Goal: Entertainment & Leisure: Browse casually

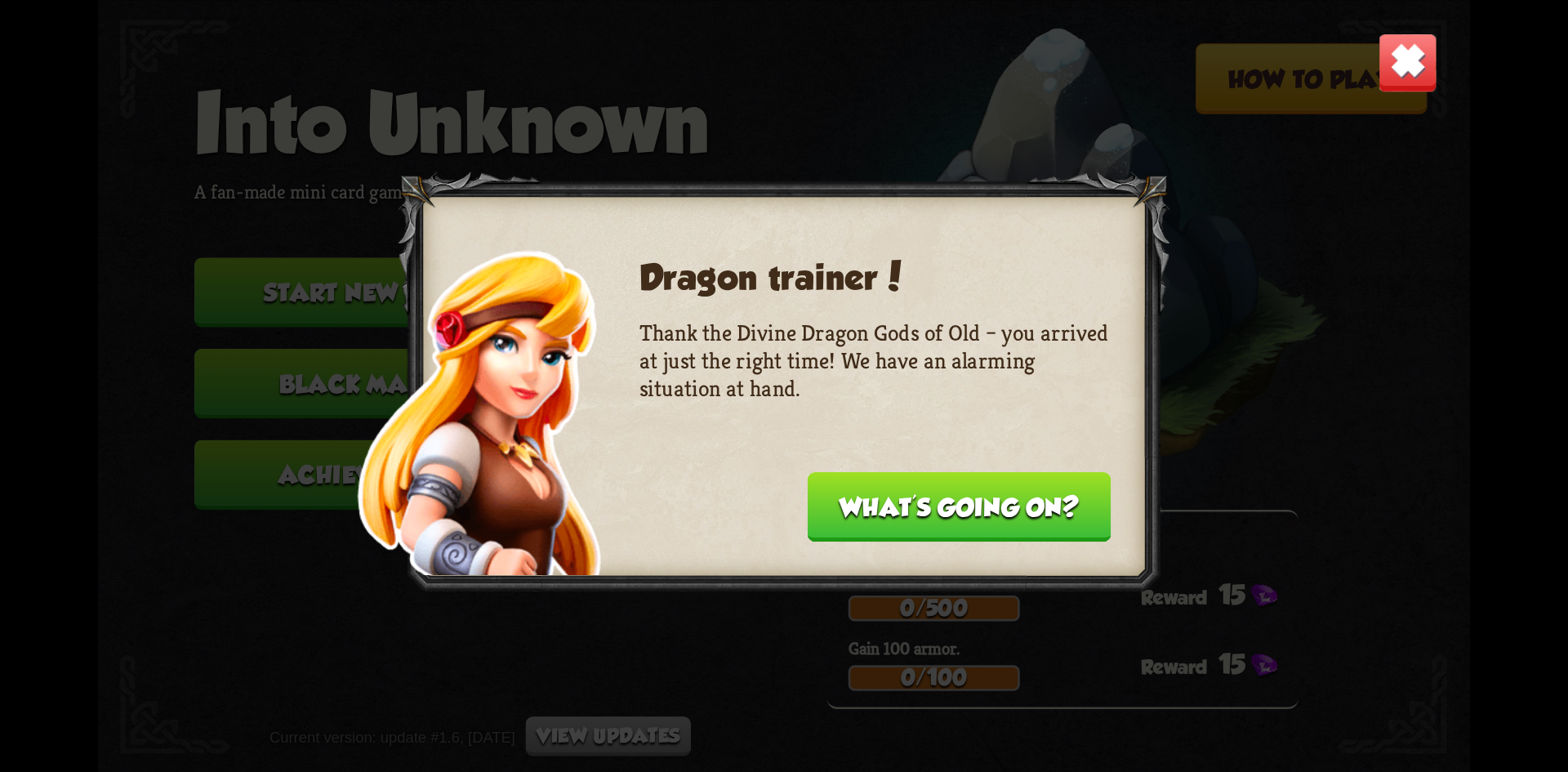
click at [993, 499] on button "What's going on?" at bounding box center [959, 507] width 303 height 69
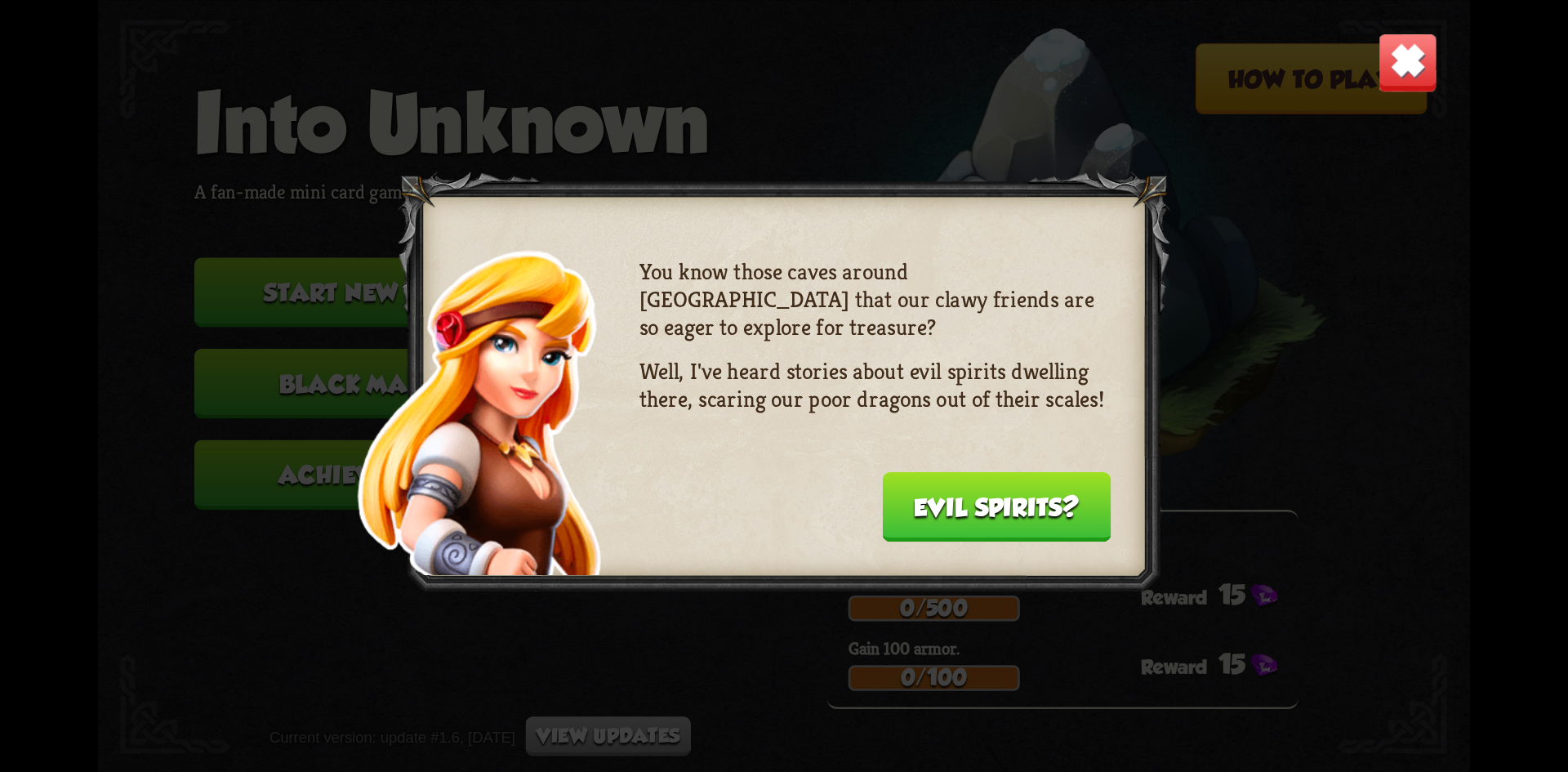
click at [995, 501] on button "Evil spirits?" at bounding box center [997, 507] width 229 height 69
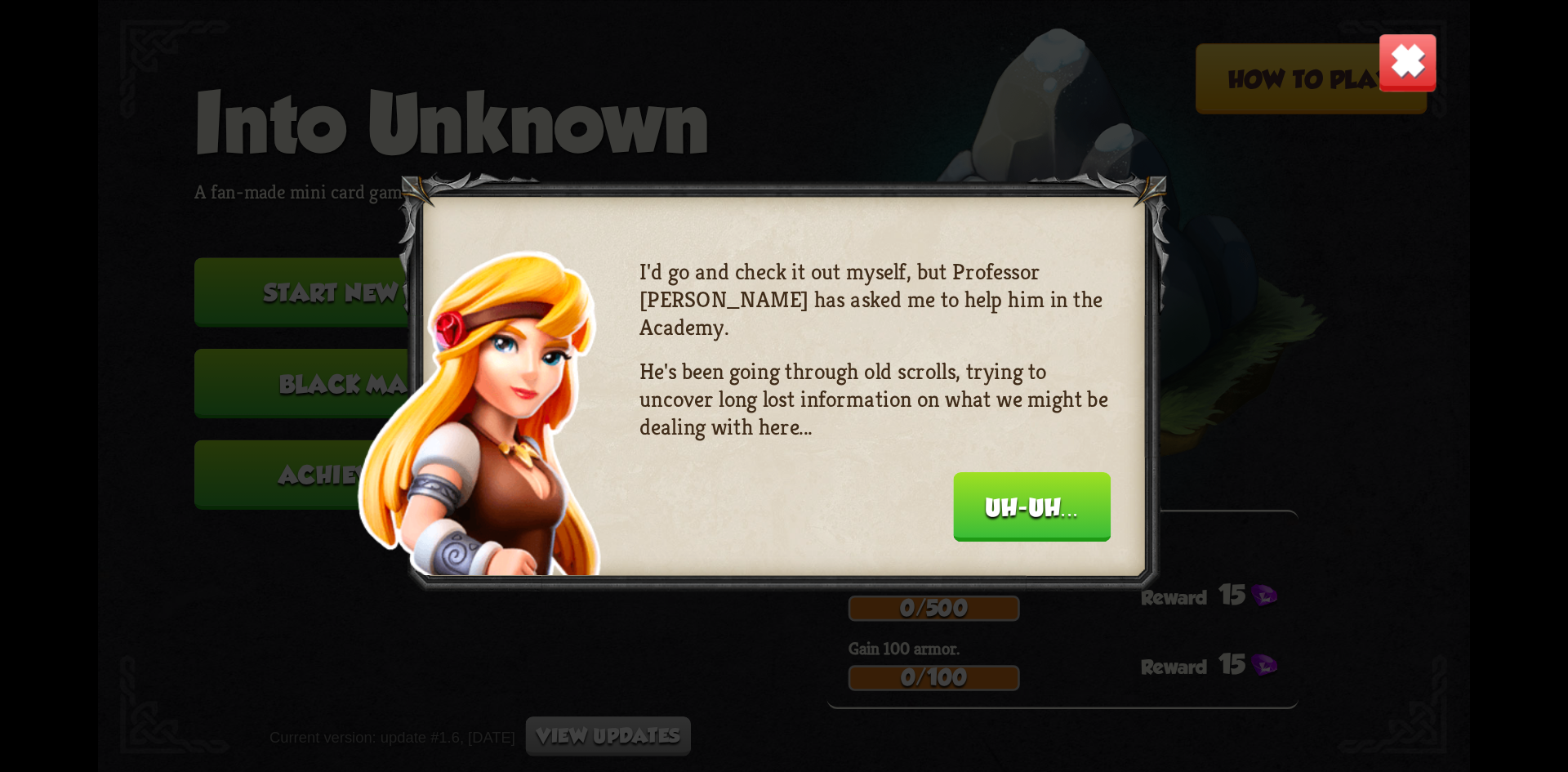
click at [996, 502] on button "Uh-uh..." at bounding box center [1033, 507] width 158 height 69
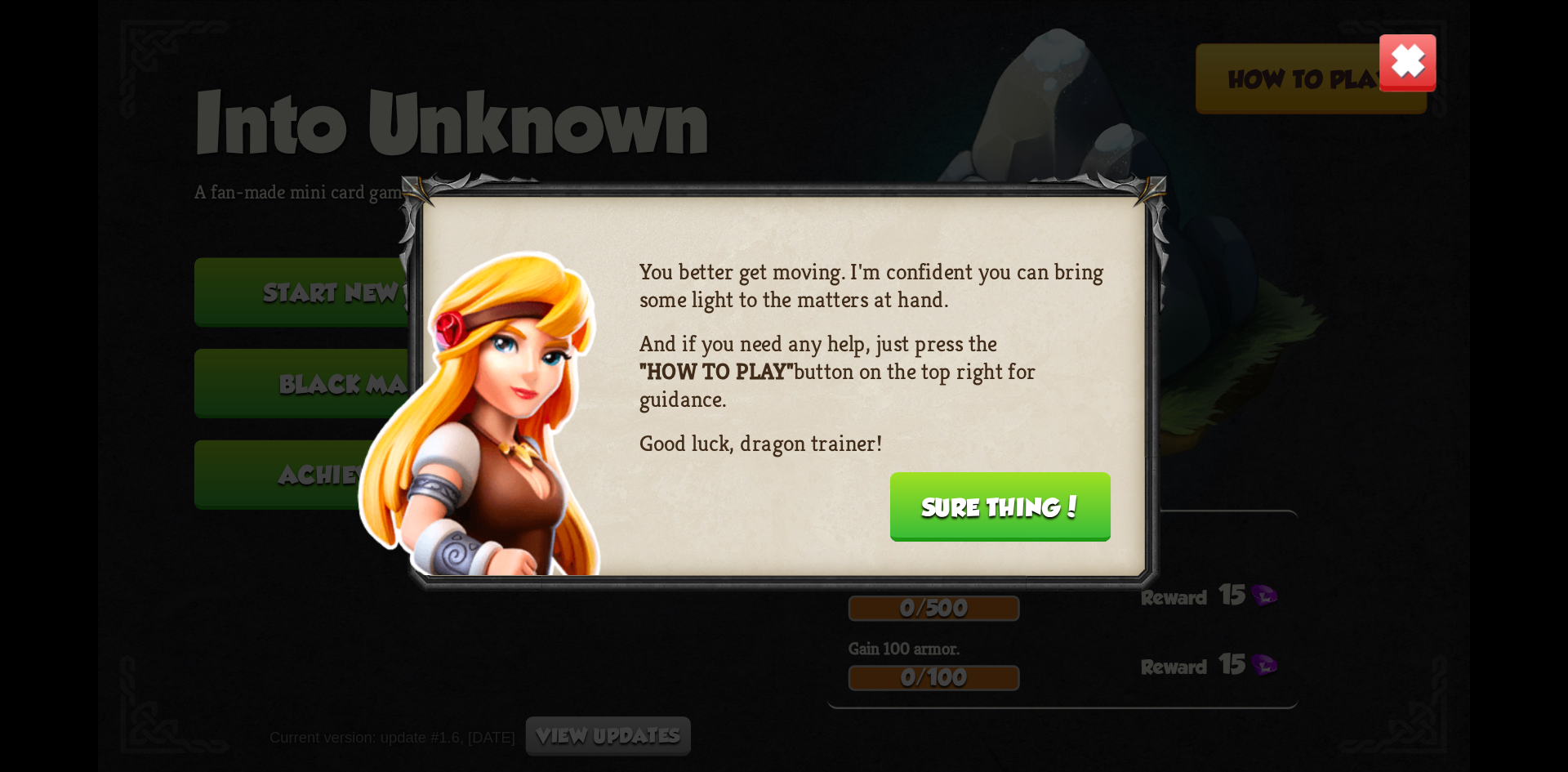
click at [996, 503] on button "Sure thing!" at bounding box center [1000, 507] width 221 height 69
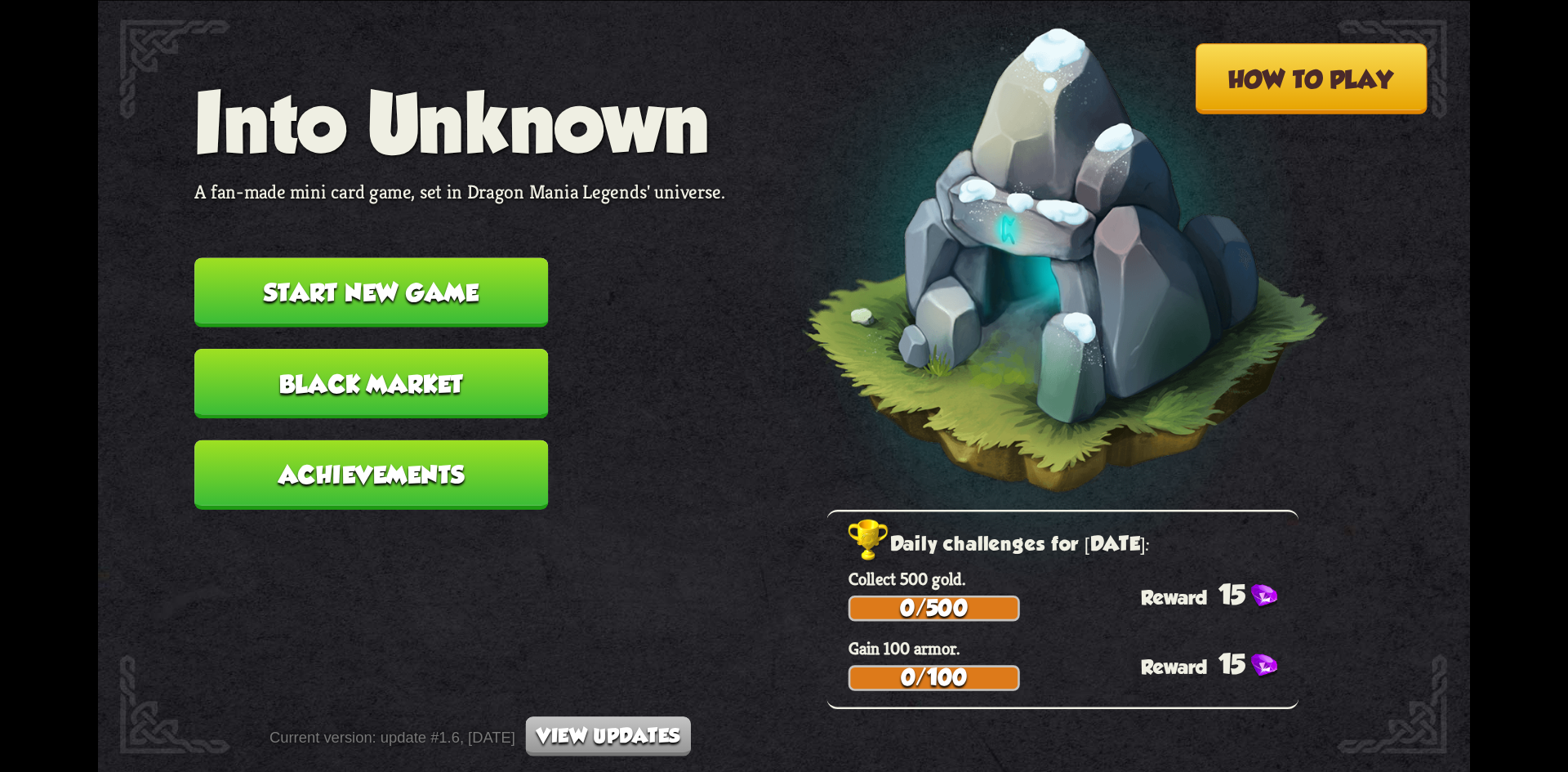
click at [426, 294] on button "Start new game" at bounding box center [371, 292] width 353 height 69
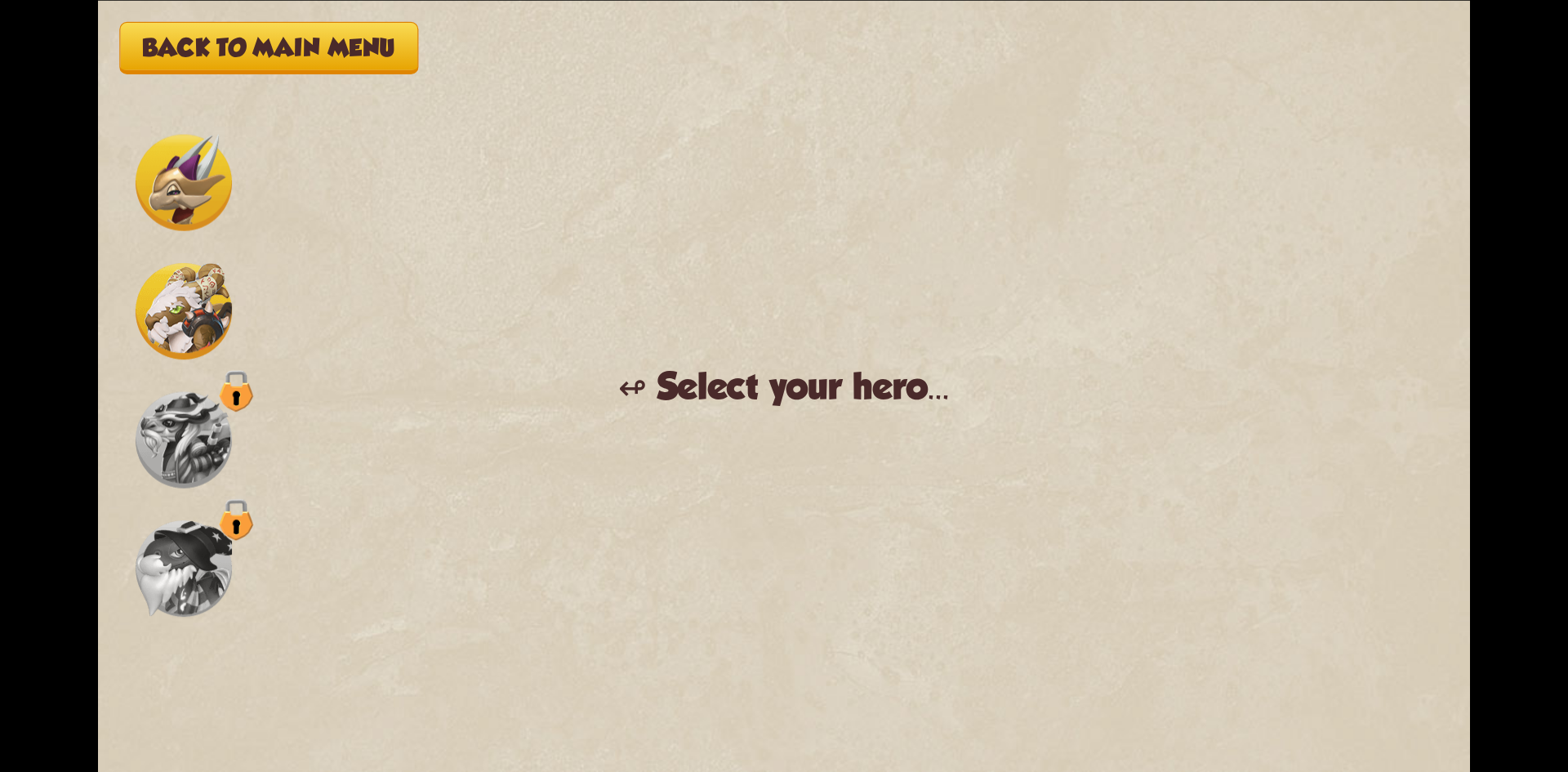
click at [168, 194] on img at bounding box center [184, 182] width 97 height 97
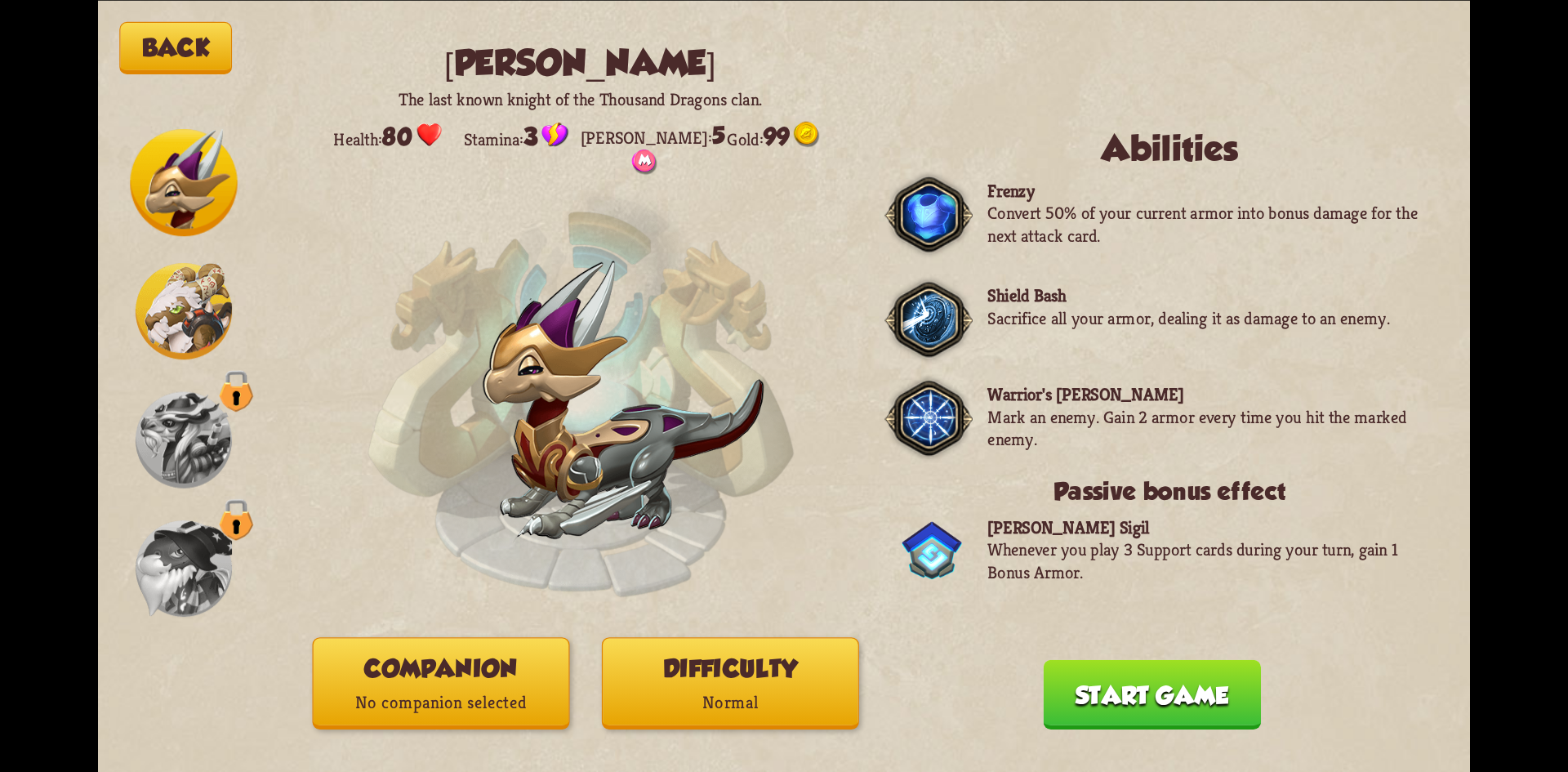
click at [196, 289] on img at bounding box center [184, 311] width 97 height 97
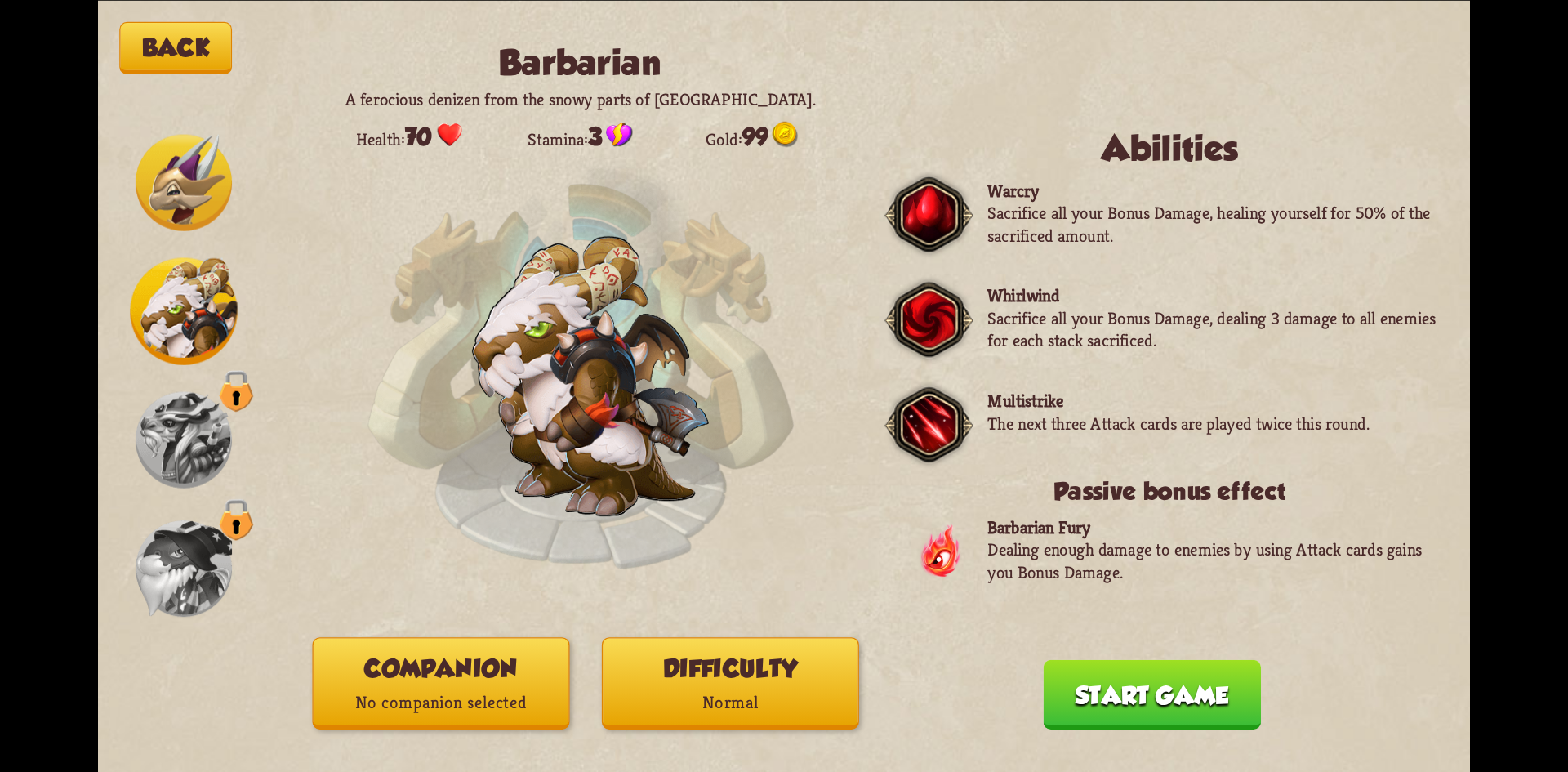
click at [165, 179] on img at bounding box center [184, 182] width 97 height 97
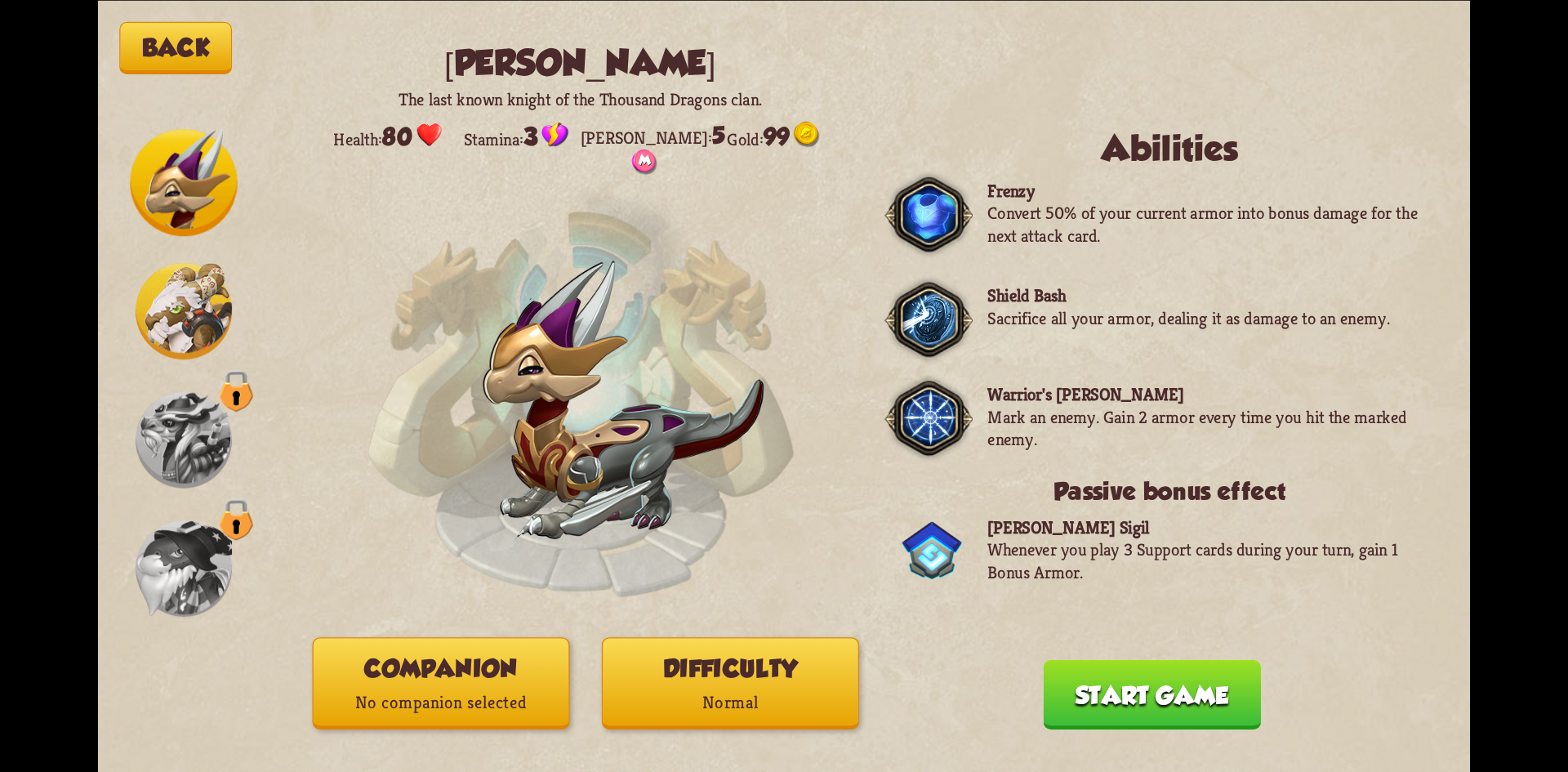
click at [1128, 695] on button "Start game" at bounding box center [1152, 694] width 218 height 69
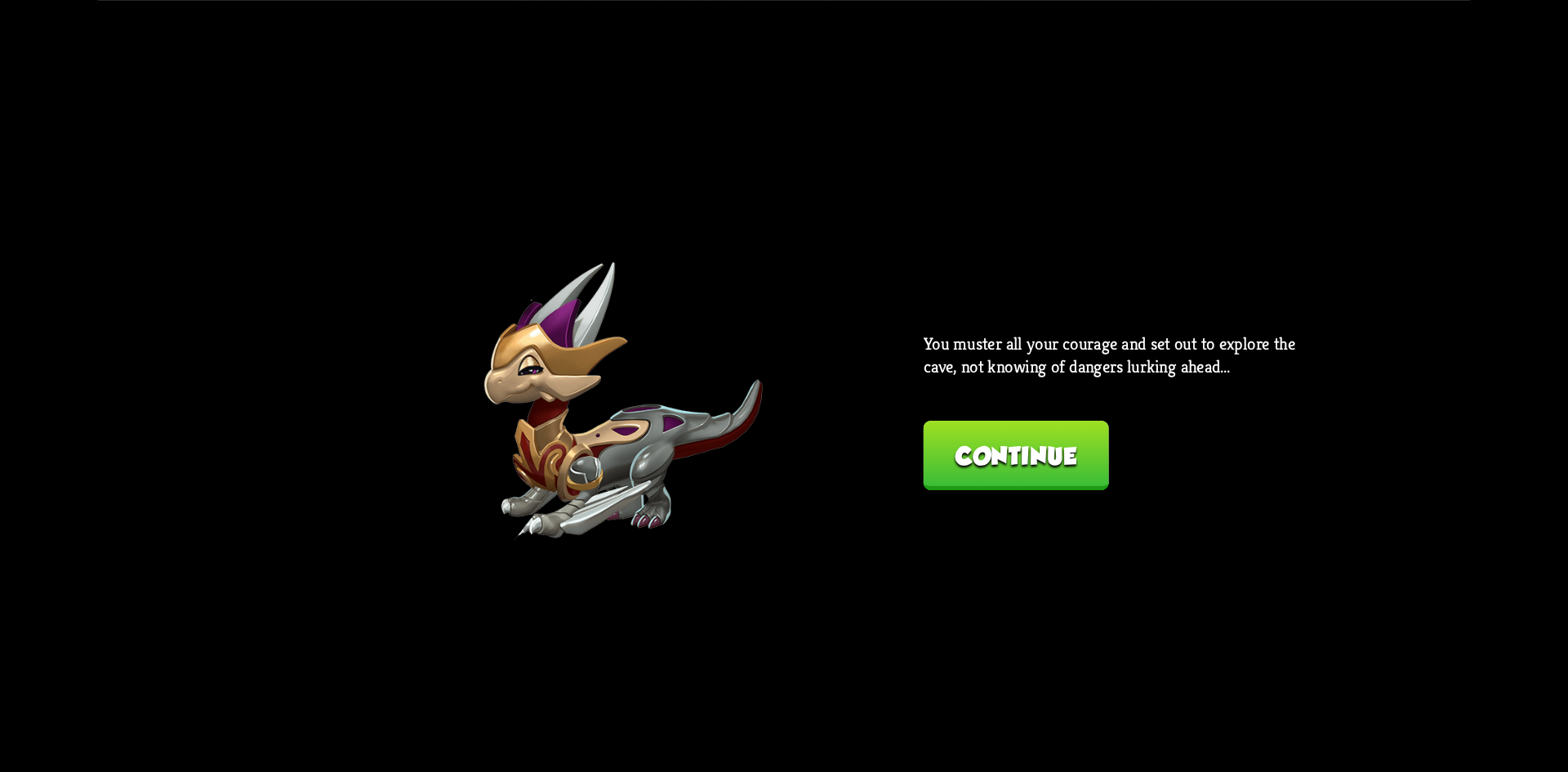
click at [959, 437] on button "Continue" at bounding box center [1017, 456] width 186 height 69
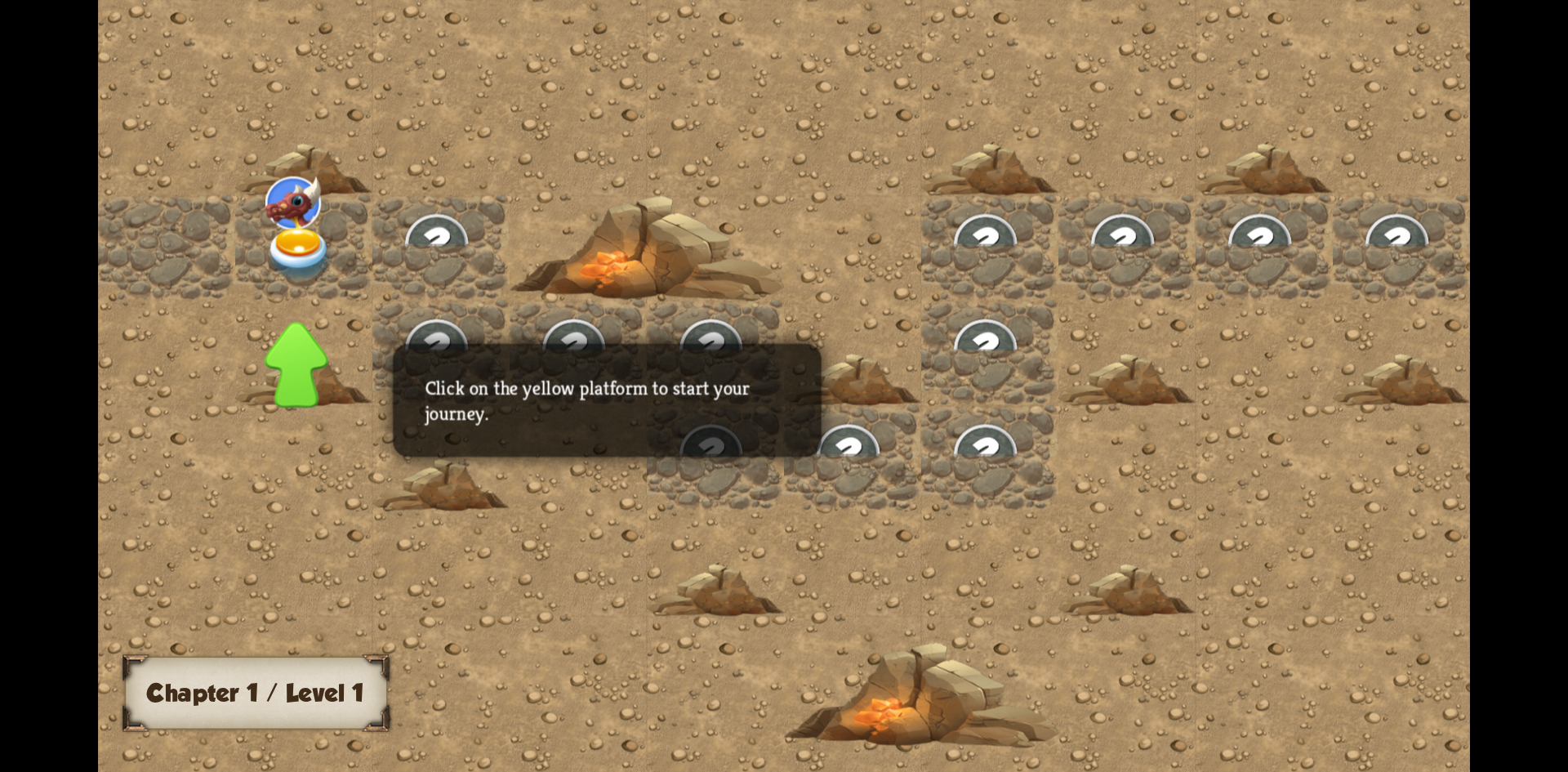
click at [315, 240] on img at bounding box center [299, 254] width 68 height 54
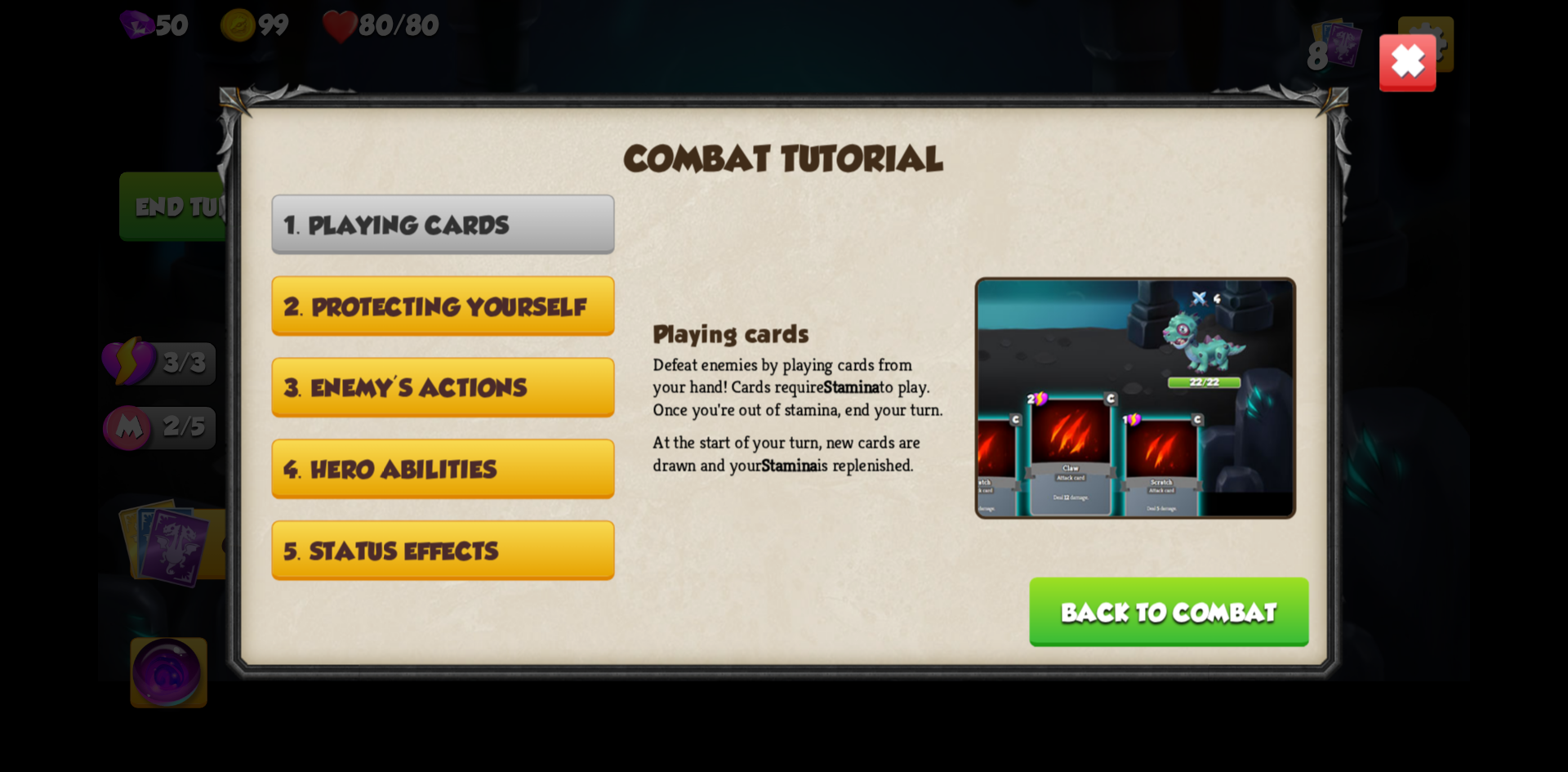
click at [1394, 66] on img at bounding box center [1408, 62] width 60 height 60
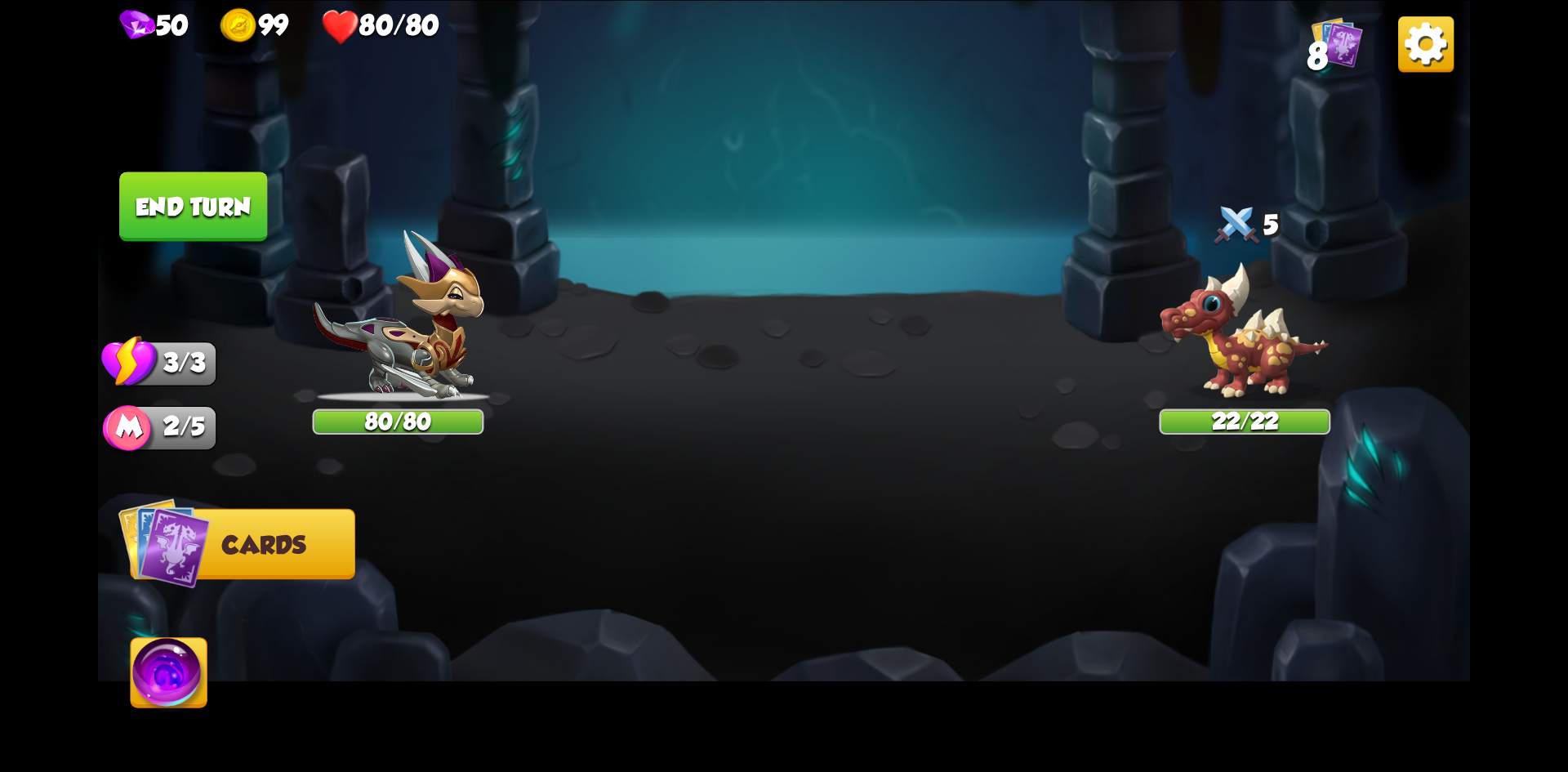
click at [273, 521] on button "Cards" at bounding box center [242, 544] width 226 height 71
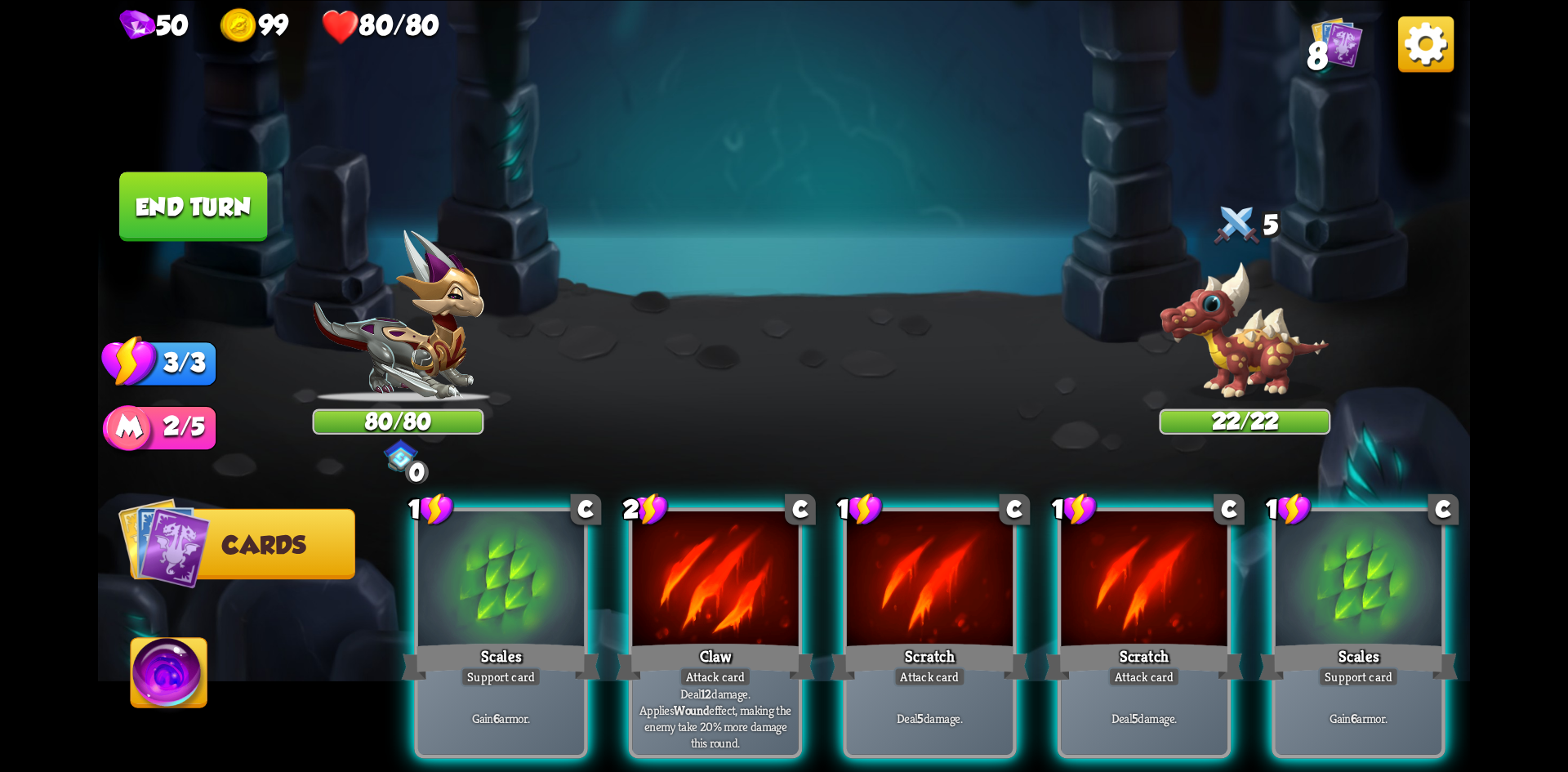
click at [374, 540] on div "1 C Scales Support card Gain 6 armor. 2 C Claw Attack card Deal 12 damage. Appl…" at bounding box center [922, 601] width 1098 height 343
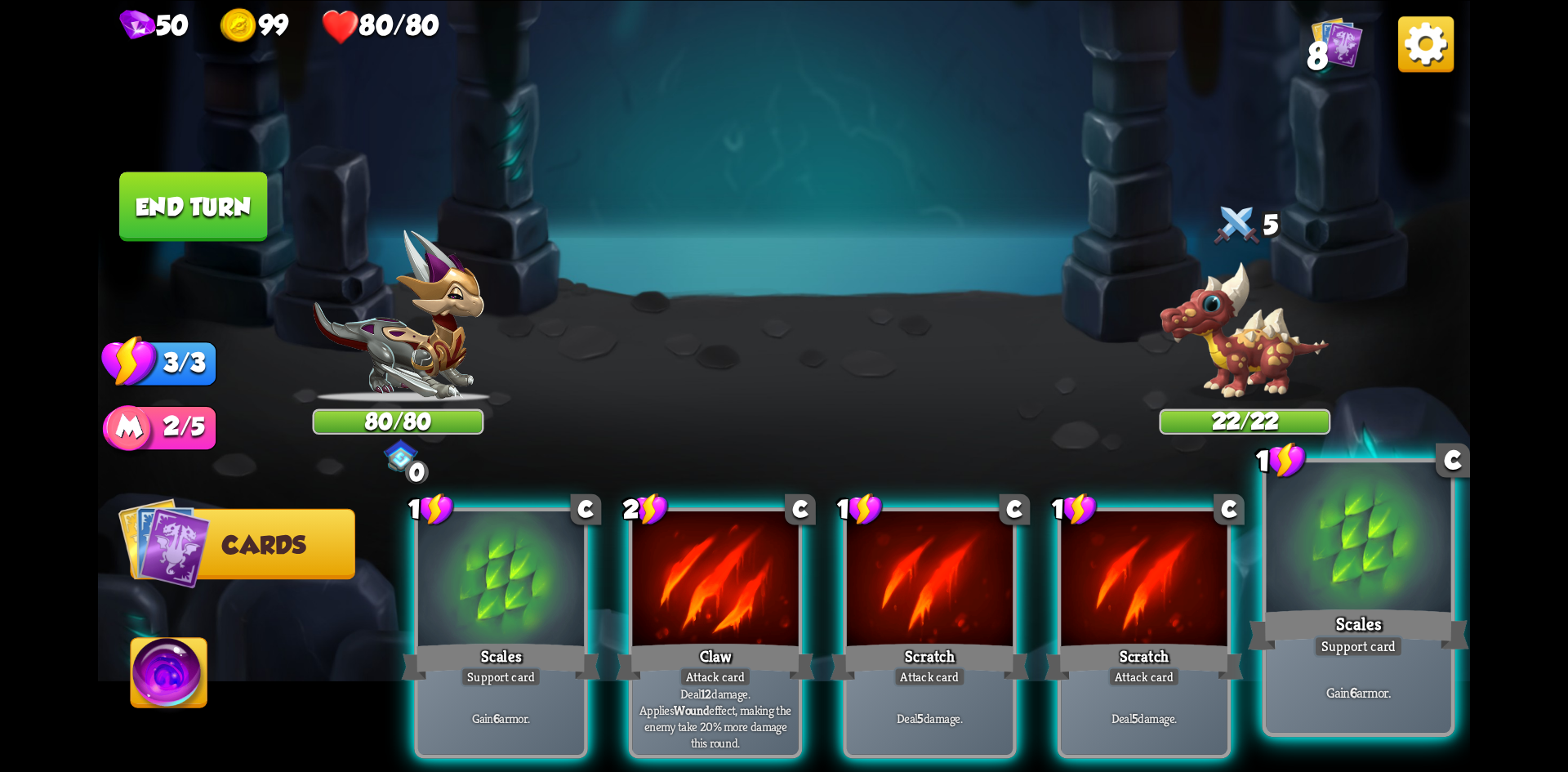
click at [1364, 601] on div at bounding box center [1359, 540] width 185 height 155
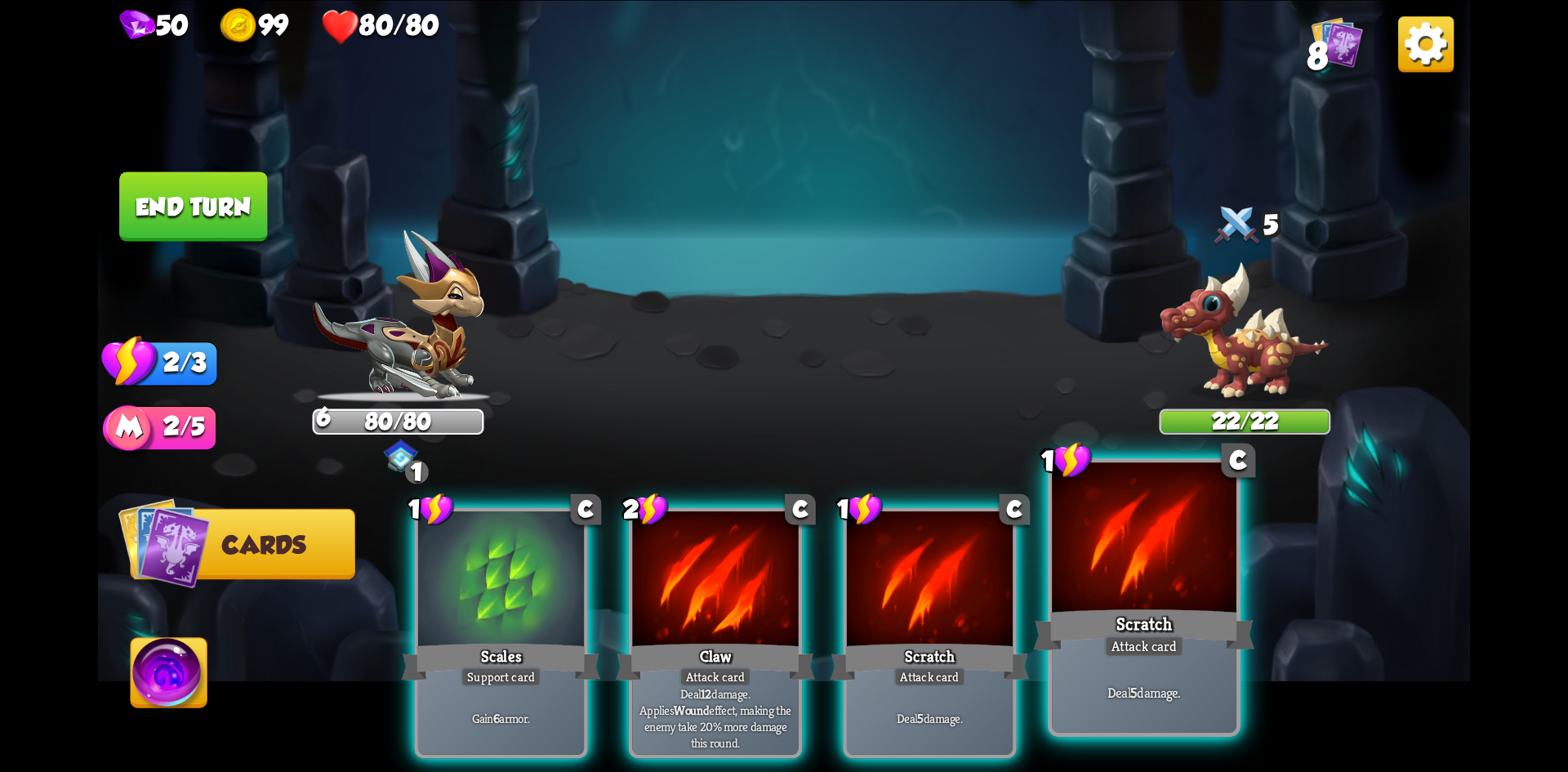
click at [1076, 582] on div at bounding box center [1144, 540] width 185 height 155
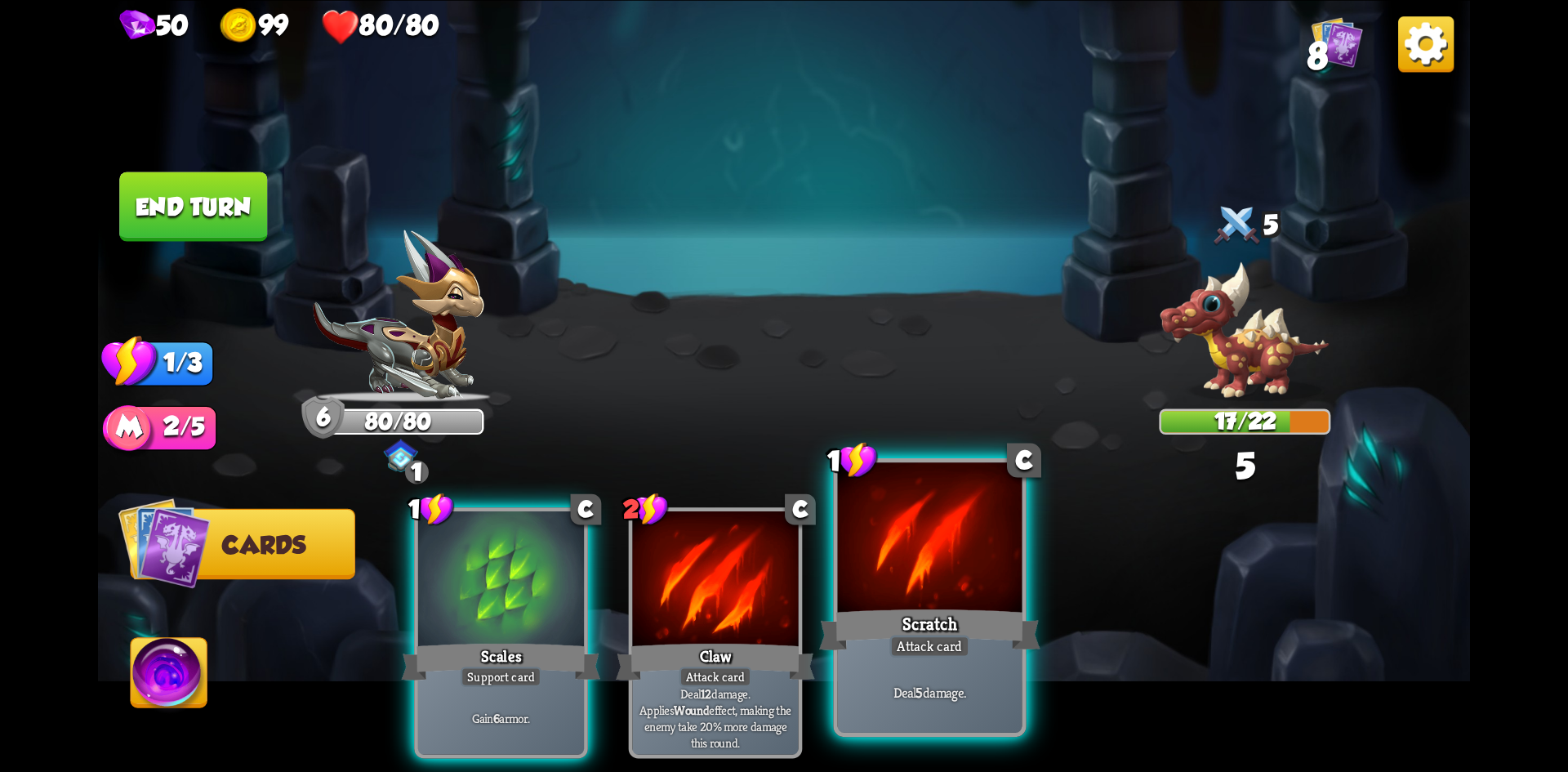
click at [922, 598] on div at bounding box center [931, 540] width 185 height 155
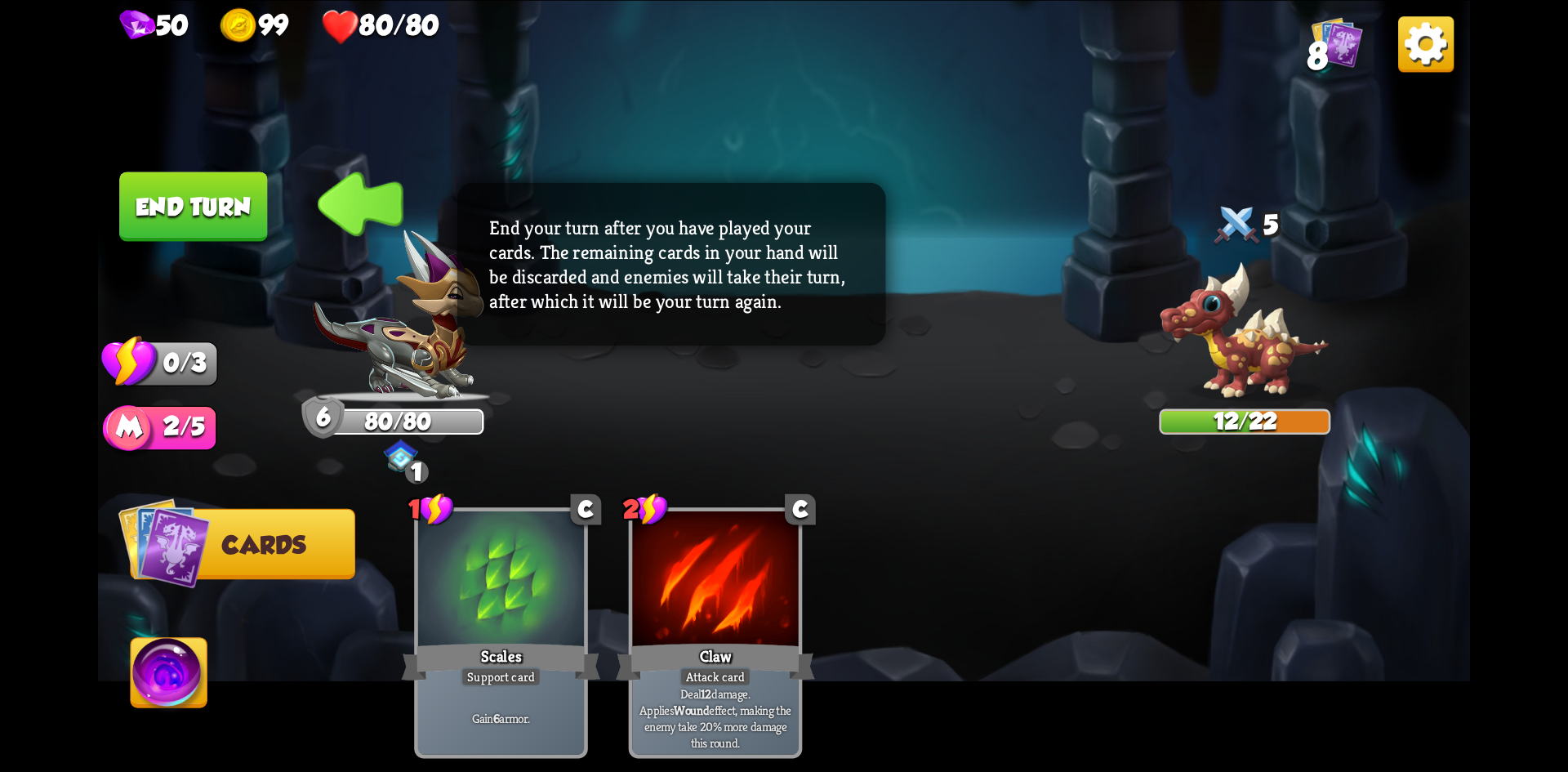
click at [215, 204] on button "End turn" at bounding box center [193, 206] width 148 height 69
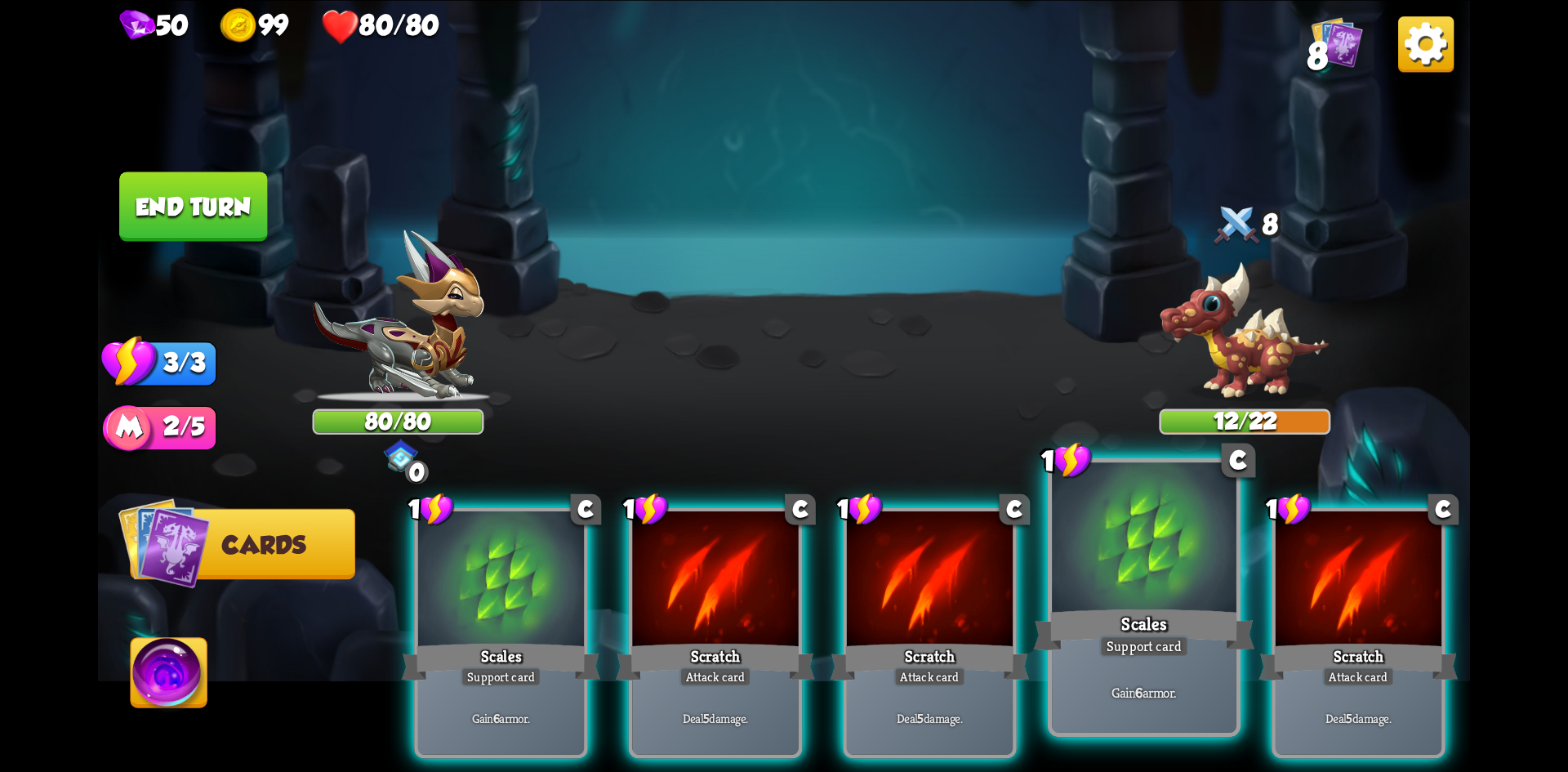
click at [1108, 575] on div at bounding box center [1144, 540] width 185 height 155
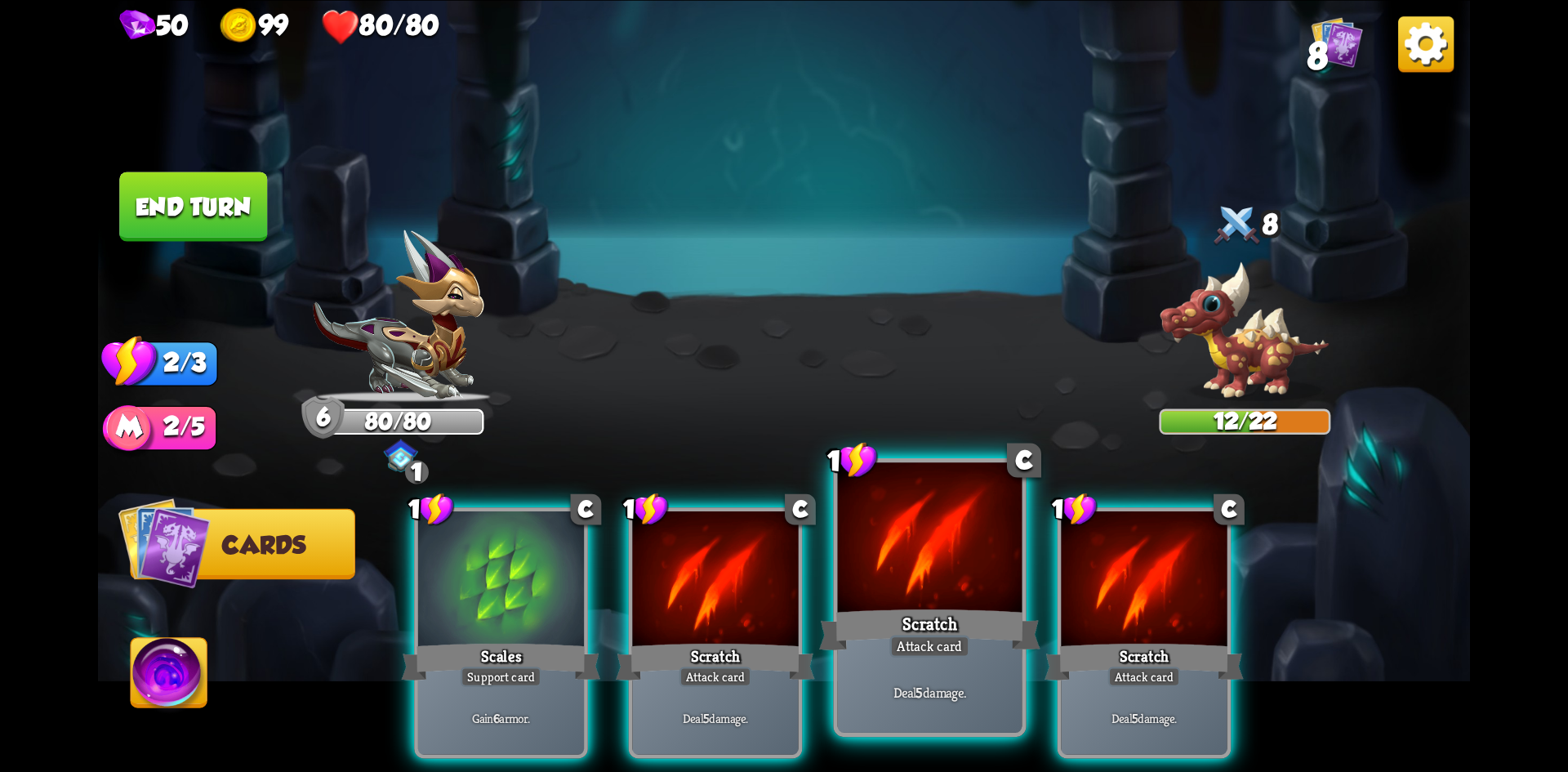
click at [916, 589] on div at bounding box center [931, 540] width 185 height 155
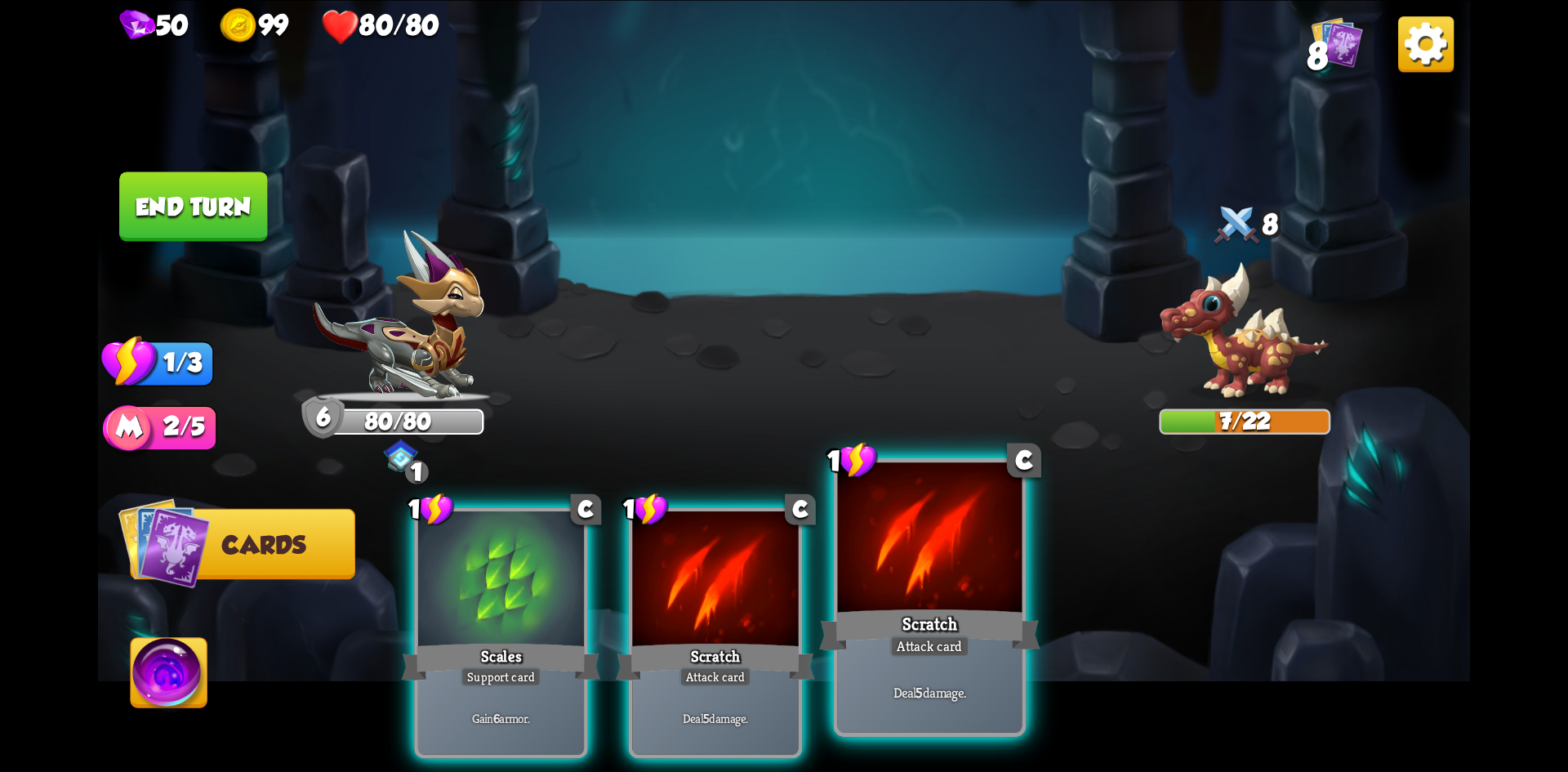
click at [922, 583] on div at bounding box center [931, 540] width 185 height 155
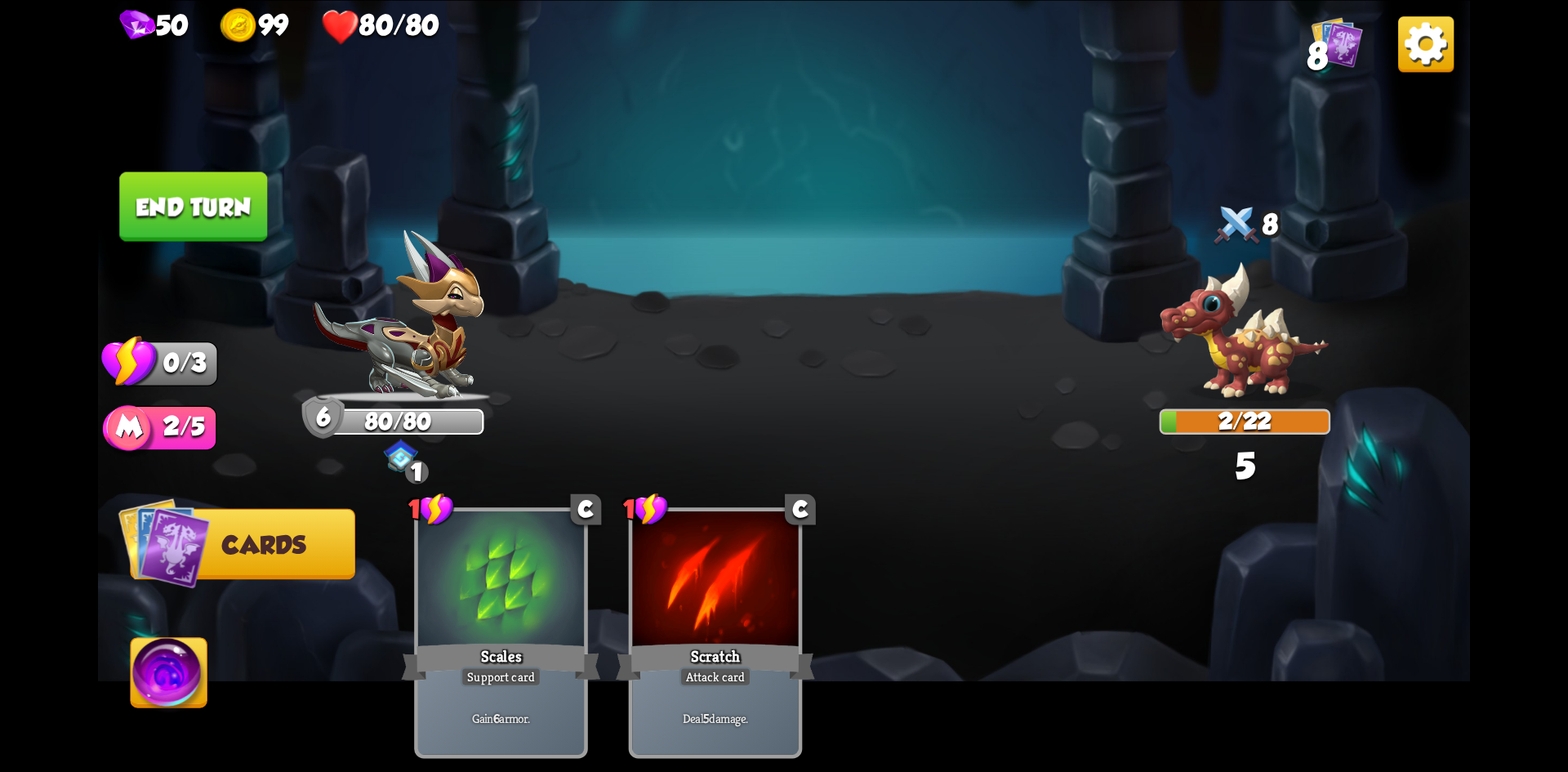
click at [245, 215] on button "End turn" at bounding box center [193, 206] width 148 height 69
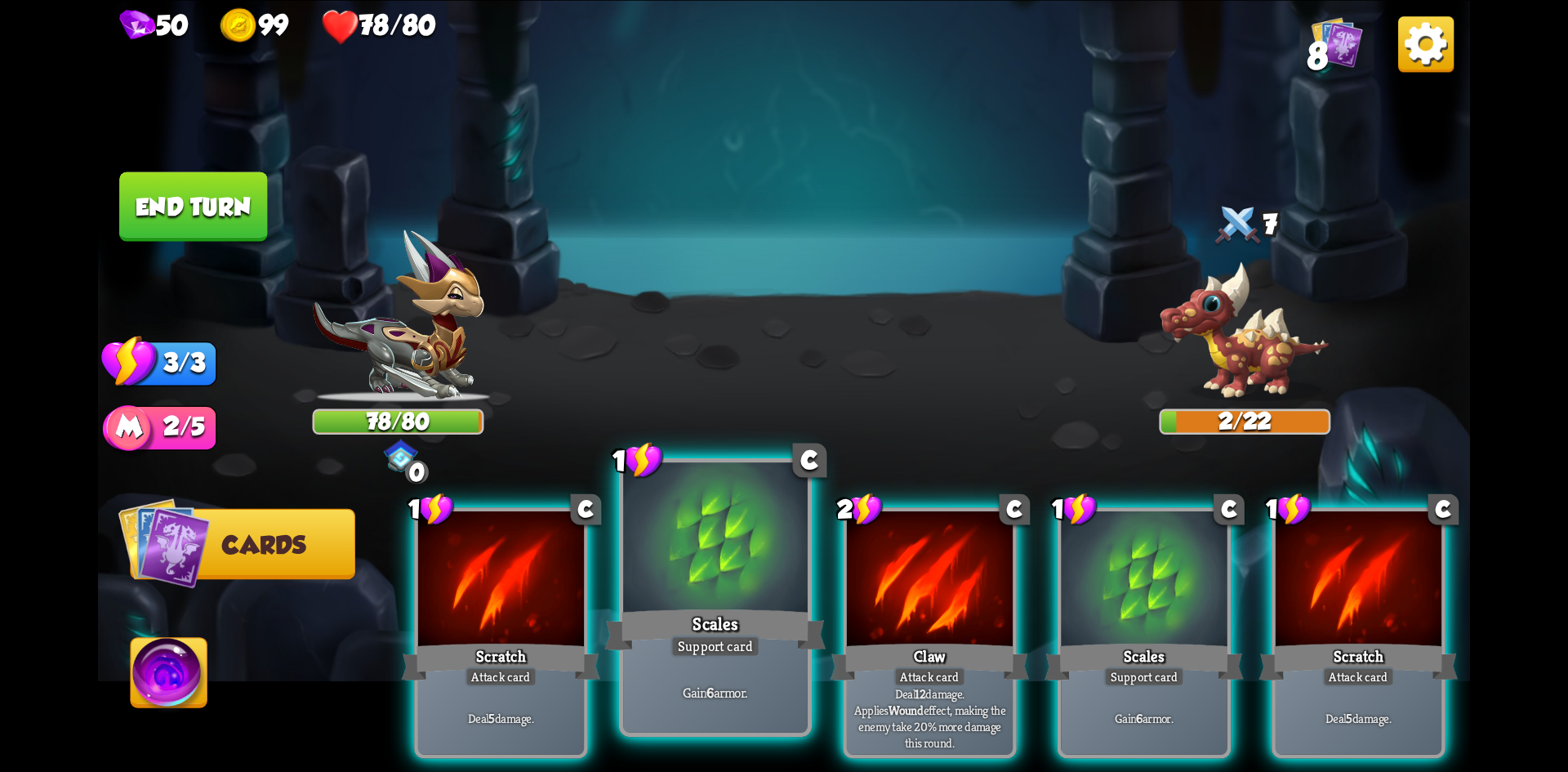
click at [708, 567] on div at bounding box center [716, 540] width 185 height 155
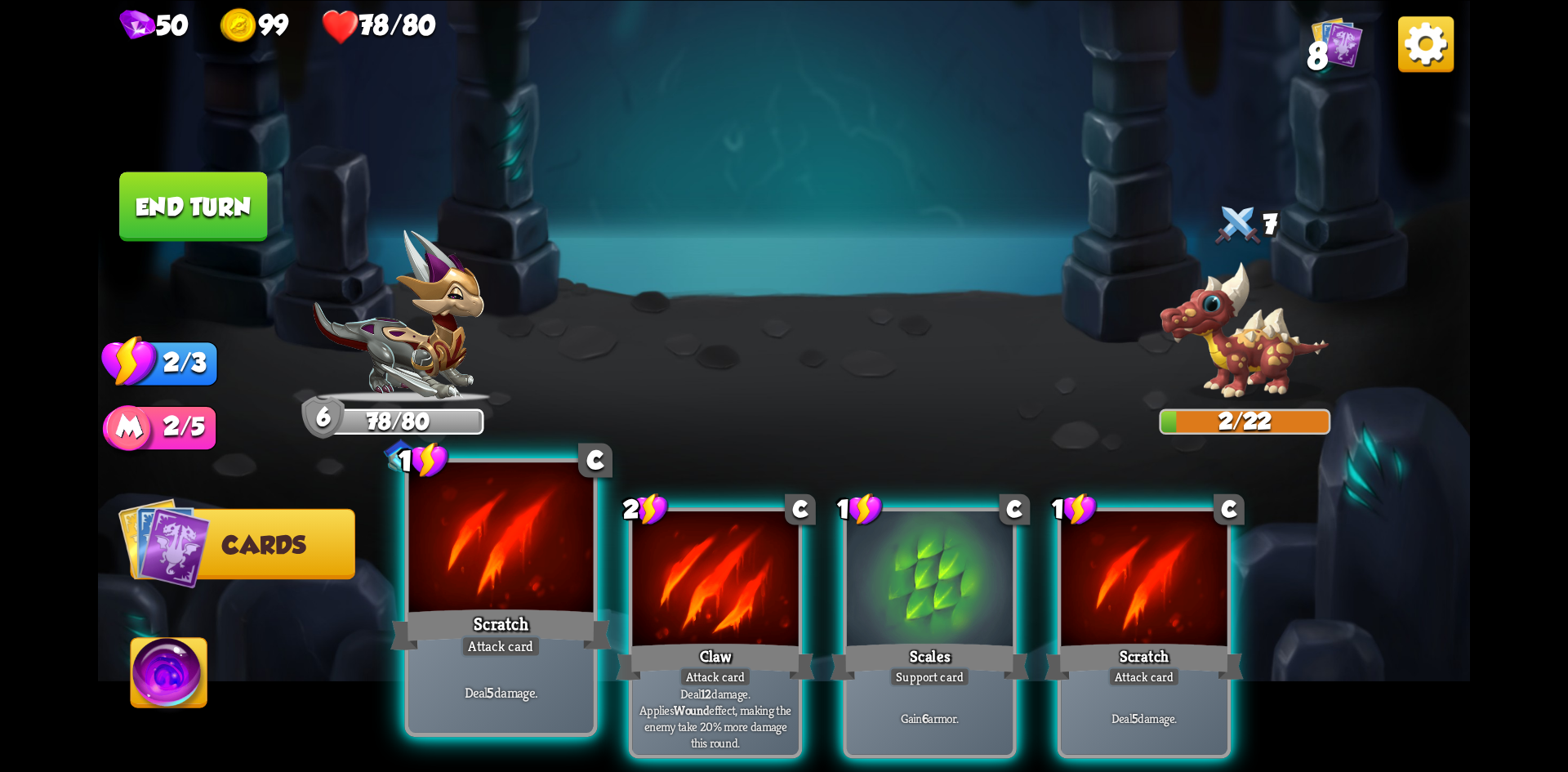
click at [534, 577] on div at bounding box center [502, 540] width 185 height 155
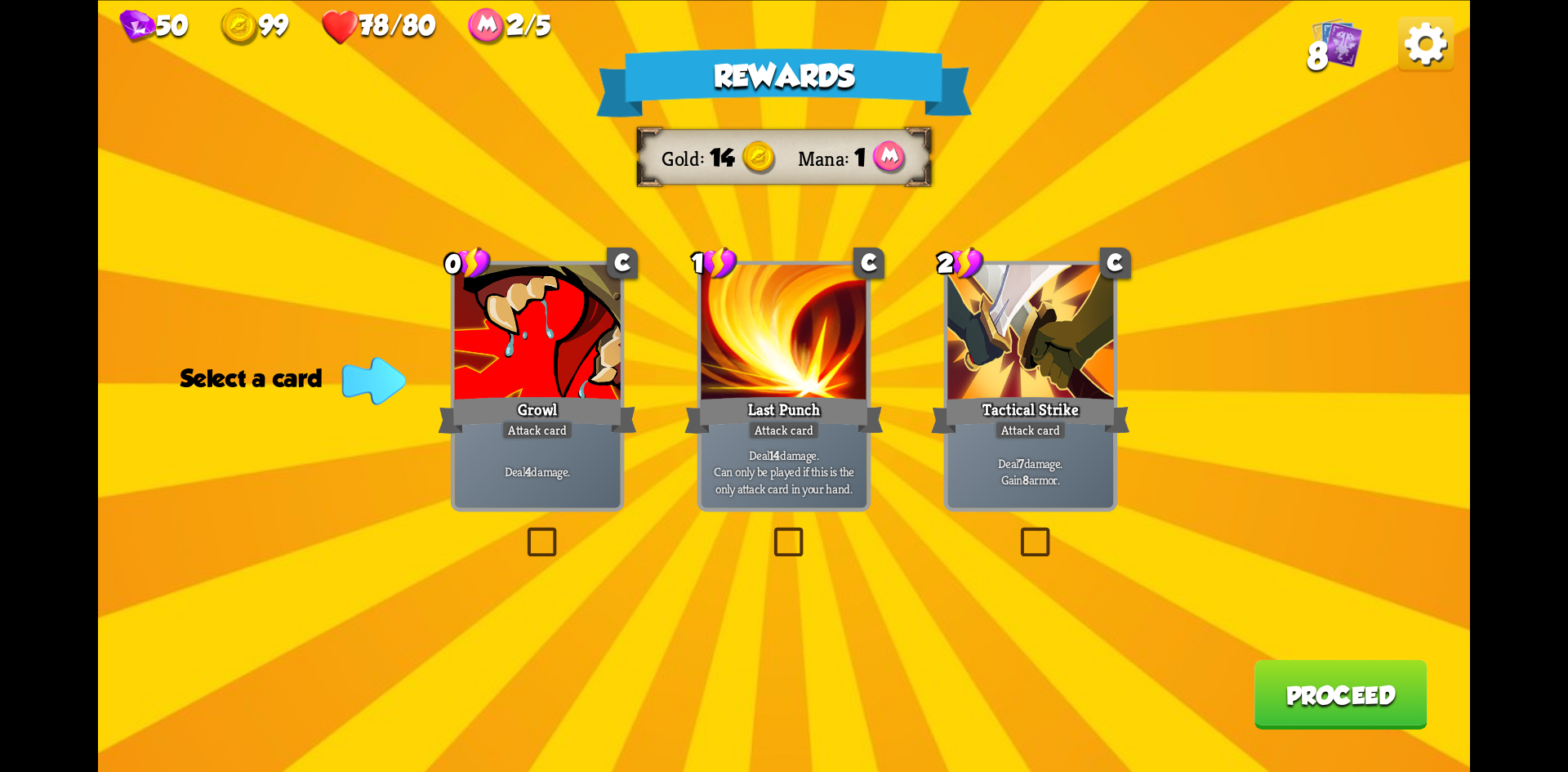
click at [1016, 531] on label at bounding box center [1016, 531] width 0 height 0
click at [0, 0] on input "checkbox" at bounding box center [0, 0] width 0 height 0
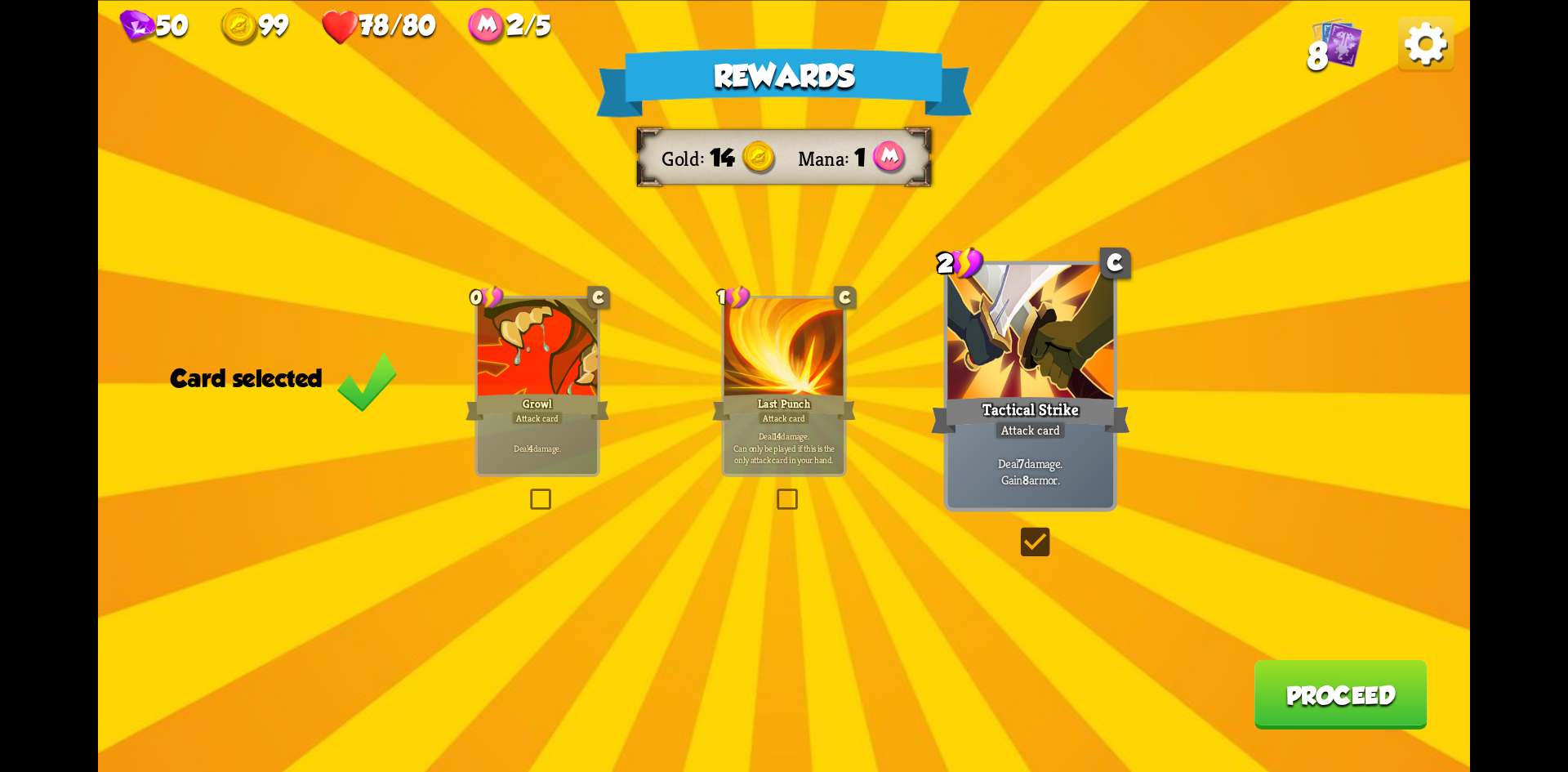
click at [1376, 689] on button "Proceed" at bounding box center [1341, 694] width 173 height 69
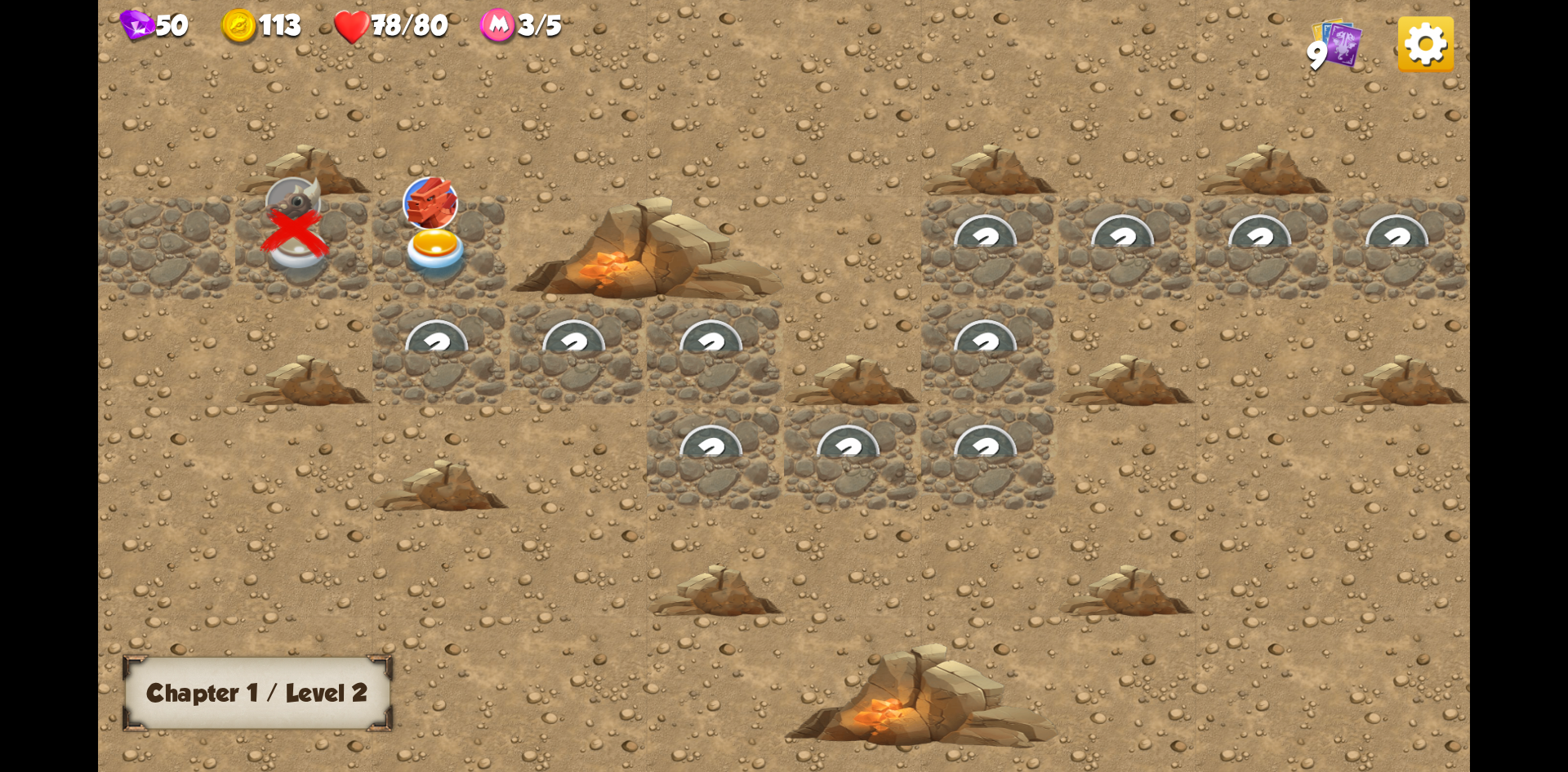
click at [452, 255] on img at bounding box center [437, 254] width 68 height 54
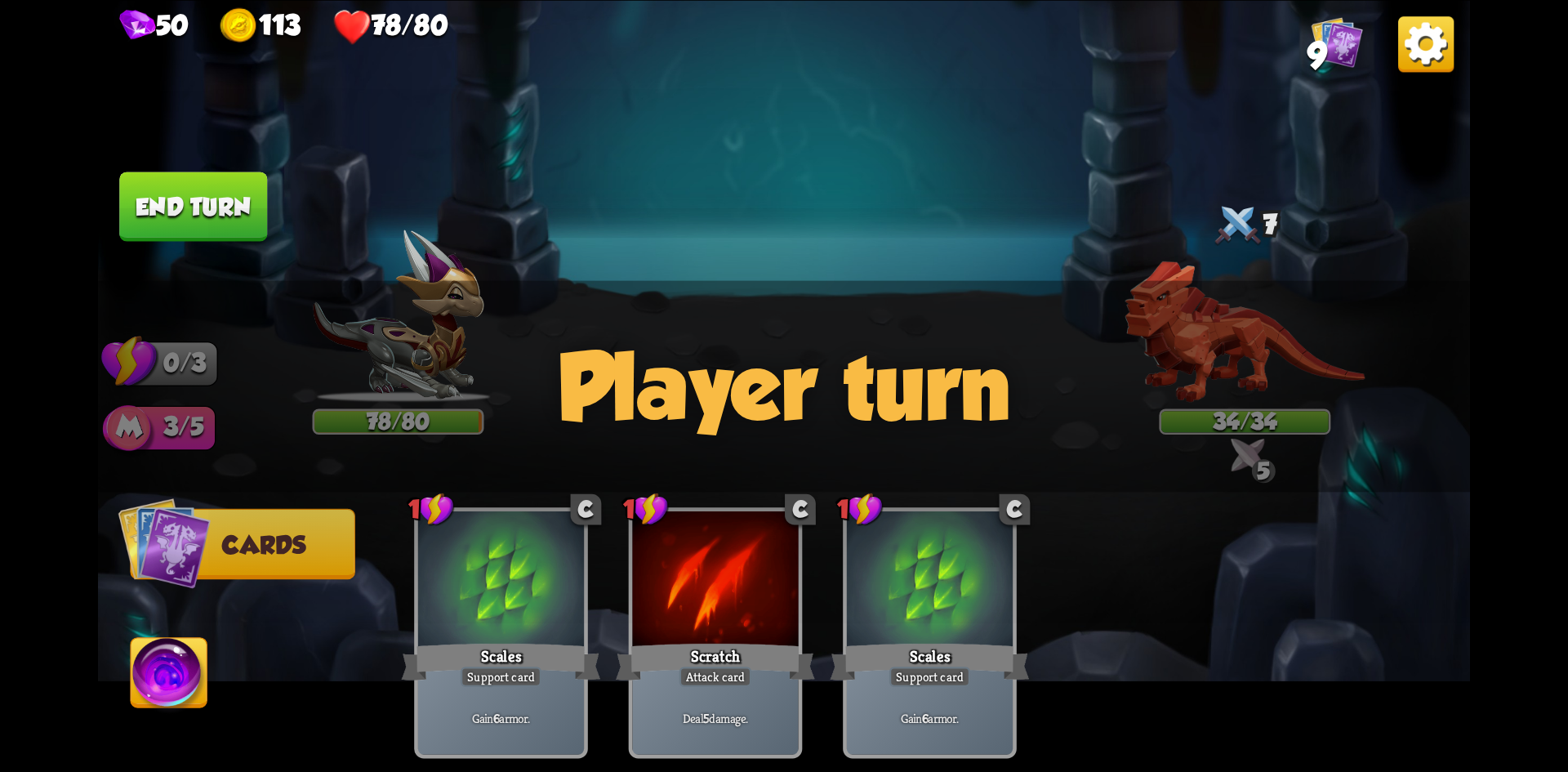
click at [606, 350] on div "Player turn" at bounding box center [784, 386] width 1373 height 211
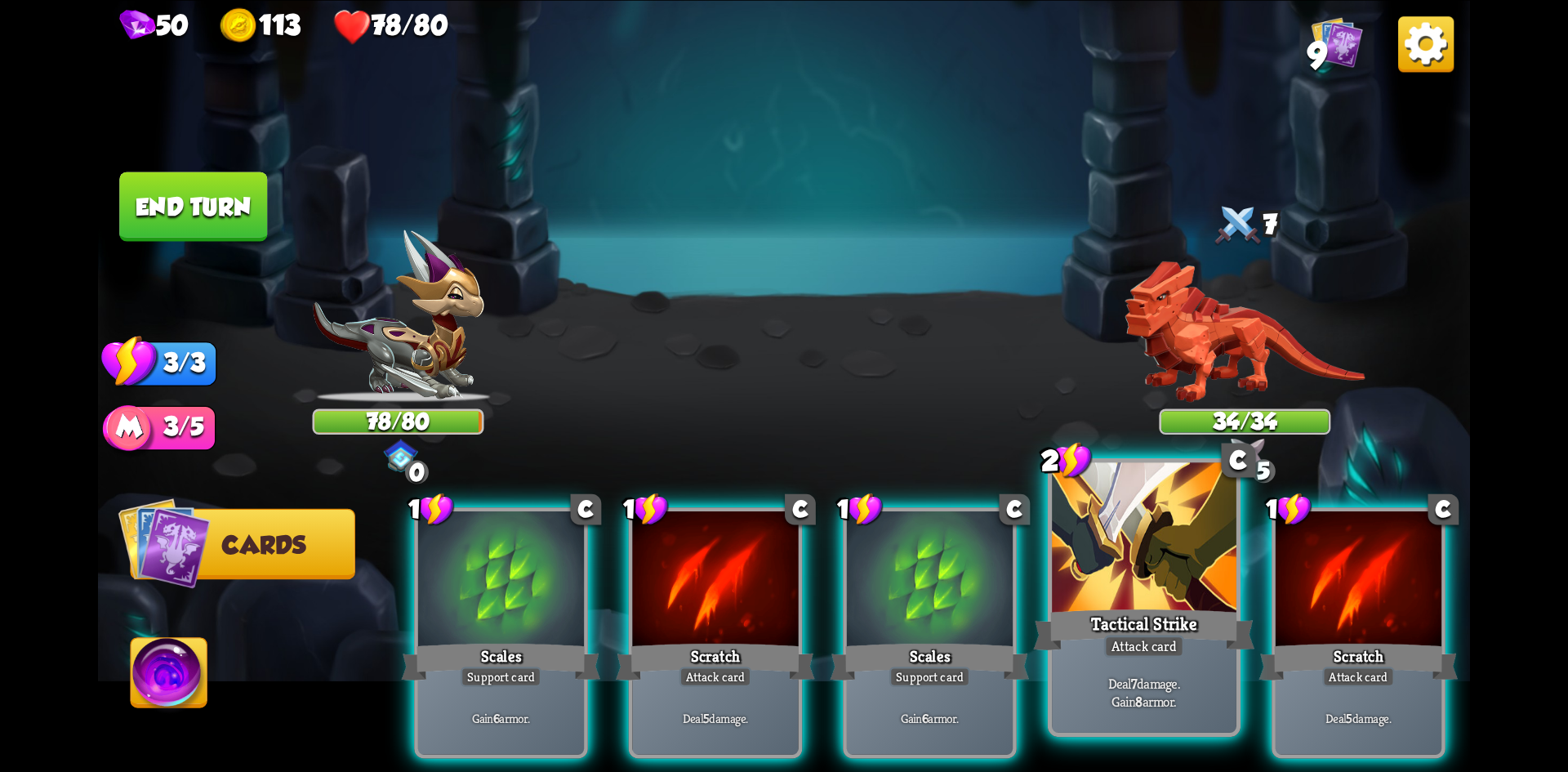
click at [1098, 640] on div "Tactical Strike" at bounding box center [1144, 629] width 221 height 49
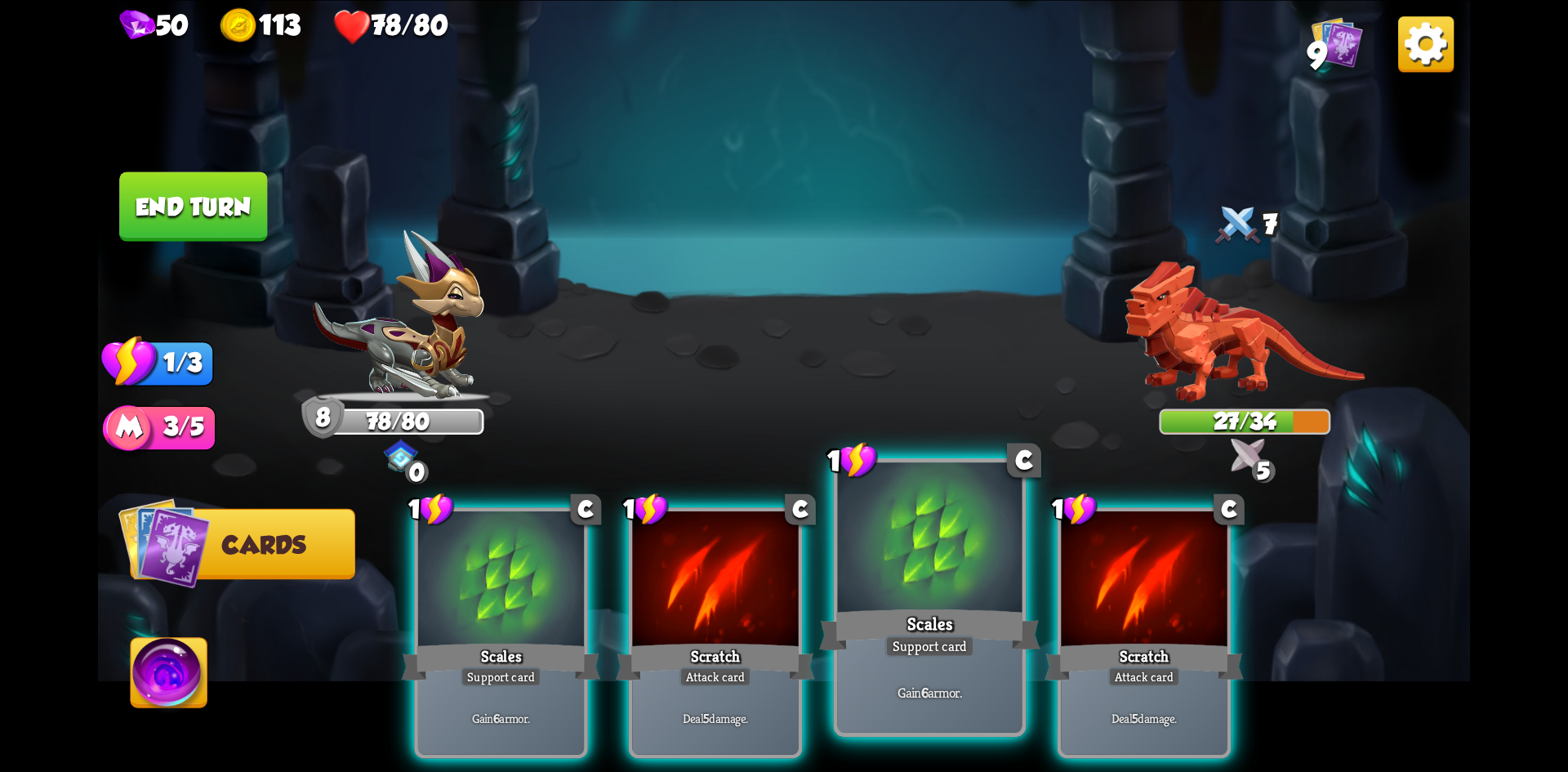
click at [965, 625] on div "Scales" at bounding box center [930, 629] width 221 height 49
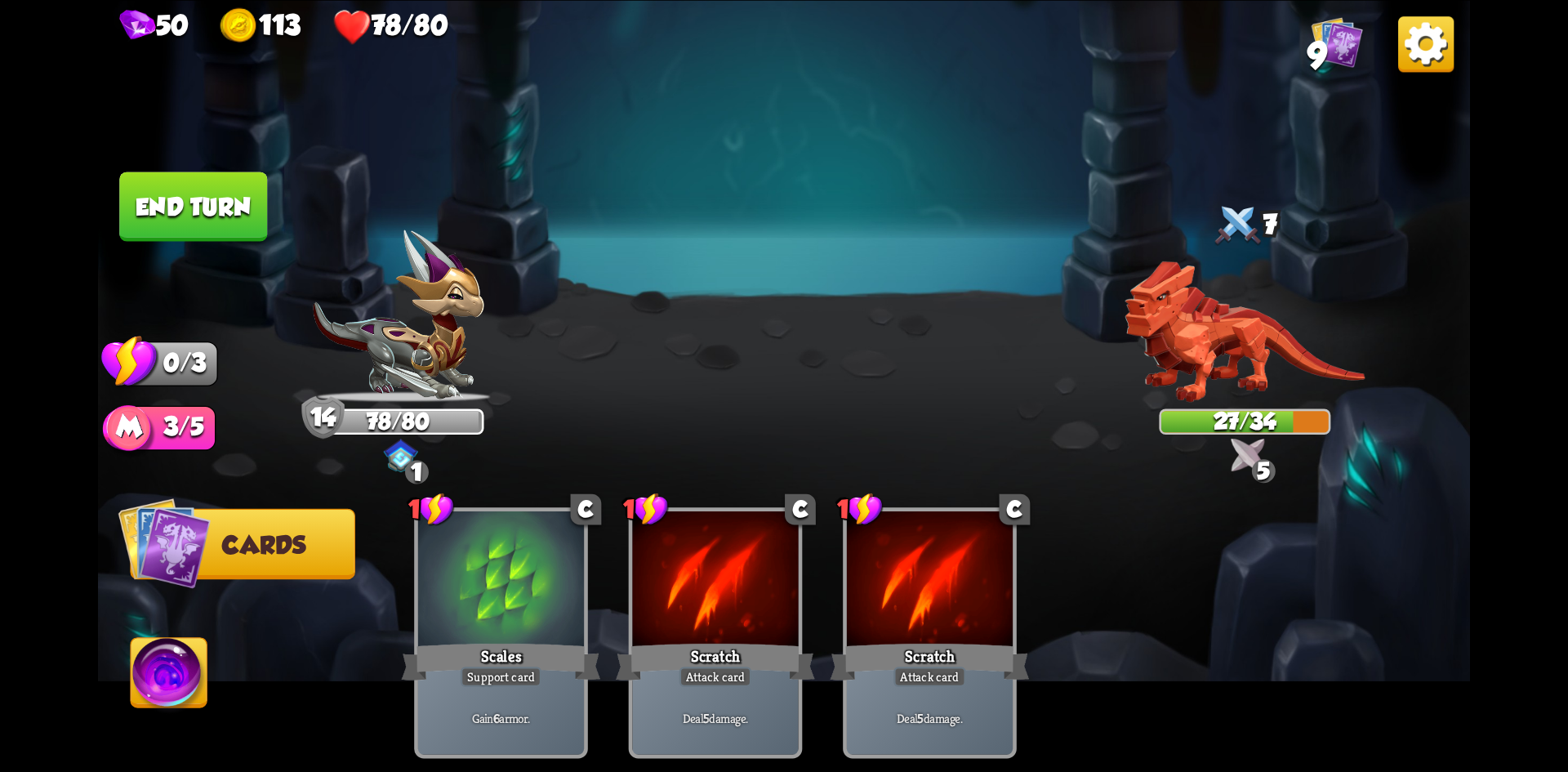
click at [221, 197] on button "End turn" at bounding box center [193, 206] width 148 height 69
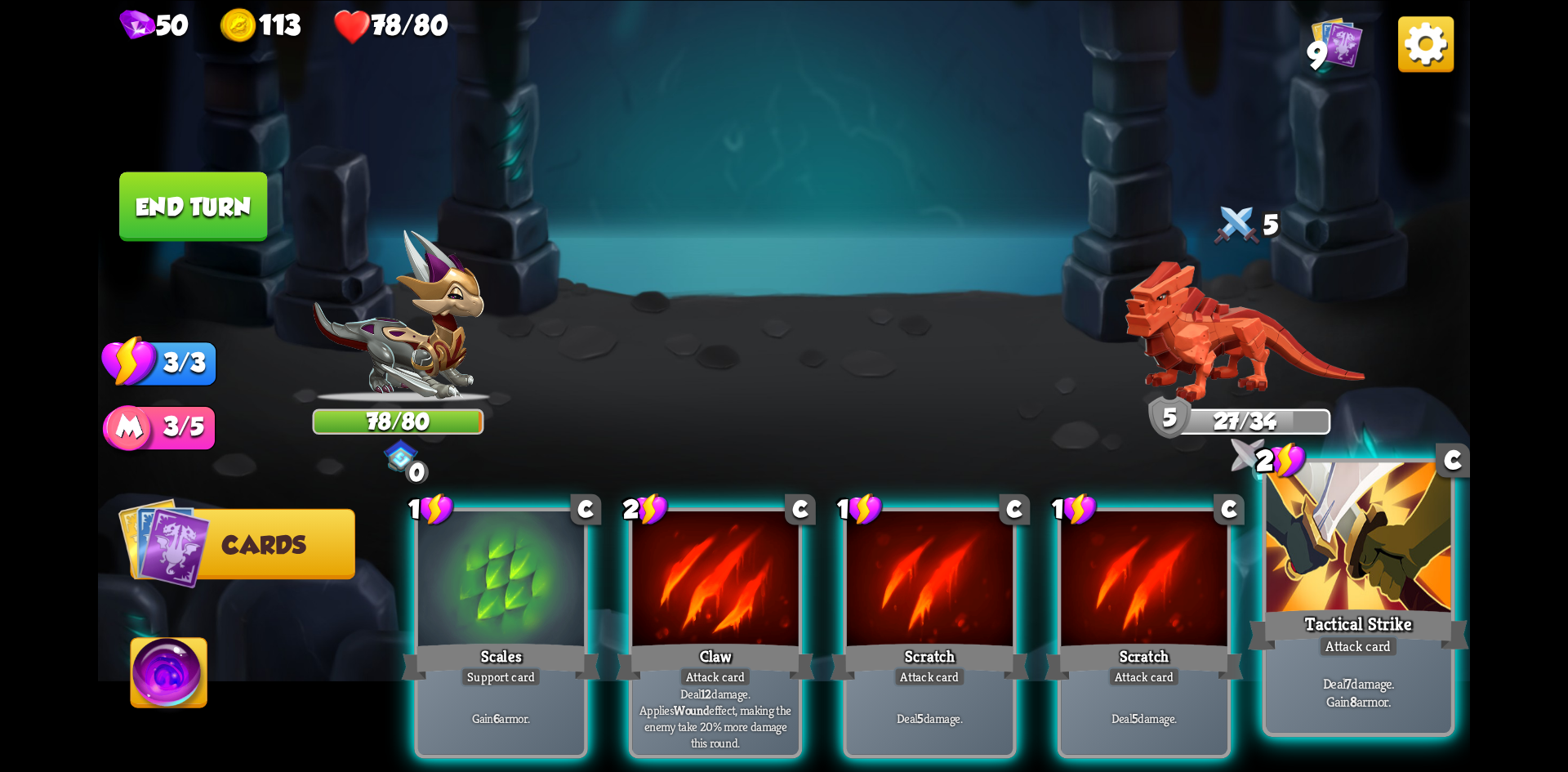
click at [1351, 607] on div "Tactical Strike" at bounding box center [1358, 629] width 221 height 49
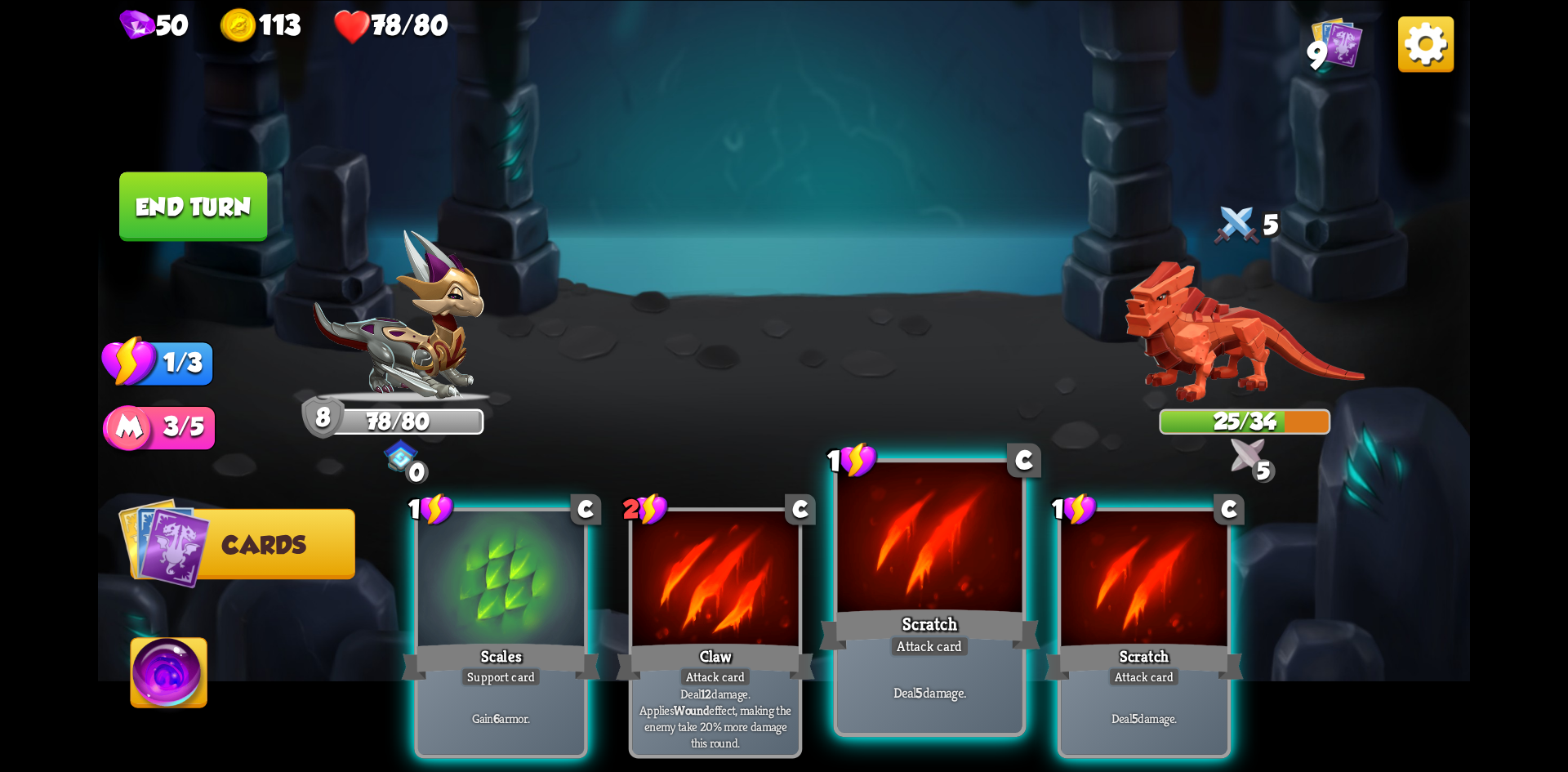
click at [934, 611] on div "Scratch" at bounding box center [930, 629] width 221 height 49
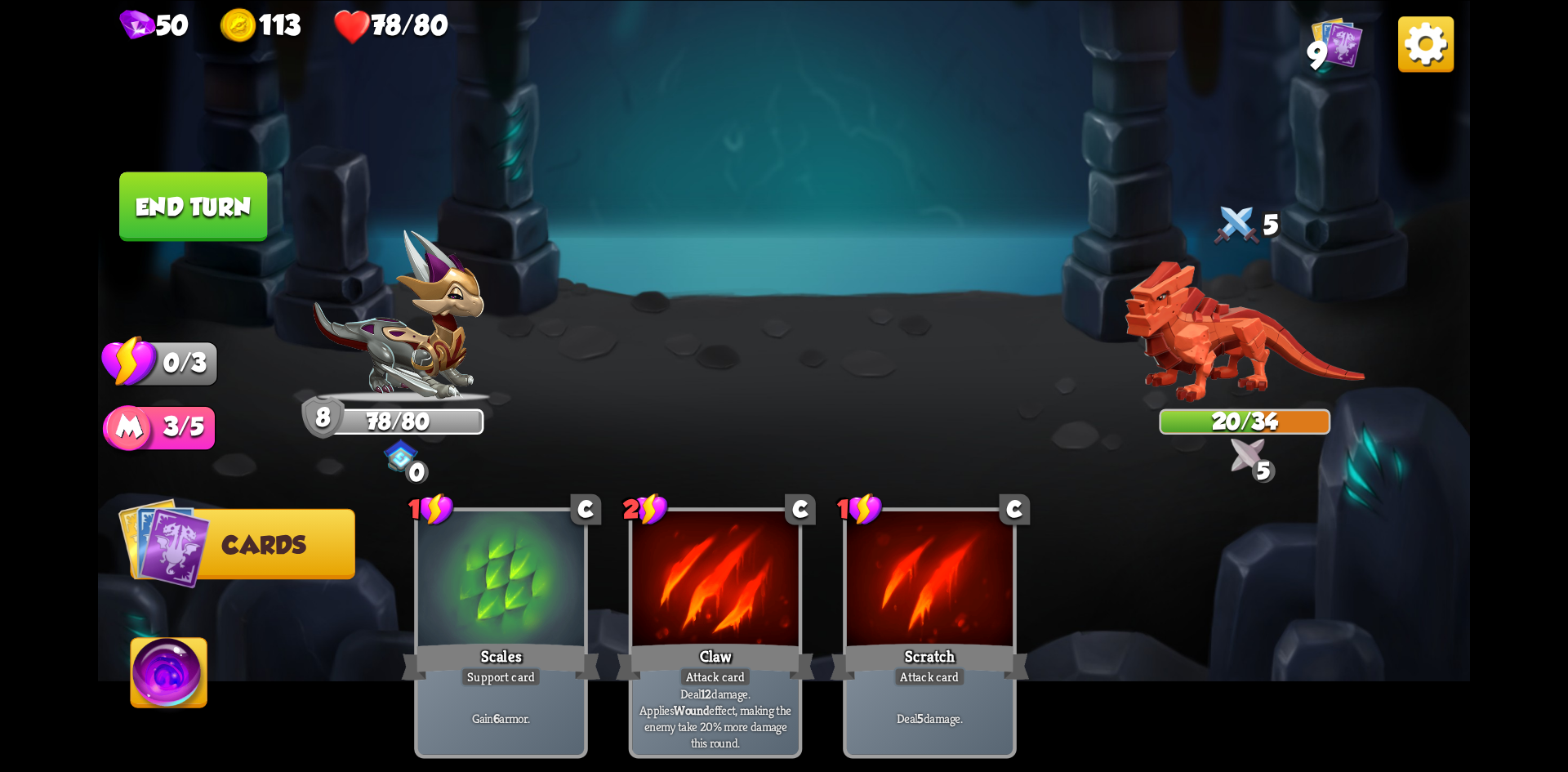
click at [224, 203] on button "End turn" at bounding box center [193, 206] width 148 height 69
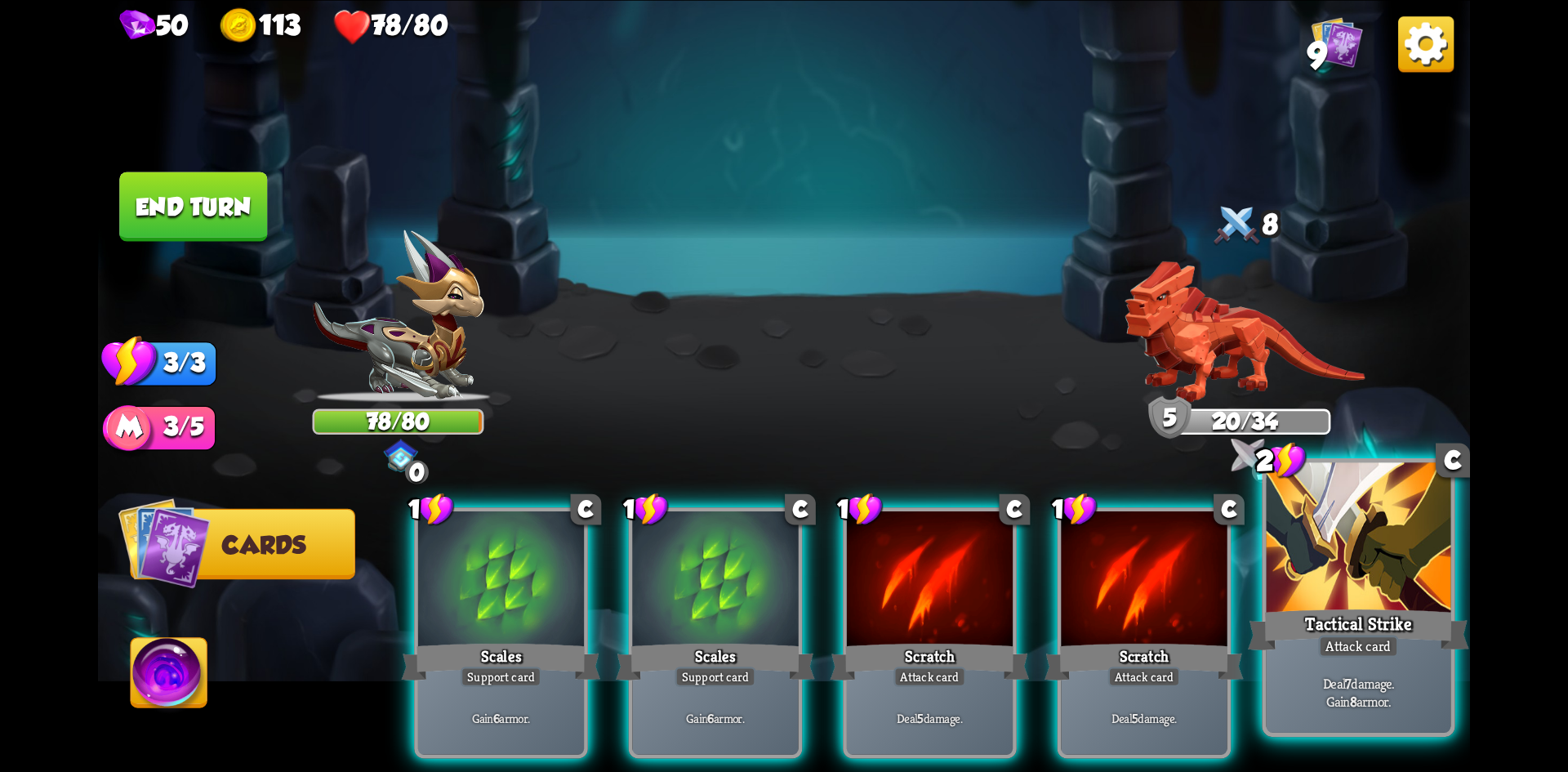
click at [1356, 607] on div "Tactical Strike" at bounding box center [1358, 629] width 221 height 49
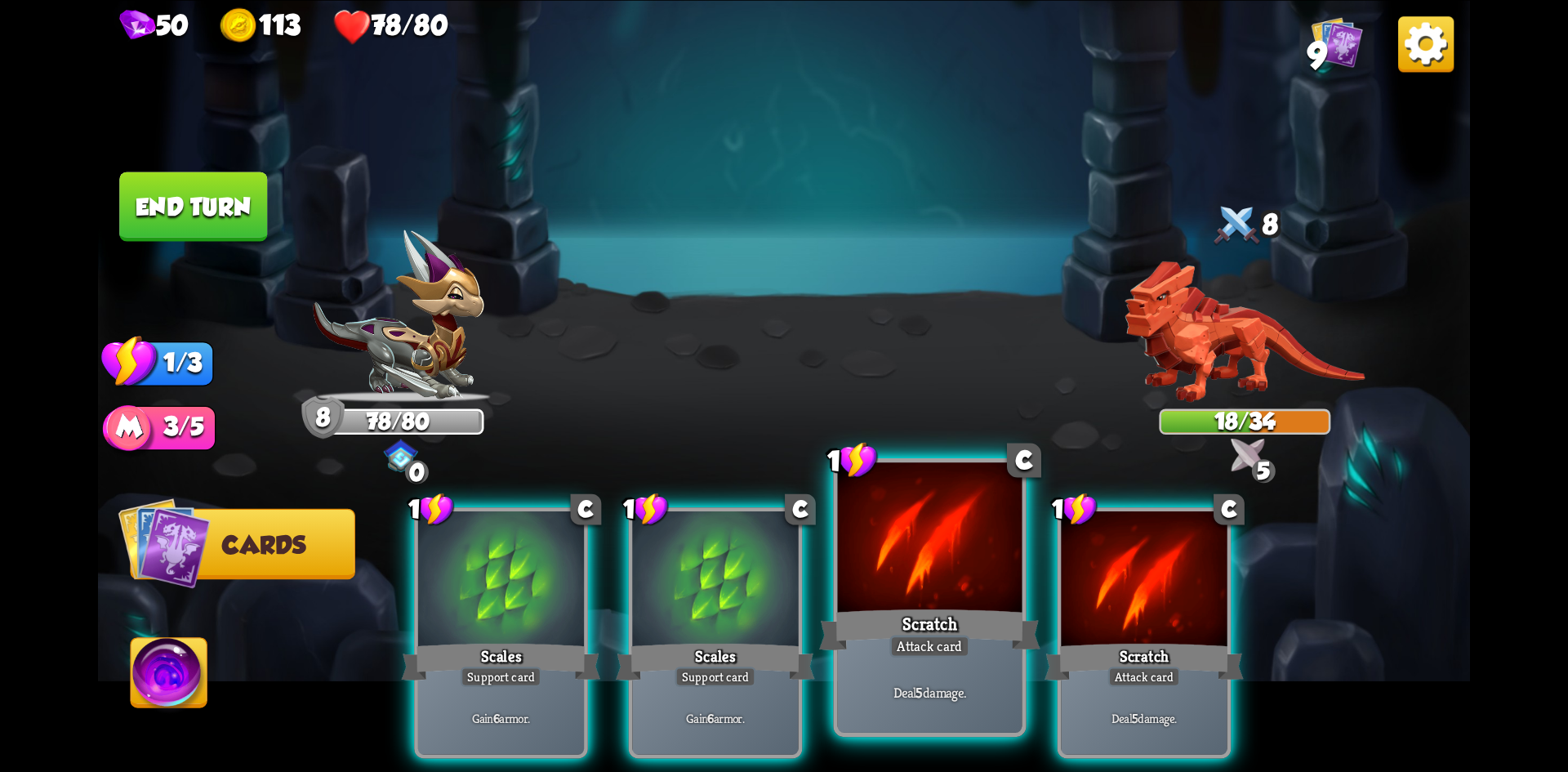
click at [931, 609] on div "Scratch" at bounding box center [930, 629] width 221 height 49
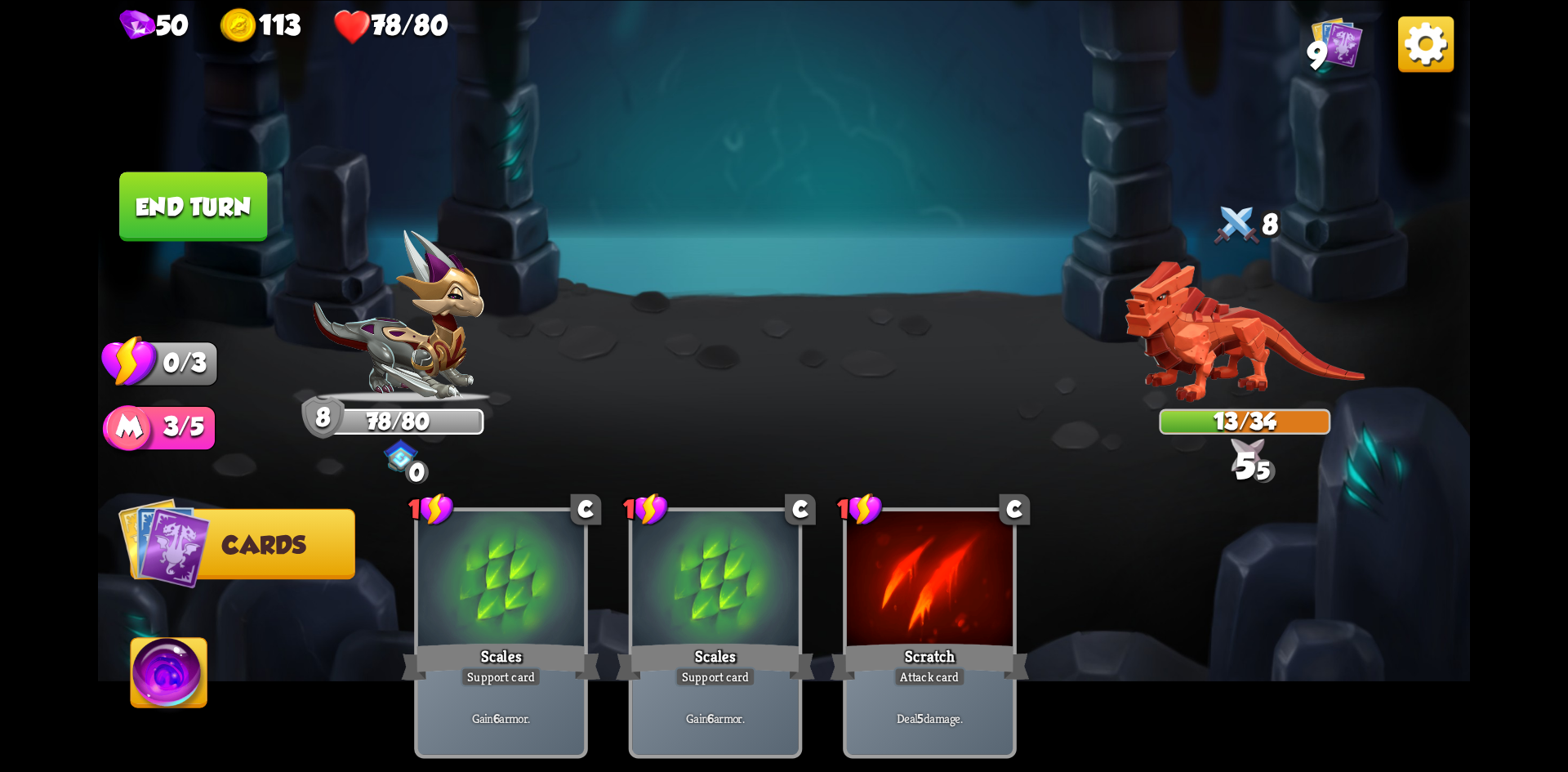
click at [191, 212] on button "End turn" at bounding box center [193, 206] width 148 height 69
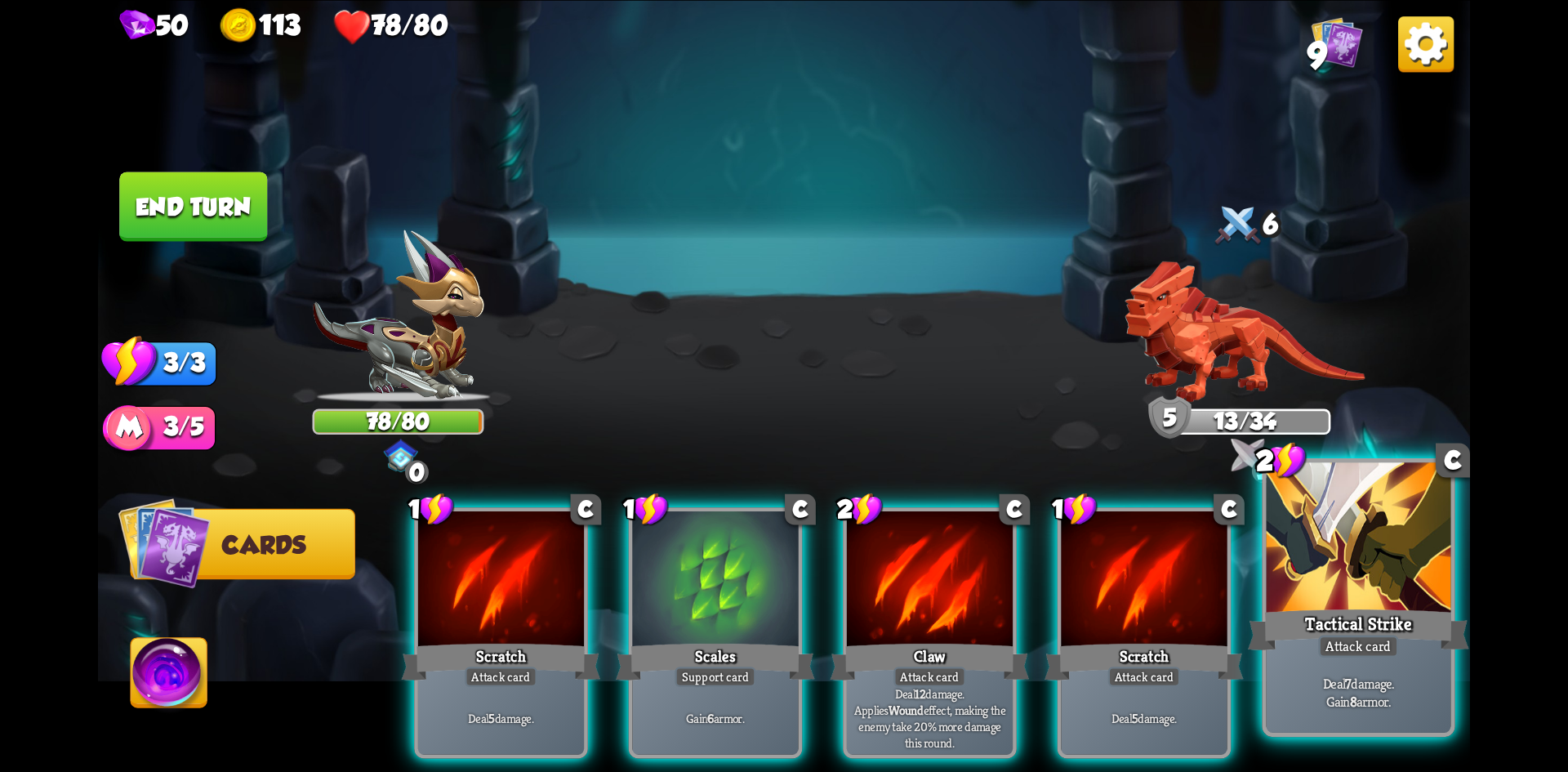
click at [1356, 556] on div at bounding box center [1359, 540] width 185 height 155
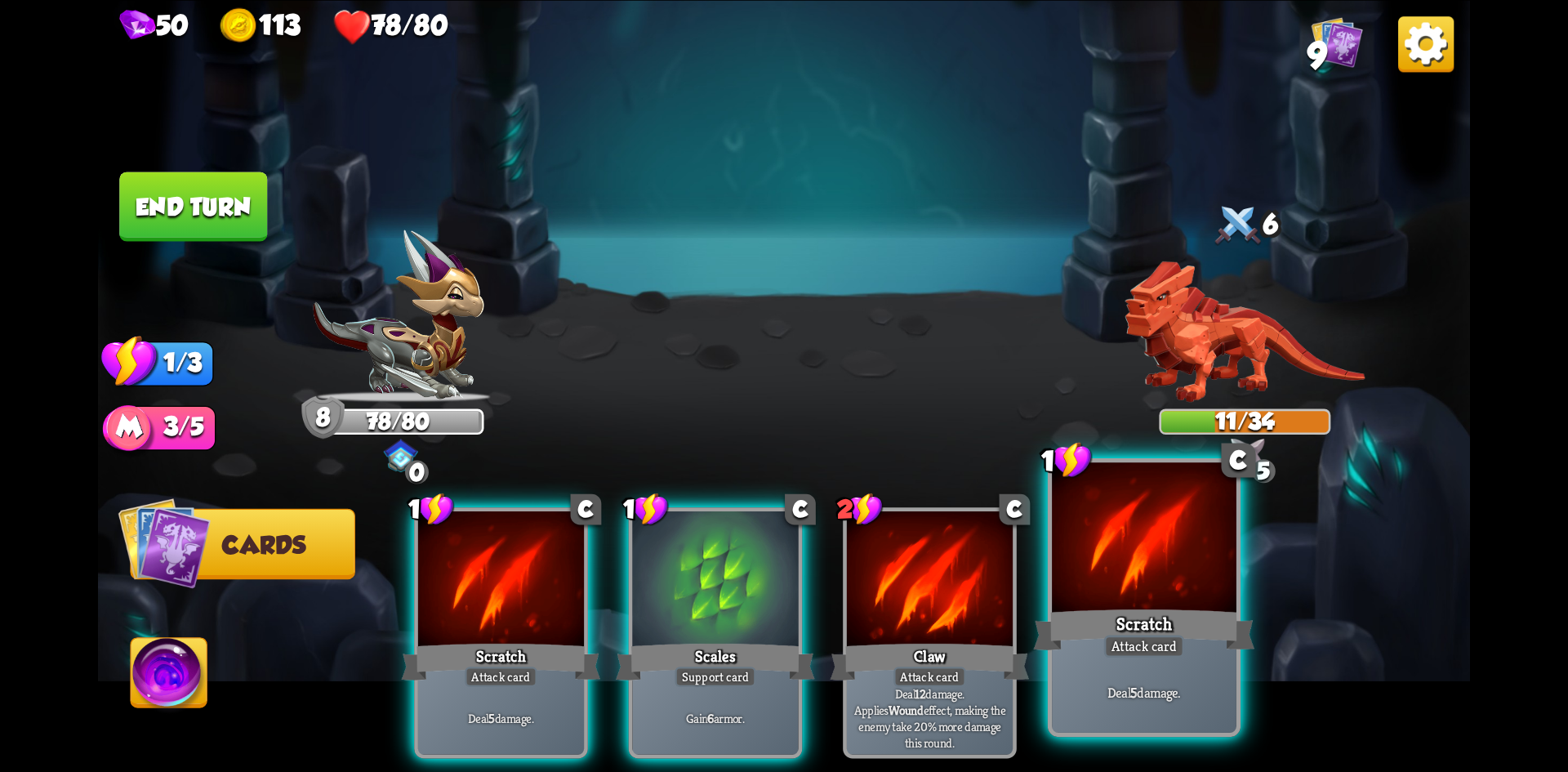
click at [1115, 553] on div at bounding box center [1144, 540] width 185 height 155
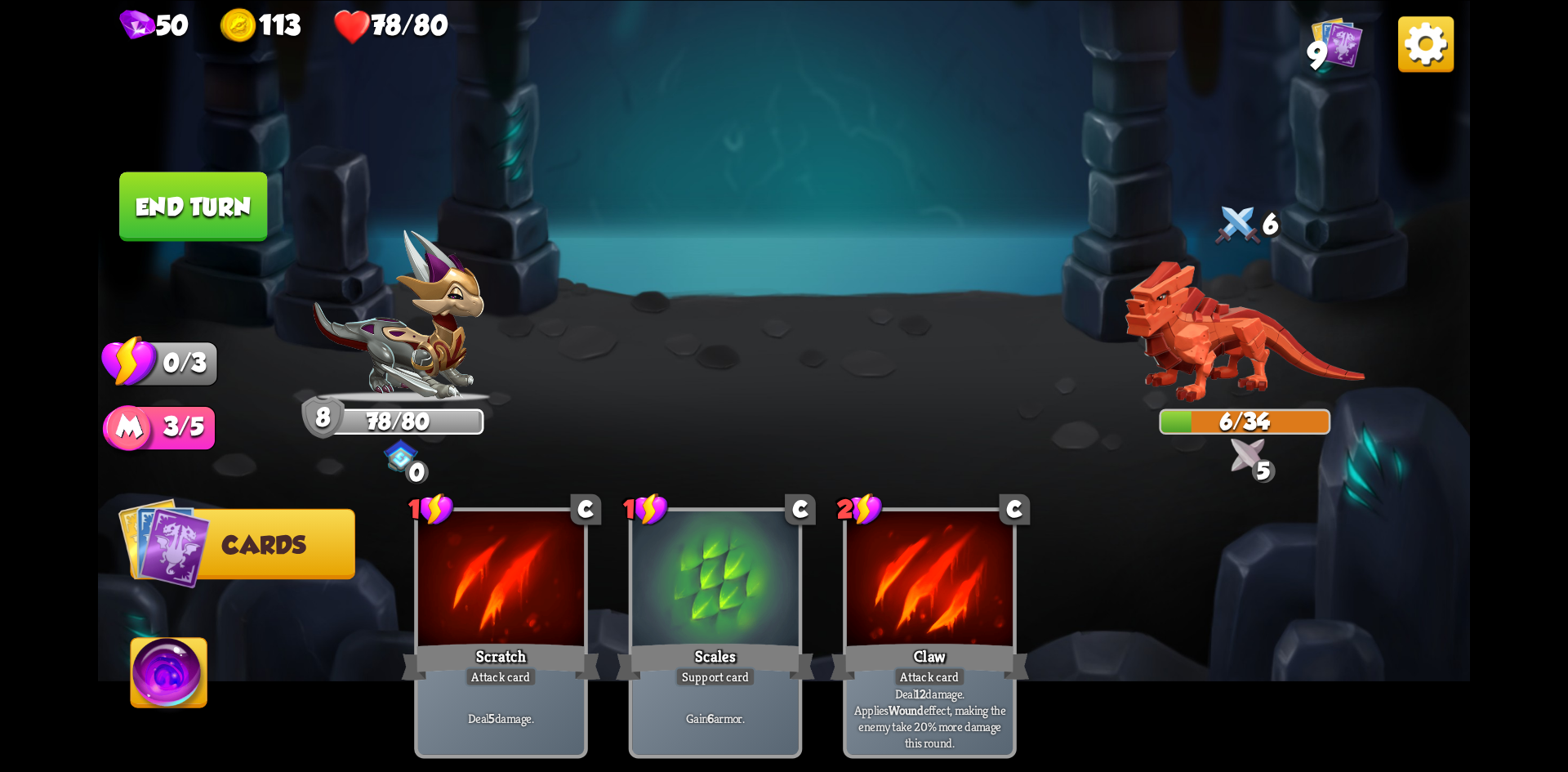
click at [213, 196] on button "End turn" at bounding box center [193, 206] width 148 height 69
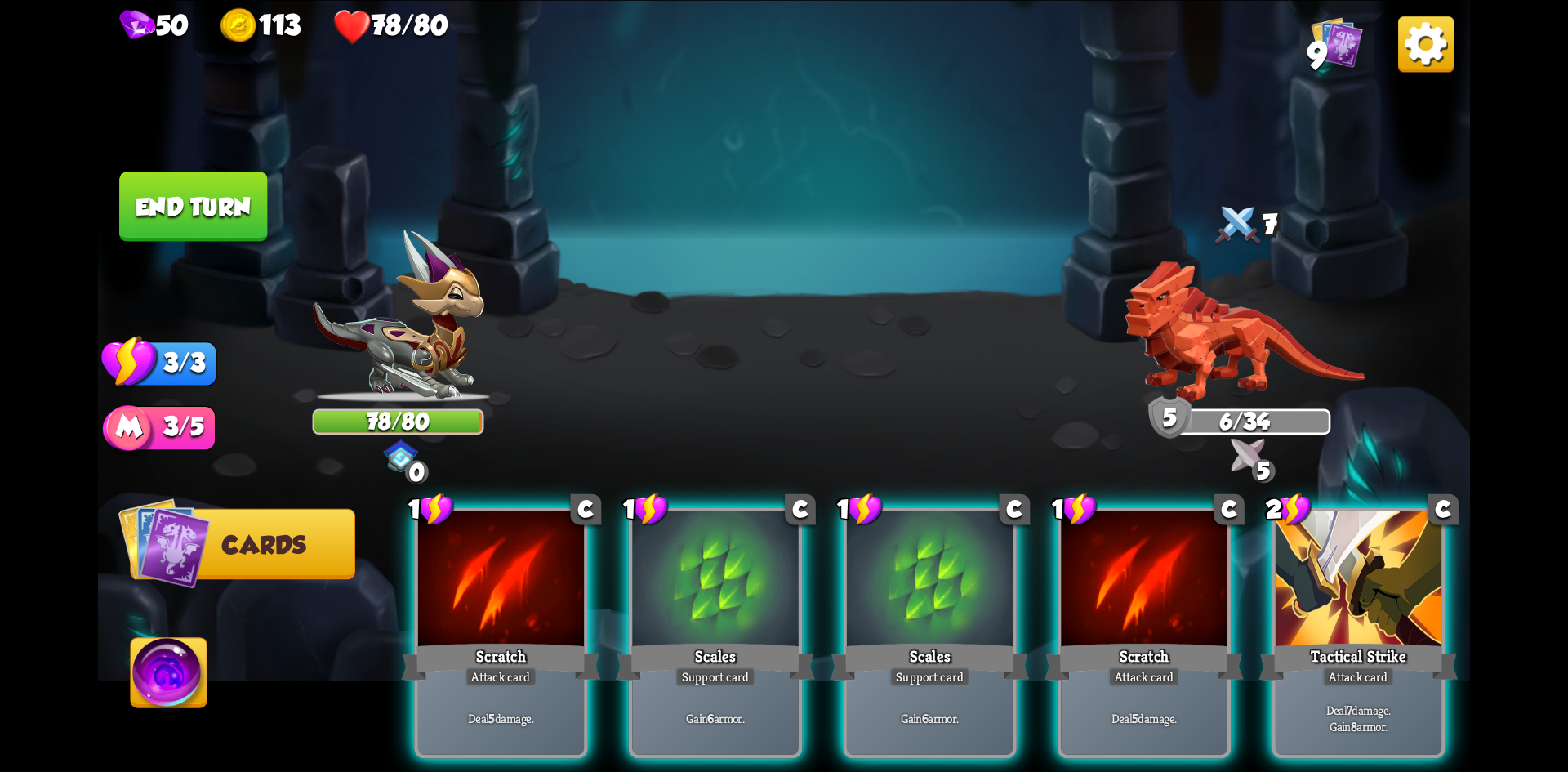
click at [1383, 570] on div at bounding box center [1358, 581] width 166 height 139
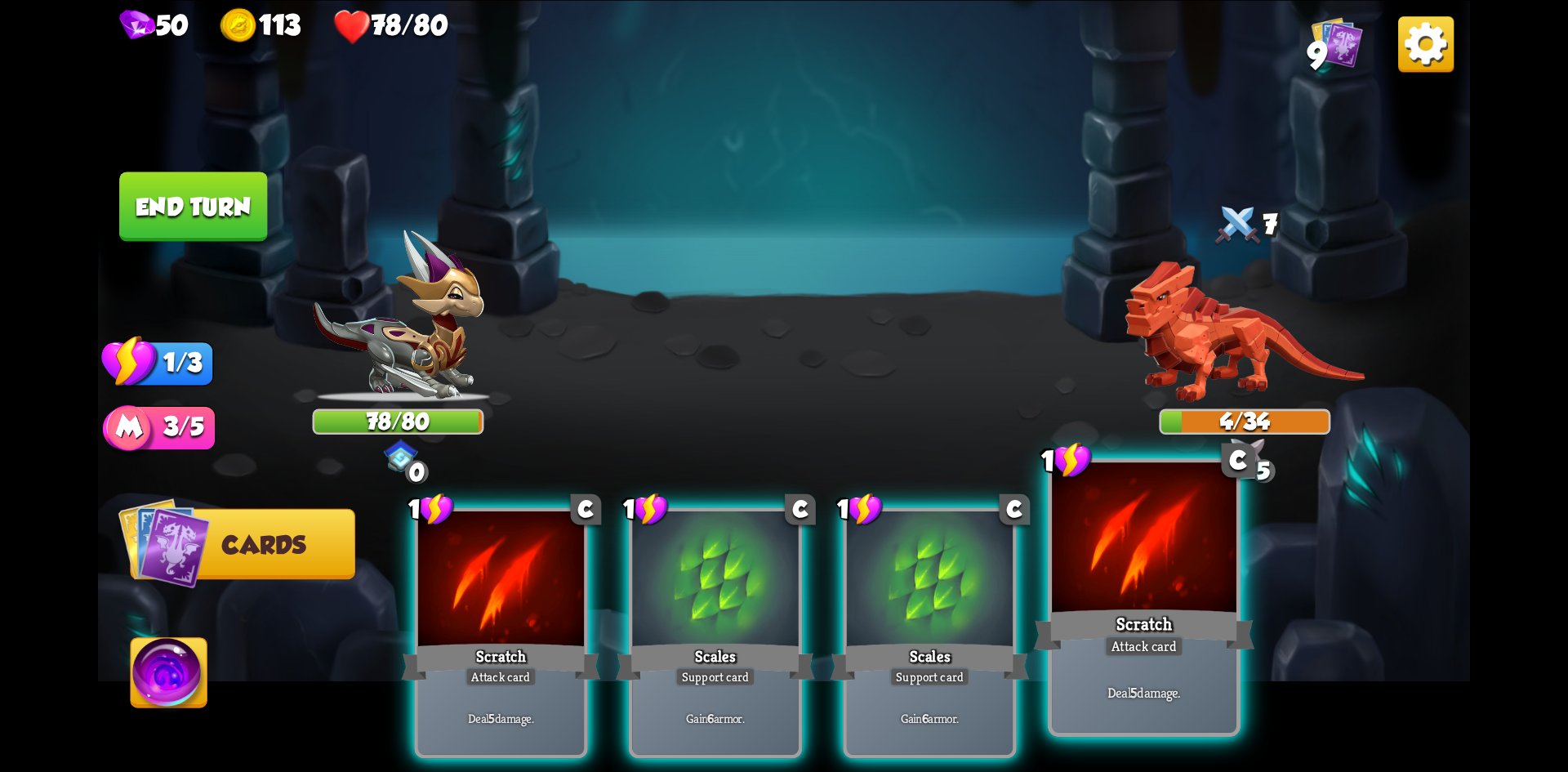
click at [1113, 582] on div at bounding box center [1144, 540] width 185 height 155
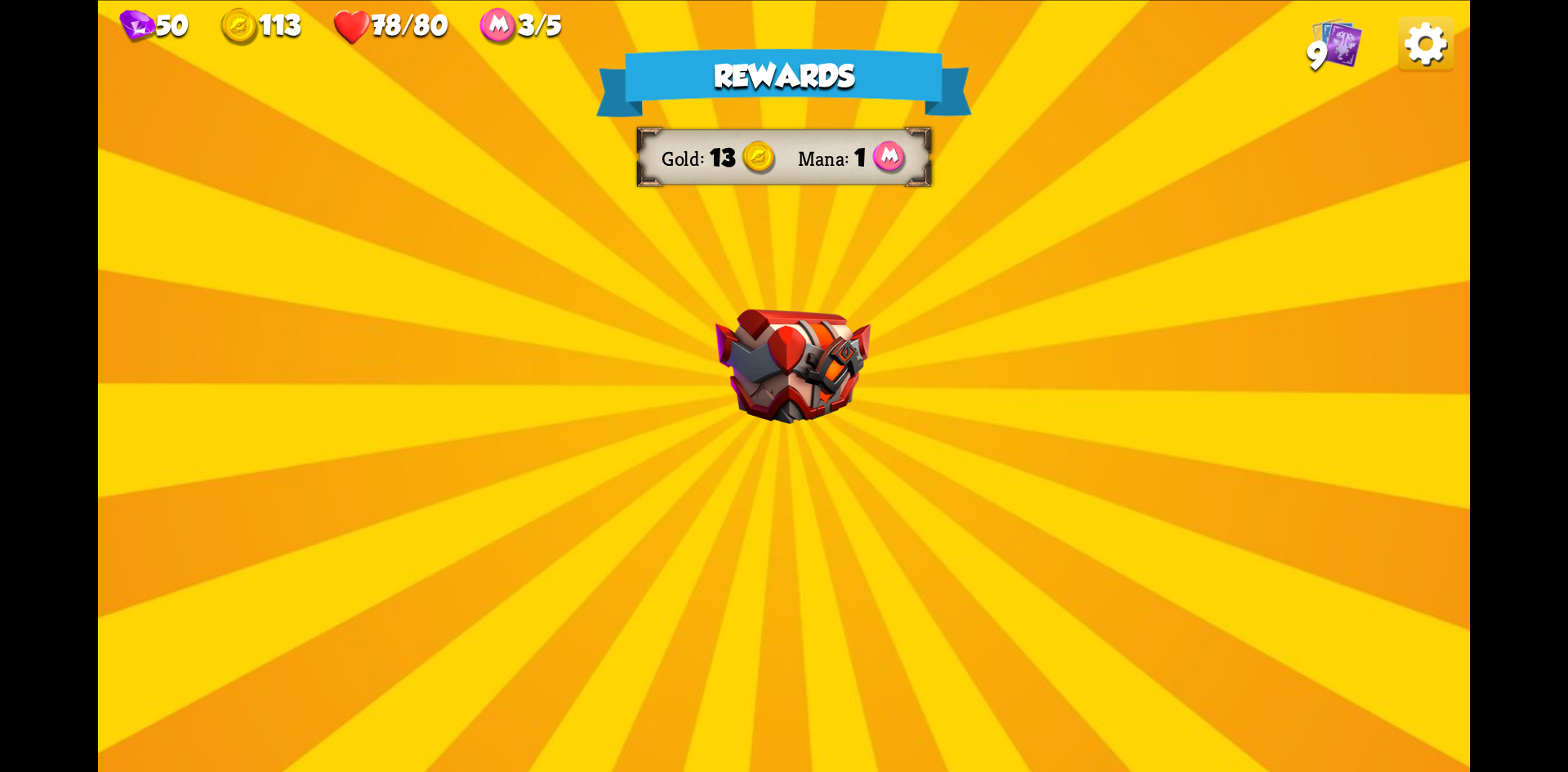
click at [580, 347] on div "Rewards Gold 13 Mana 1 Select a card 1 C [PERSON_NAME] Attack card Remove all a…" at bounding box center [784, 386] width 1373 height 772
click at [1021, 422] on div "Rewards Gold 13 Mana 1 Select a card 1 C [PERSON_NAME] Attack card Remove all a…" at bounding box center [784, 386] width 1373 height 772
click at [903, 390] on div "Rewards Gold 13 Mana 1 Select a card 1 C [PERSON_NAME] Attack card Remove all a…" at bounding box center [784, 386] width 1373 height 772
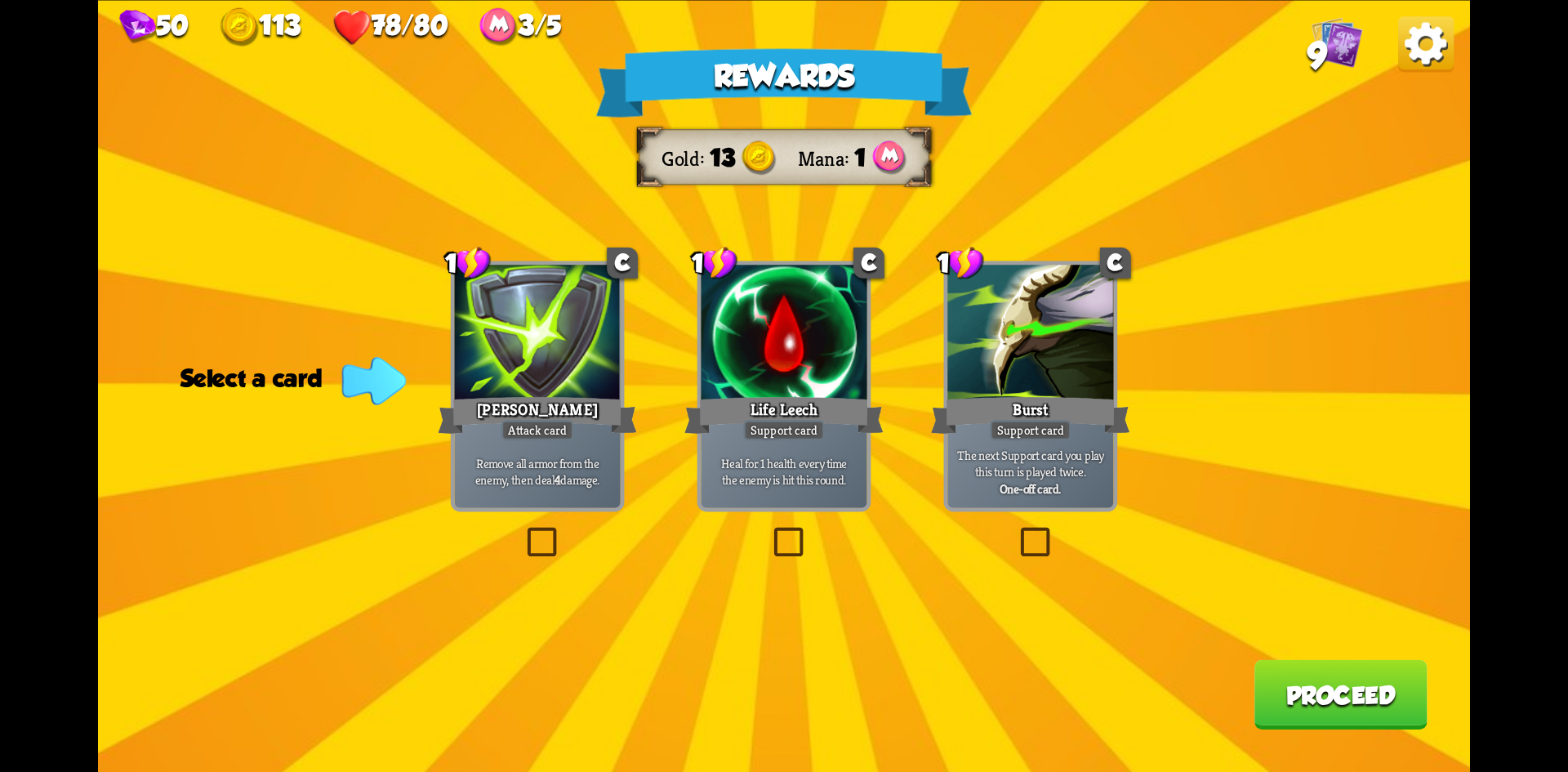
click at [1016, 531] on label at bounding box center [1016, 531] width 0 height 0
click at [0, 0] on input "checkbox" at bounding box center [0, 0] width 0 height 0
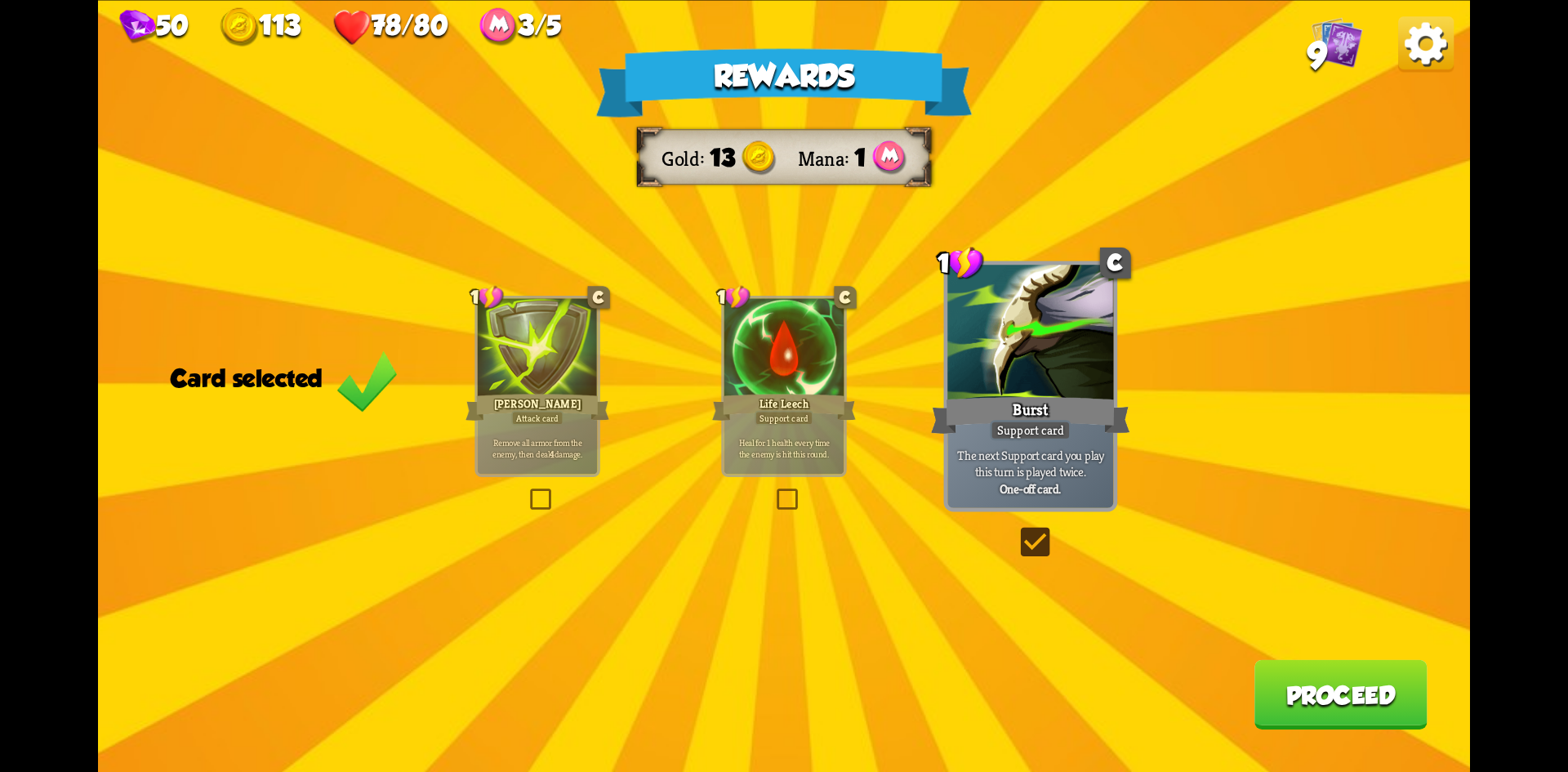
click at [1388, 680] on button "Proceed" at bounding box center [1341, 694] width 173 height 69
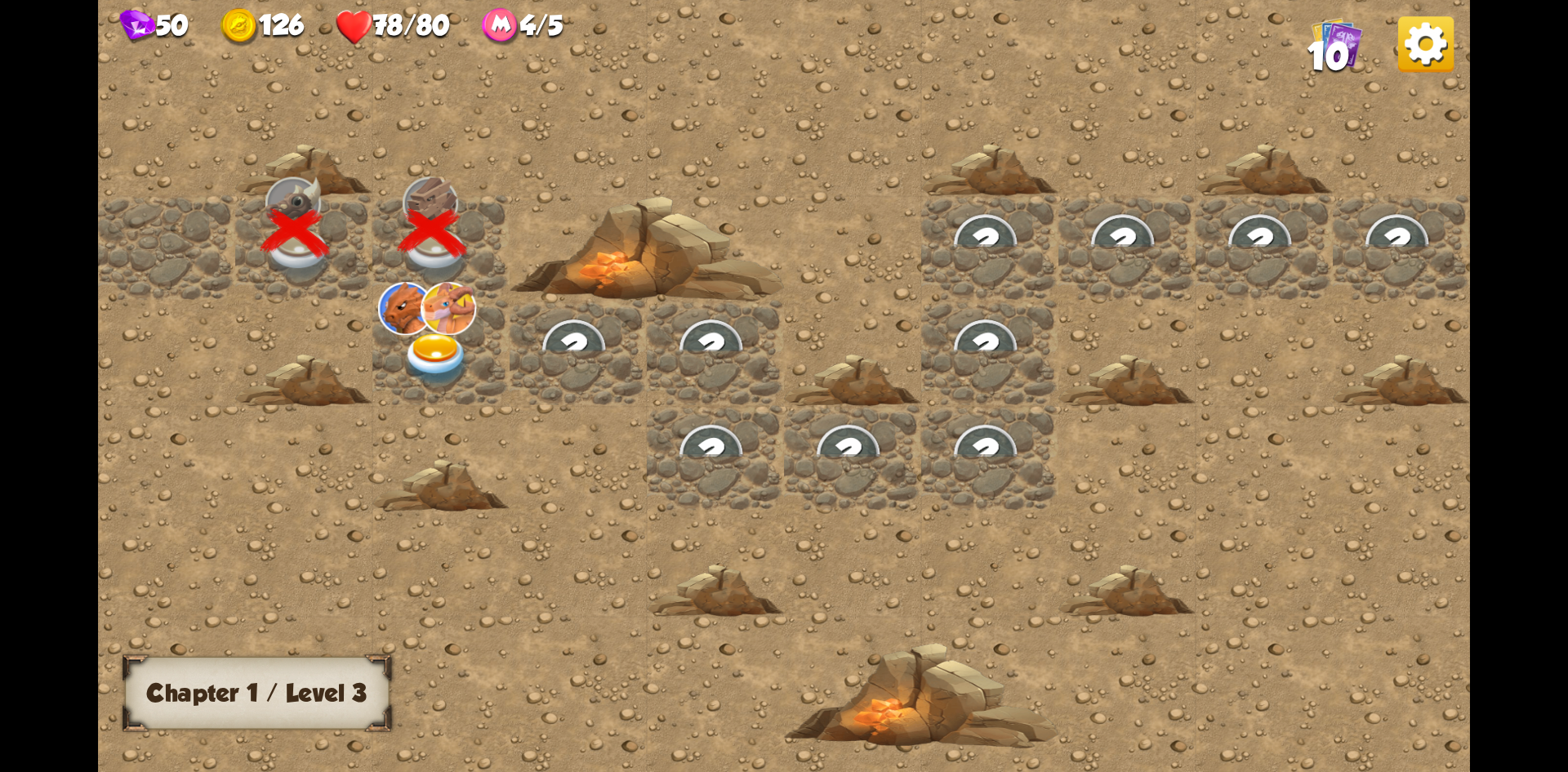
click at [433, 345] on img at bounding box center [437, 359] width 68 height 54
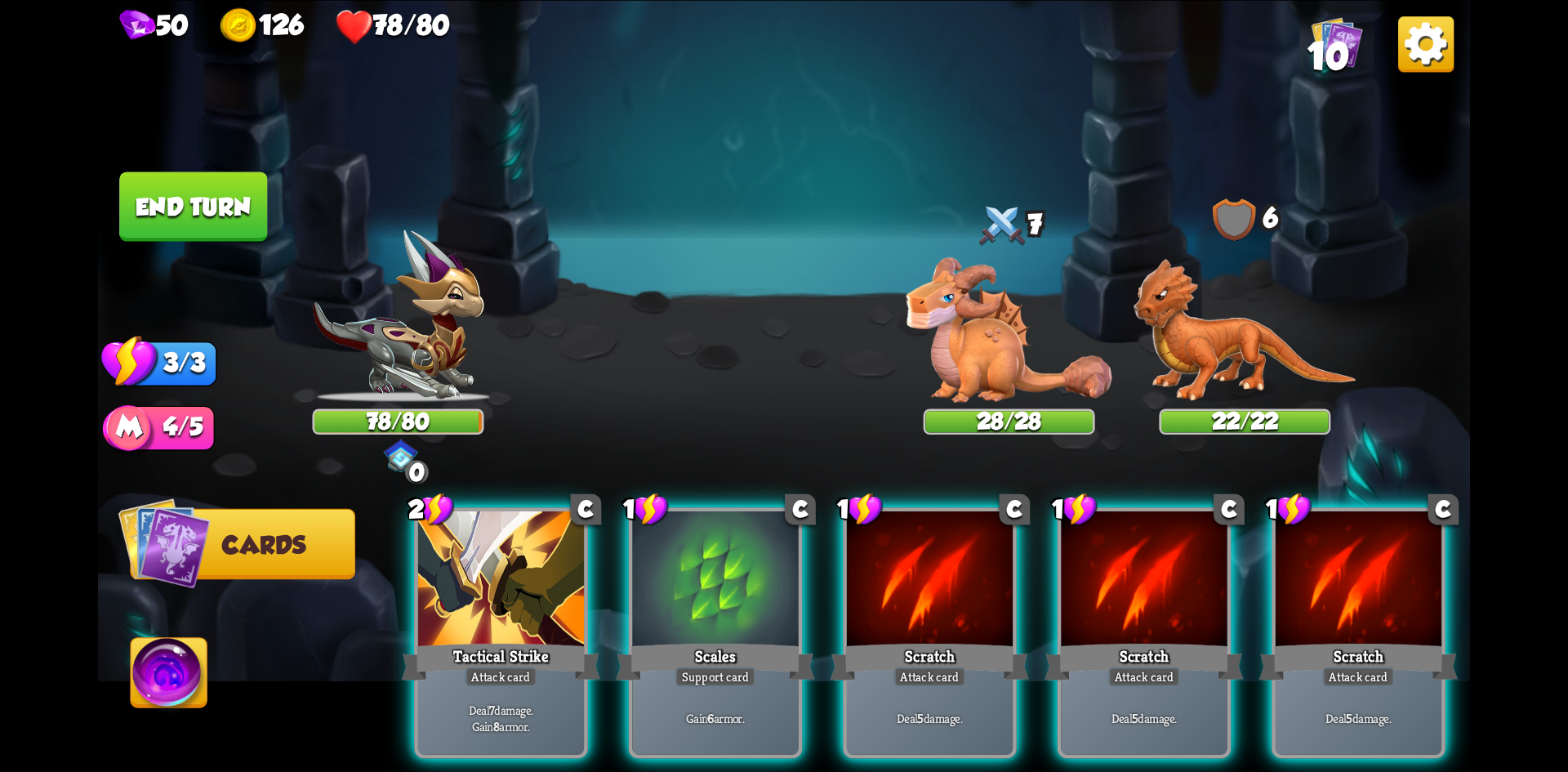
click at [285, 562] on button "Cards" at bounding box center [242, 544] width 226 height 71
click at [234, 539] on span "Cards" at bounding box center [264, 545] width 83 height 28
click at [177, 671] on img at bounding box center [170, 677] width 76 height 77
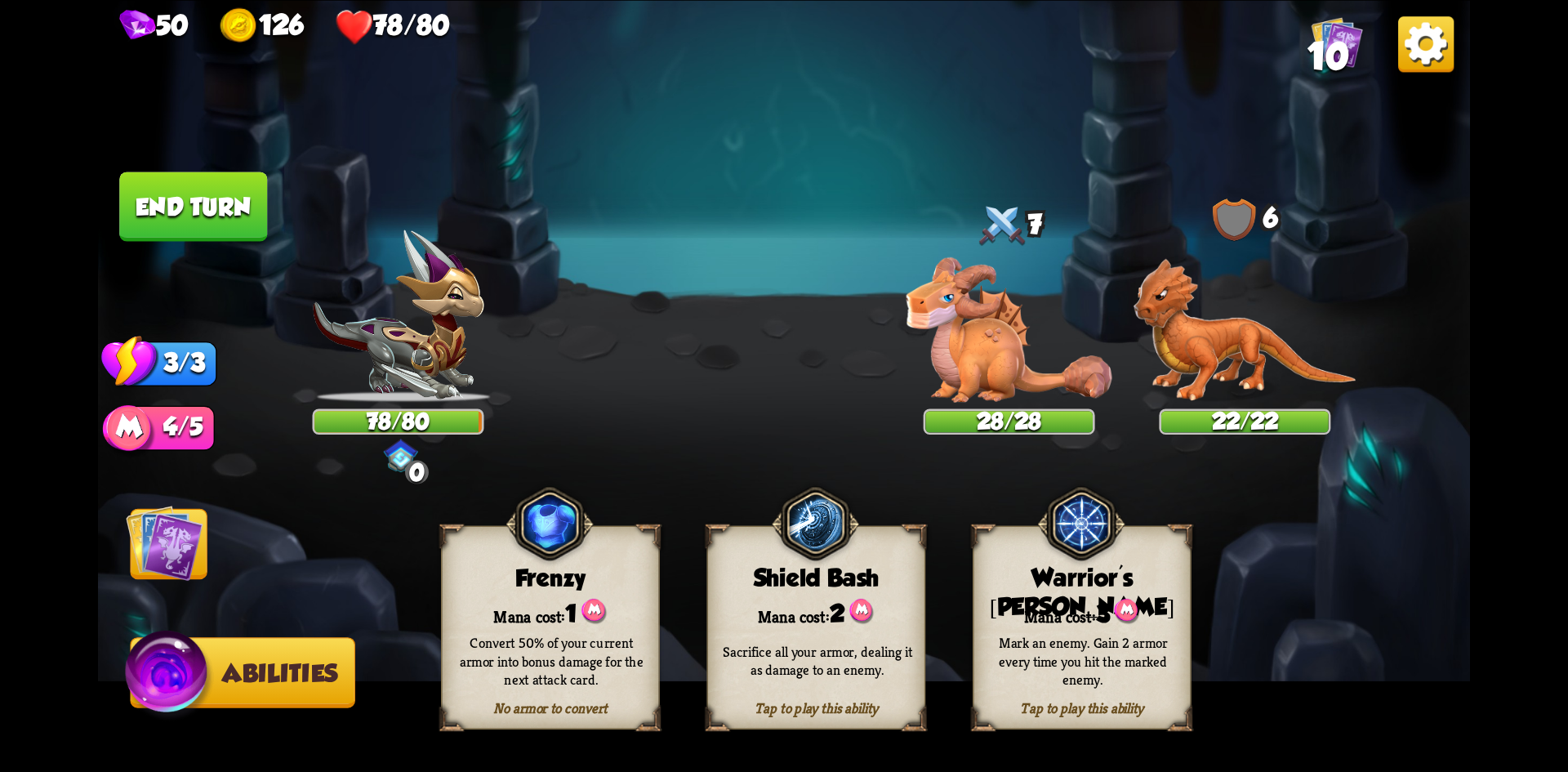
click at [170, 564] on img at bounding box center [164, 543] width 77 height 77
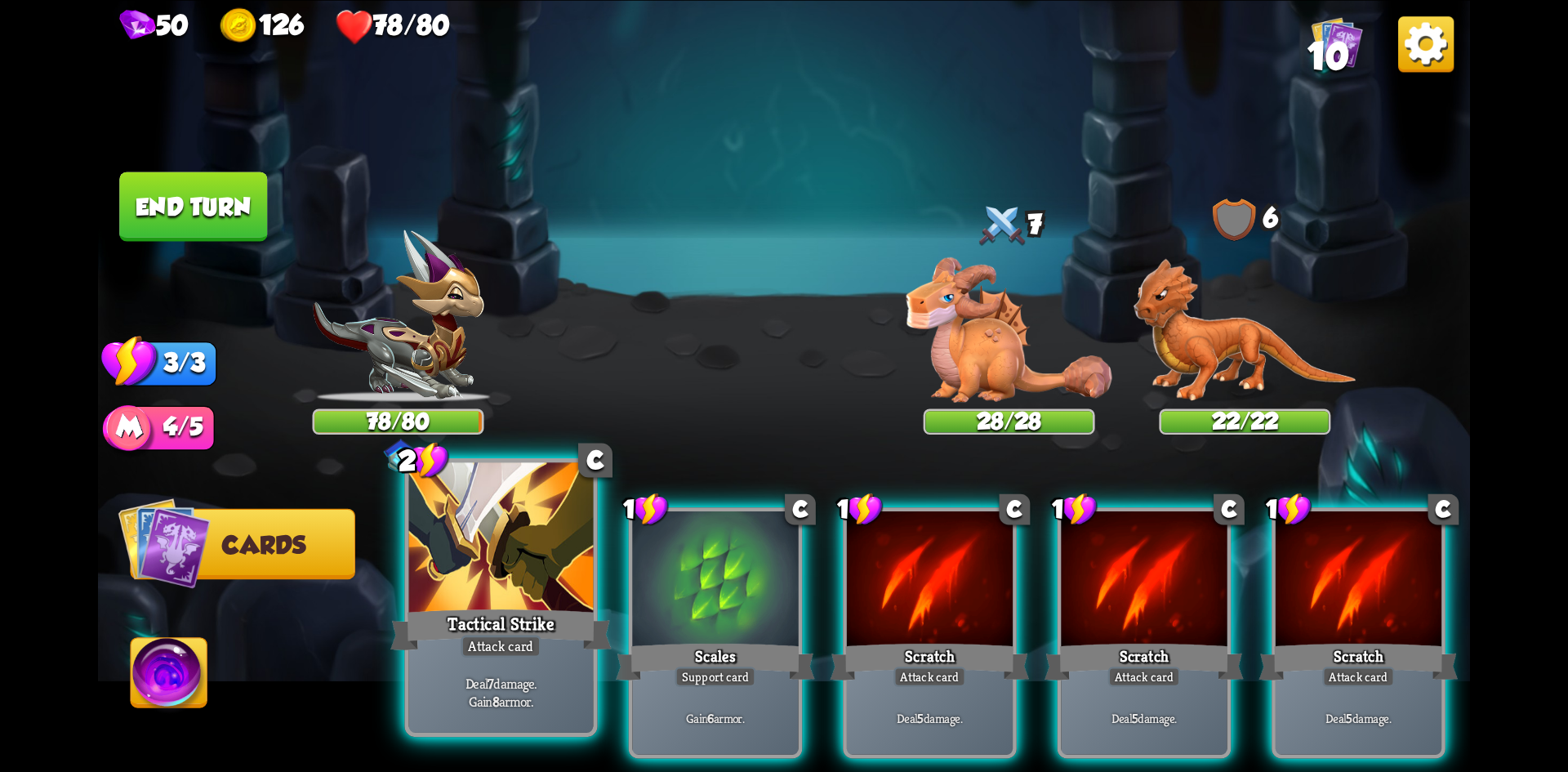
click at [511, 544] on div at bounding box center [502, 540] width 185 height 155
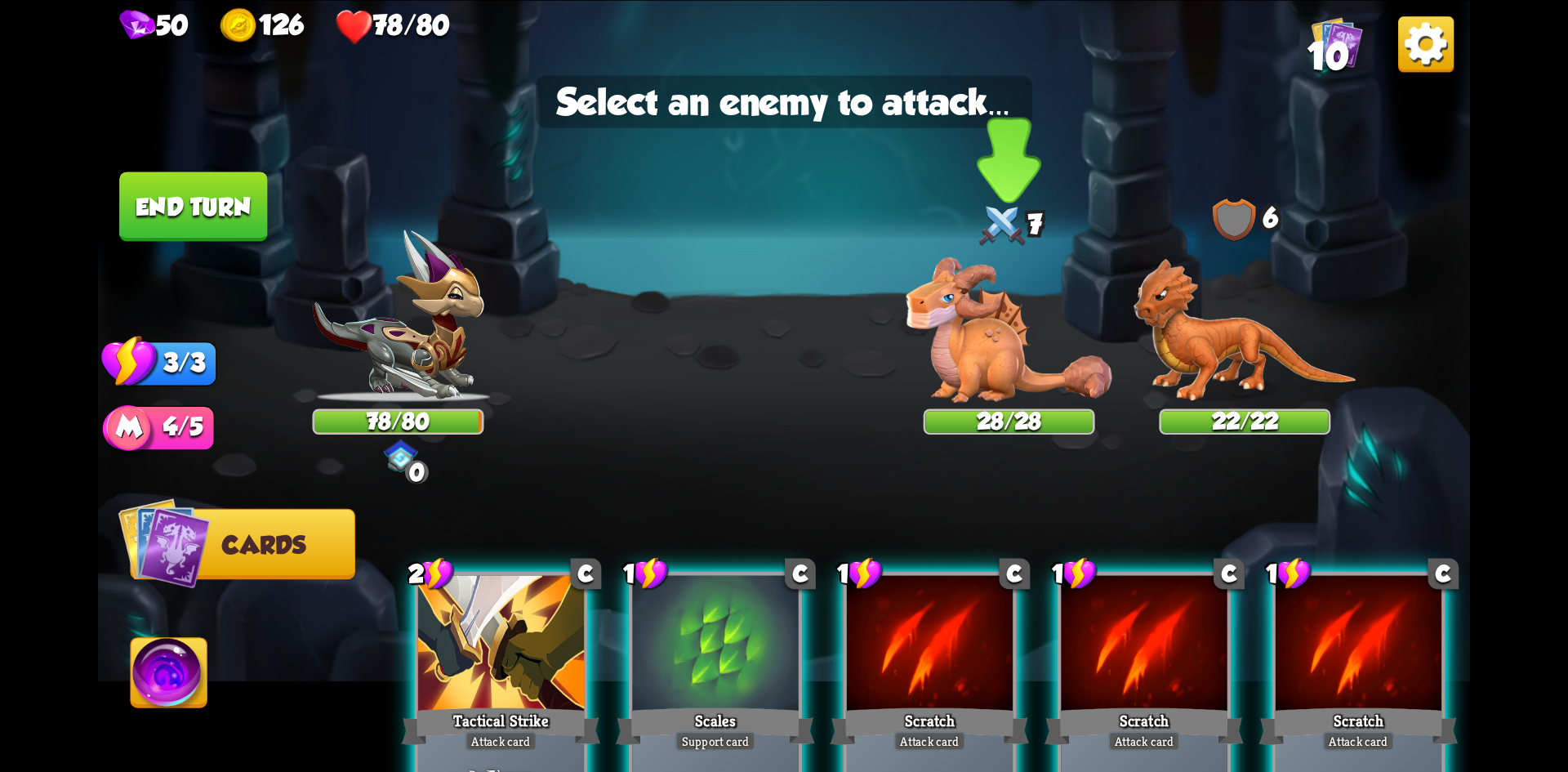
click at [965, 354] on img at bounding box center [1010, 330] width 206 height 145
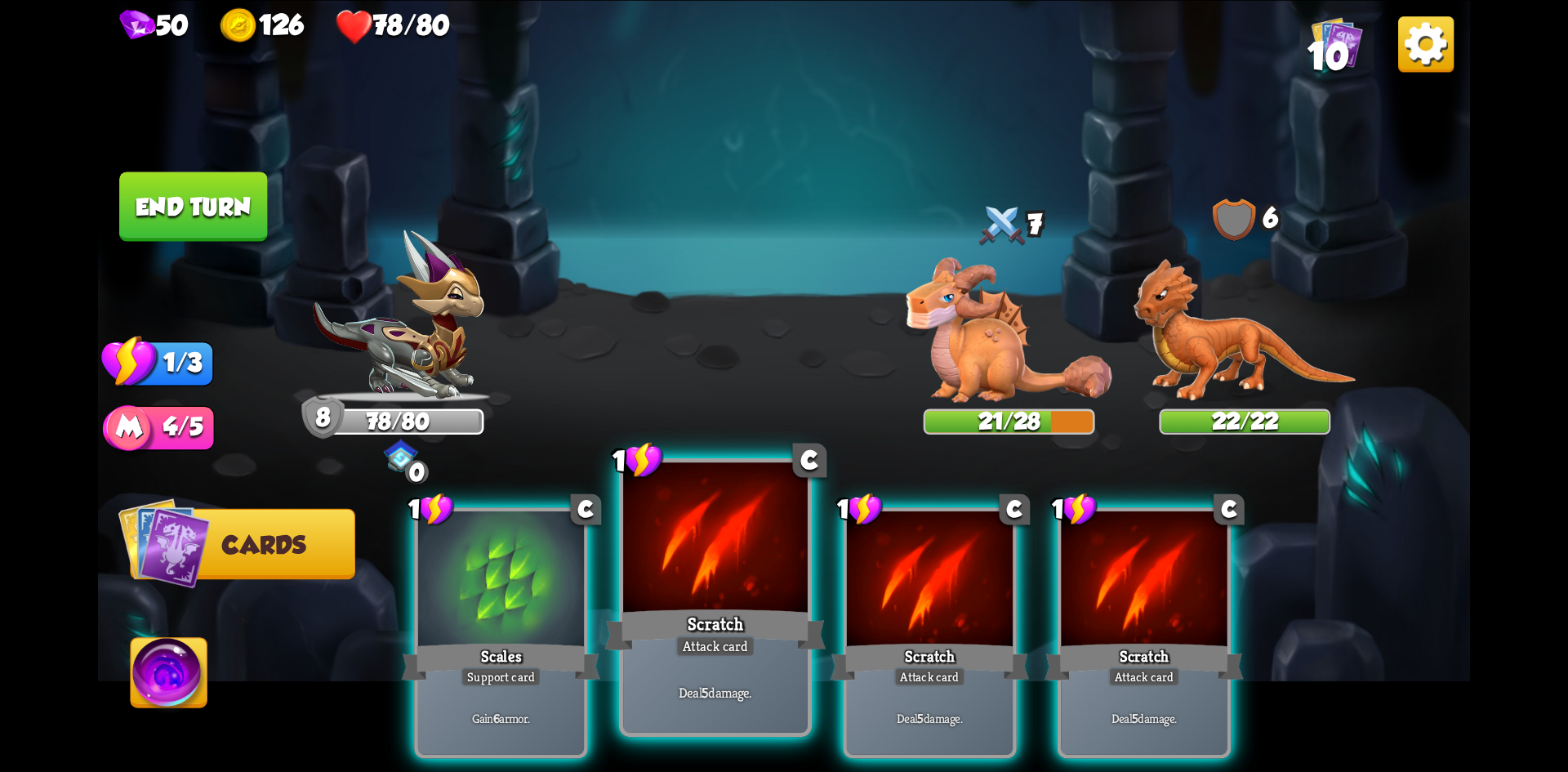
click at [788, 571] on div at bounding box center [716, 540] width 185 height 155
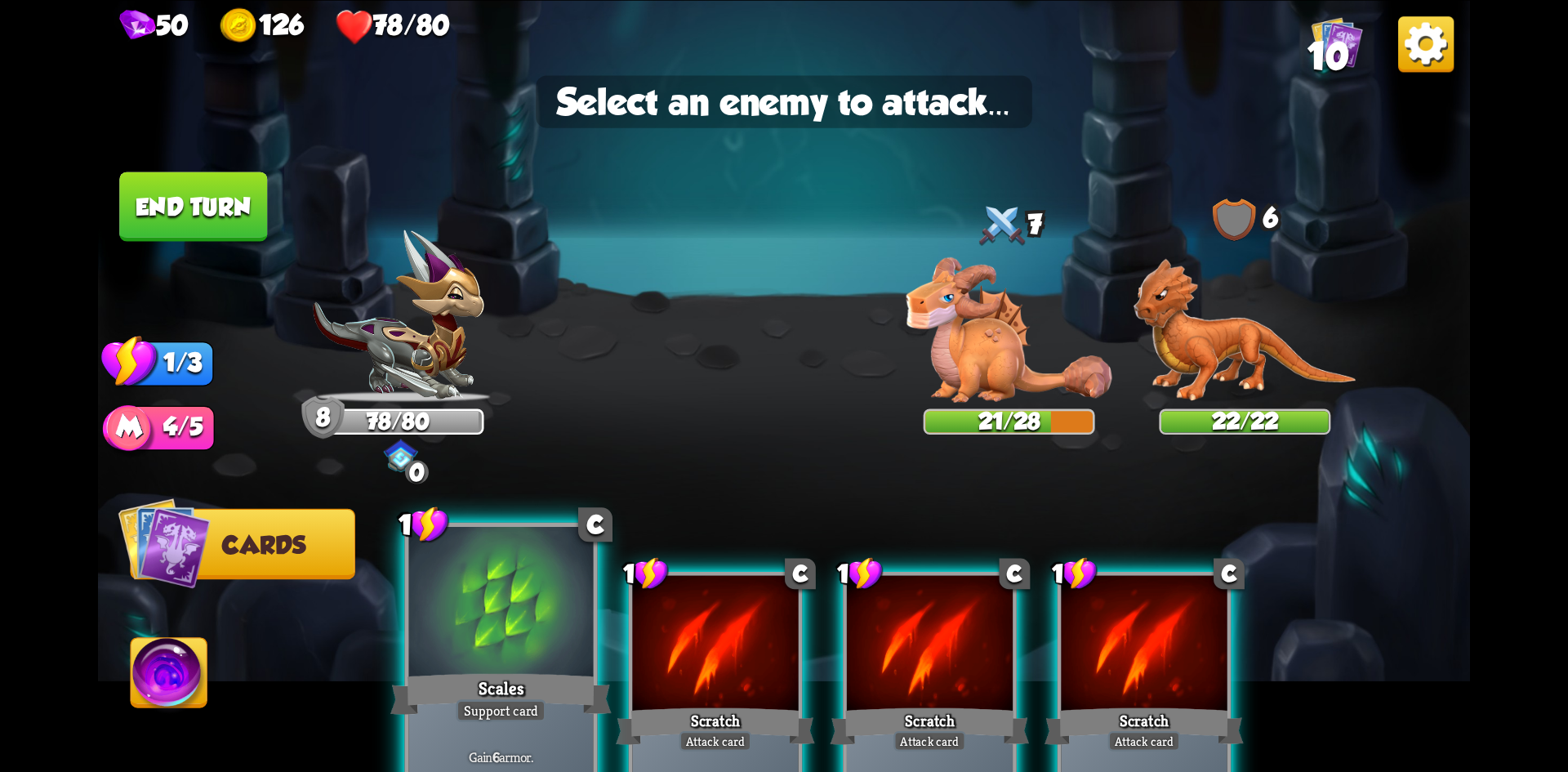
click at [527, 632] on div at bounding box center [502, 603] width 185 height 155
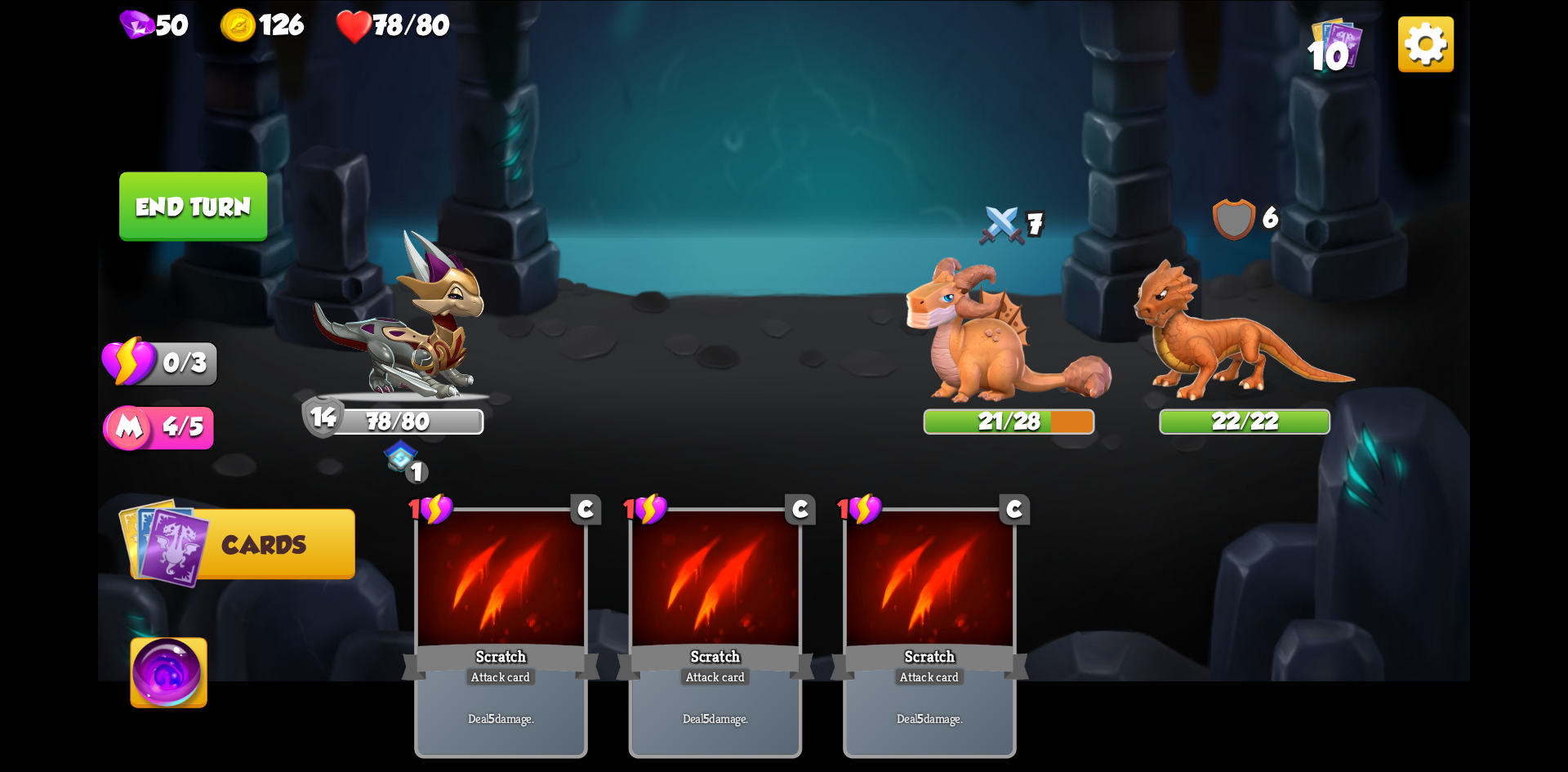
click at [197, 196] on button "End turn" at bounding box center [193, 206] width 148 height 69
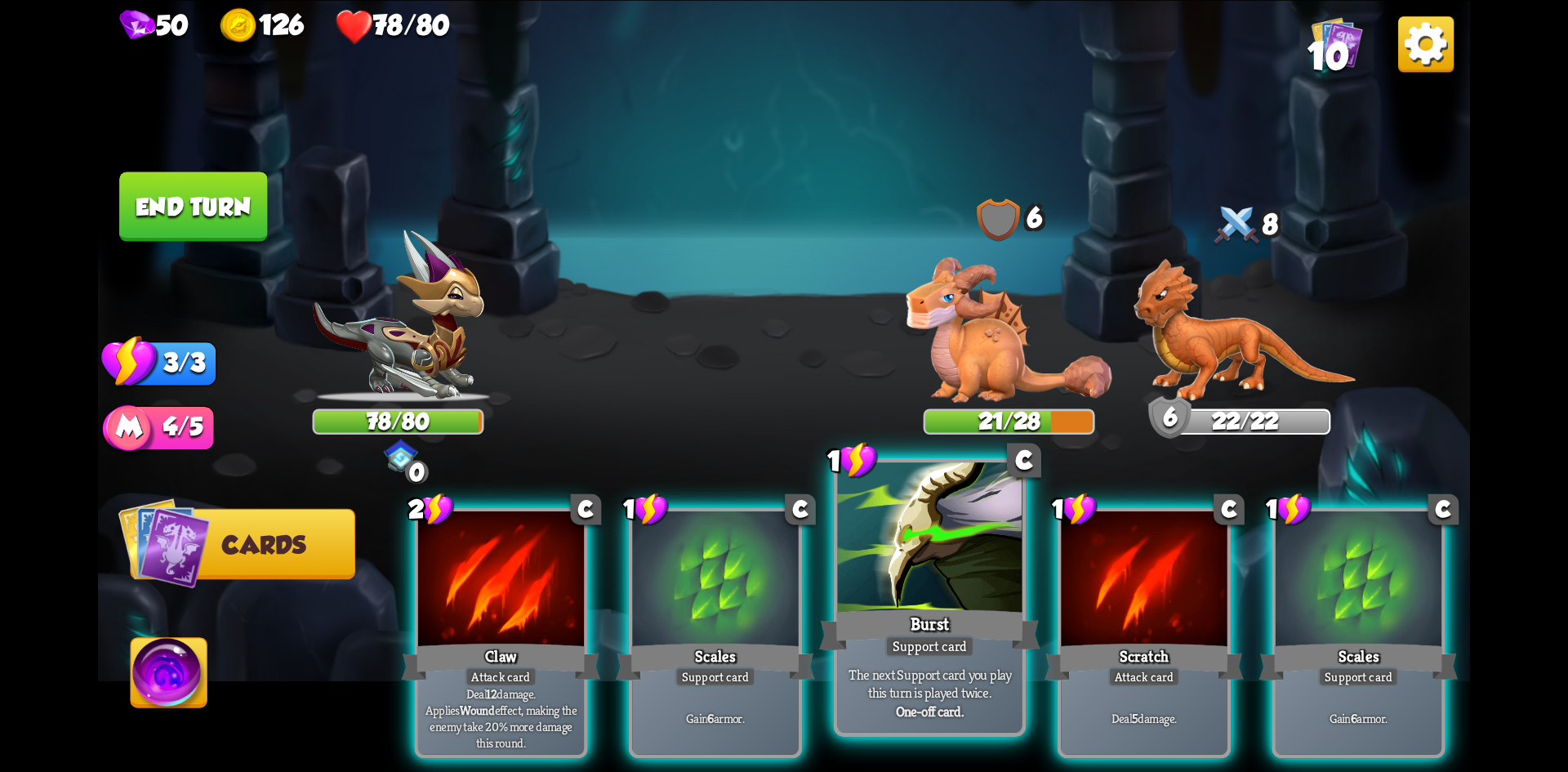
click at [932, 609] on div "Burst" at bounding box center [930, 629] width 221 height 49
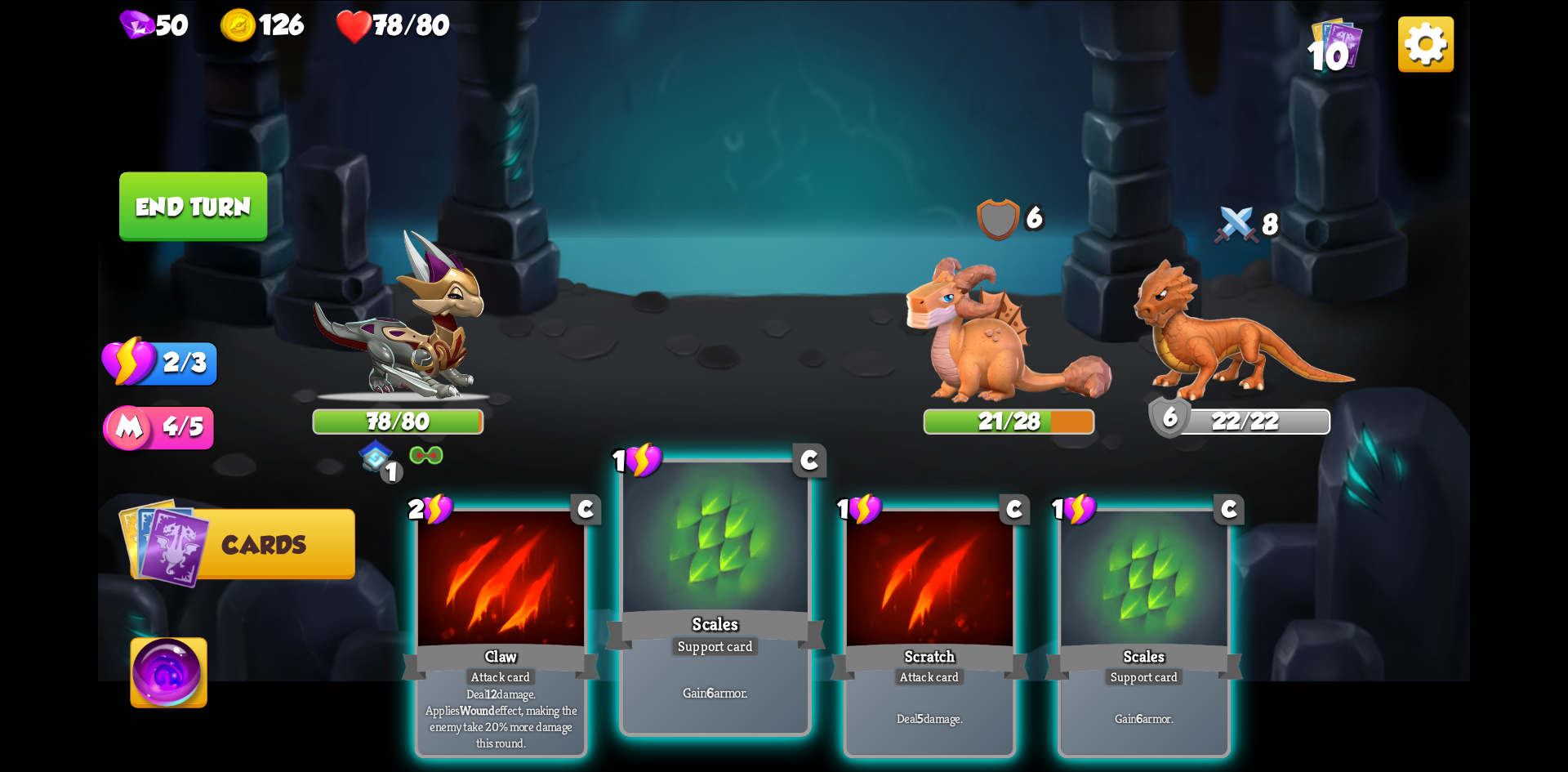
click at [719, 596] on div at bounding box center [716, 540] width 185 height 155
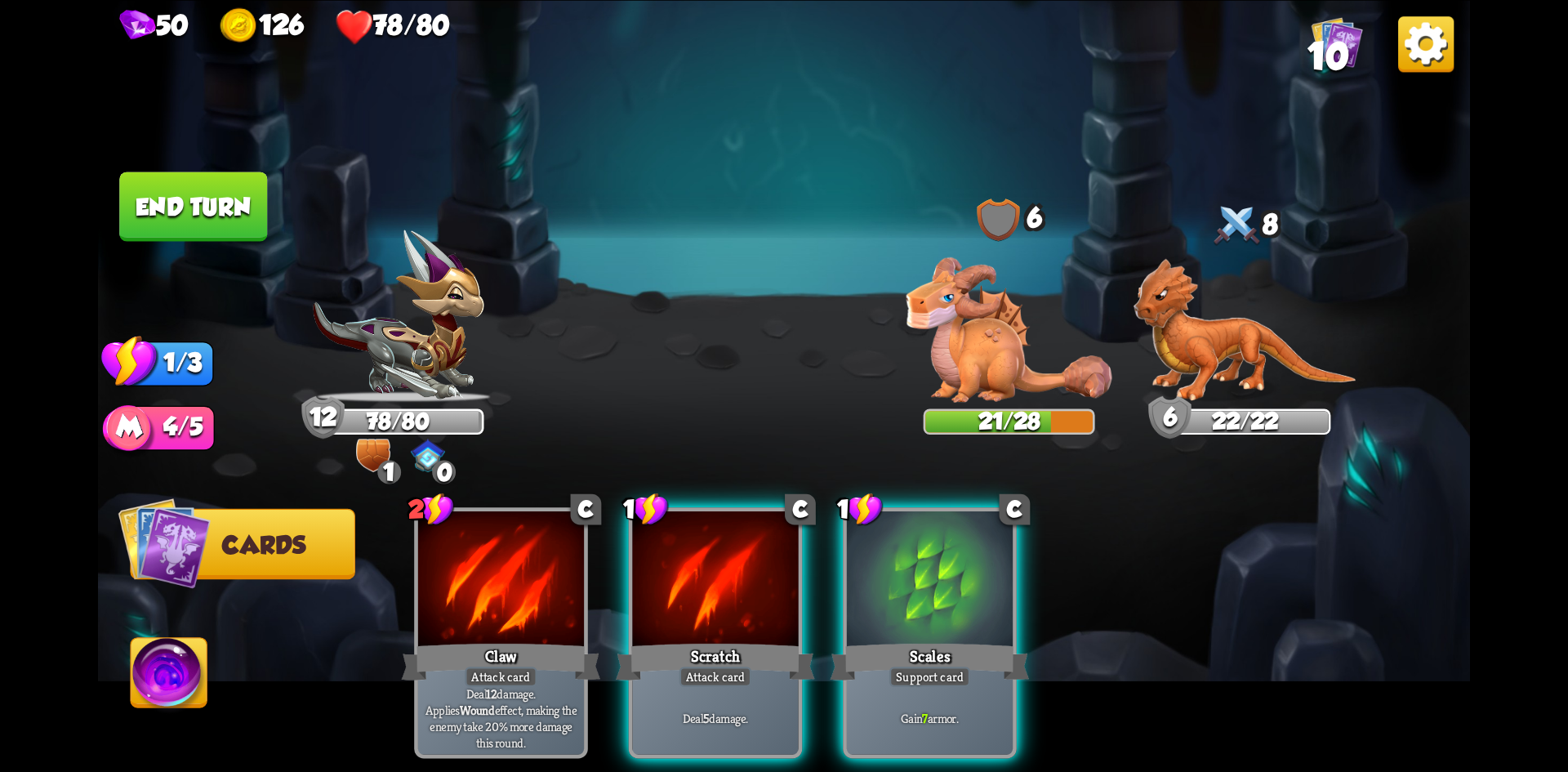
click at [719, 596] on div at bounding box center [715, 581] width 166 height 139
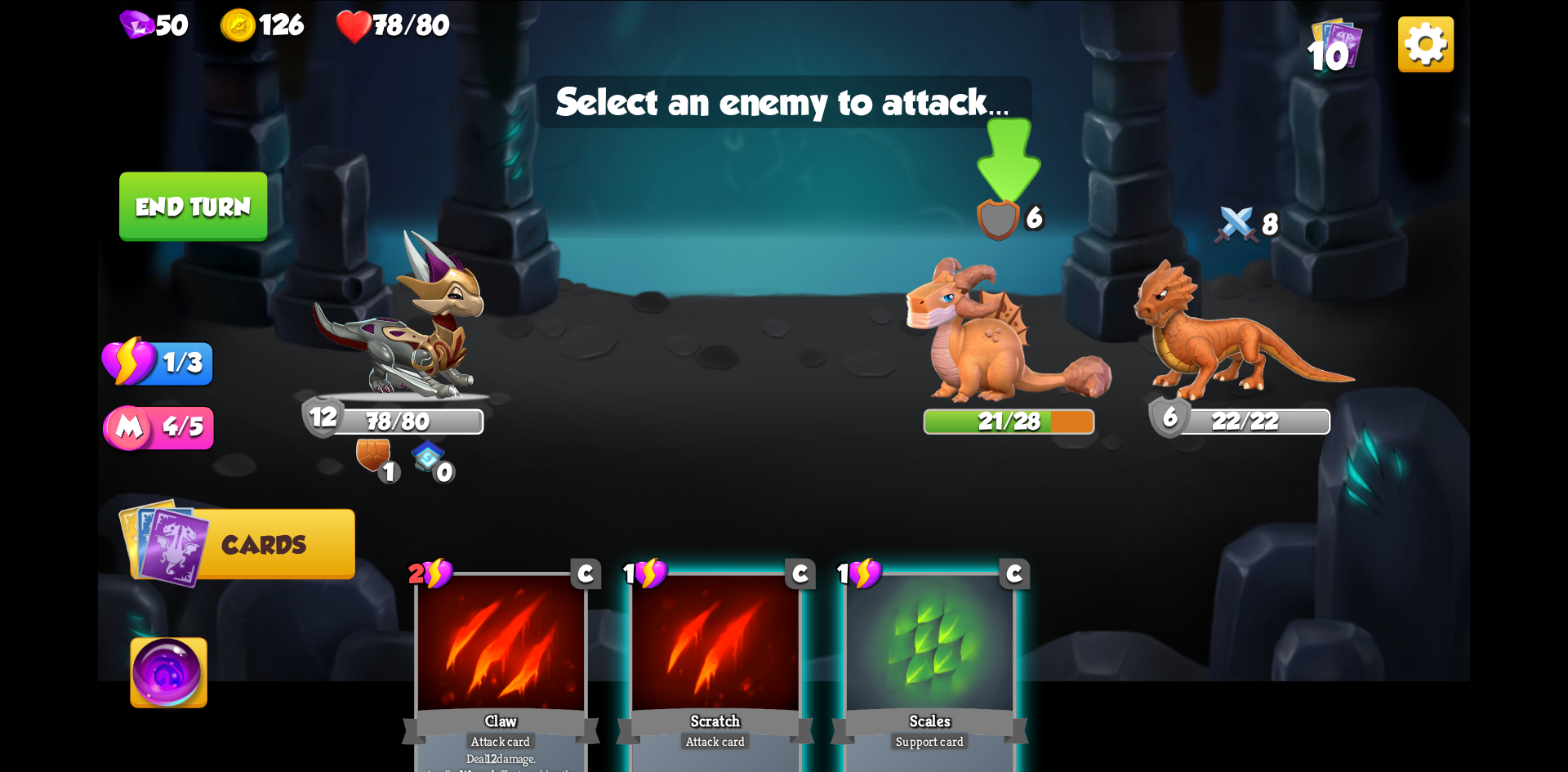
click at [952, 346] on img at bounding box center [1010, 330] width 206 height 145
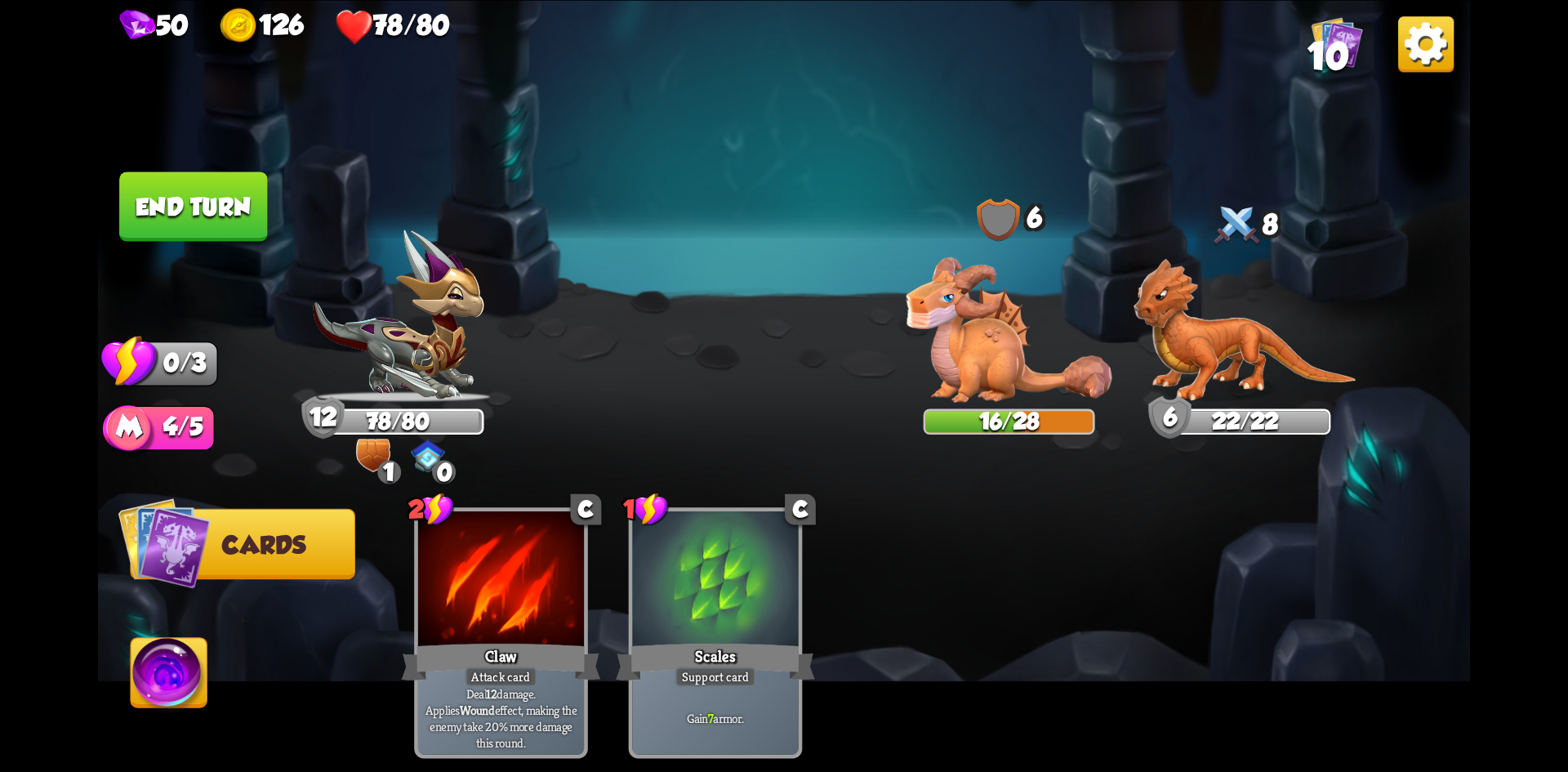
click at [192, 192] on button "End turn" at bounding box center [193, 206] width 148 height 69
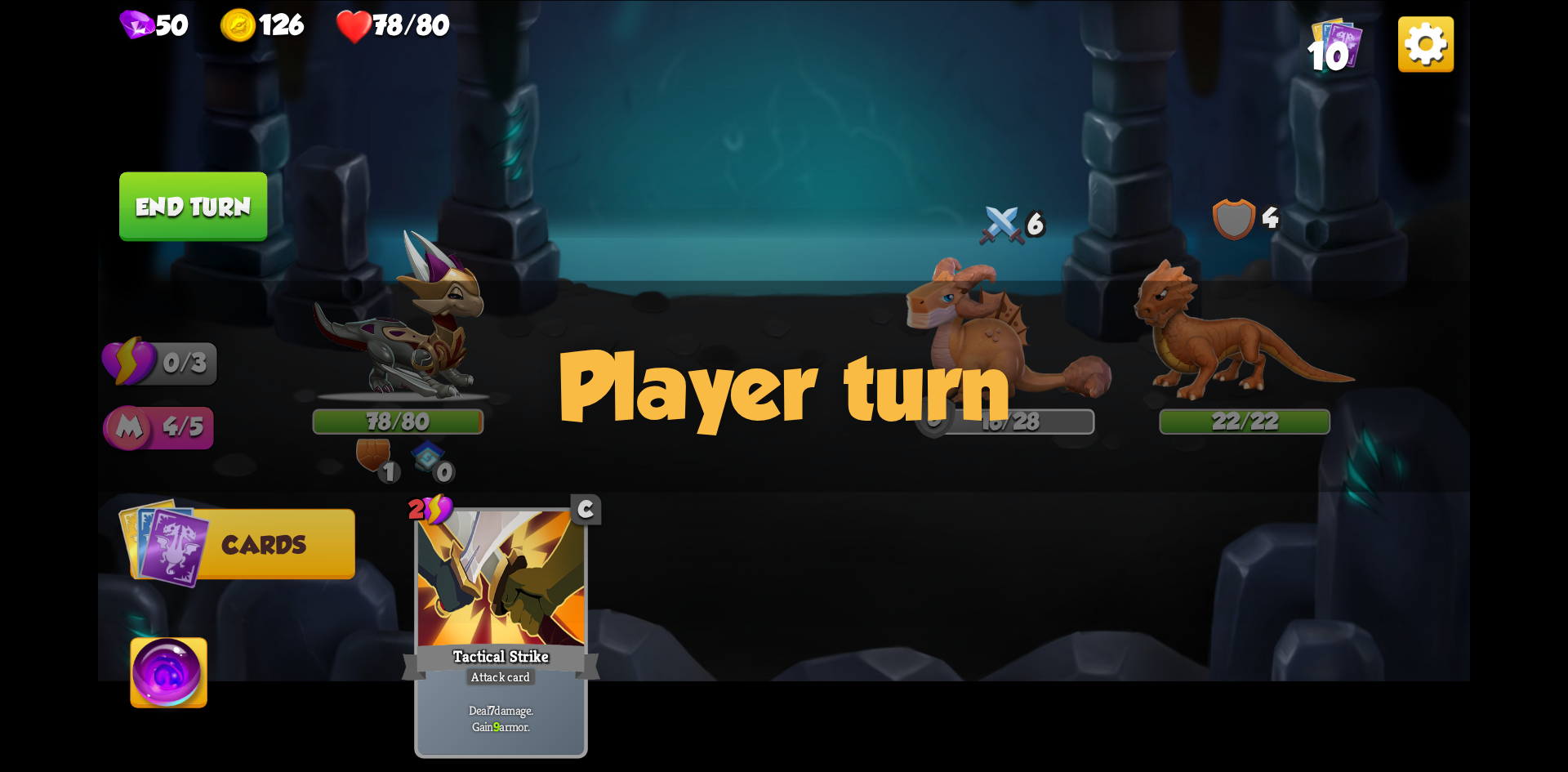
click at [560, 414] on div "Player turn" at bounding box center [784, 386] width 1373 height 211
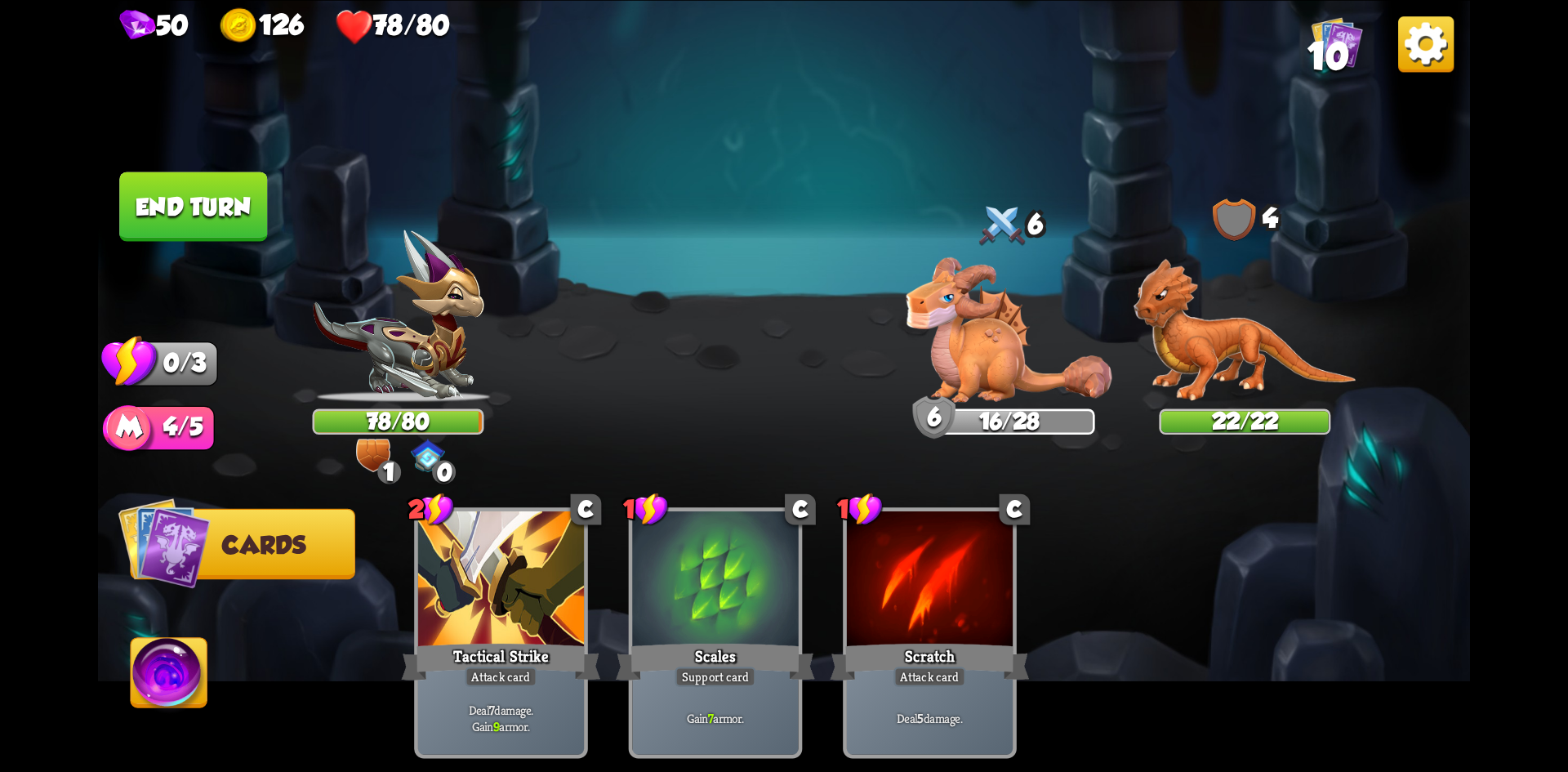
click at [559, 475] on div "Player turn" at bounding box center [784, 386] width 1373 height 211
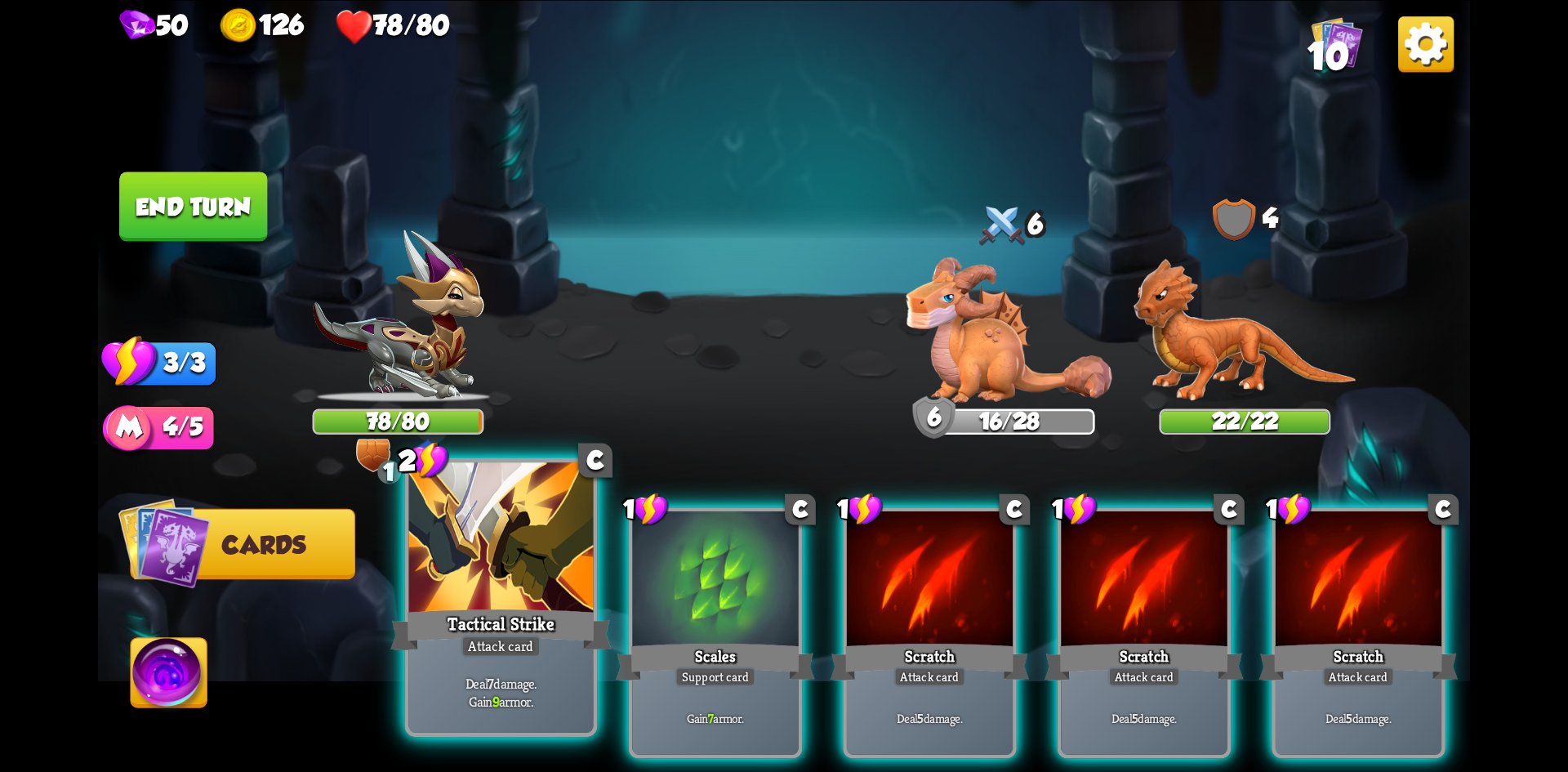
click at [526, 539] on div at bounding box center [502, 540] width 185 height 155
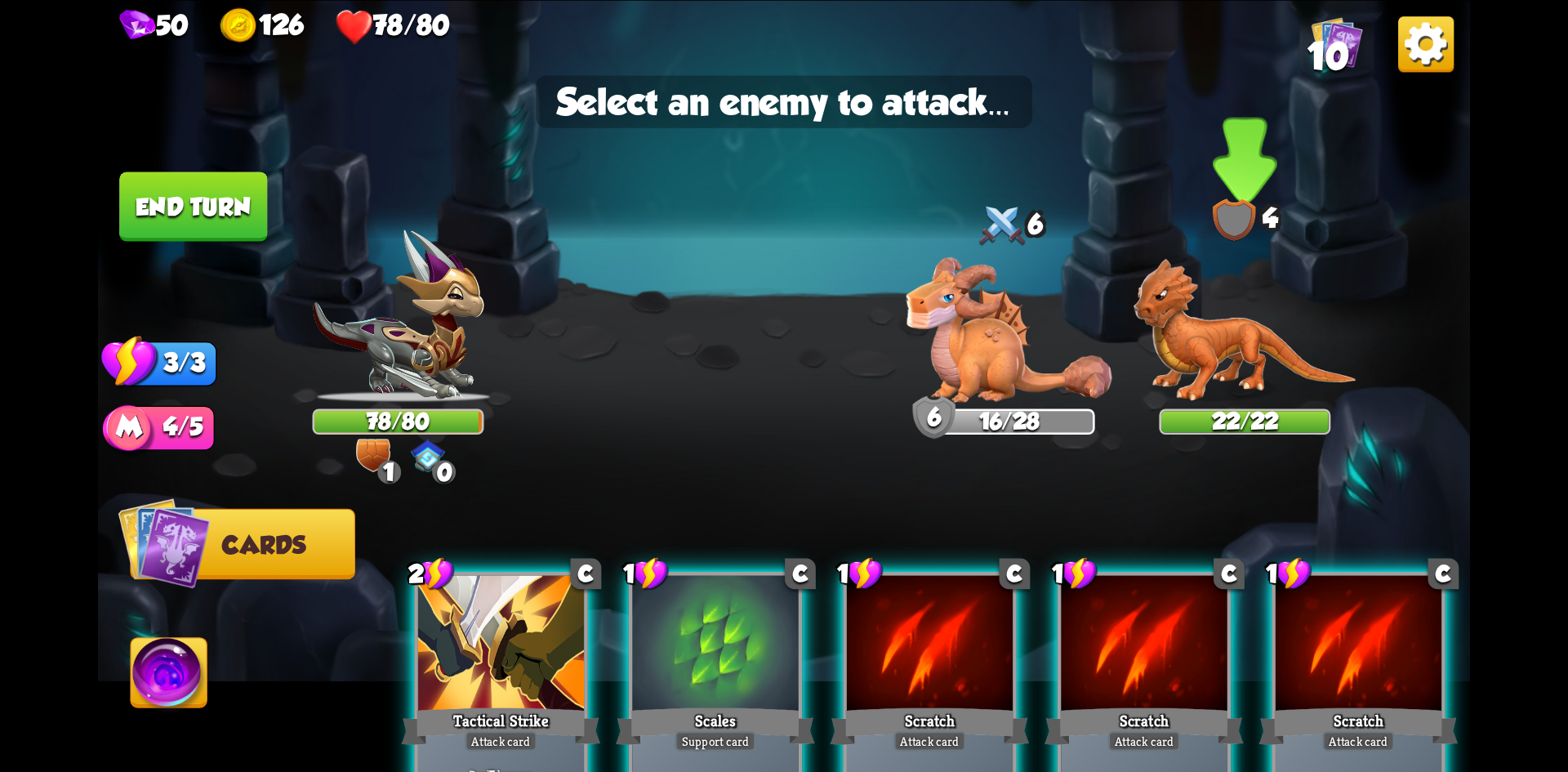
click at [1261, 363] on img at bounding box center [1245, 330] width 223 height 144
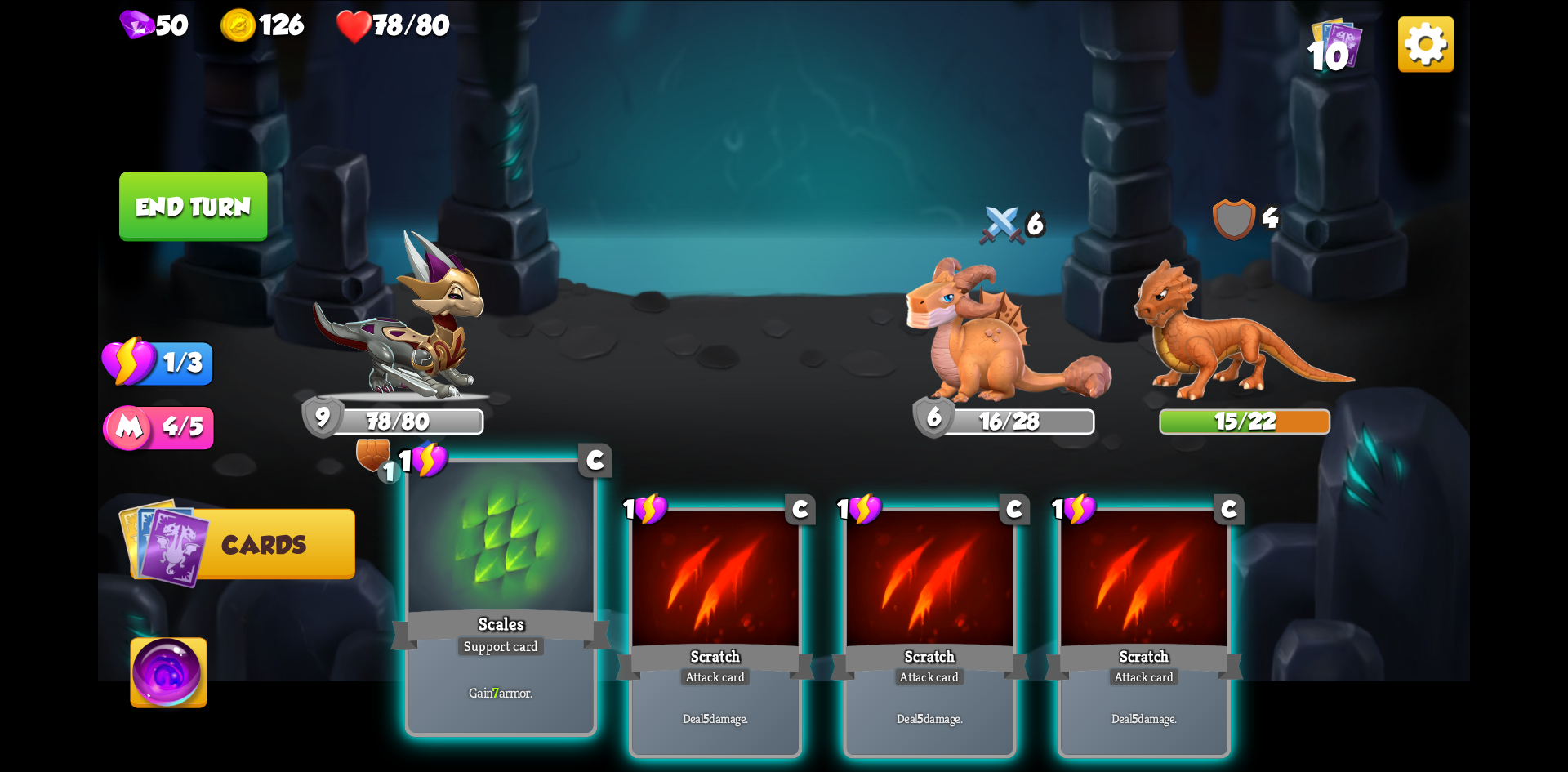
click at [552, 593] on div at bounding box center [502, 540] width 185 height 155
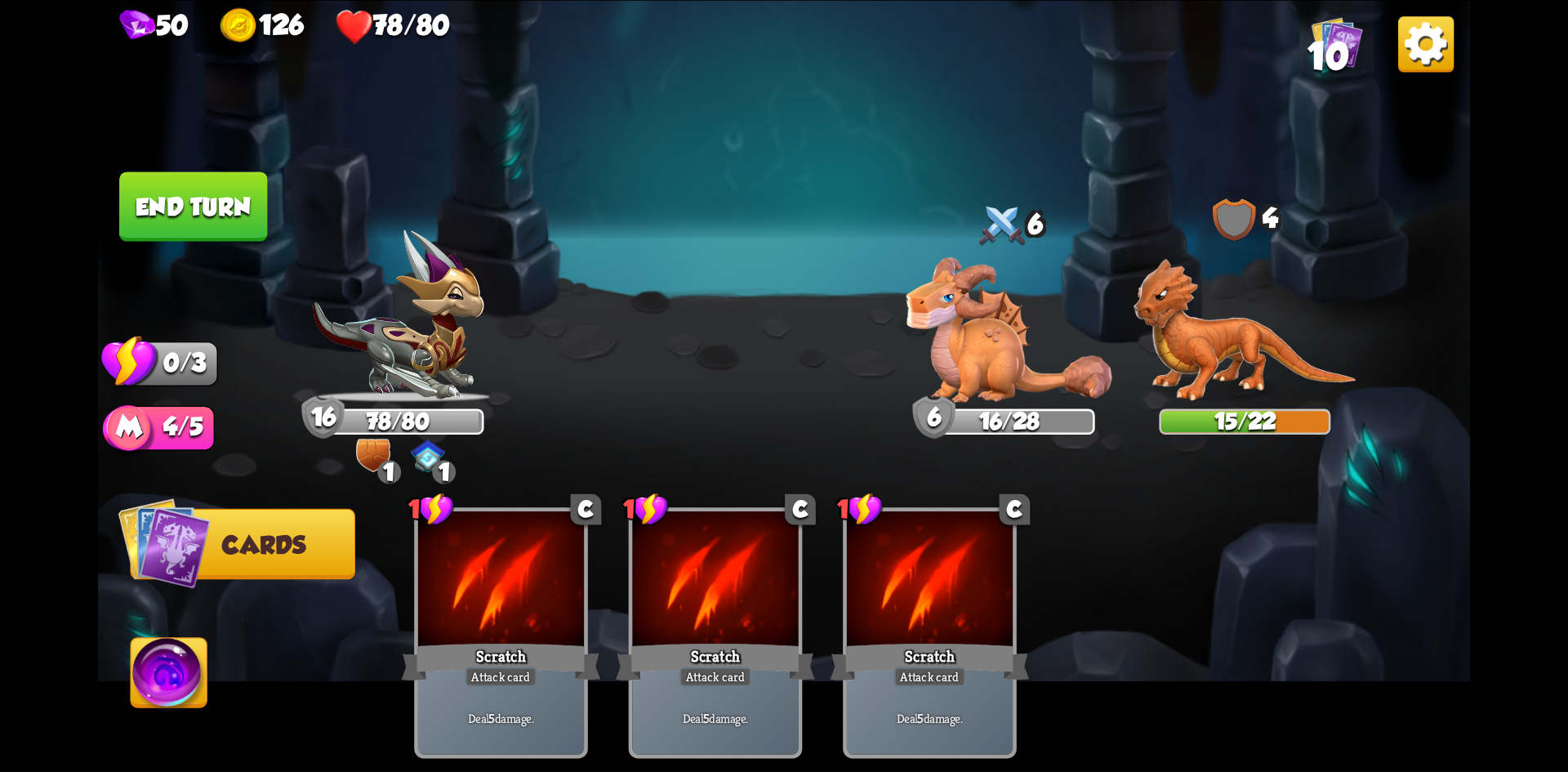
click at [182, 203] on button "End turn" at bounding box center [193, 206] width 148 height 69
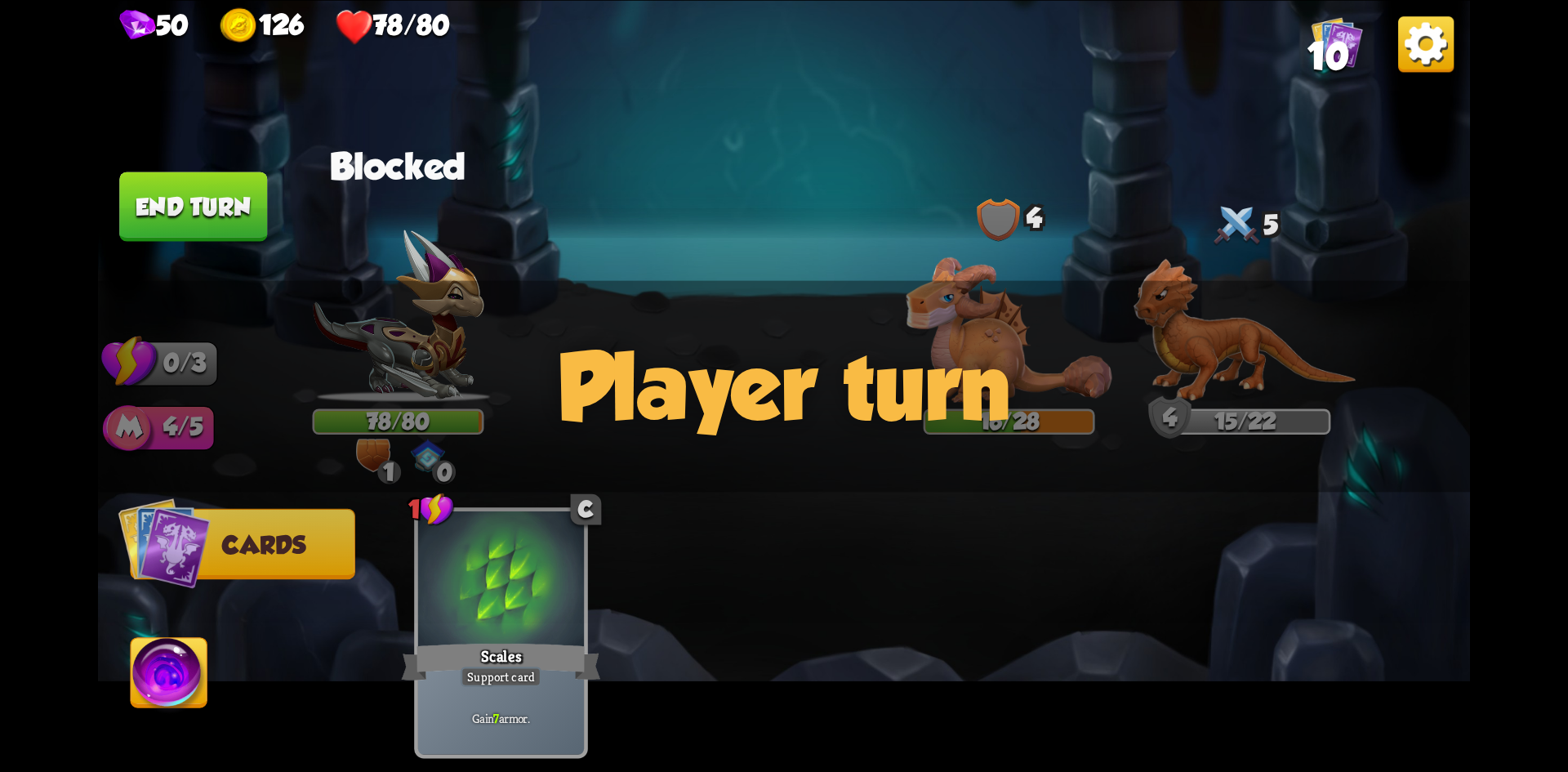
click at [596, 469] on div "Player turn" at bounding box center [784, 386] width 1373 height 211
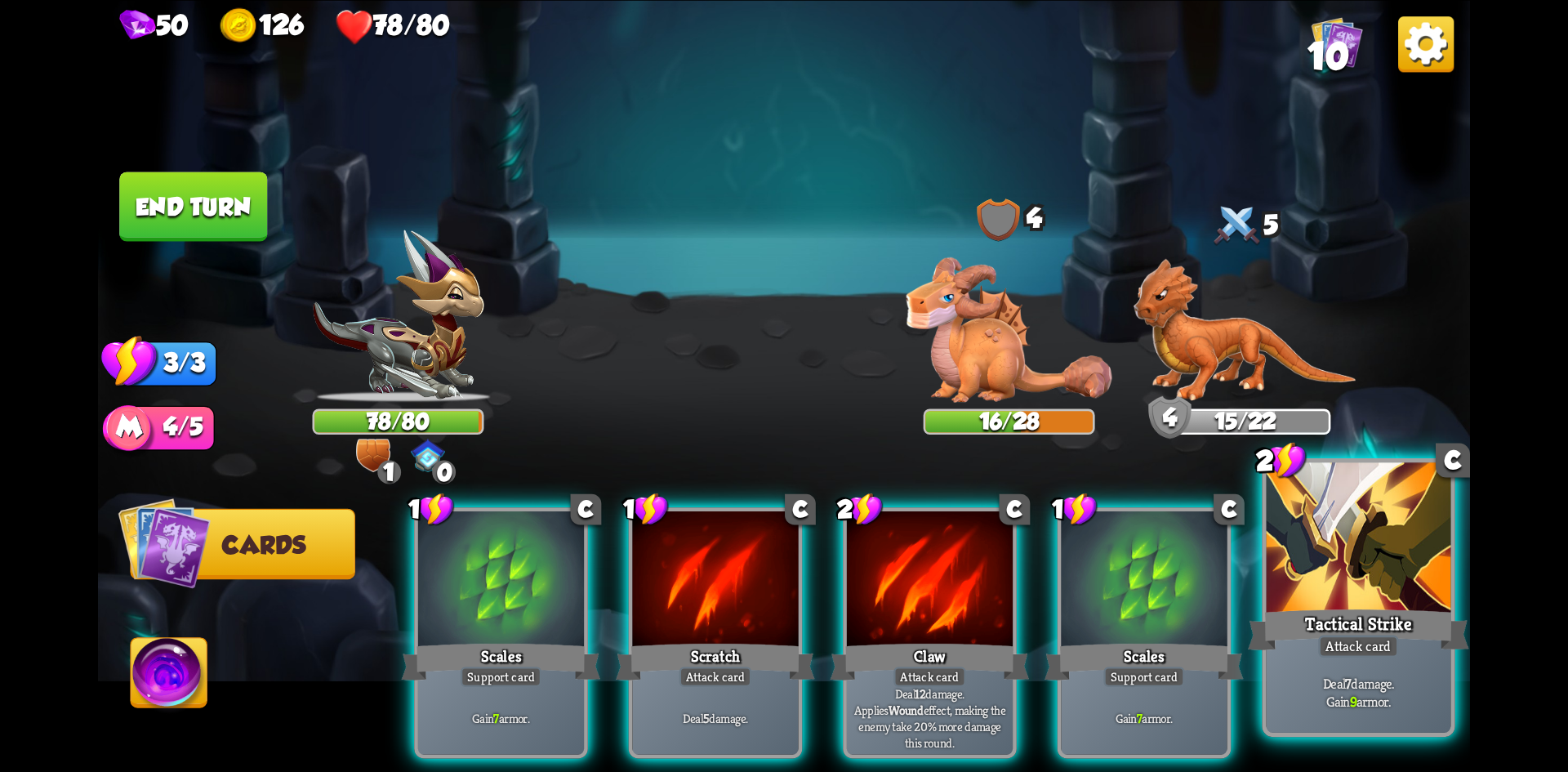
click at [1341, 587] on div at bounding box center [1359, 540] width 185 height 155
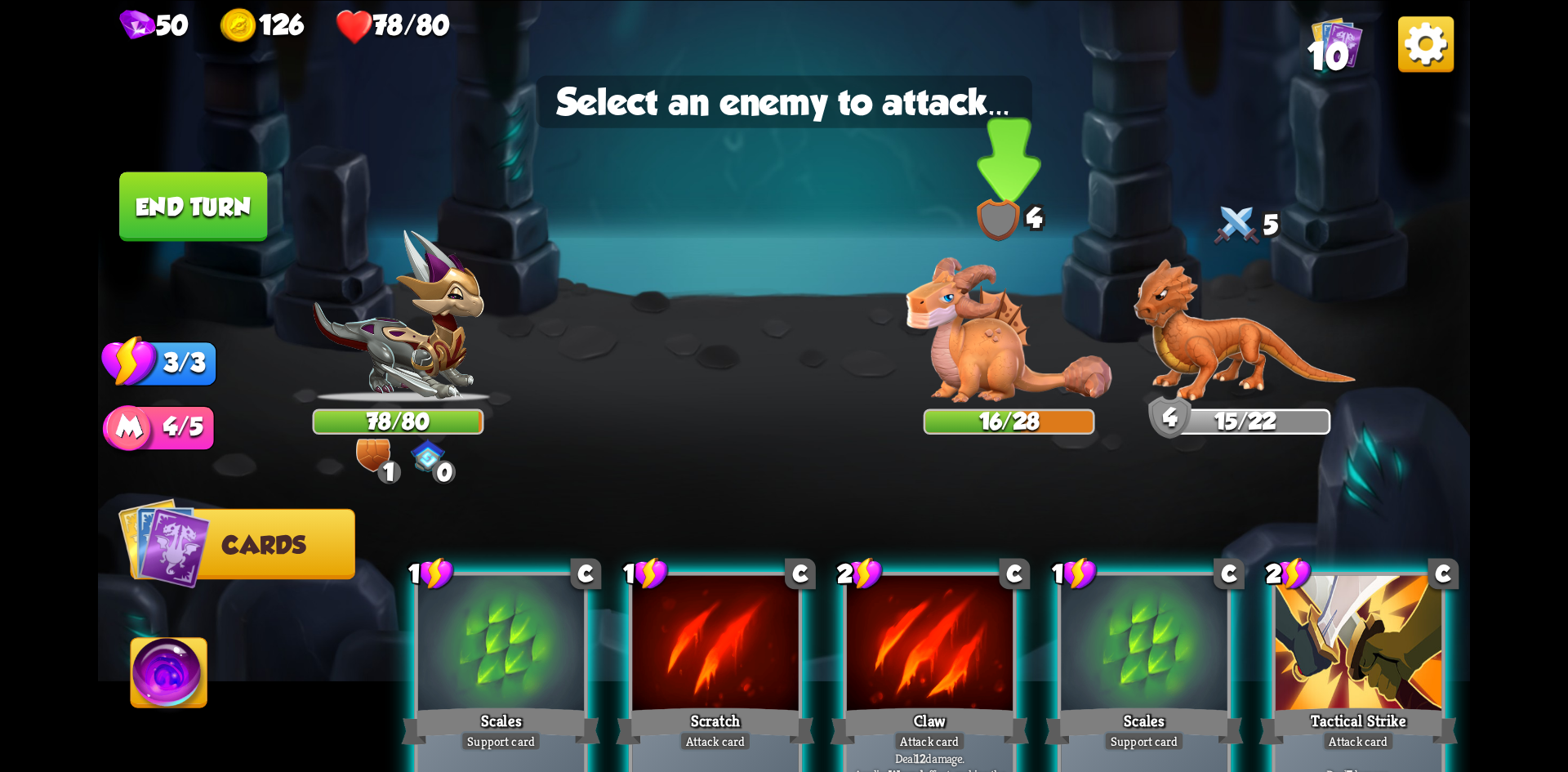
click at [973, 363] on img at bounding box center [1010, 330] width 206 height 145
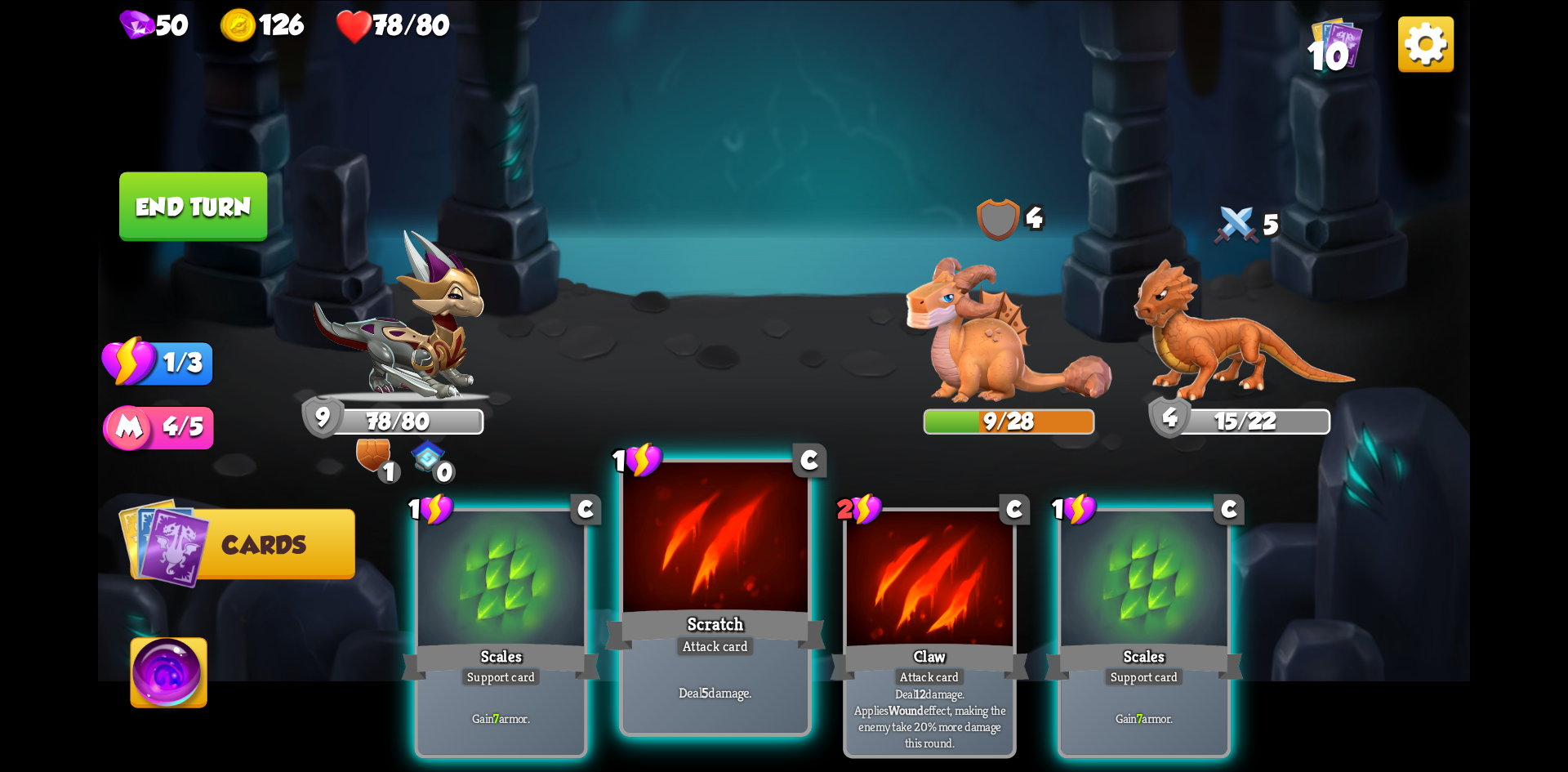
click at [674, 576] on div at bounding box center [716, 540] width 185 height 155
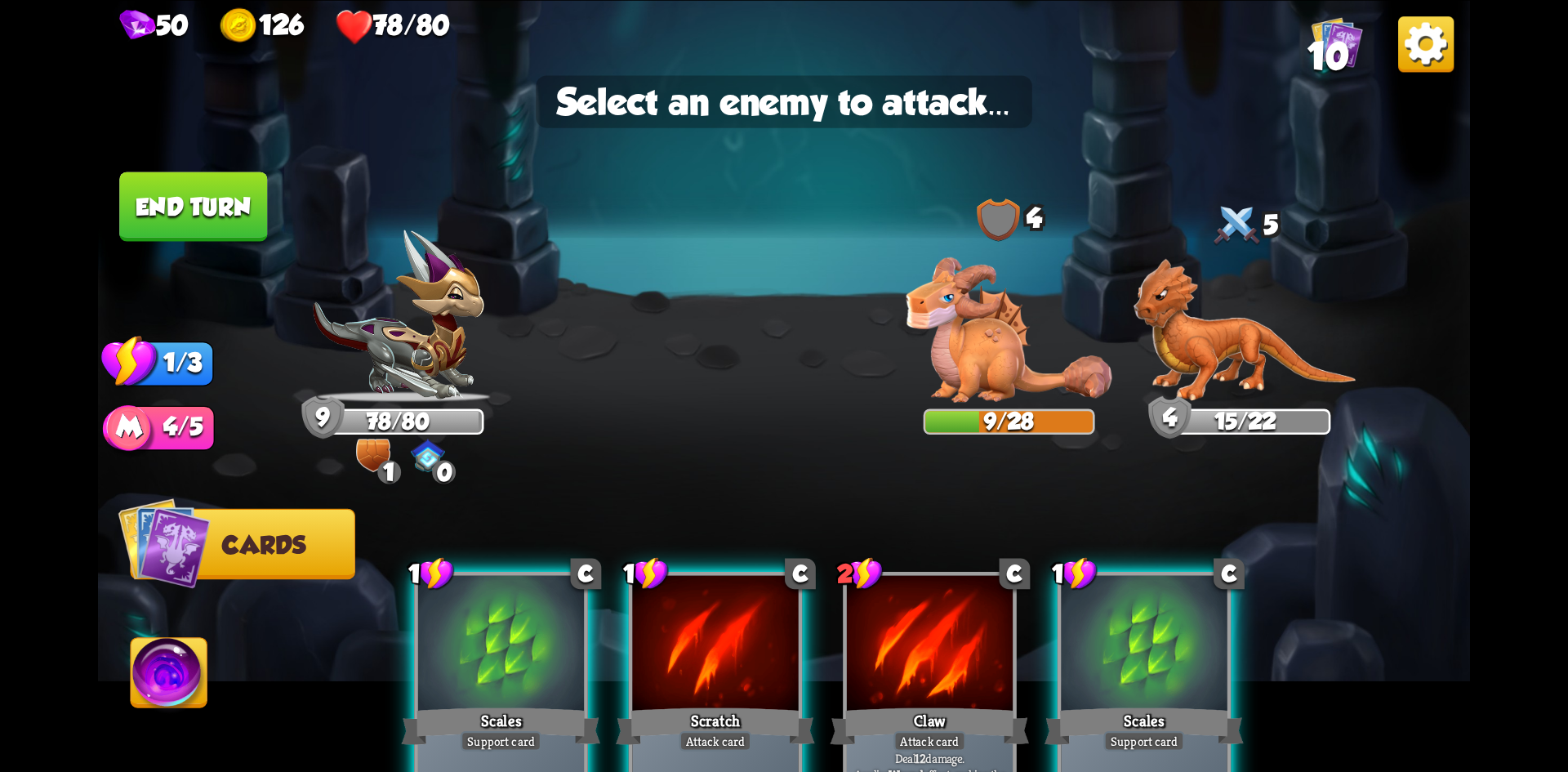
click at [706, 579] on div at bounding box center [715, 645] width 166 height 139
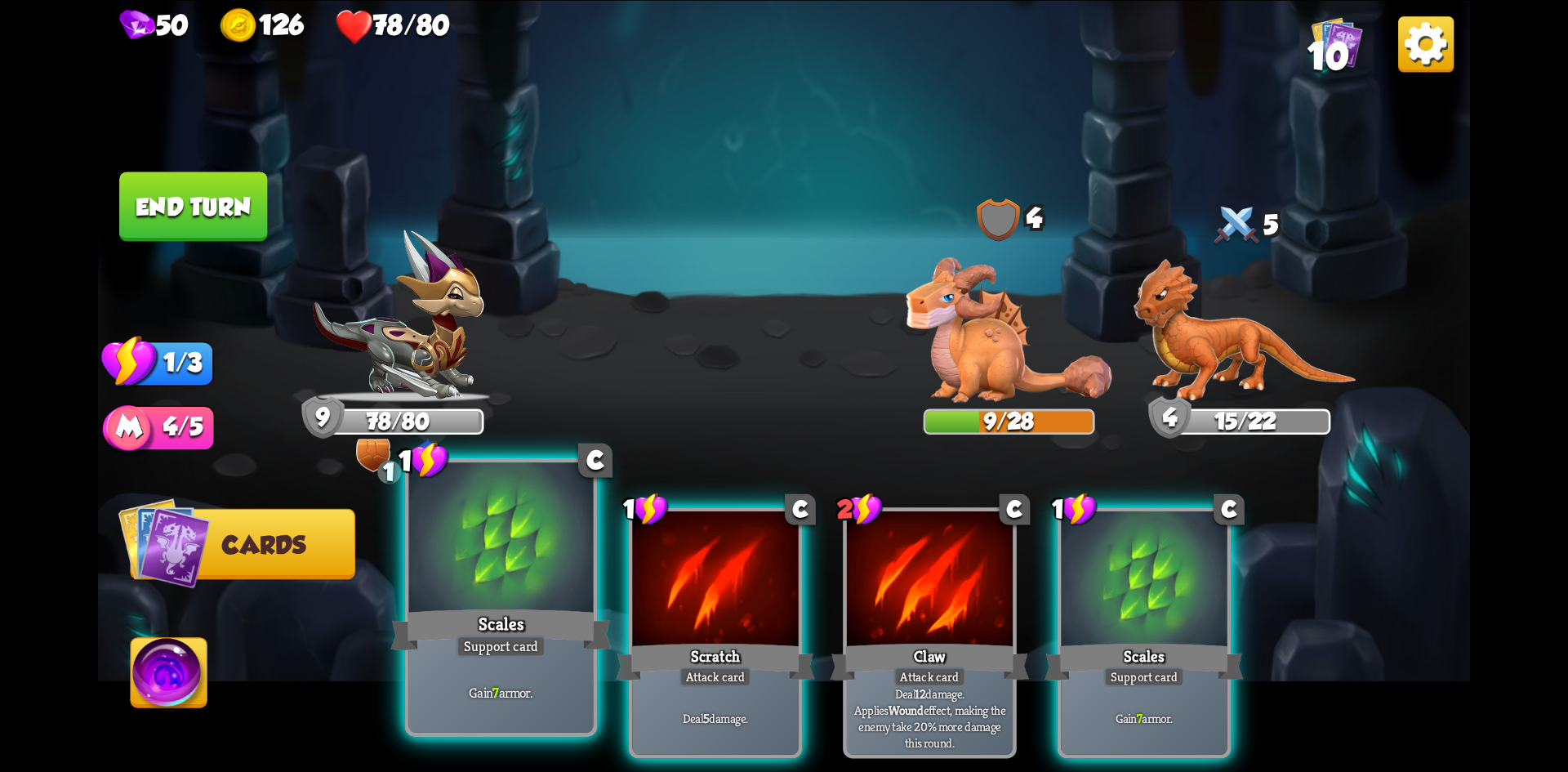
drag, startPoint x: 578, startPoint y: 609, endPoint x: 623, endPoint y: 609, distance: 45.0
click at [579, 609] on div "Scales" at bounding box center [501, 629] width 221 height 49
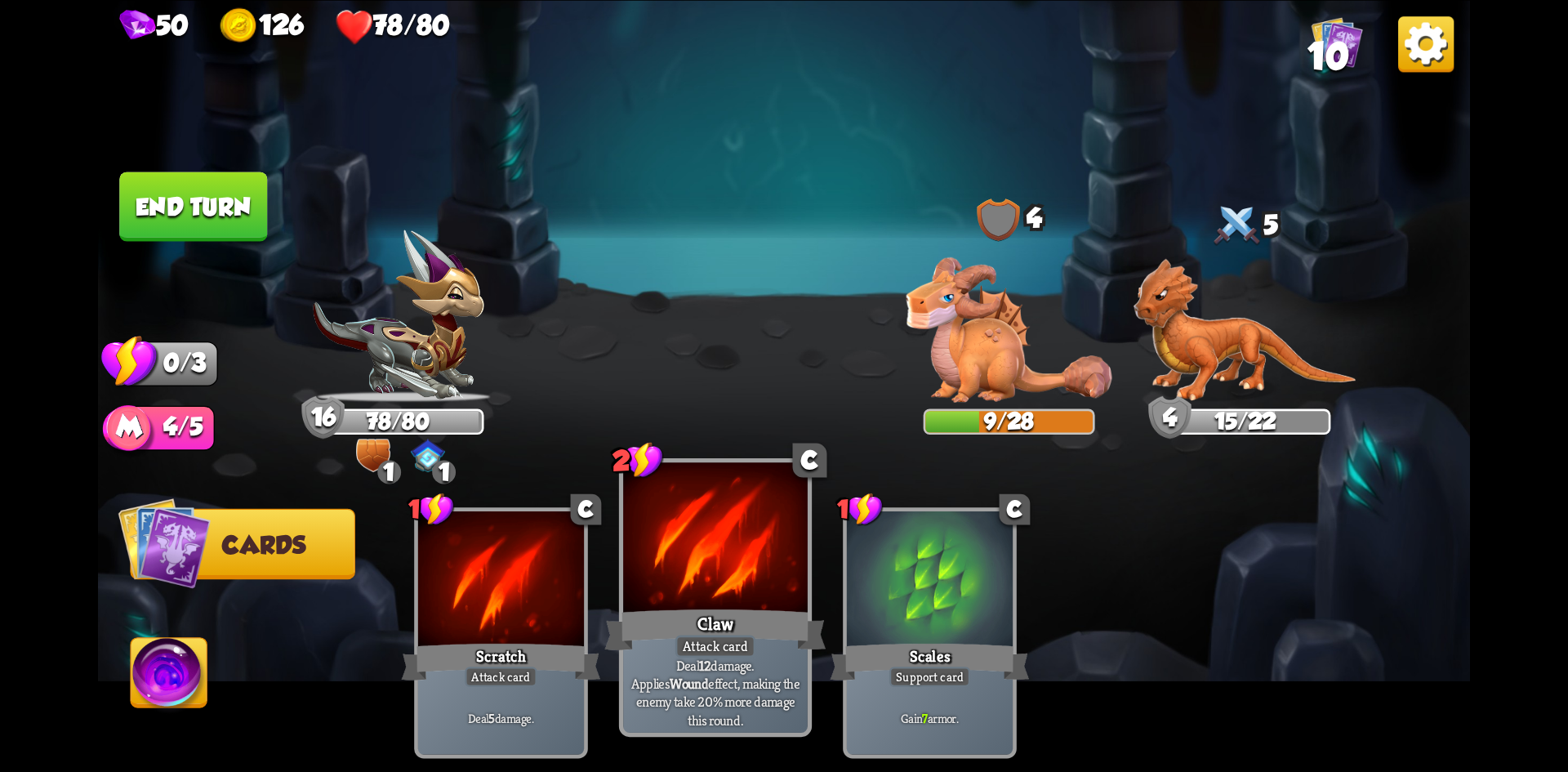
click at [715, 603] on div at bounding box center [716, 540] width 185 height 155
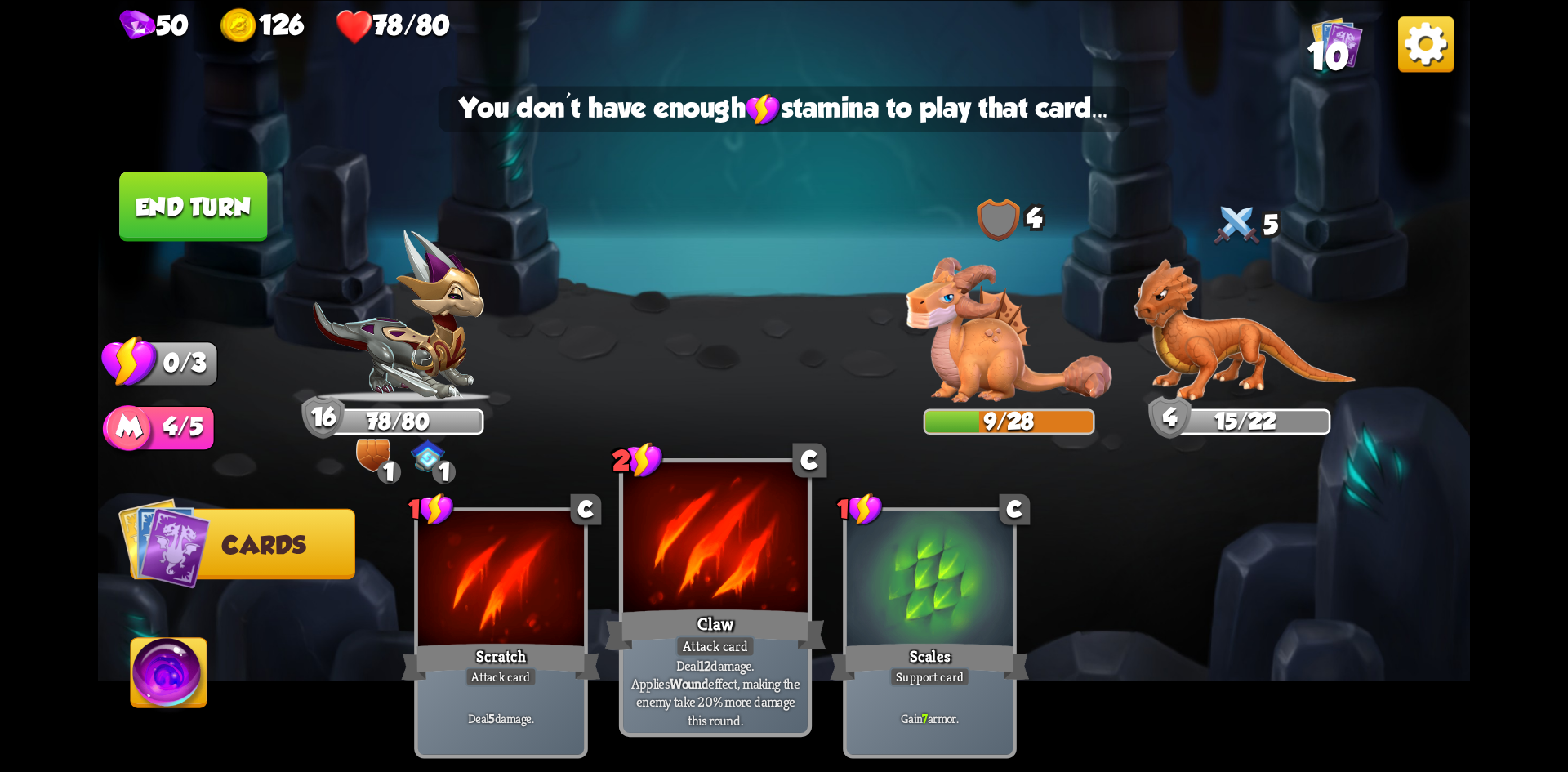
click at [772, 586] on div at bounding box center [716, 540] width 185 height 155
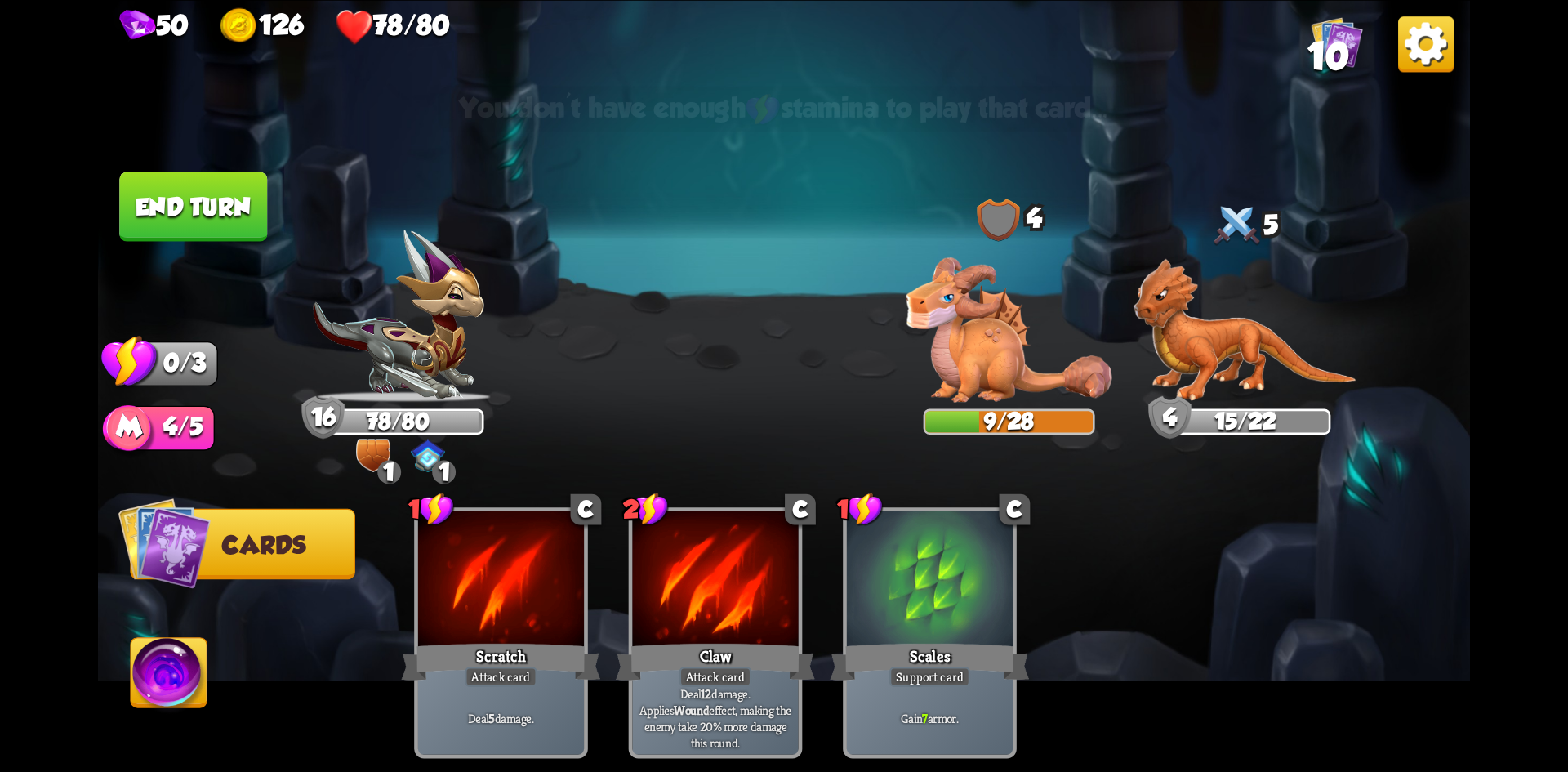
click at [994, 370] on img at bounding box center [1010, 330] width 206 height 145
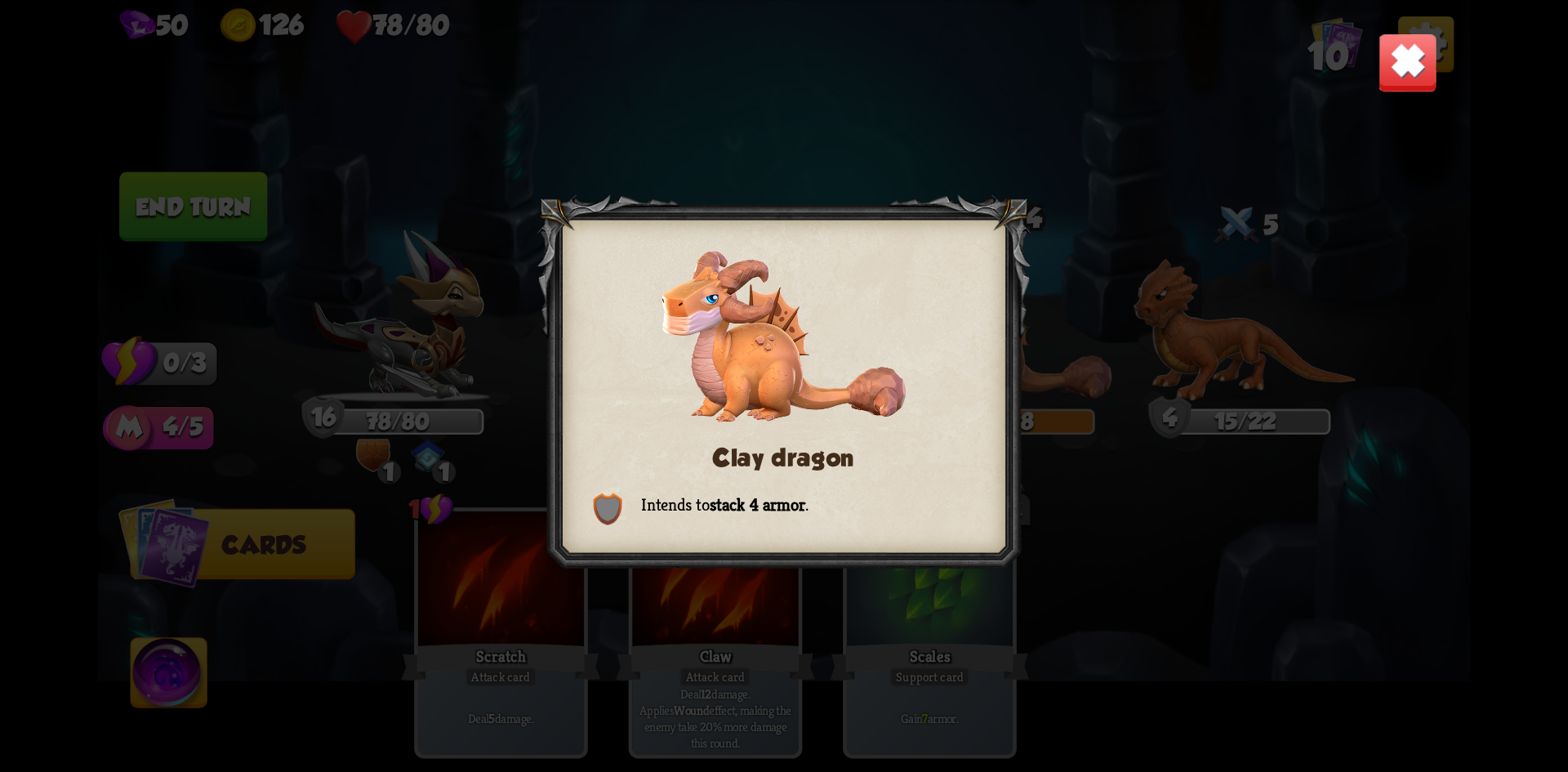
drag, startPoint x: 713, startPoint y: 572, endPoint x: 705, endPoint y: 580, distance: 11.3
click at [713, 573] on div at bounding box center [784, 386] width 494 height 383
drag, startPoint x: 620, startPoint y: 600, endPoint x: 609, endPoint y: 604, distance: 11.7
click at [609, 604] on div "Clay dragon Intends to stack 4 armor ." at bounding box center [784, 386] width 1373 height 772
click at [553, 594] on div "Clay dragon Intends to stack 4 armor ." at bounding box center [784, 386] width 1373 height 772
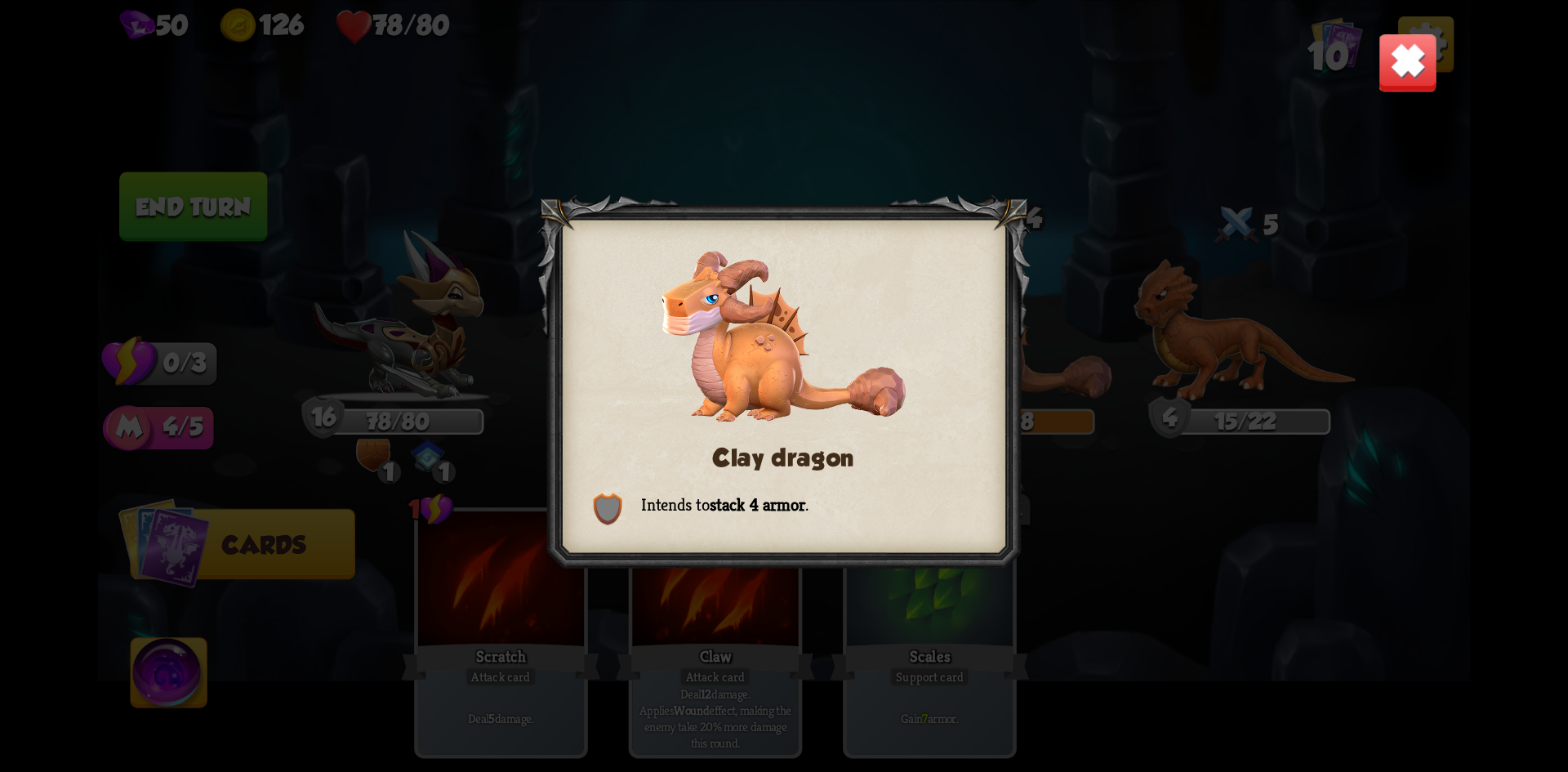
drag, startPoint x: 332, startPoint y: 332, endPoint x: 548, endPoint y: 322, distance: 216.2
click at [398, 332] on div "Clay dragon Intends to stack 4 armor ." at bounding box center [784, 386] width 1373 height 772
drag, startPoint x: 1160, startPoint y: 577, endPoint x: 1247, endPoint y: 577, distance: 87.0
click at [1244, 586] on div "Clay dragon Intends to stack 4 armor ." at bounding box center [784, 386] width 1373 height 772
click at [619, 147] on div "Clay dragon Intends to stack 4 armor ." at bounding box center [784, 386] width 1373 height 772
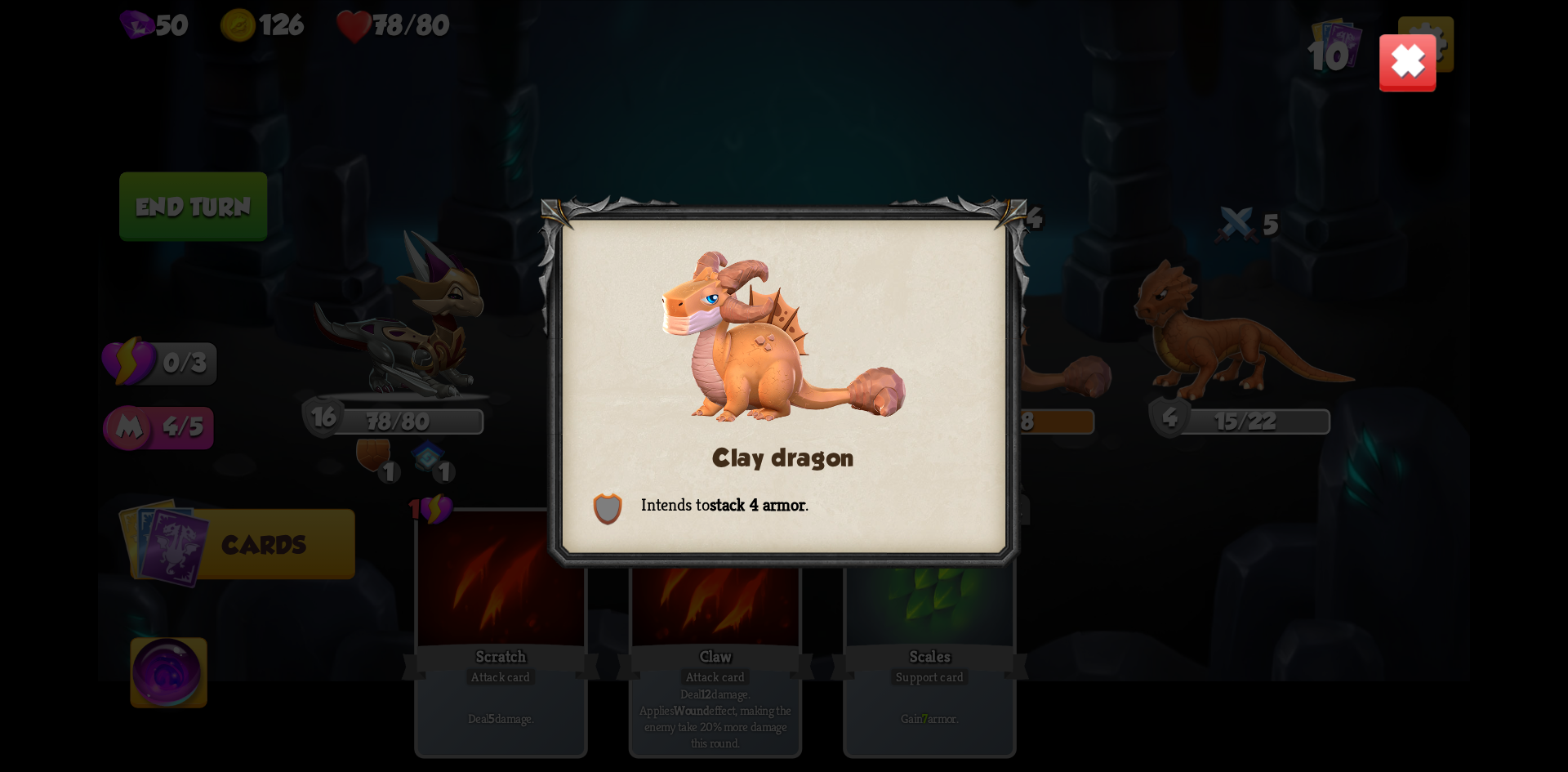
drag, startPoint x: 913, startPoint y: 497, endPoint x: 915, endPoint y: 510, distance: 13.2
click at [914, 505] on div "Clay dragon Intends to stack 4 armor ." at bounding box center [784, 386] width 494 height 383
drag, startPoint x: 728, startPoint y: 493, endPoint x: 727, endPoint y: 483, distance: 10.0
click at [728, 491] on div "Clay dragon Intends to stack 4 armor ." at bounding box center [784, 386] width 494 height 383
drag, startPoint x: 725, startPoint y: 477, endPoint x: 806, endPoint y: 462, distance: 82.4
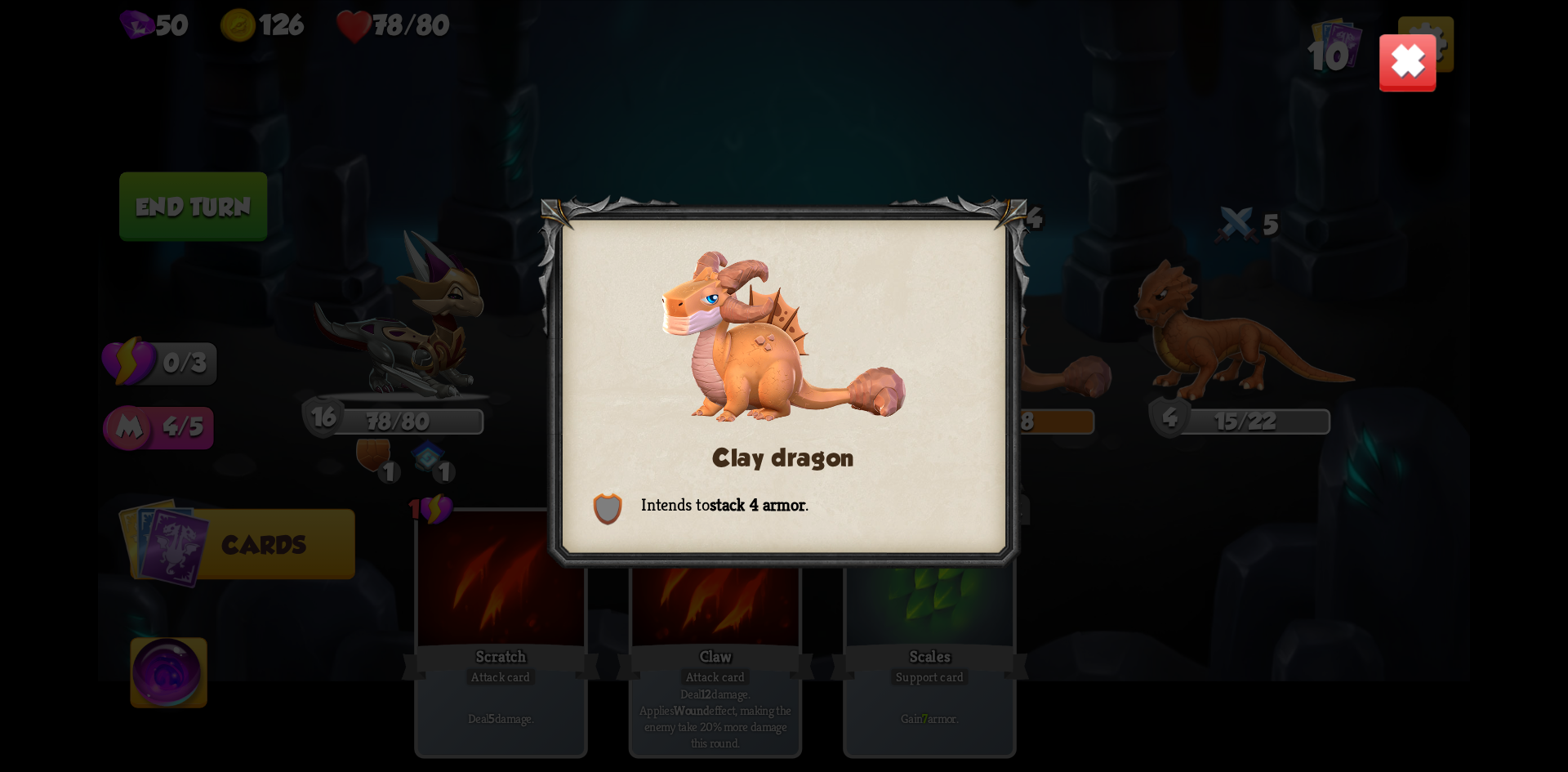
click at [740, 473] on div at bounding box center [784, 386] width 494 height 383
click at [838, 475] on div "Clay dragon Intends to stack 4 armor ." at bounding box center [784, 386] width 494 height 383
click at [846, 472] on div at bounding box center [784, 386] width 494 height 383
click at [822, 466] on h3 "Clay dragon" at bounding box center [784, 458] width 382 height 28
drag, startPoint x: 780, startPoint y: 456, endPoint x: 764, endPoint y: 448, distance: 17.9
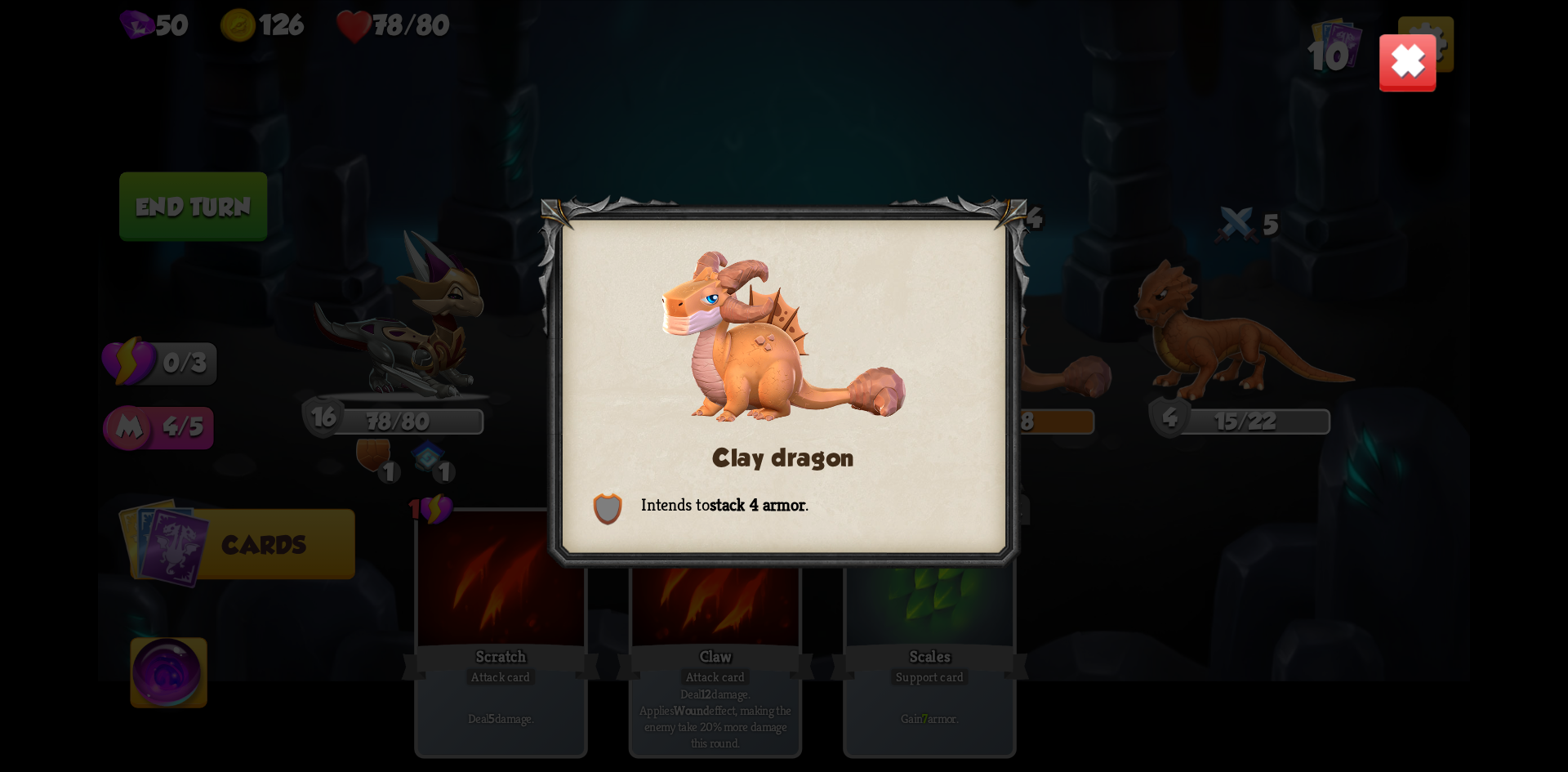
click at [767, 449] on h3 "Clay dragon" at bounding box center [784, 458] width 382 height 28
click at [709, 577] on div "Clay dragon Intends to stack 4 armor ." at bounding box center [784, 386] width 1373 height 772
click at [801, 622] on div "Clay dragon Intends to stack 4 armor ." at bounding box center [784, 386] width 1373 height 772
click at [1405, 66] on img at bounding box center [1408, 62] width 60 height 60
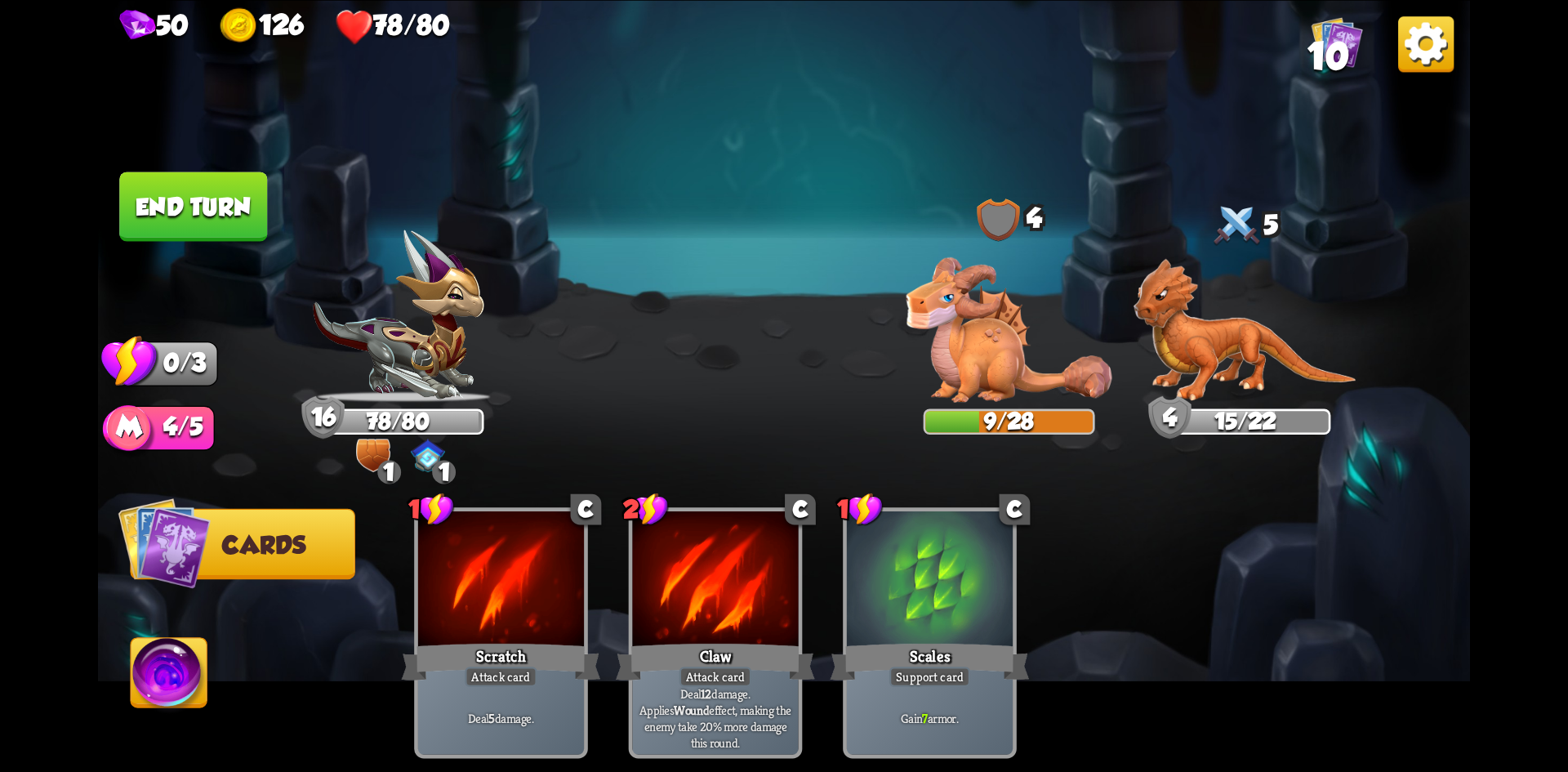
click at [240, 206] on button "End turn" at bounding box center [193, 206] width 148 height 69
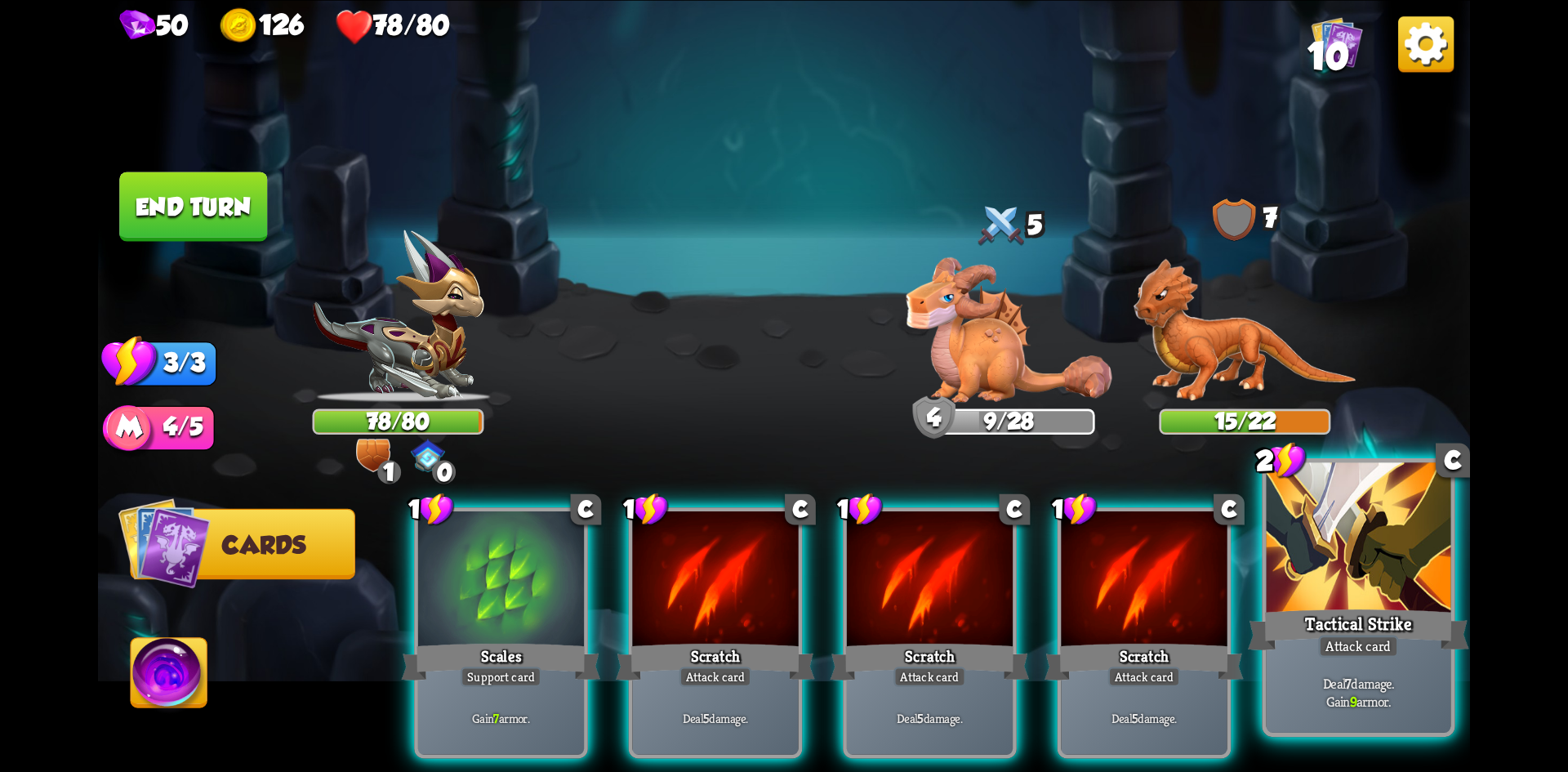
click at [1344, 601] on div at bounding box center [1359, 540] width 185 height 155
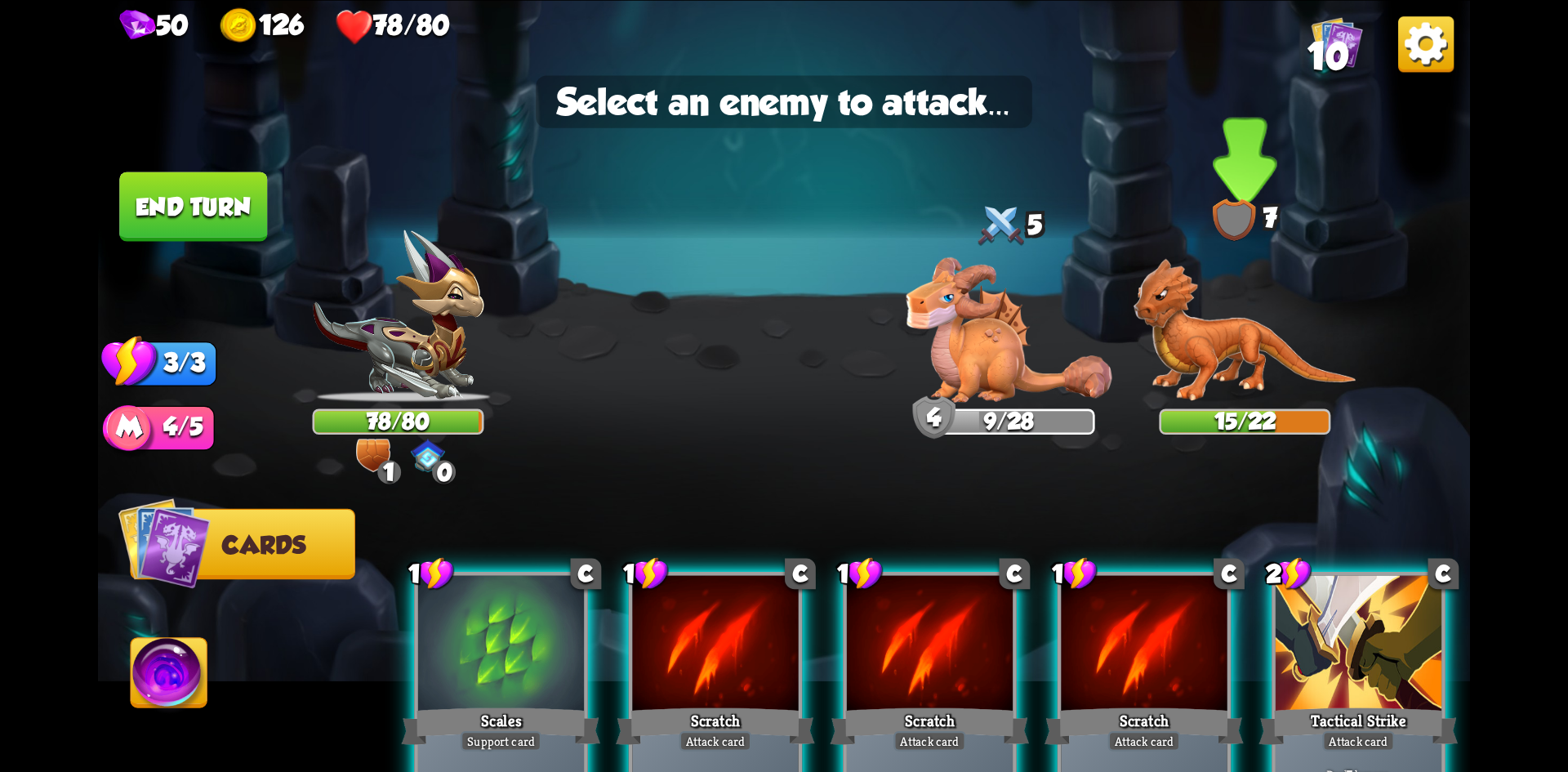
click at [1244, 346] on img at bounding box center [1245, 330] width 223 height 144
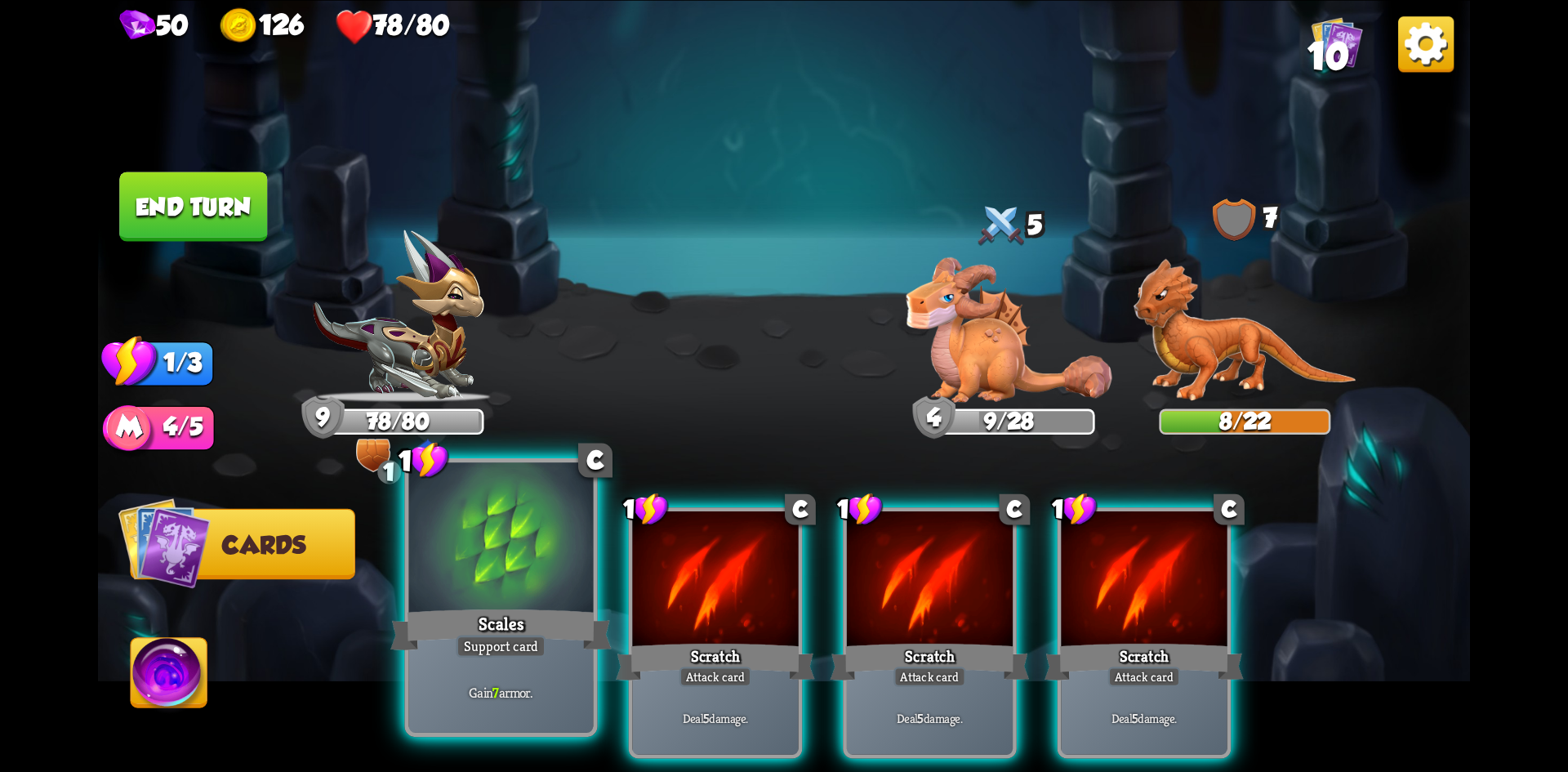
click at [506, 546] on div at bounding box center [502, 540] width 185 height 155
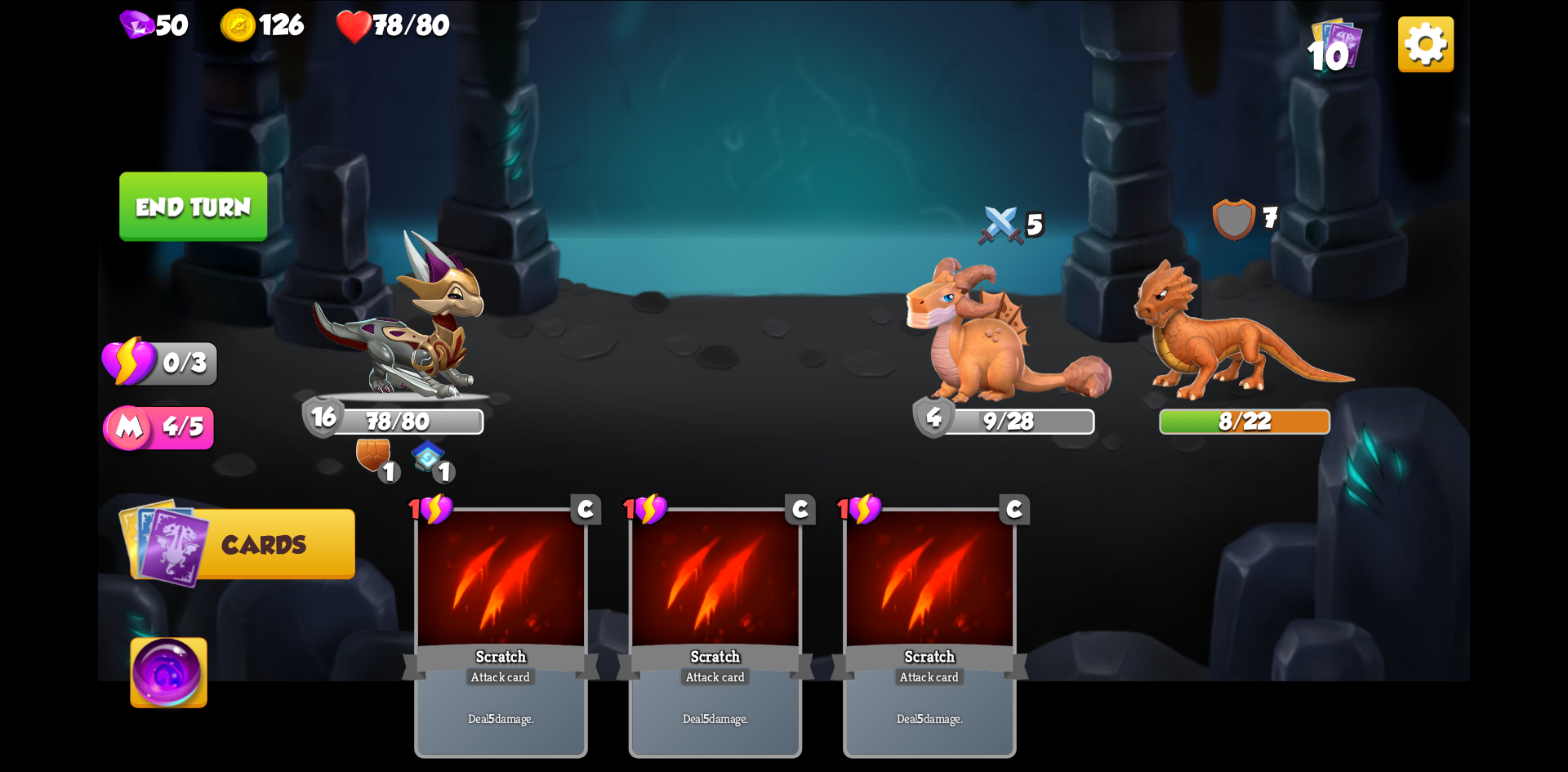
click at [210, 210] on button "End turn" at bounding box center [193, 206] width 148 height 69
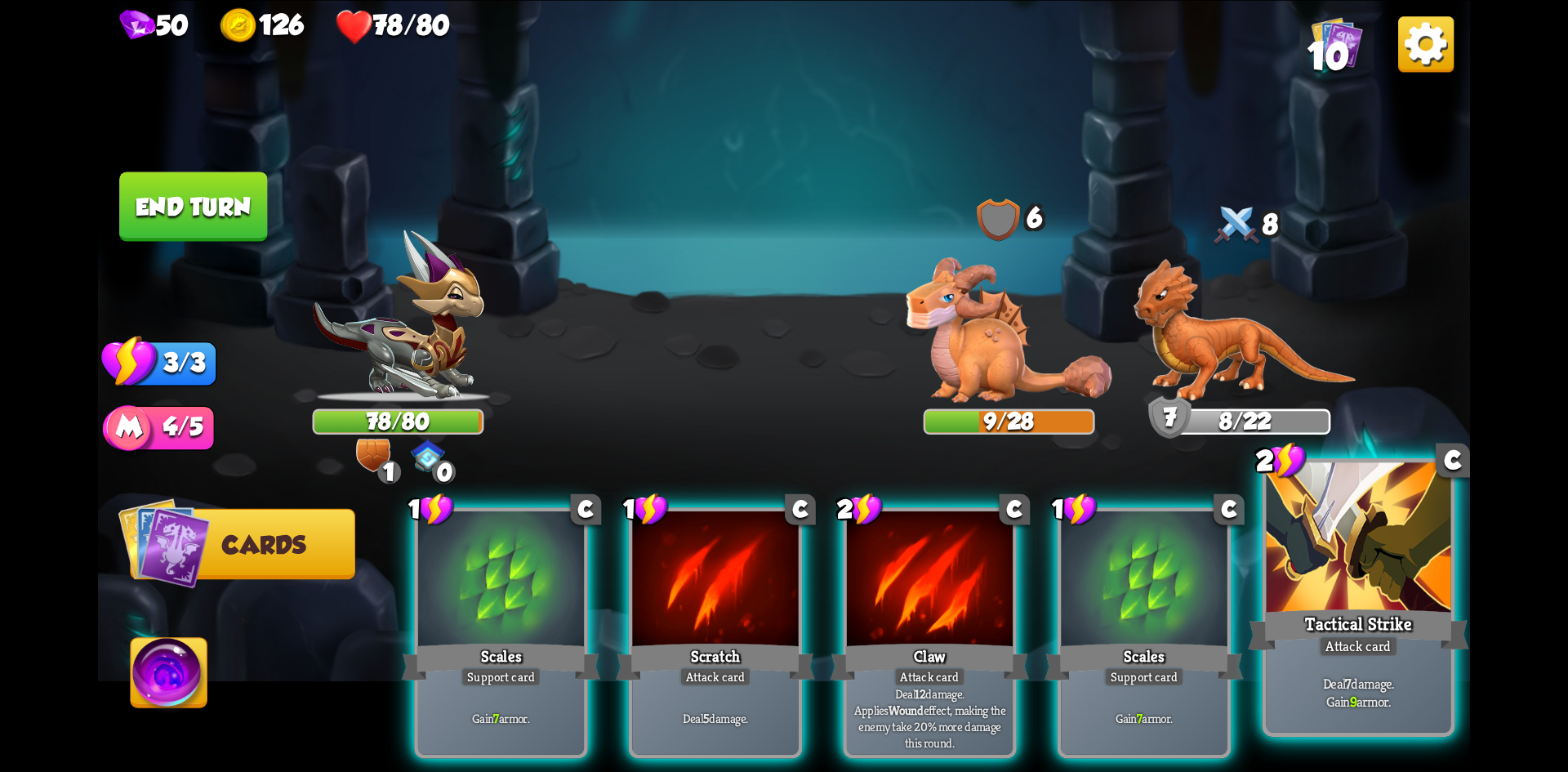
click at [1360, 631] on div "Tactical Strike" at bounding box center [1358, 629] width 221 height 49
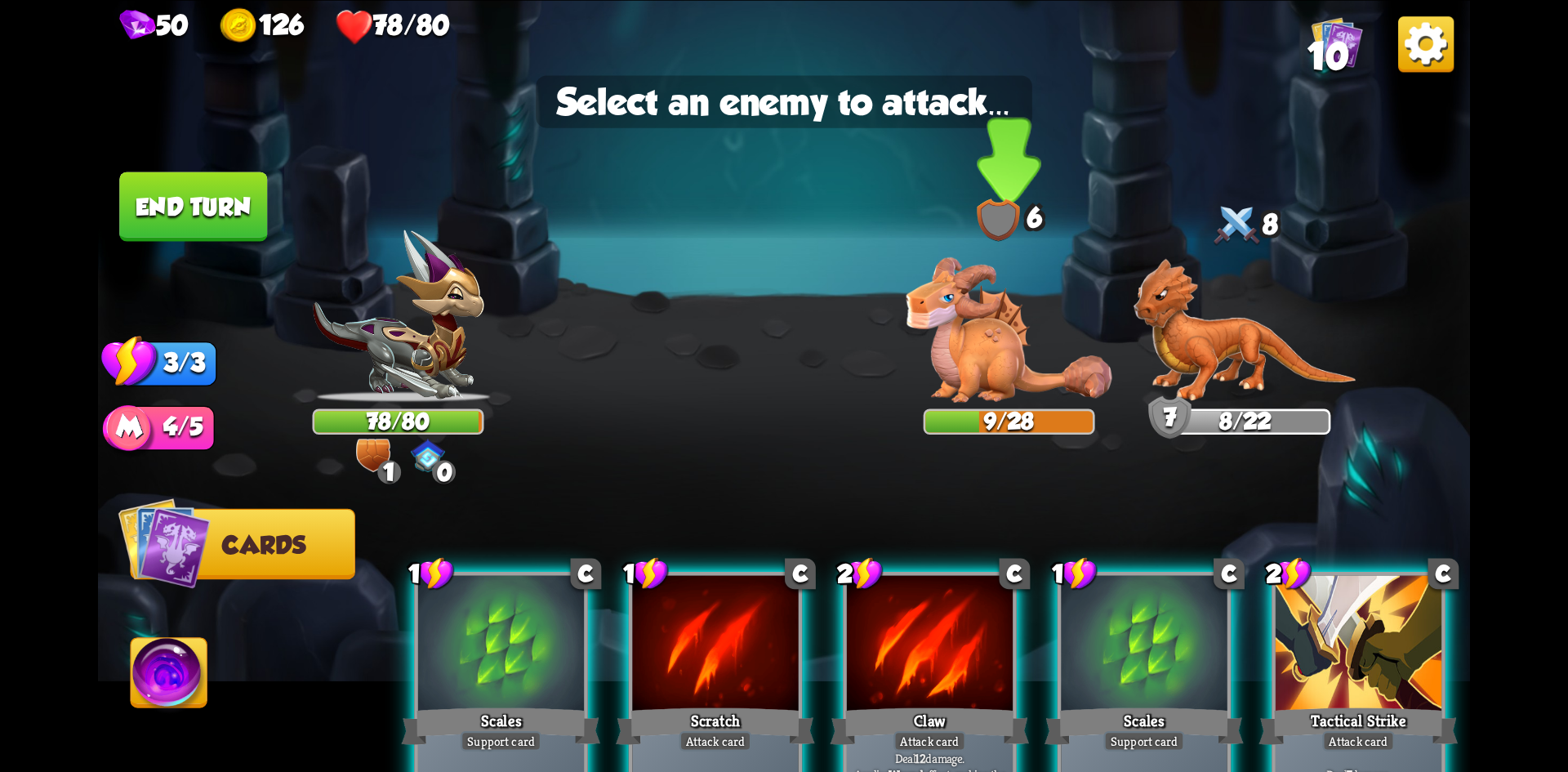
click at [977, 326] on img at bounding box center [1010, 330] width 206 height 145
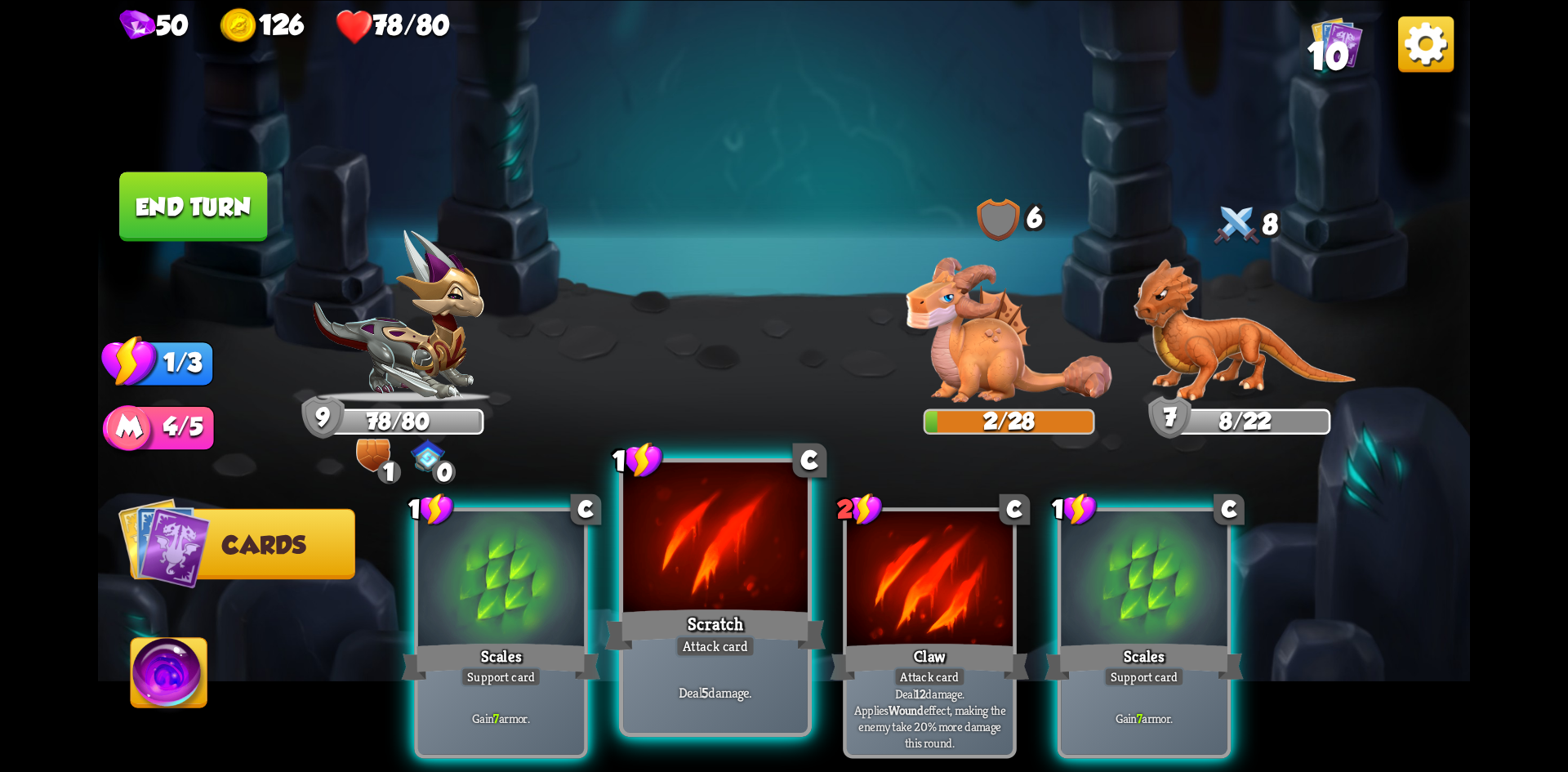
click at [697, 607] on div "Scratch" at bounding box center [716, 629] width 221 height 49
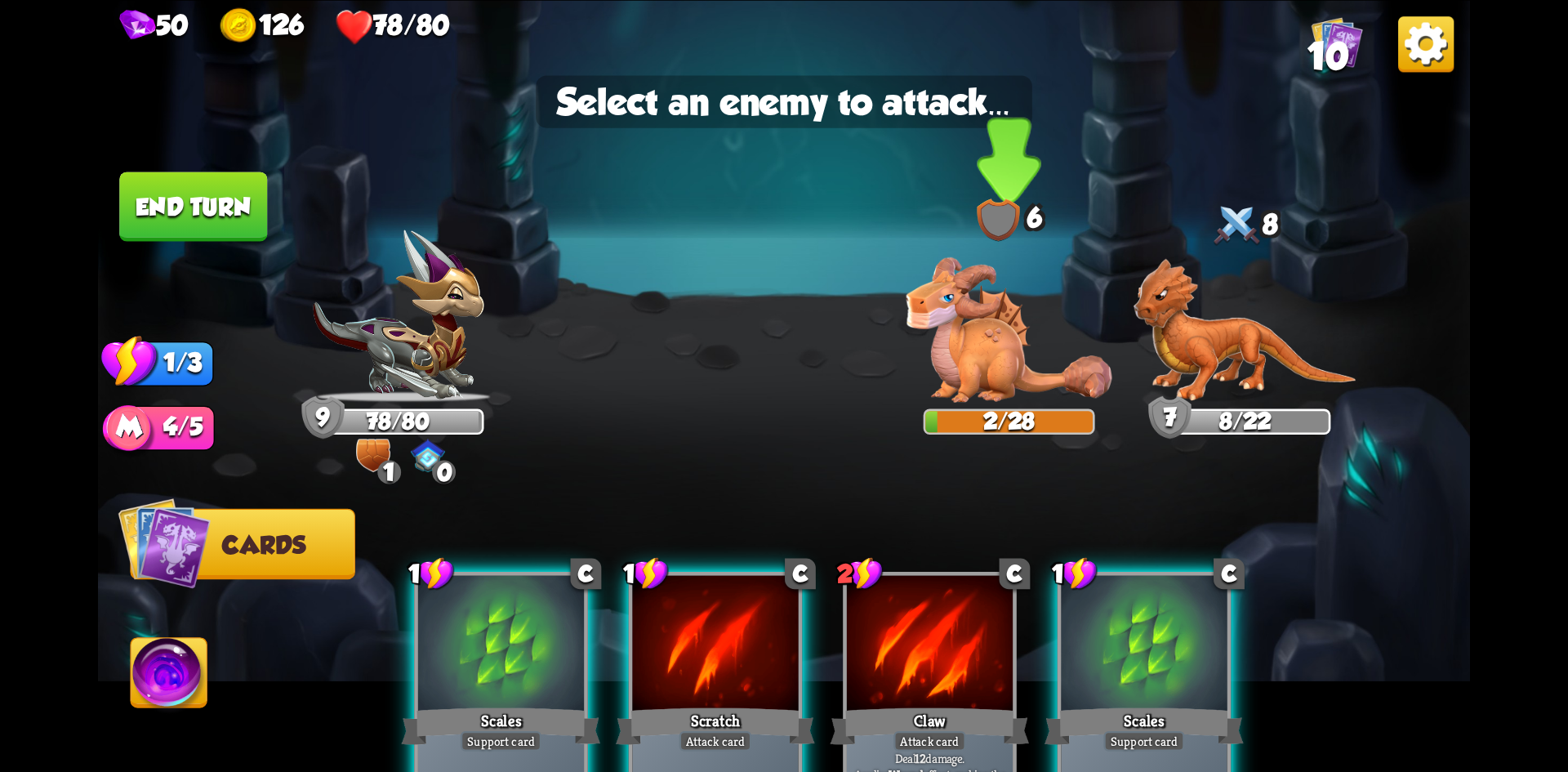
click at [1000, 382] on img at bounding box center [1010, 330] width 206 height 145
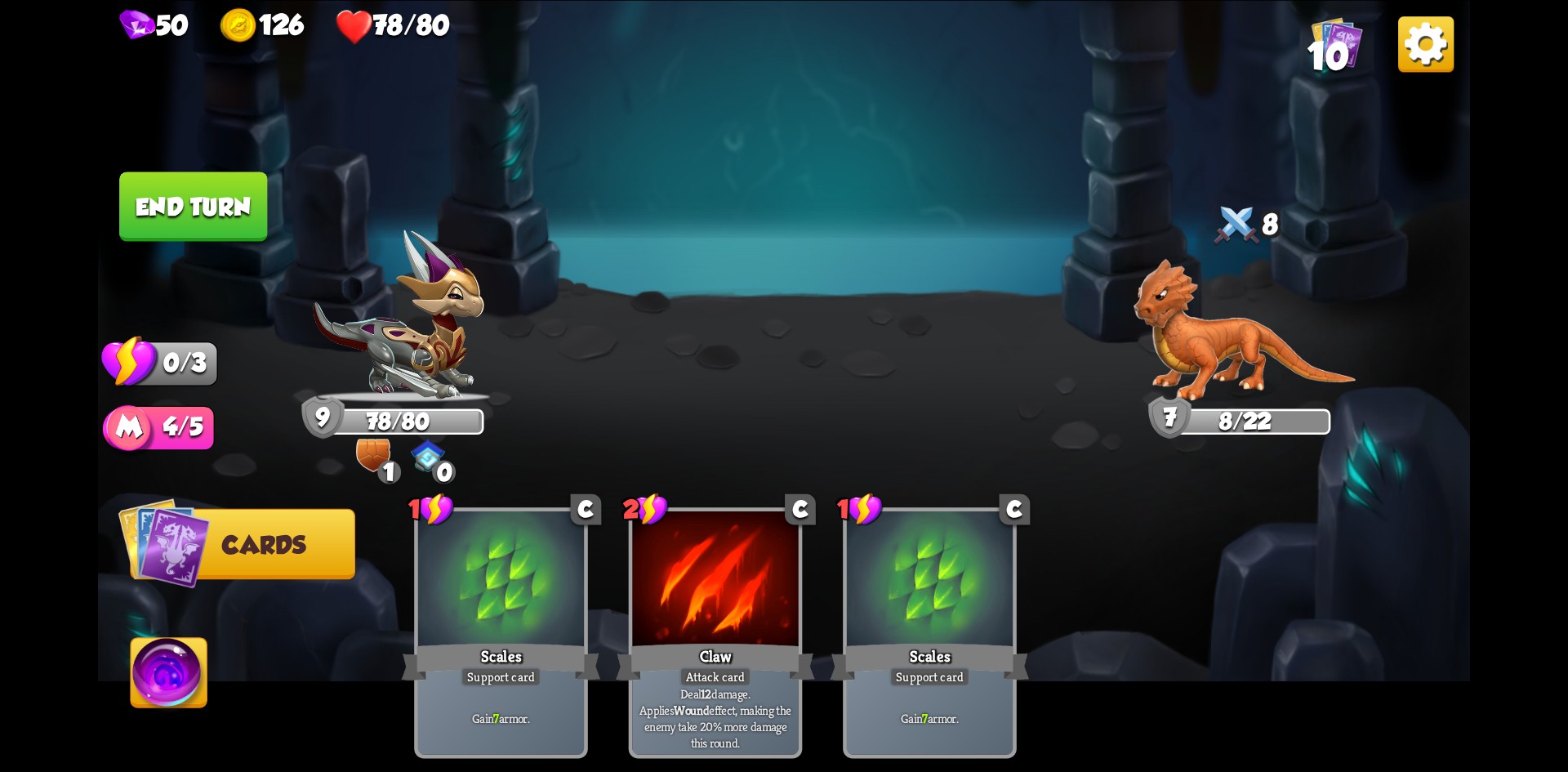
click at [189, 203] on button "End turn" at bounding box center [193, 206] width 148 height 69
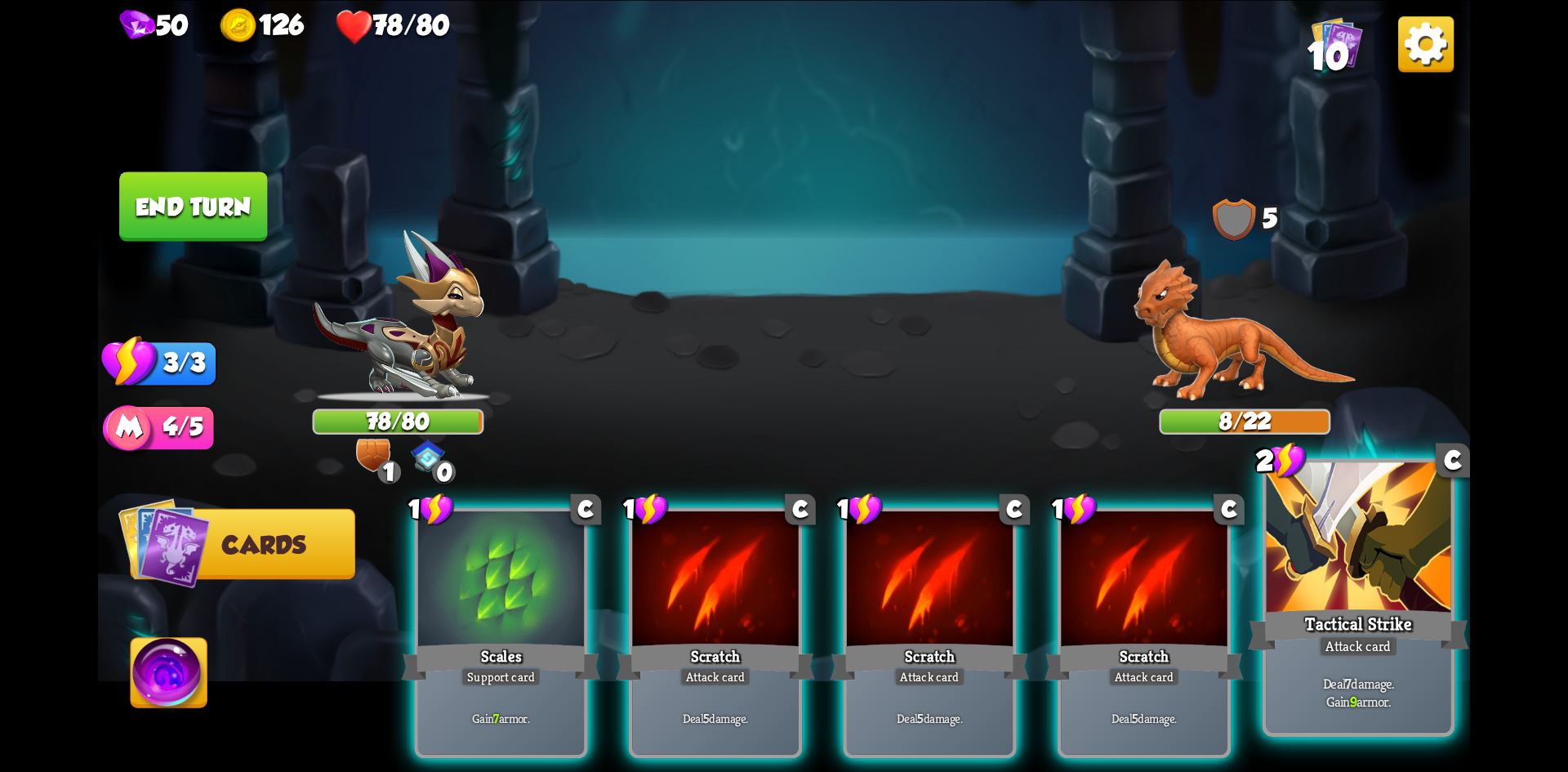
click at [1374, 631] on div "Tactical Strike" at bounding box center [1358, 629] width 221 height 49
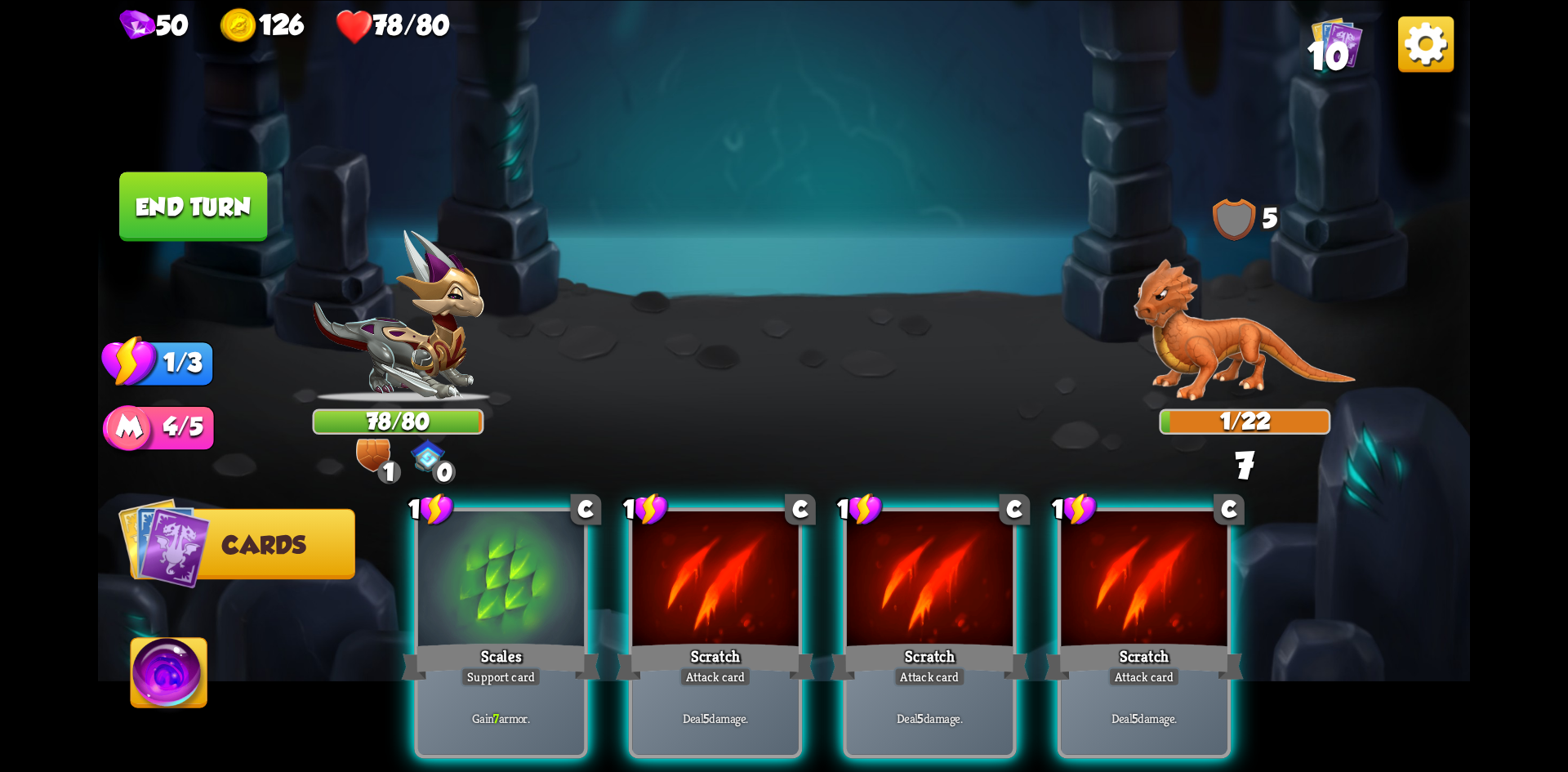
click at [1208, 394] on img at bounding box center [1245, 330] width 223 height 144
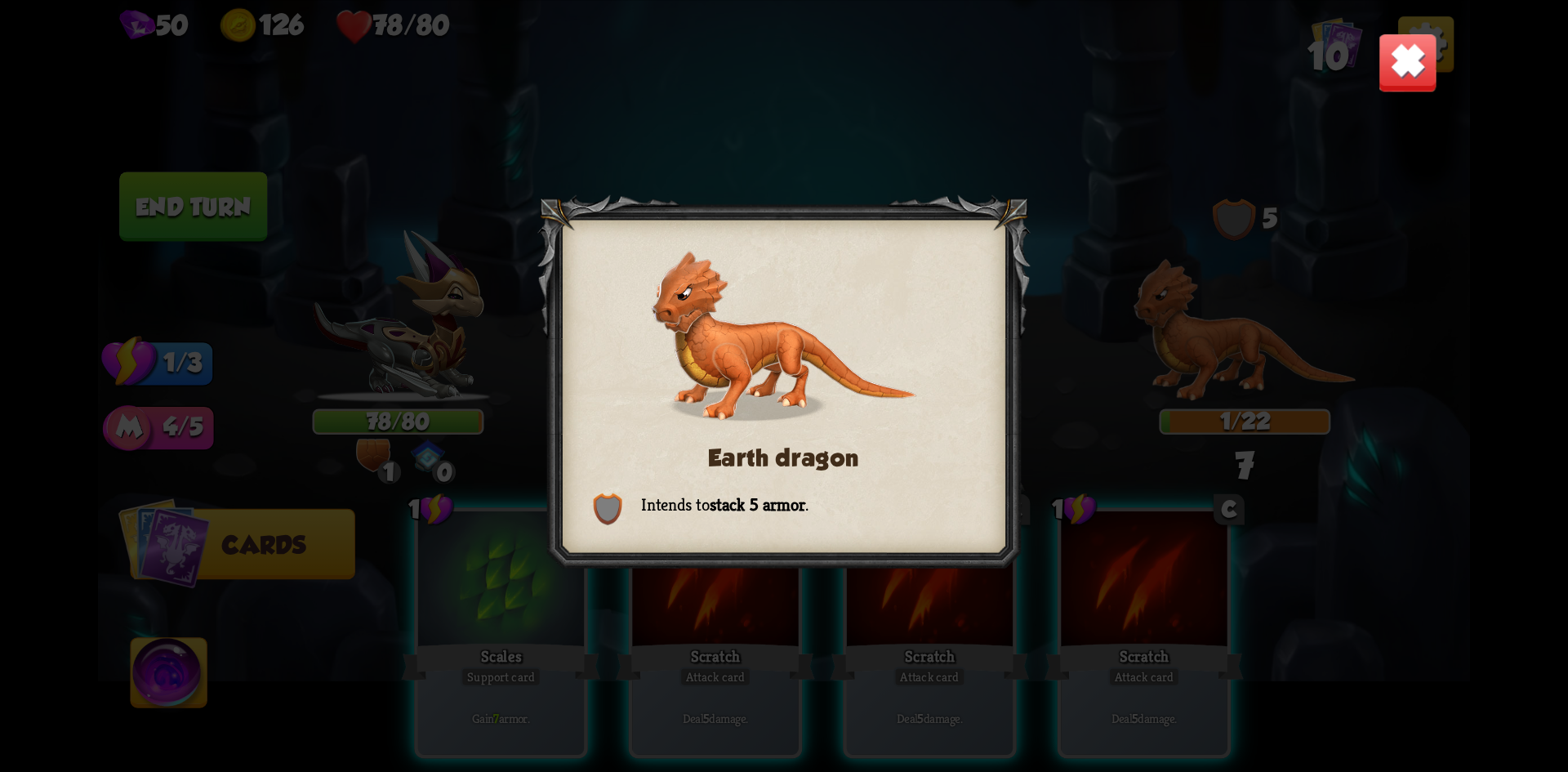
click at [1114, 338] on div "Earth dragon Intends to stack 5 armor ." at bounding box center [784, 386] width 1373 height 772
click at [1408, 89] on img at bounding box center [1408, 62] width 60 height 60
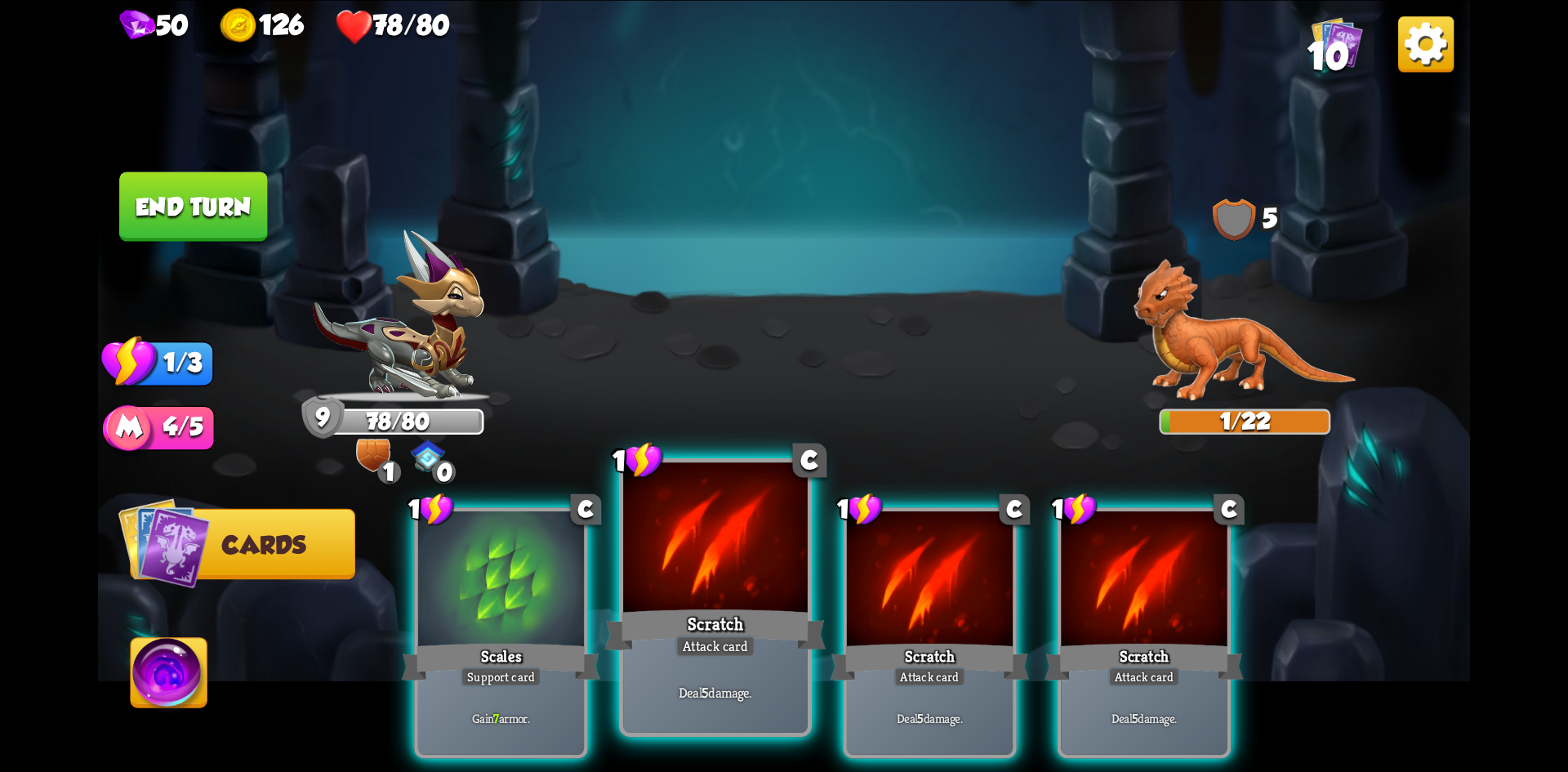
click at [707, 640] on div "Attack card" at bounding box center [716, 647] width 80 height 23
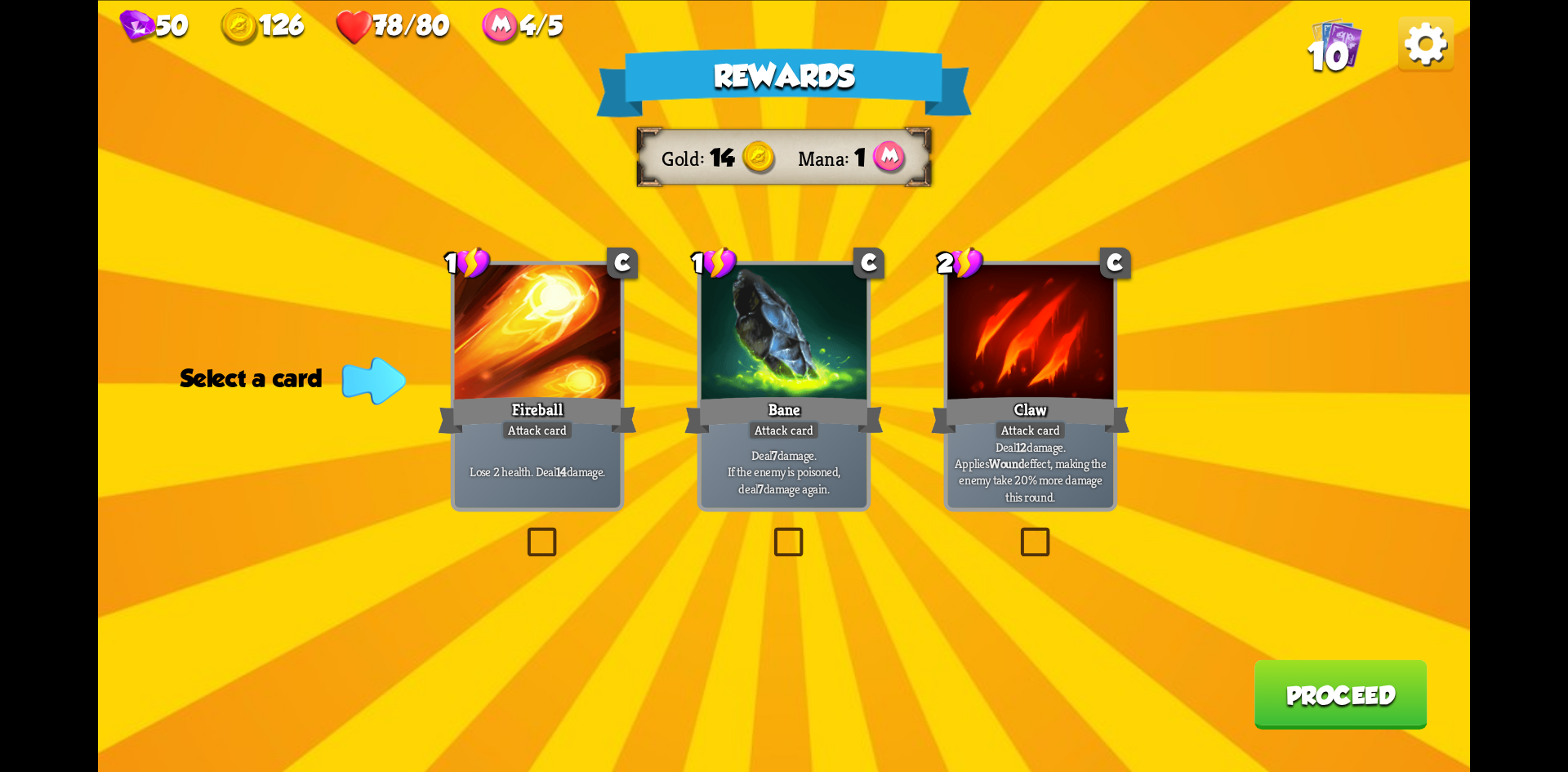
click at [788, 401] on div "Bane" at bounding box center [784, 416] width 199 height 44
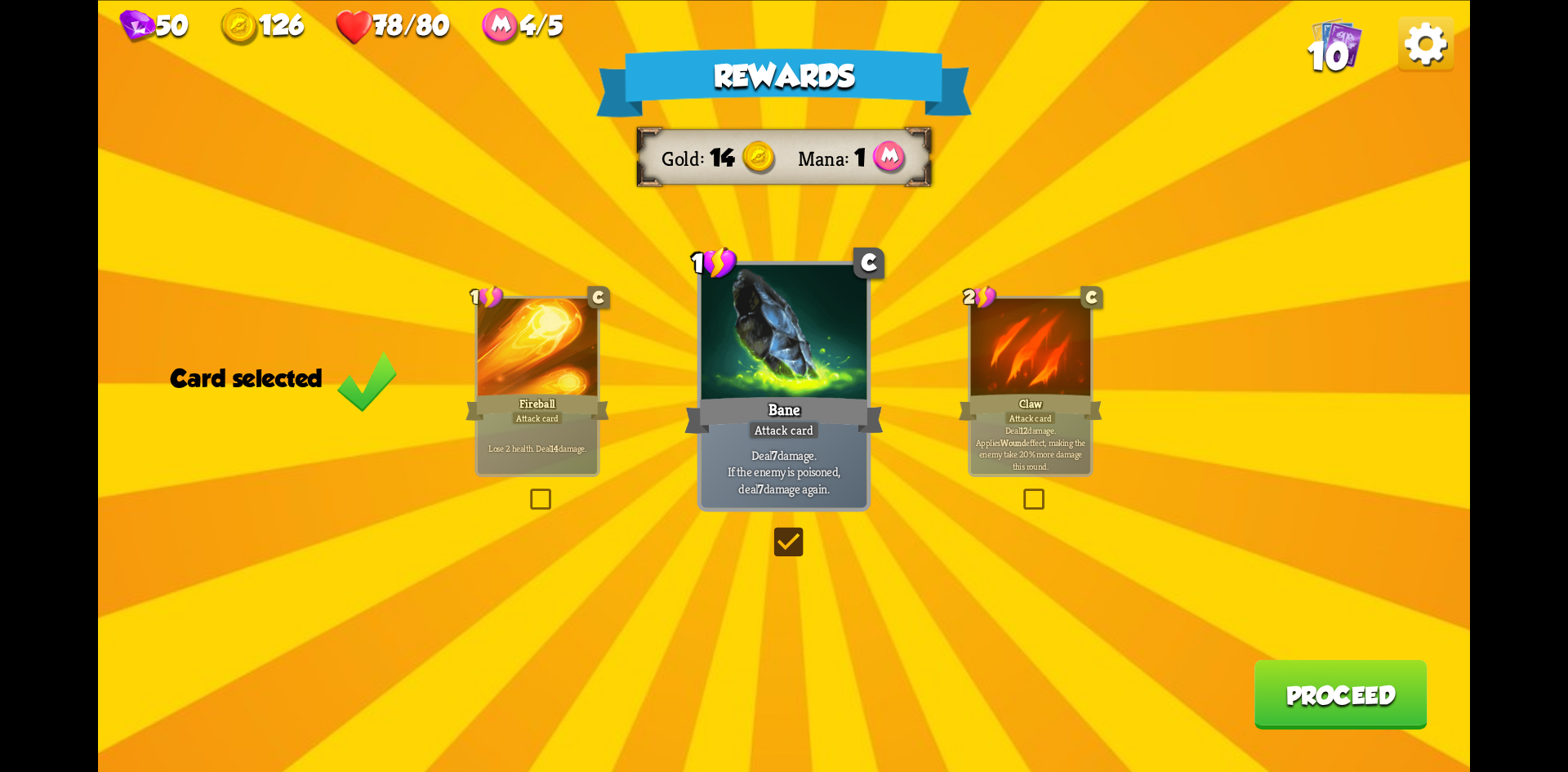
drag, startPoint x: 1312, startPoint y: 689, endPoint x: 1334, endPoint y: 695, distance: 22.8
click at [1334, 695] on button "Proceed" at bounding box center [1341, 694] width 173 height 69
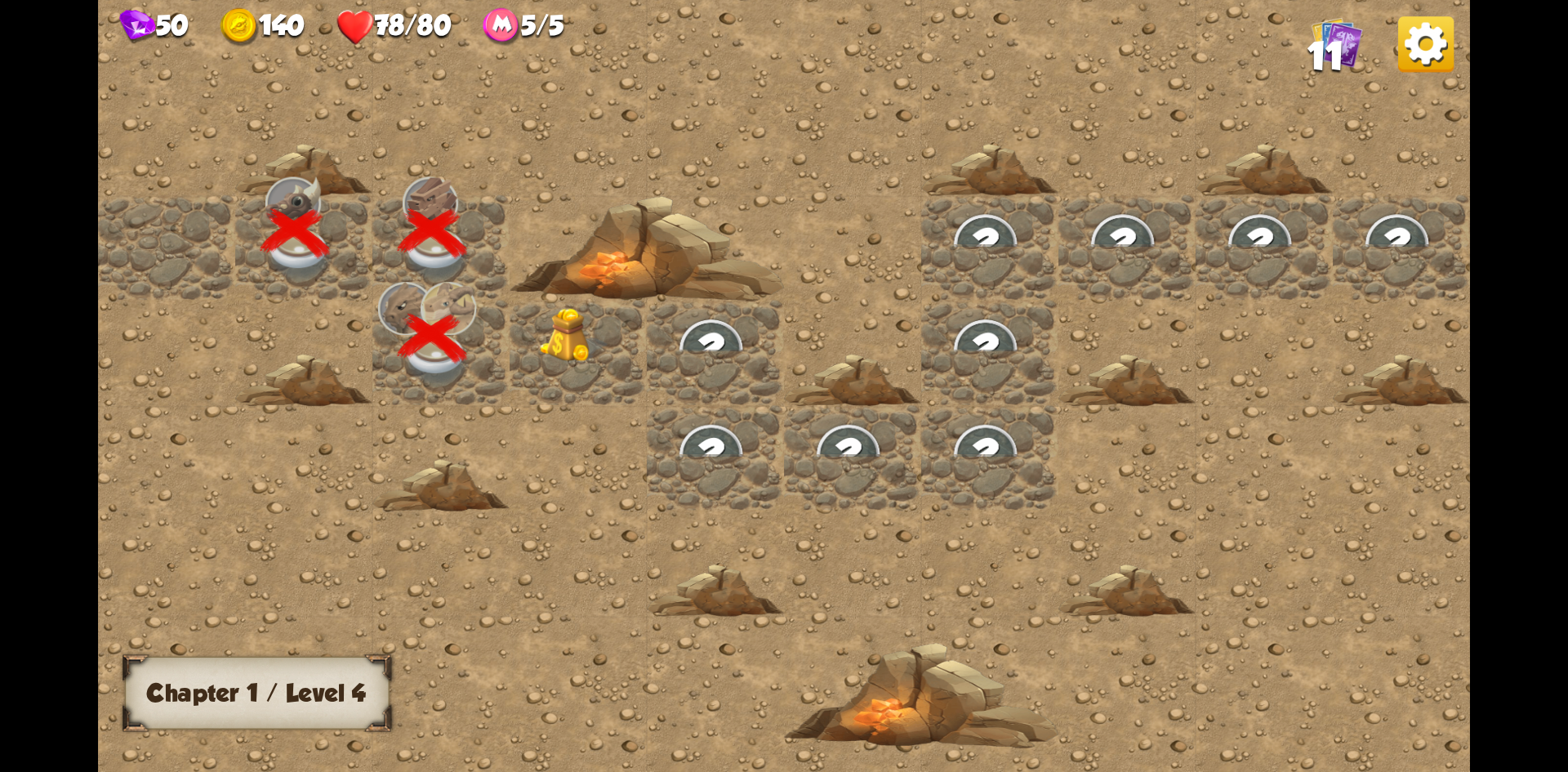
click at [558, 343] on img at bounding box center [574, 335] width 68 height 56
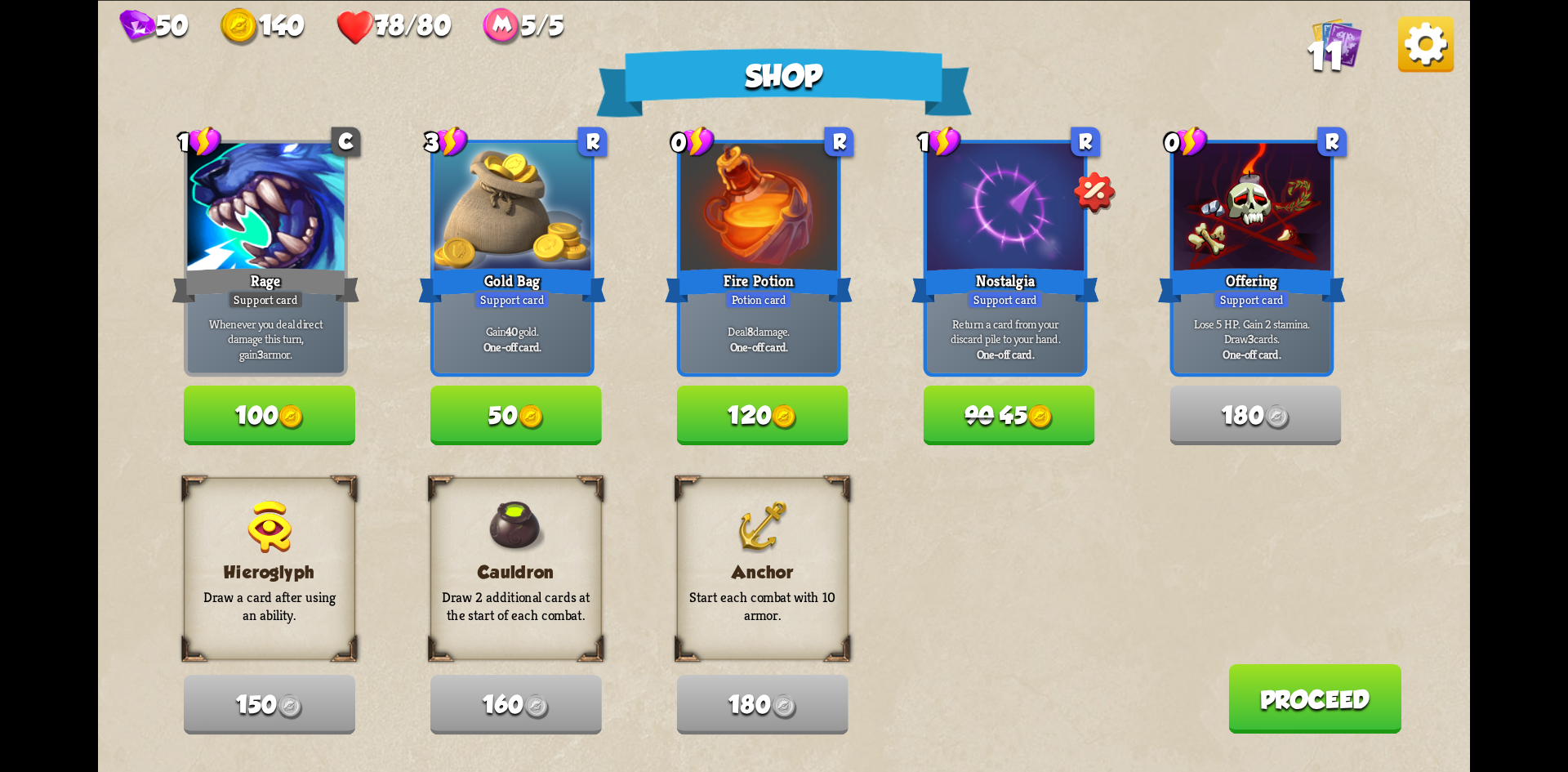
click at [755, 404] on button "120" at bounding box center [763, 415] width 171 height 60
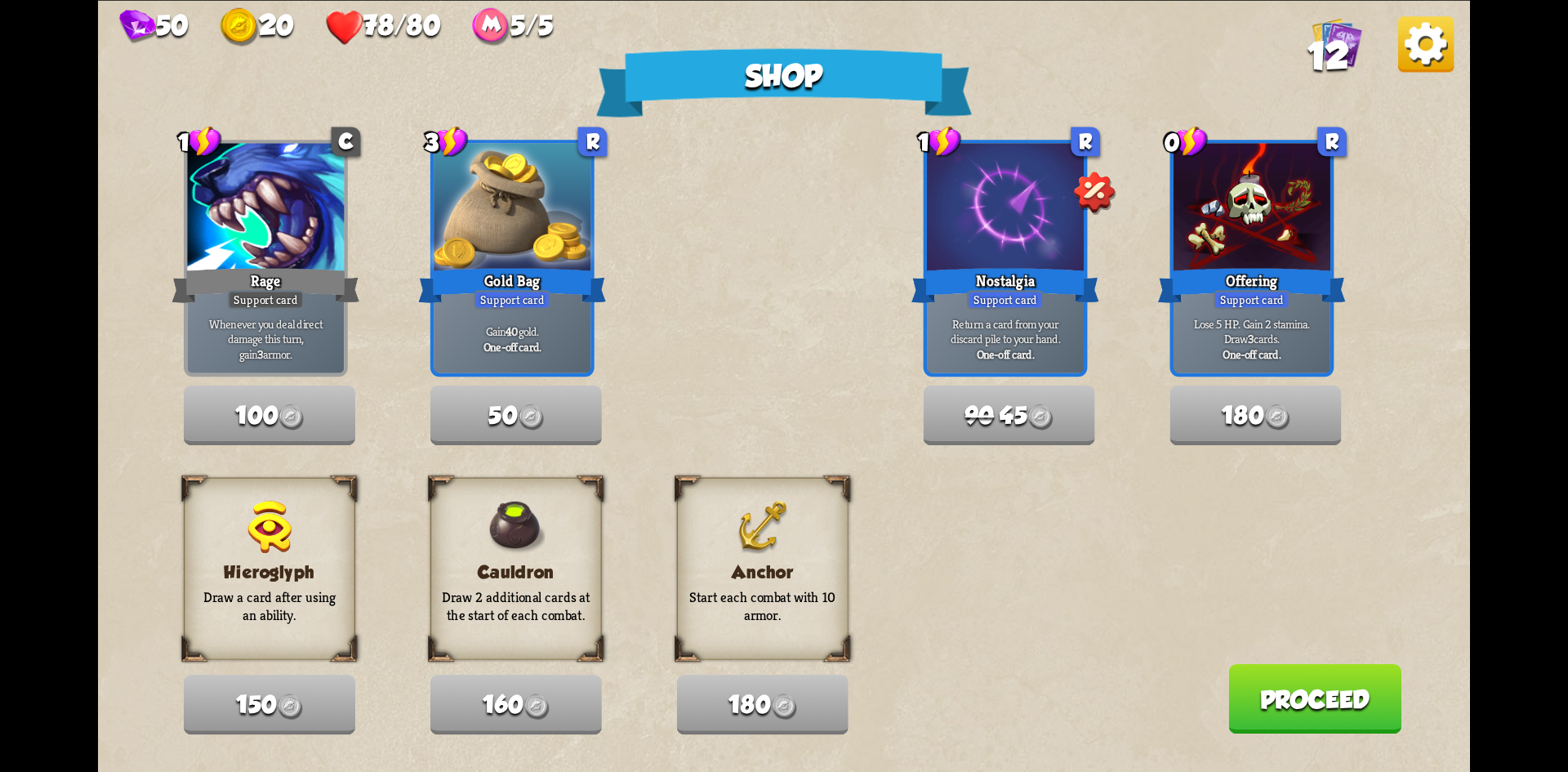
click at [1364, 705] on button "Proceed" at bounding box center [1315, 698] width 173 height 69
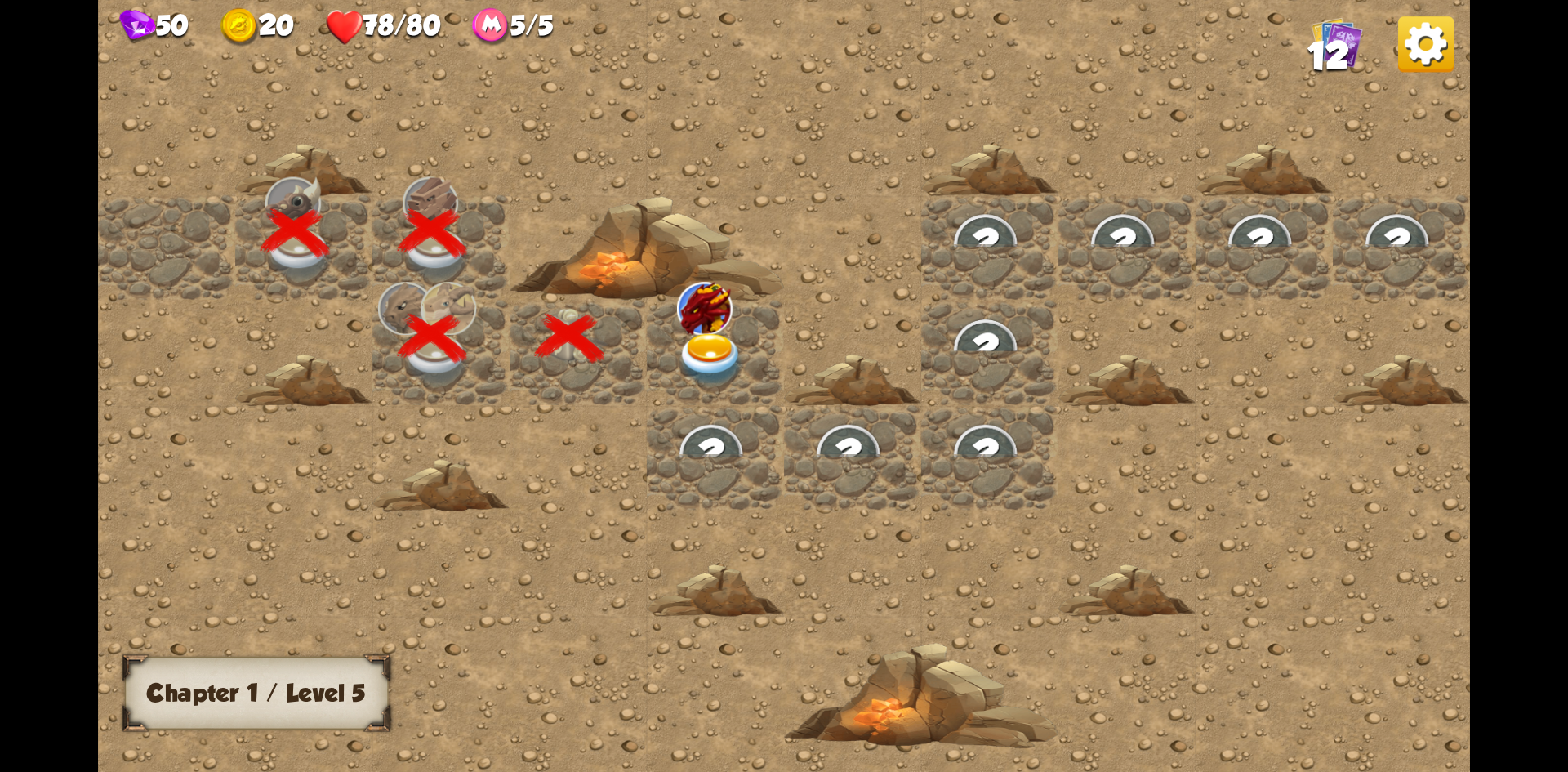
click at [715, 362] on img at bounding box center [711, 359] width 68 height 54
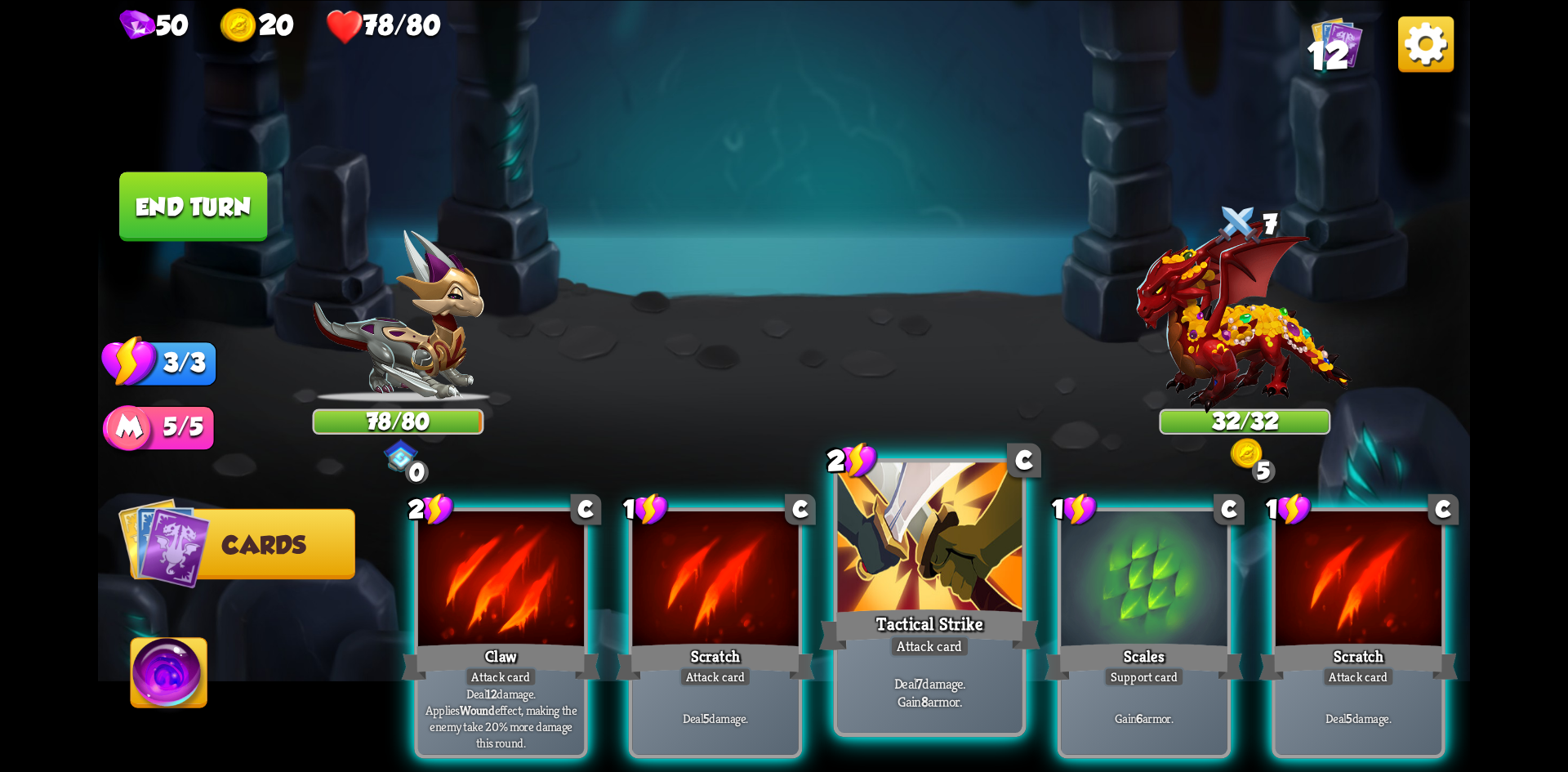
click at [885, 628] on div "Tactical Strike" at bounding box center [930, 629] width 221 height 49
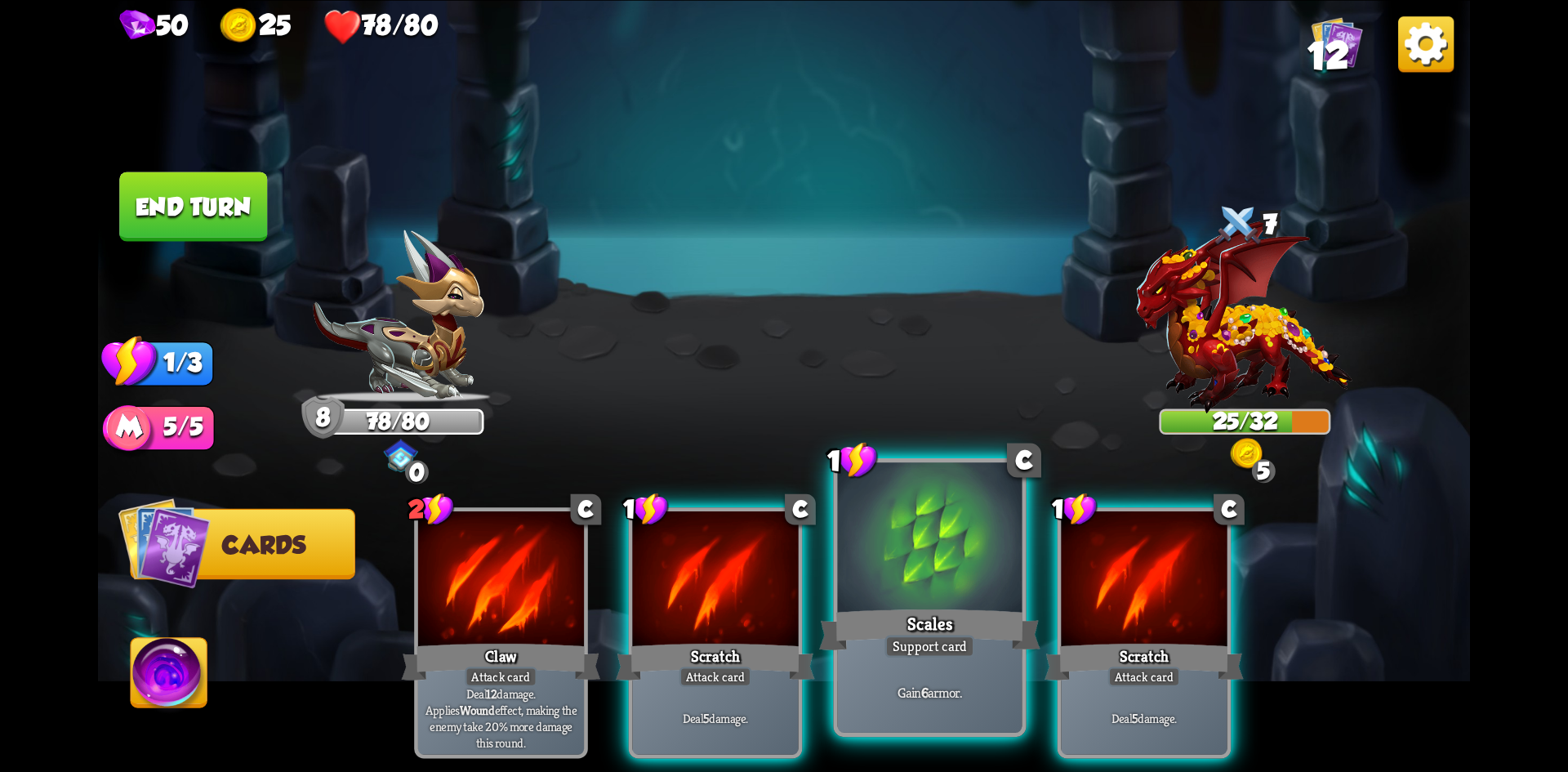
click at [858, 592] on div at bounding box center [931, 540] width 185 height 155
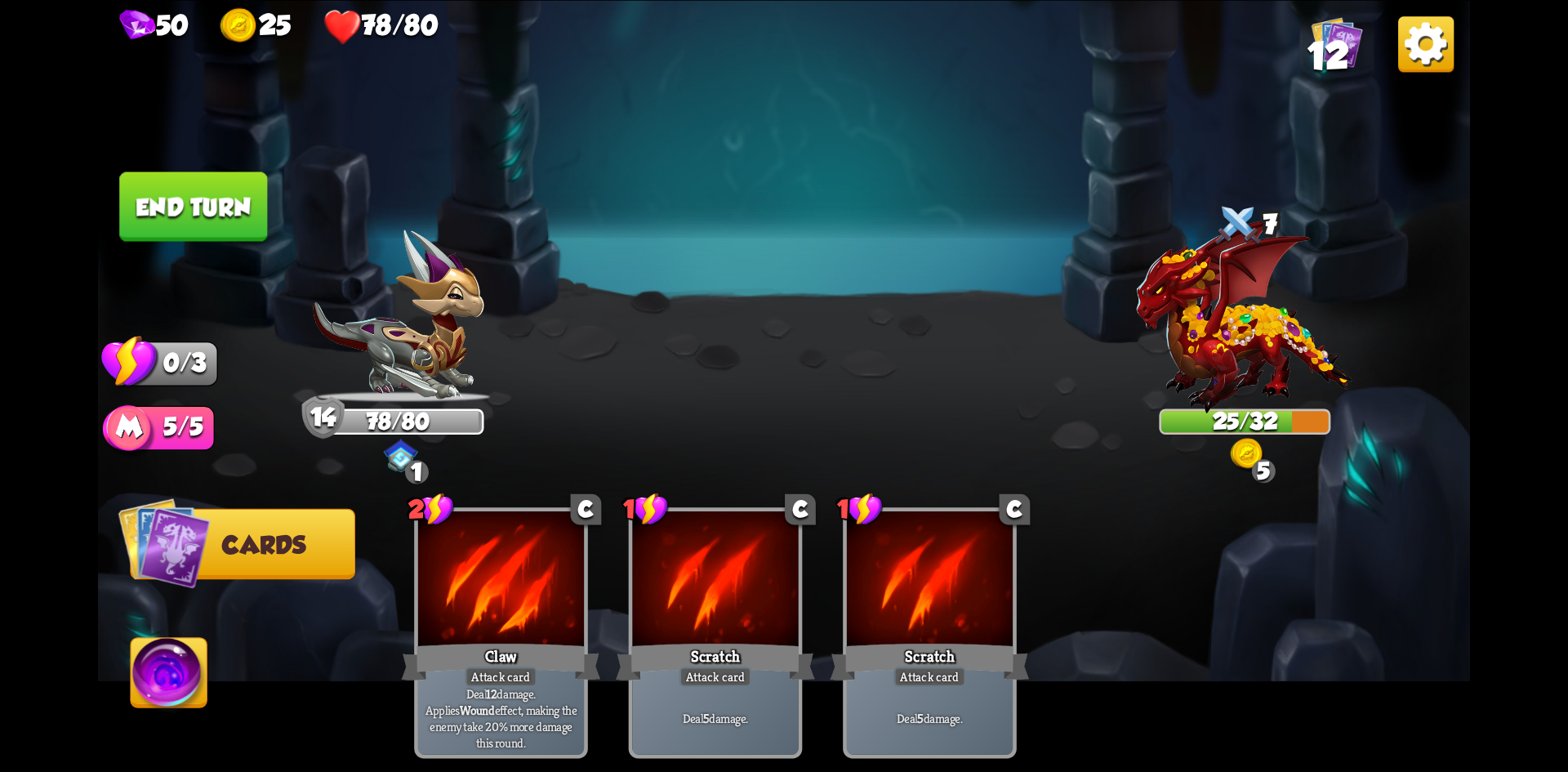
click at [210, 208] on button "End turn" at bounding box center [193, 206] width 148 height 69
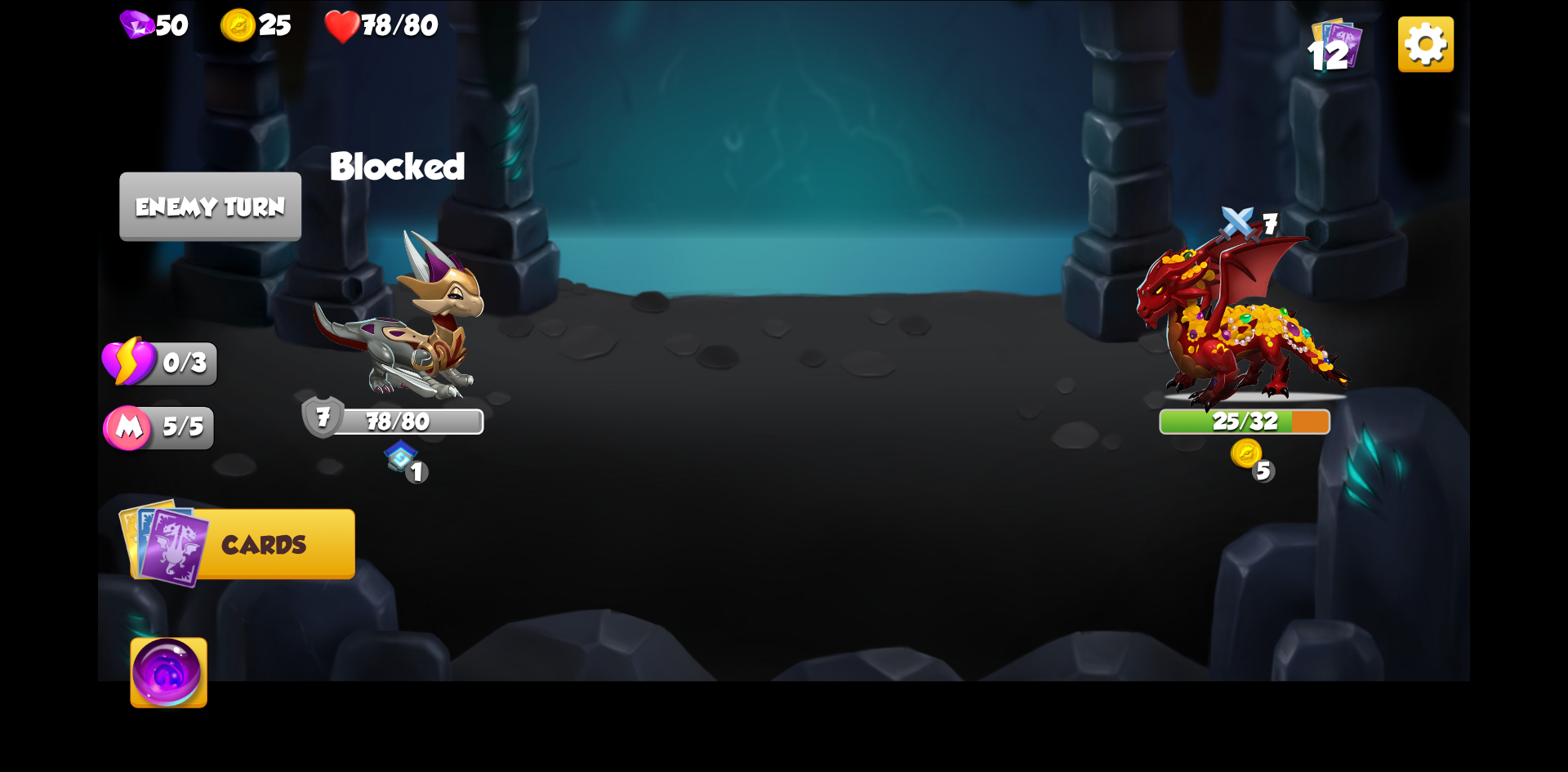
click at [403, 457] on img at bounding box center [400, 455] width 35 height 33
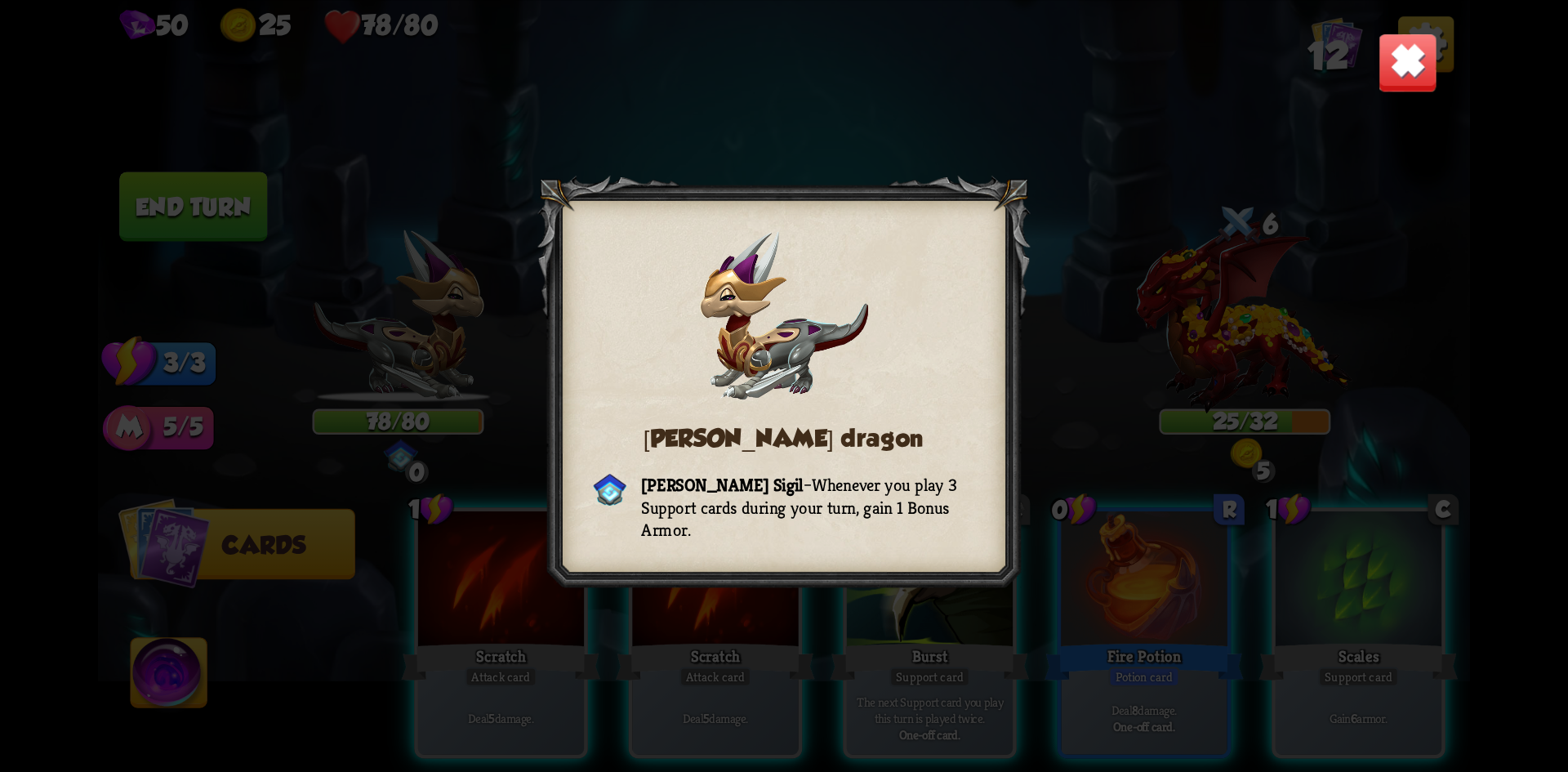
click at [1423, 55] on img at bounding box center [1408, 62] width 60 height 60
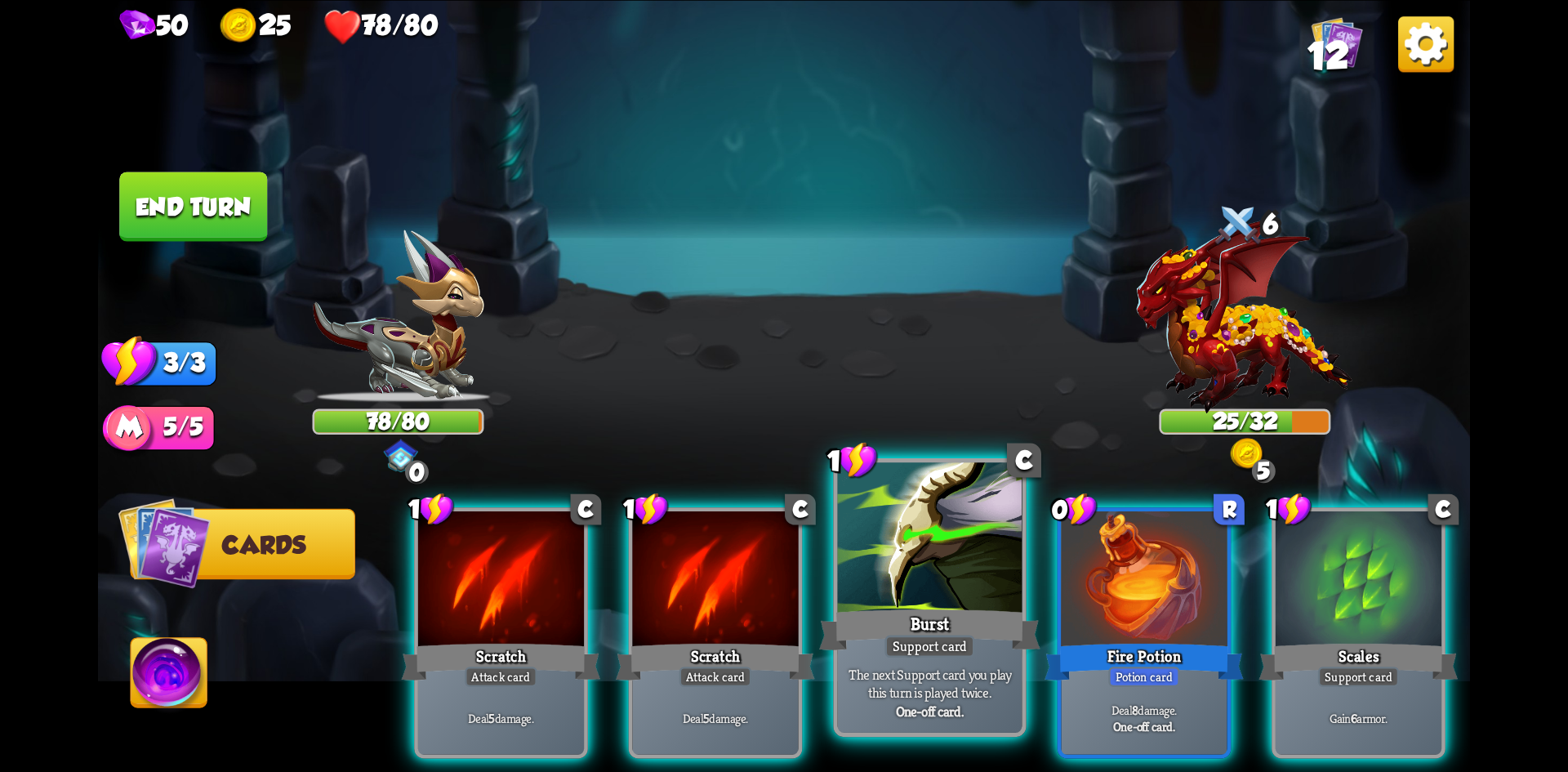
click at [917, 560] on div at bounding box center [931, 540] width 185 height 155
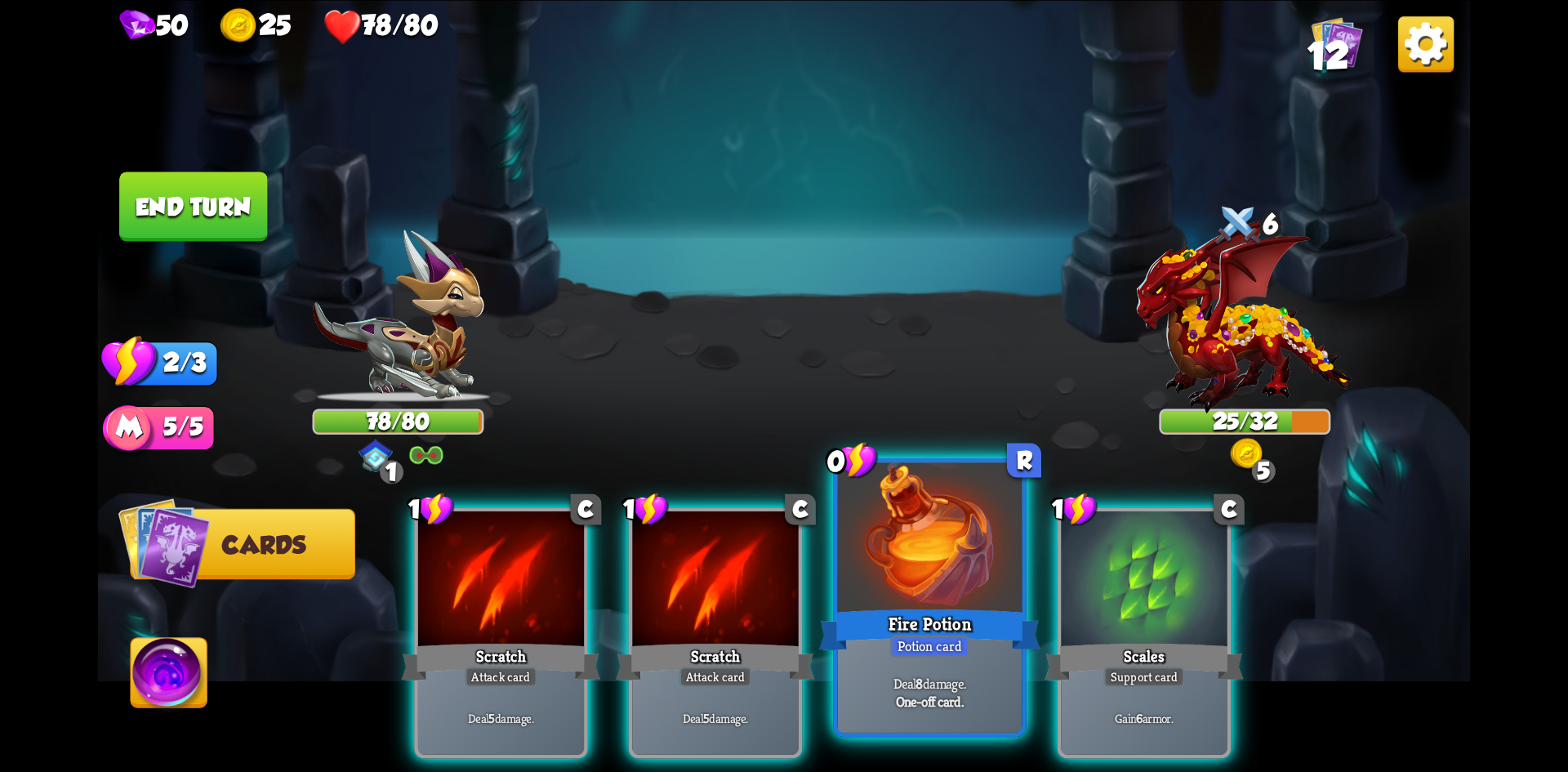
click at [950, 559] on div at bounding box center [931, 540] width 185 height 155
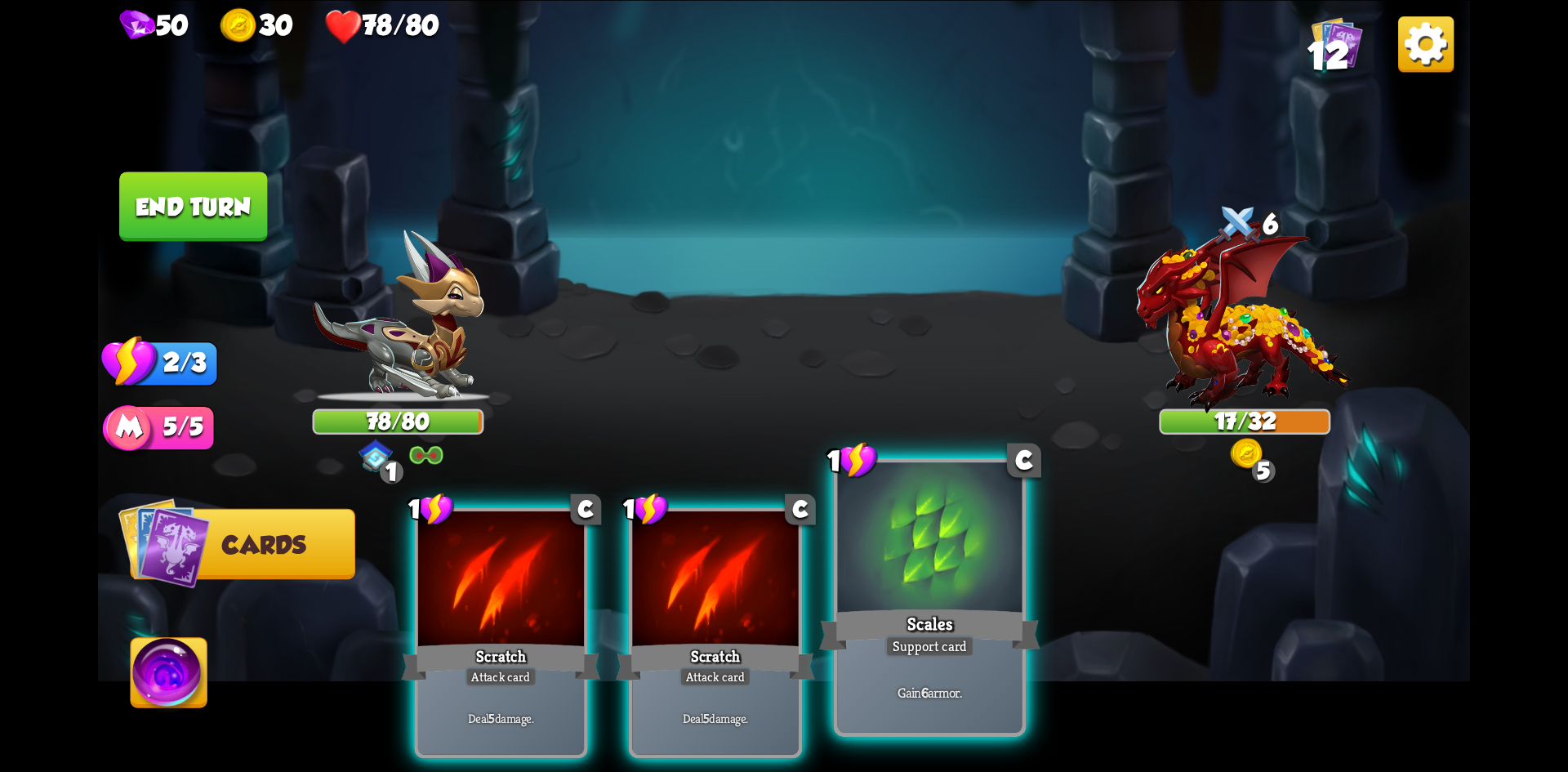
click at [945, 580] on div at bounding box center [931, 540] width 185 height 155
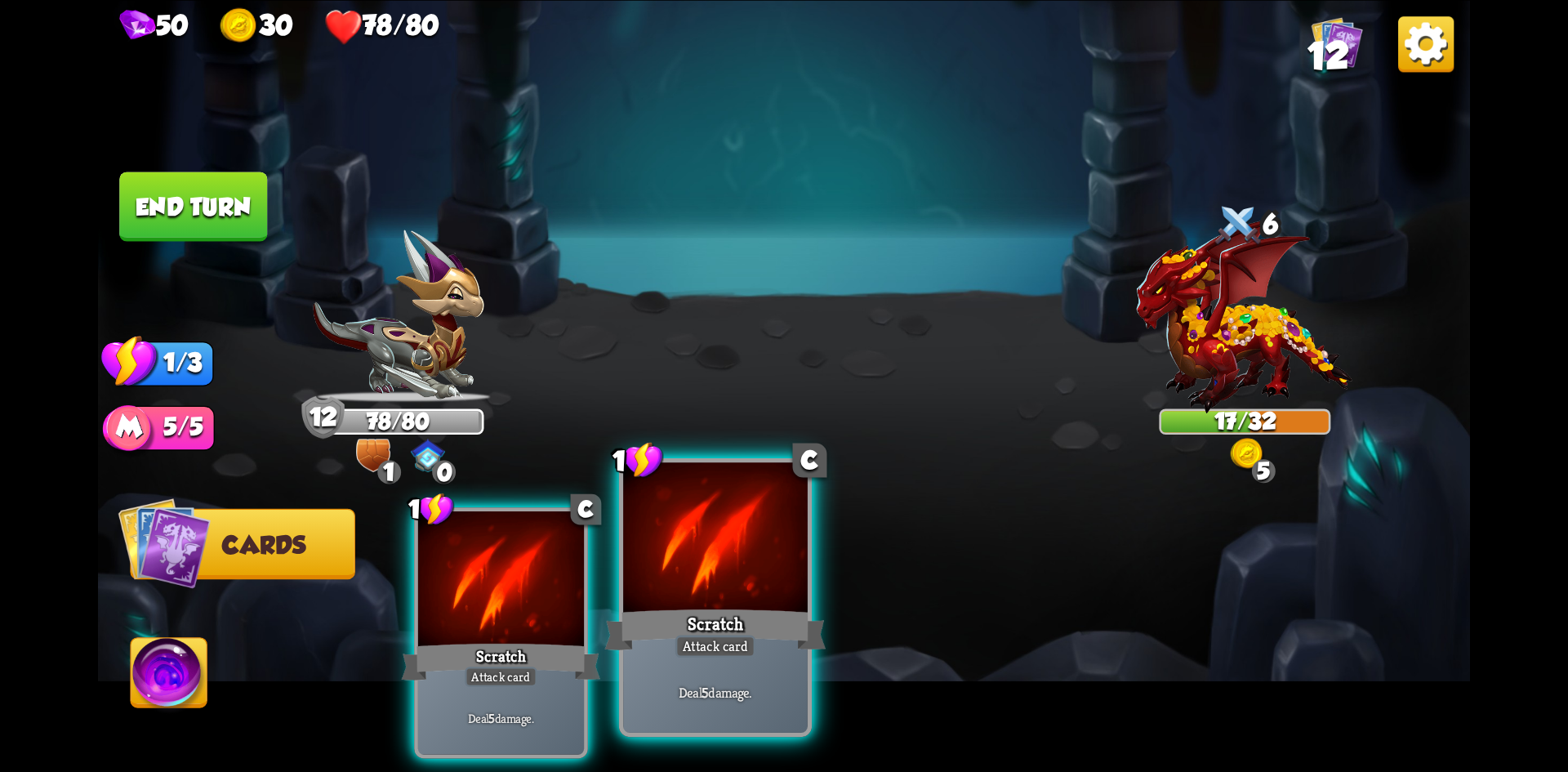
click at [707, 561] on div at bounding box center [716, 540] width 185 height 155
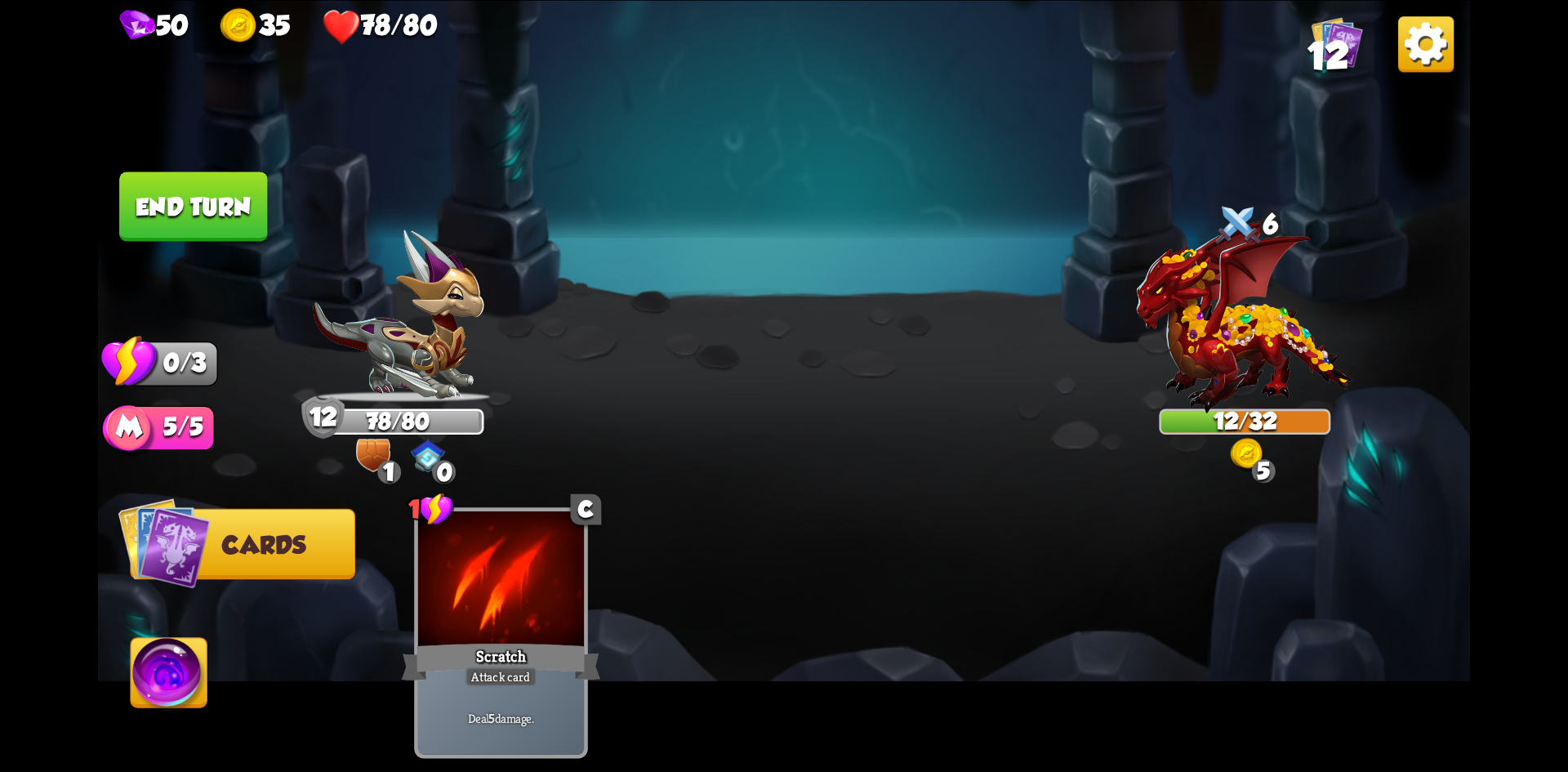
click at [178, 205] on button "End turn" at bounding box center [193, 206] width 148 height 69
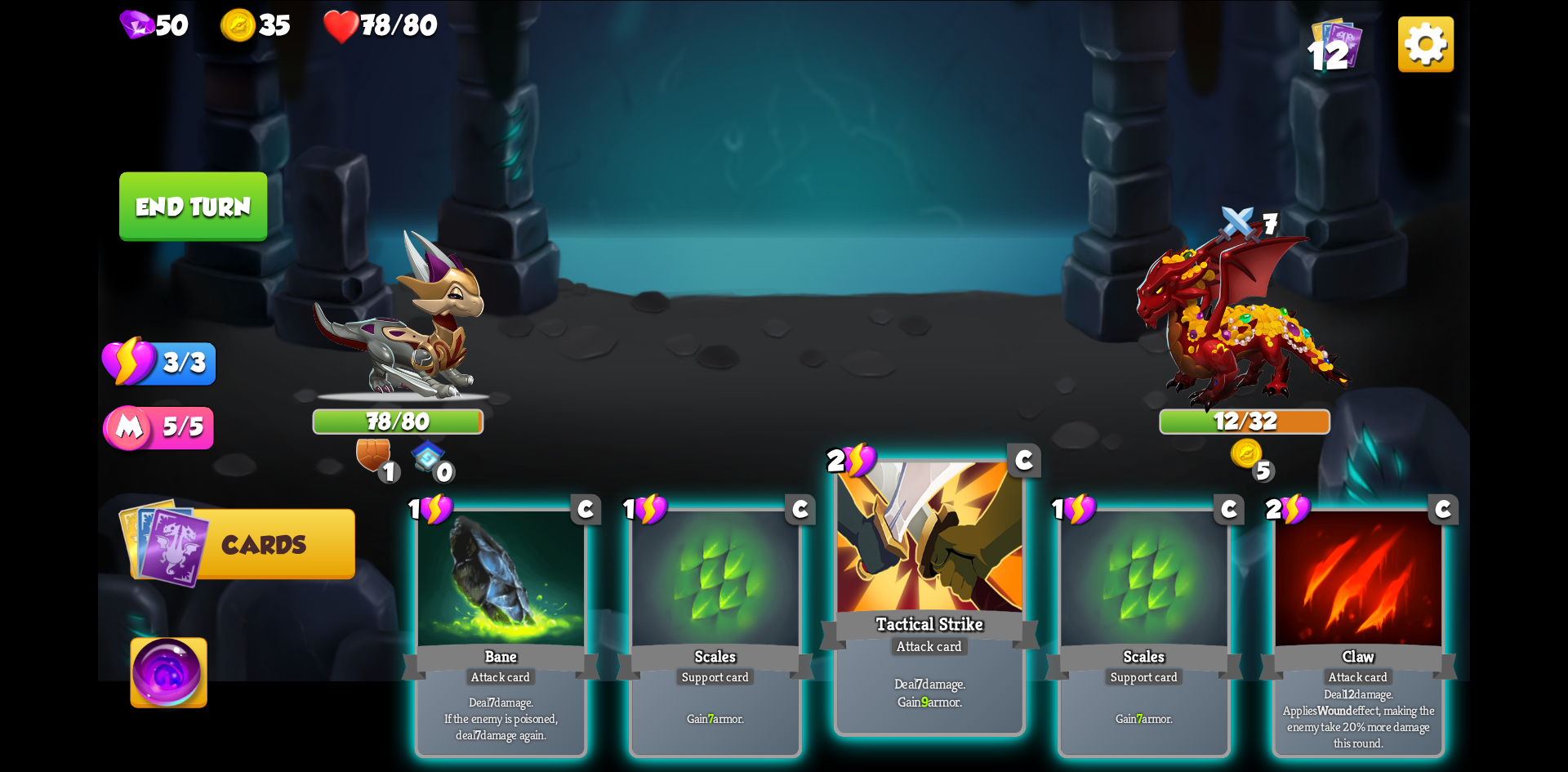
click at [909, 598] on div at bounding box center [931, 540] width 185 height 155
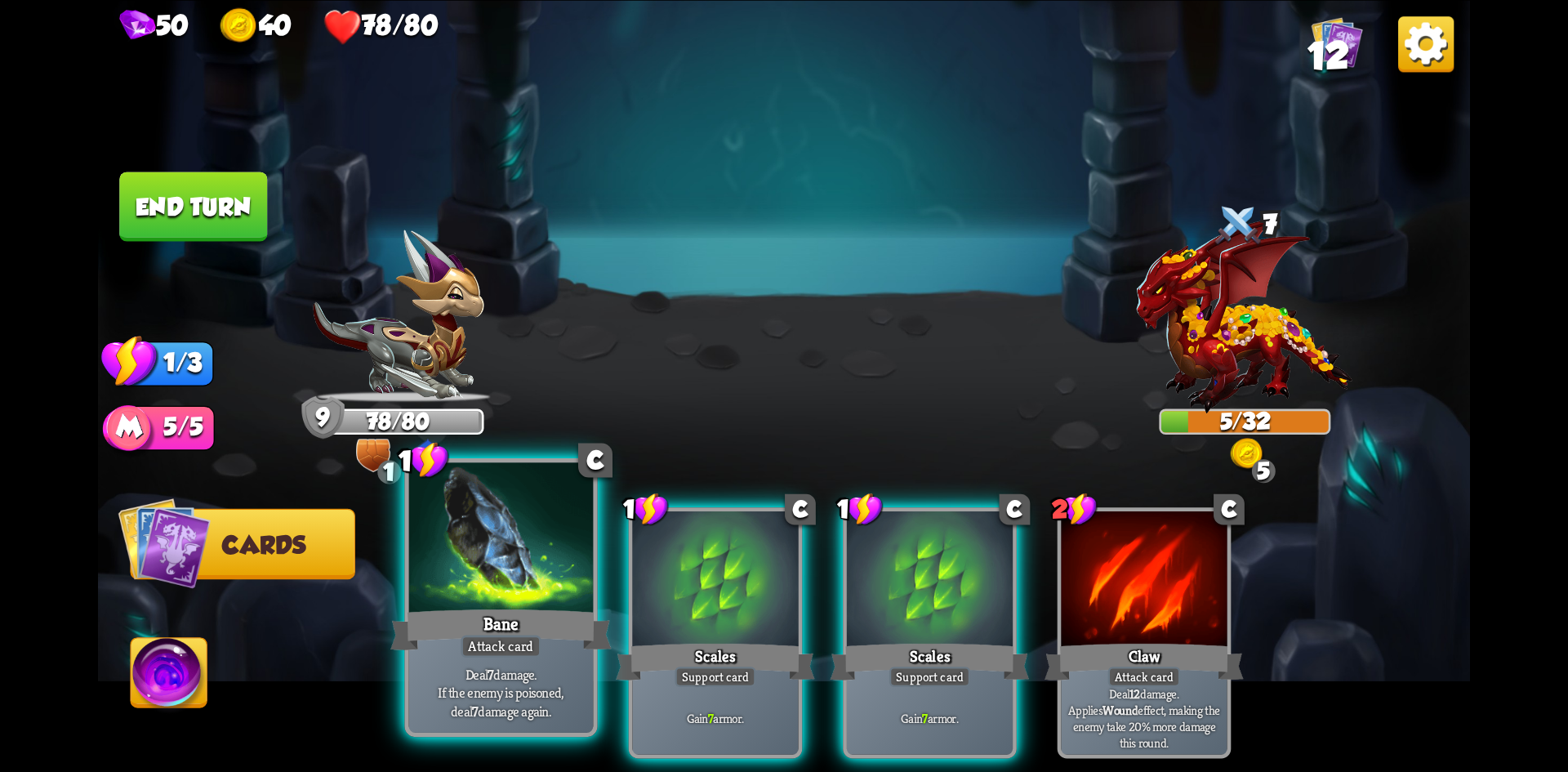
click at [509, 618] on div "Bane" at bounding box center [501, 629] width 221 height 49
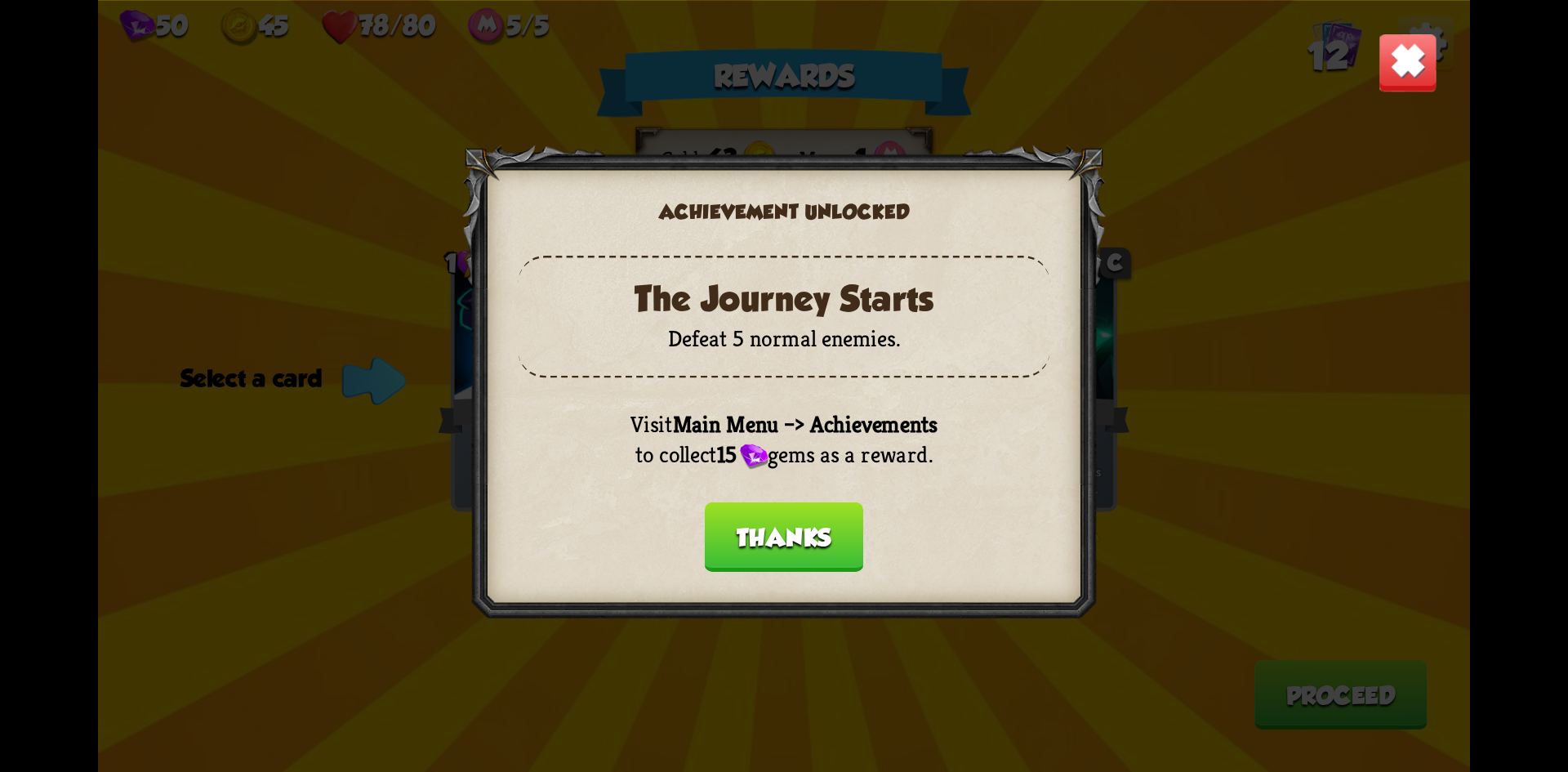
click at [796, 530] on button "Thanks" at bounding box center [784, 537] width 158 height 69
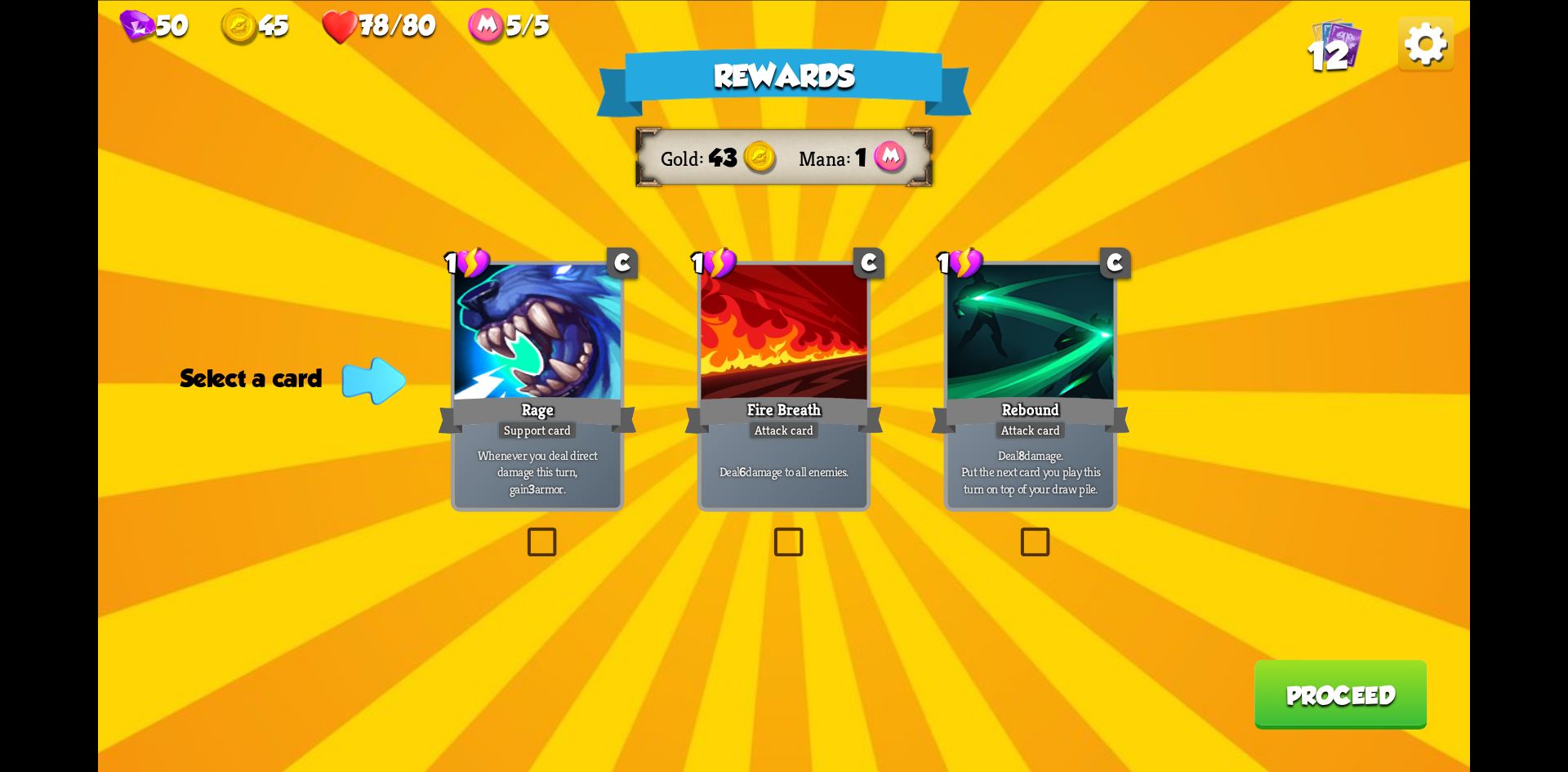
click at [750, 400] on div "Fire Breath" at bounding box center [784, 416] width 199 height 44
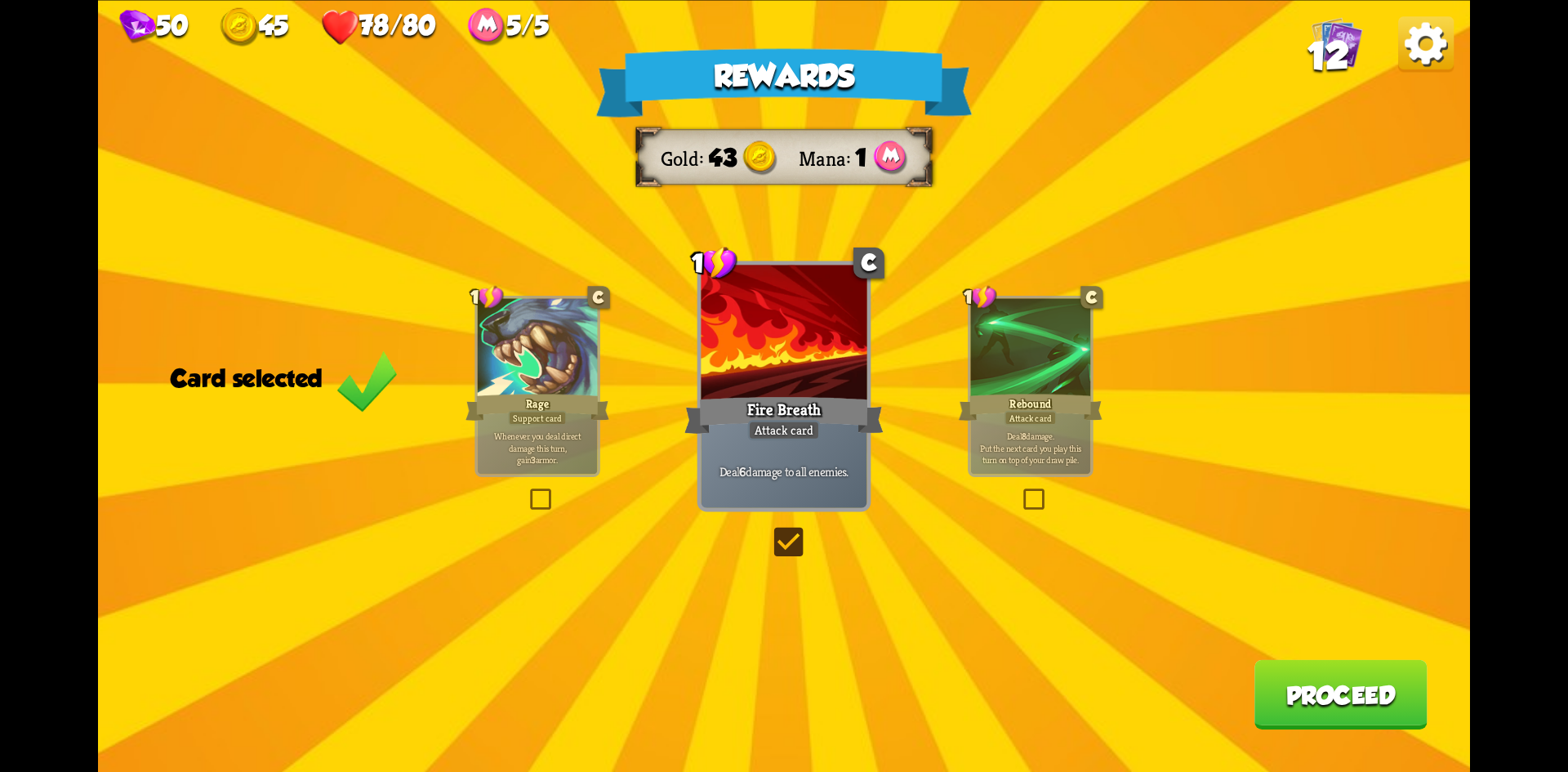
click at [1405, 689] on button "Proceed" at bounding box center [1341, 694] width 173 height 69
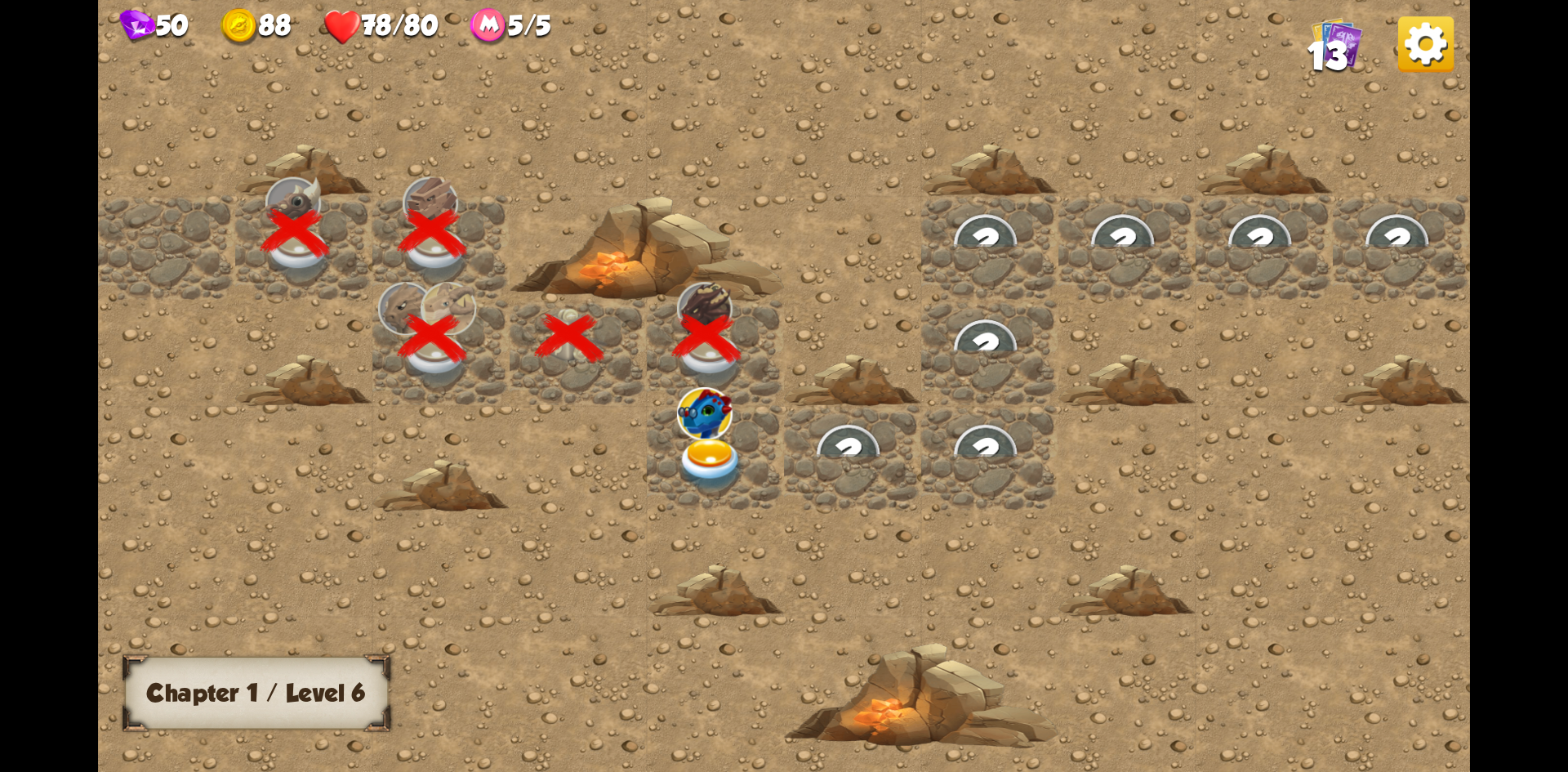
click at [717, 453] on img at bounding box center [711, 465] width 68 height 54
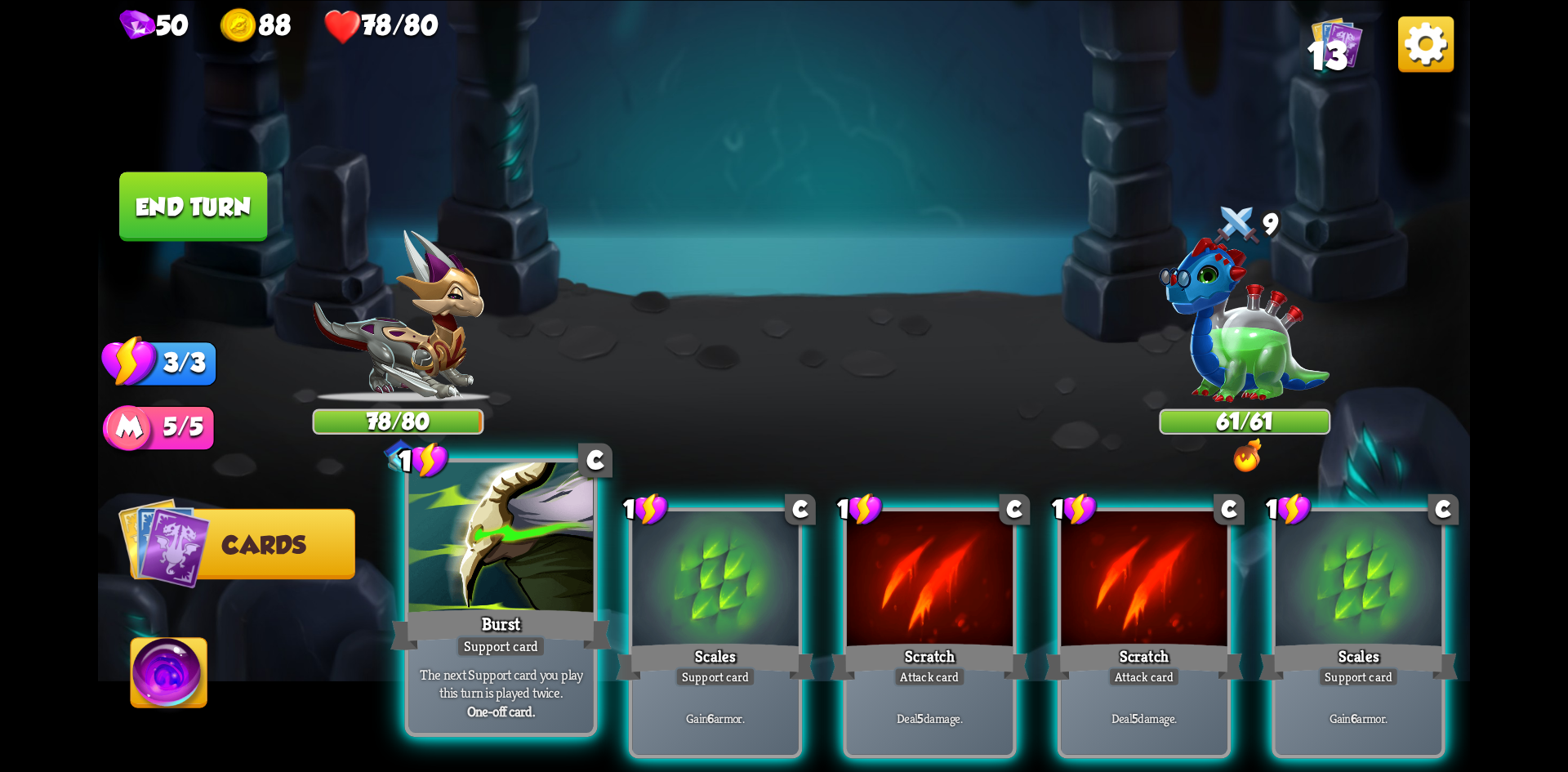
click at [541, 592] on div at bounding box center [502, 540] width 185 height 155
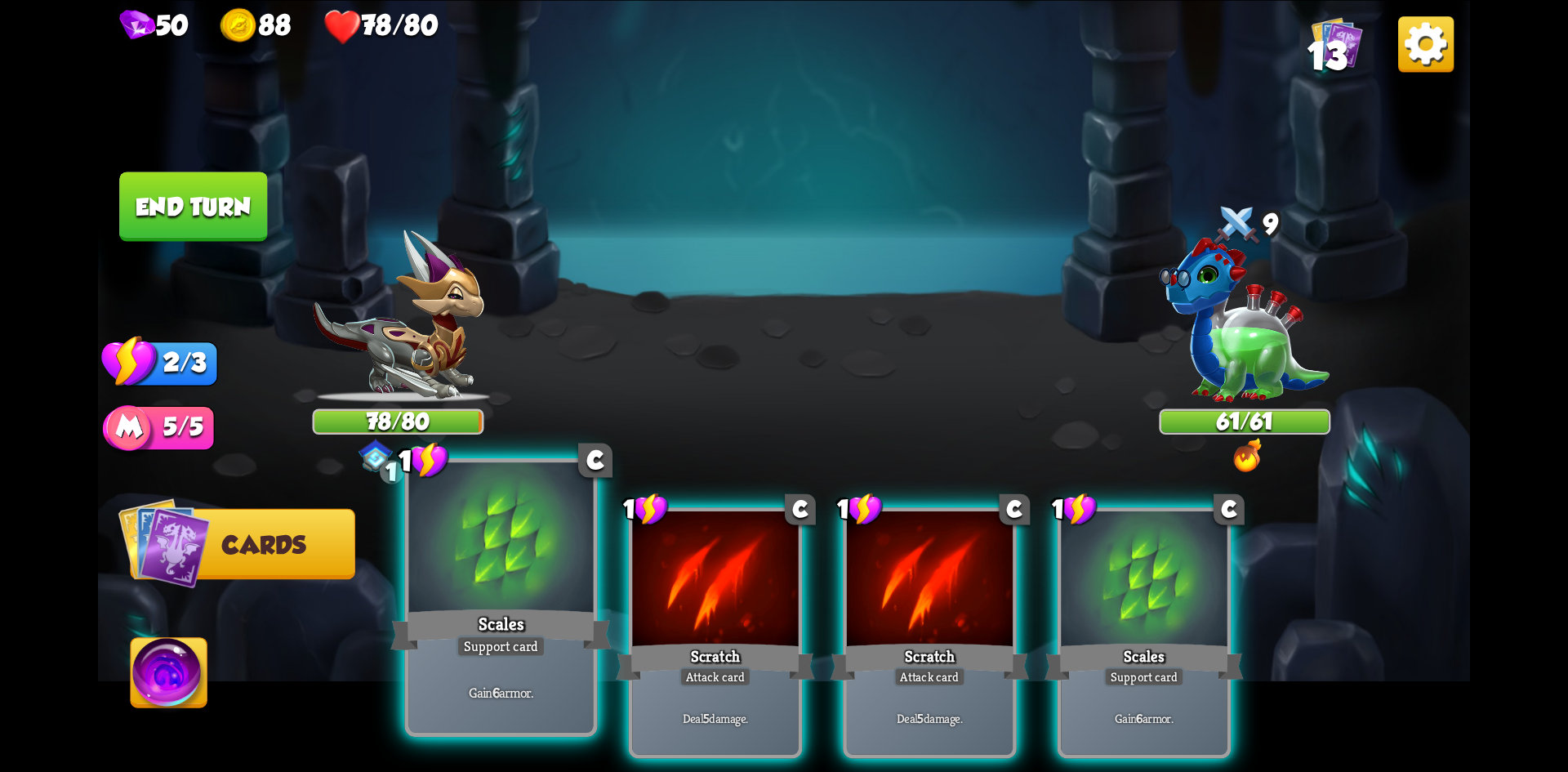
click at [516, 602] on div at bounding box center [502, 540] width 185 height 155
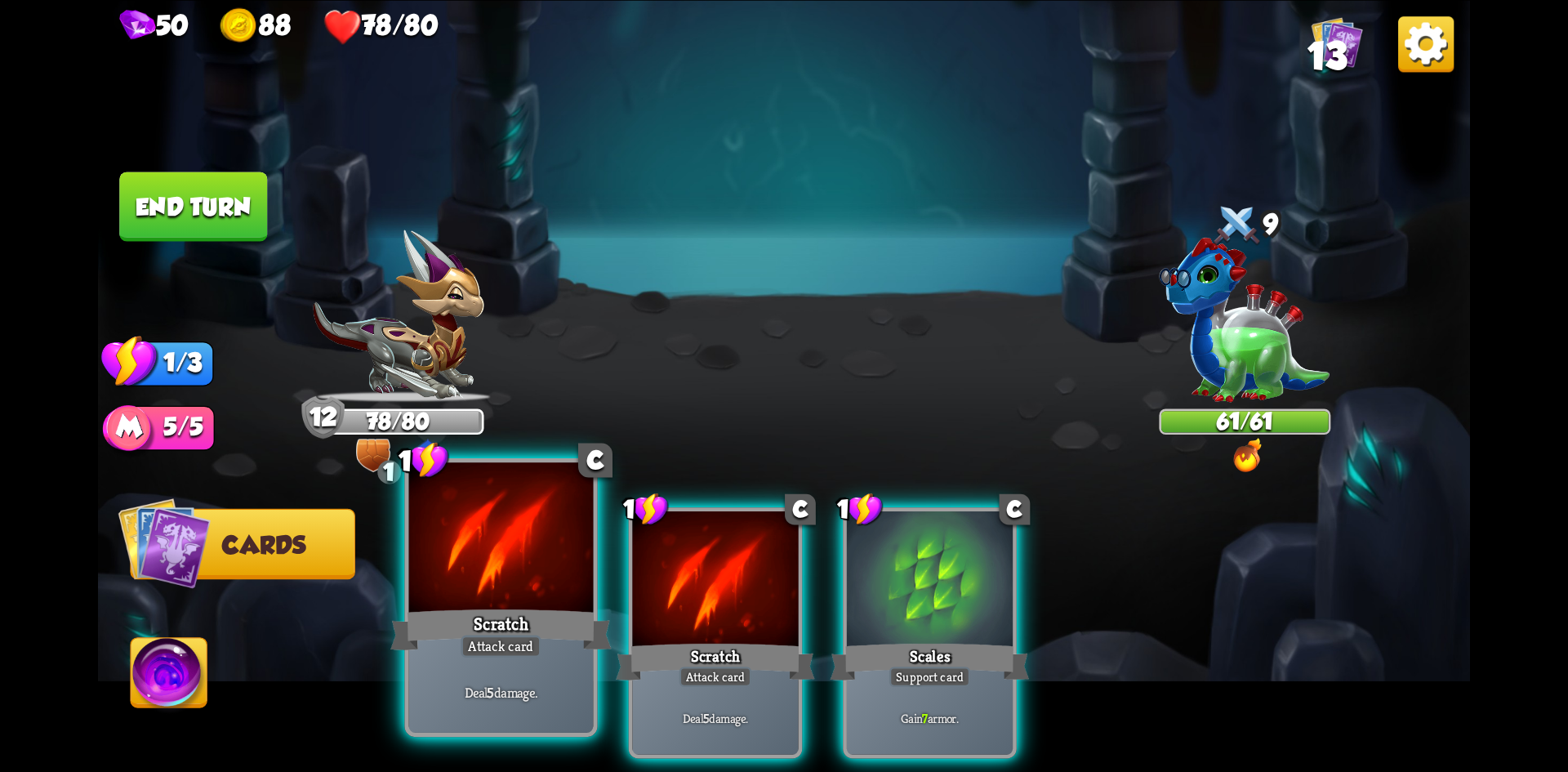
click at [520, 605] on div "Scratch" at bounding box center [501, 629] width 221 height 49
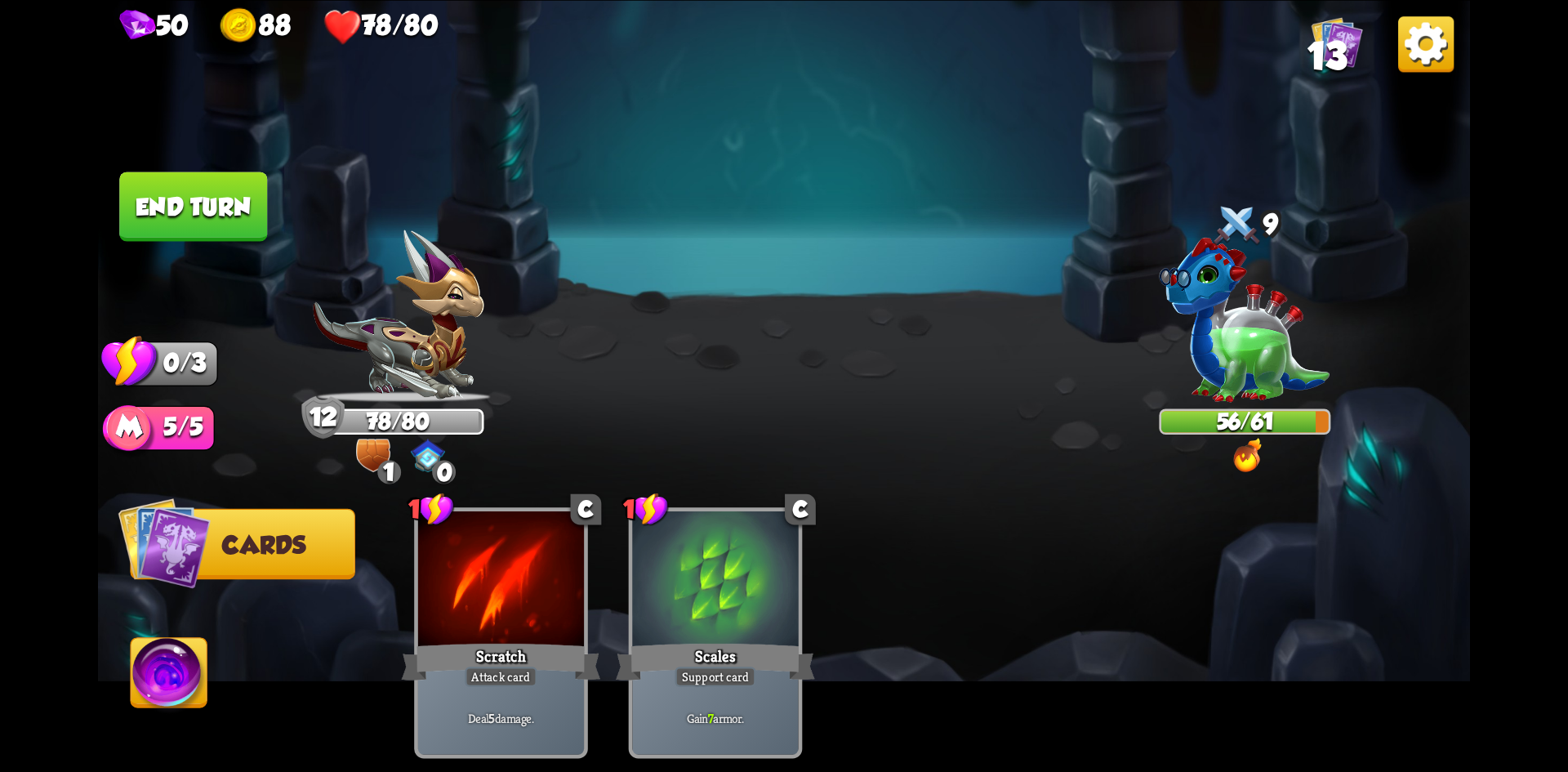
click at [163, 219] on button "End turn" at bounding box center [193, 206] width 148 height 69
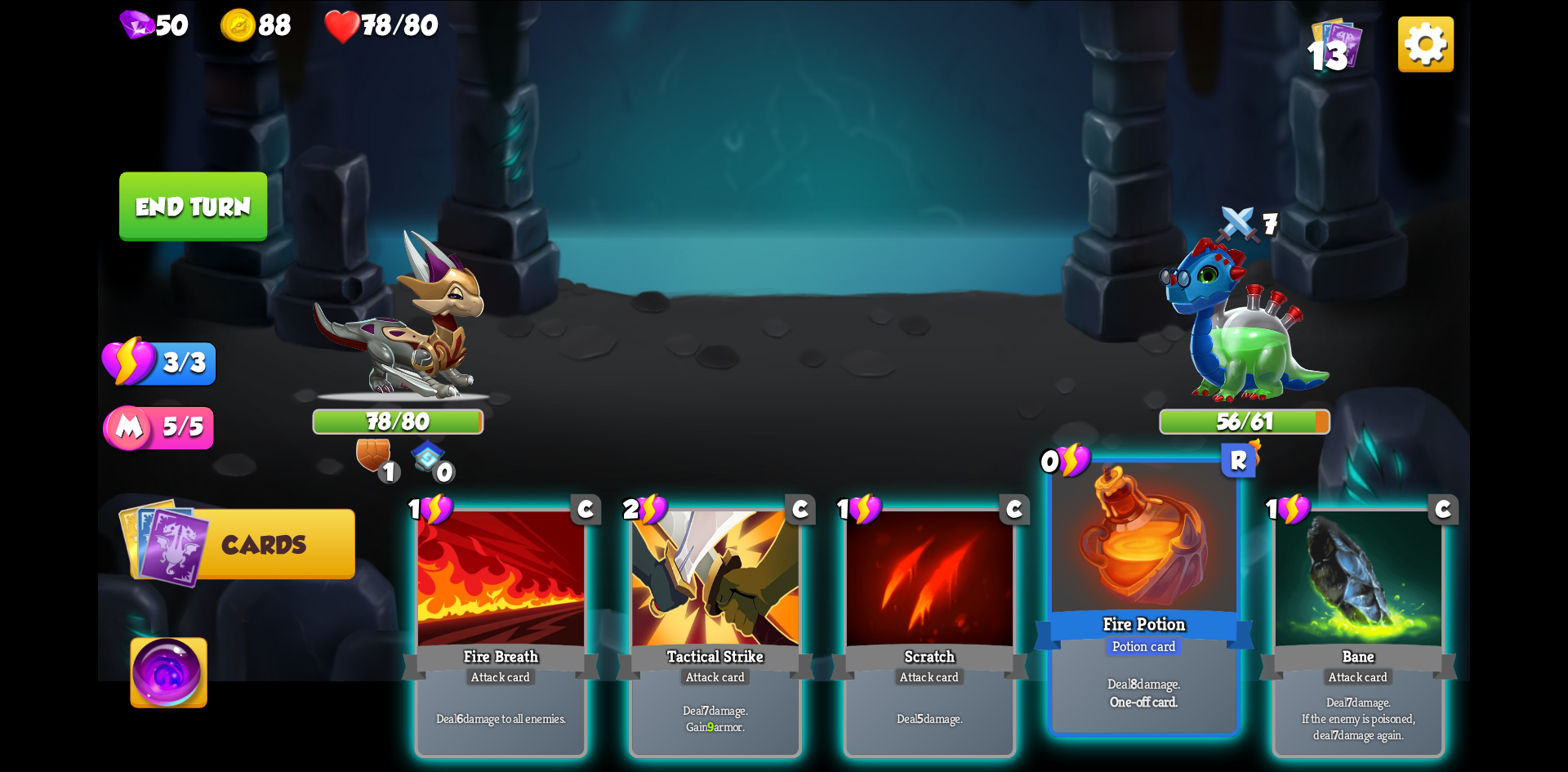
click at [1175, 608] on div "Fire Potion" at bounding box center [1144, 629] width 221 height 49
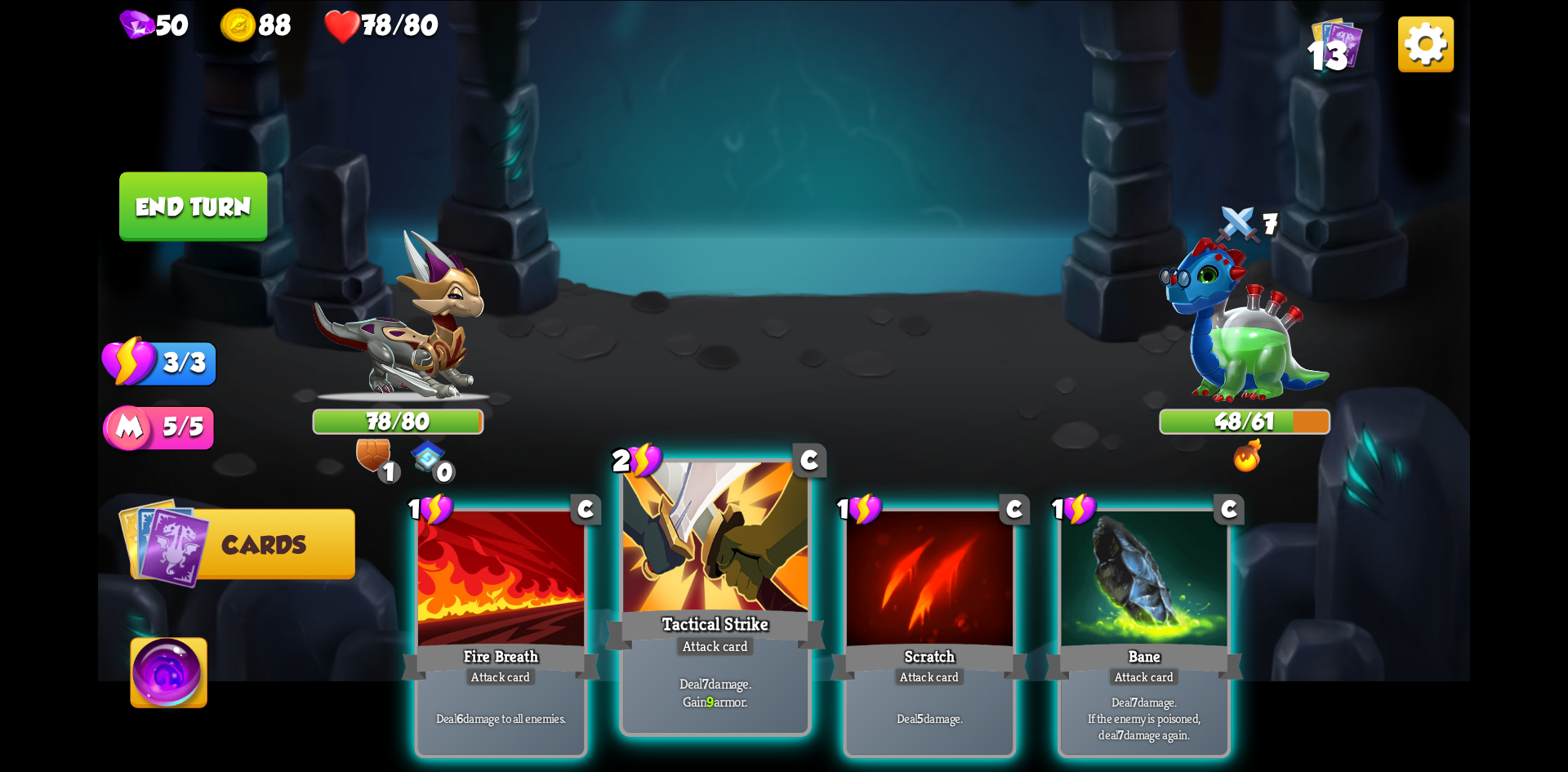
click at [691, 617] on div "Tactical Strike" at bounding box center [716, 629] width 221 height 49
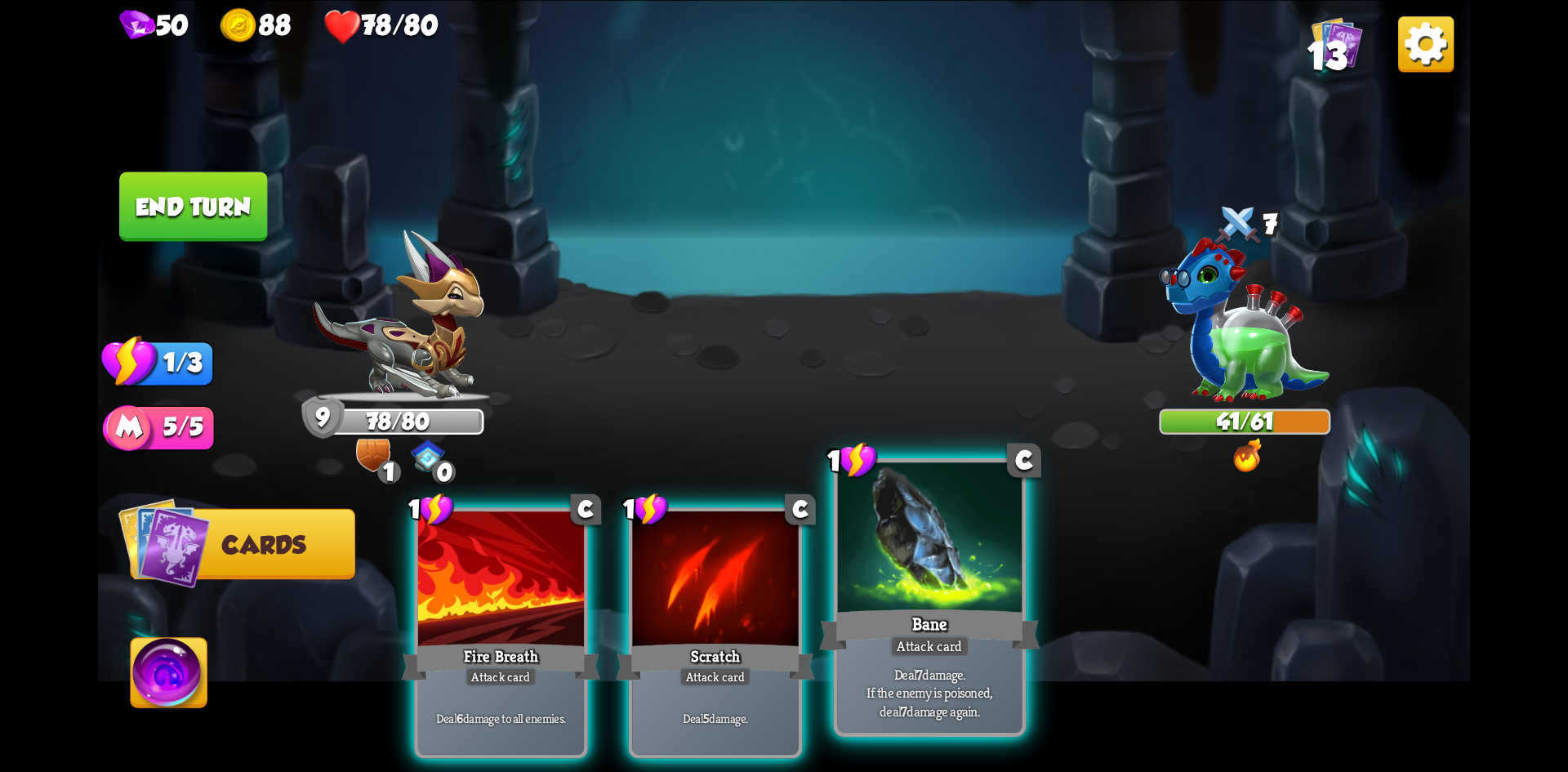
click at [903, 618] on div "Bane" at bounding box center [930, 629] width 221 height 49
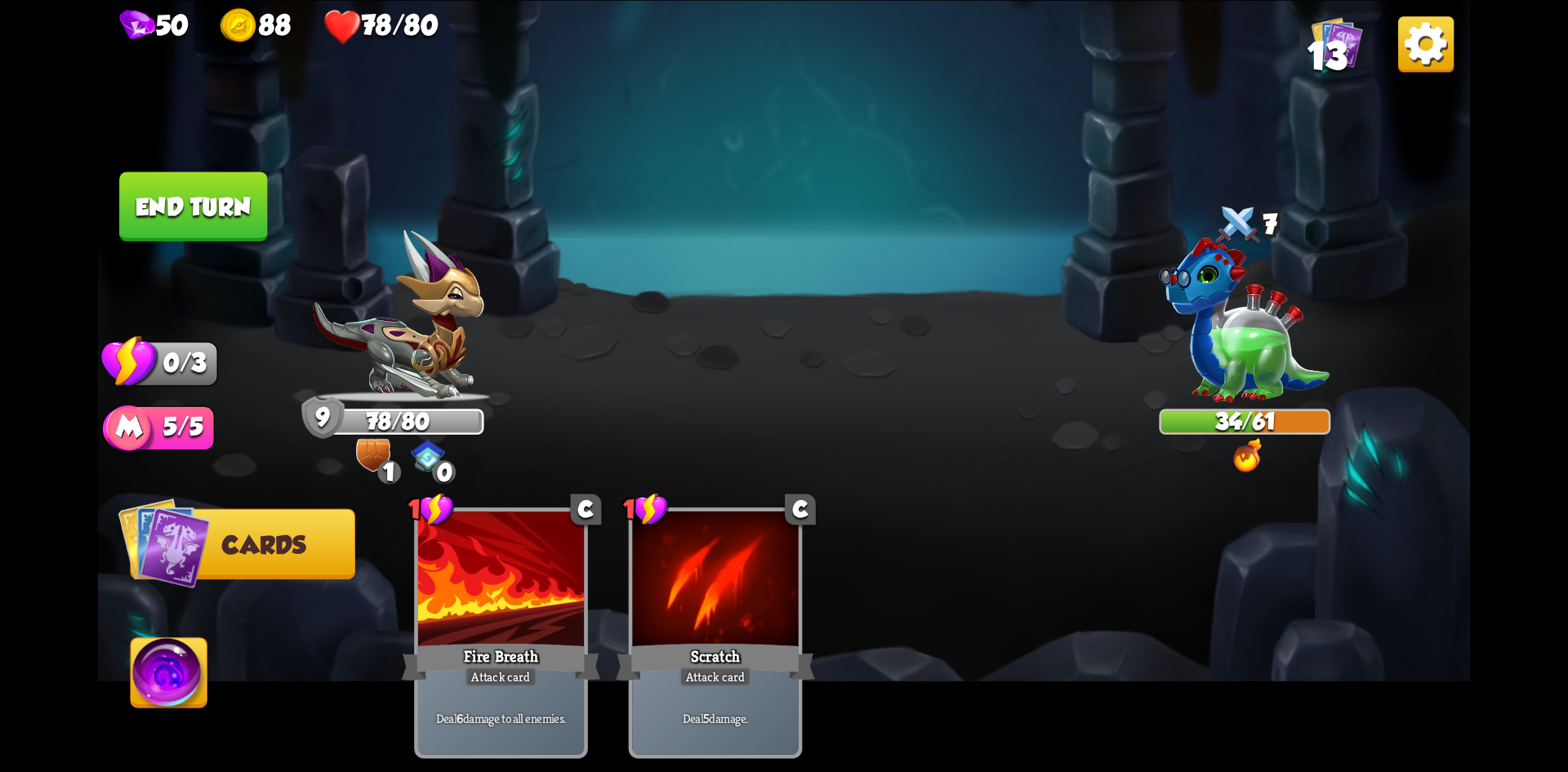
click at [194, 235] on button "End turn" at bounding box center [193, 206] width 148 height 69
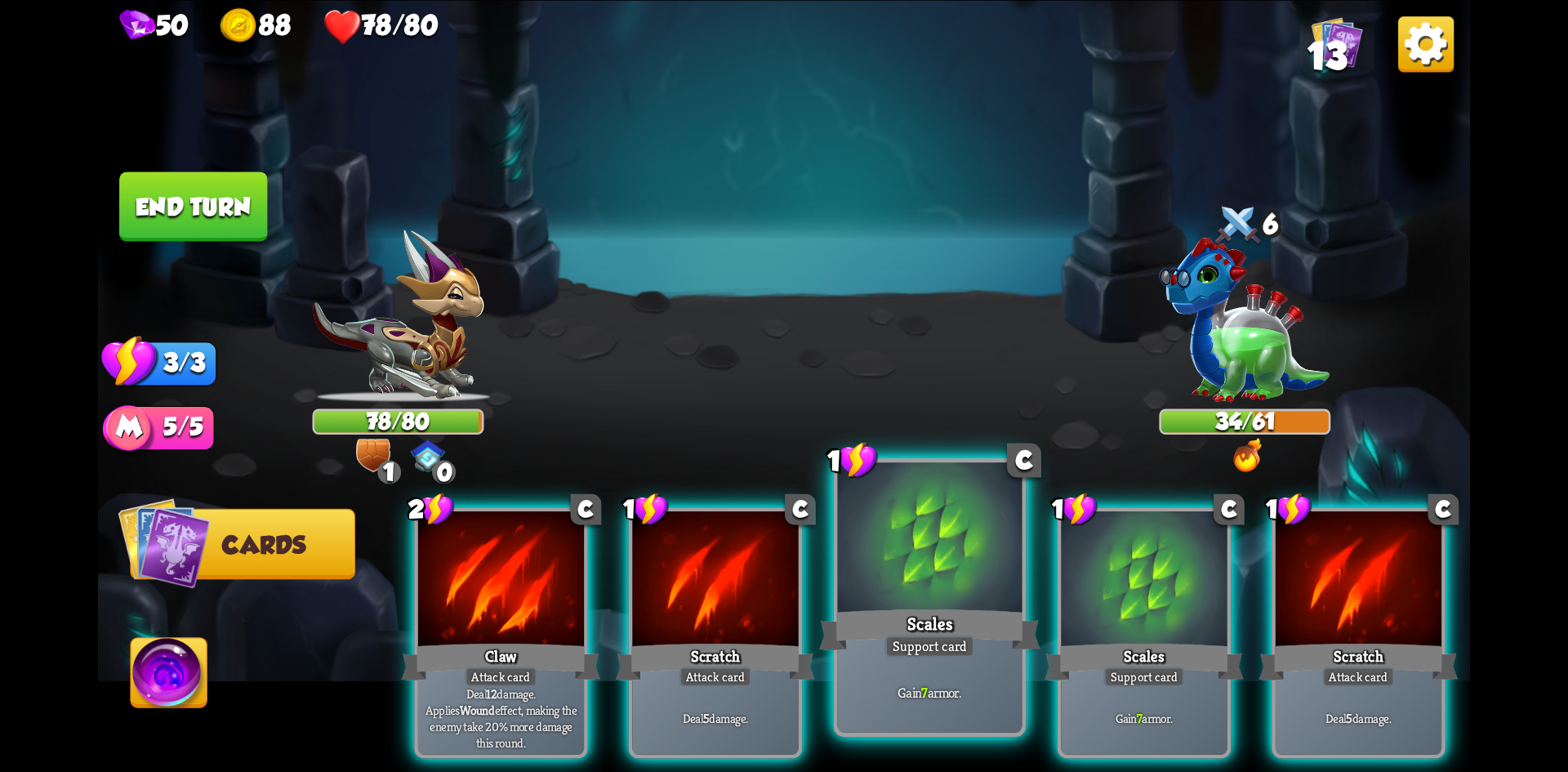
click at [933, 598] on div at bounding box center [931, 540] width 185 height 155
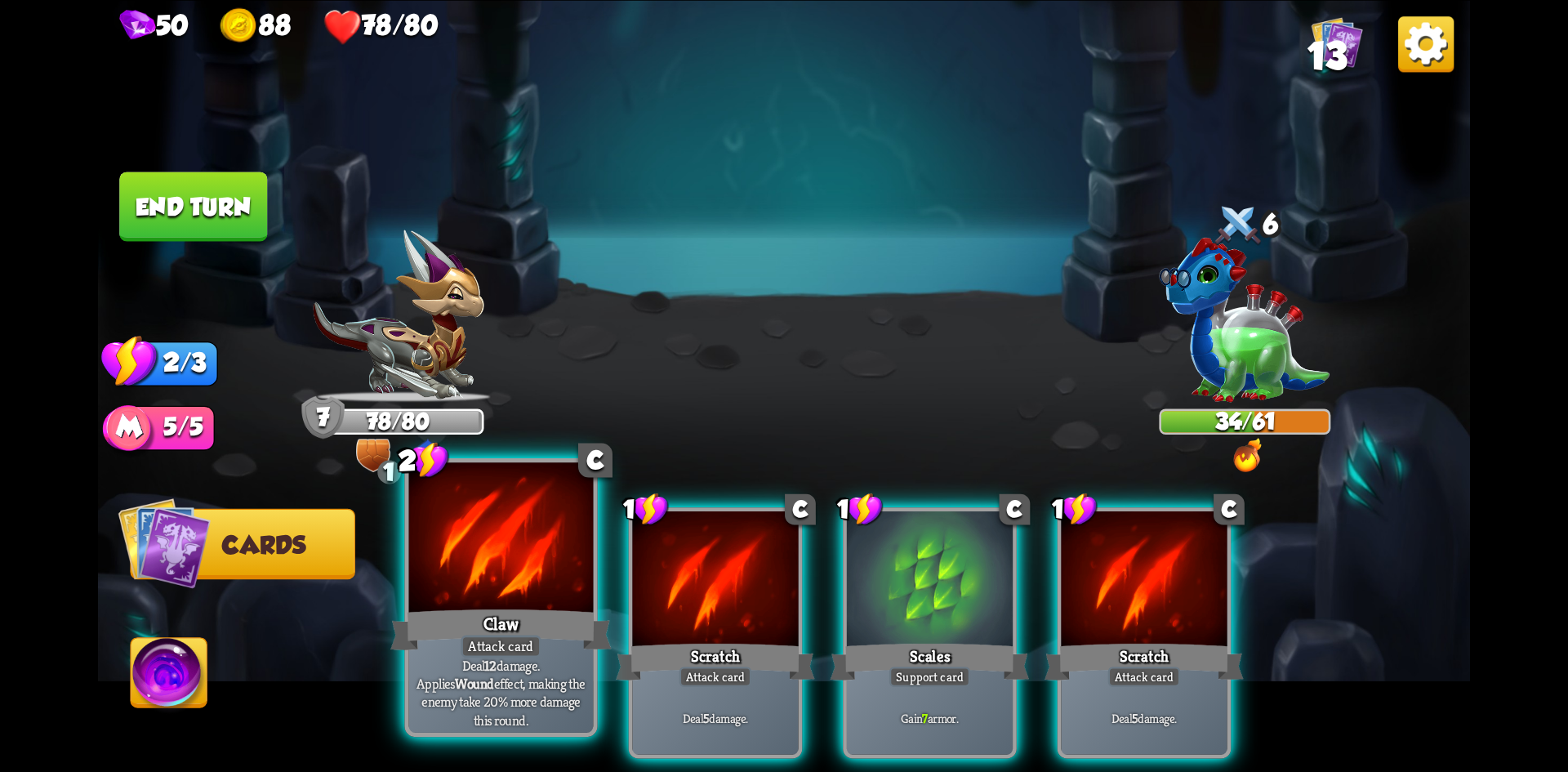
click at [521, 582] on div at bounding box center [502, 540] width 185 height 155
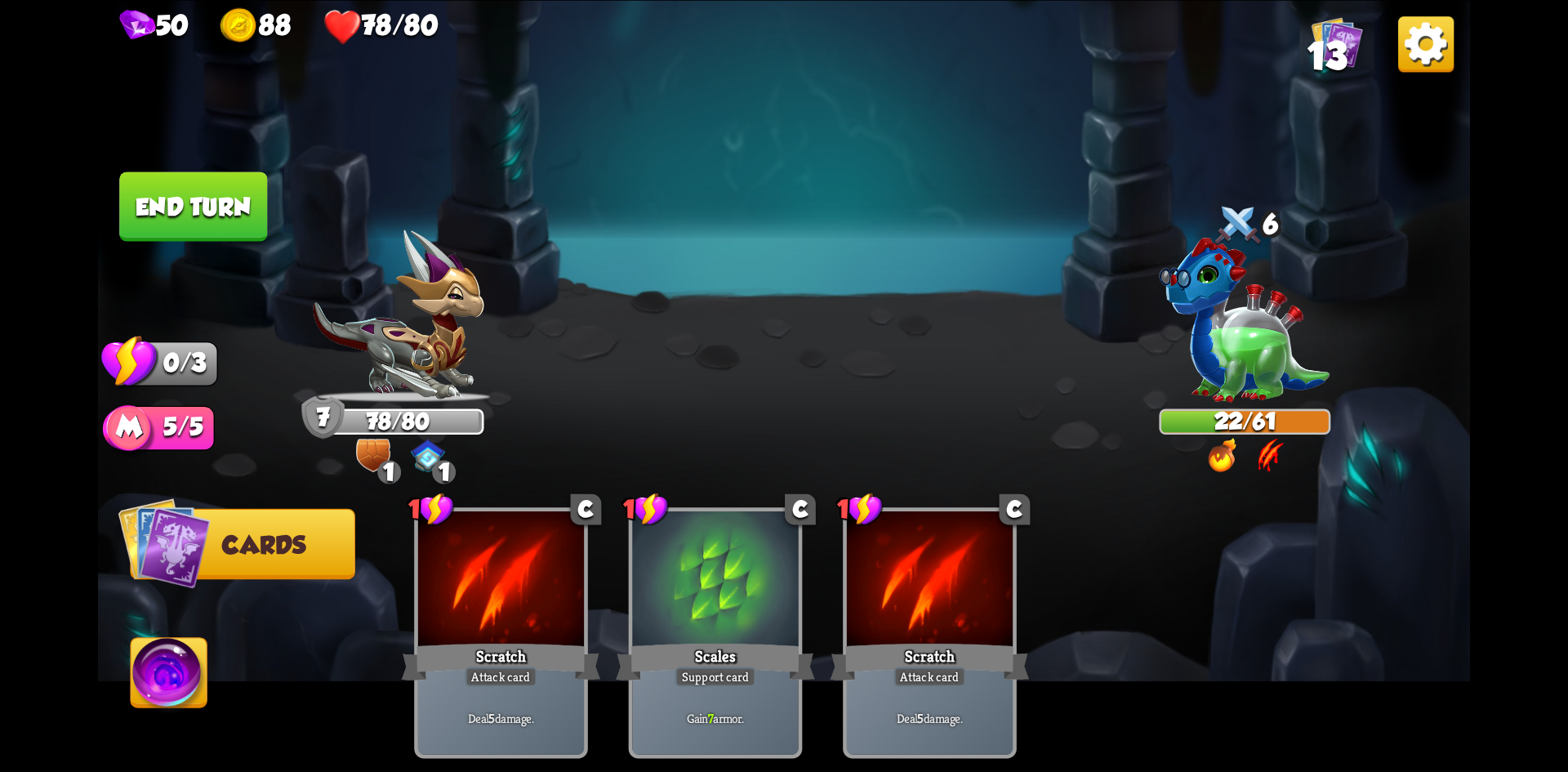
click at [226, 220] on button "End turn" at bounding box center [193, 206] width 148 height 69
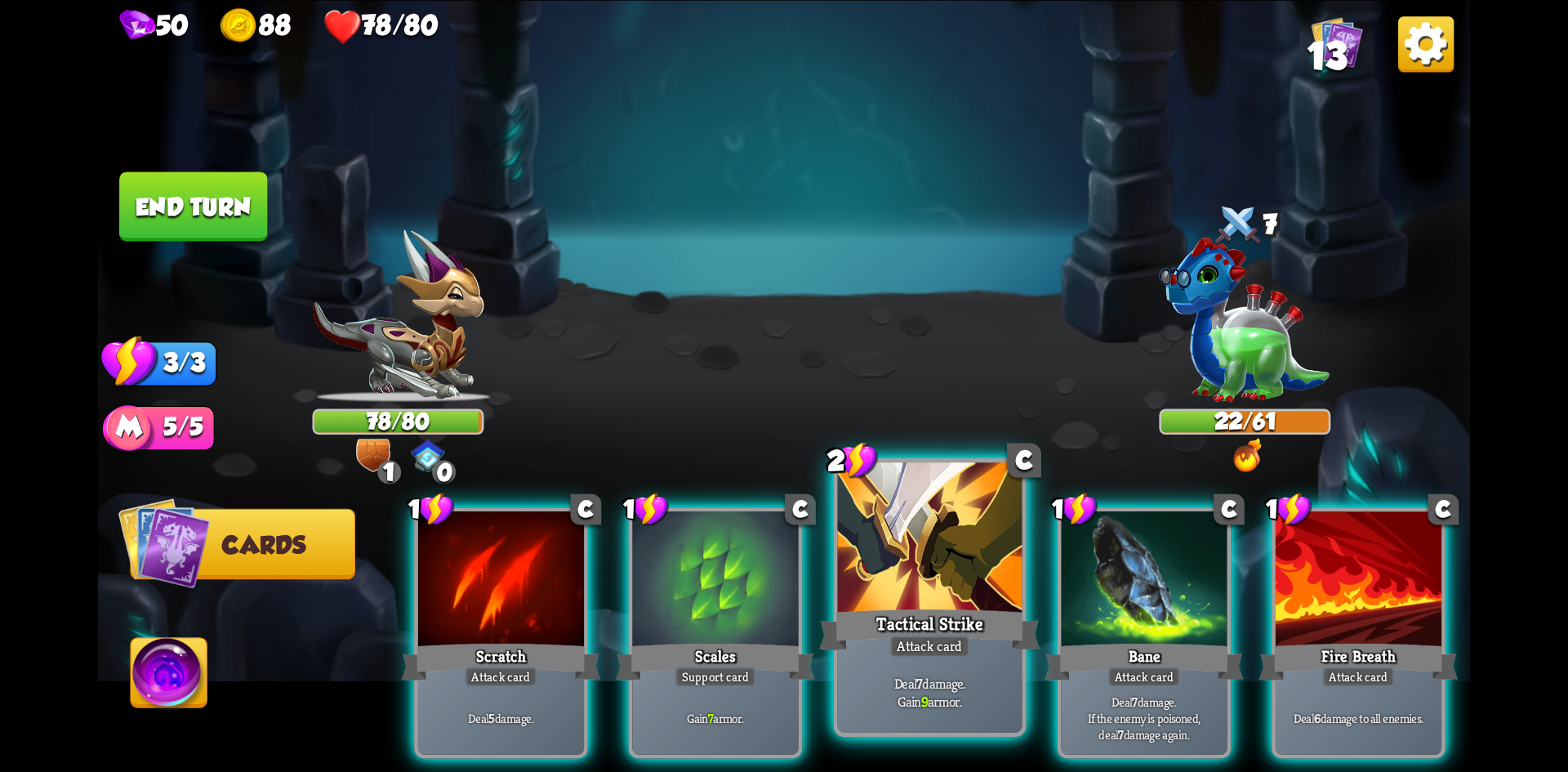
click at [956, 597] on div at bounding box center [931, 540] width 185 height 155
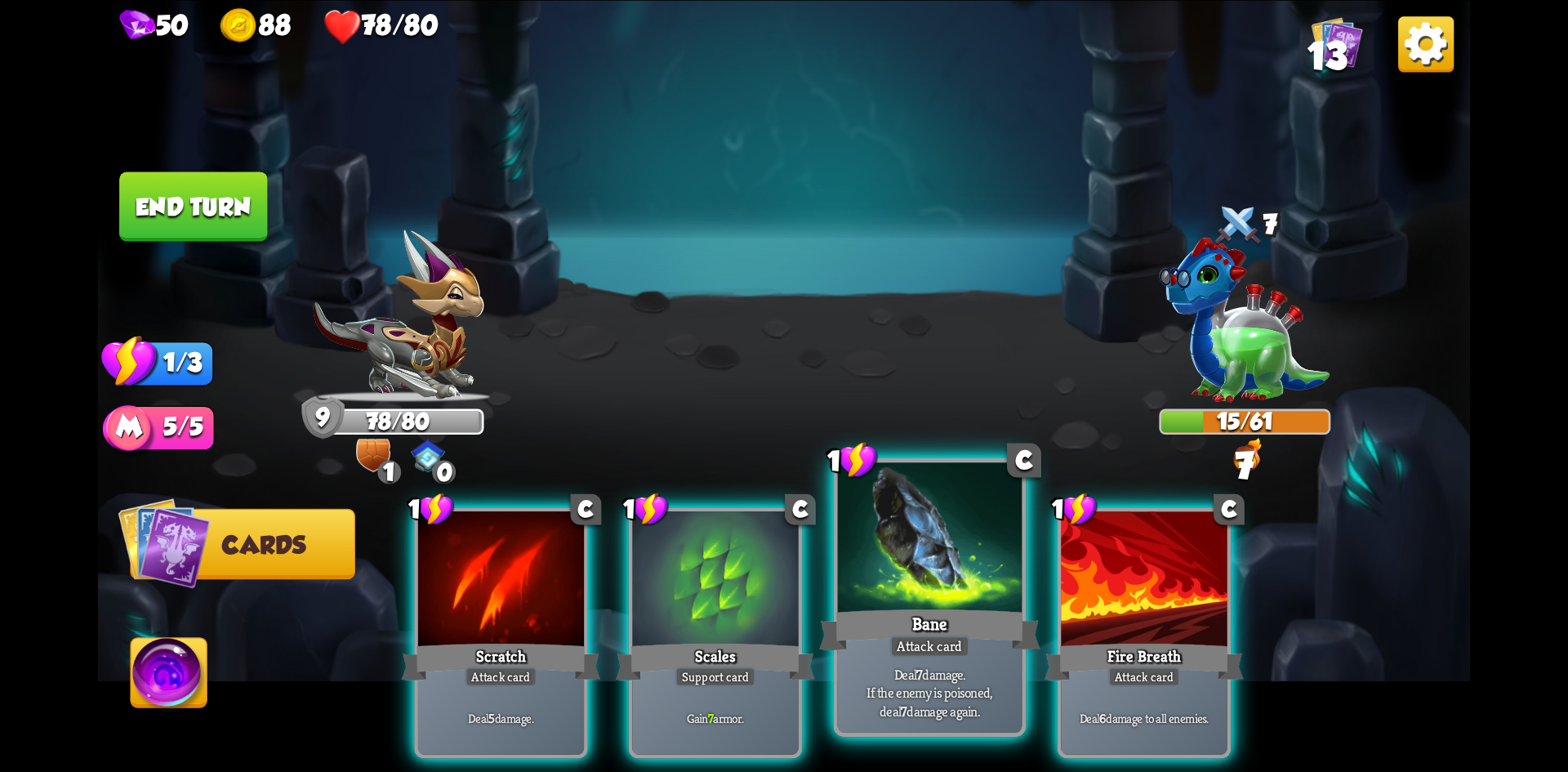
click at [936, 555] on div at bounding box center [931, 540] width 185 height 155
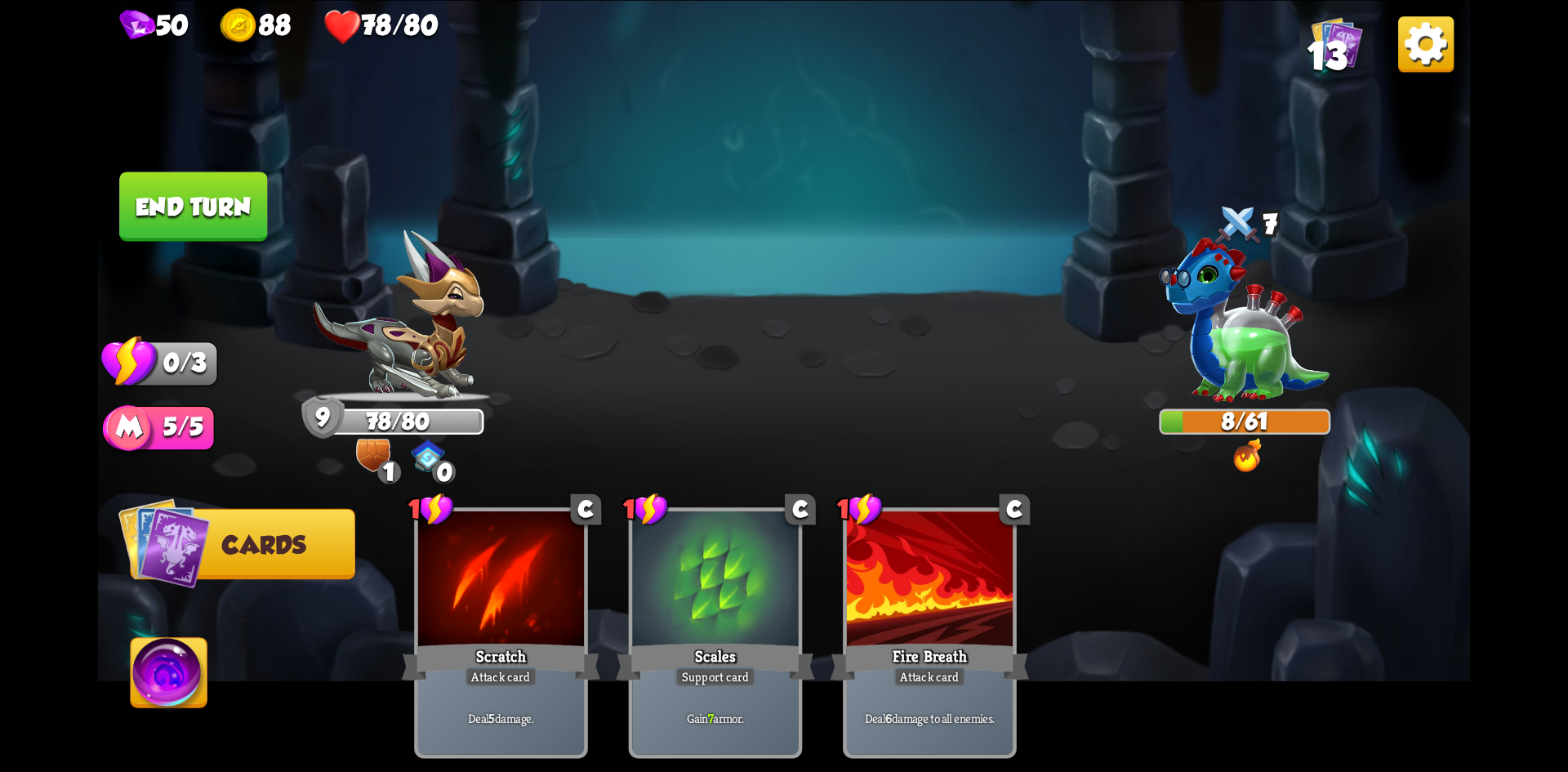
click at [170, 193] on button "End turn" at bounding box center [193, 206] width 148 height 69
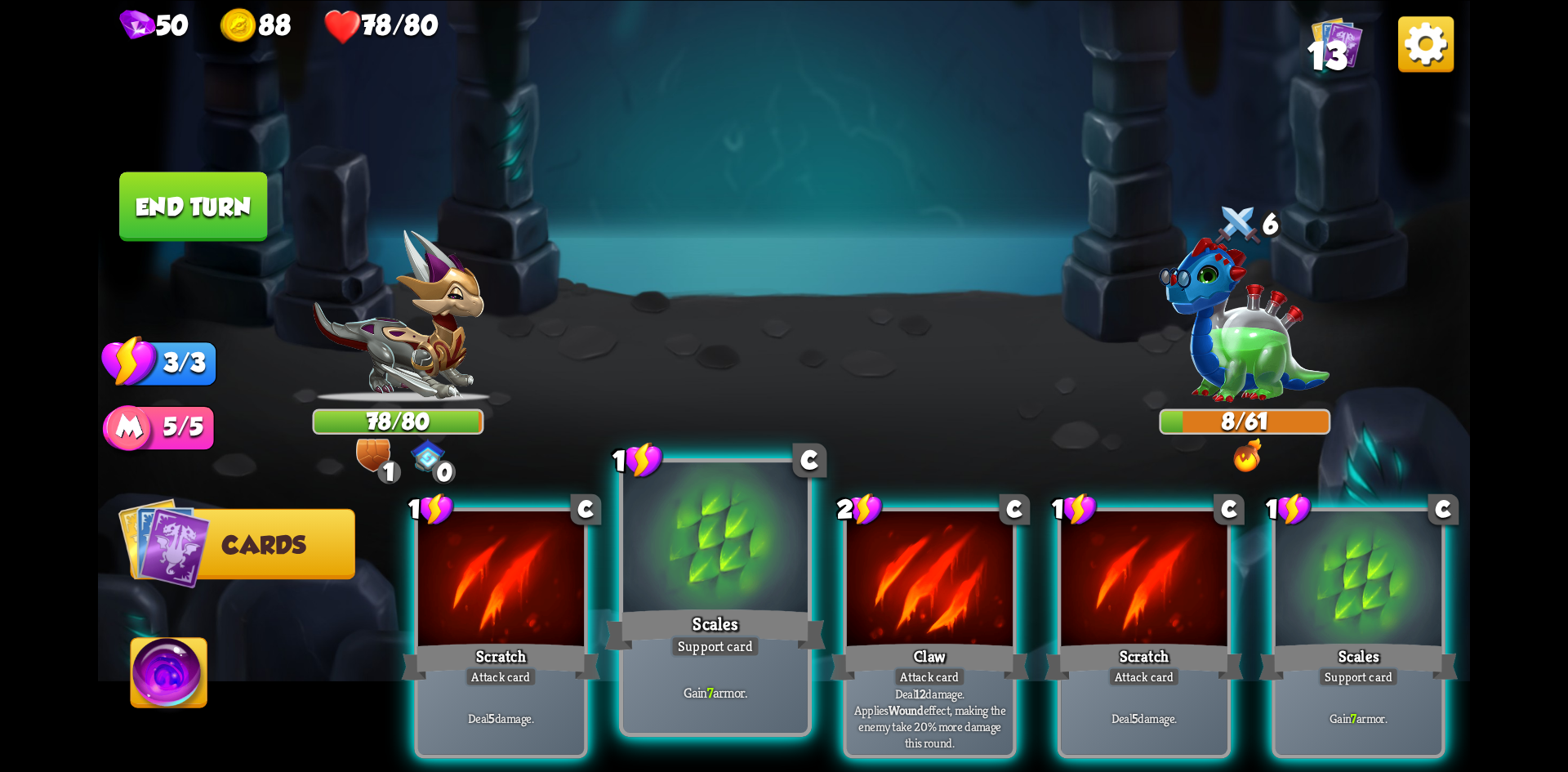
click at [740, 586] on div at bounding box center [716, 540] width 185 height 155
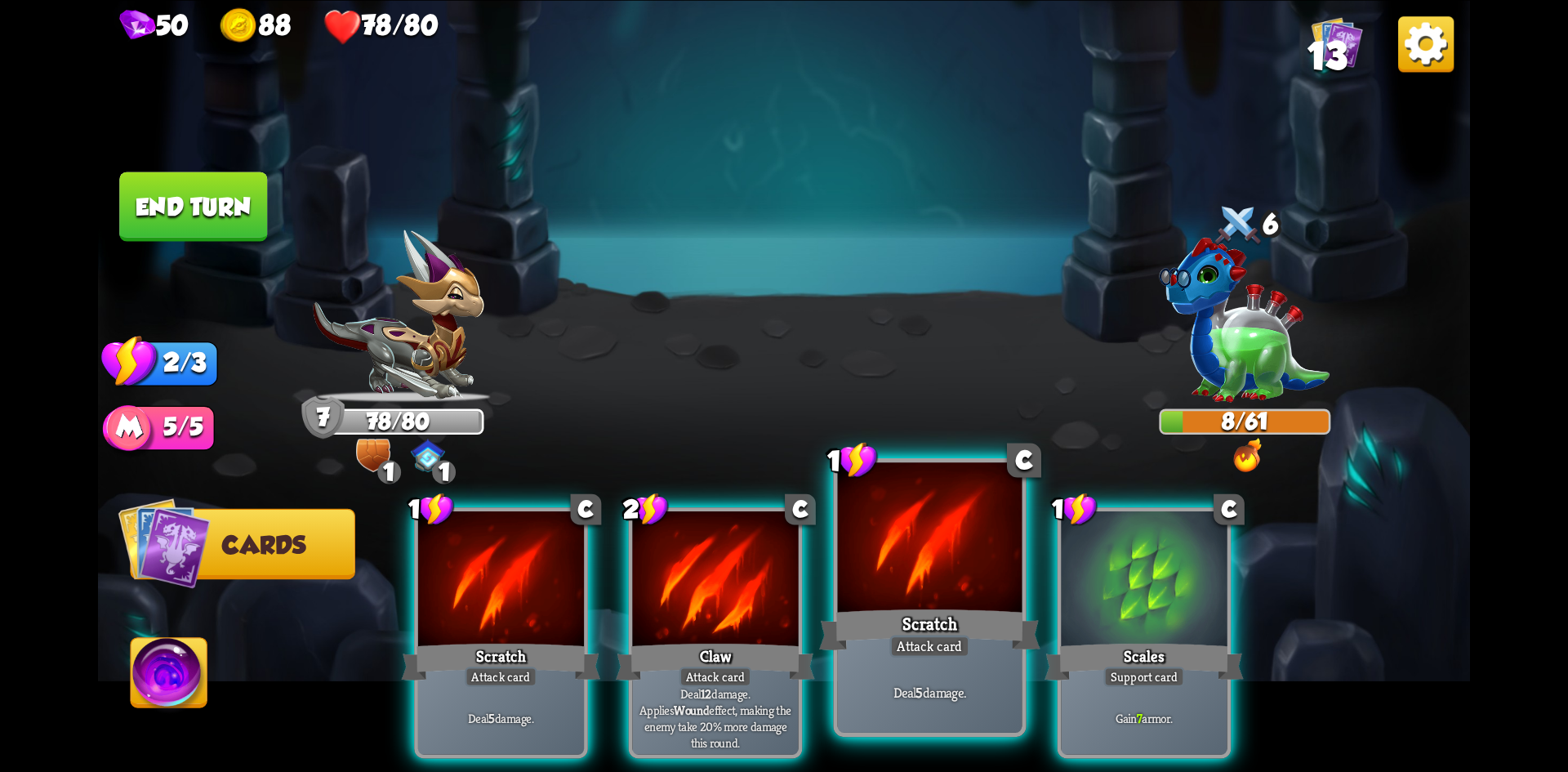
click at [919, 585] on div at bounding box center [931, 540] width 185 height 155
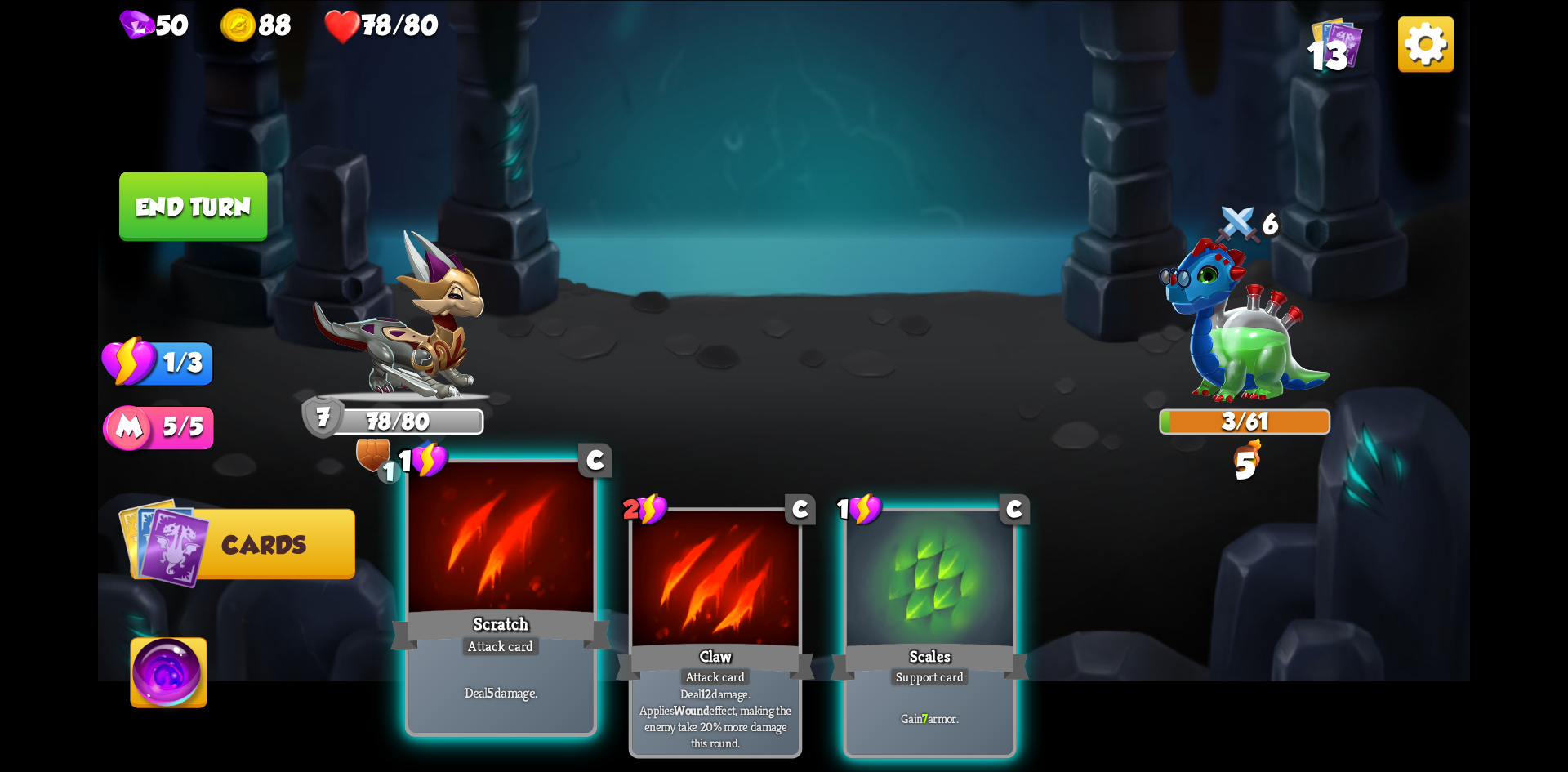
click at [507, 522] on div at bounding box center [502, 540] width 185 height 155
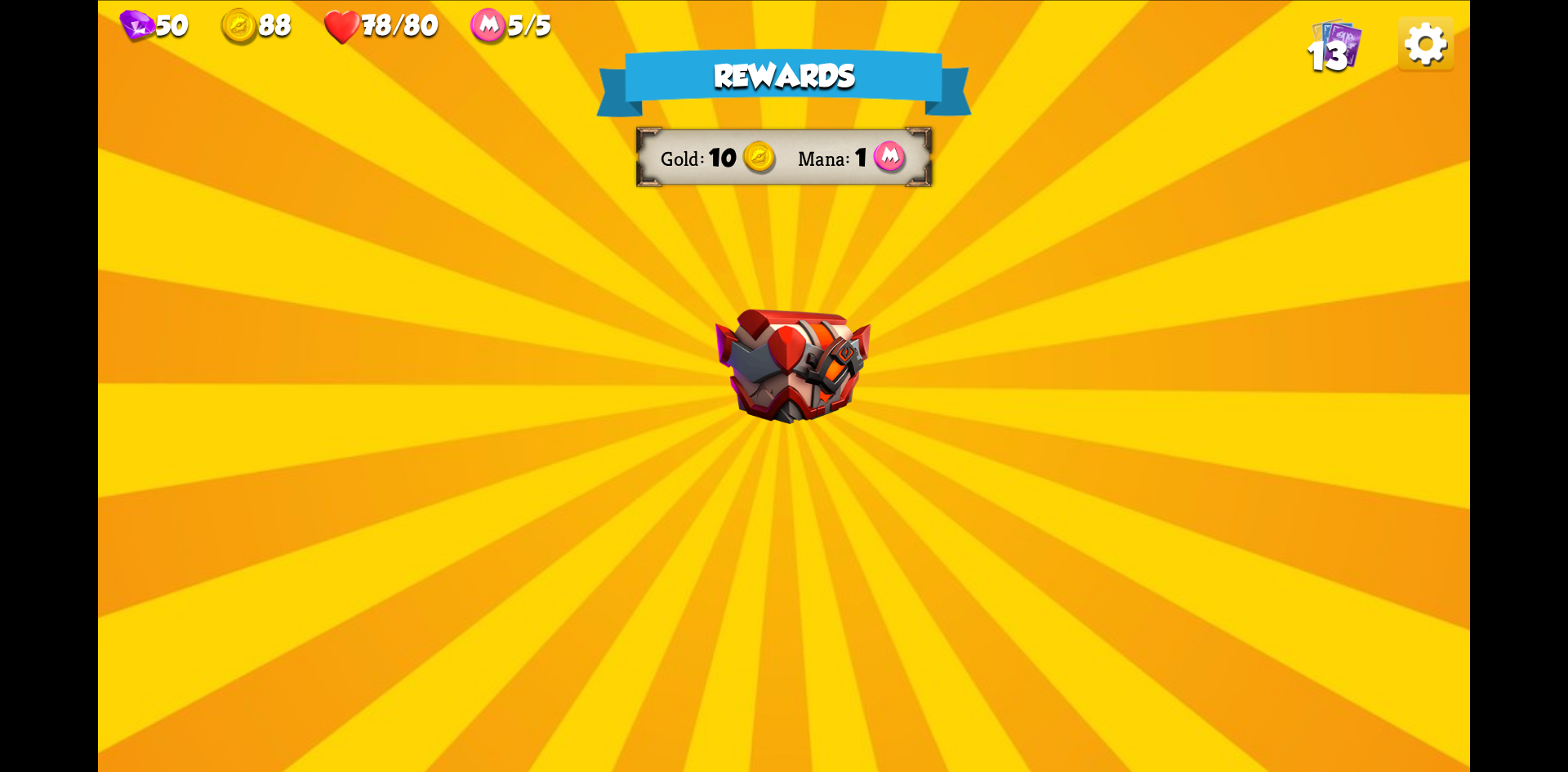
drag, startPoint x: 551, startPoint y: 424, endPoint x: 568, endPoint y: 442, distance: 24.8
click at [551, 425] on div "Rewards Gold 10 Mana 1 Select a card 0 R Fire Potion Potion card Deal 8 damage.…" at bounding box center [784, 386] width 1373 height 772
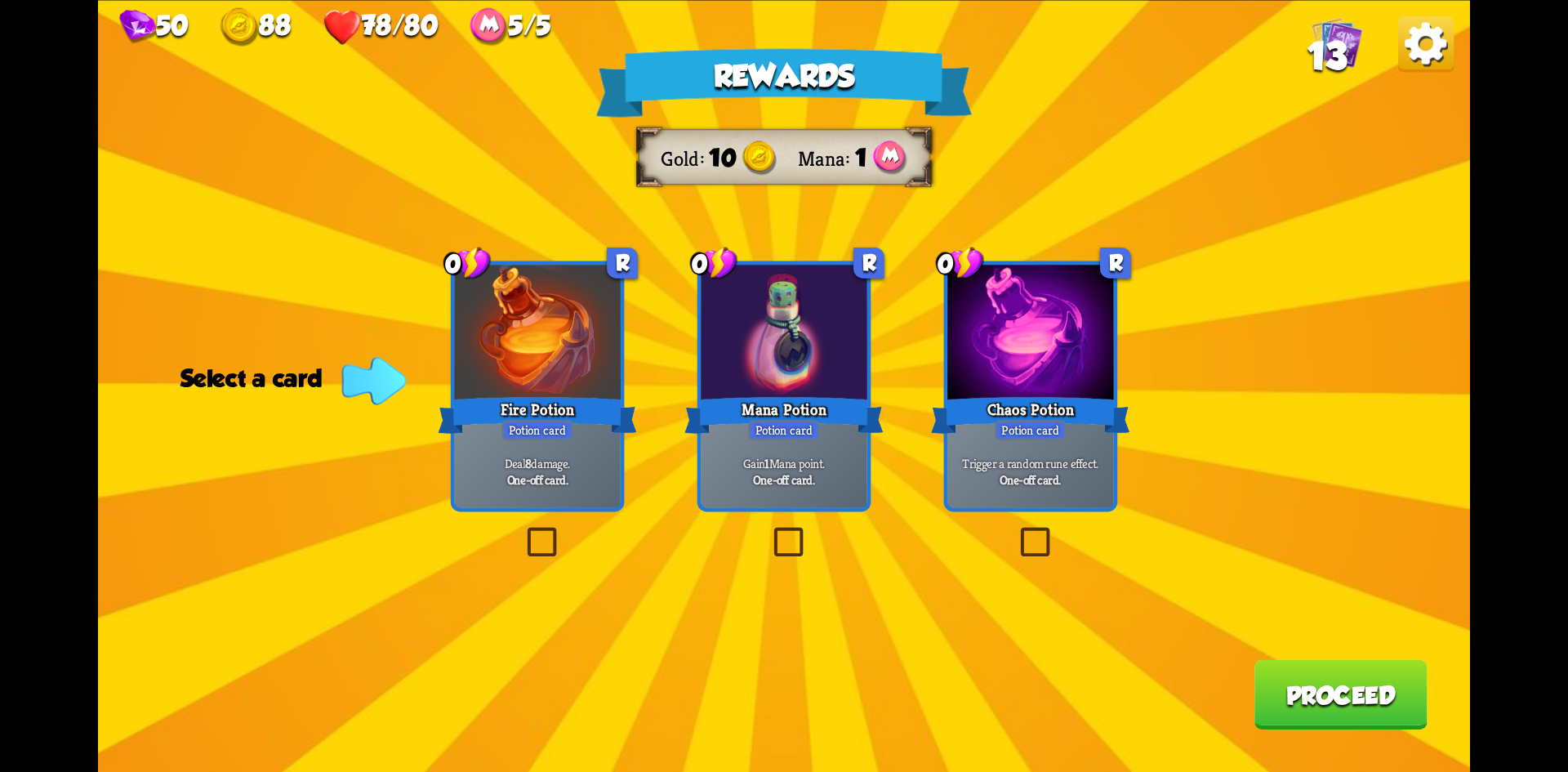
click at [523, 531] on label at bounding box center [523, 531] width 0 height 0
click at [0, 0] on input "checkbox" at bounding box center [0, 0] width 0 height 0
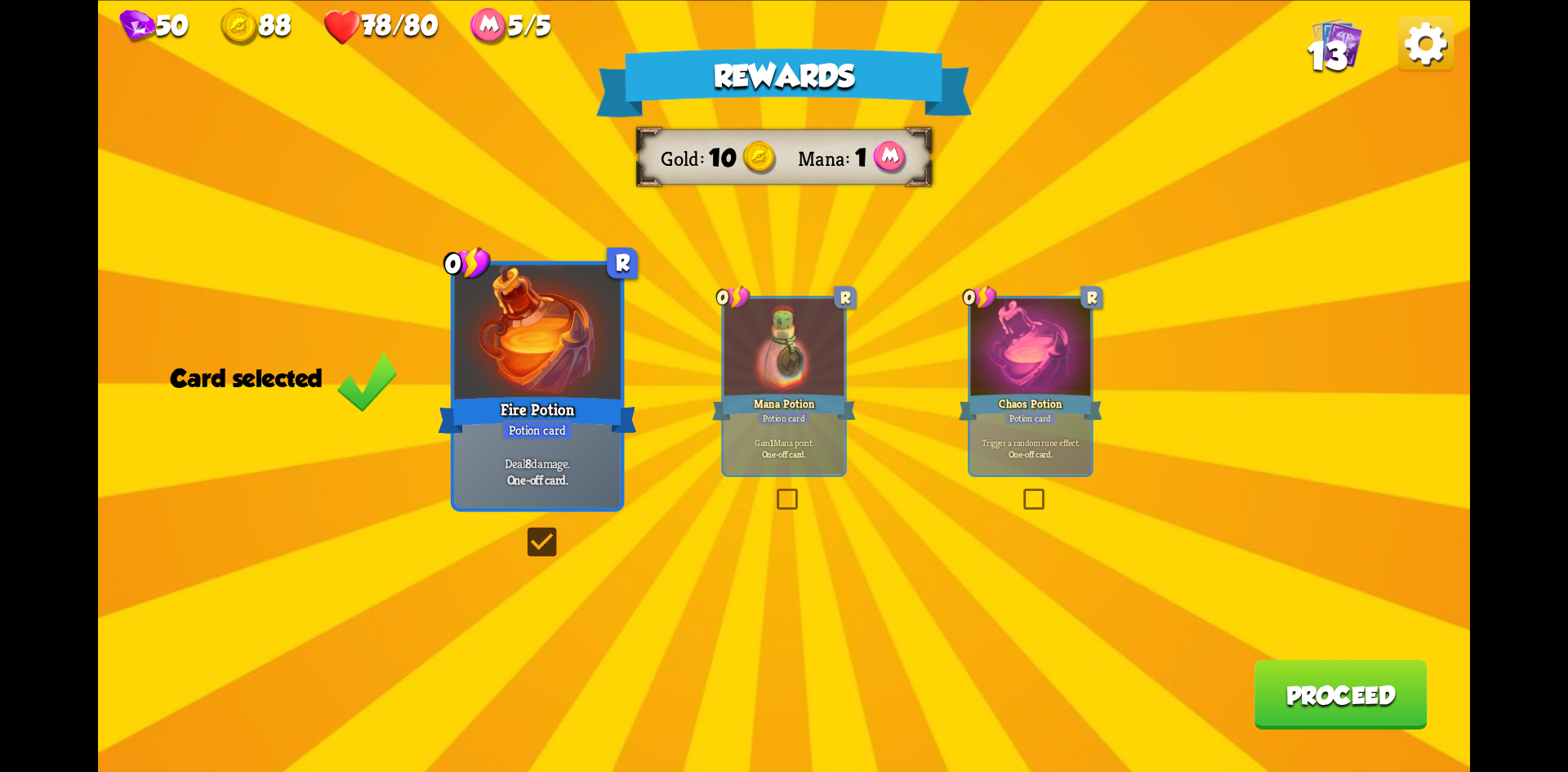
click at [1394, 694] on button "Proceed" at bounding box center [1341, 694] width 173 height 69
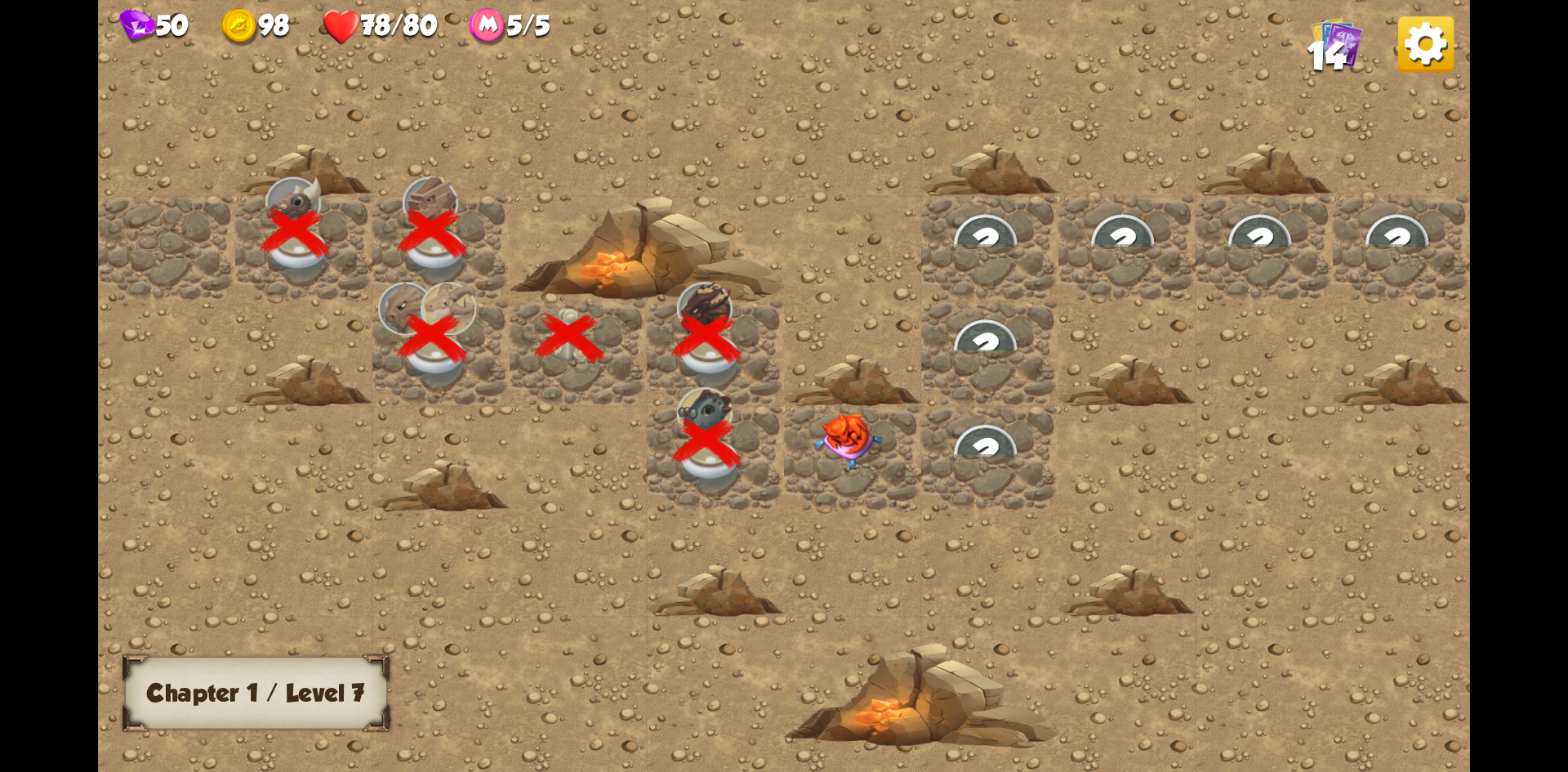
click at [856, 448] on img at bounding box center [848, 441] width 68 height 57
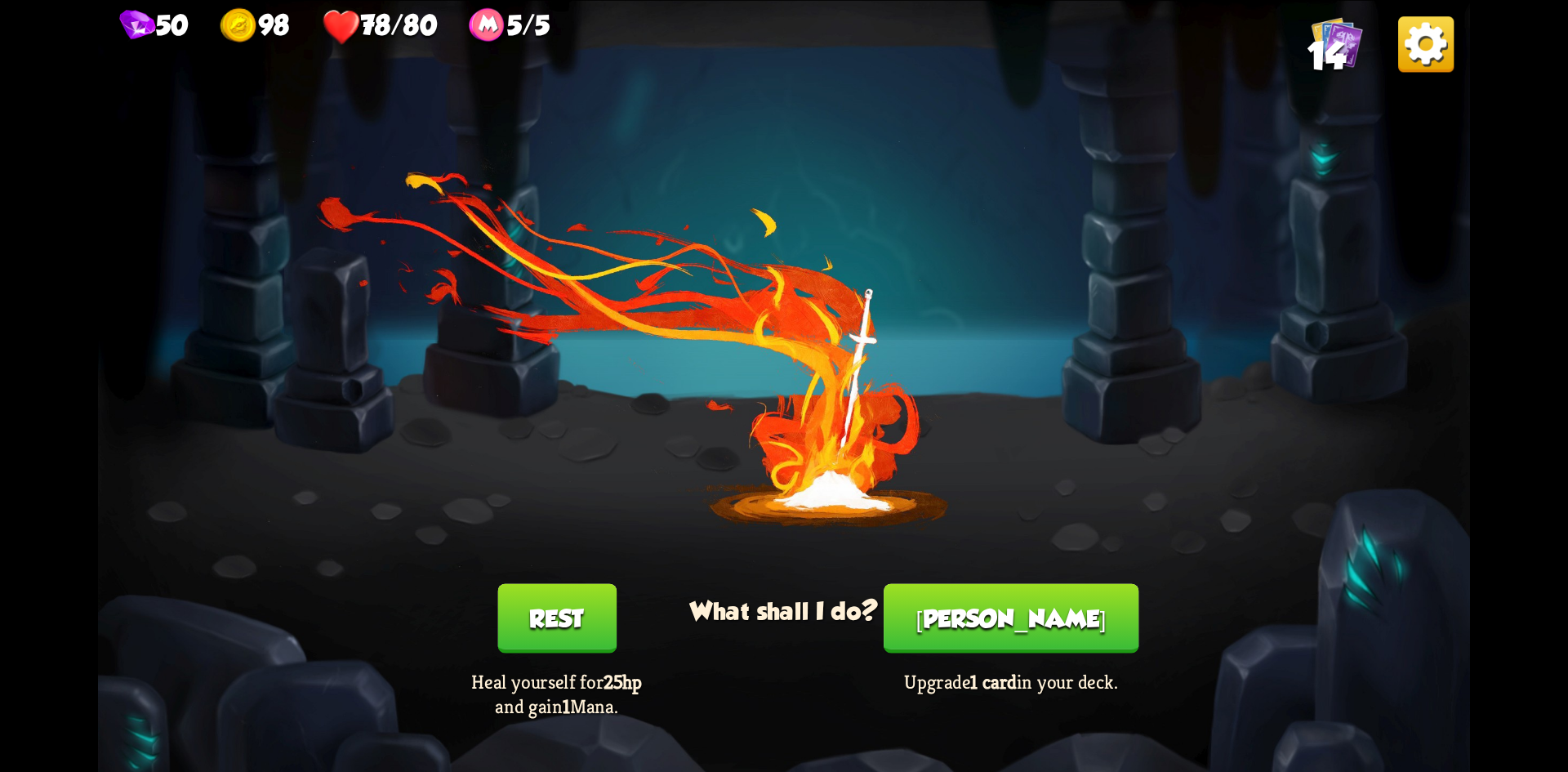
click at [1003, 605] on button "[PERSON_NAME]" at bounding box center [1010, 618] width 255 height 69
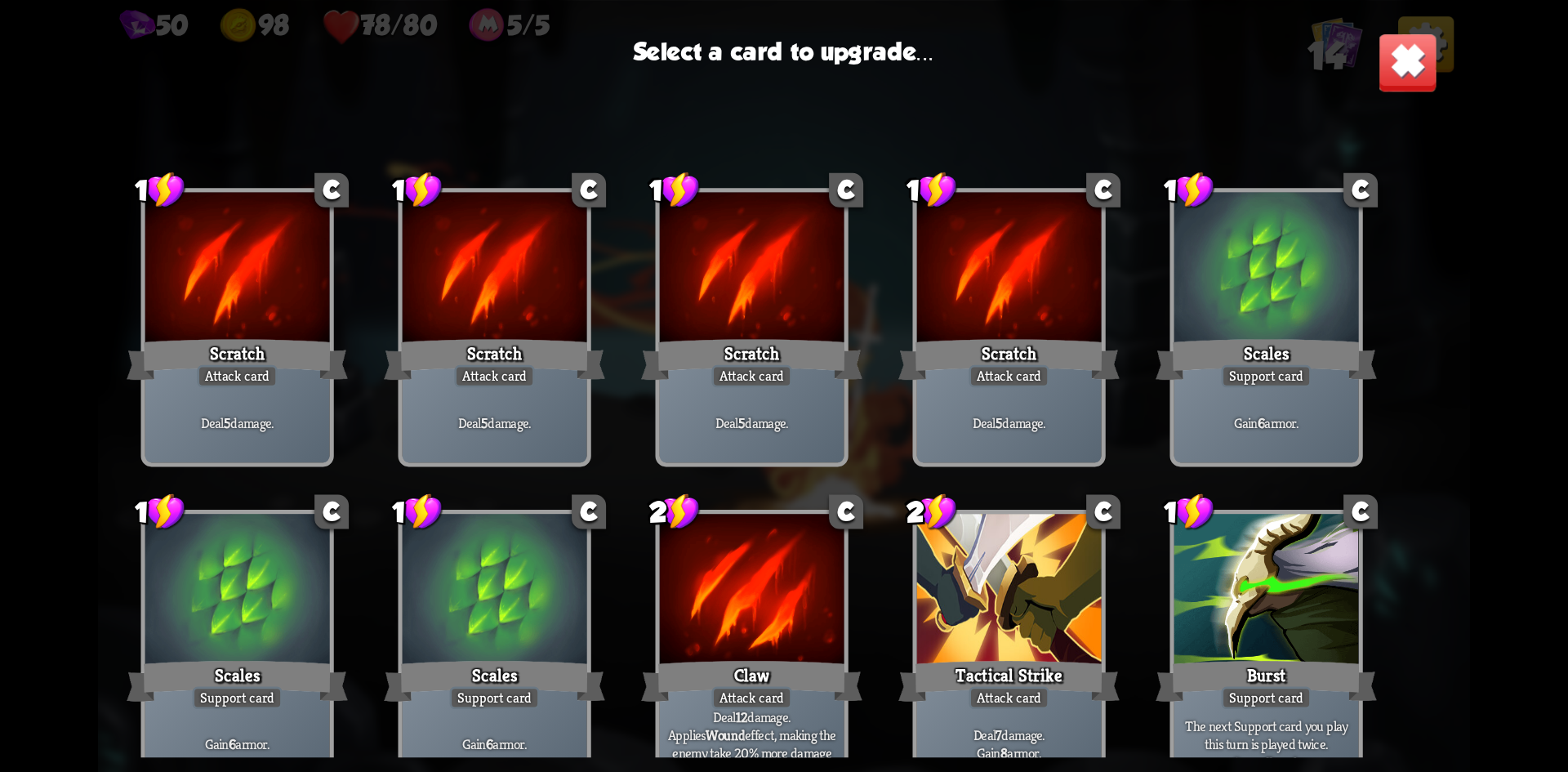
click at [969, 602] on div at bounding box center [1010, 592] width 185 height 155
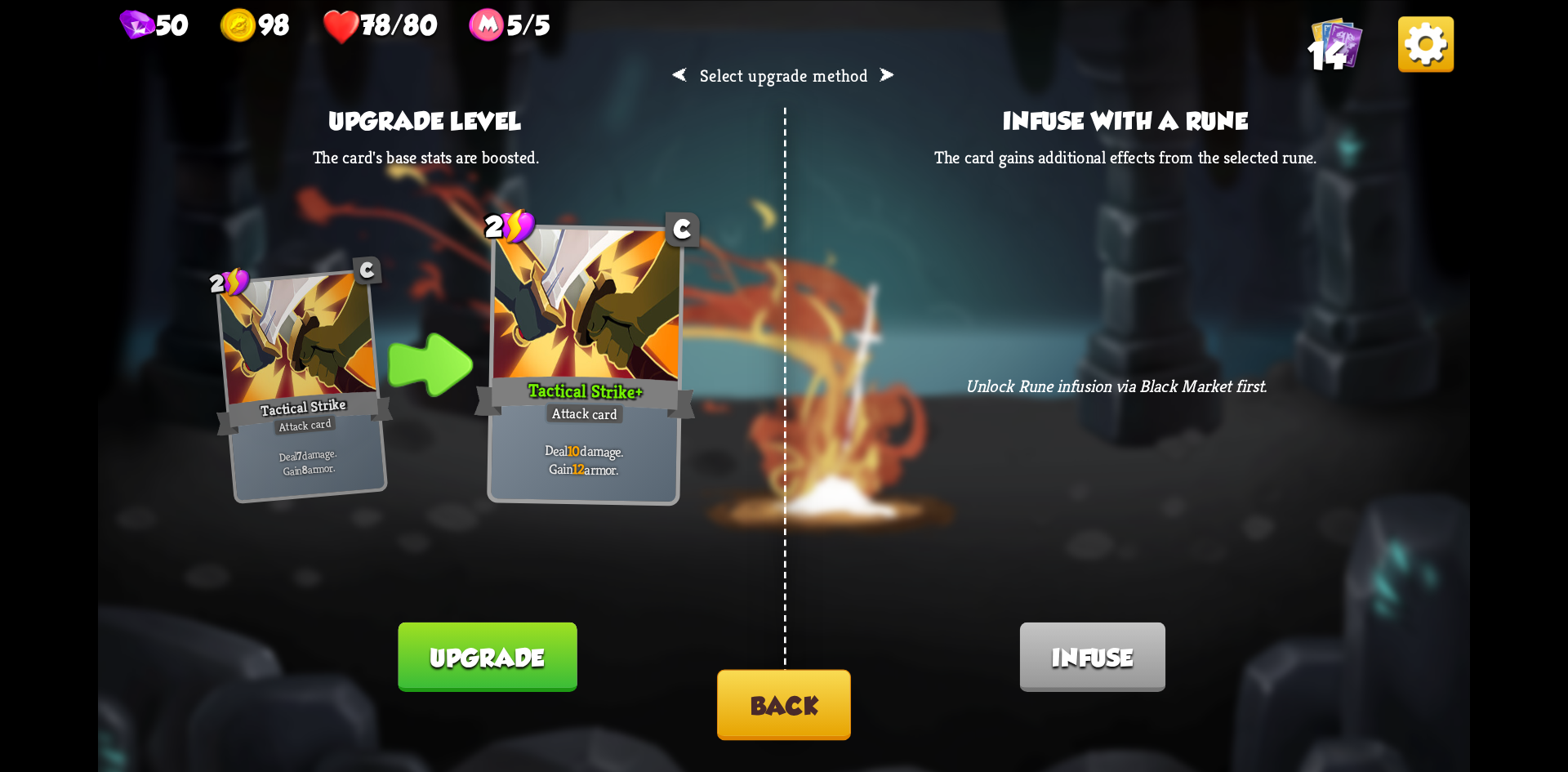
click at [494, 644] on button "Upgrade" at bounding box center [487, 657] width 178 height 69
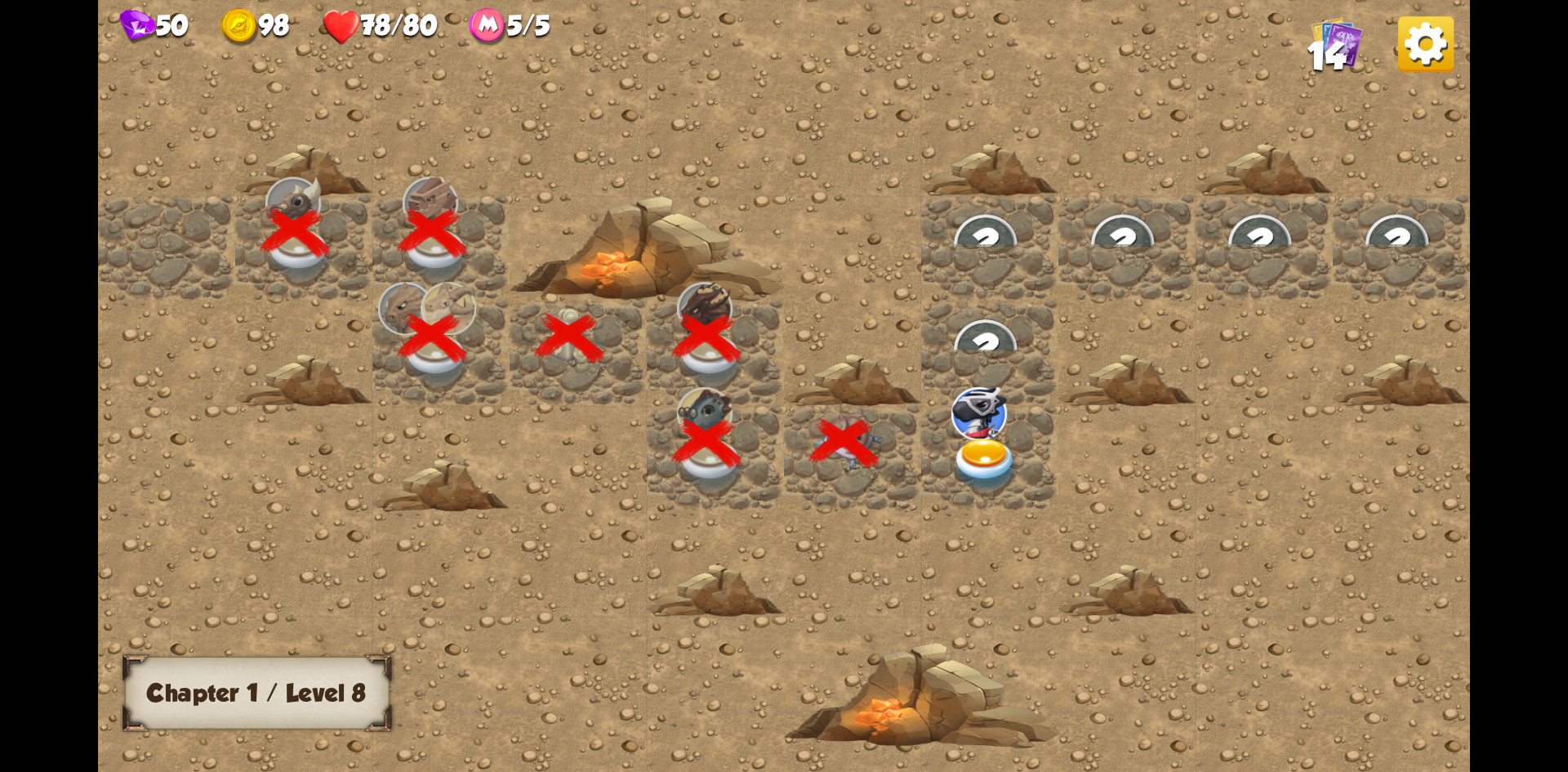
click at [977, 446] on img at bounding box center [986, 465] width 68 height 54
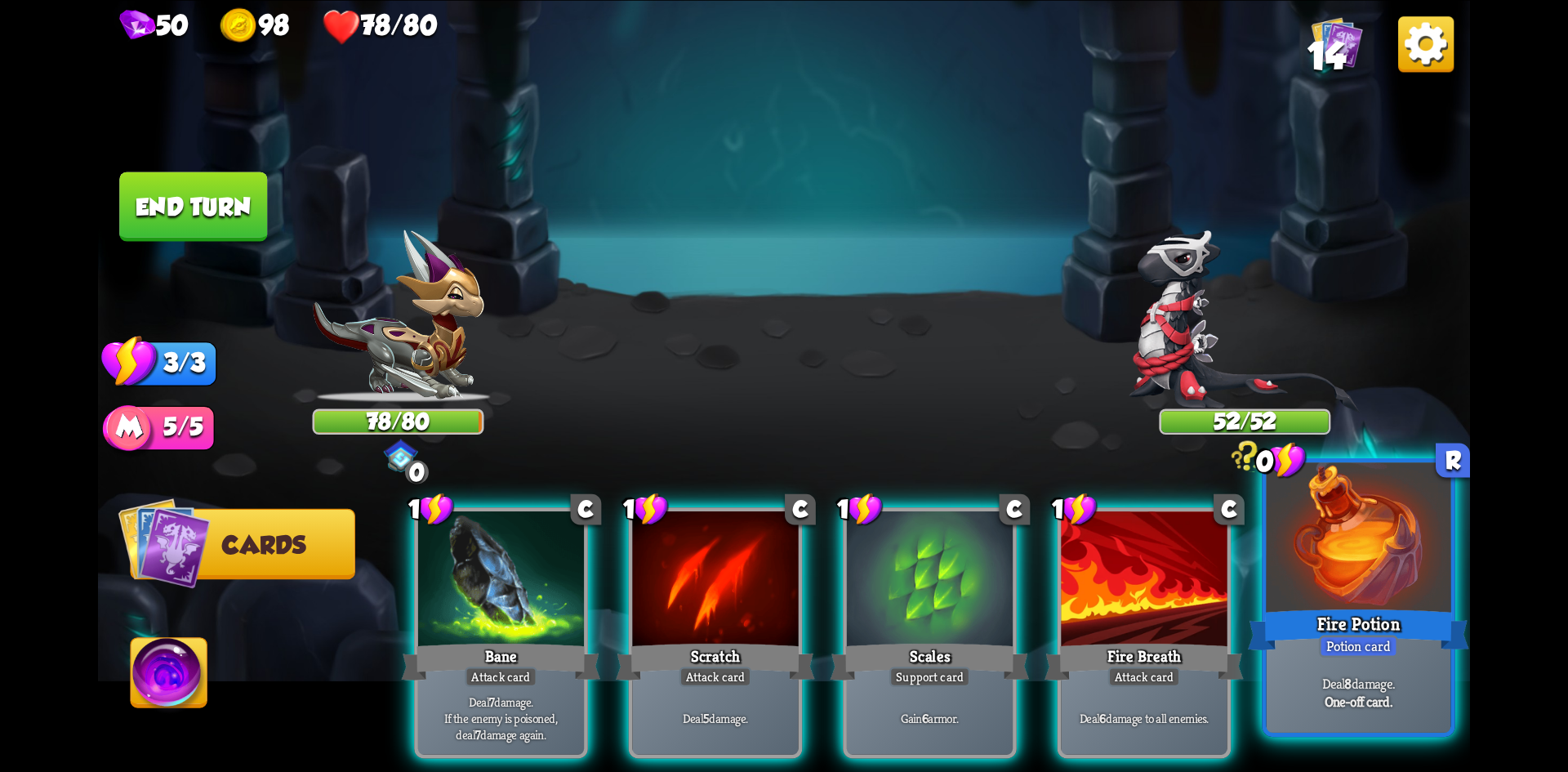
click at [1362, 603] on div at bounding box center [1359, 540] width 185 height 155
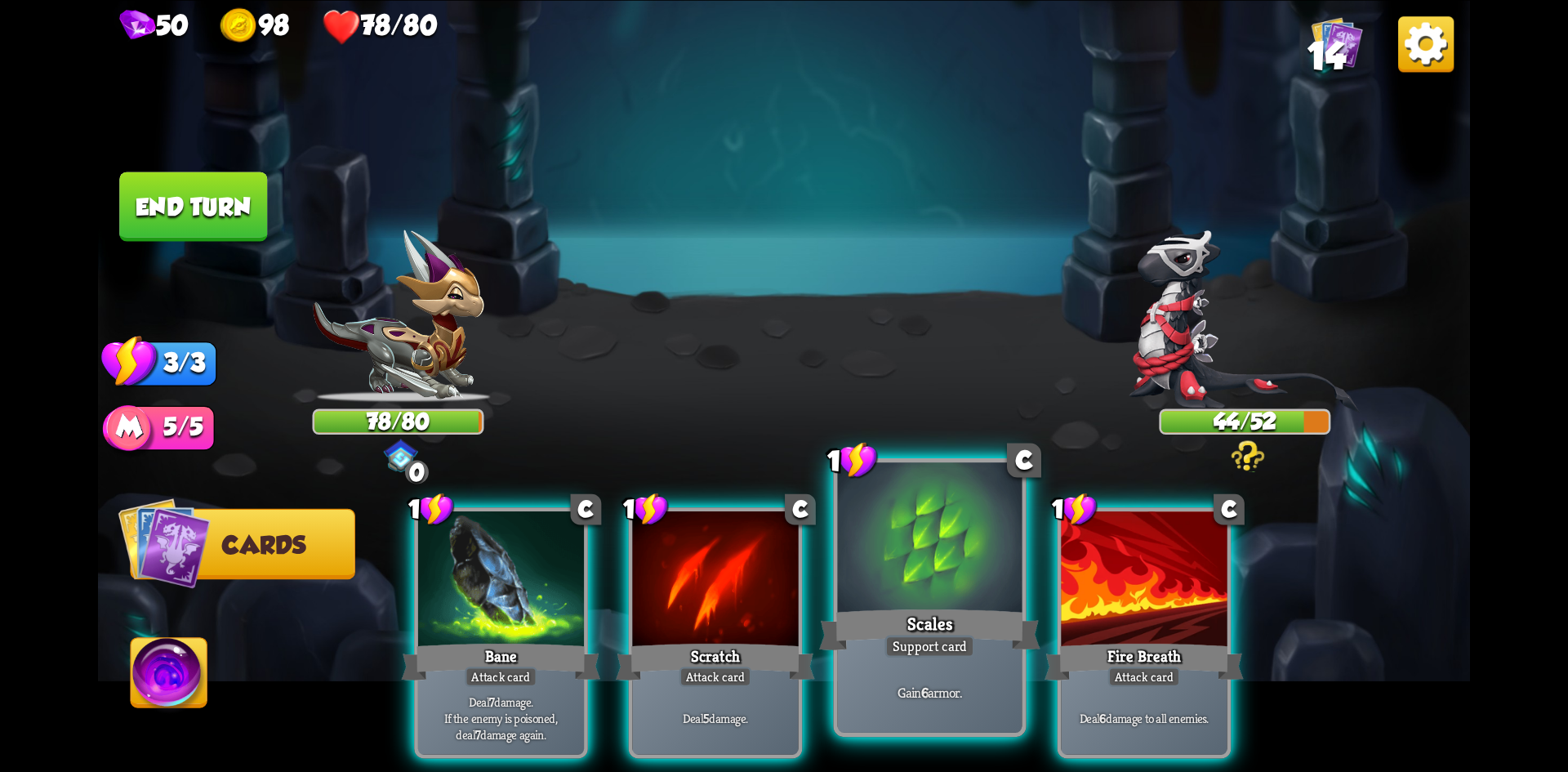
click at [968, 593] on div at bounding box center [931, 540] width 185 height 155
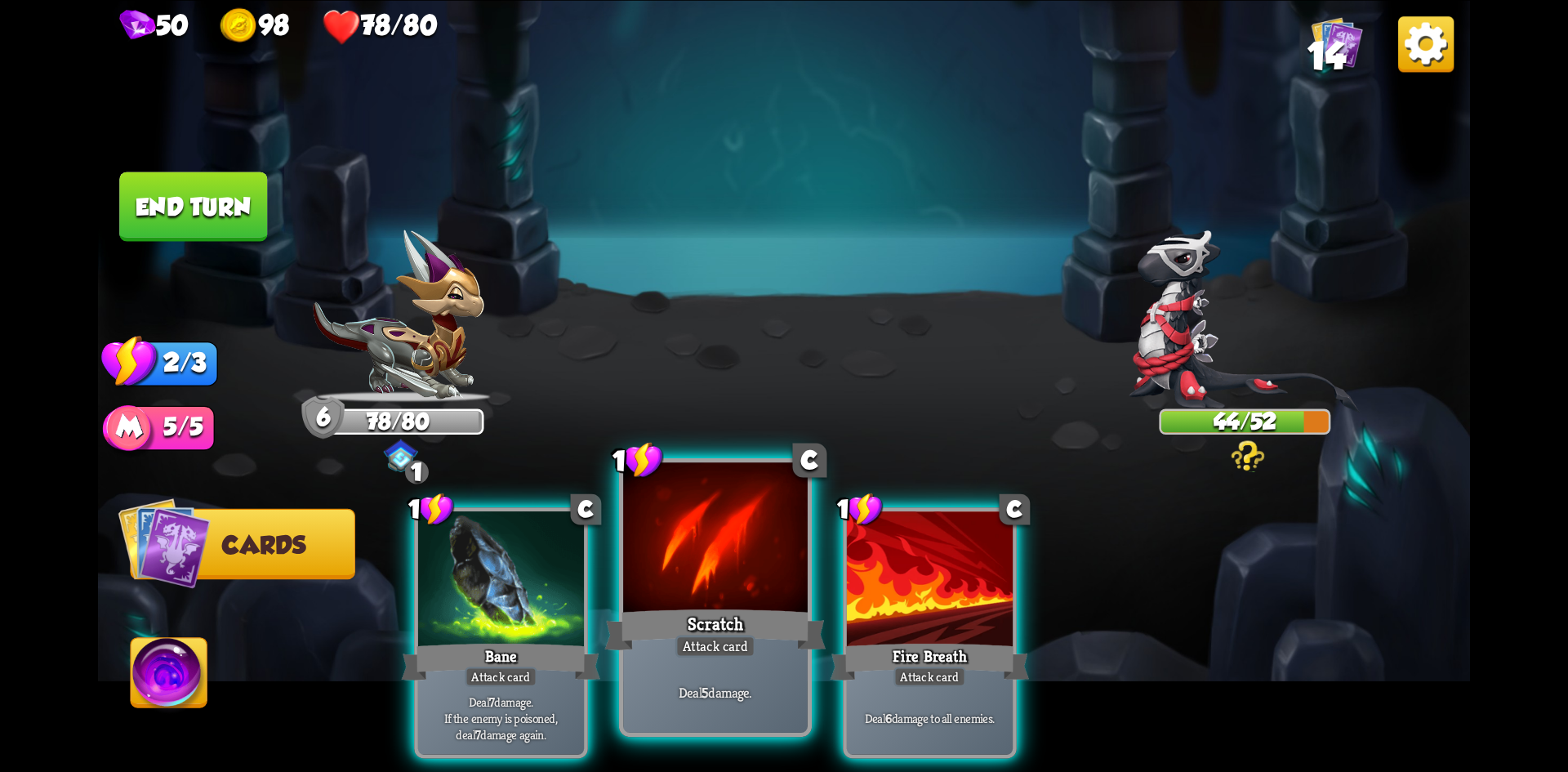
click at [727, 579] on div at bounding box center [716, 540] width 185 height 155
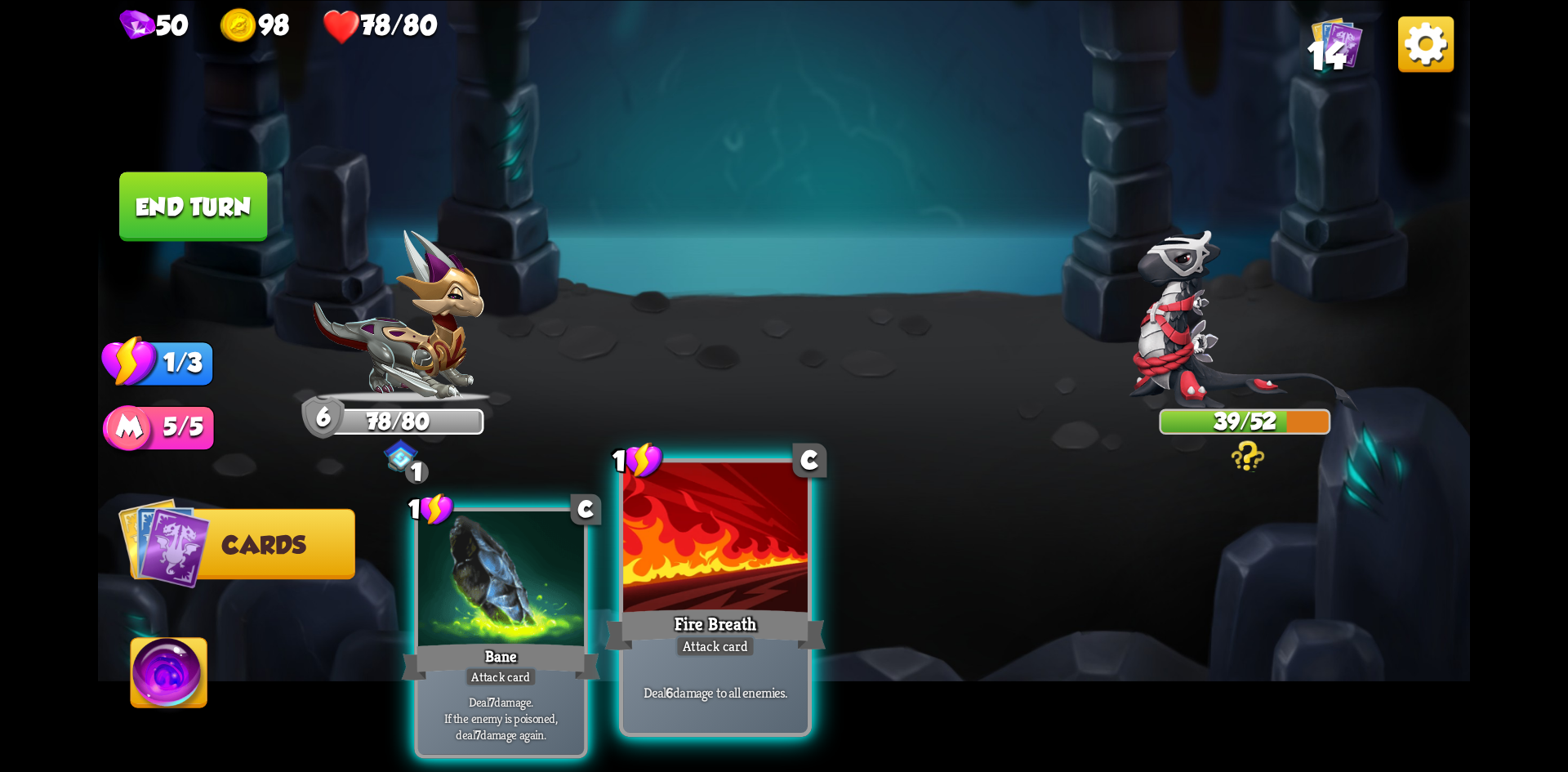
click at [676, 529] on div at bounding box center [716, 540] width 185 height 155
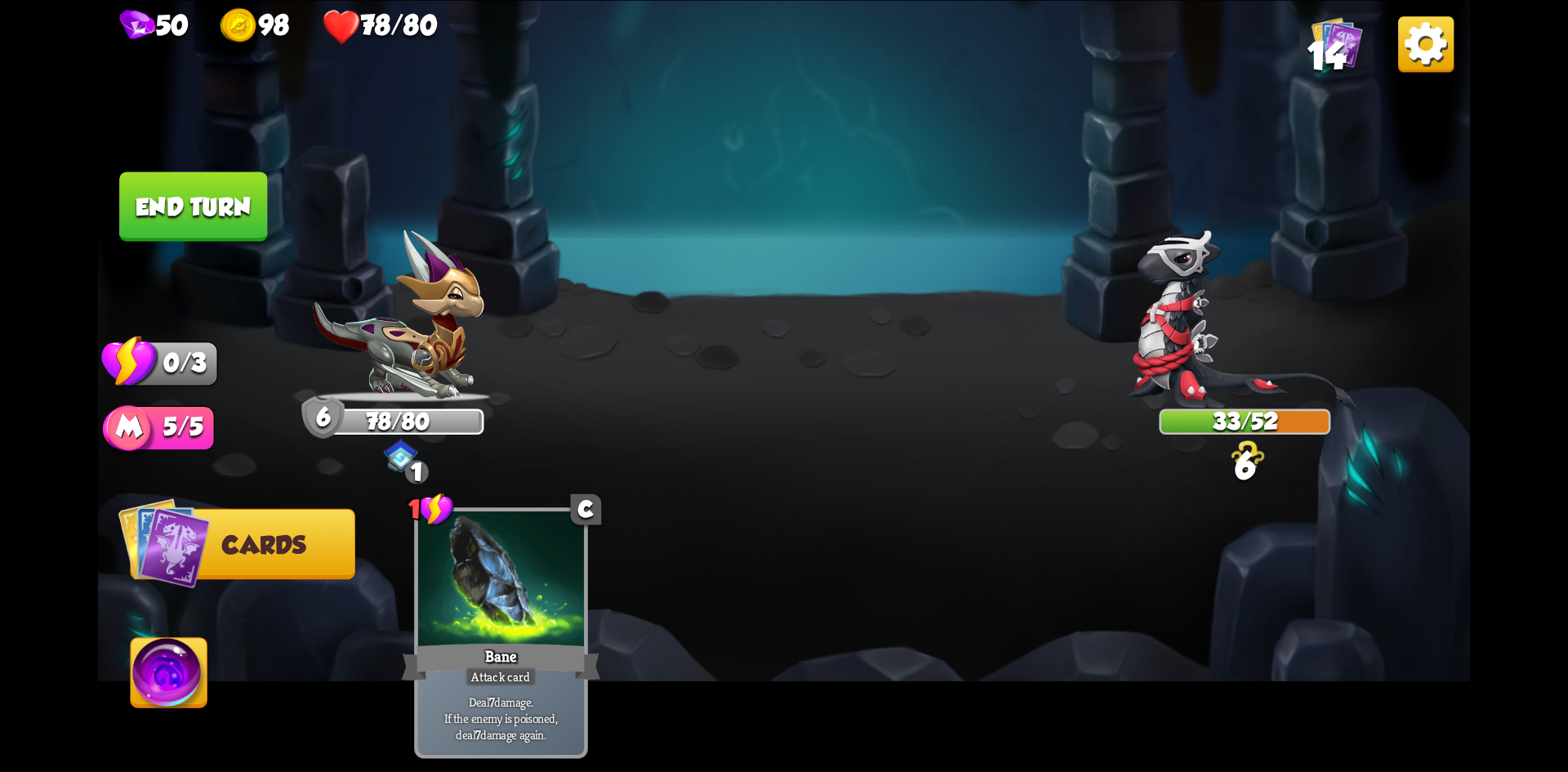
click at [154, 189] on button "End turn" at bounding box center [193, 206] width 148 height 69
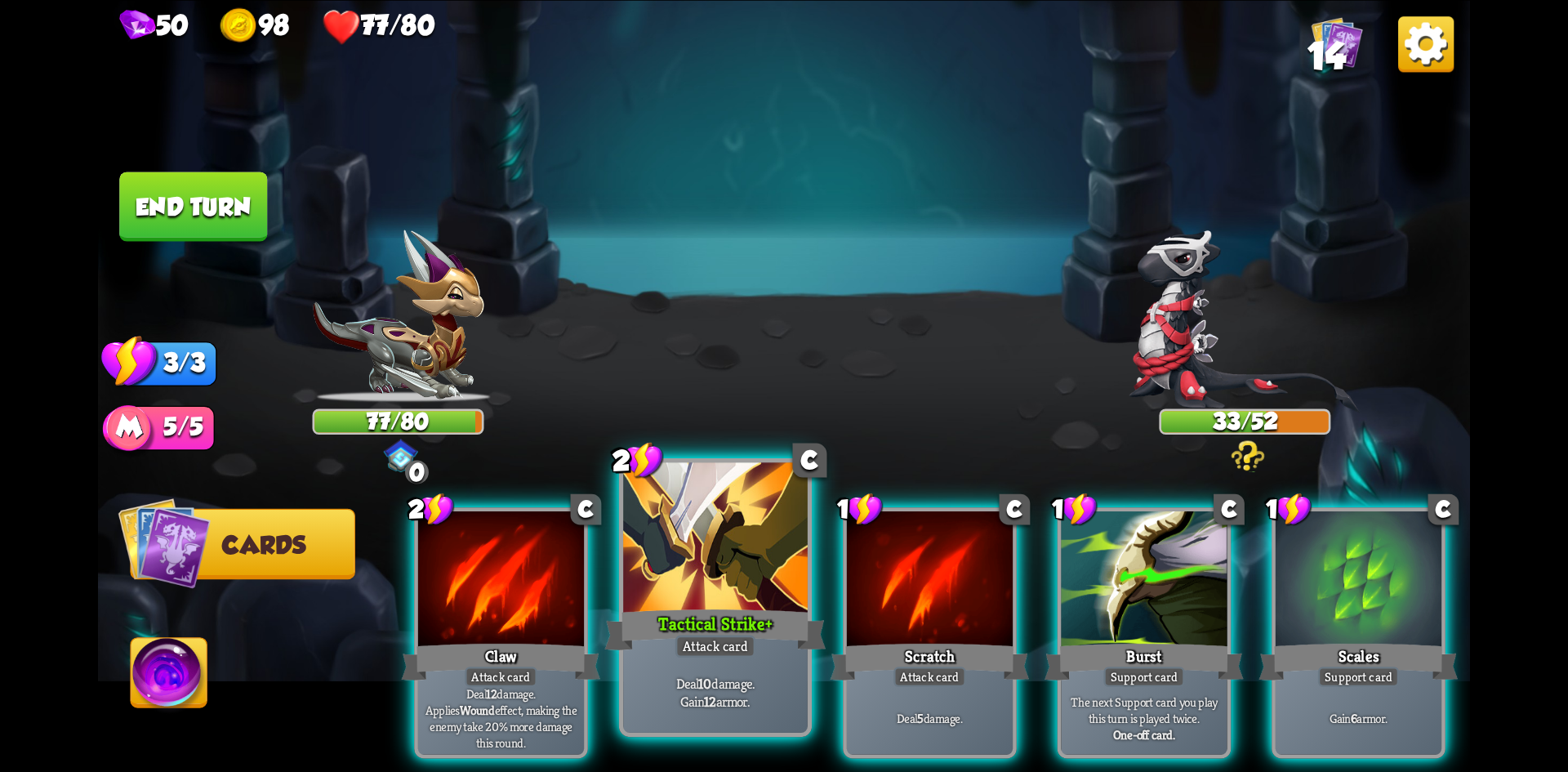
click at [720, 574] on div at bounding box center [716, 540] width 185 height 155
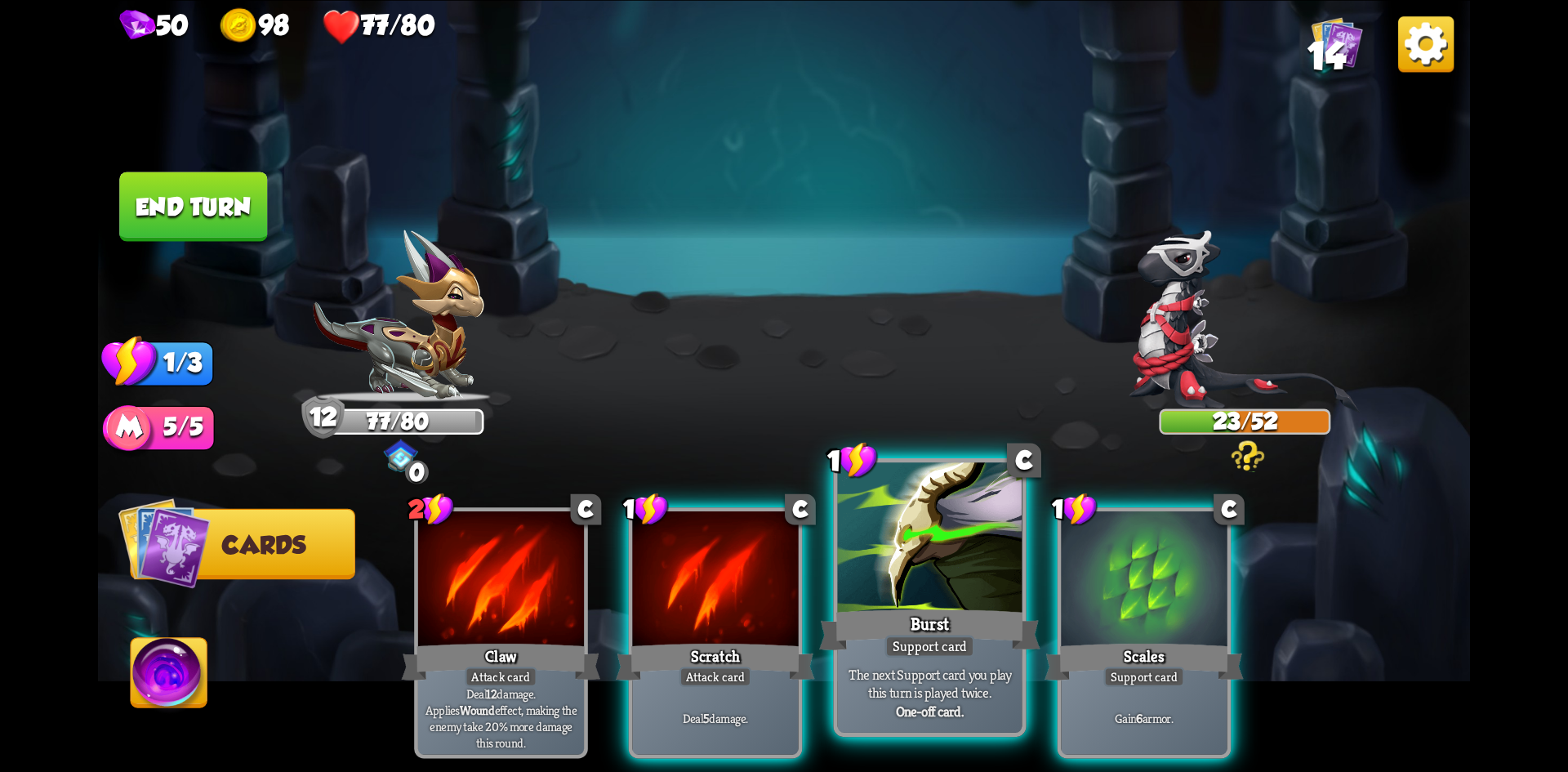
click at [992, 578] on div at bounding box center [931, 540] width 185 height 155
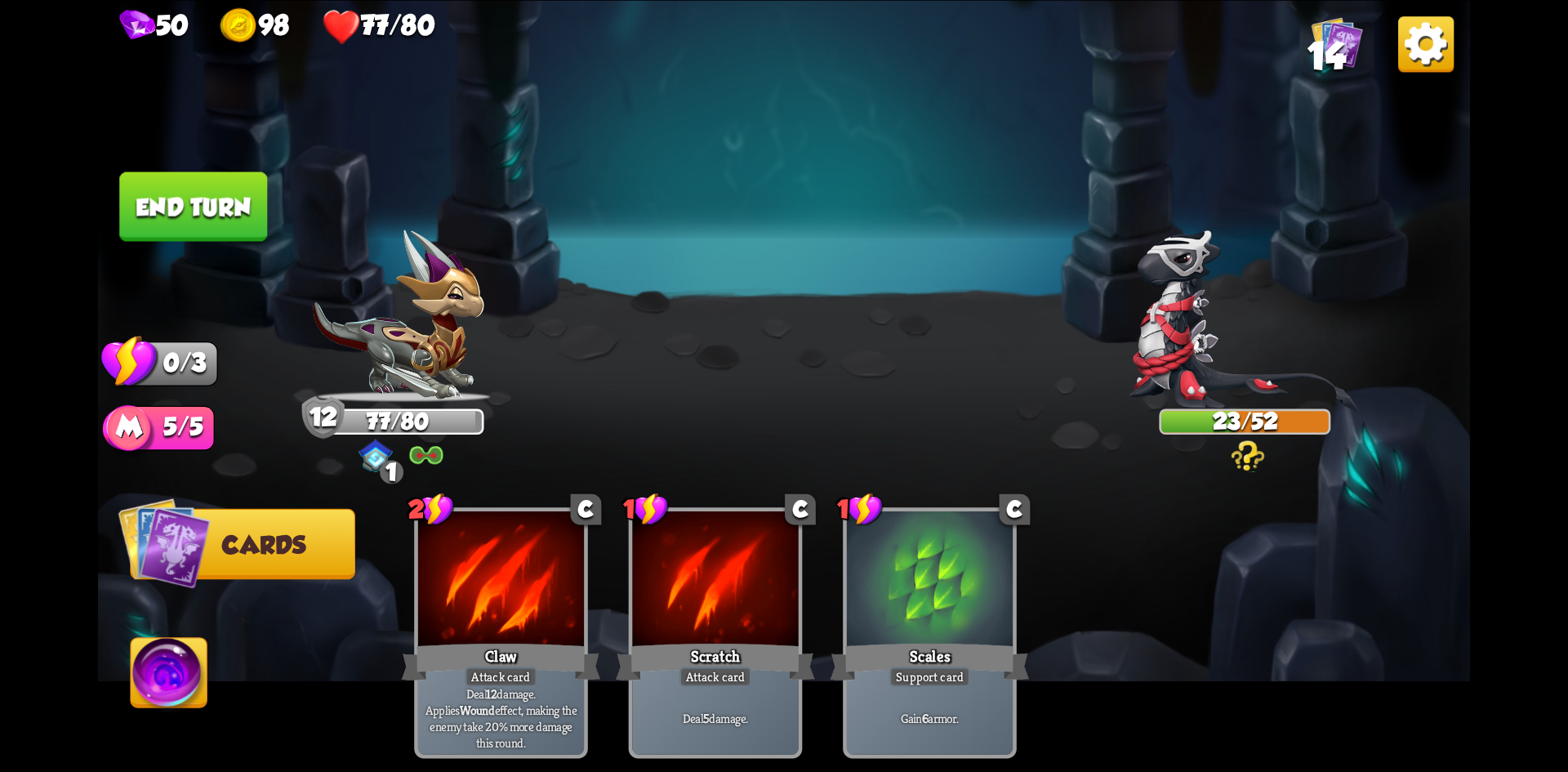
click at [163, 208] on button "End turn" at bounding box center [193, 206] width 148 height 69
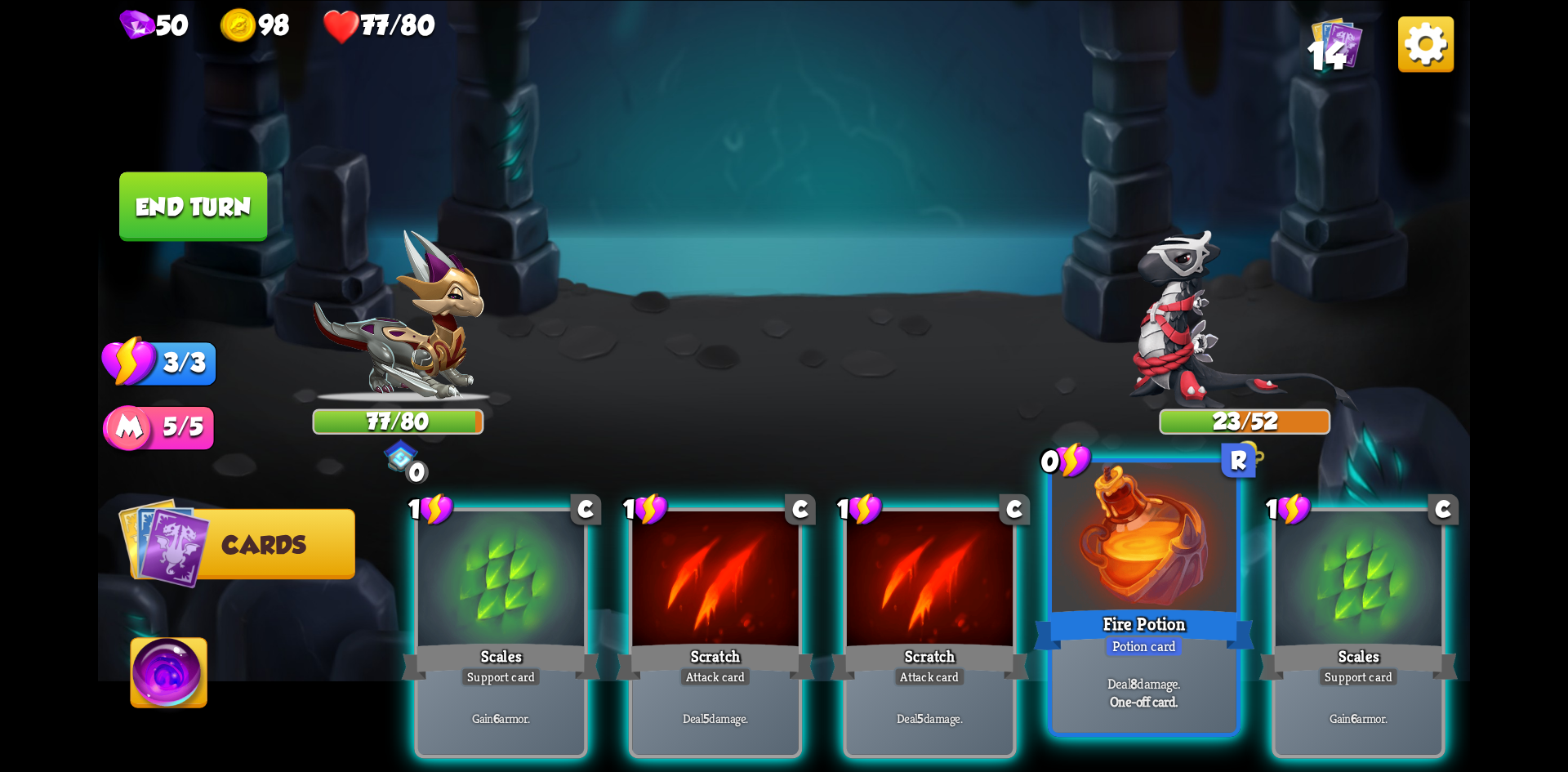
click at [1152, 609] on div "Fire Potion" at bounding box center [1144, 629] width 221 height 49
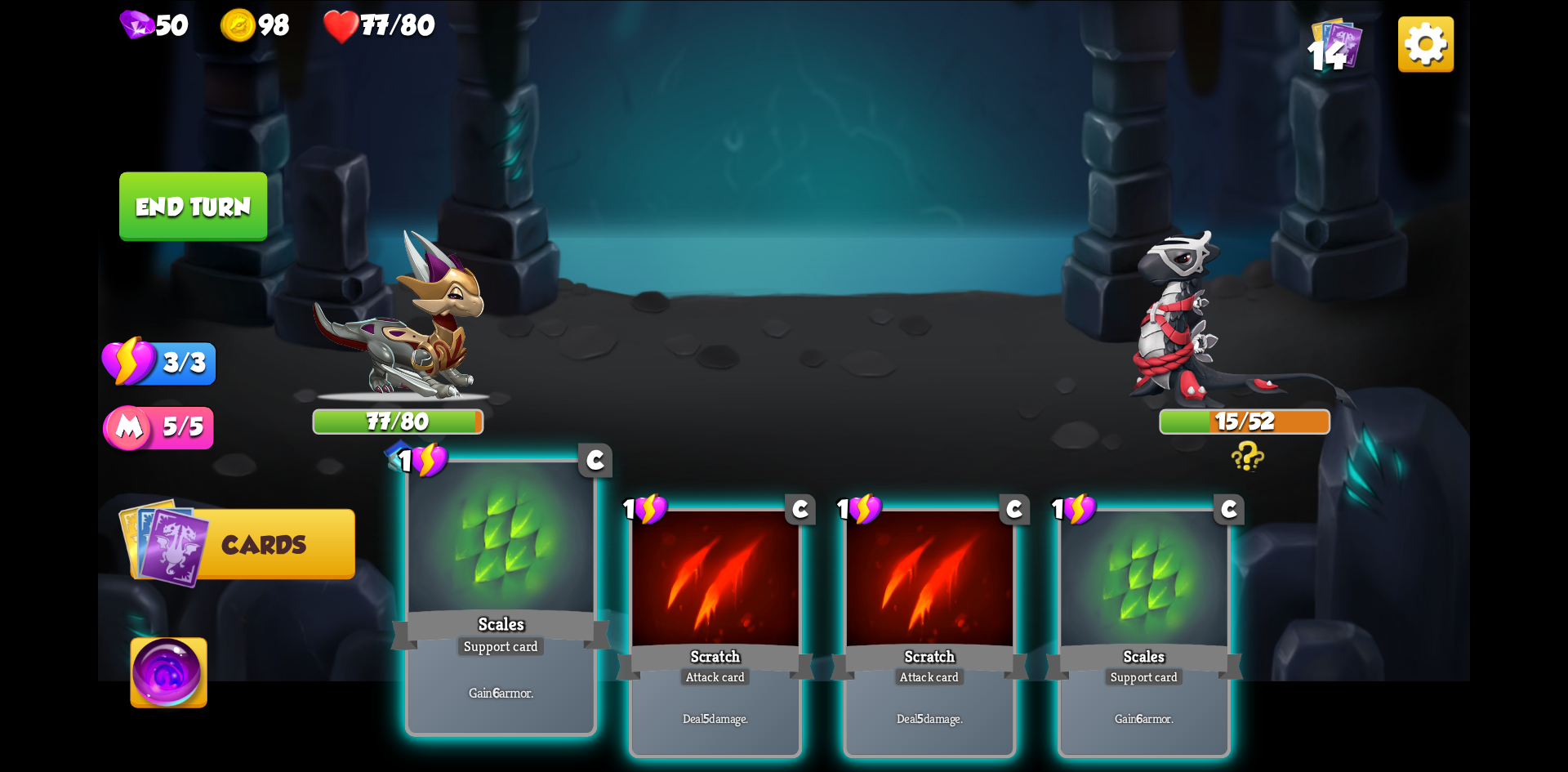
click at [455, 551] on div at bounding box center [502, 540] width 185 height 155
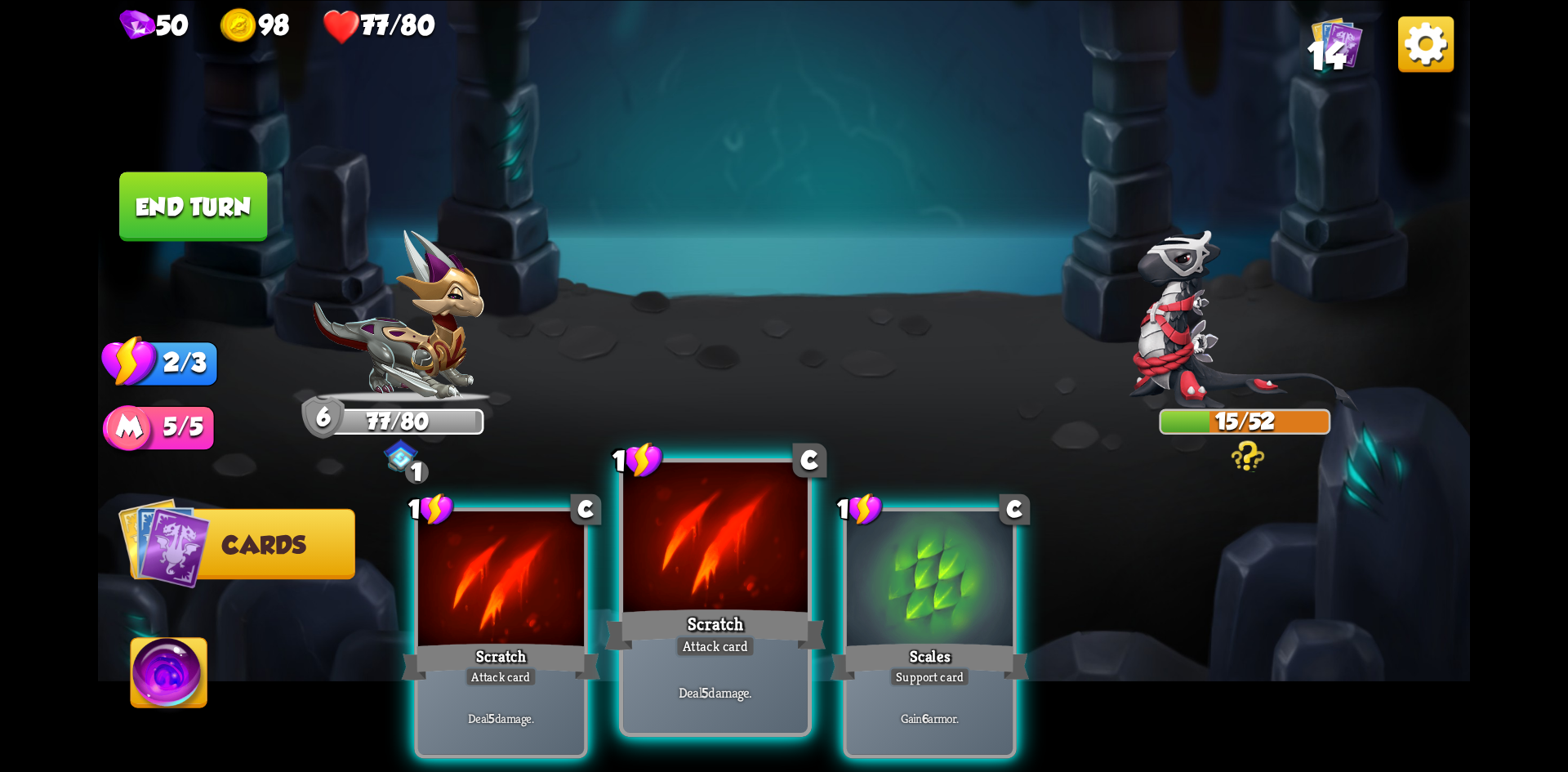
click at [685, 599] on div at bounding box center [716, 540] width 185 height 155
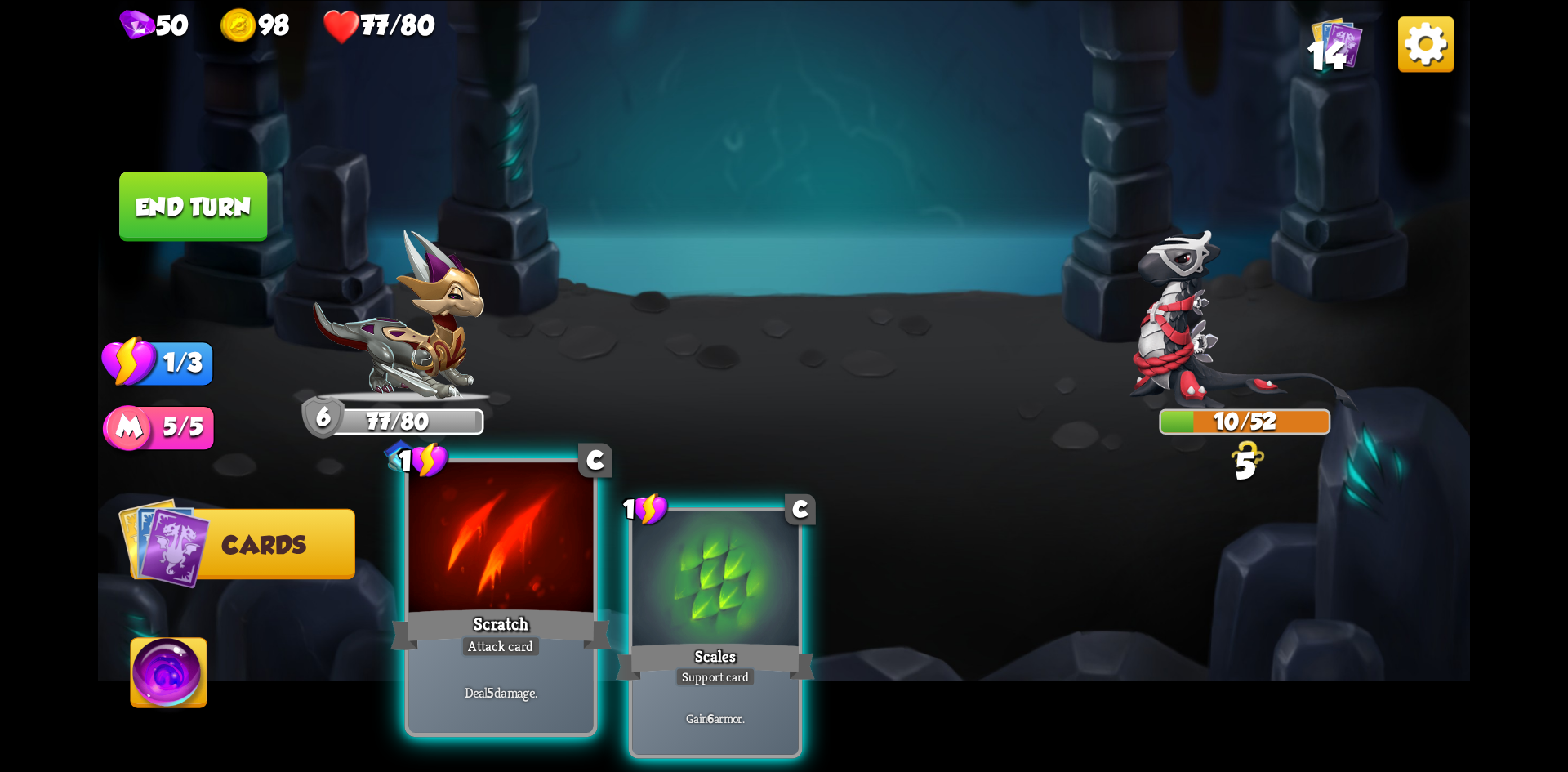
click at [495, 548] on div at bounding box center [502, 540] width 185 height 155
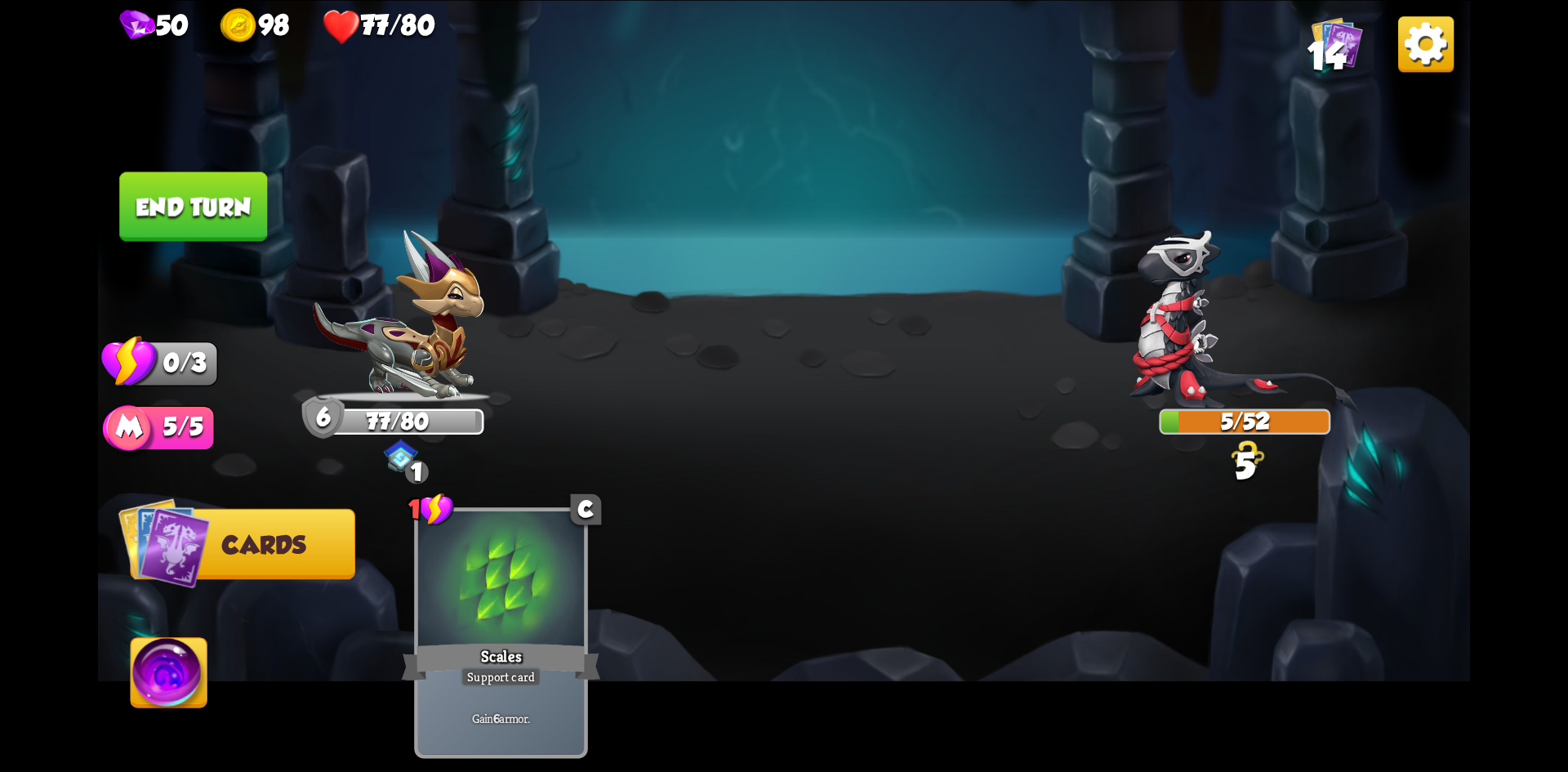
click at [219, 187] on button "End turn" at bounding box center [193, 206] width 152 height 71
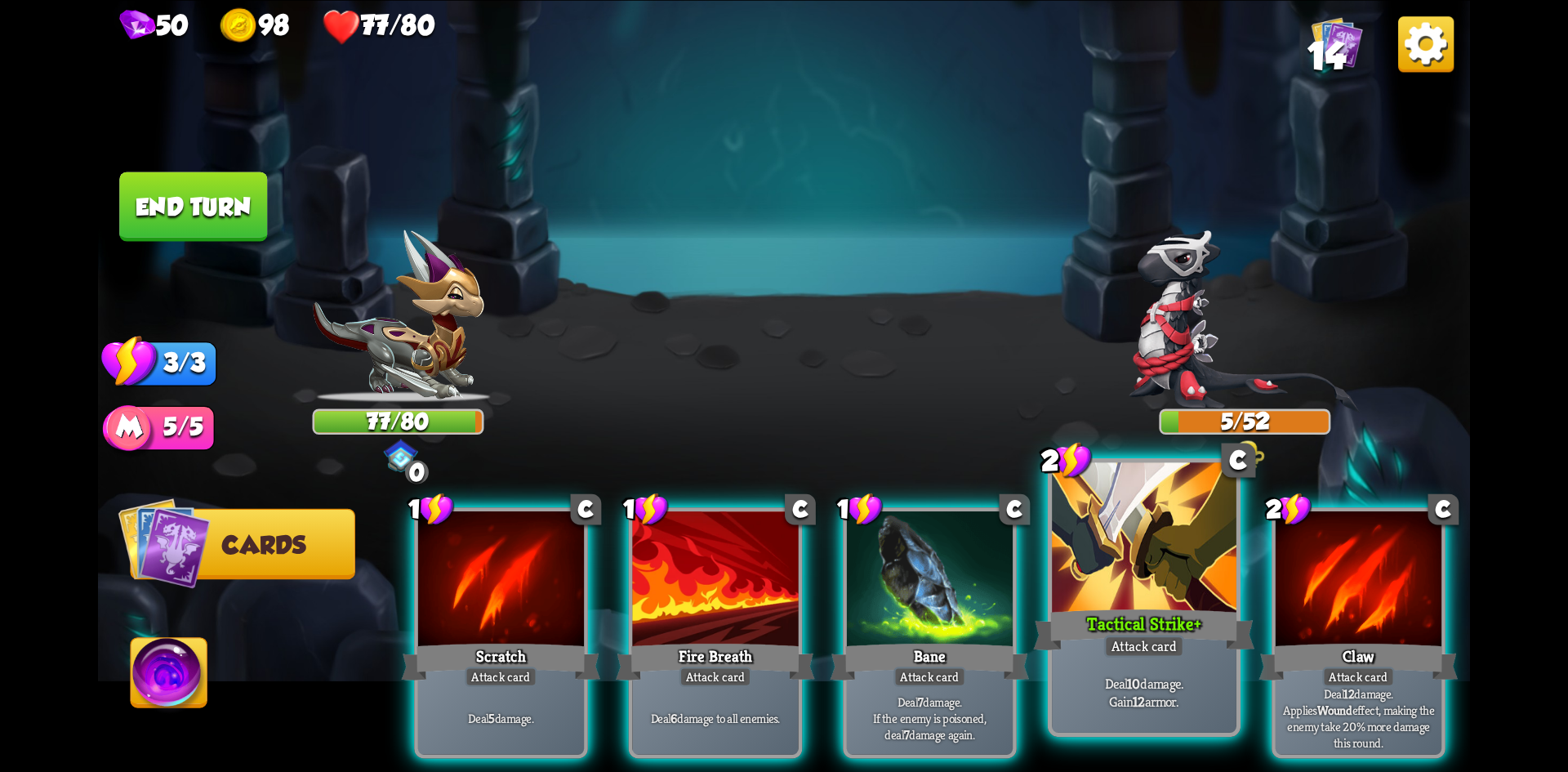
click at [1169, 640] on div "Attack card" at bounding box center [1144, 647] width 80 height 23
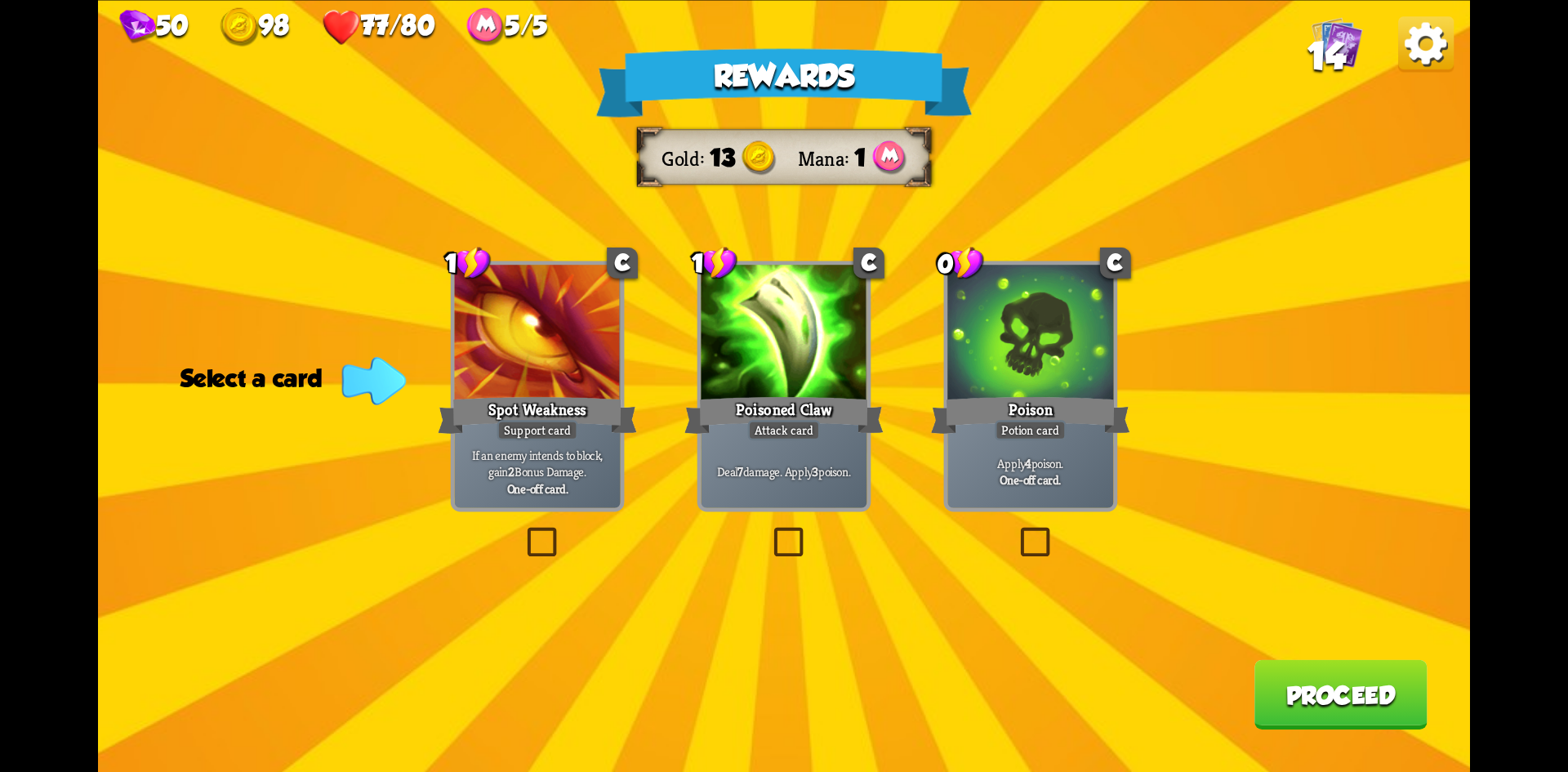
click at [1016, 531] on label at bounding box center [1016, 531] width 0 height 0
click at [0, 0] on input "checkbox" at bounding box center [0, 0] width 0 height 0
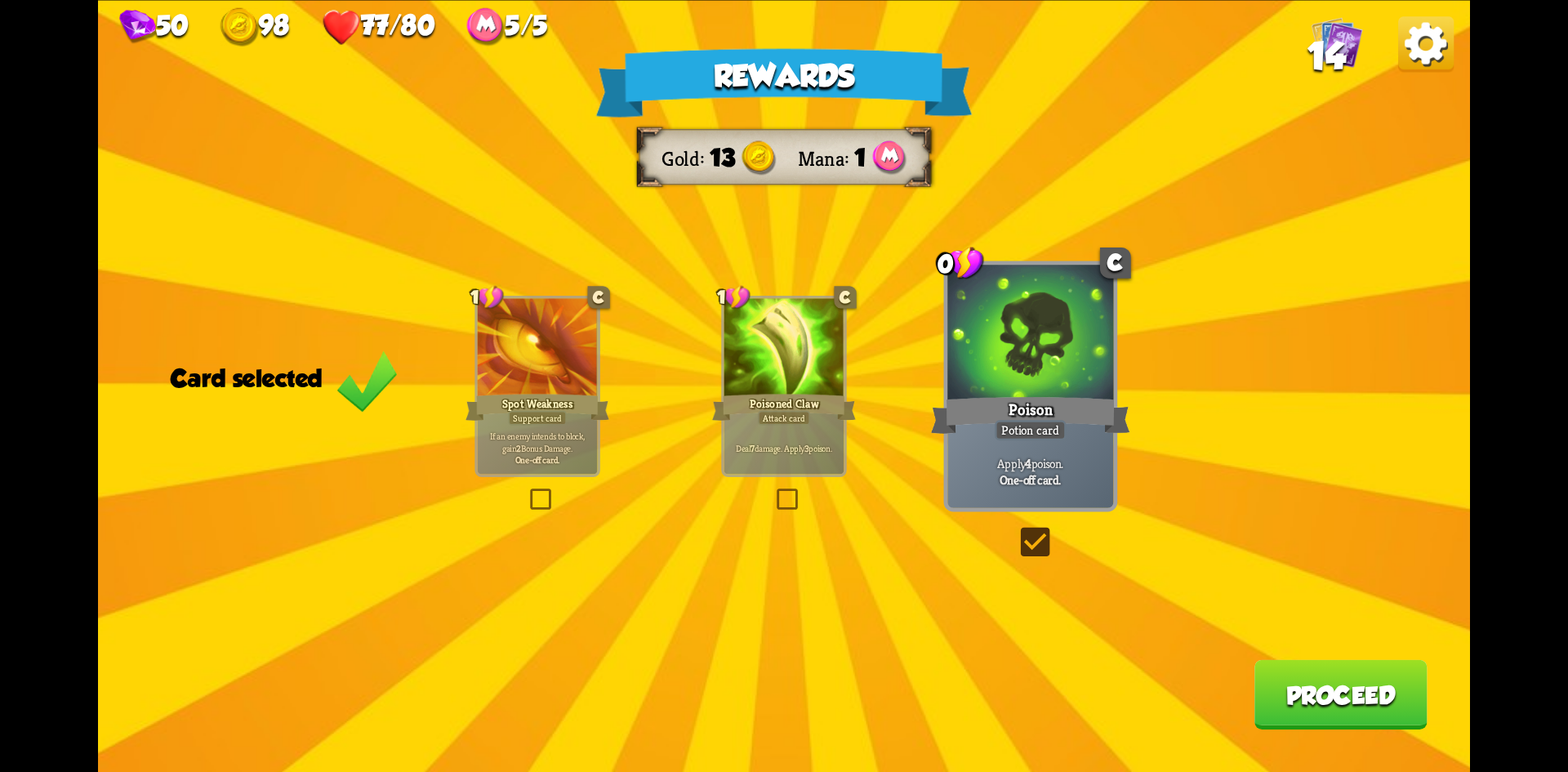
click at [1378, 677] on button "Proceed" at bounding box center [1341, 694] width 173 height 69
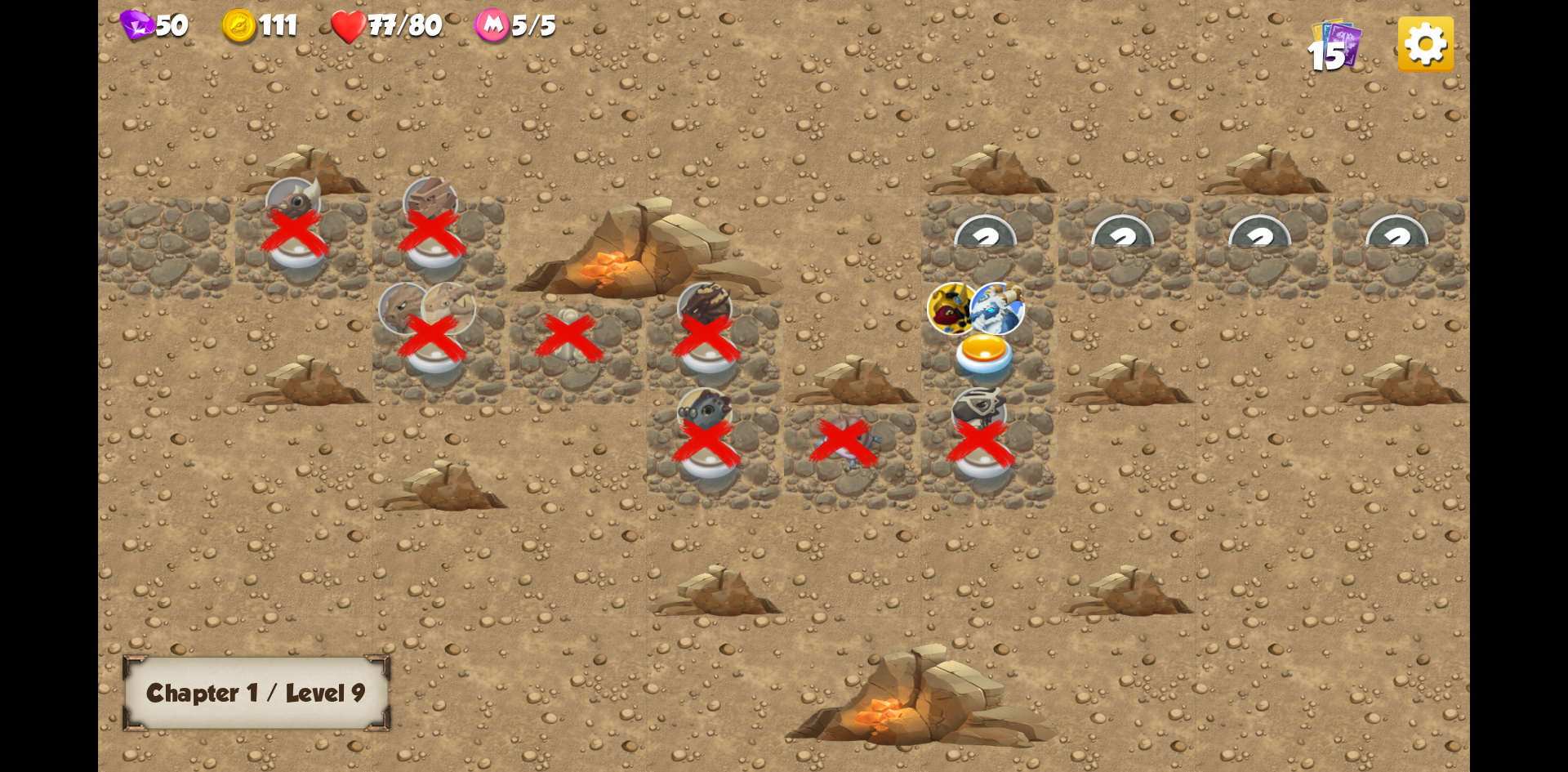
click at [979, 352] on img at bounding box center [986, 359] width 68 height 54
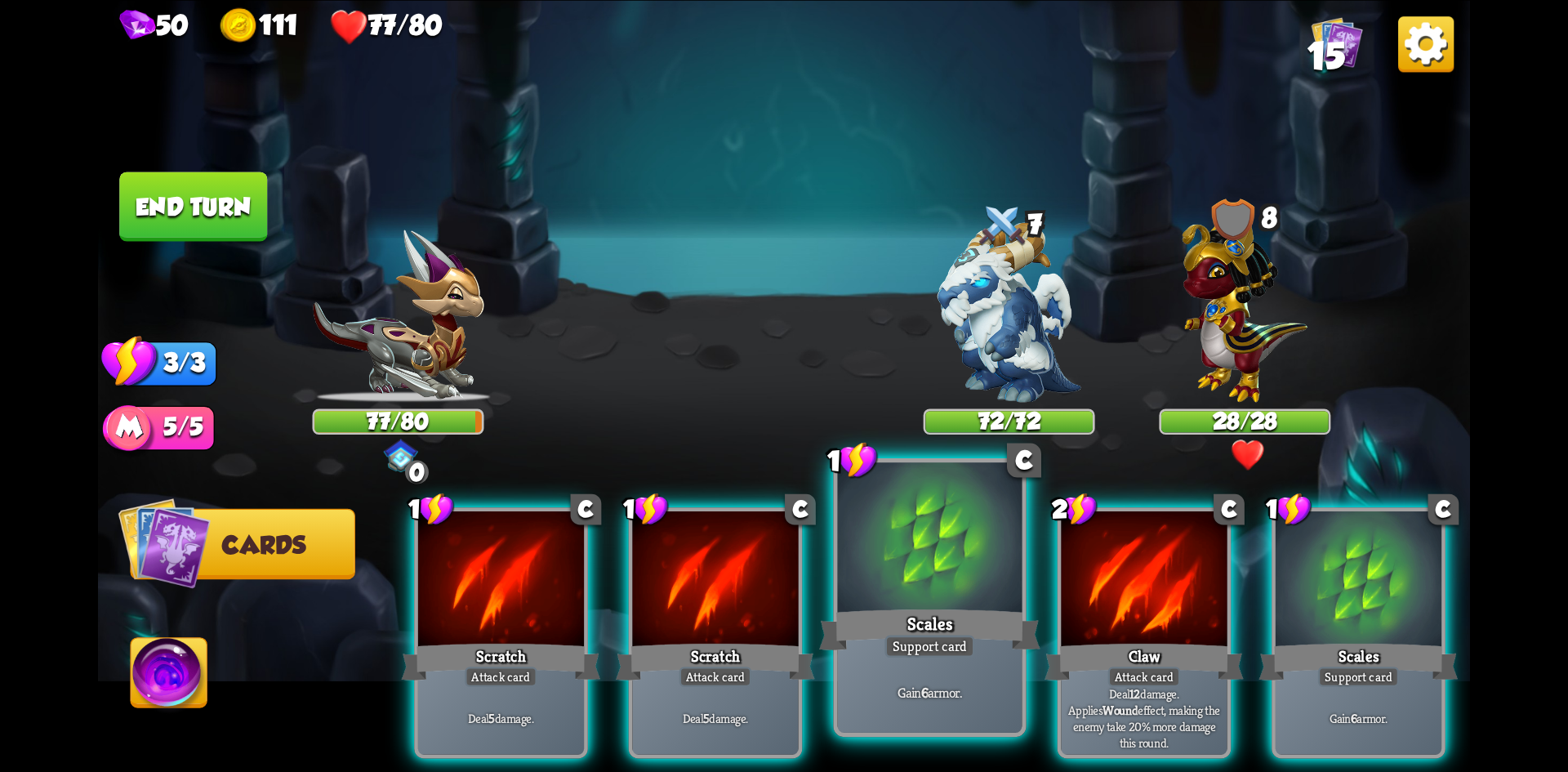
click at [974, 617] on div "Scales" at bounding box center [930, 629] width 221 height 49
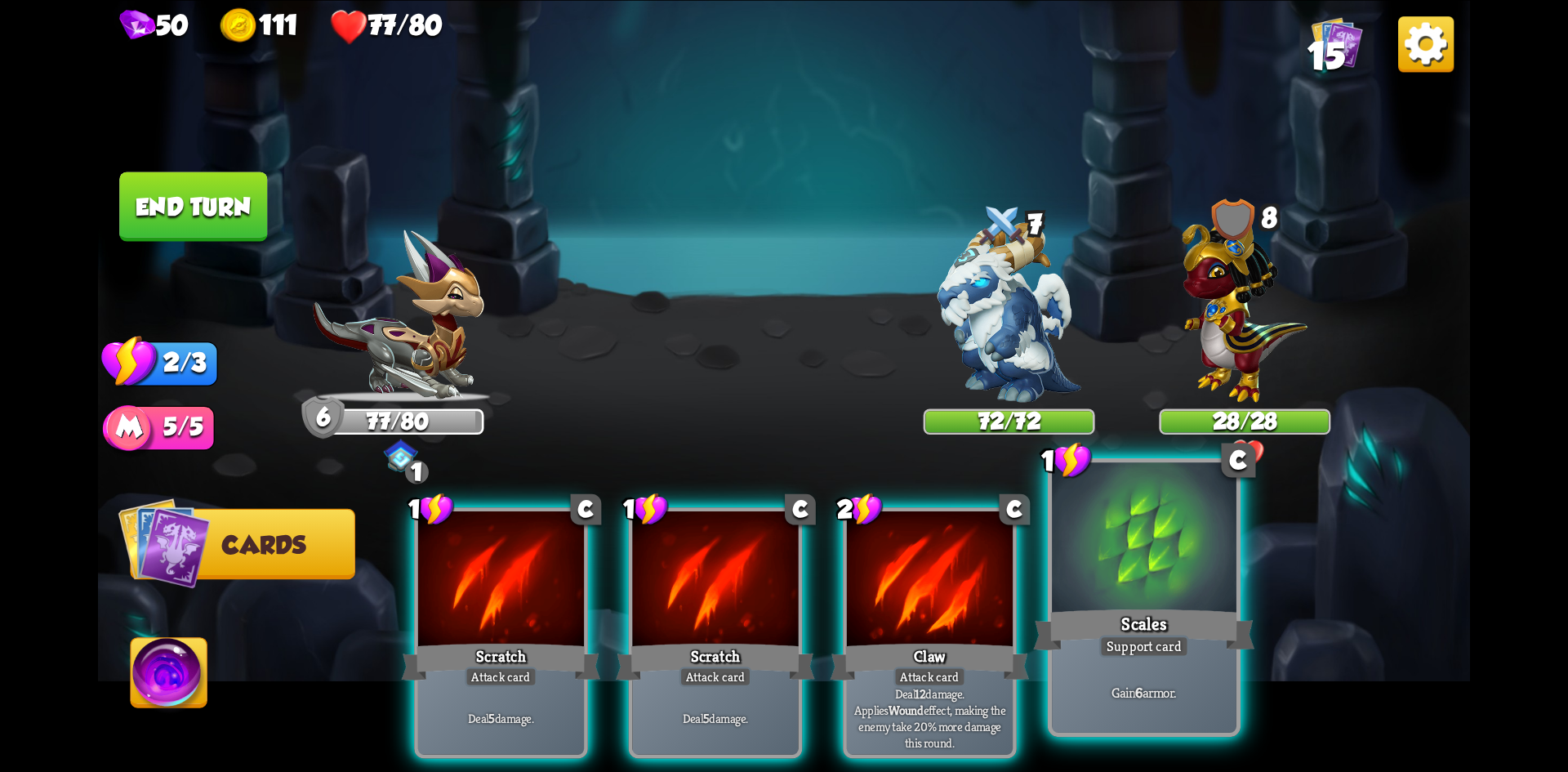
click at [1155, 608] on div "Scales" at bounding box center [1144, 629] width 221 height 49
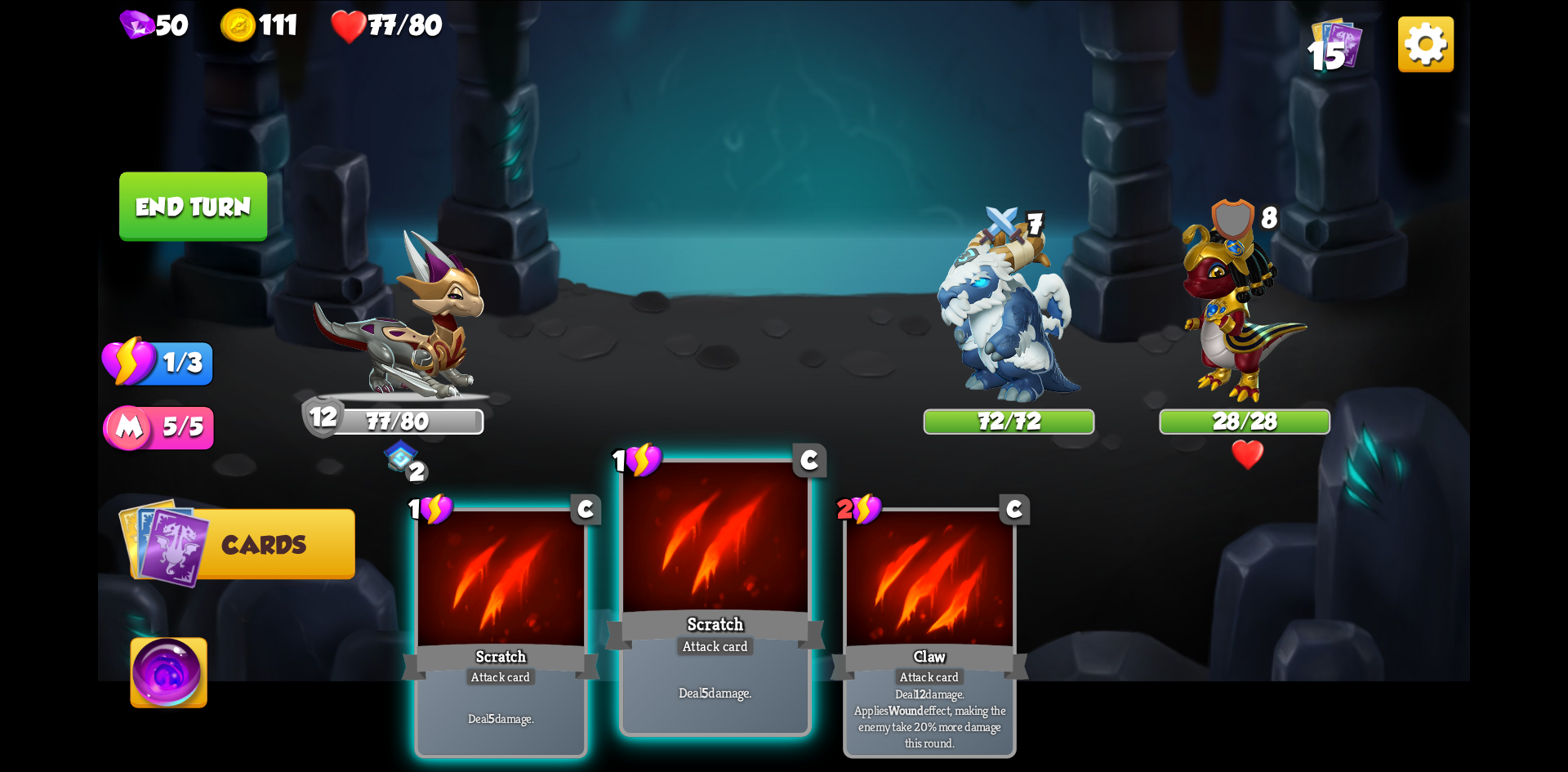
click at [745, 584] on div at bounding box center [716, 540] width 185 height 155
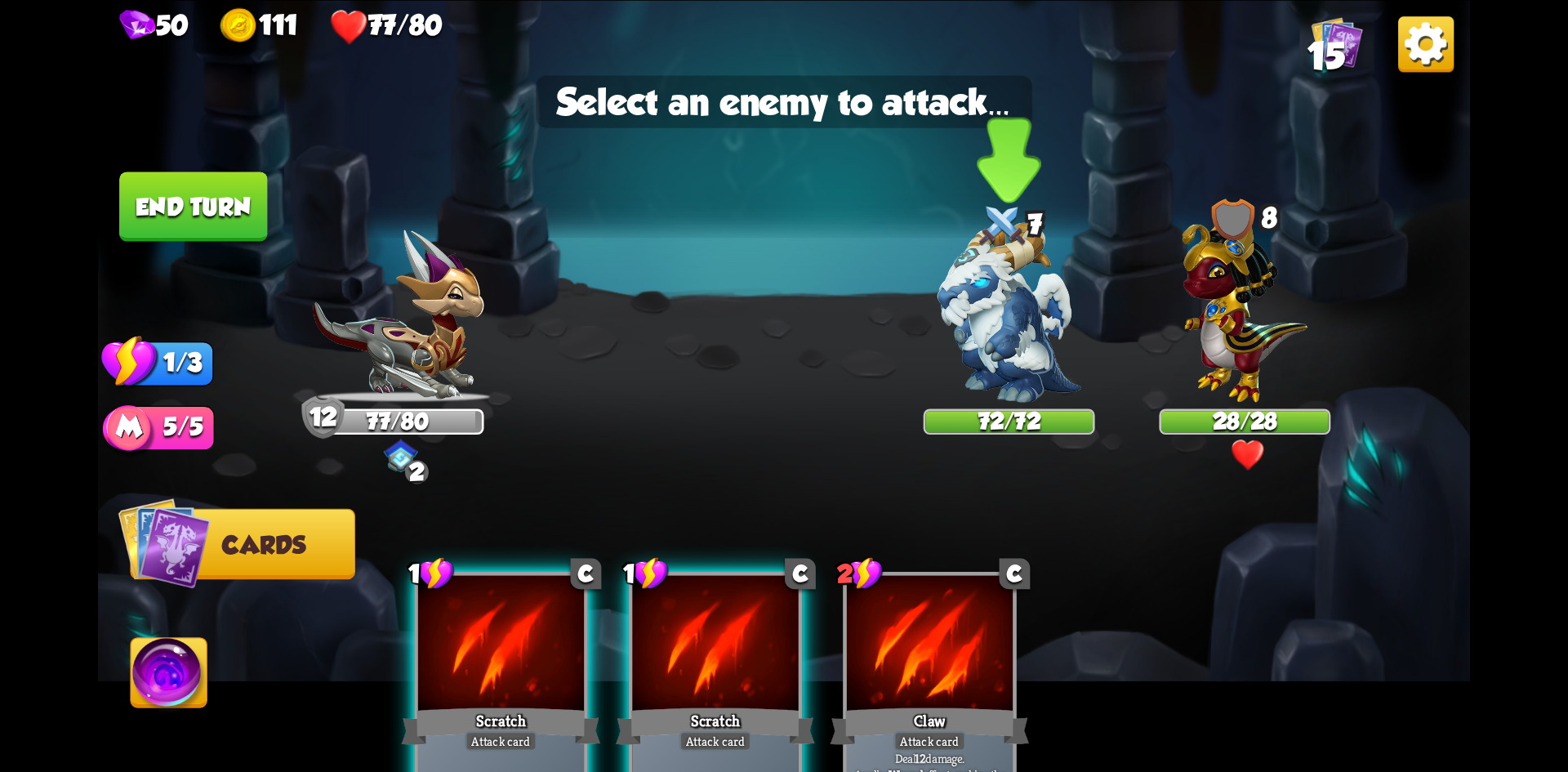
click at [1006, 349] on img at bounding box center [1010, 312] width 144 height 180
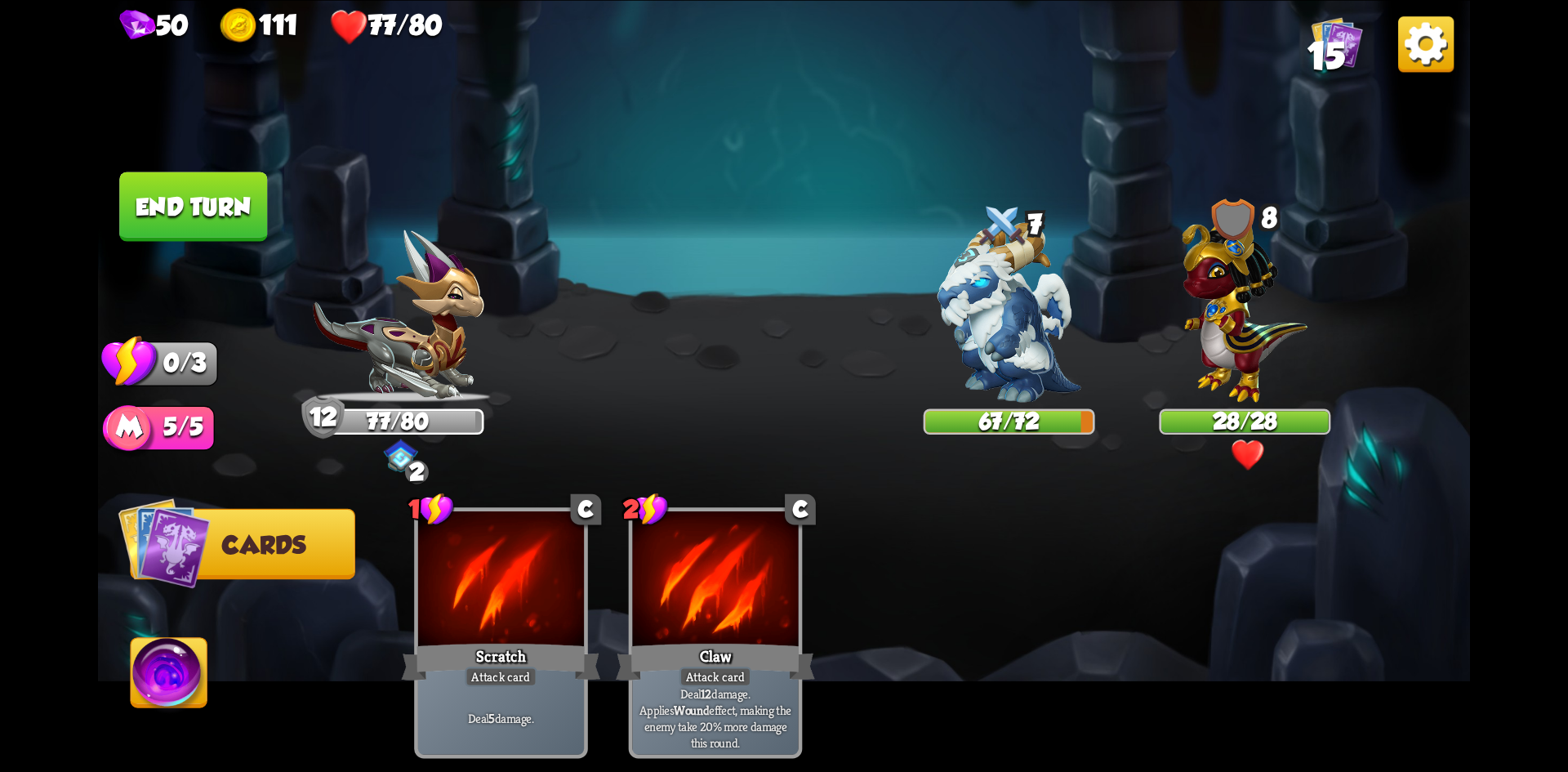
click at [196, 203] on button "End turn" at bounding box center [193, 206] width 148 height 69
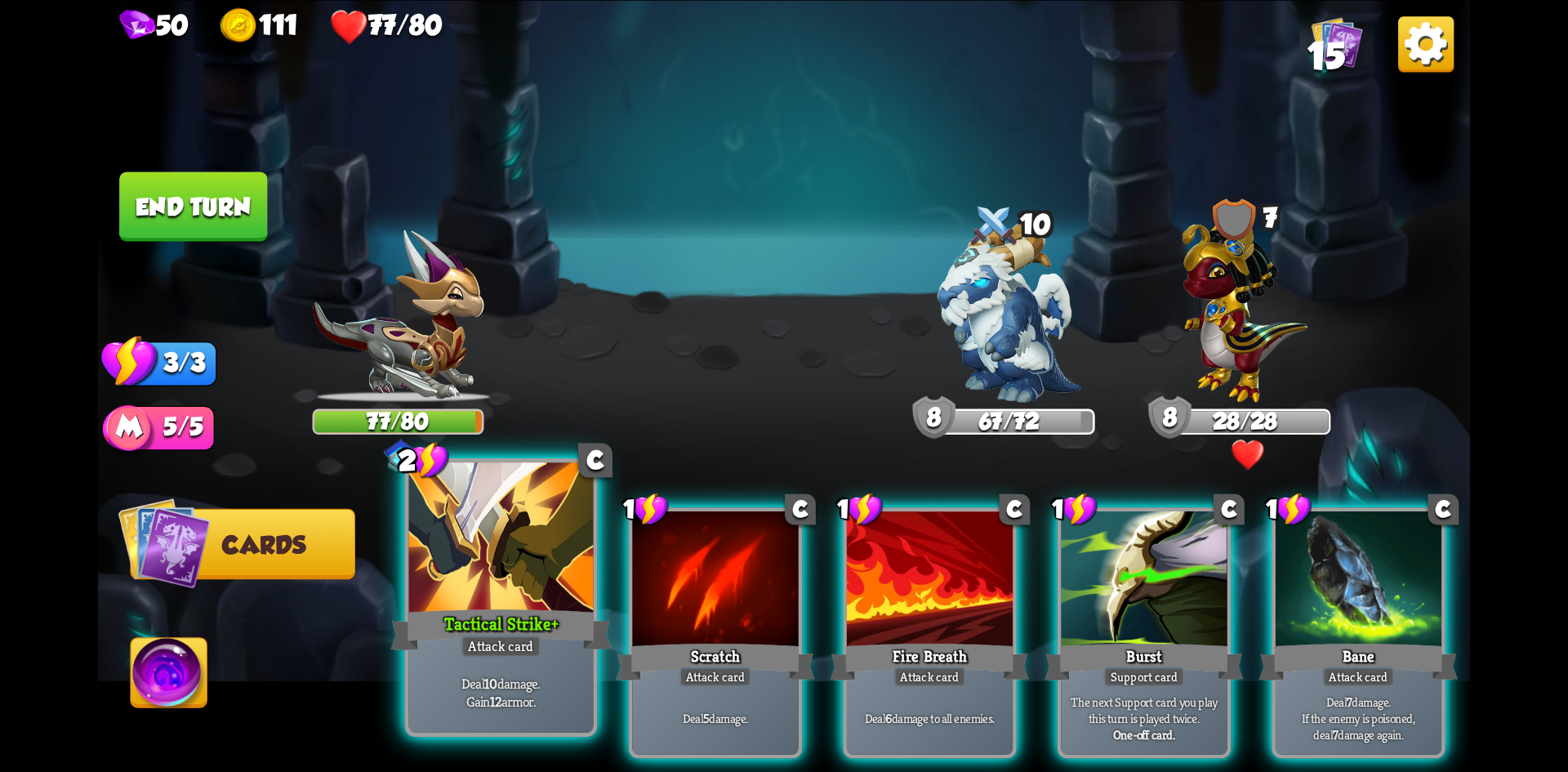
click at [516, 567] on div at bounding box center [502, 540] width 185 height 155
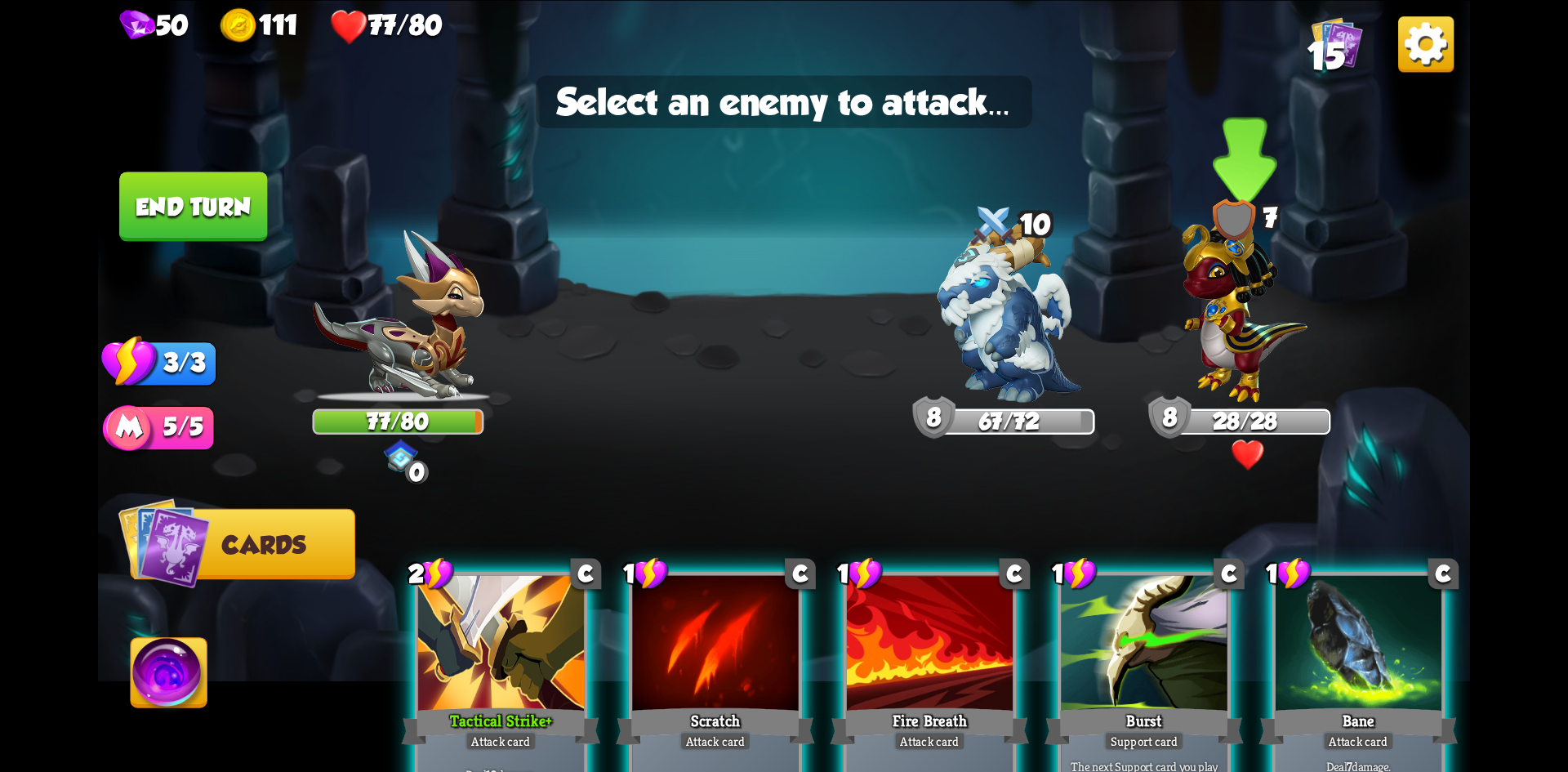
click at [1229, 323] on img at bounding box center [1245, 305] width 125 height 195
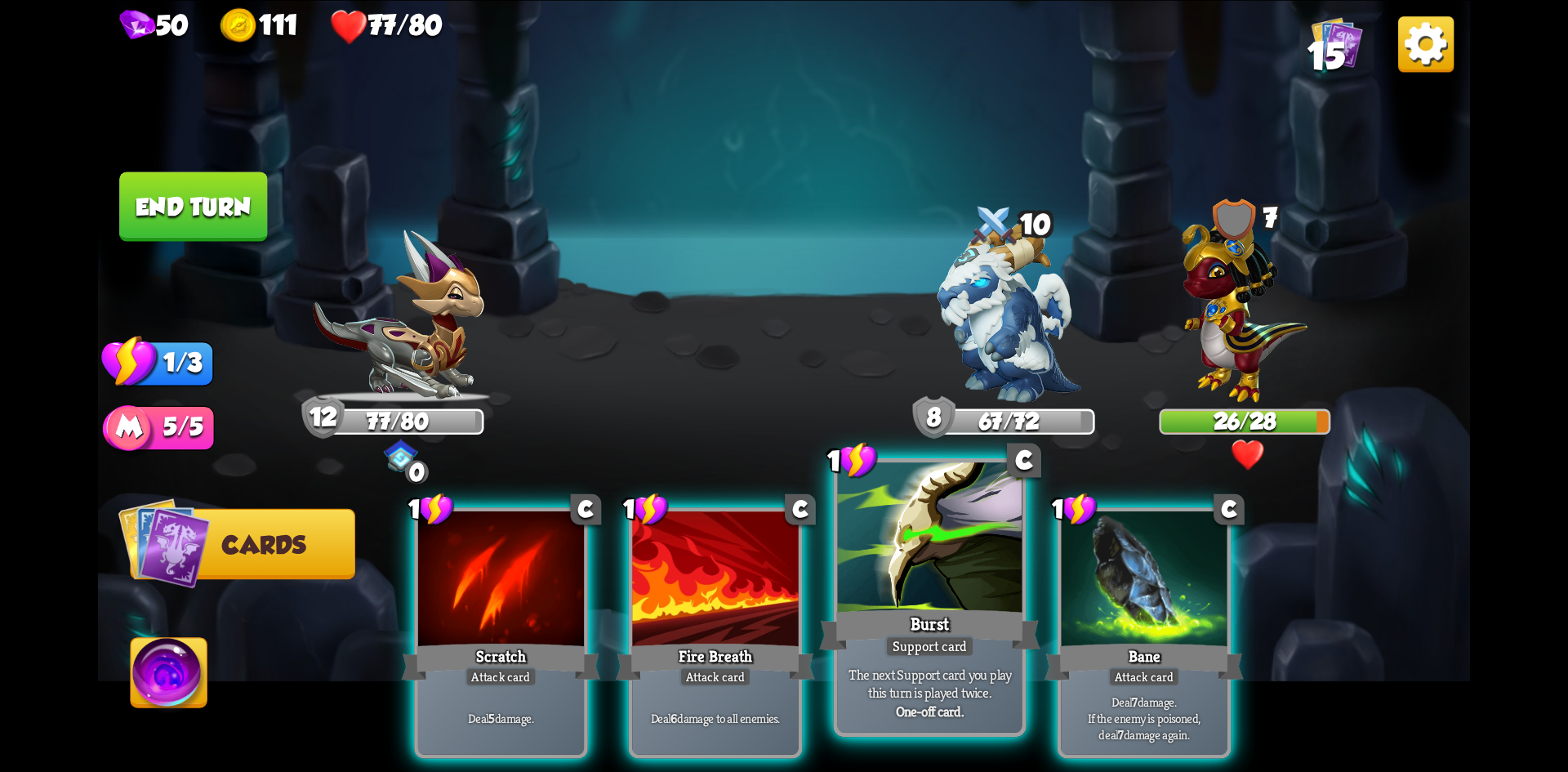
click at [949, 602] on div at bounding box center [931, 540] width 185 height 155
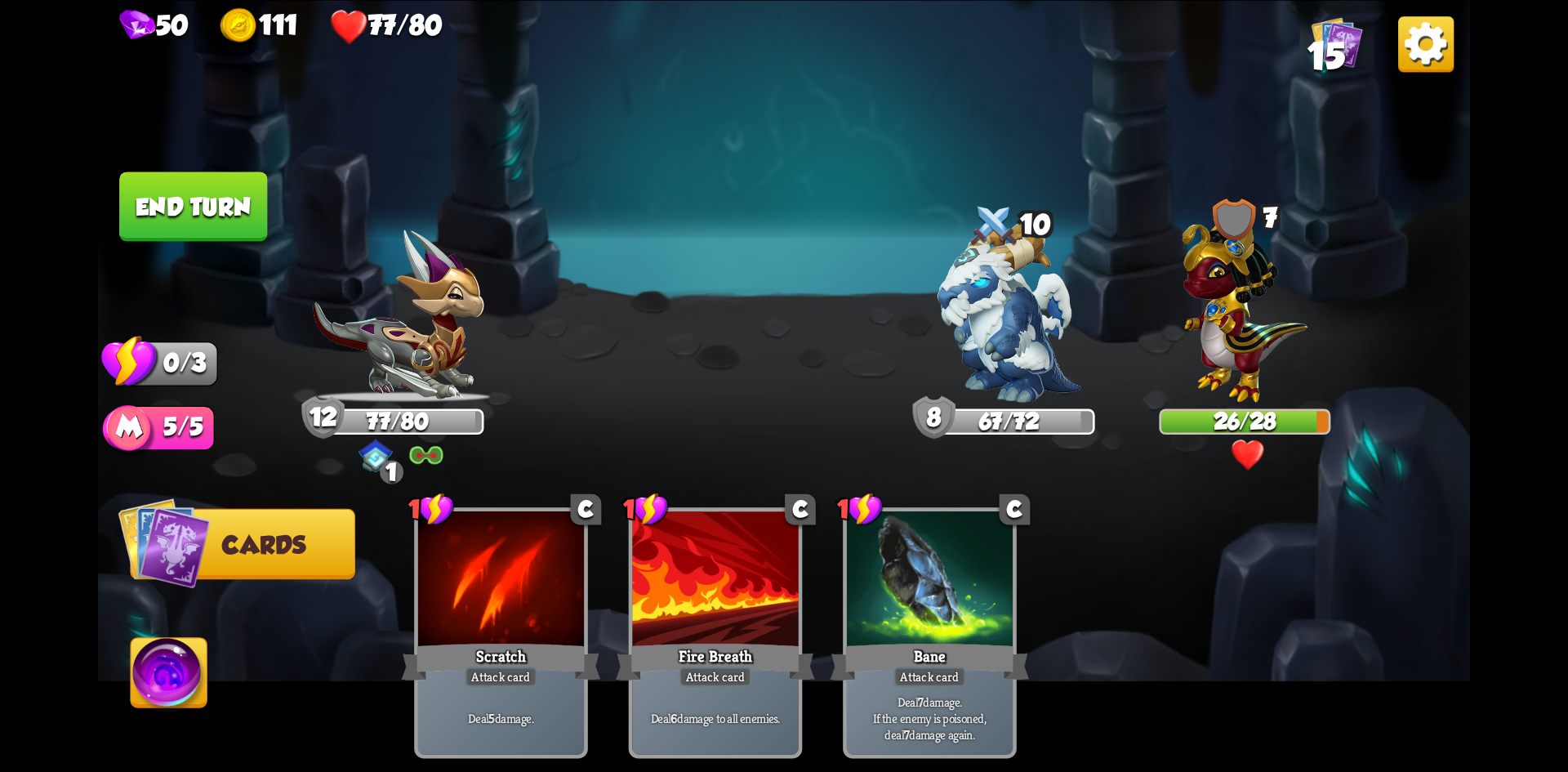
click at [203, 203] on button "End turn" at bounding box center [193, 206] width 148 height 69
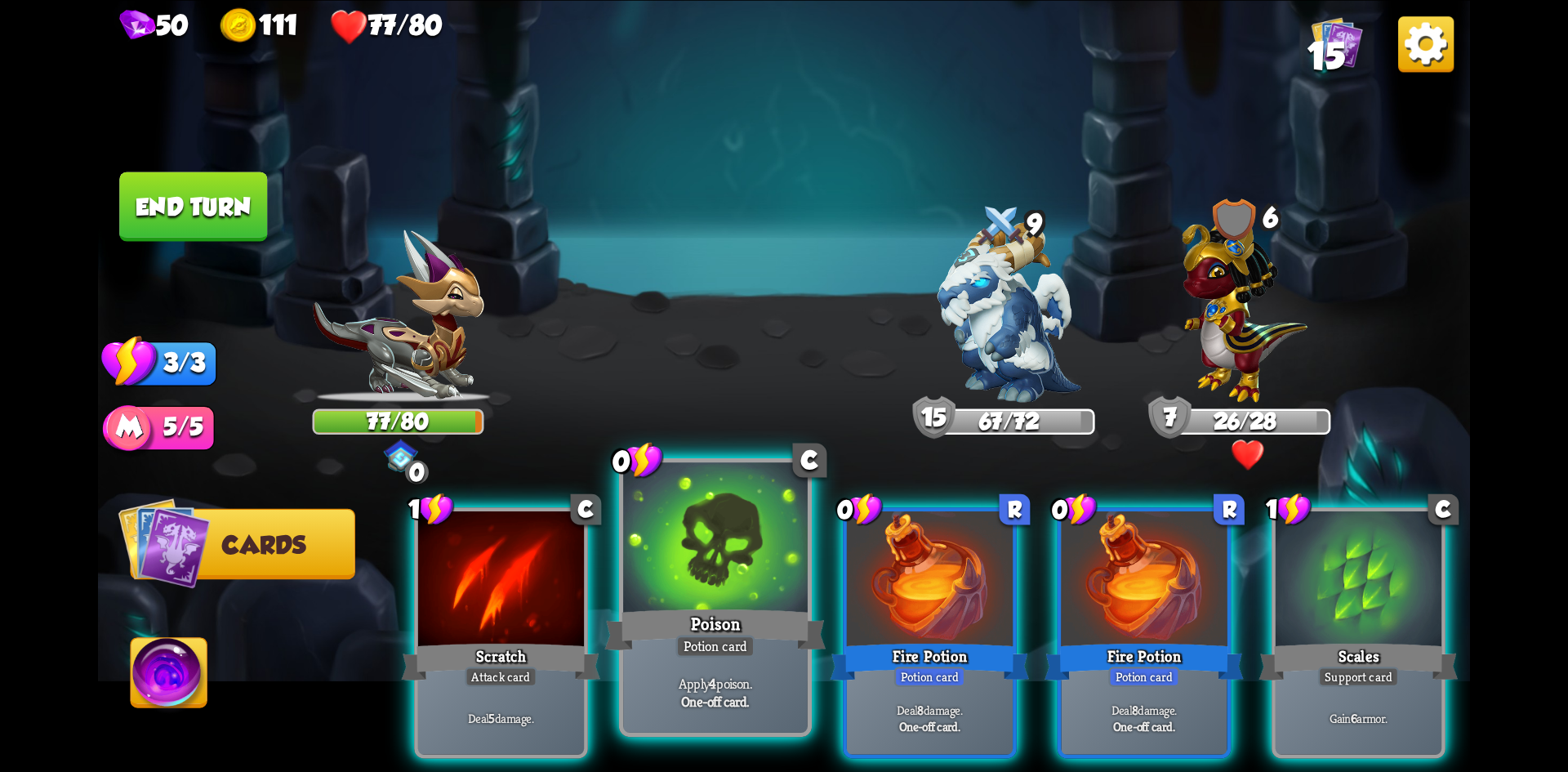
click at [719, 570] on div at bounding box center [716, 540] width 185 height 155
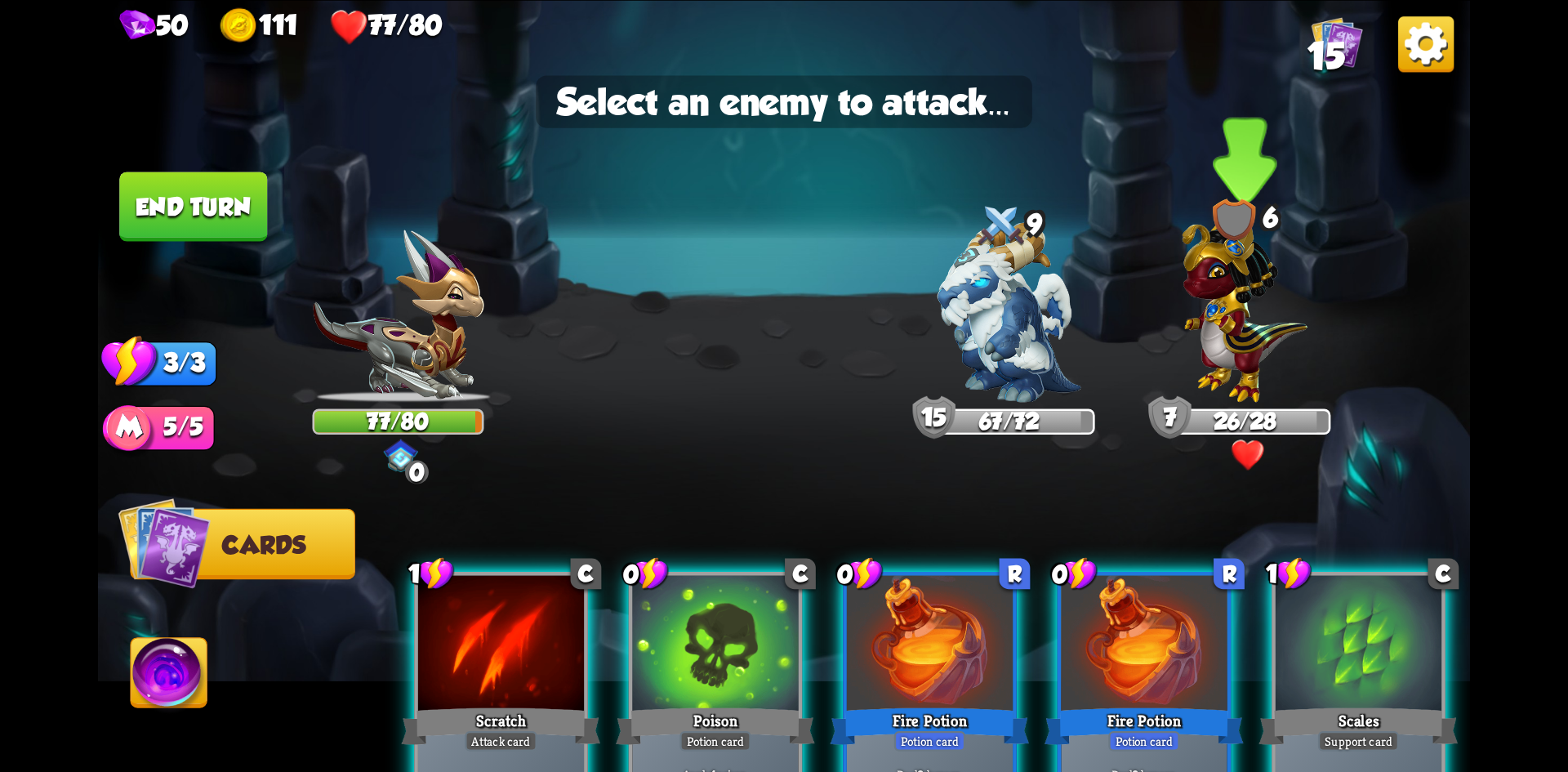
drag, startPoint x: 1219, startPoint y: 315, endPoint x: 1201, endPoint y: 370, distance: 57.9
click at [1220, 315] on img at bounding box center [1245, 305] width 125 height 195
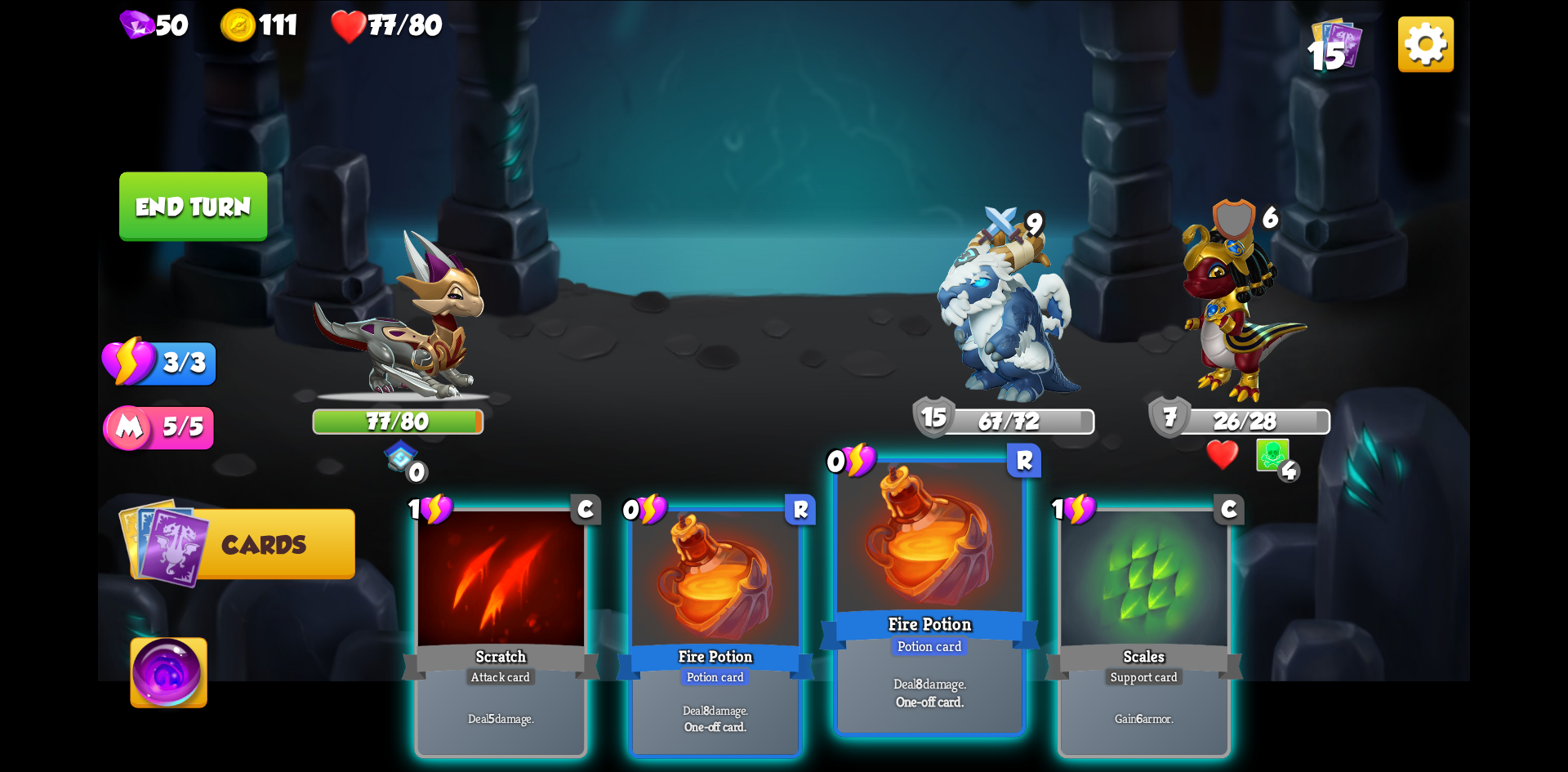
click at [907, 597] on div at bounding box center [931, 540] width 185 height 155
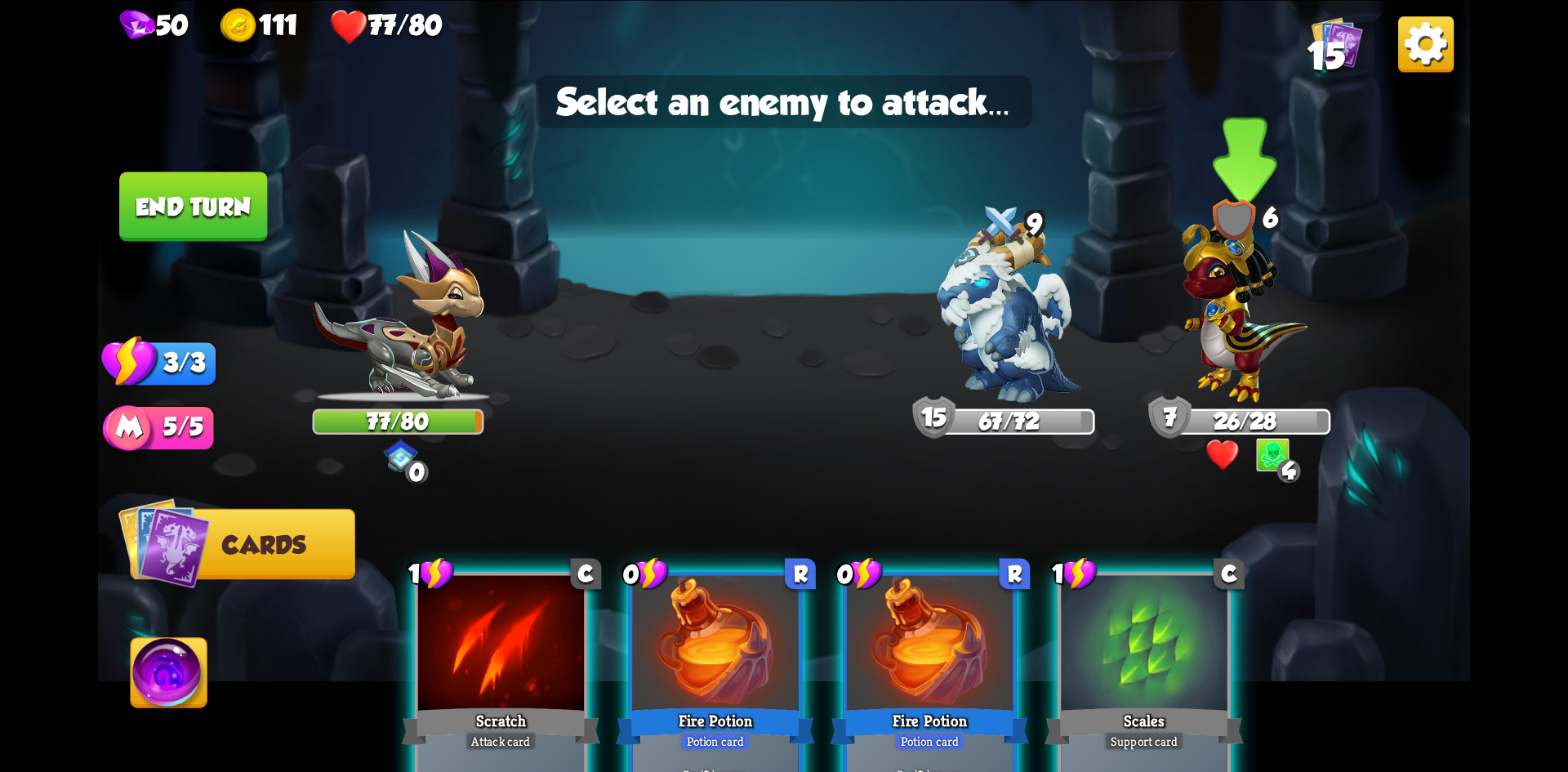
click at [1242, 313] on img at bounding box center [1245, 305] width 125 height 195
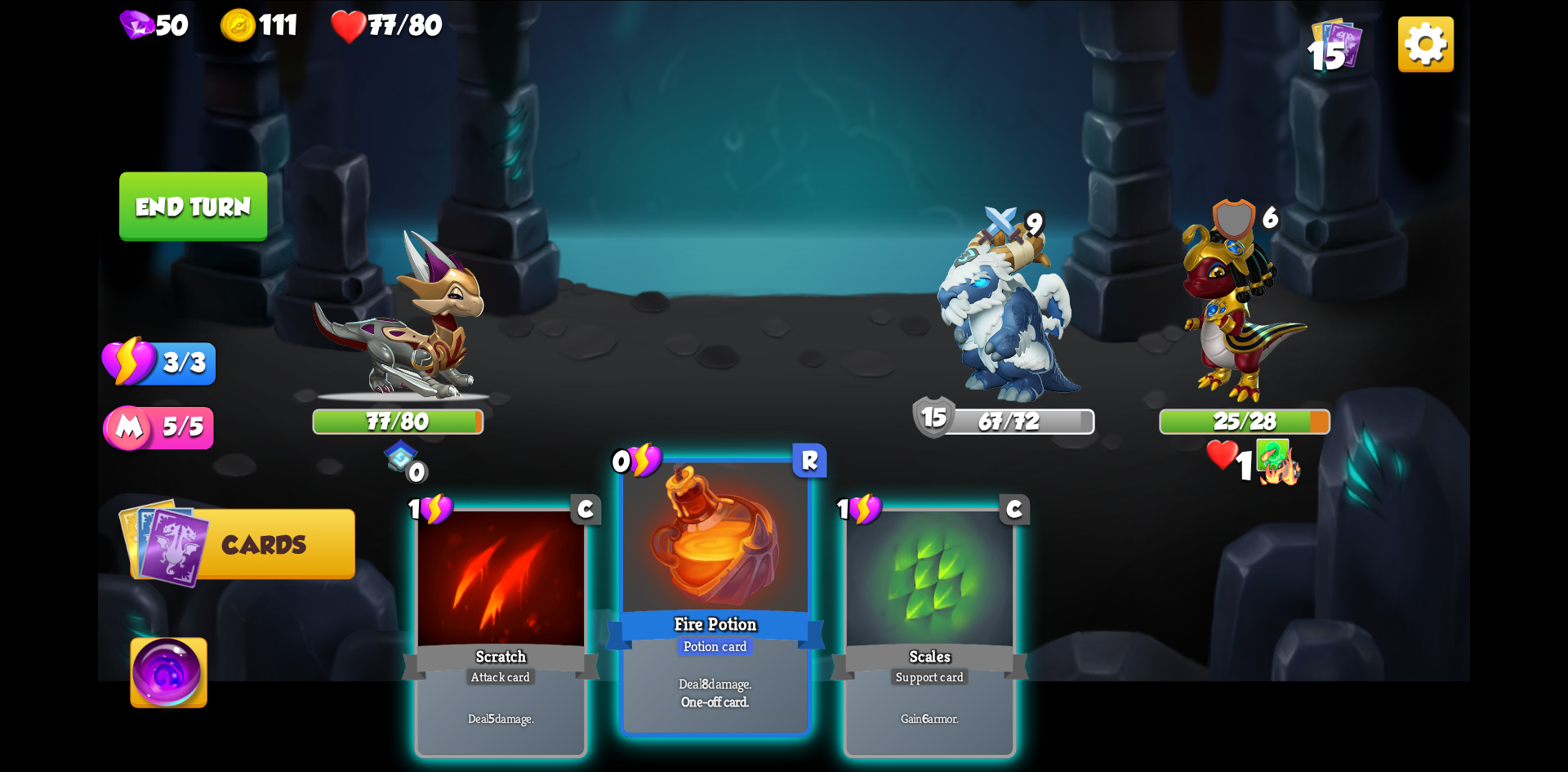
drag, startPoint x: 717, startPoint y: 580, endPoint x: 799, endPoint y: 552, distance: 86.6
click at [717, 581] on div at bounding box center [716, 540] width 185 height 155
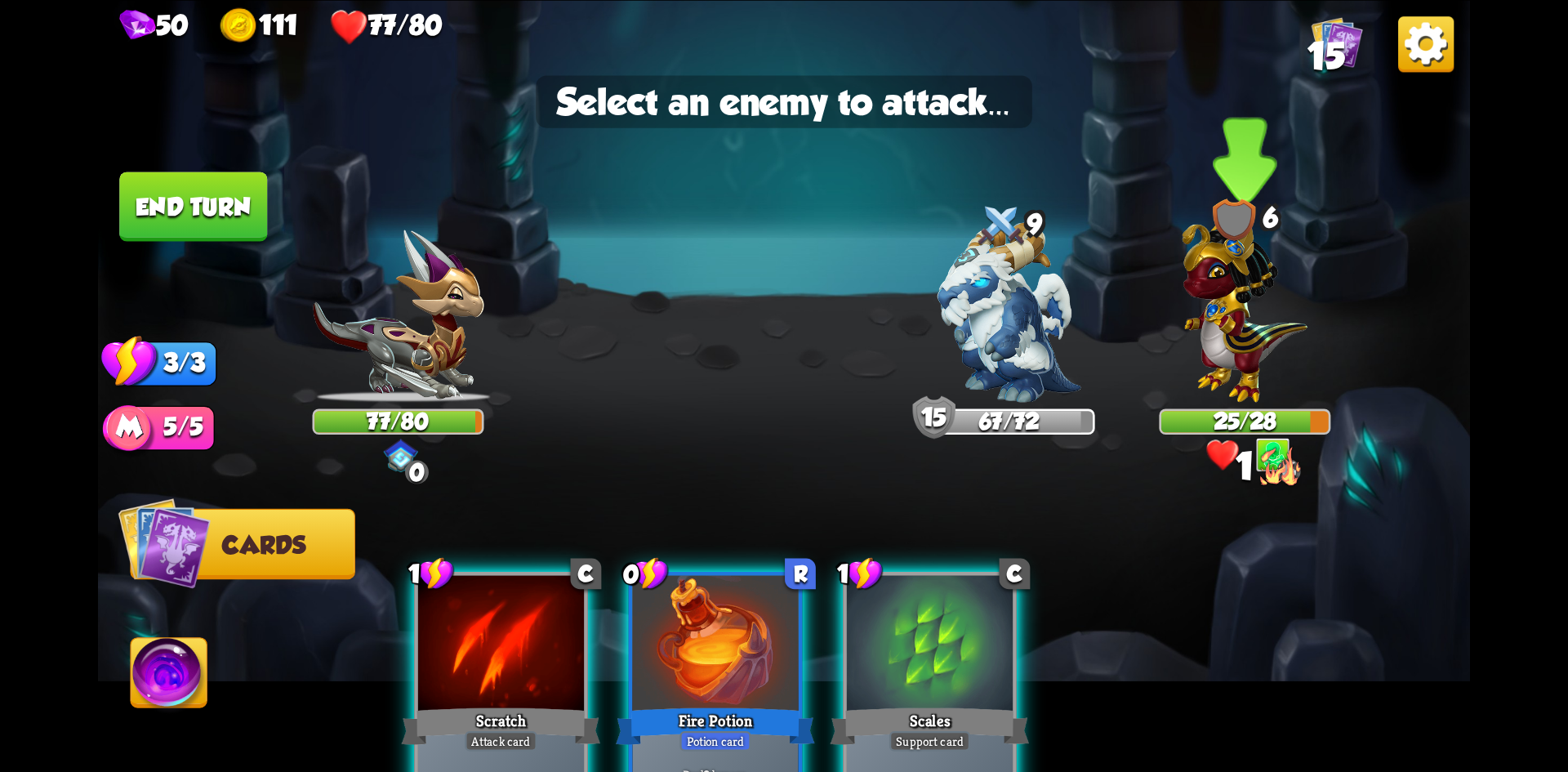
click at [1239, 322] on img at bounding box center [1245, 305] width 125 height 195
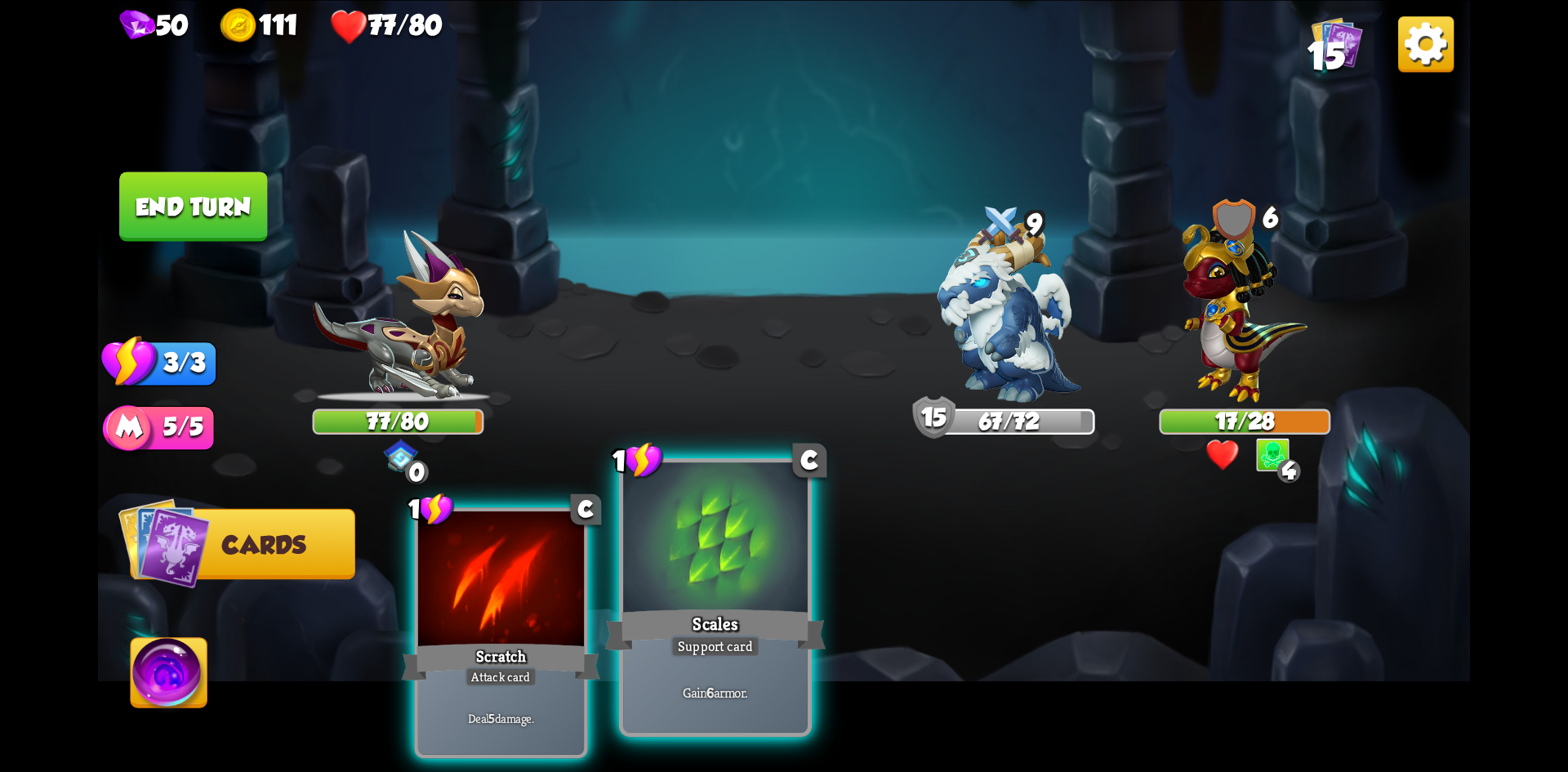
click at [688, 577] on div at bounding box center [716, 540] width 185 height 155
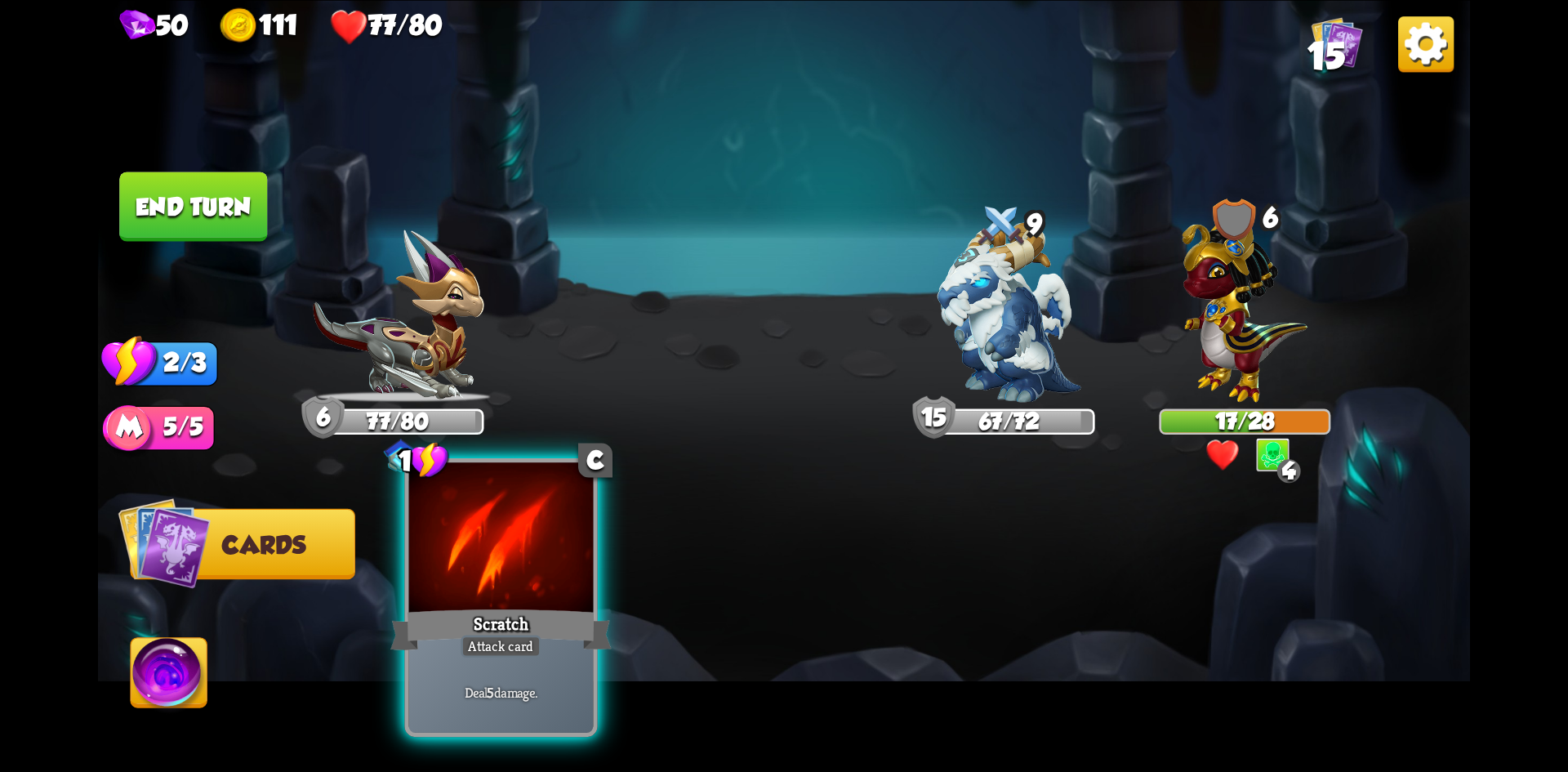
click at [536, 554] on div at bounding box center [502, 540] width 185 height 155
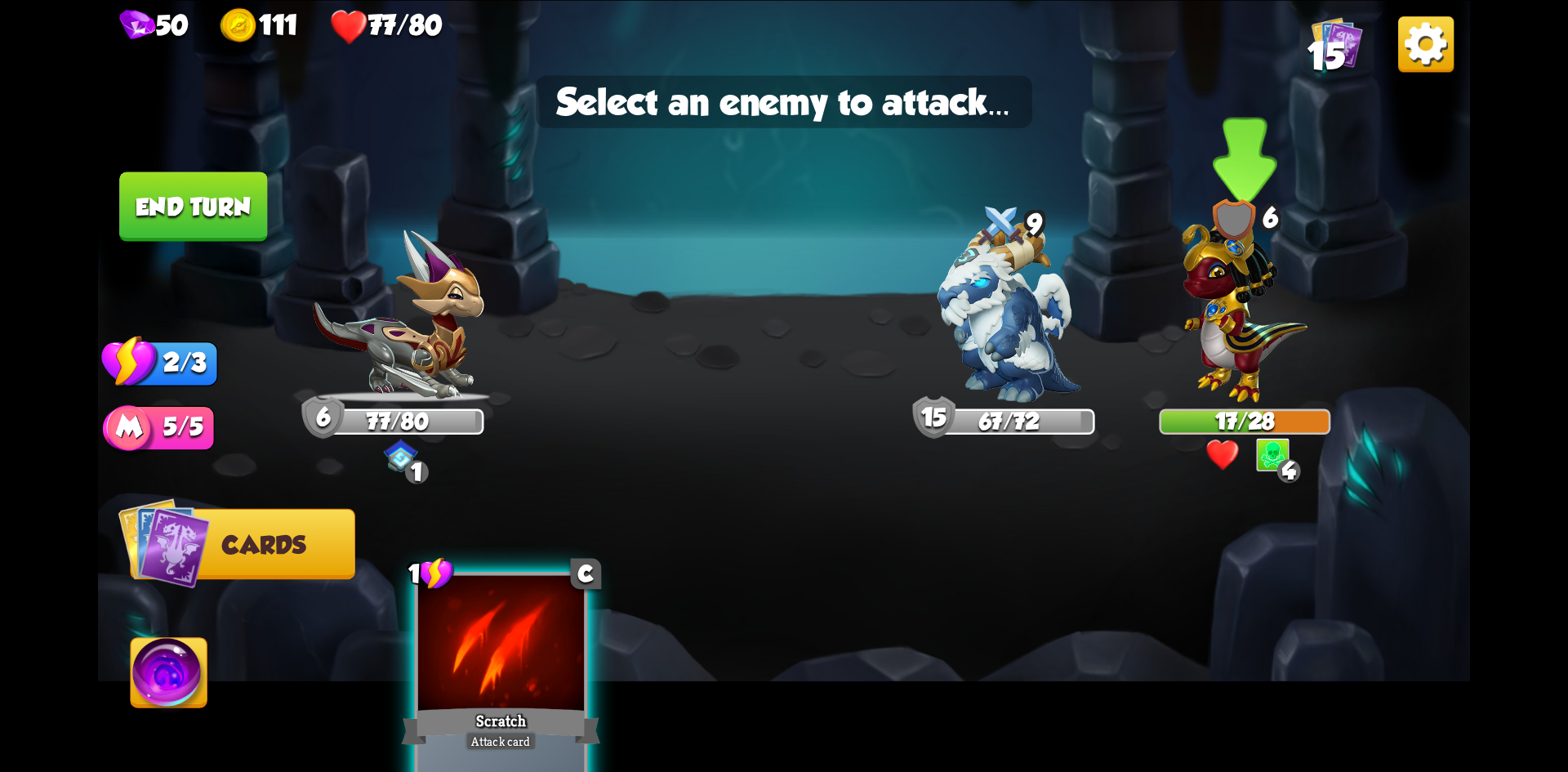
click at [1202, 316] on img at bounding box center [1245, 305] width 125 height 195
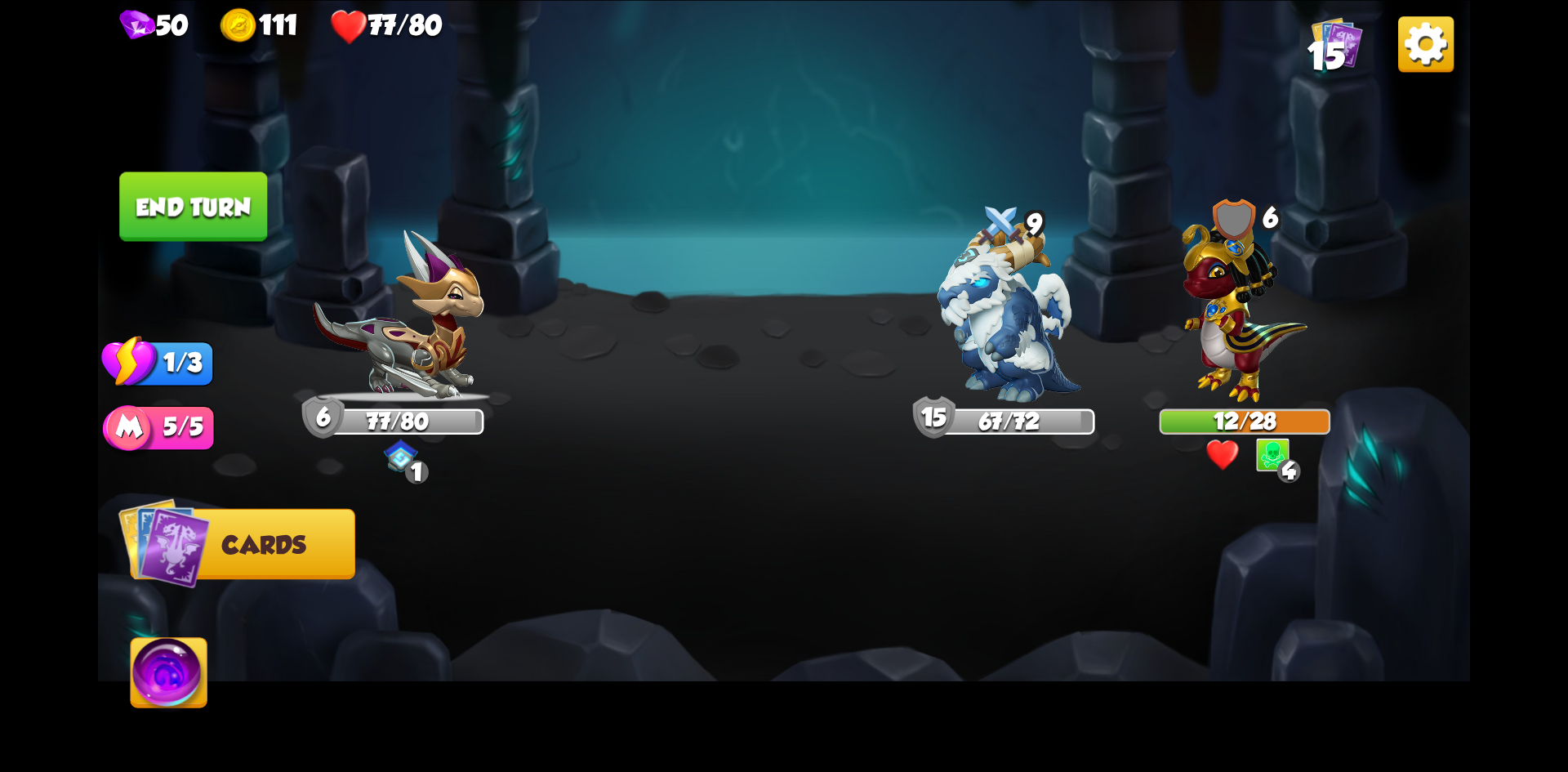
click at [217, 211] on button "End turn" at bounding box center [193, 206] width 148 height 69
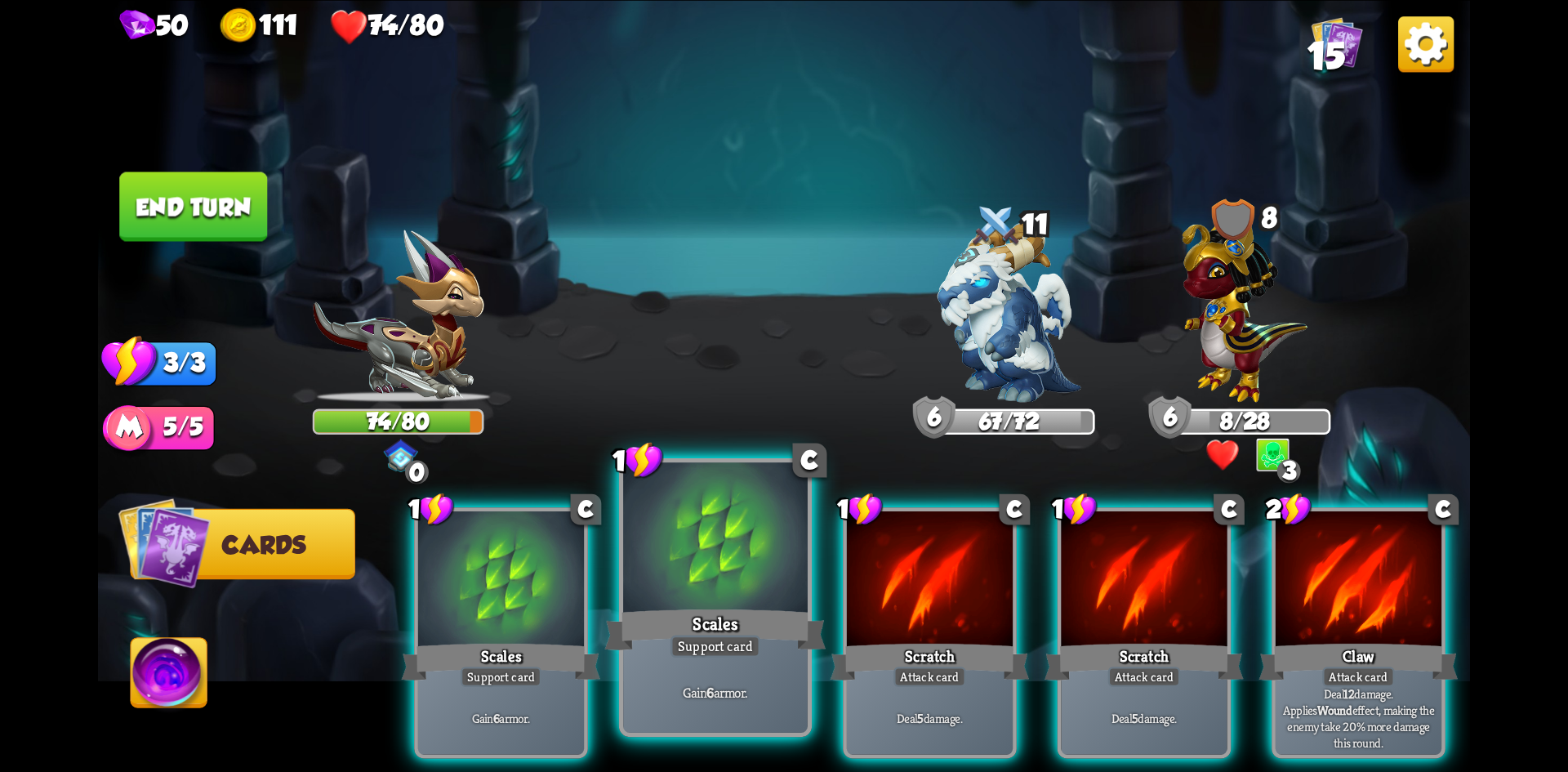
click at [679, 616] on div "Scales" at bounding box center [716, 629] width 221 height 49
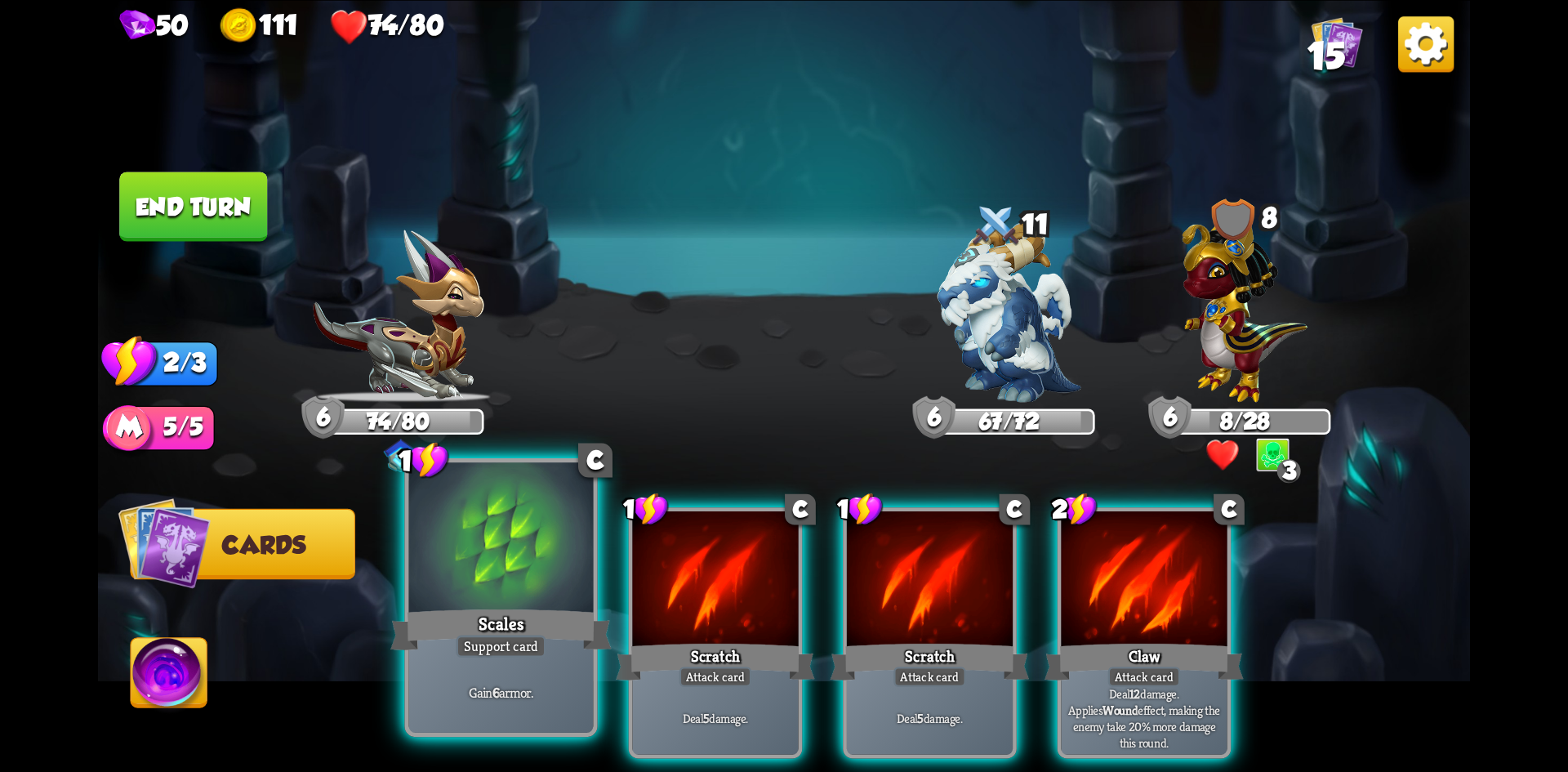
click at [479, 590] on div at bounding box center [502, 540] width 185 height 155
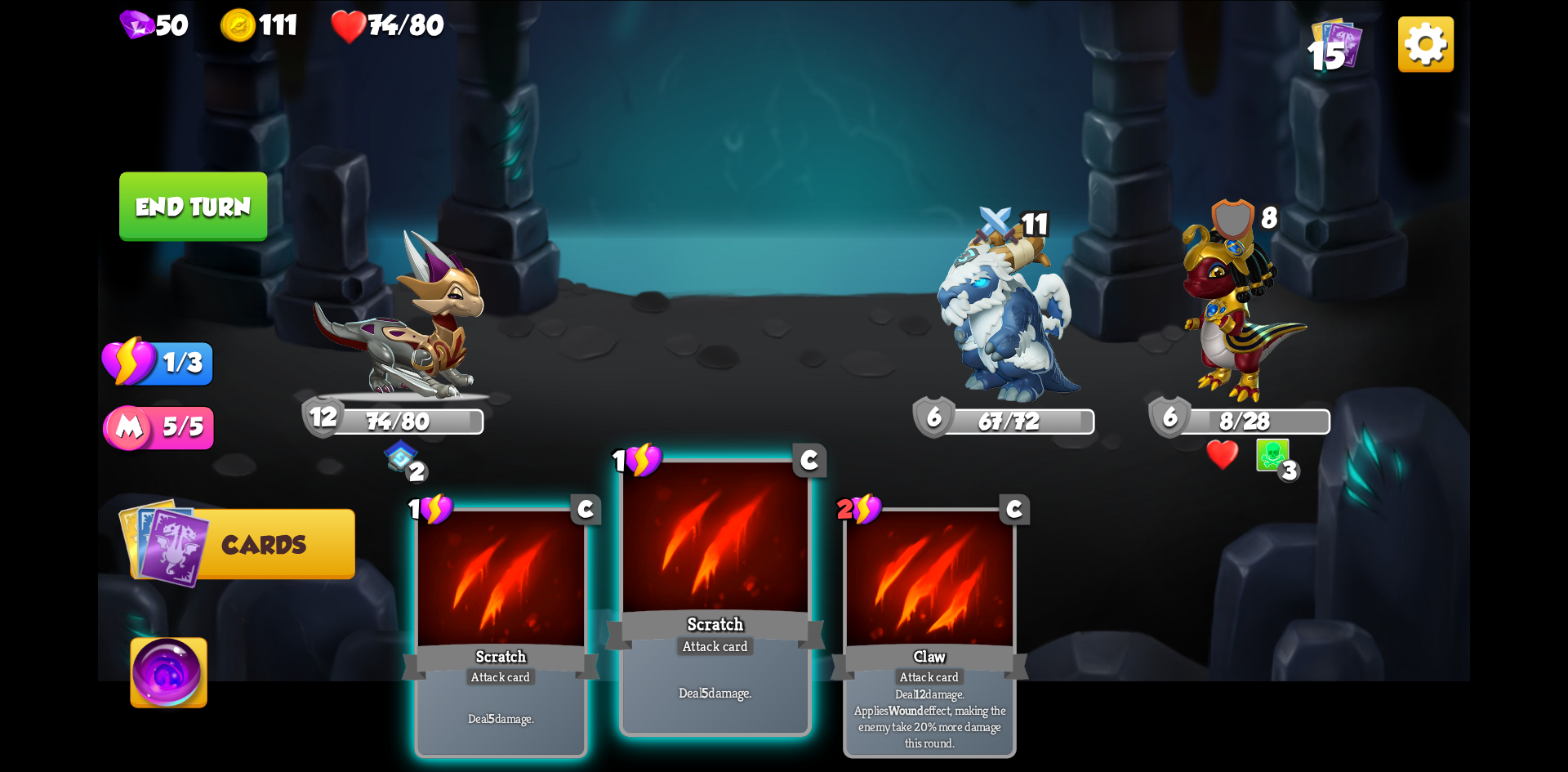
click at [745, 612] on div "Scratch" at bounding box center [716, 629] width 221 height 49
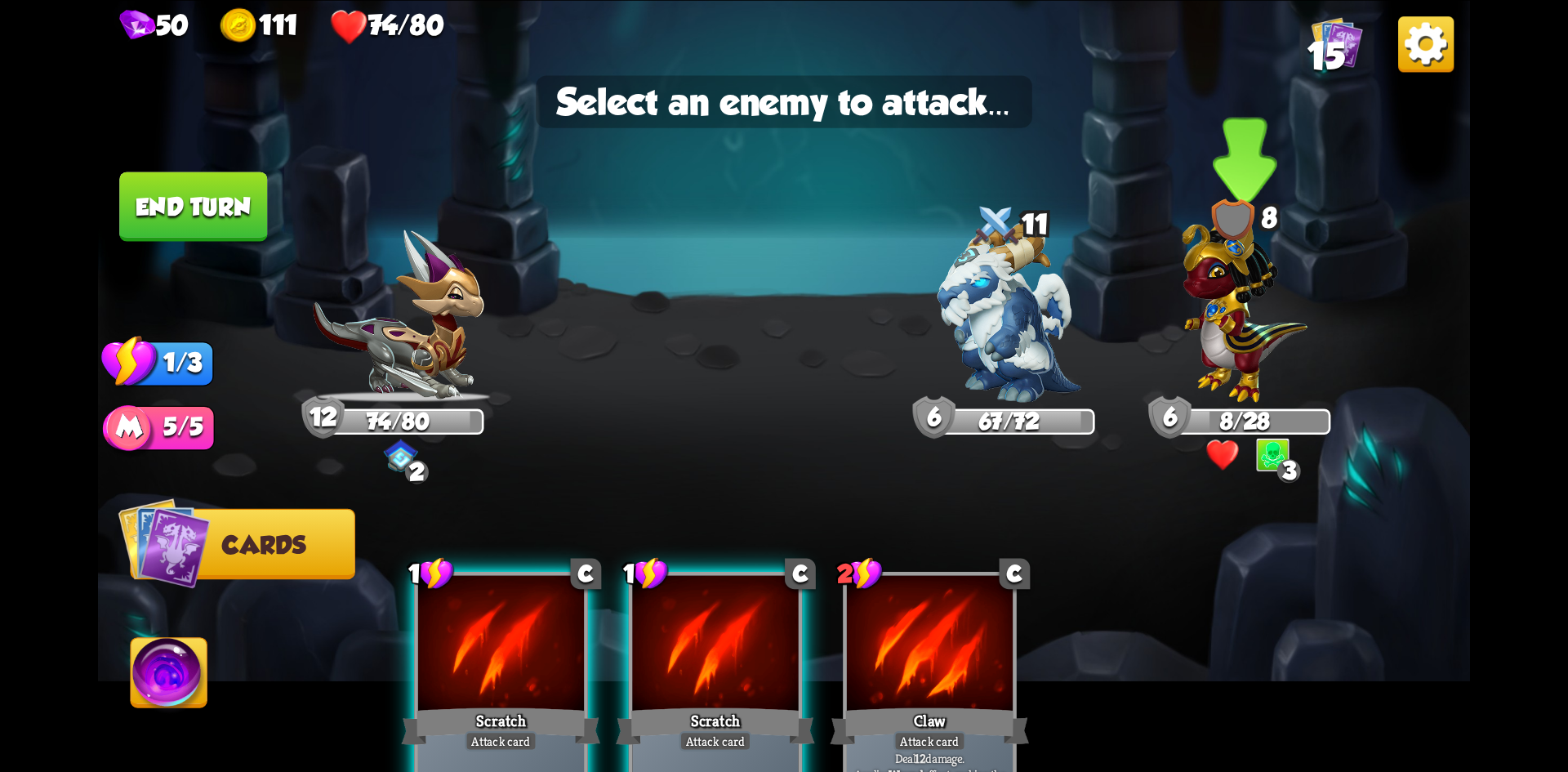
click at [1246, 322] on img at bounding box center [1245, 305] width 125 height 195
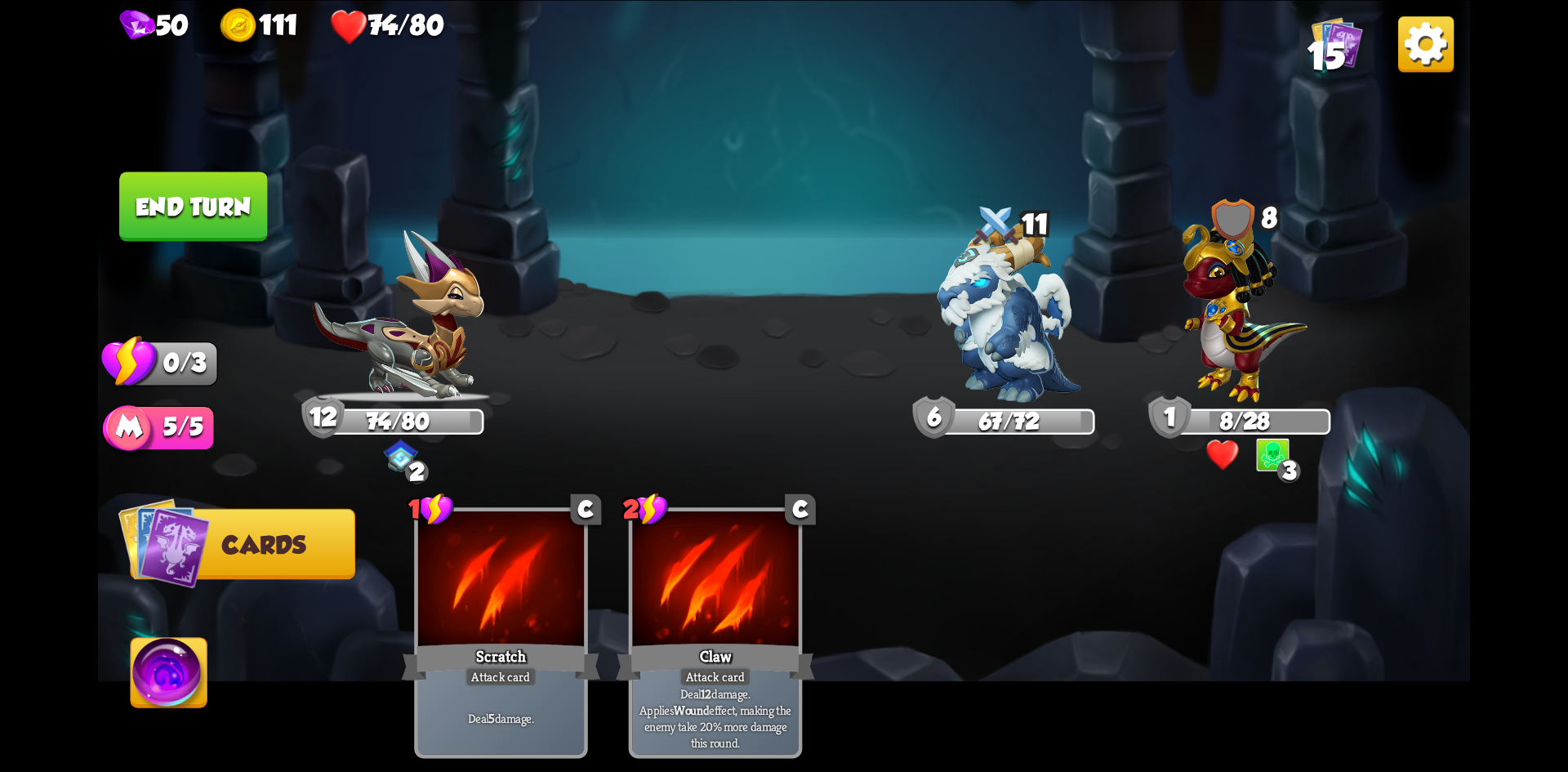
click at [226, 199] on button "End turn" at bounding box center [193, 206] width 148 height 69
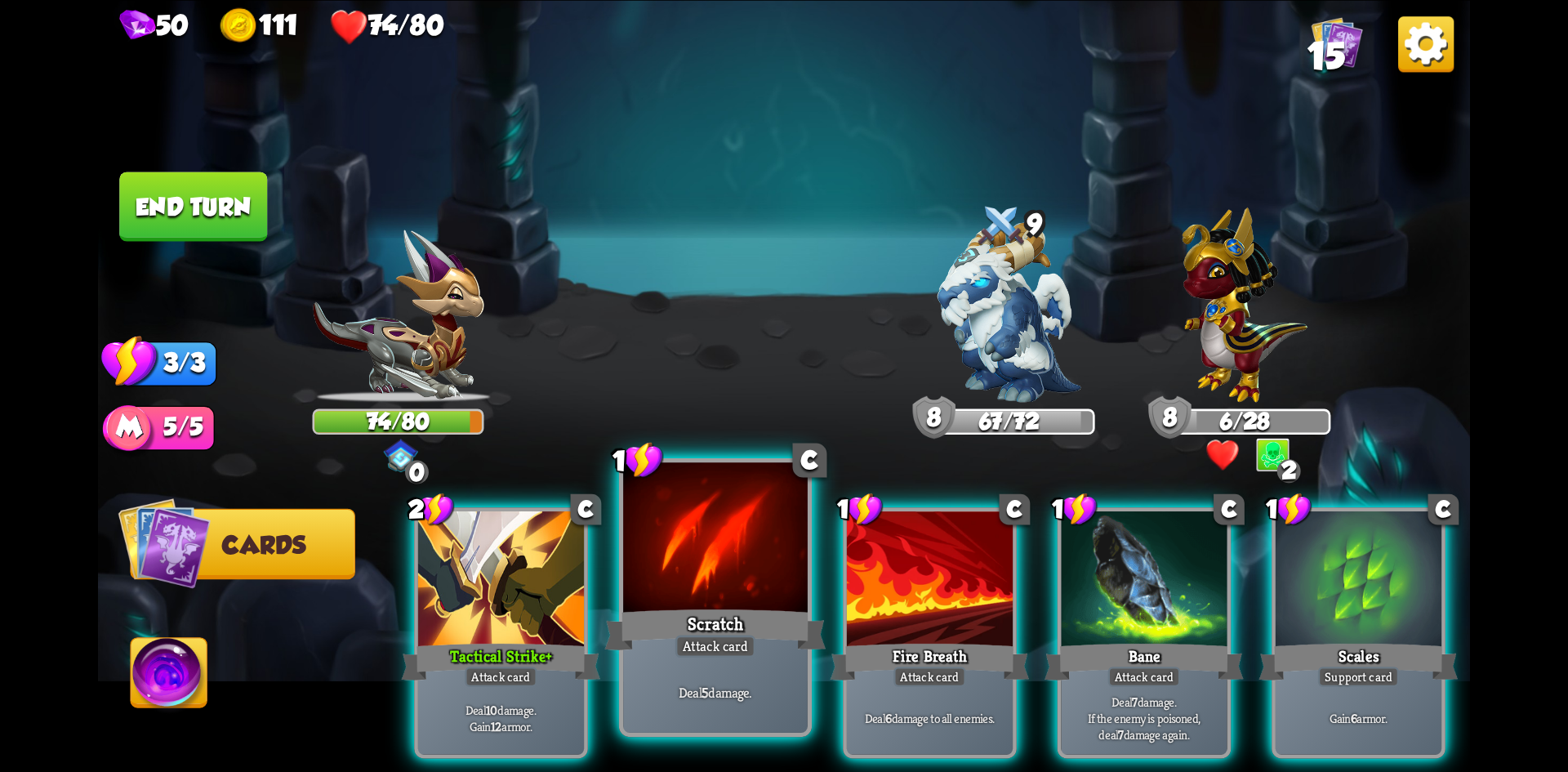
drag, startPoint x: 728, startPoint y: 625, endPoint x: 761, endPoint y: 610, distance: 36.2
click at [727, 625] on div "Scratch" at bounding box center [716, 629] width 221 height 49
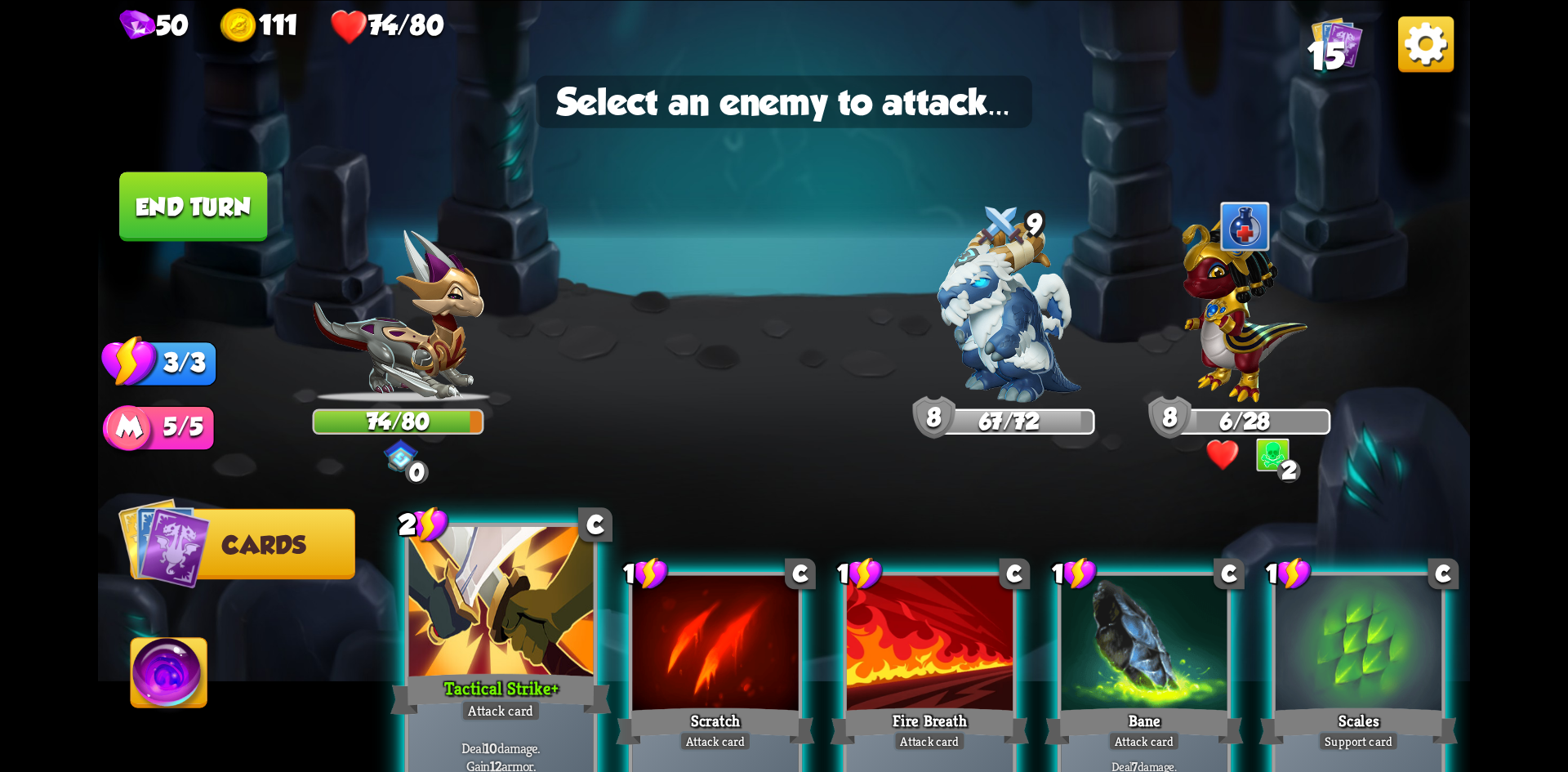
click at [551, 676] on div "Tactical Strike +" at bounding box center [501, 693] width 221 height 49
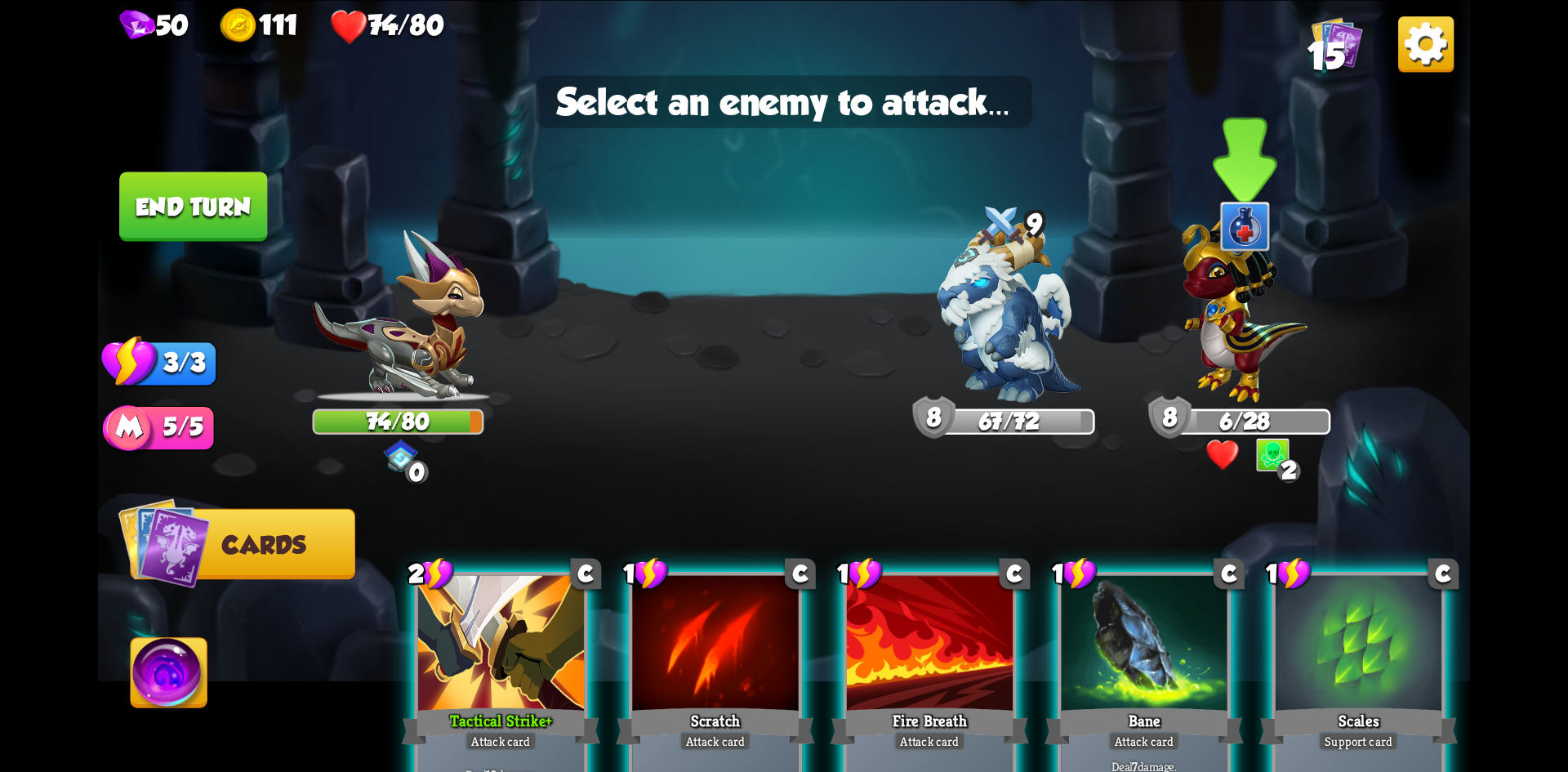
click at [1223, 328] on img at bounding box center [1245, 305] width 125 height 195
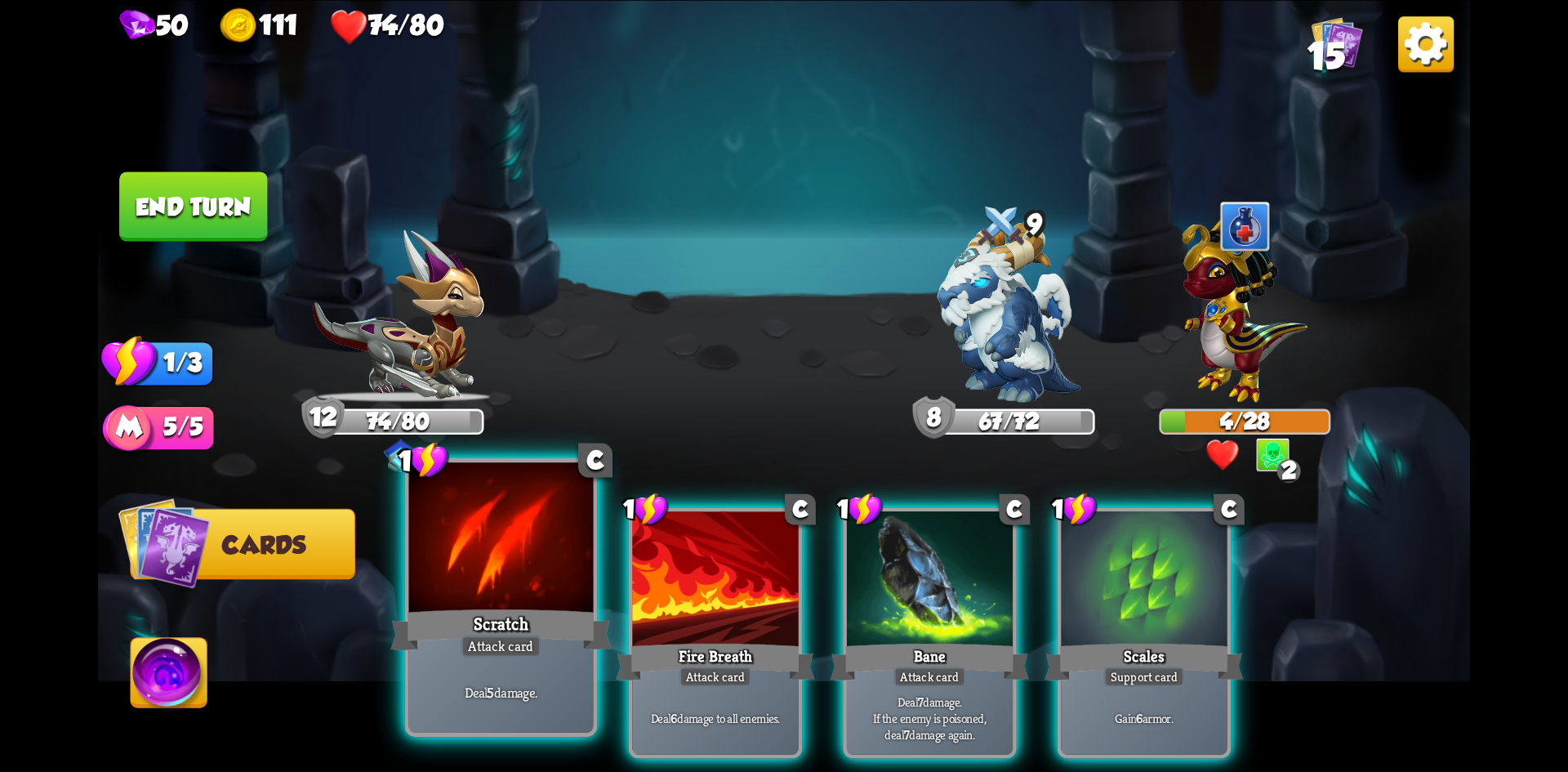
click at [527, 609] on div "Scratch" at bounding box center [501, 629] width 221 height 49
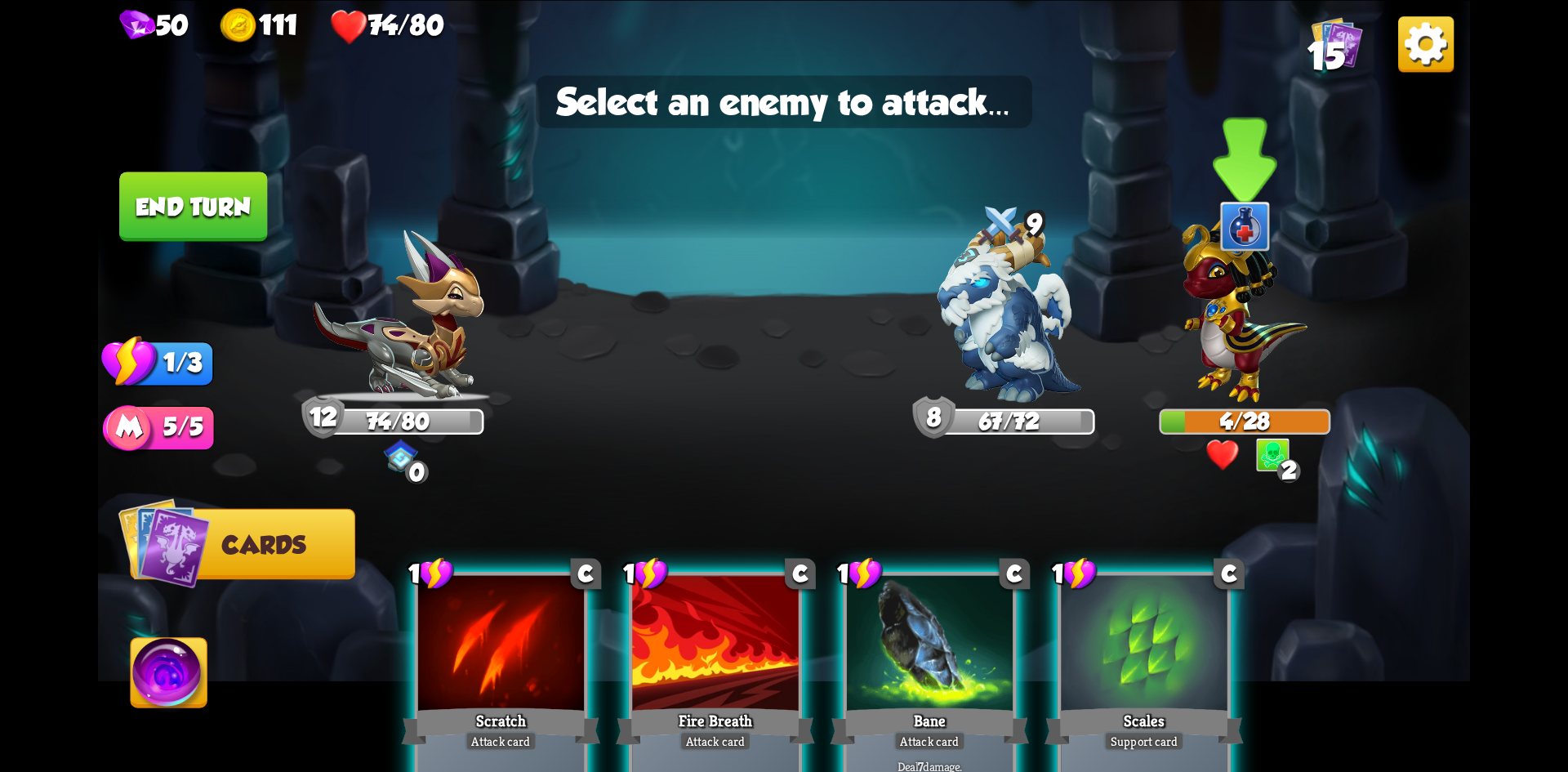
click at [1243, 318] on img at bounding box center [1245, 305] width 125 height 195
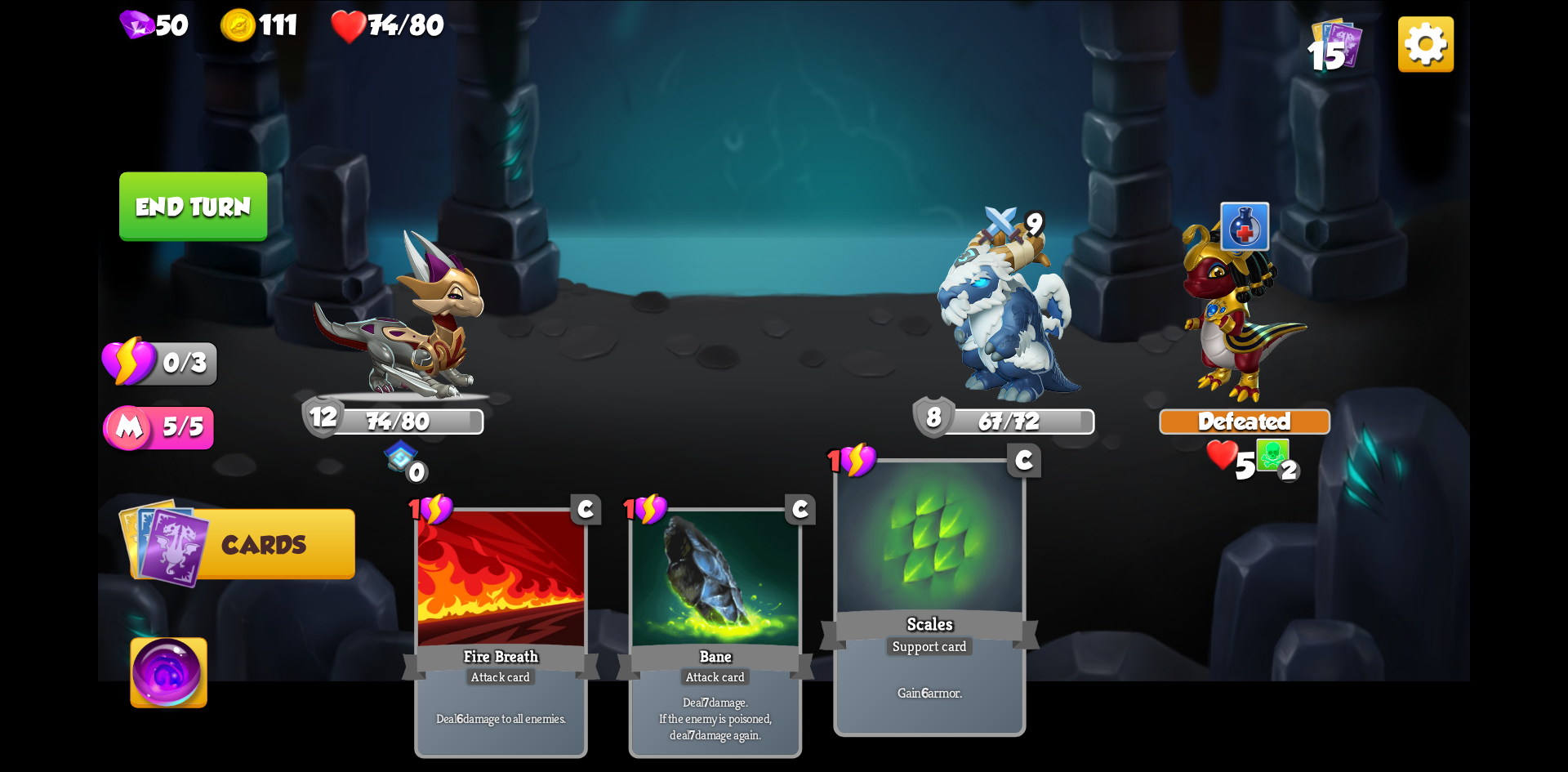
click at [875, 609] on div "Scales" at bounding box center [930, 629] width 221 height 49
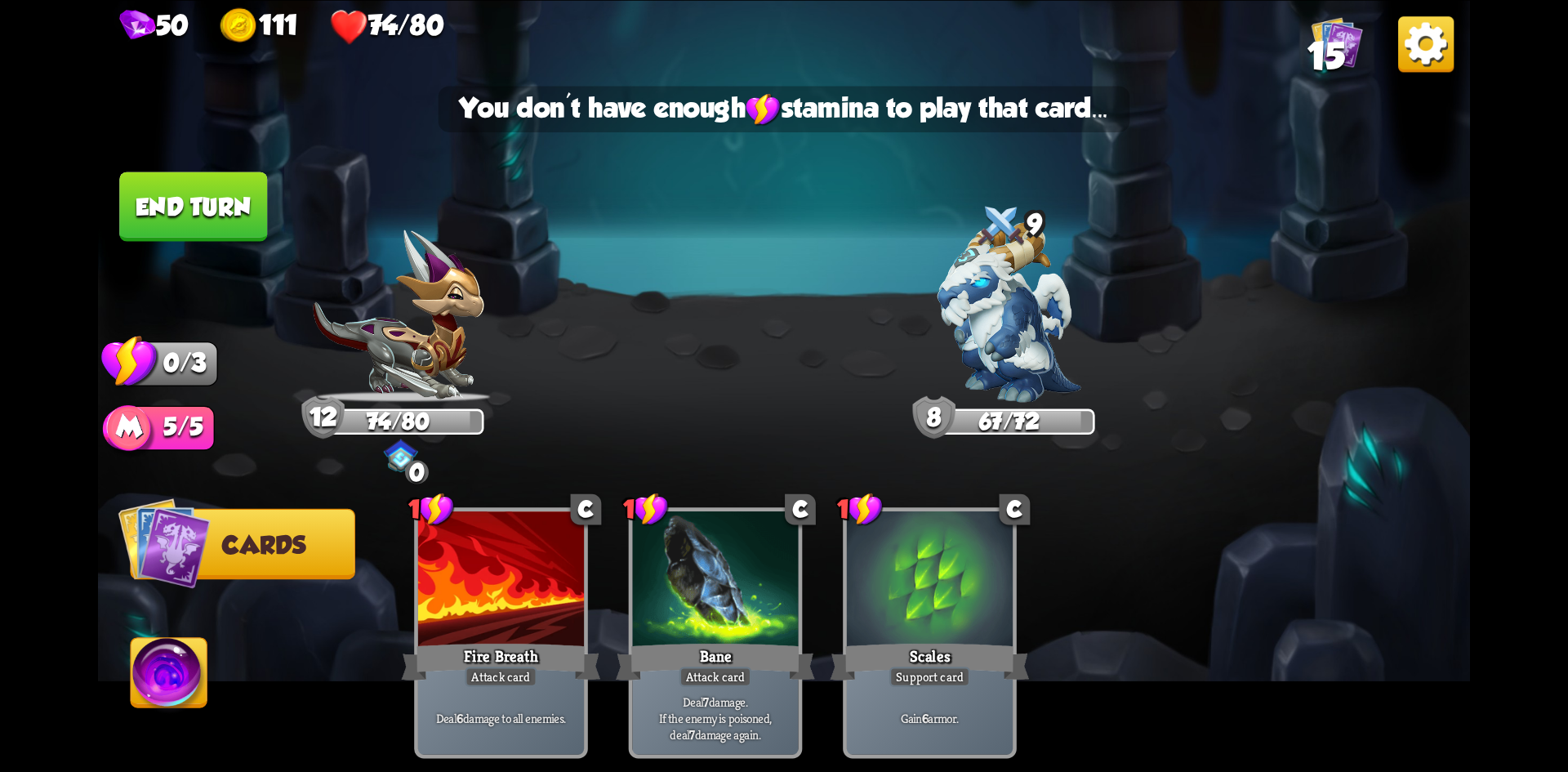
click at [199, 210] on button "End turn" at bounding box center [193, 206] width 148 height 69
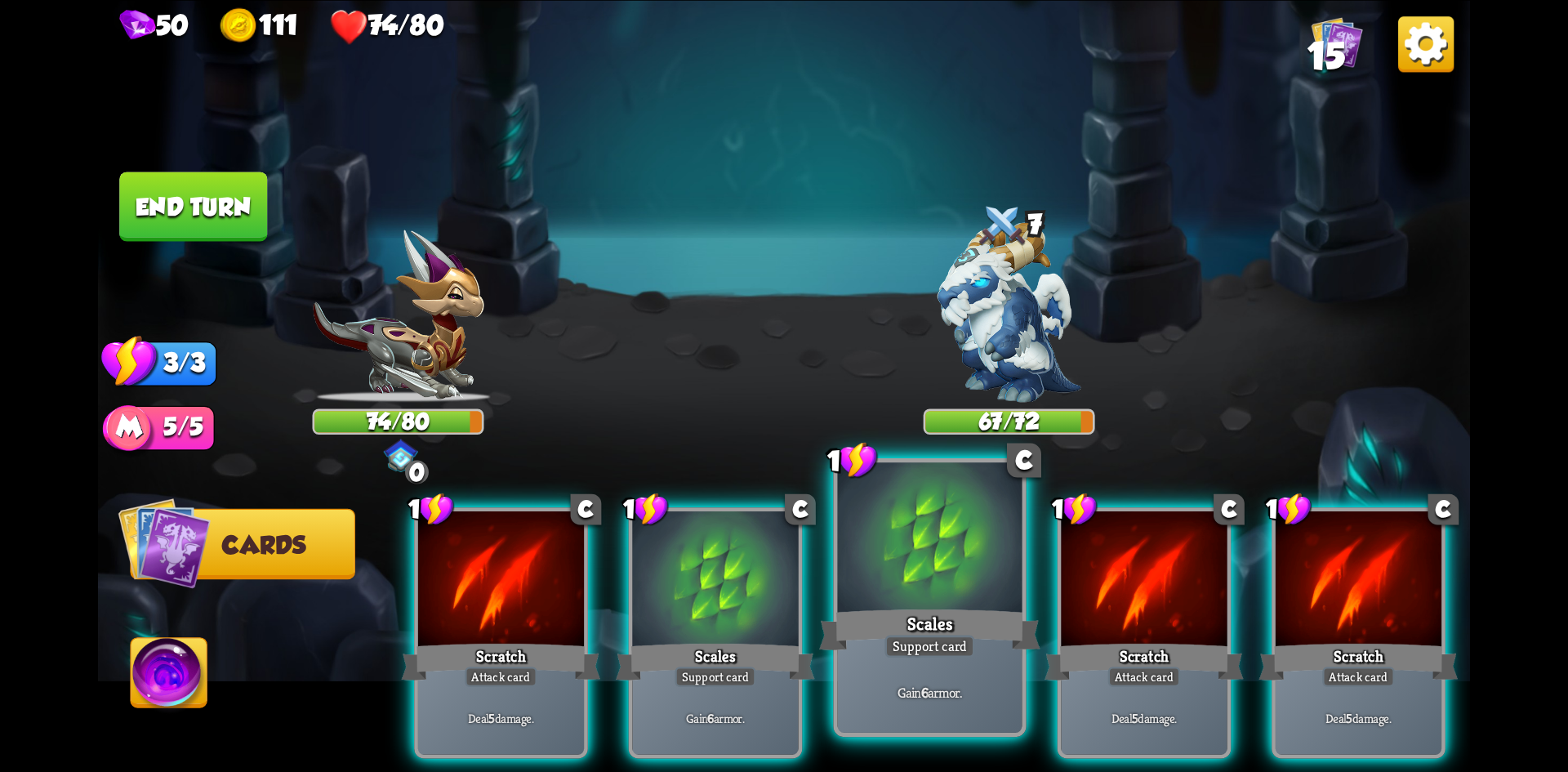
click at [962, 588] on div at bounding box center [931, 540] width 185 height 155
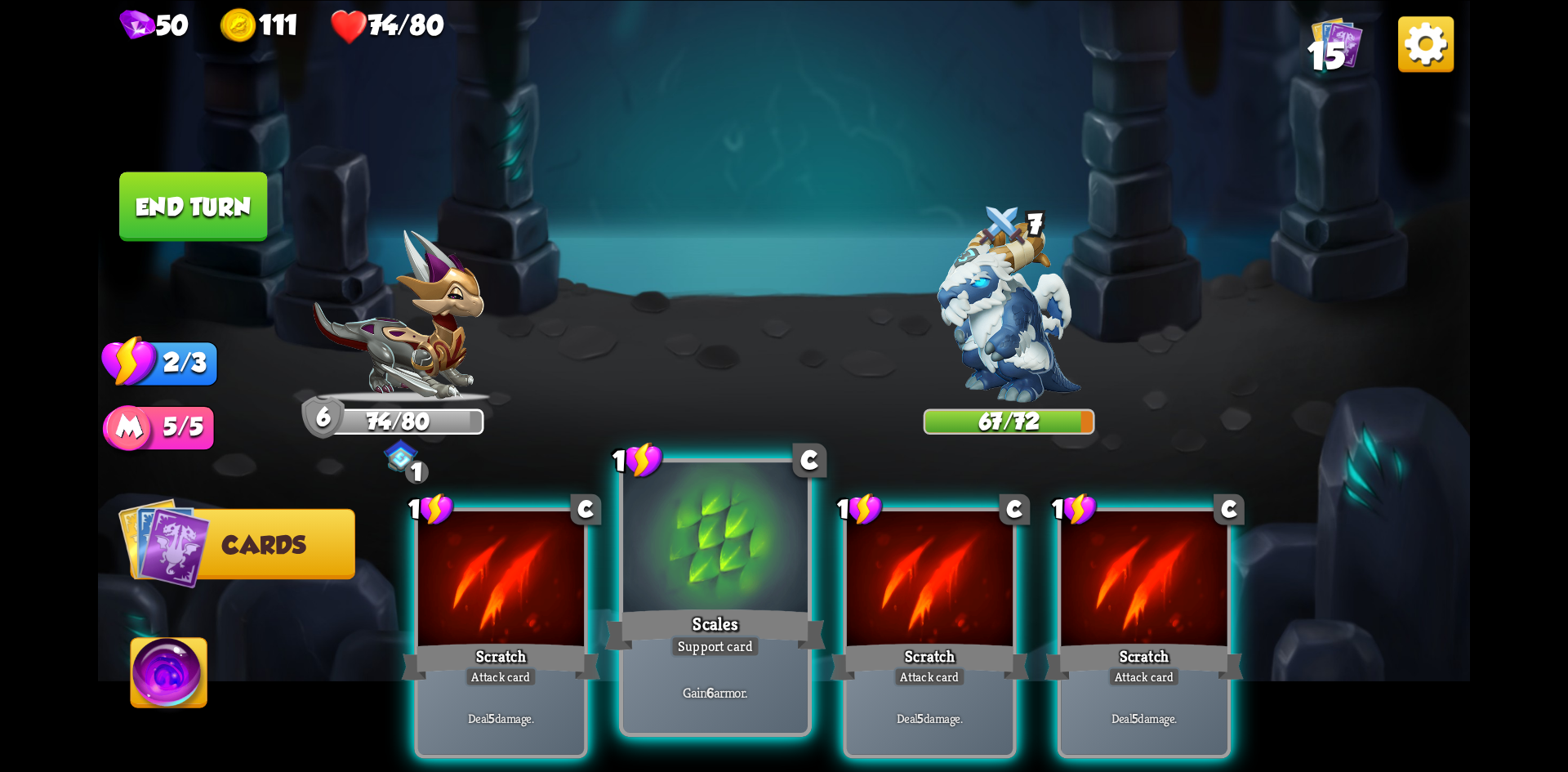
click at [705, 569] on div at bounding box center [716, 540] width 185 height 155
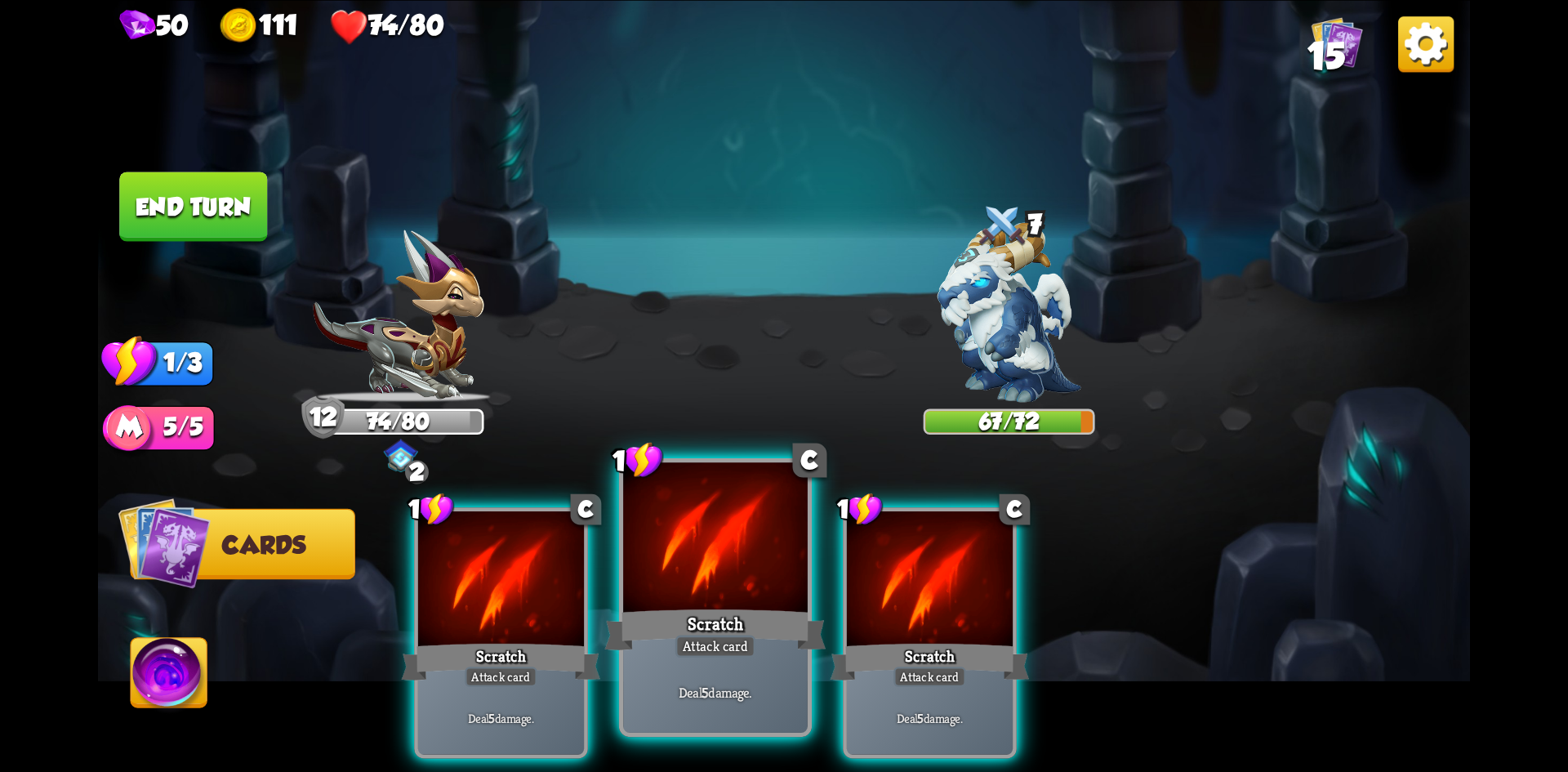
click at [702, 558] on div at bounding box center [716, 540] width 185 height 155
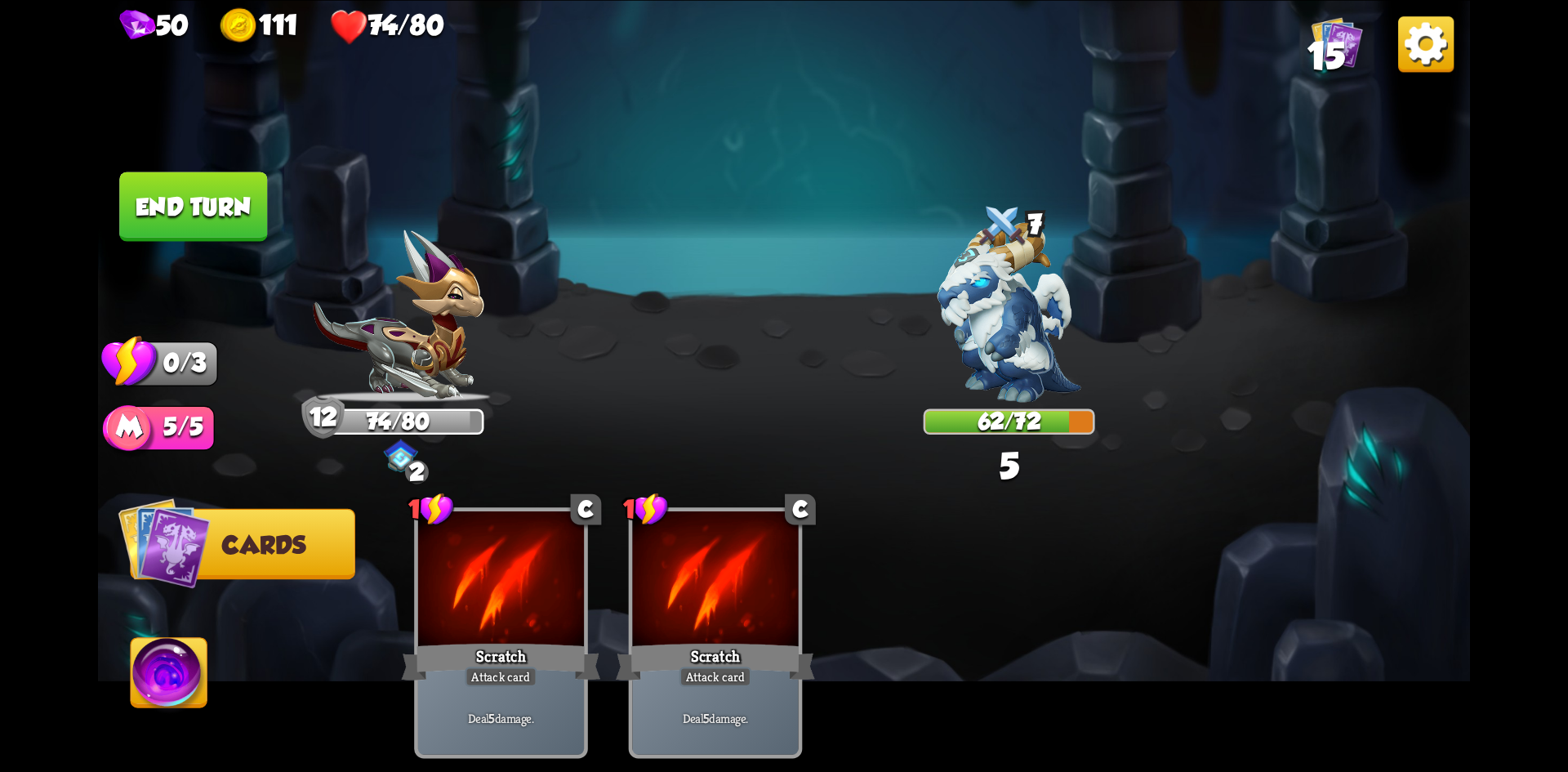
click at [215, 200] on button "End turn" at bounding box center [193, 206] width 148 height 69
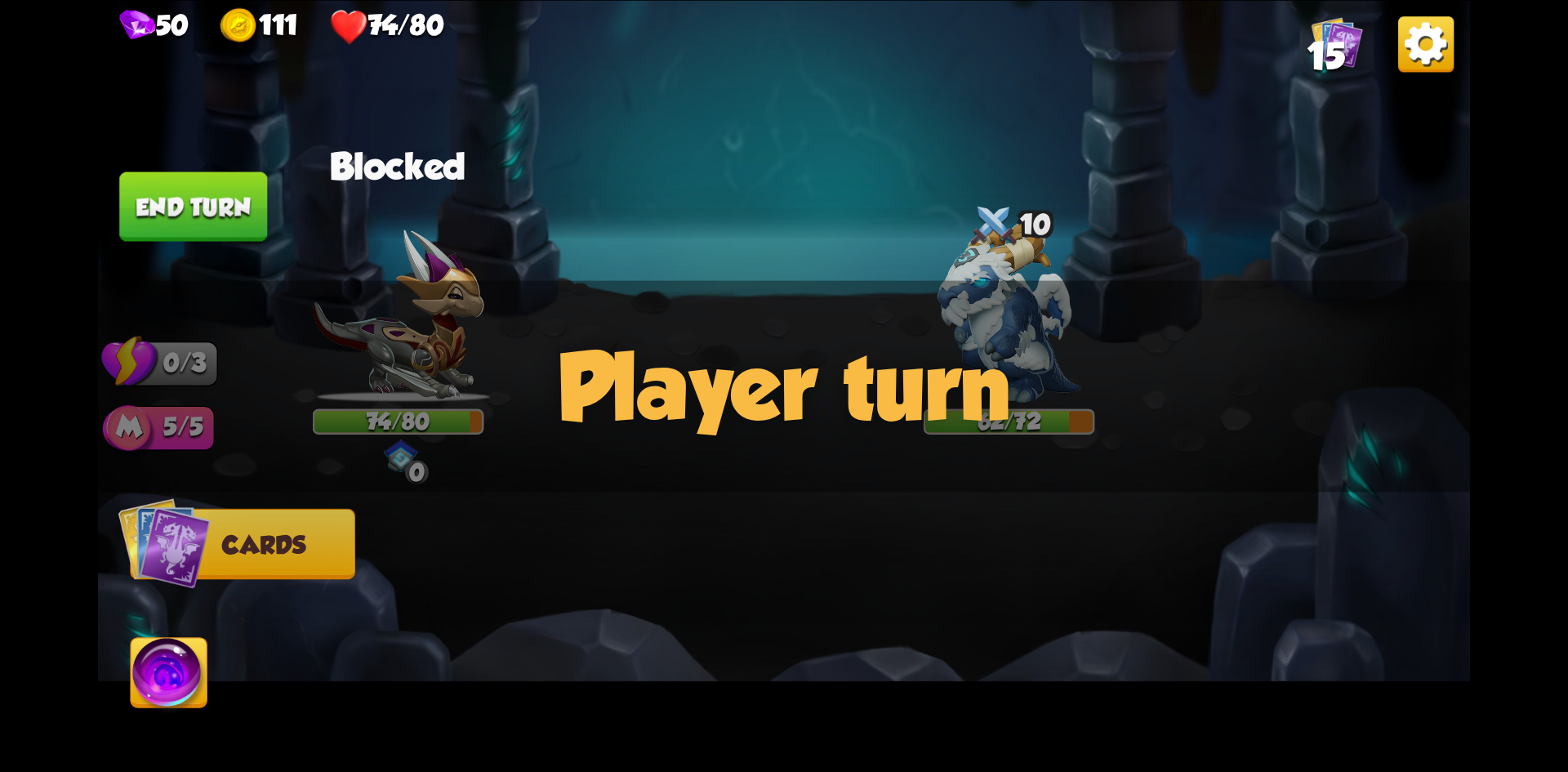
click at [710, 411] on div "Player turn" at bounding box center [784, 386] width 1373 height 211
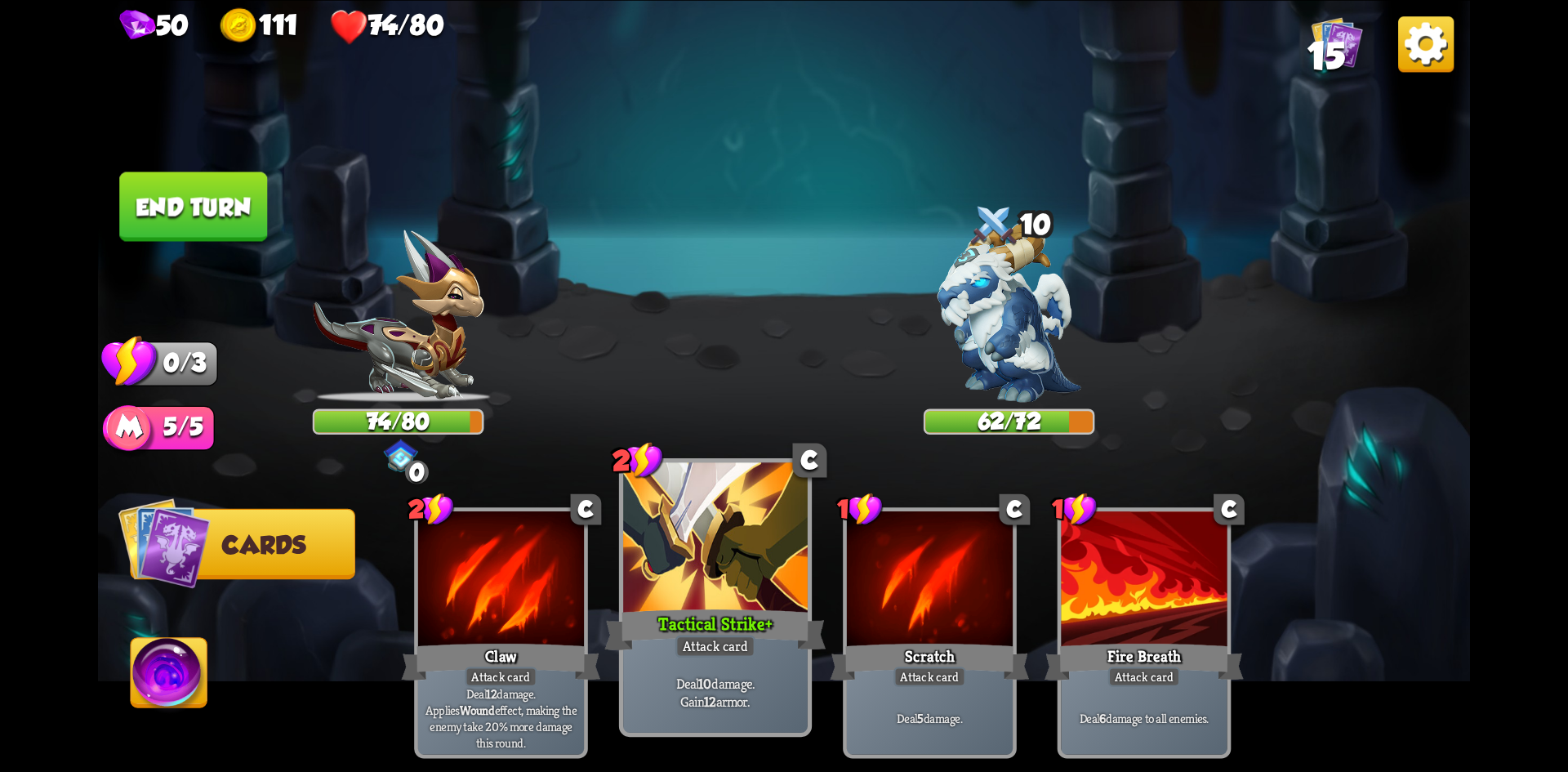
click at [721, 565] on div at bounding box center [716, 540] width 185 height 155
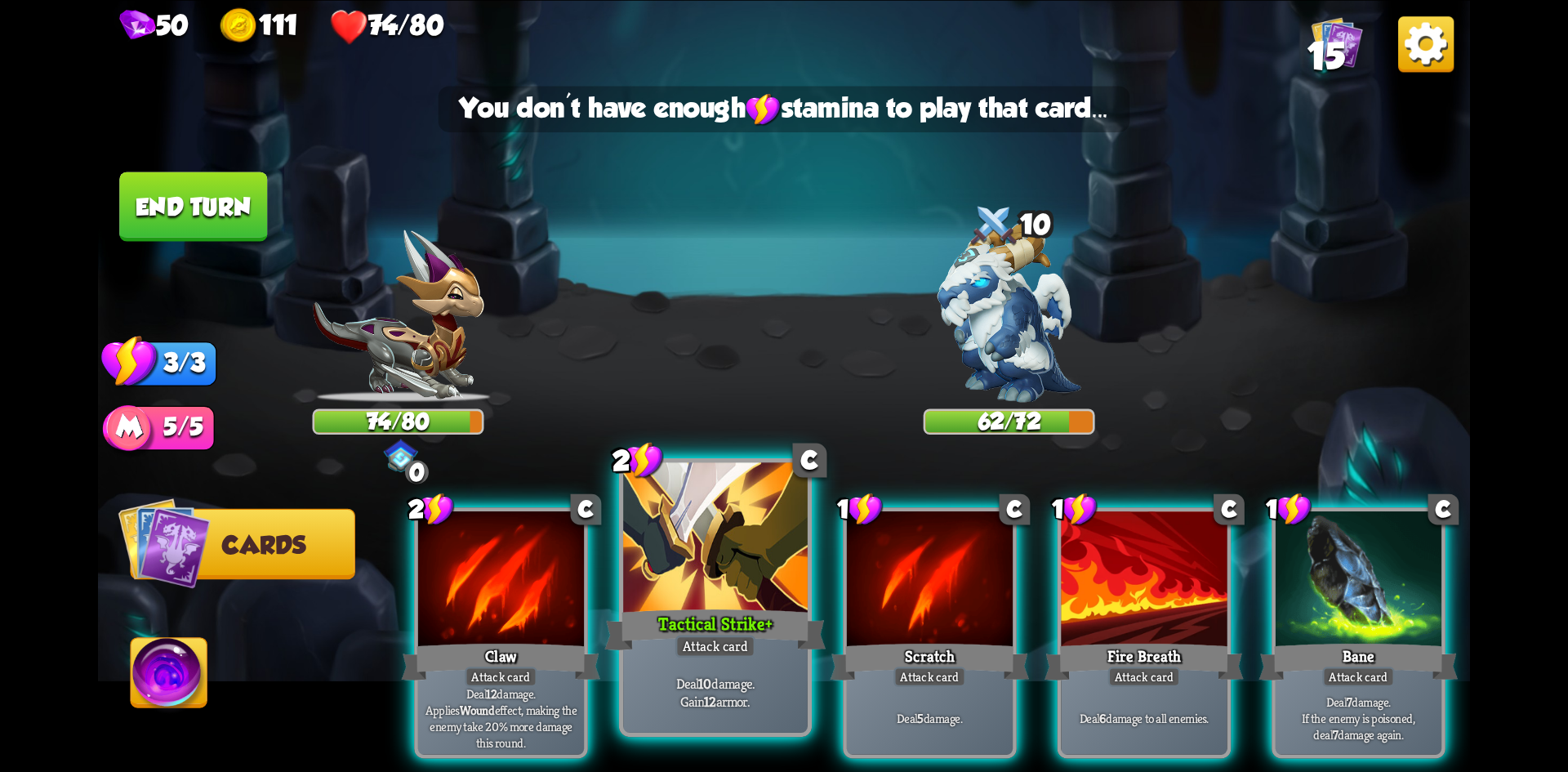
click at [724, 551] on div at bounding box center [716, 540] width 185 height 155
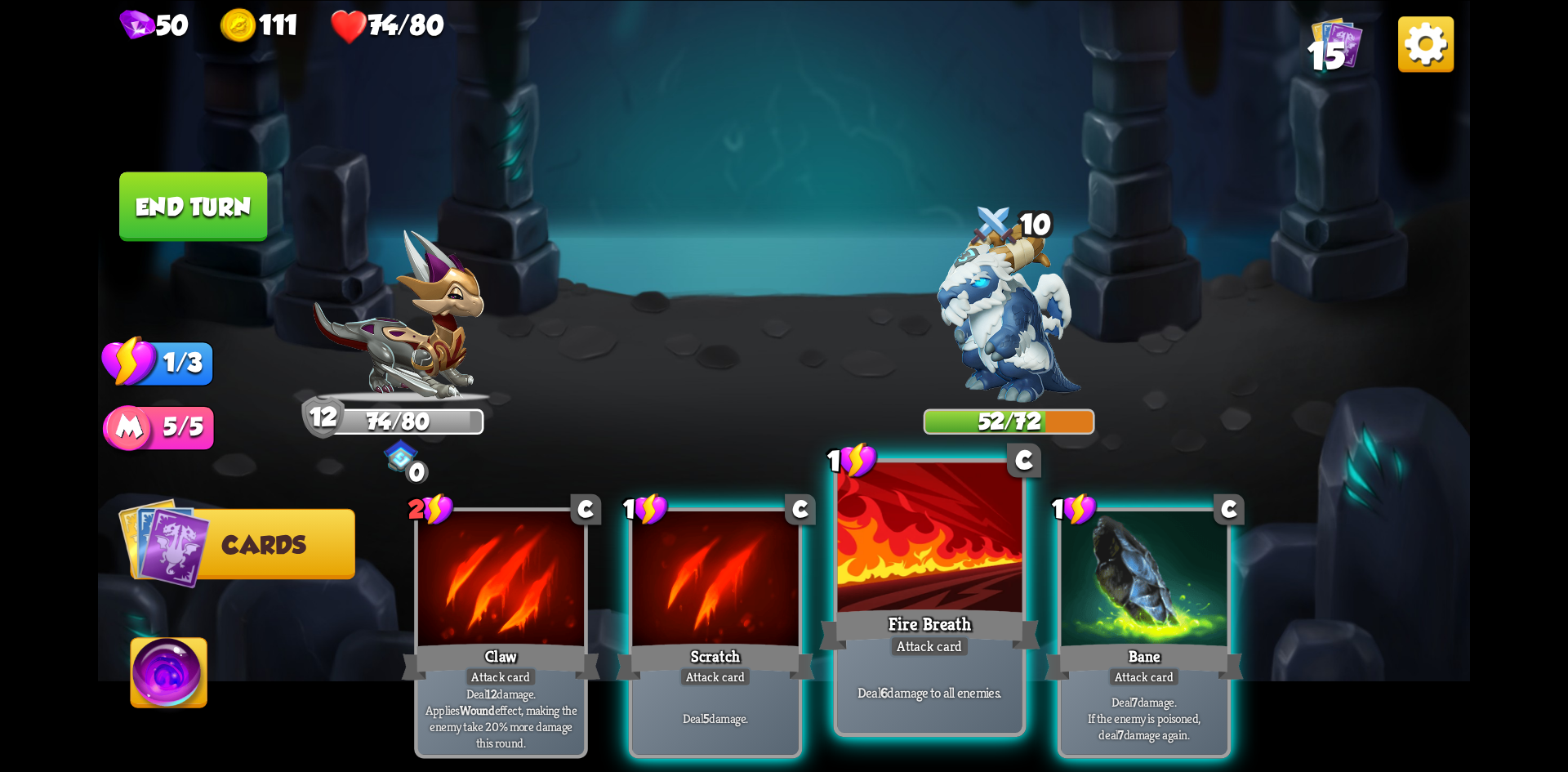
click at [912, 523] on div at bounding box center [931, 540] width 185 height 155
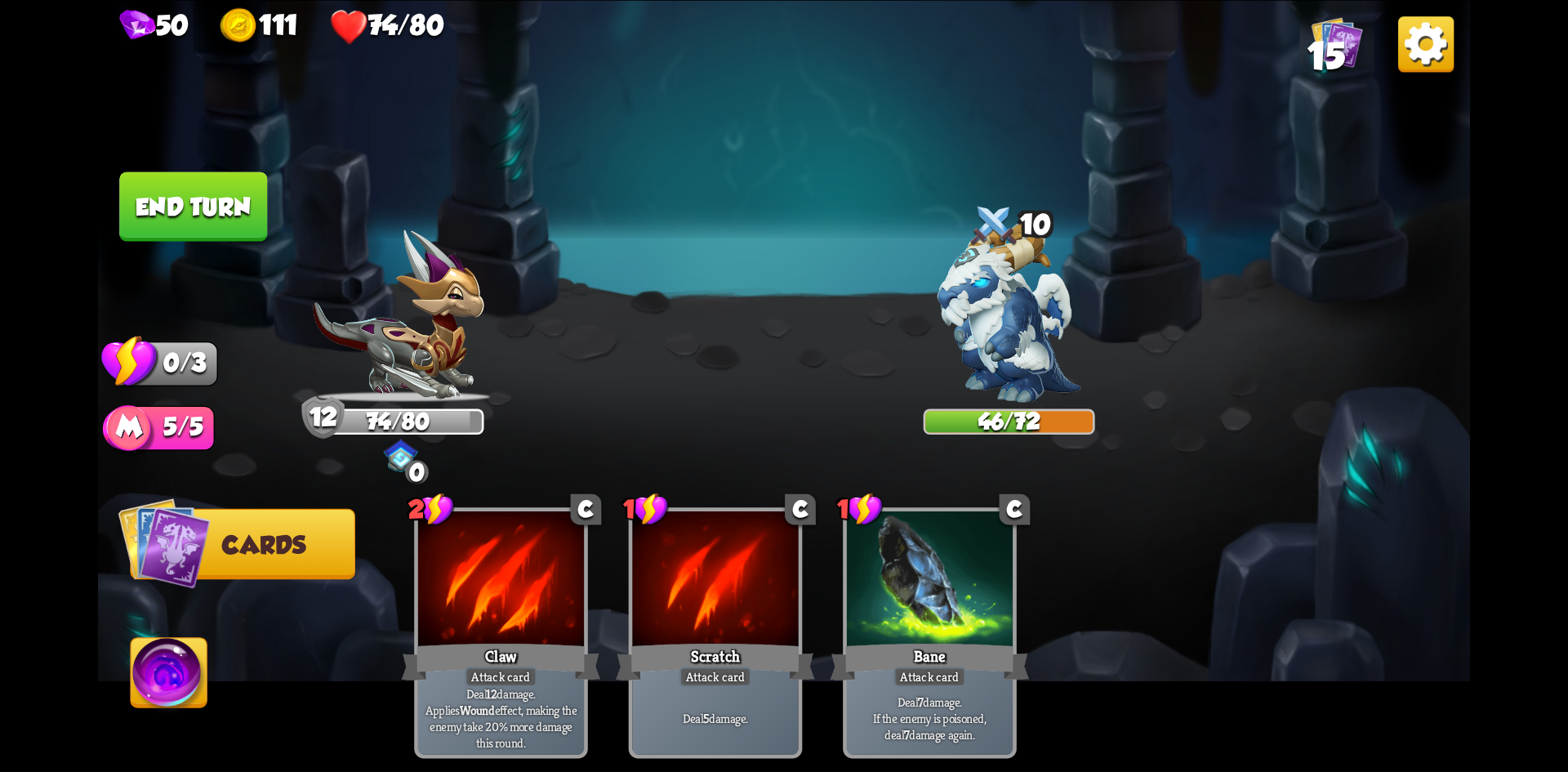
click at [126, 216] on button "End turn" at bounding box center [193, 206] width 148 height 69
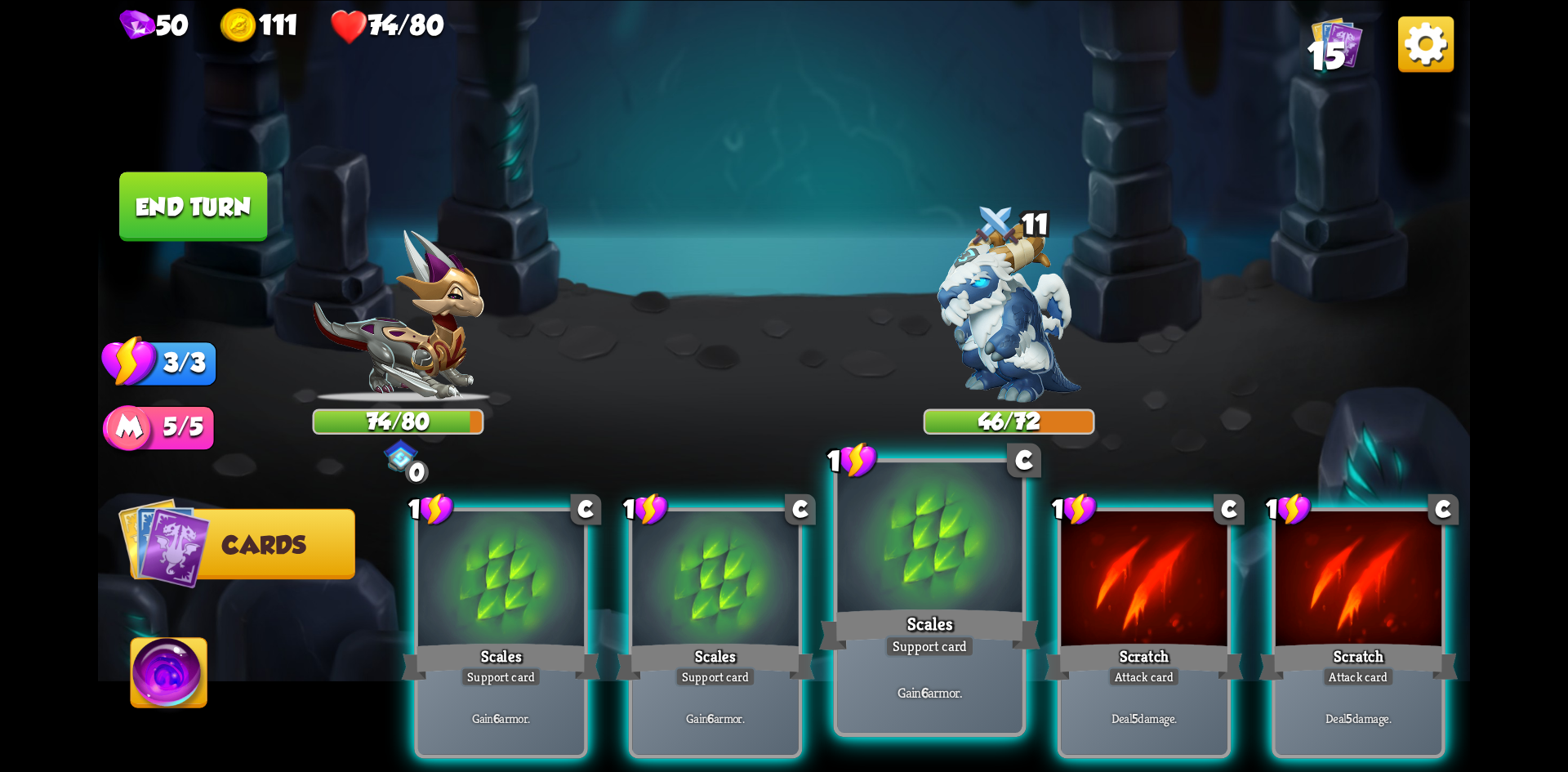
click at [863, 590] on div at bounding box center [931, 540] width 185 height 155
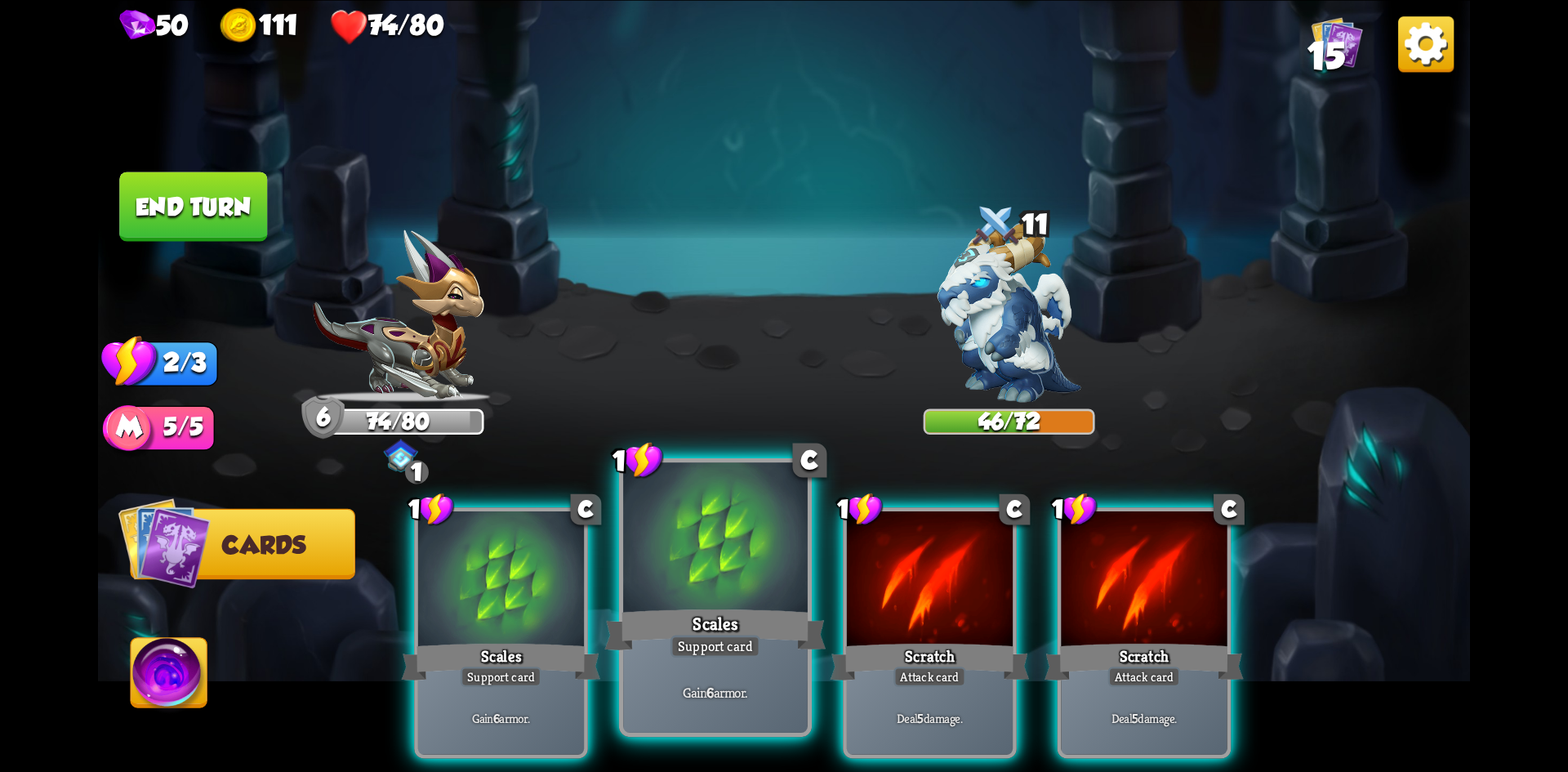
click at [733, 585] on div at bounding box center [716, 540] width 185 height 155
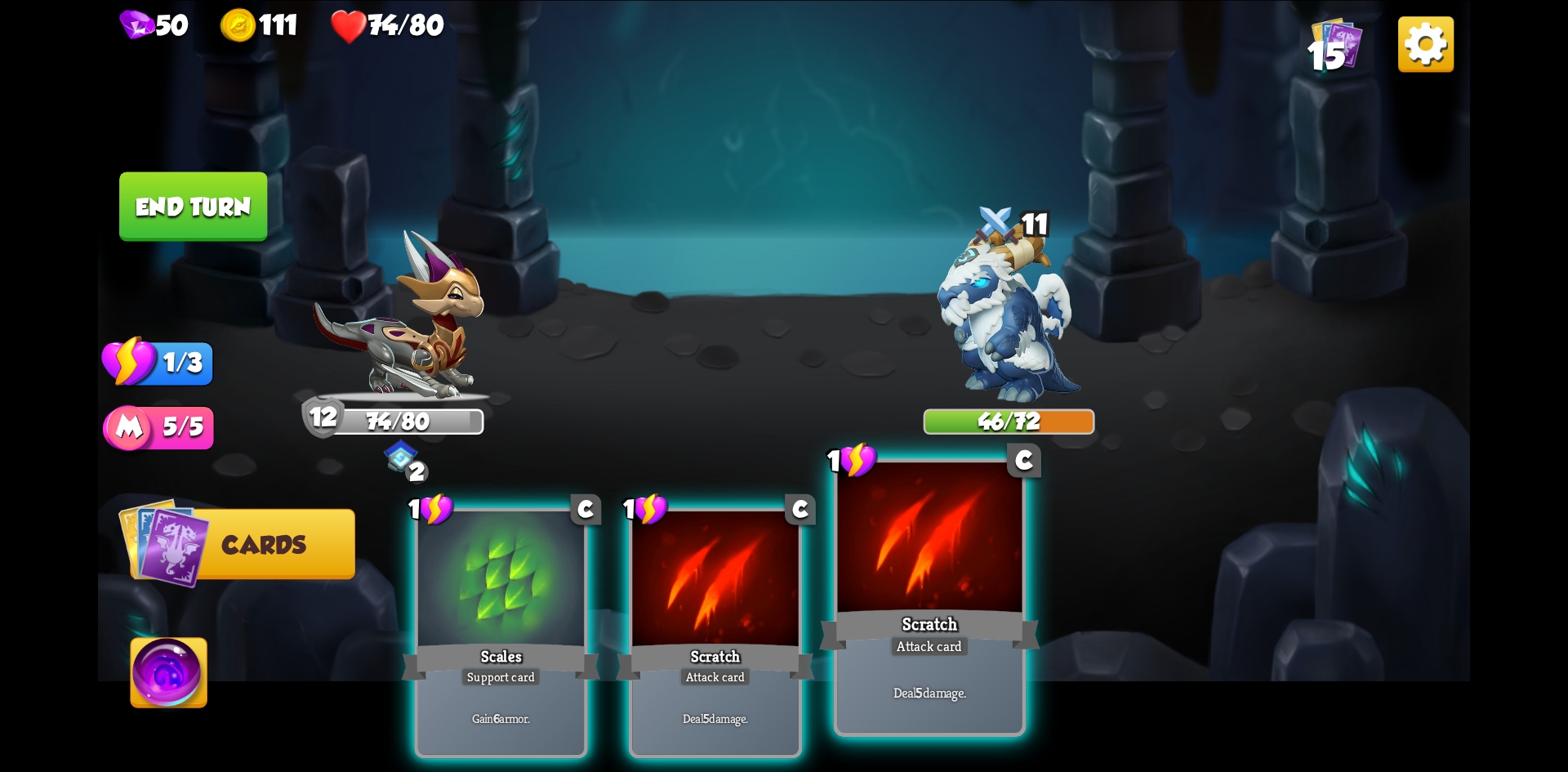
click at [947, 576] on div at bounding box center [931, 540] width 185 height 155
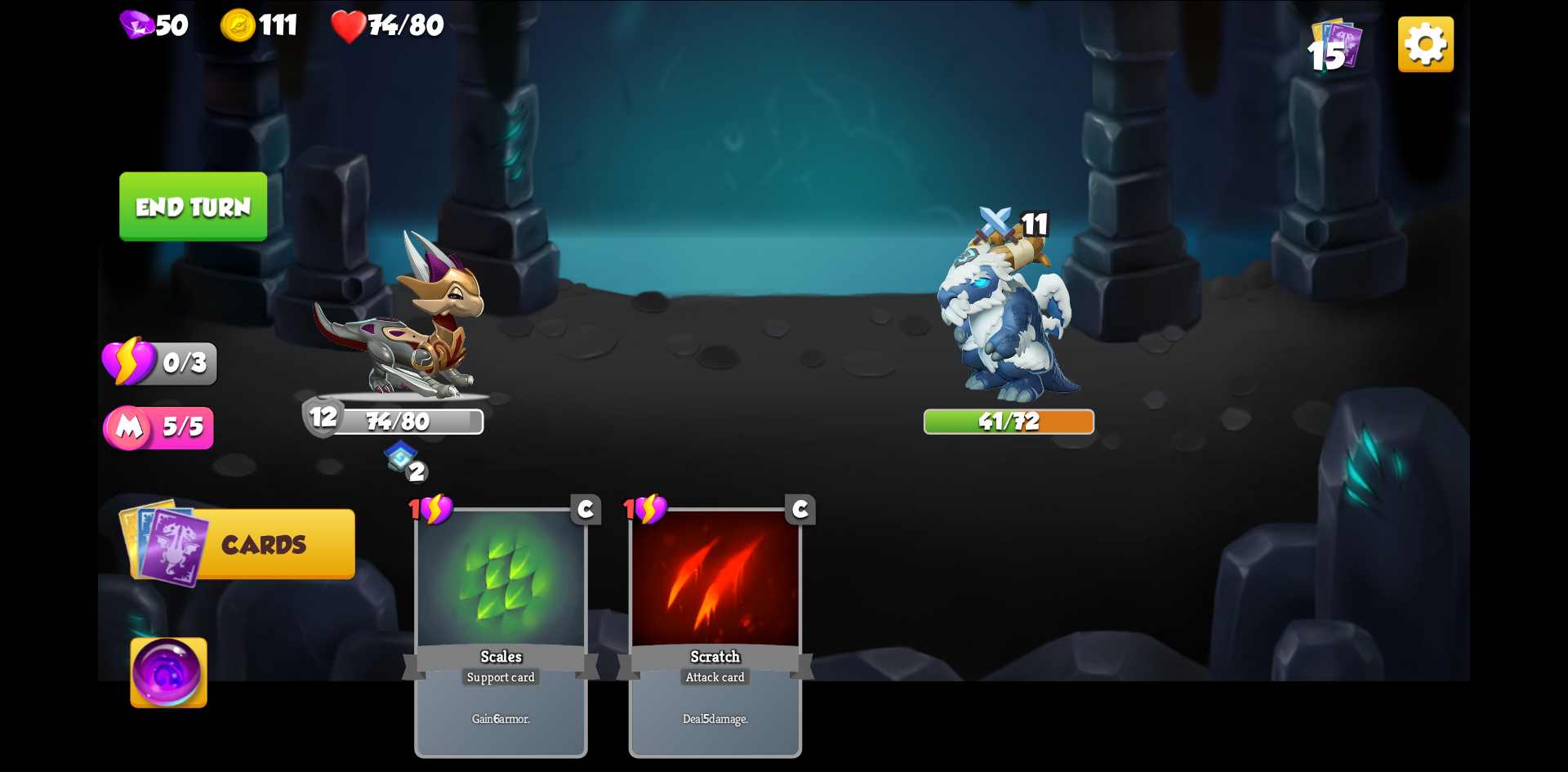
drag, startPoint x: 185, startPoint y: 176, endPoint x: 192, endPoint y: 204, distance: 28.9
click at [185, 178] on button "End turn" at bounding box center [193, 206] width 148 height 69
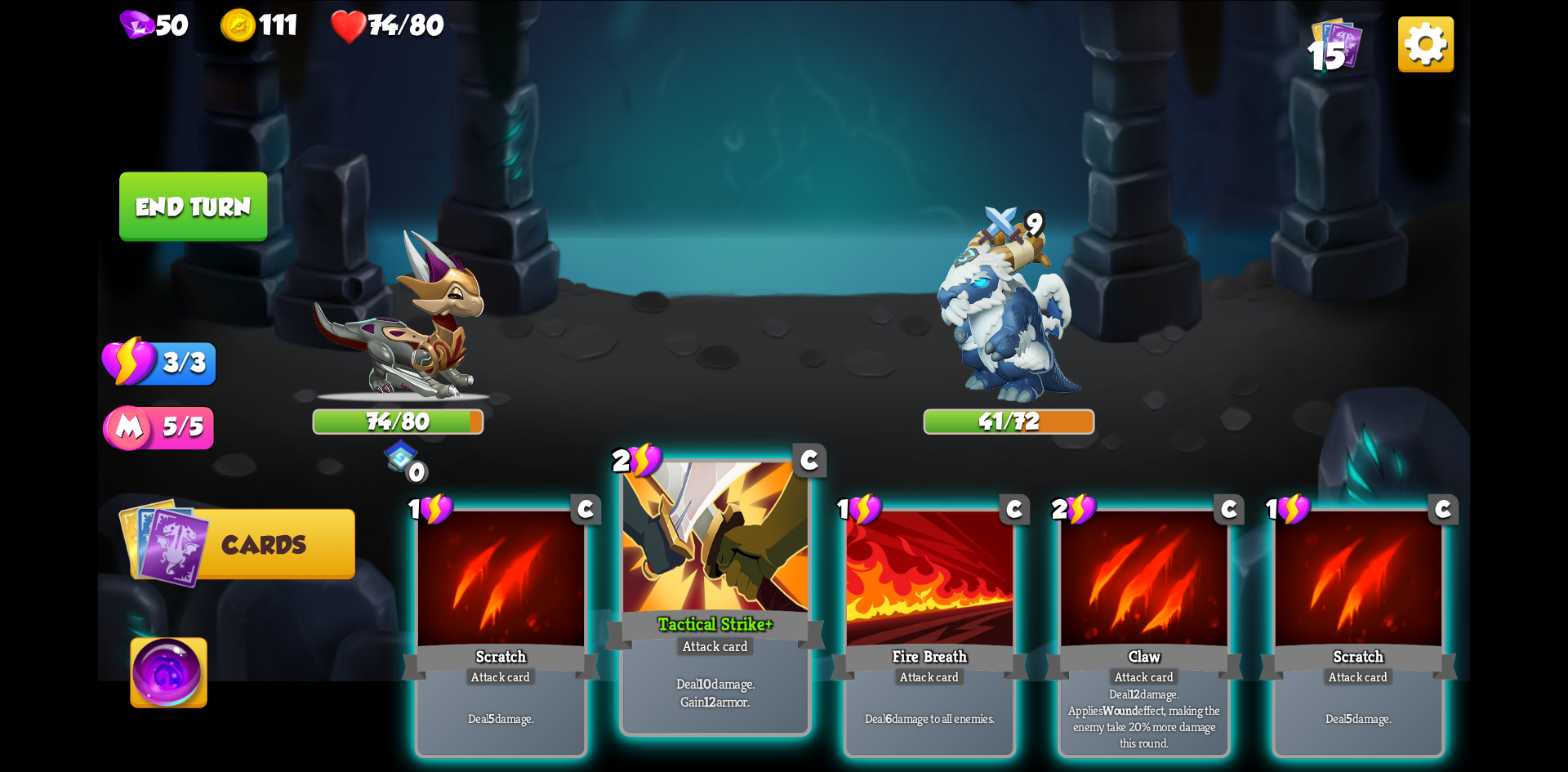
click at [715, 570] on div at bounding box center [716, 540] width 185 height 155
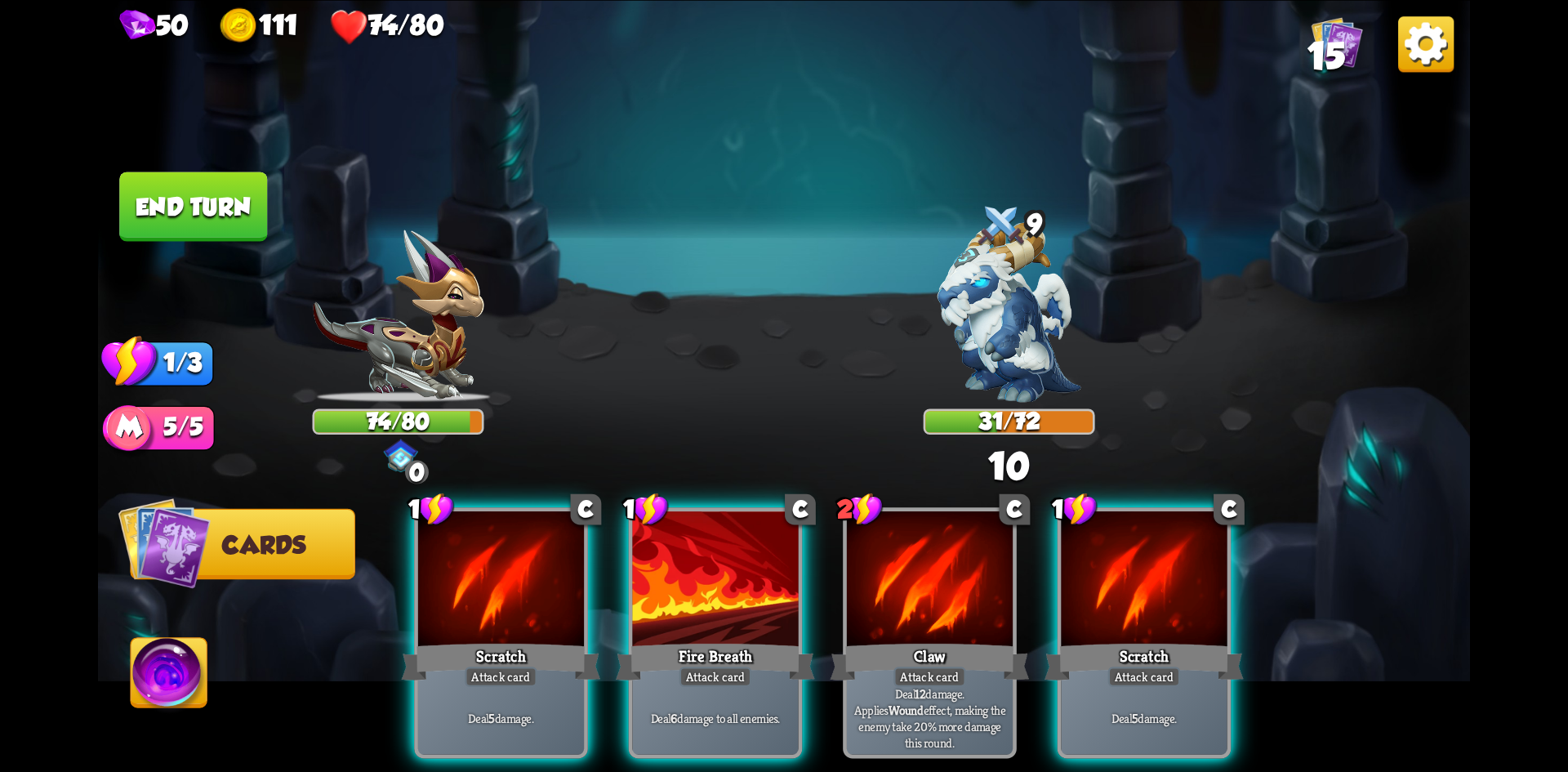
click at [986, 338] on img at bounding box center [1010, 312] width 144 height 180
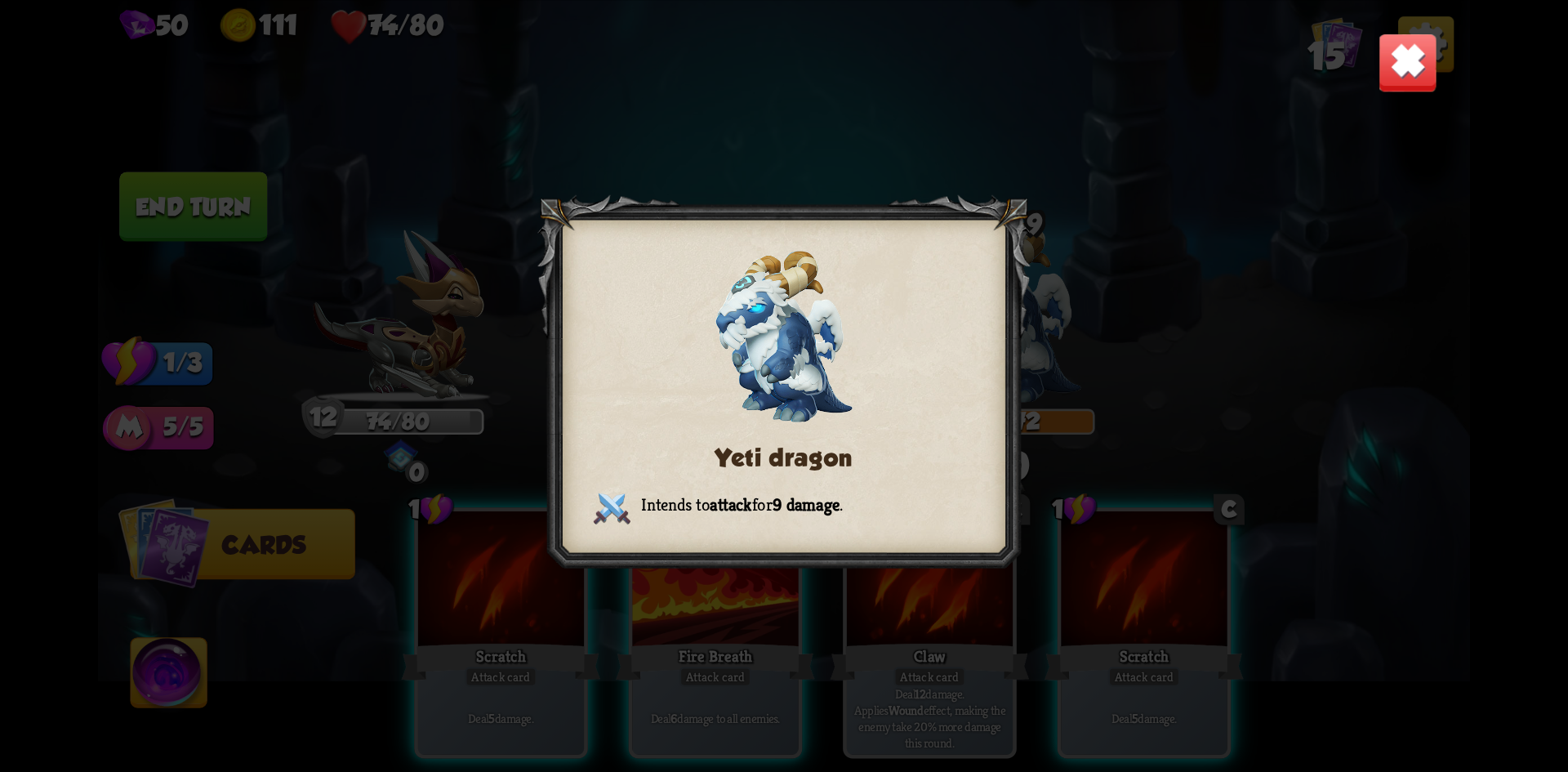
drag, startPoint x: 1036, startPoint y: 219, endPoint x: 1306, endPoint y: 178, distance: 273.1
click at [1037, 219] on div "Yeti dragon Intends to attack for 9 damage ." at bounding box center [784, 386] width 1373 height 772
drag, startPoint x: 1414, startPoint y: 62, endPoint x: 1400, endPoint y: 111, distance: 51.0
click at [1414, 63] on img at bounding box center [1408, 62] width 60 height 60
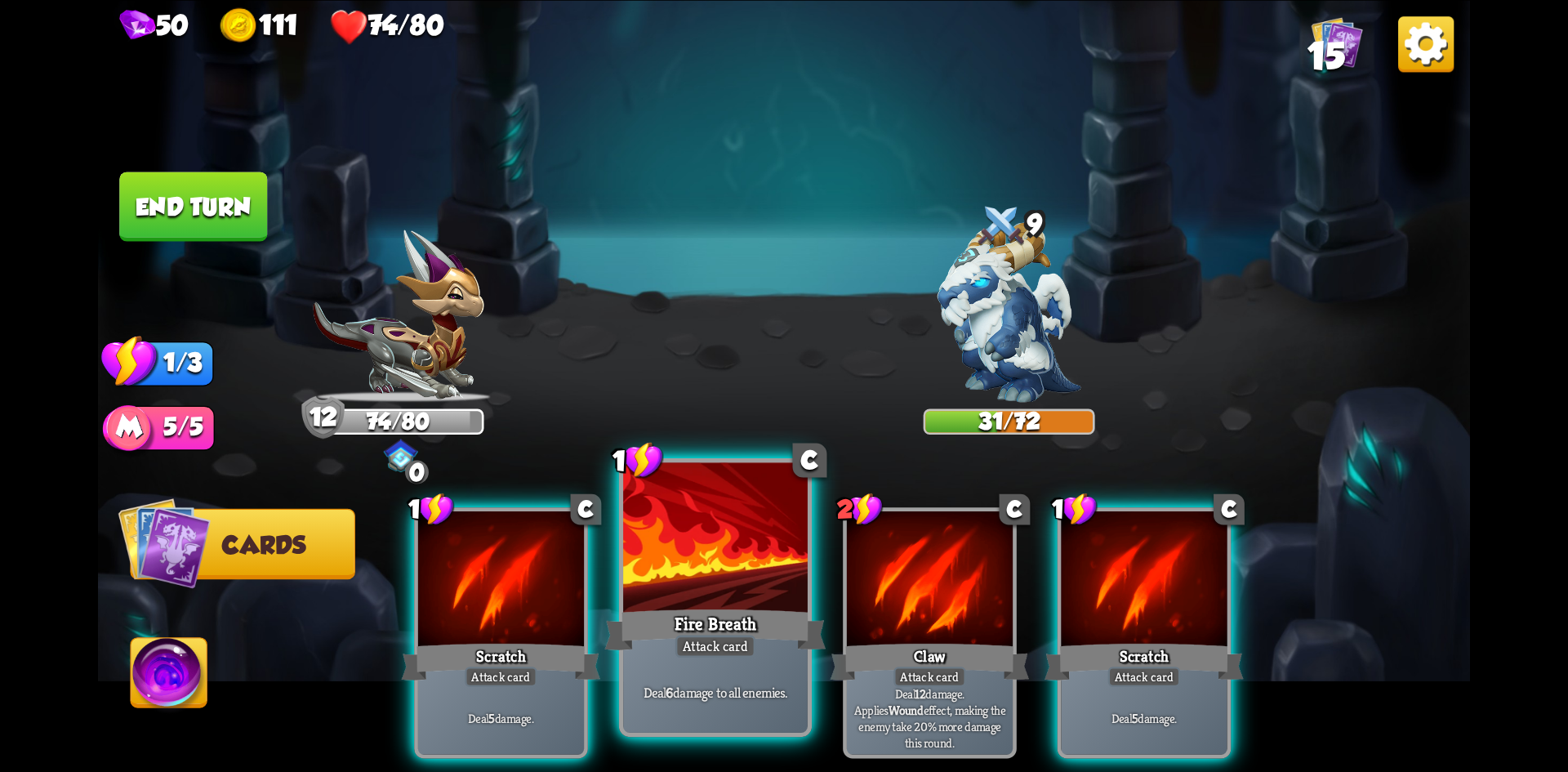
click at [709, 613] on div "Fire Breath" at bounding box center [716, 629] width 221 height 49
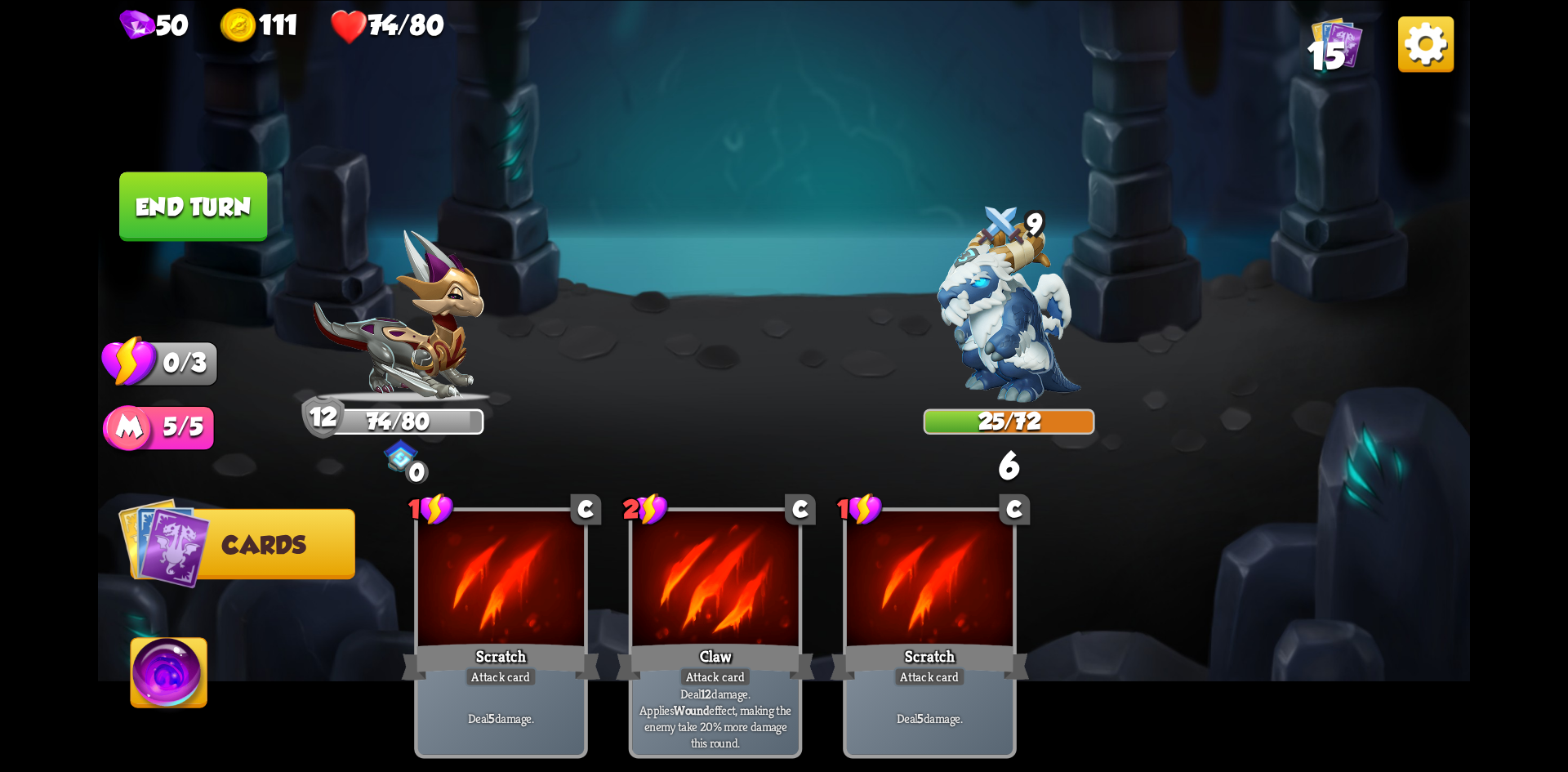
click at [231, 188] on button "End turn" at bounding box center [193, 206] width 148 height 69
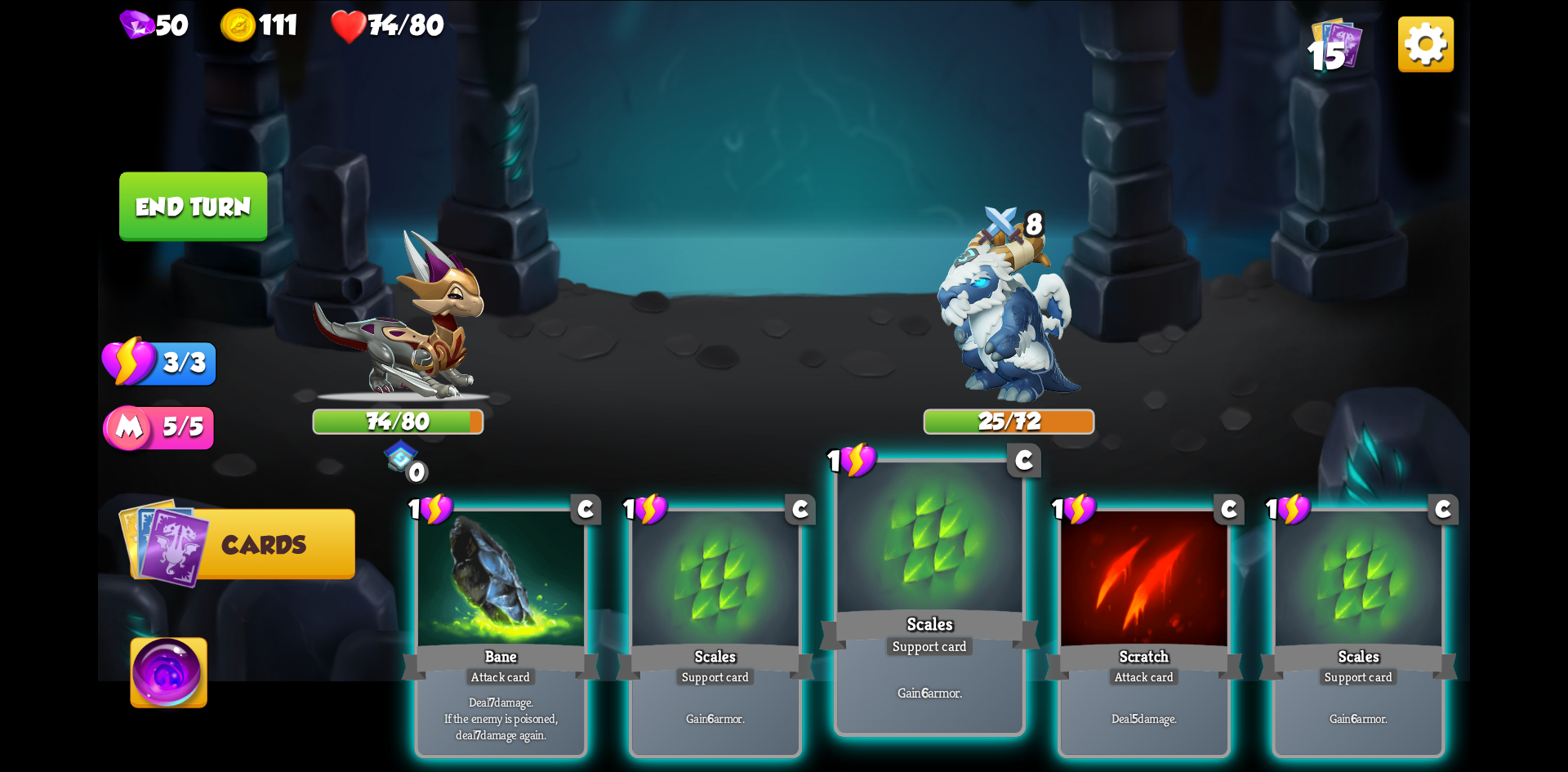
click at [943, 588] on div at bounding box center [931, 540] width 185 height 155
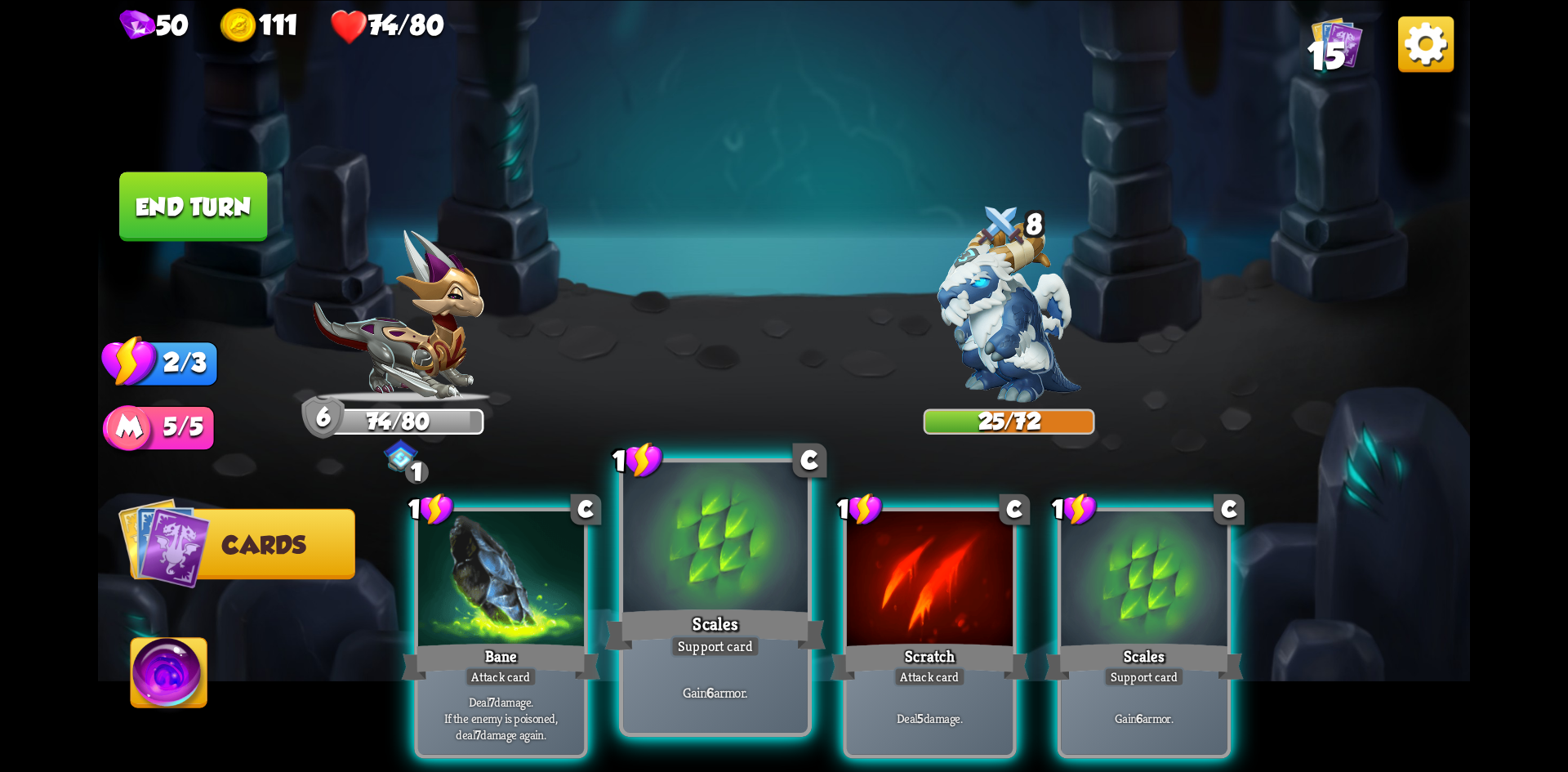
click at [740, 587] on div at bounding box center [716, 540] width 185 height 155
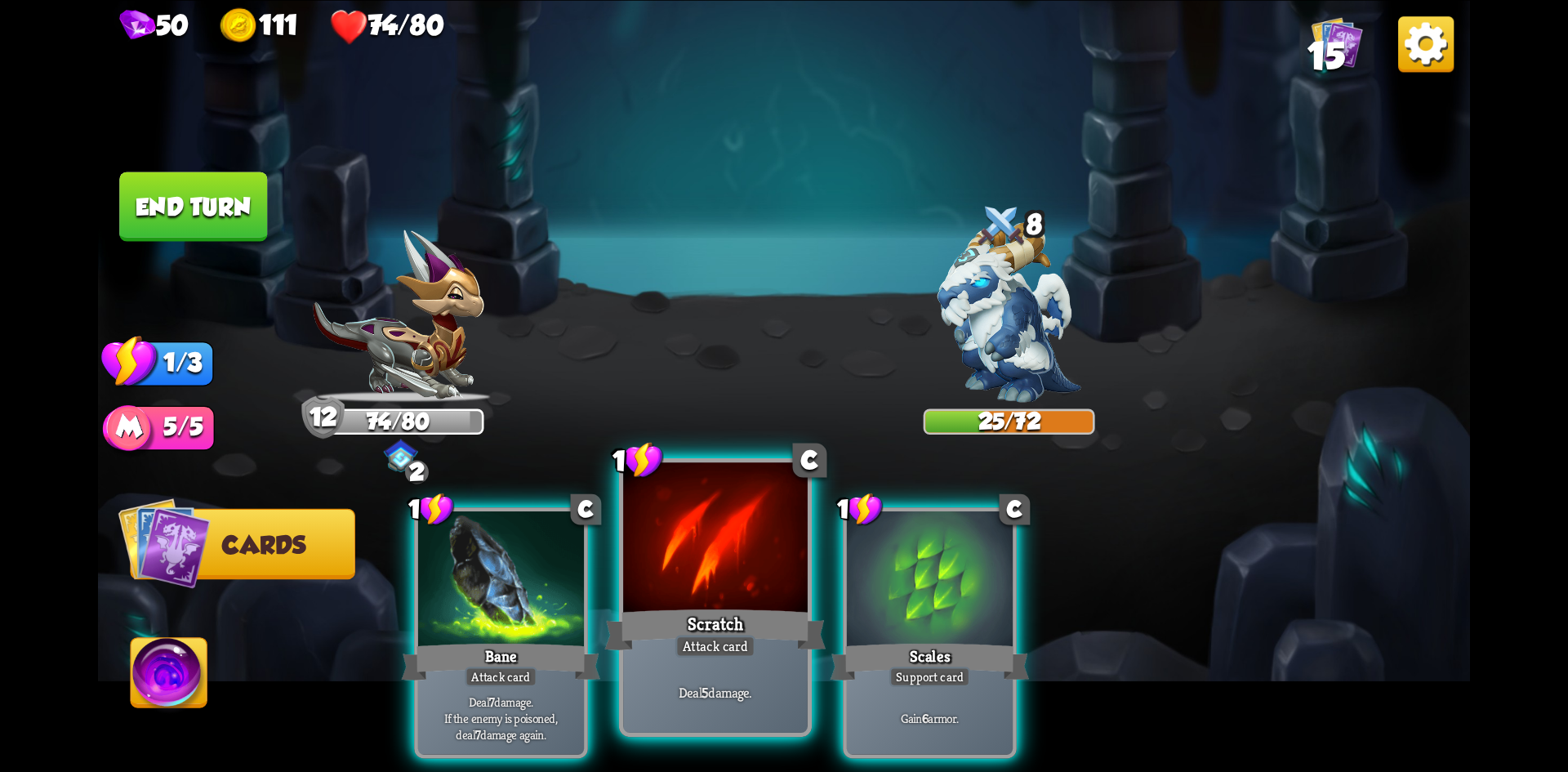
click at [722, 591] on div at bounding box center [716, 540] width 185 height 155
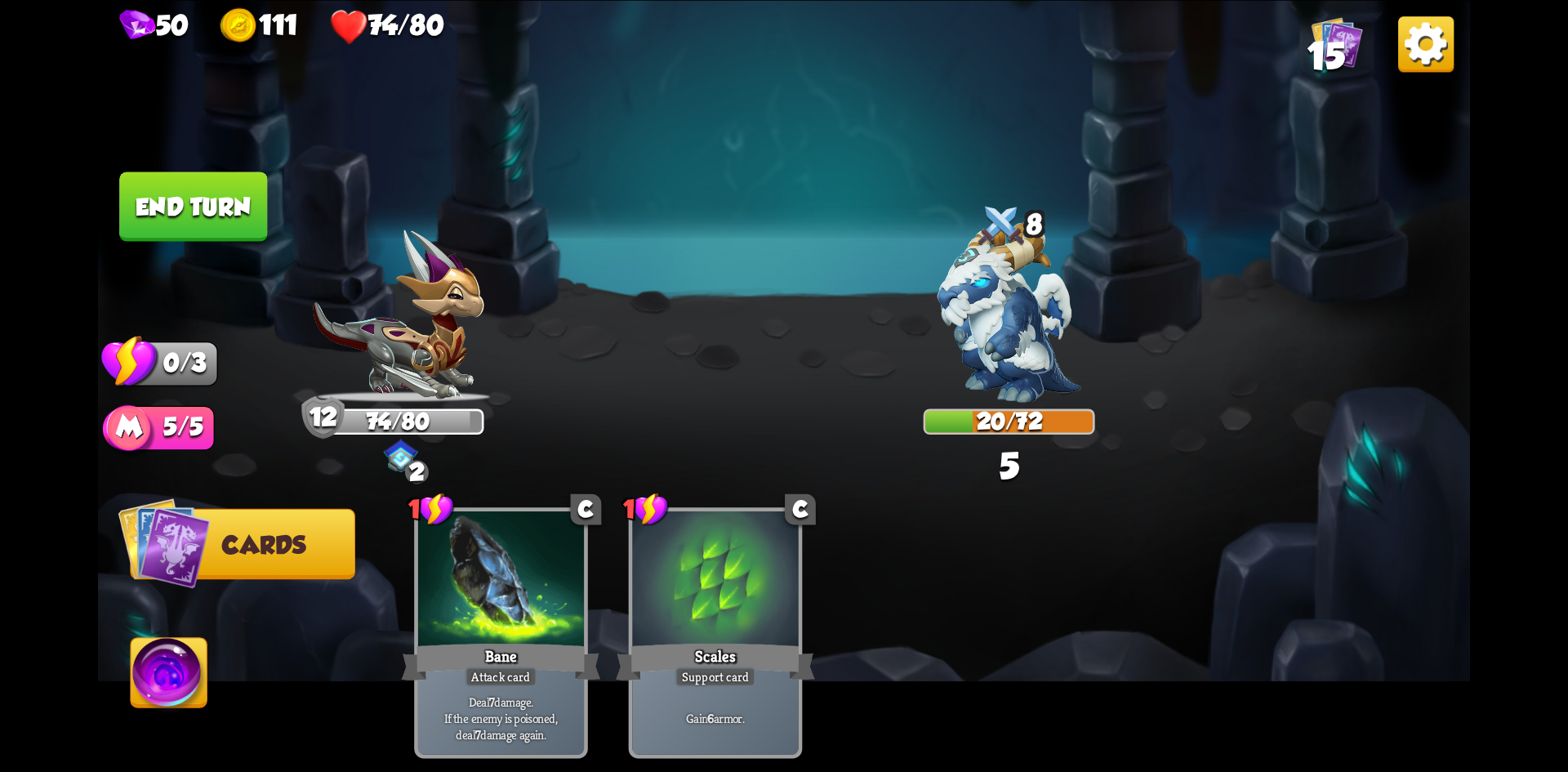
click at [219, 206] on button "End turn" at bounding box center [193, 206] width 148 height 69
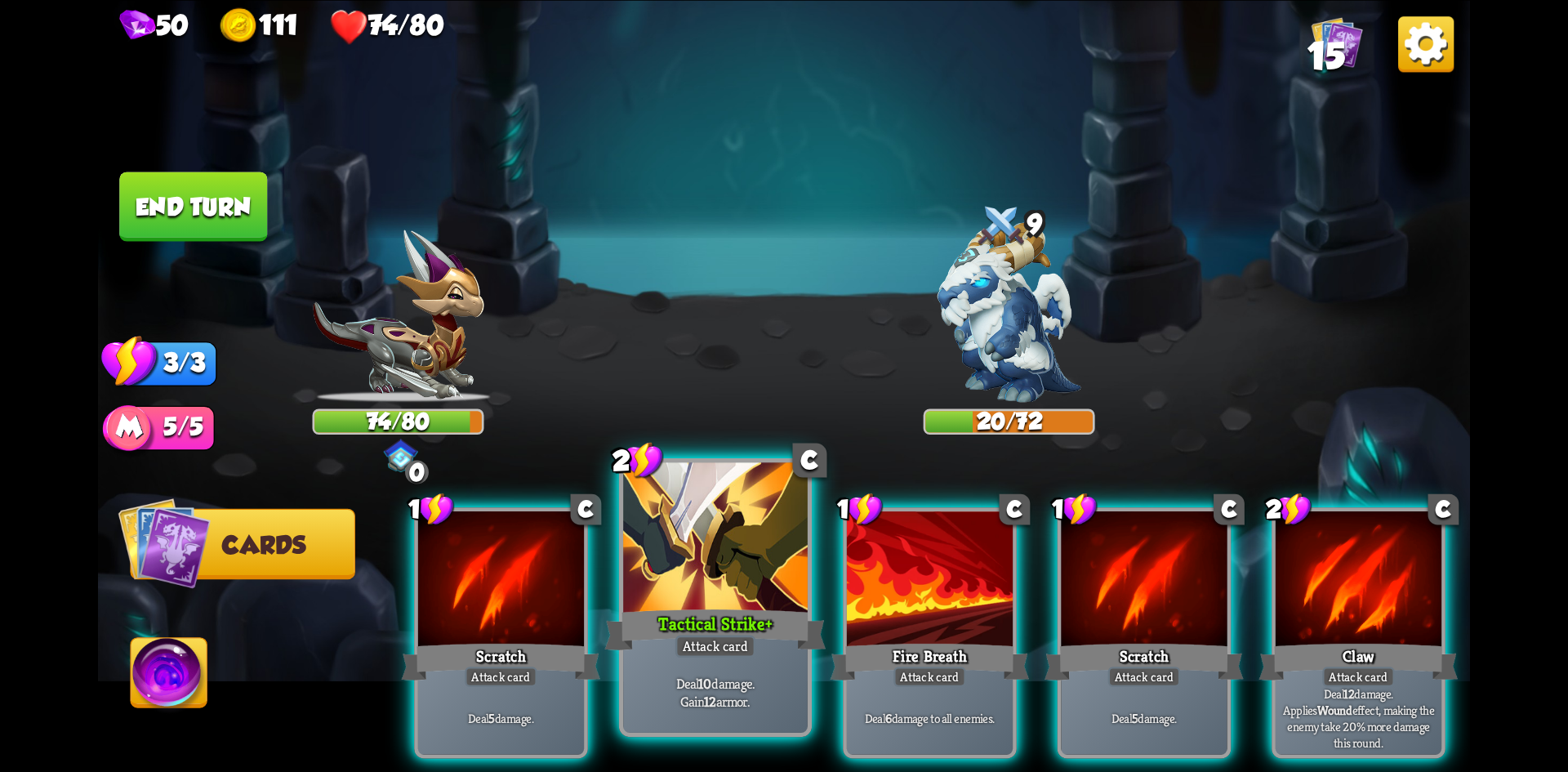
click at [679, 580] on div at bounding box center [716, 540] width 185 height 155
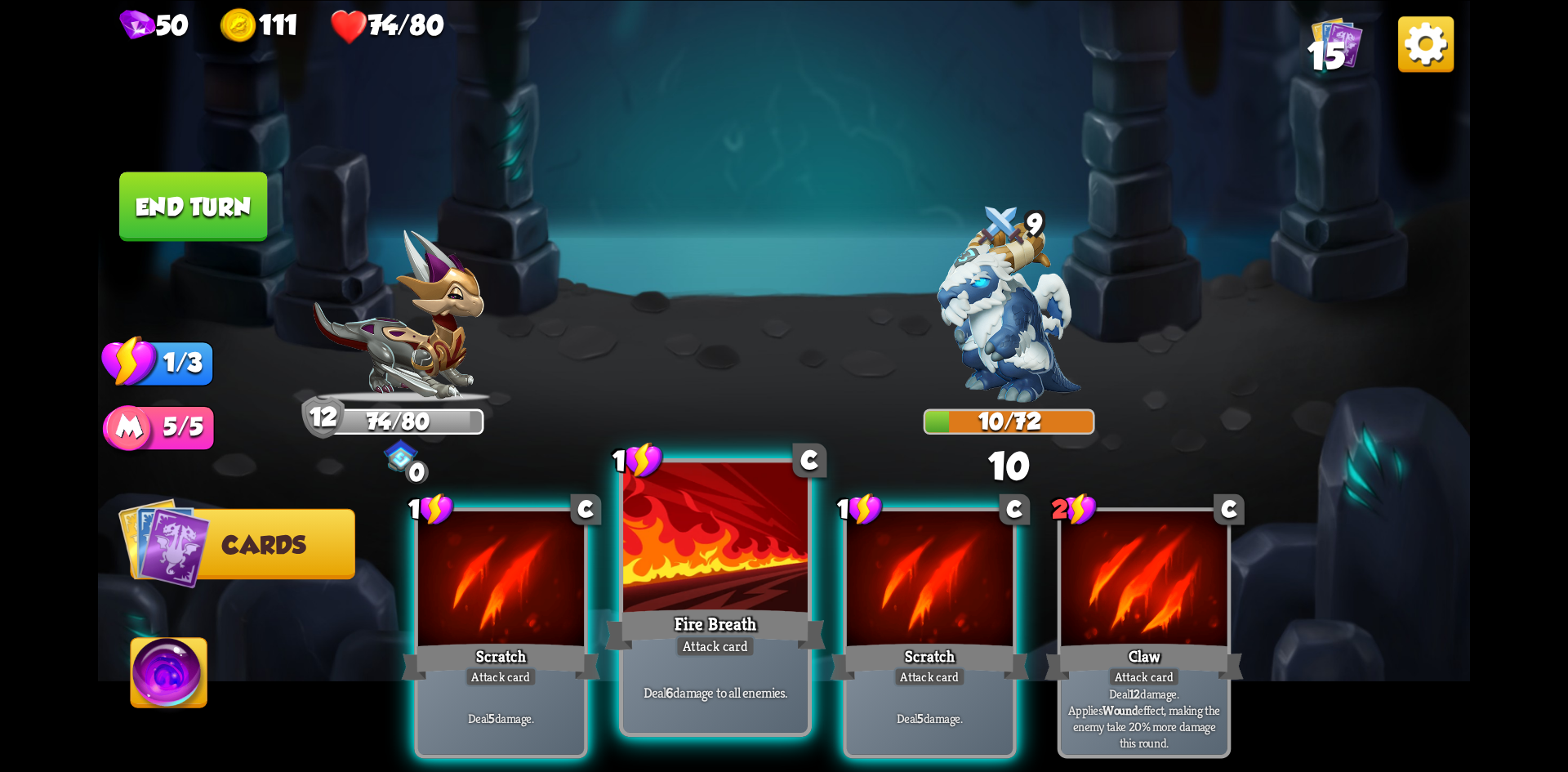
click at [784, 532] on div at bounding box center [716, 540] width 185 height 155
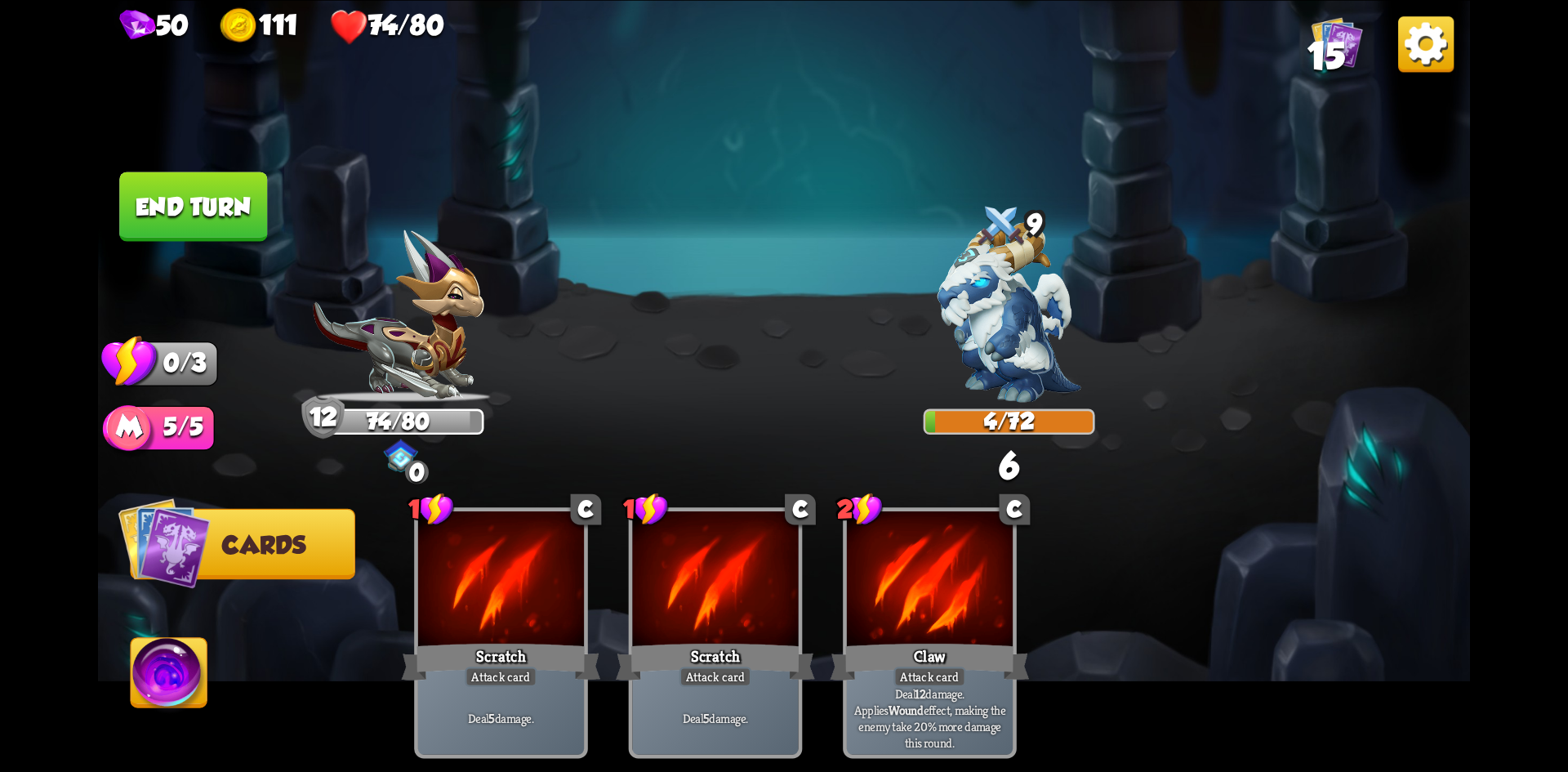
click at [783, 532] on div at bounding box center [715, 581] width 166 height 139
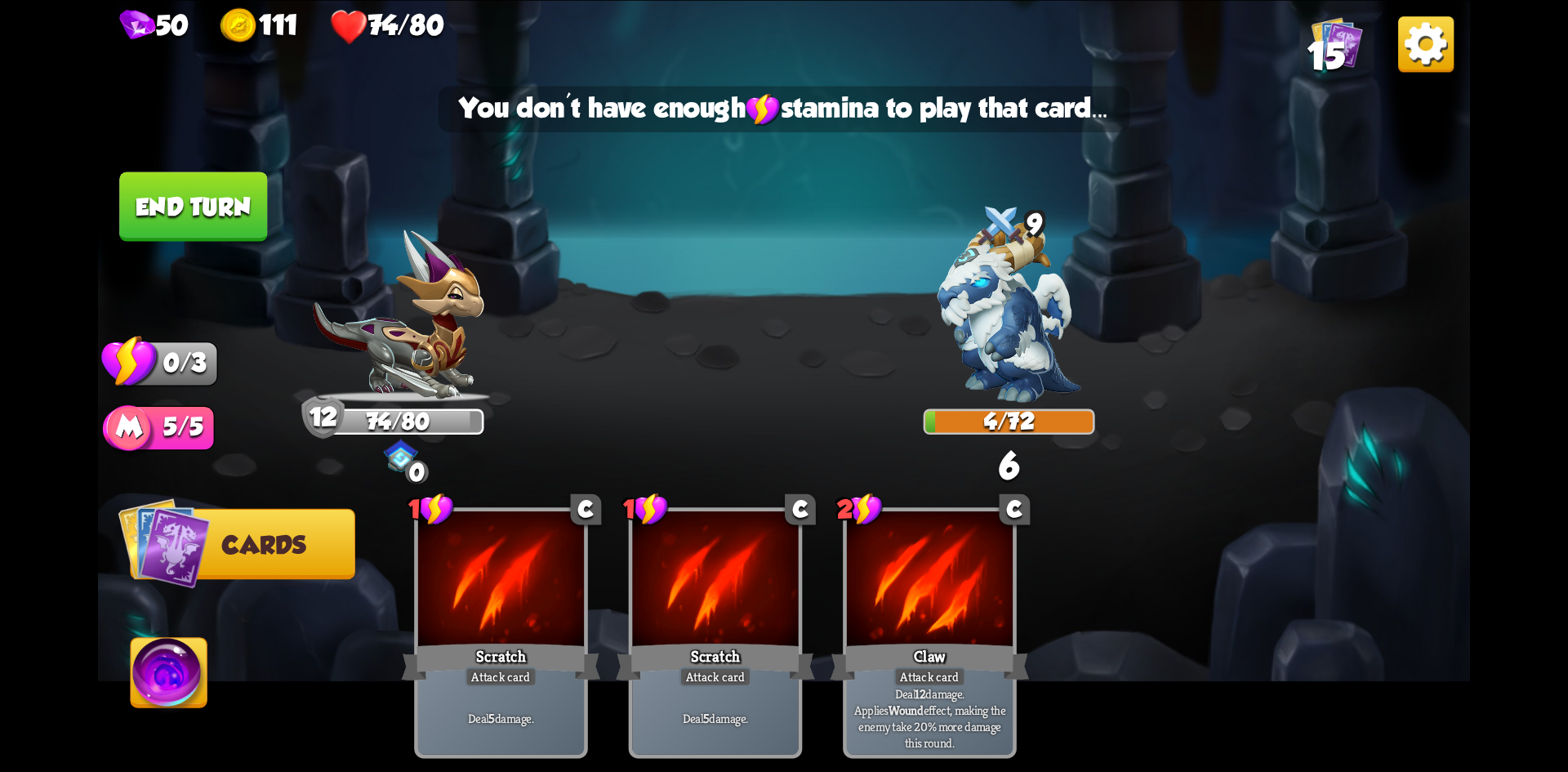
click at [230, 207] on button "End turn" at bounding box center [193, 206] width 148 height 69
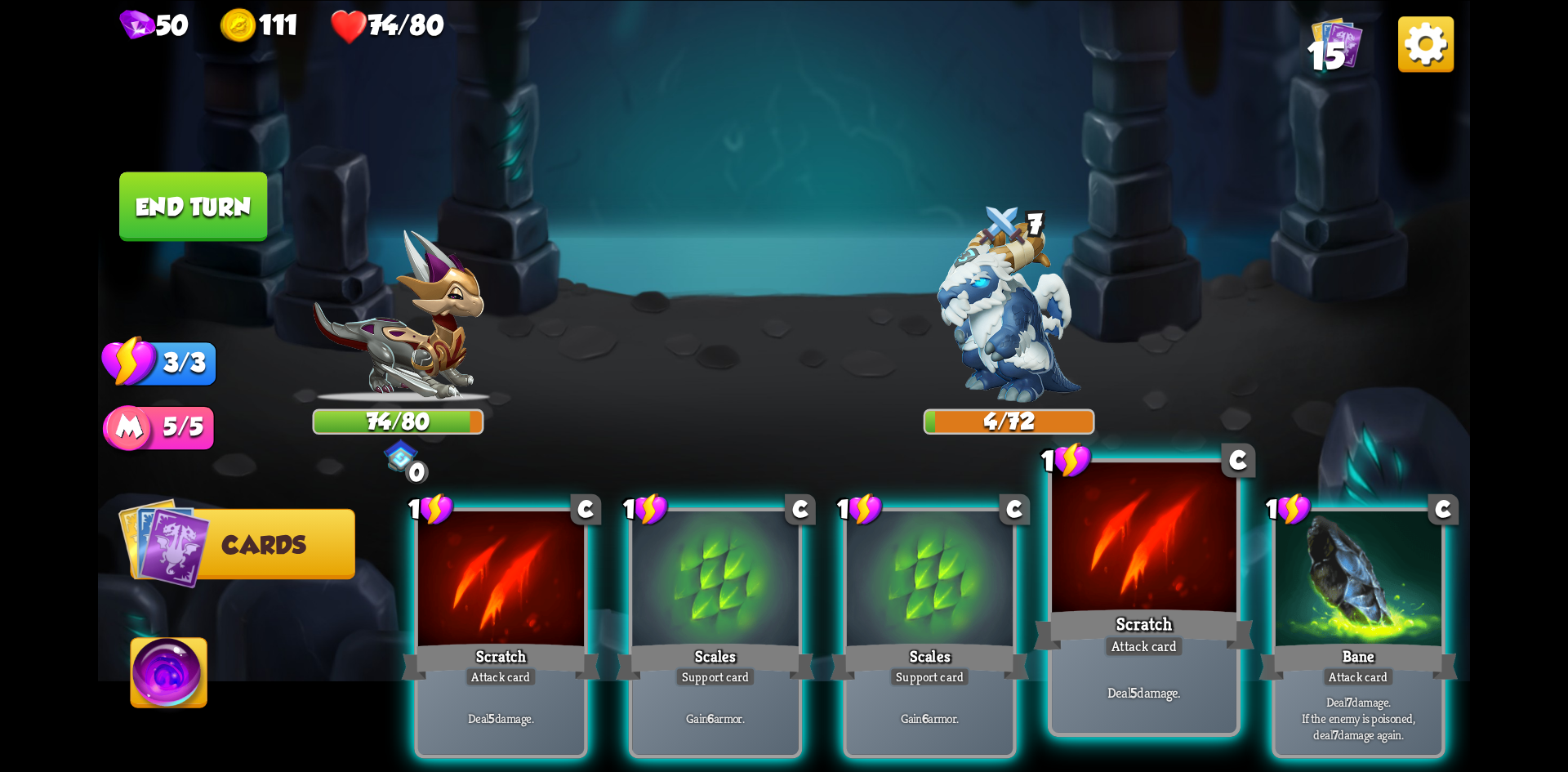
click at [1126, 623] on div "Scratch" at bounding box center [1144, 629] width 221 height 49
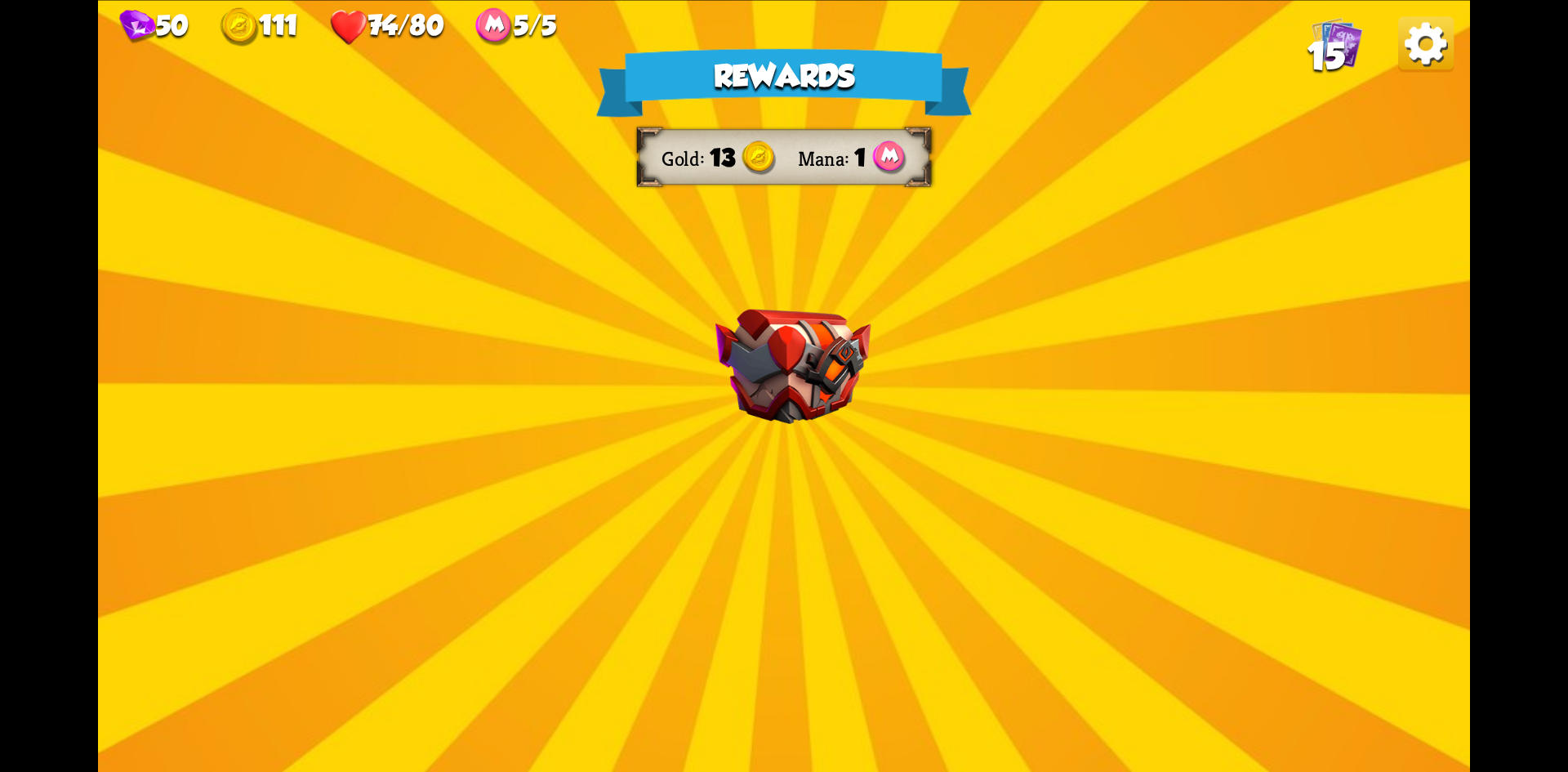
click at [1090, 582] on div "Rewards Gold 13 Mana 1 Select a card 1 C Shell Support card If you have no armo…" at bounding box center [784, 386] width 1373 height 772
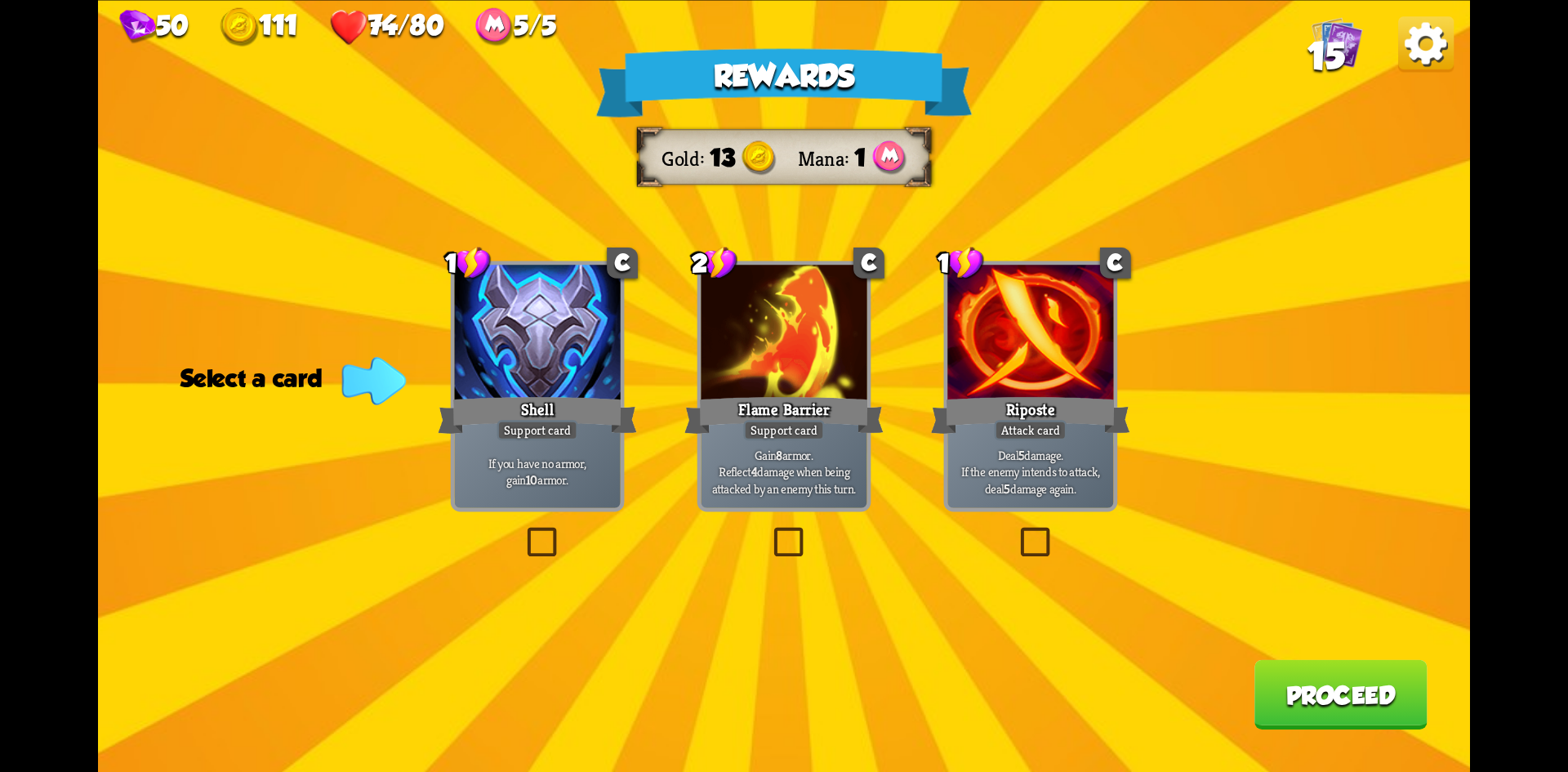
click at [770, 531] on label at bounding box center [770, 531] width 0 height 0
click at [0, 0] on input "checkbox" at bounding box center [0, 0] width 0 height 0
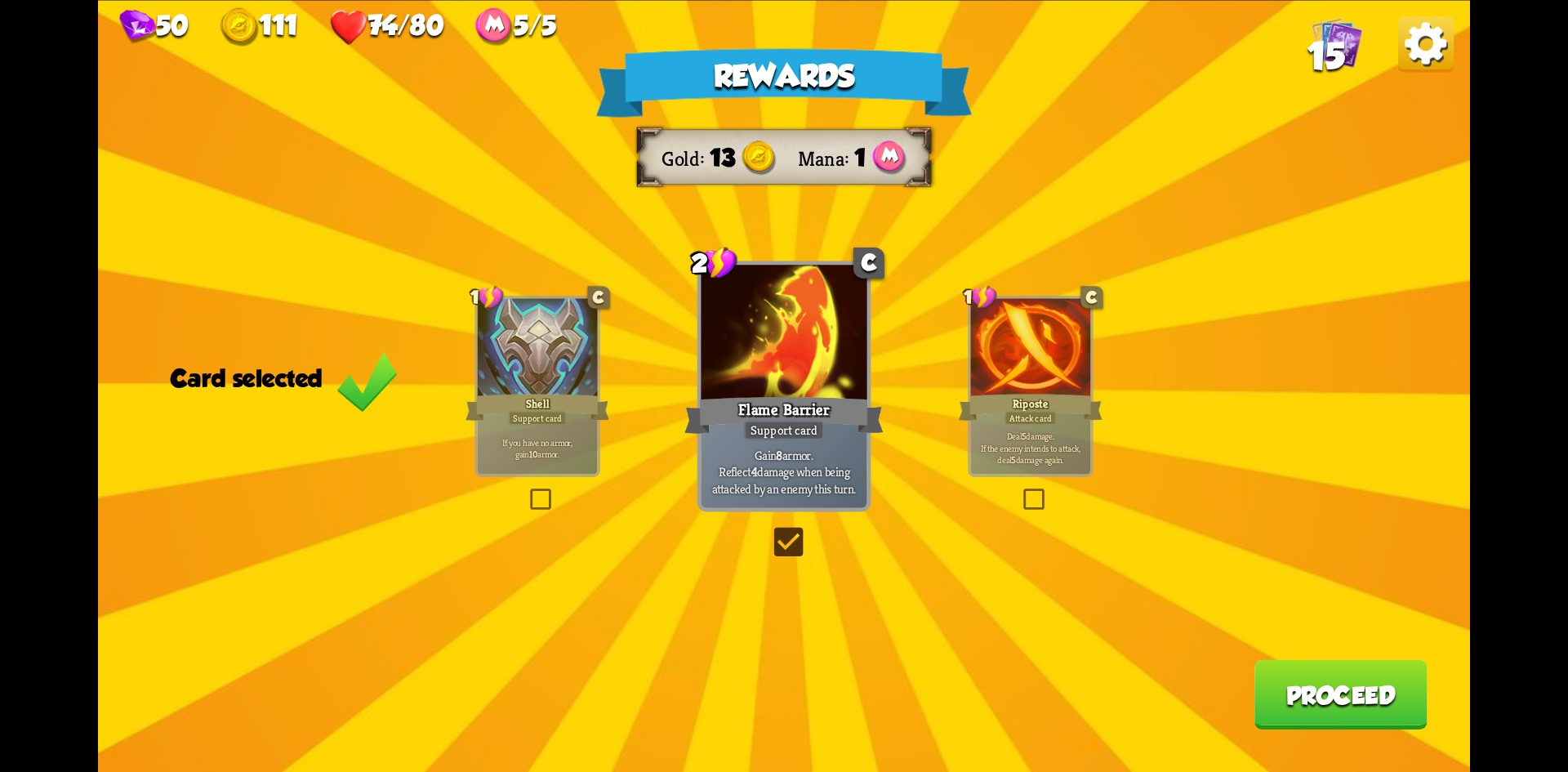
click at [1362, 686] on button "Proceed" at bounding box center [1341, 694] width 173 height 69
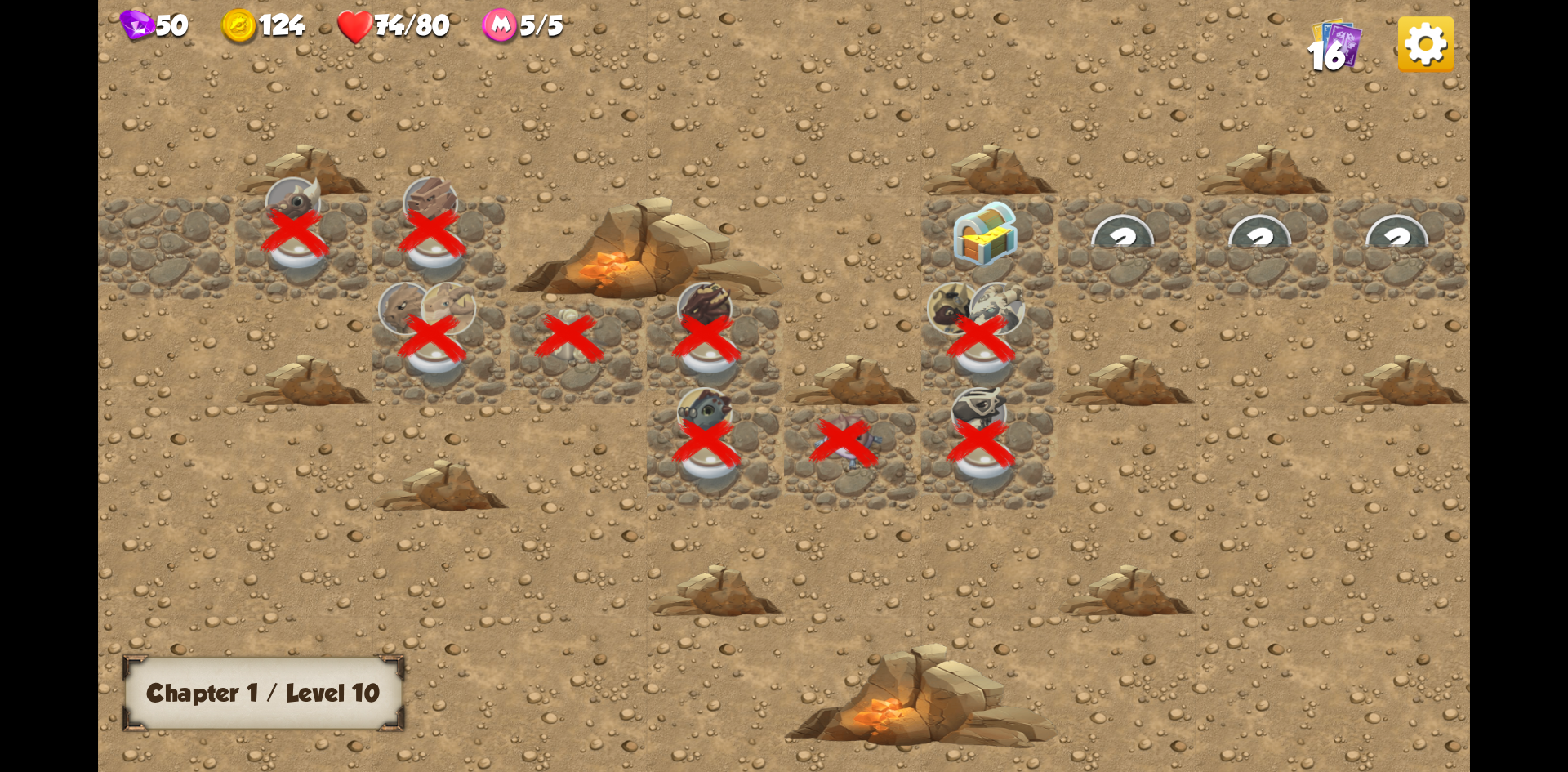
click at [987, 251] on img at bounding box center [986, 233] width 68 height 68
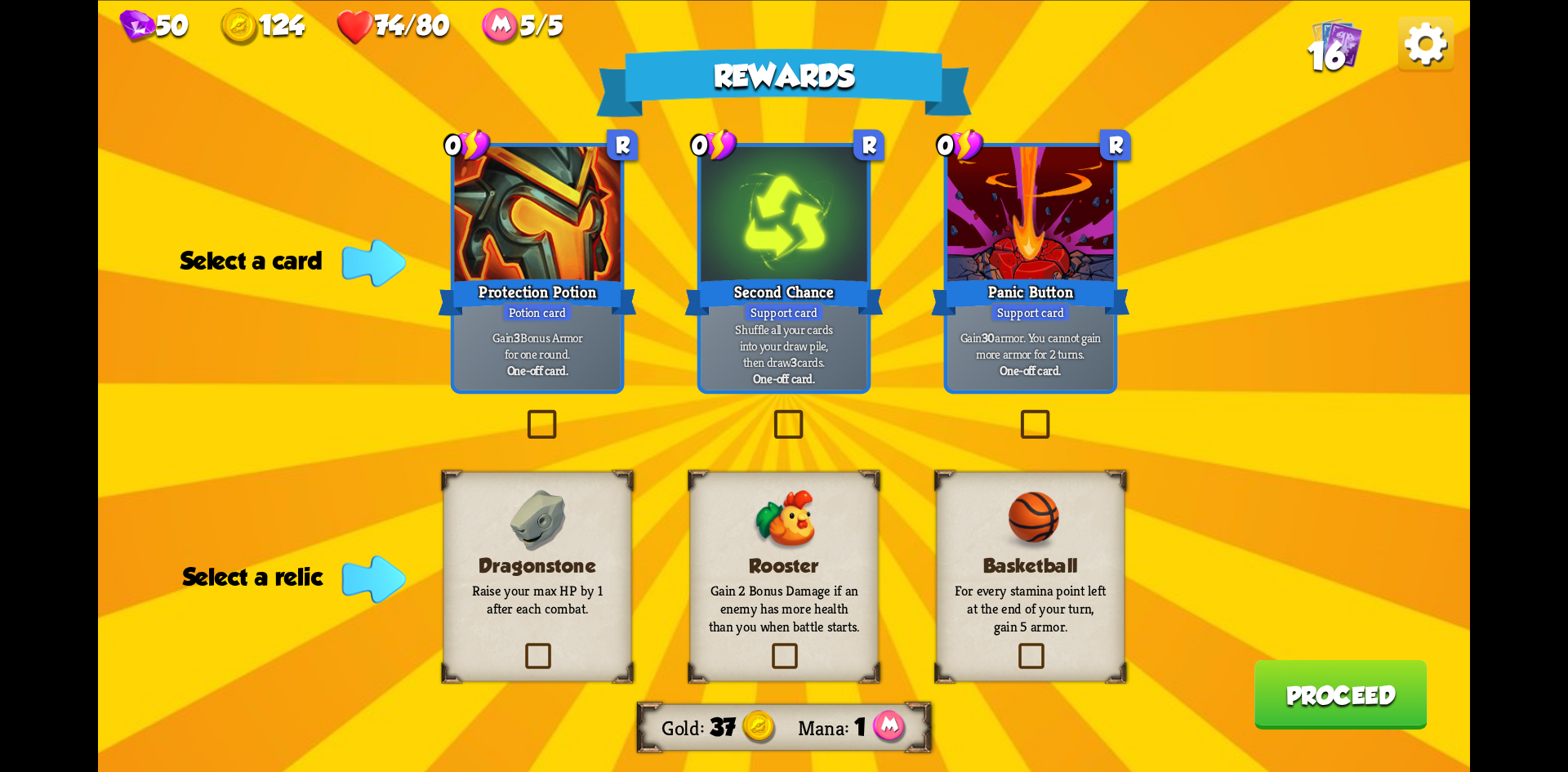
drag, startPoint x: 536, startPoint y: 641, endPoint x: 573, endPoint y: 661, distance: 42.1
click at [521, 647] on label at bounding box center [521, 647] width 0 height 0
click at [0, 0] on input "checkbox" at bounding box center [0, 0] width 0 height 0
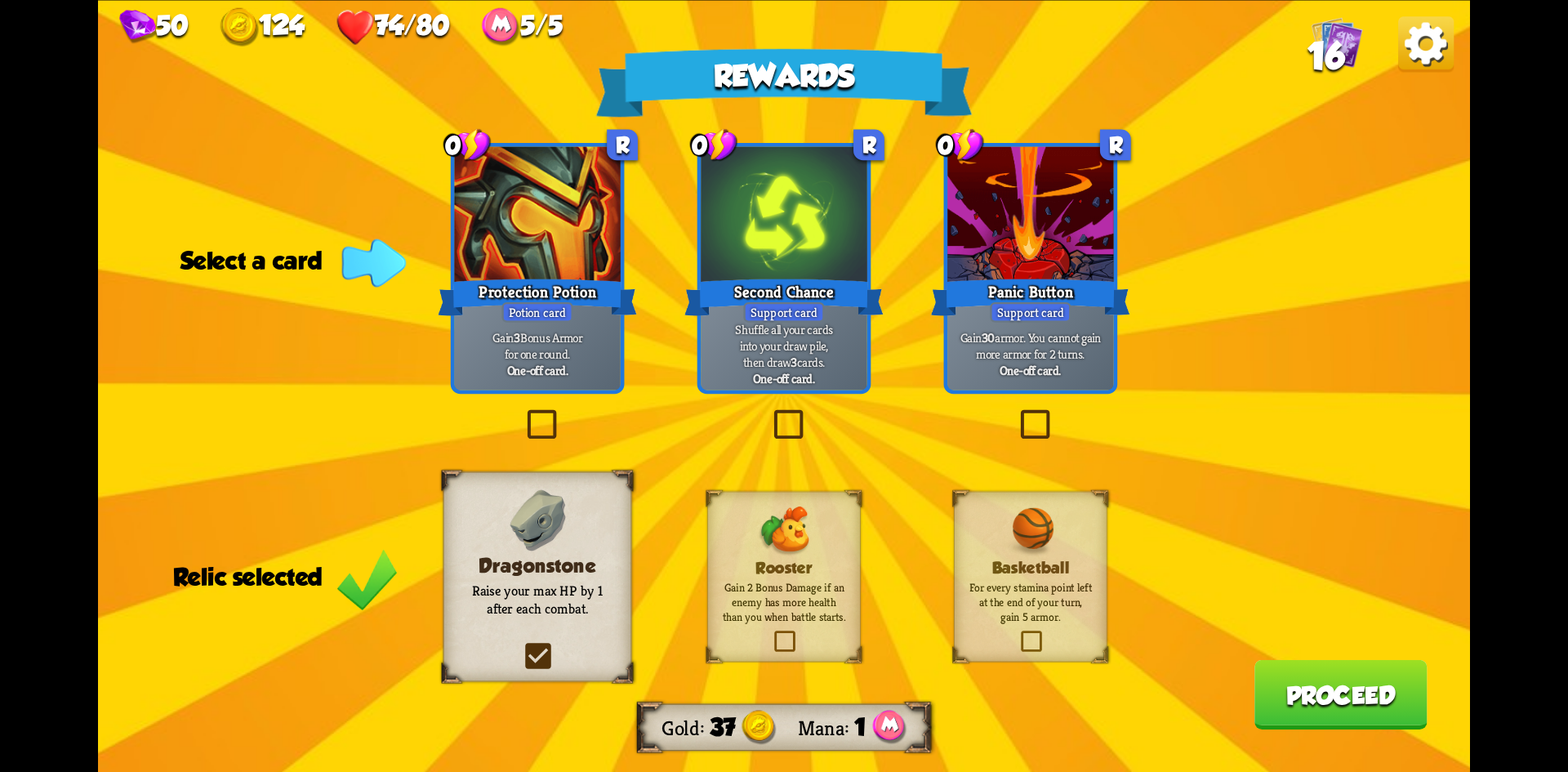
click at [1016, 413] on label at bounding box center [1016, 413] width 0 height 0
click at [0, 0] on input "checkbox" at bounding box center [0, 0] width 0 height 0
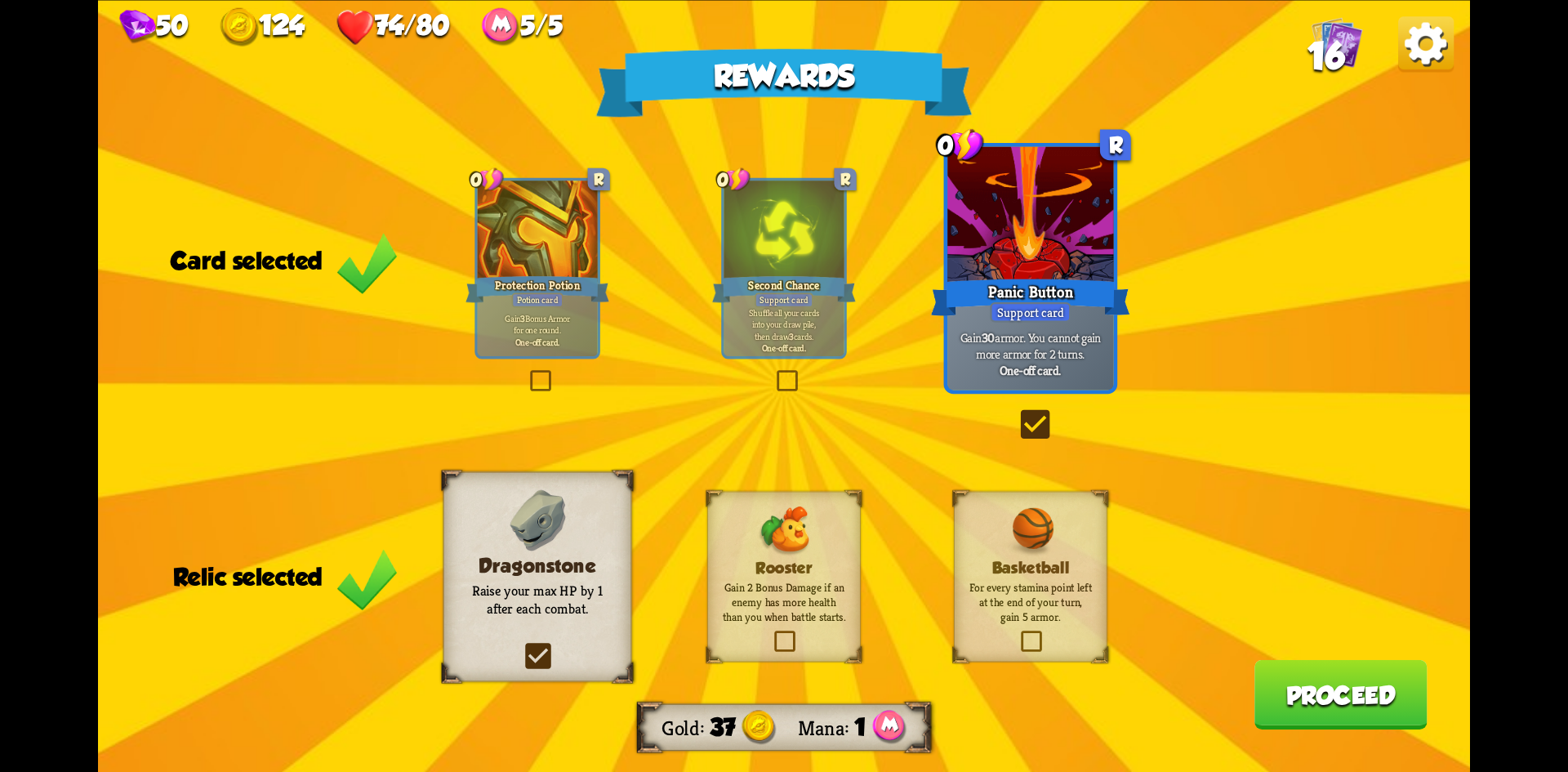
click at [1377, 697] on button "Proceed" at bounding box center [1341, 694] width 173 height 69
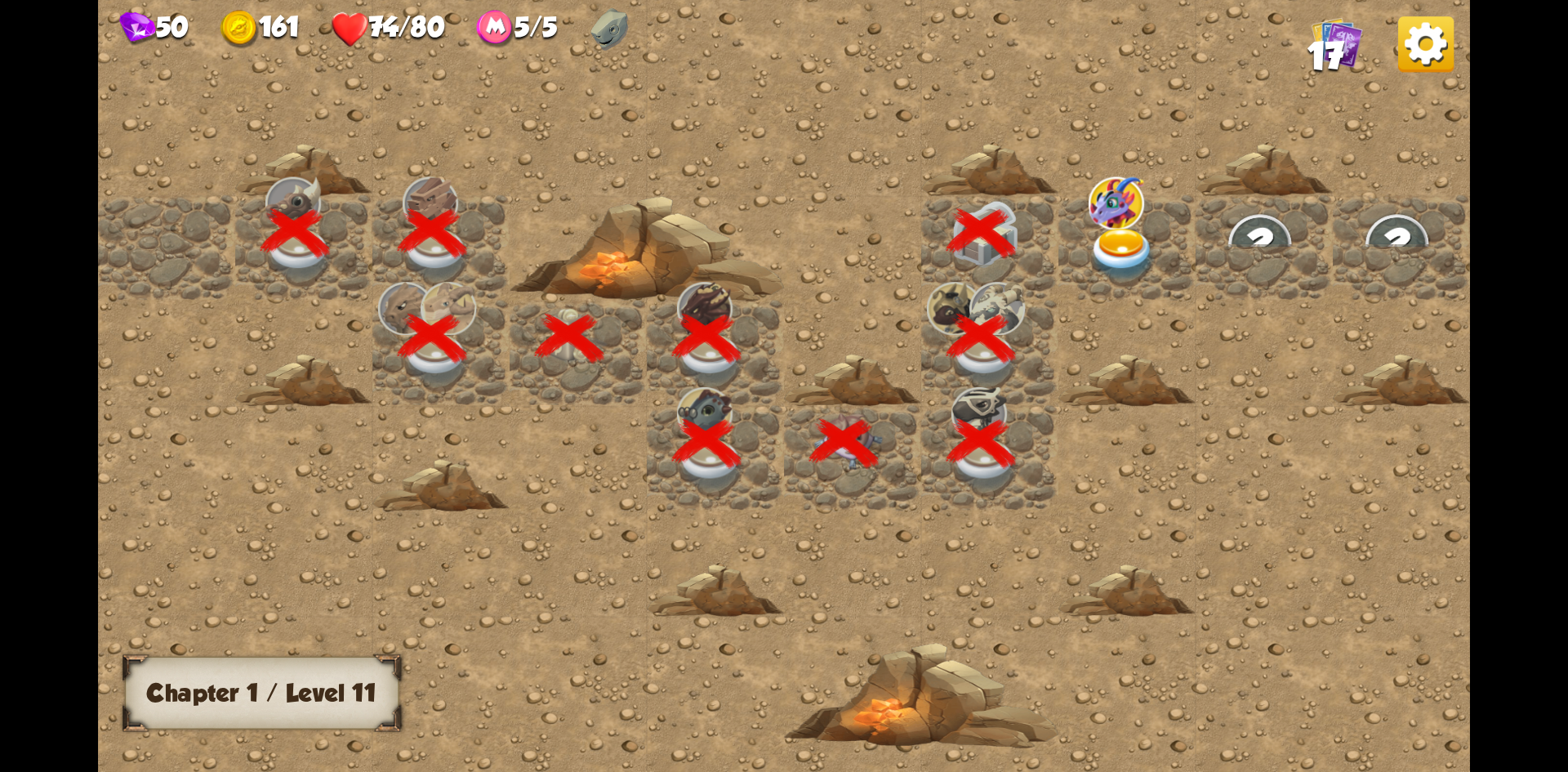
scroll to position [0, 313]
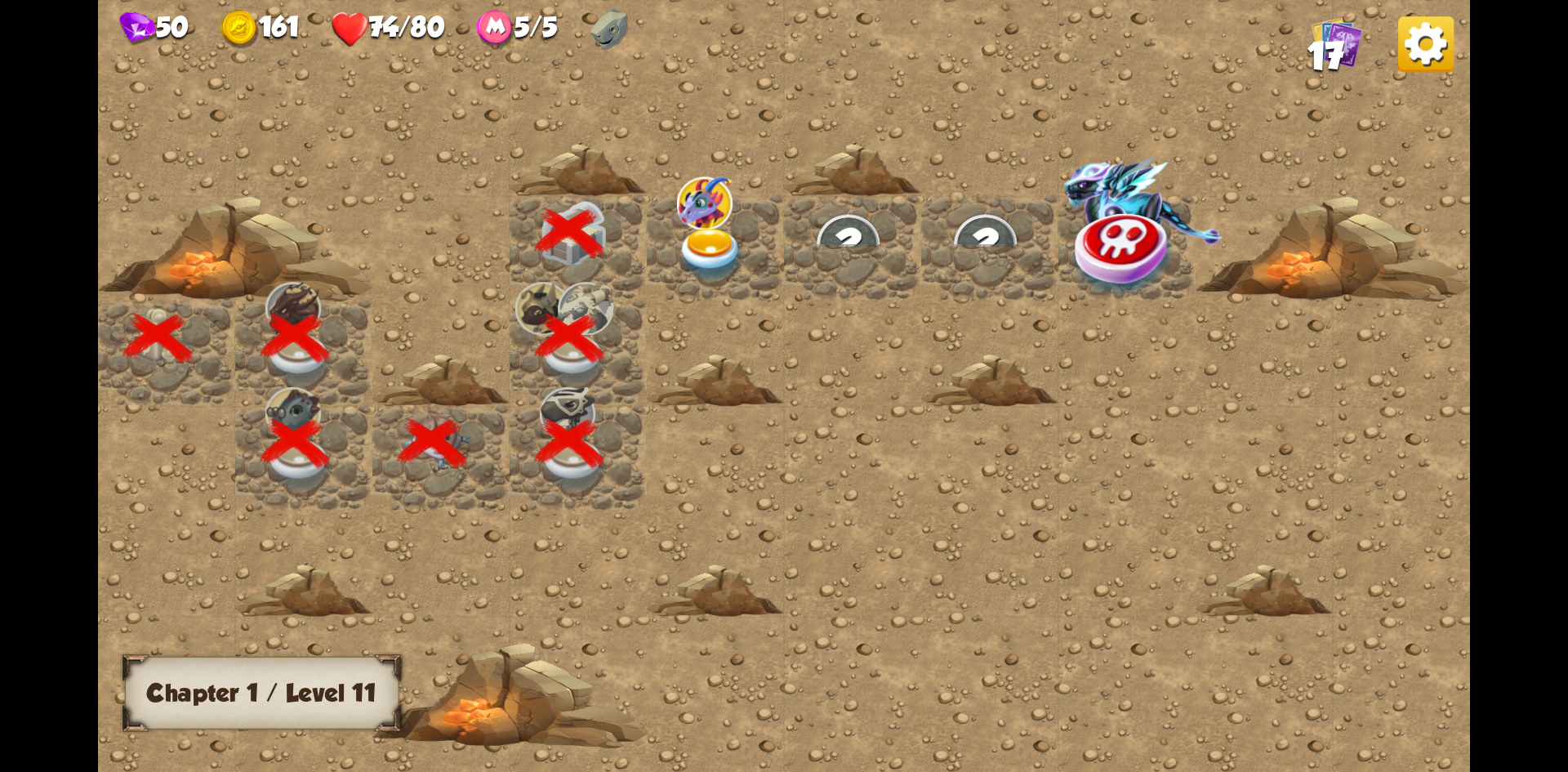
click at [735, 234] on img at bounding box center [711, 254] width 68 height 54
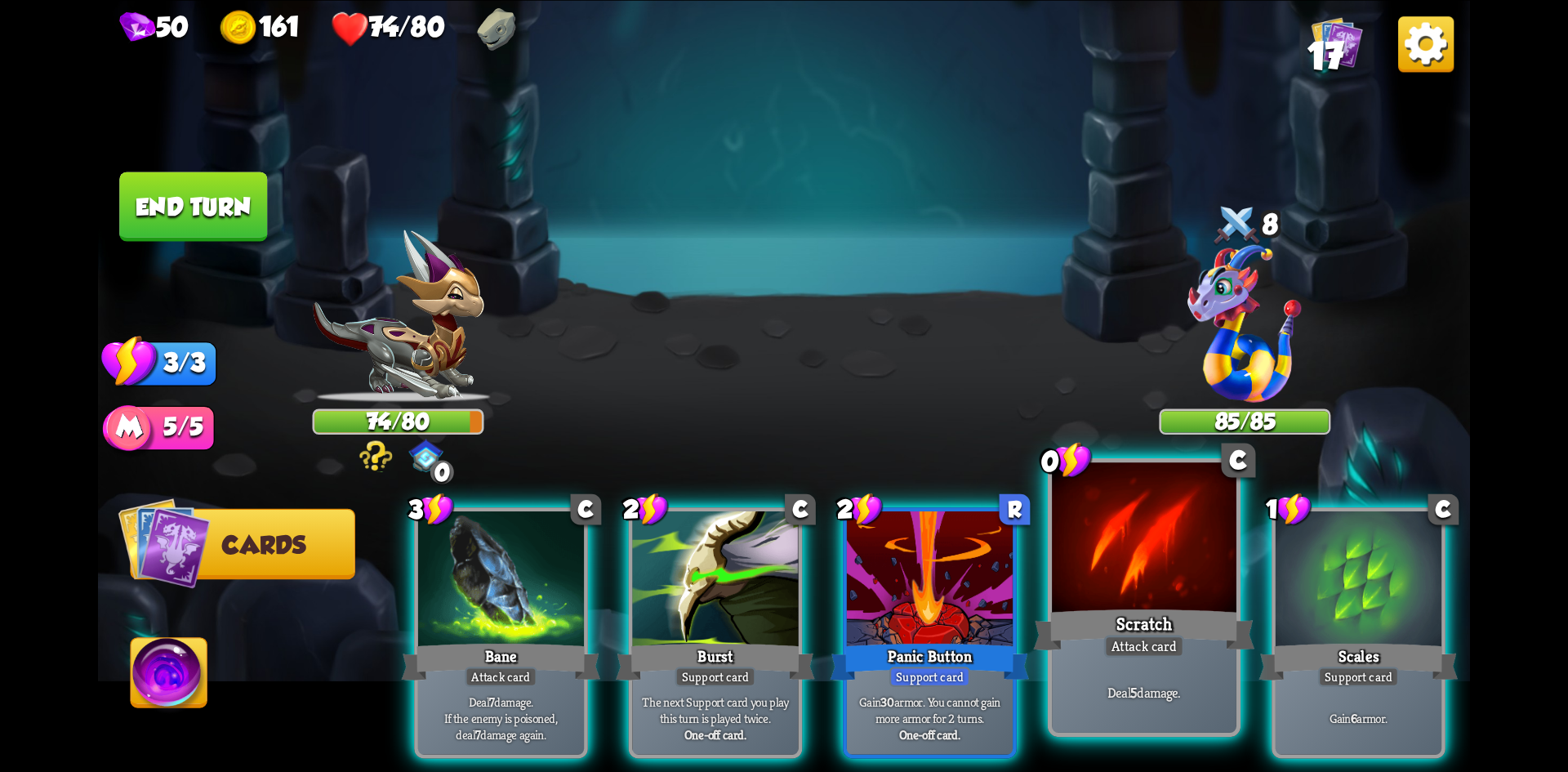
click at [1140, 578] on div at bounding box center [1144, 540] width 185 height 155
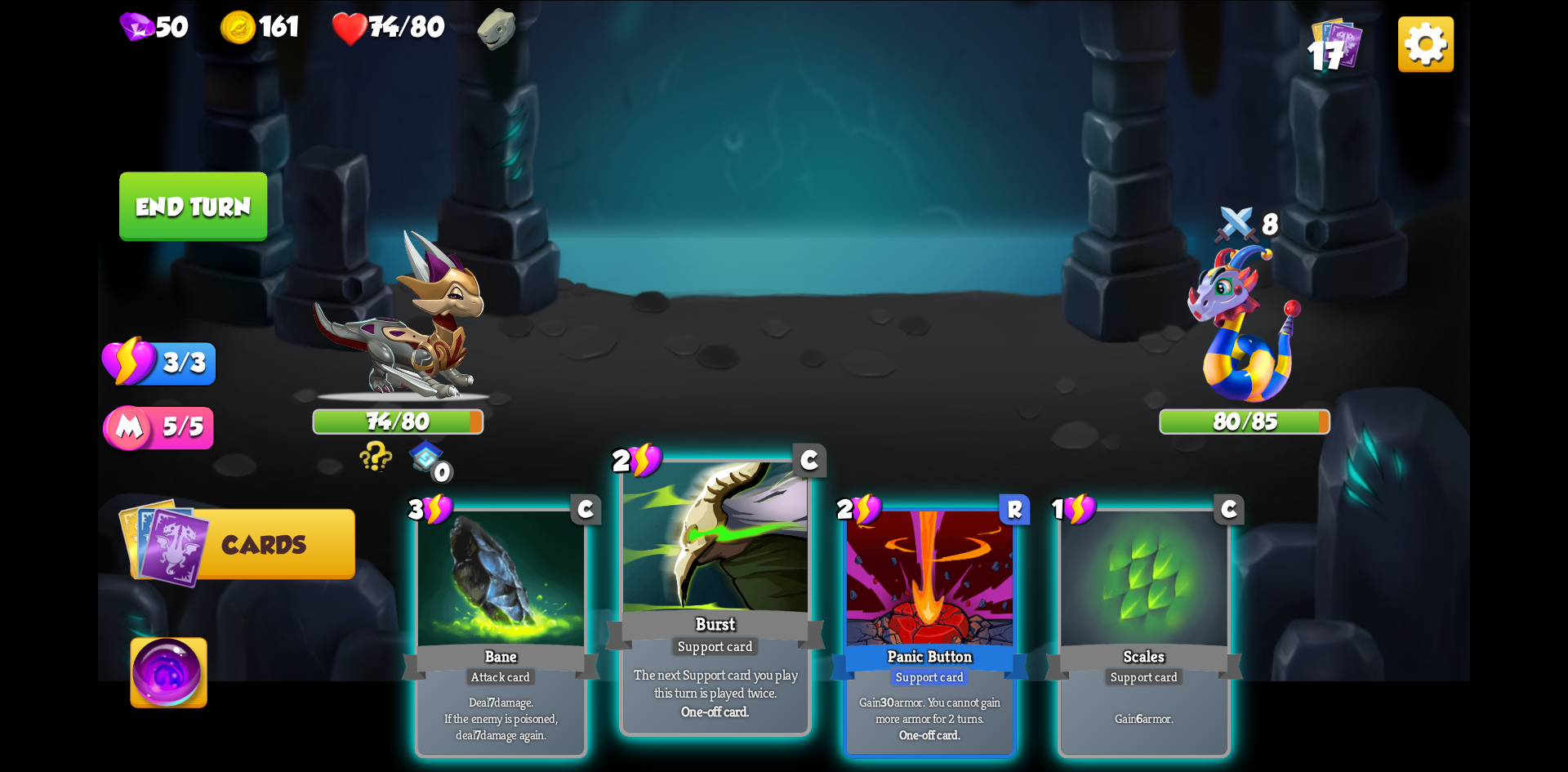
click at [697, 574] on div at bounding box center [716, 540] width 185 height 155
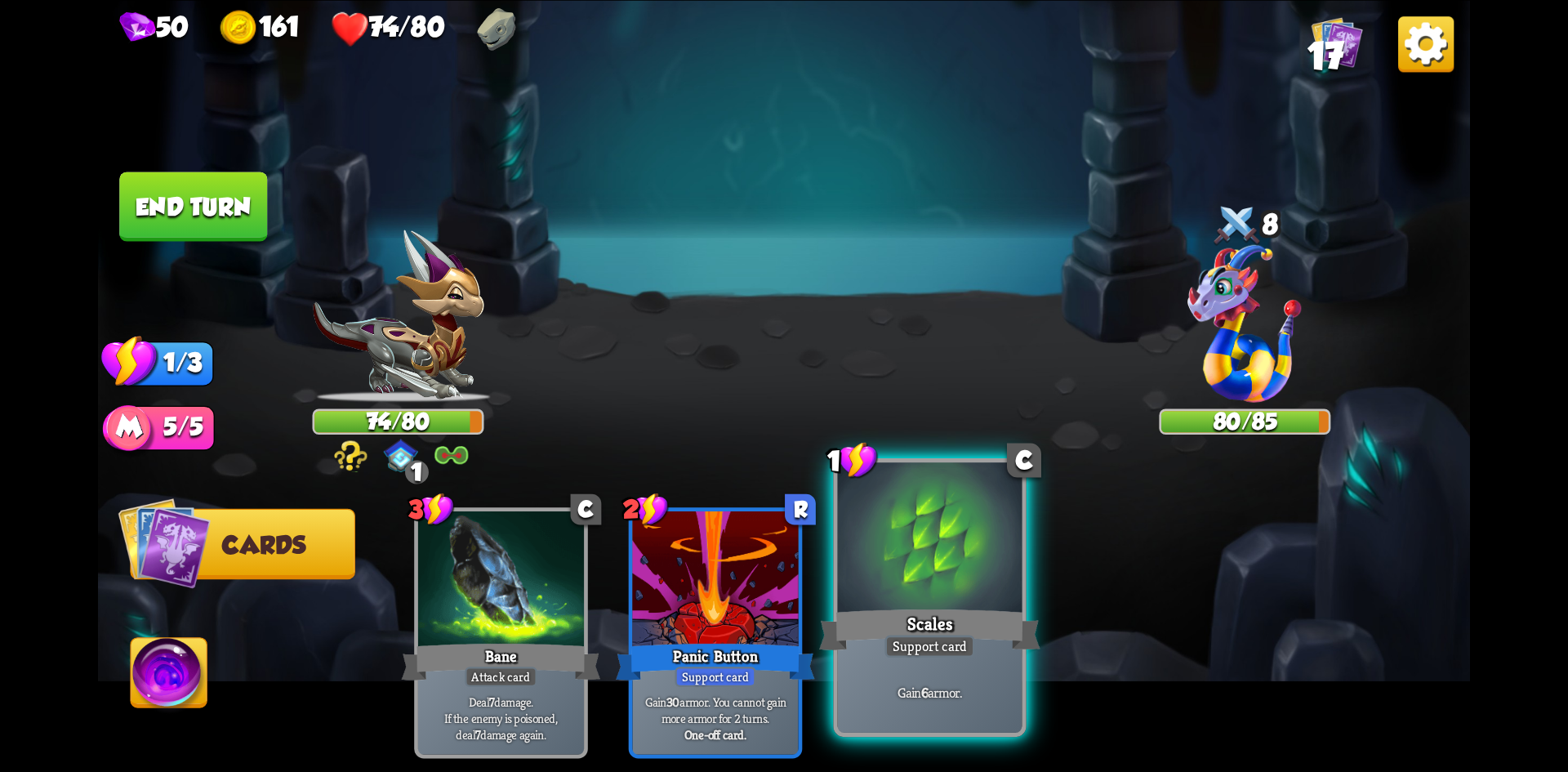
click at [907, 574] on div at bounding box center [931, 540] width 185 height 155
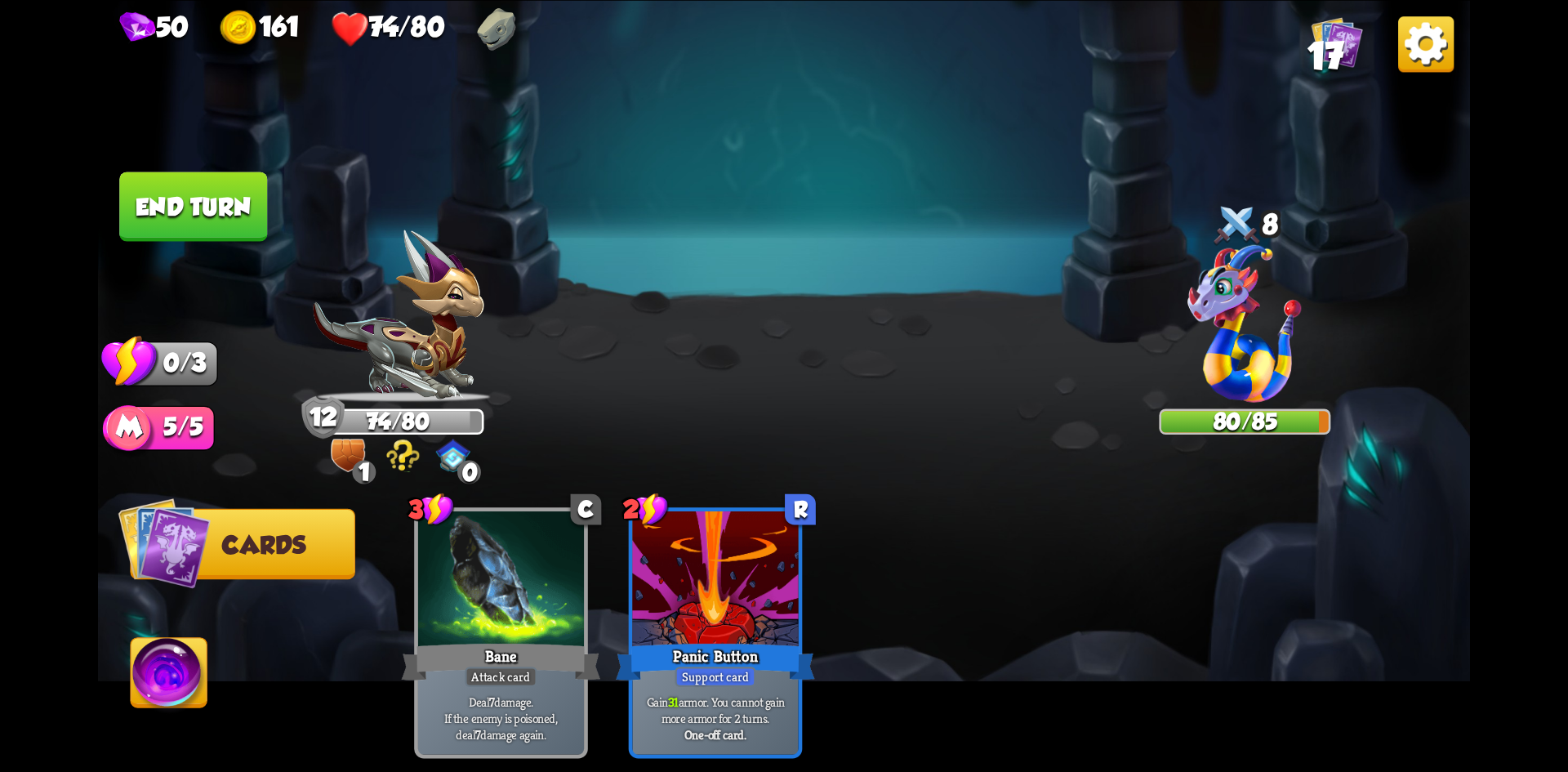
click at [151, 176] on button "End turn" at bounding box center [193, 206] width 148 height 69
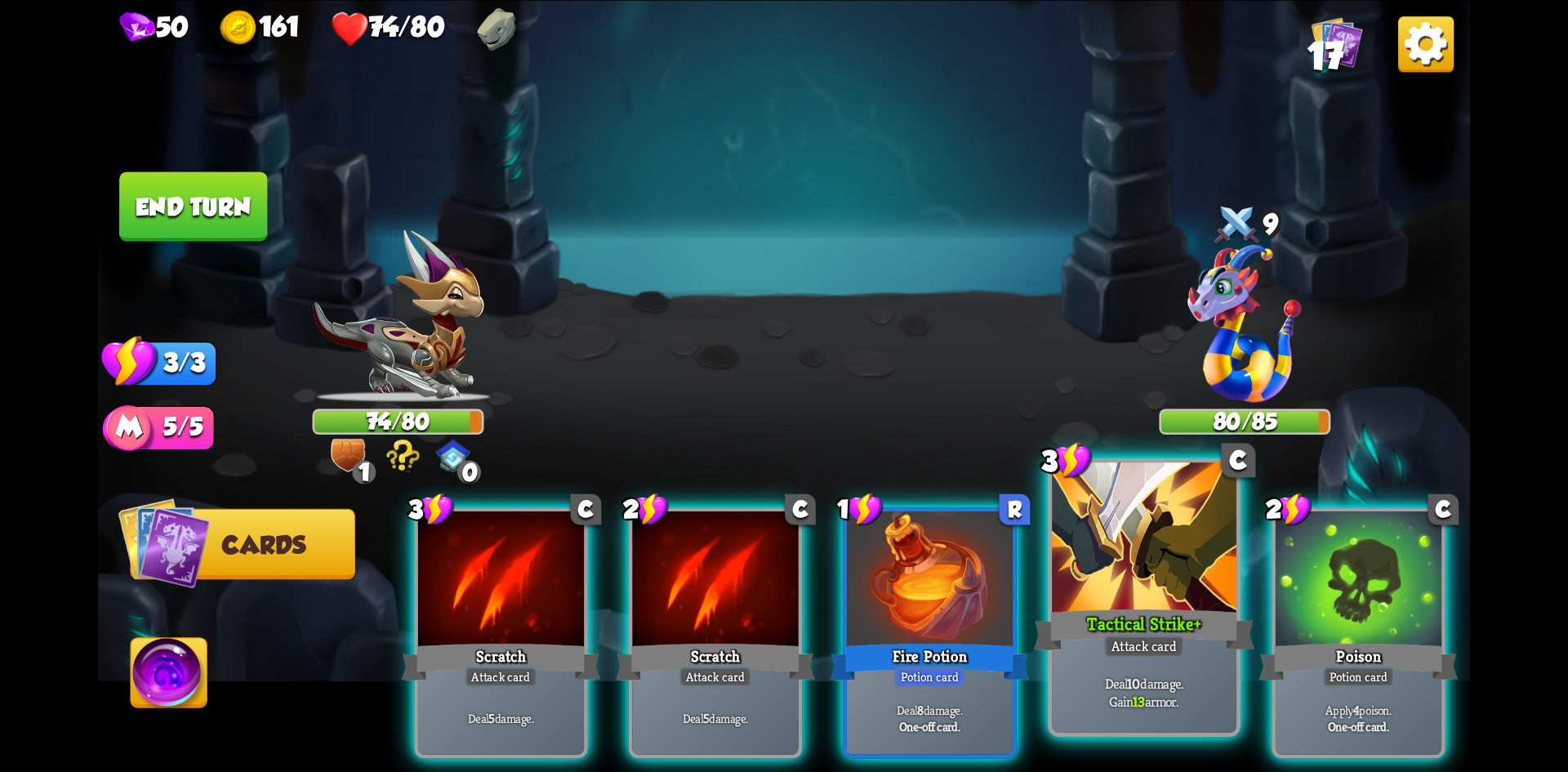
click at [1168, 595] on div at bounding box center [1144, 540] width 185 height 155
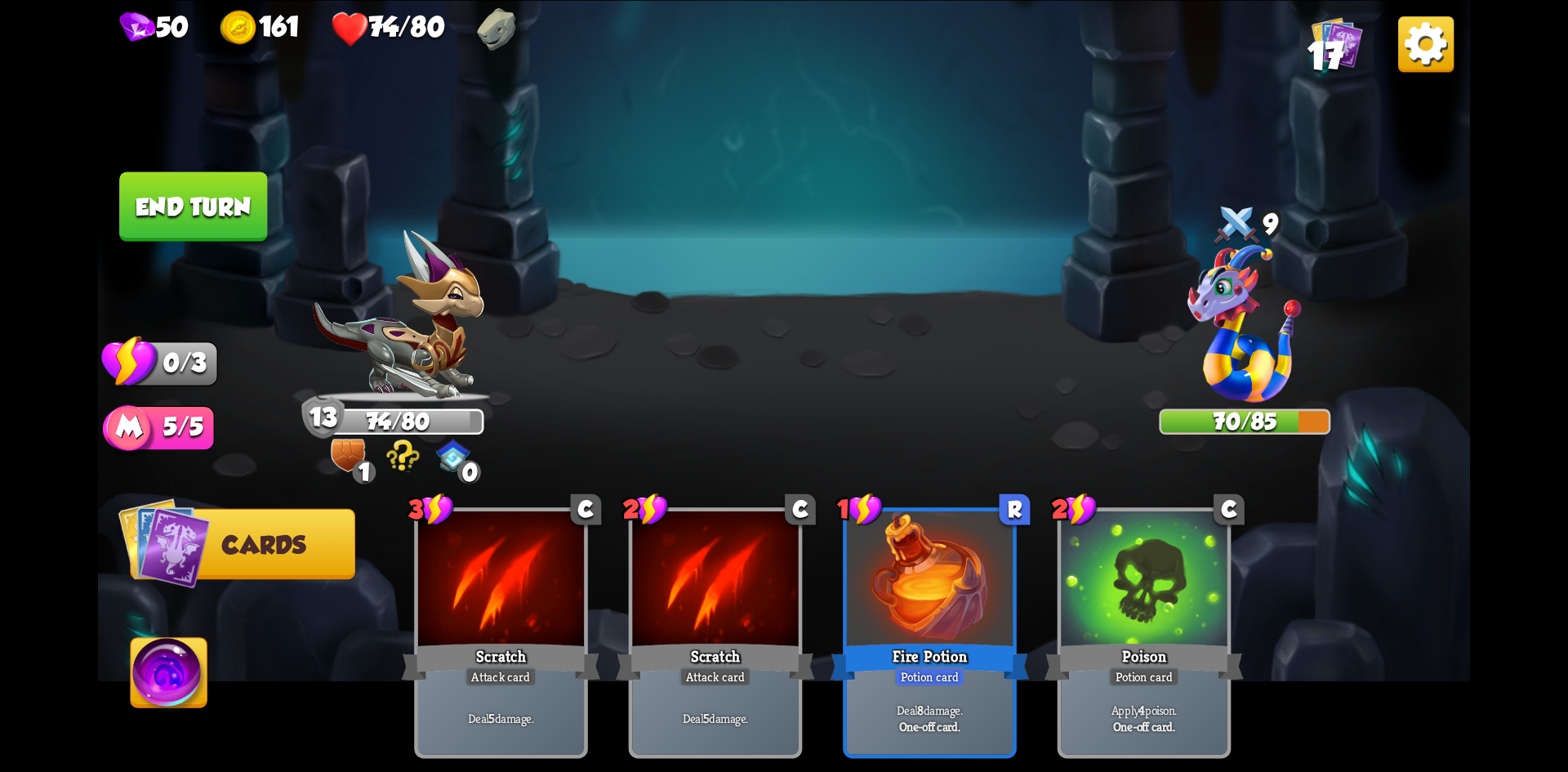
click at [163, 193] on button "End turn" at bounding box center [193, 206] width 148 height 69
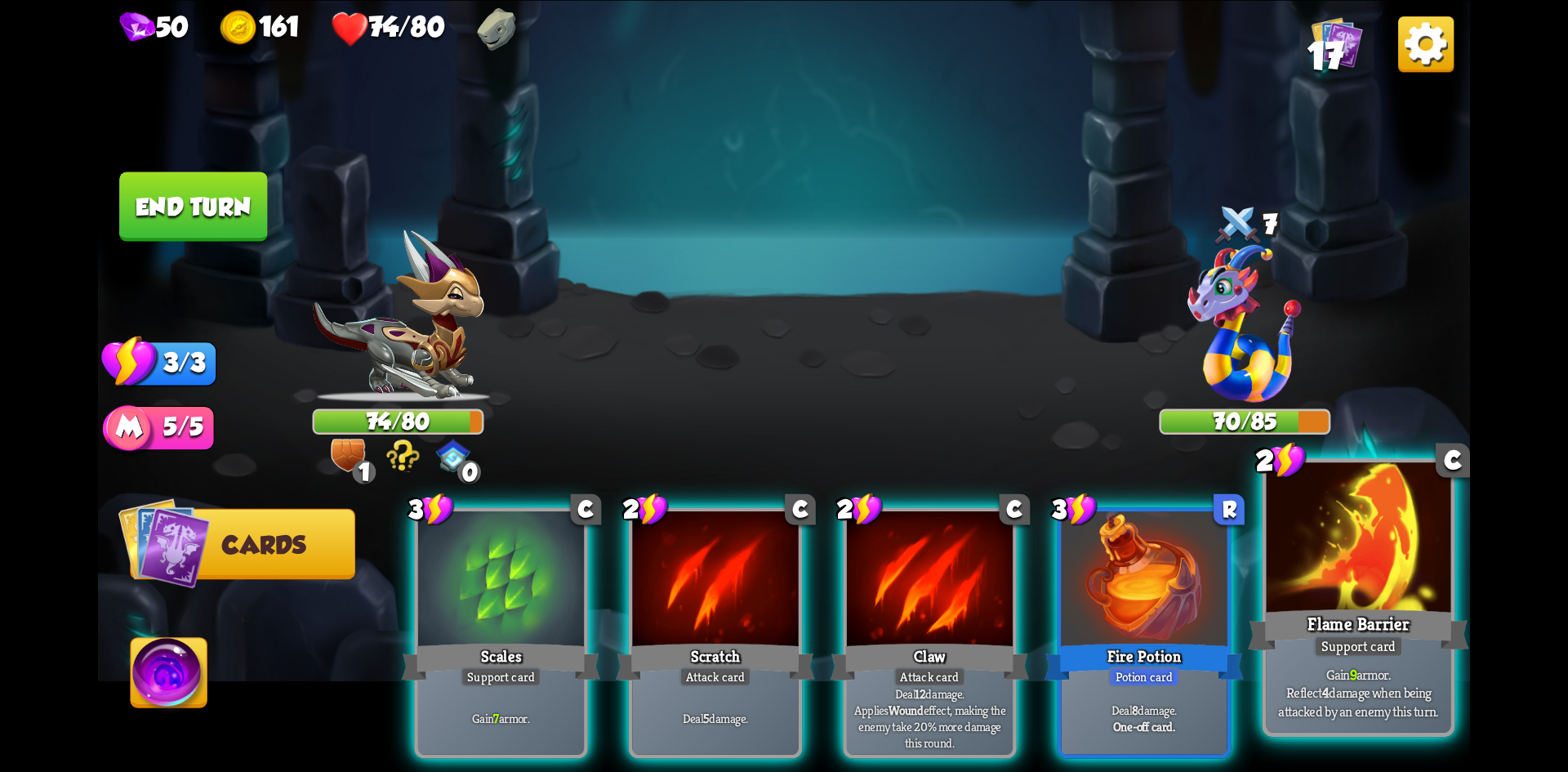
click at [1340, 603] on div at bounding box center [1359, 540] width 185 height 155
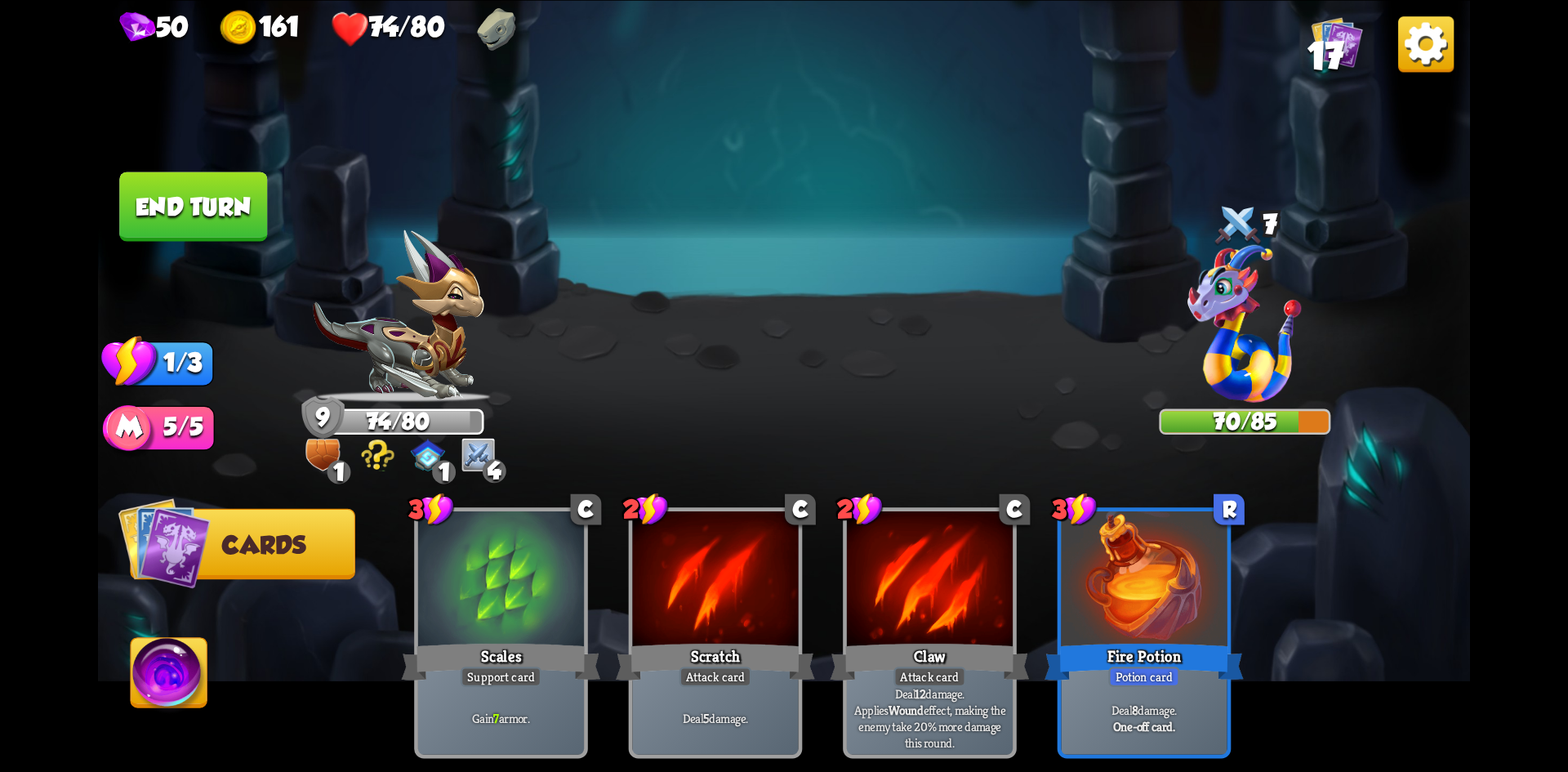
click at [170, 207] on button "End turn" at bounding box center [193, 206] width 148 height 69
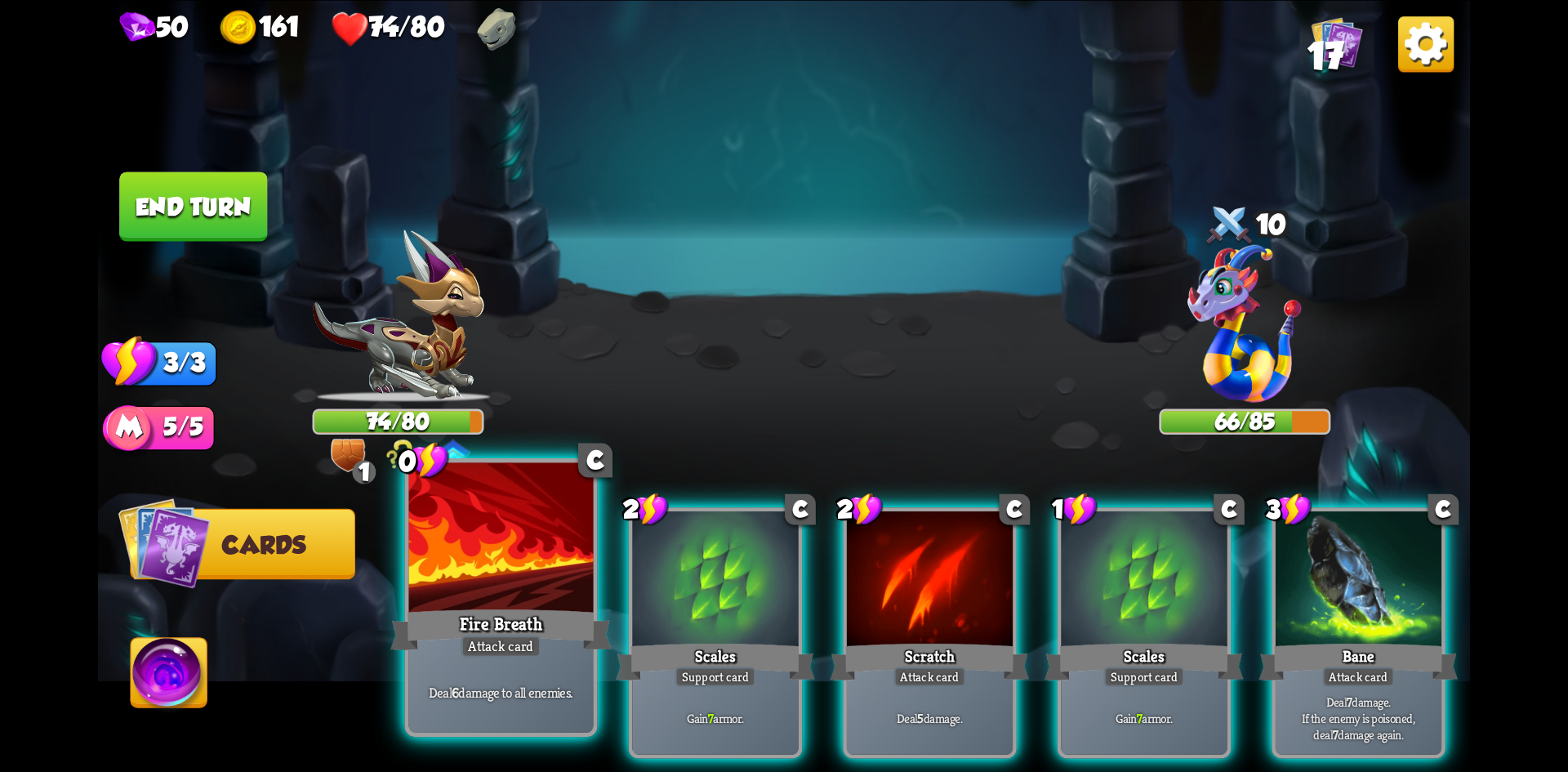
click at [424, 636] on div "Fire Breath" at bounding box center [501, 629] width 221 height 49
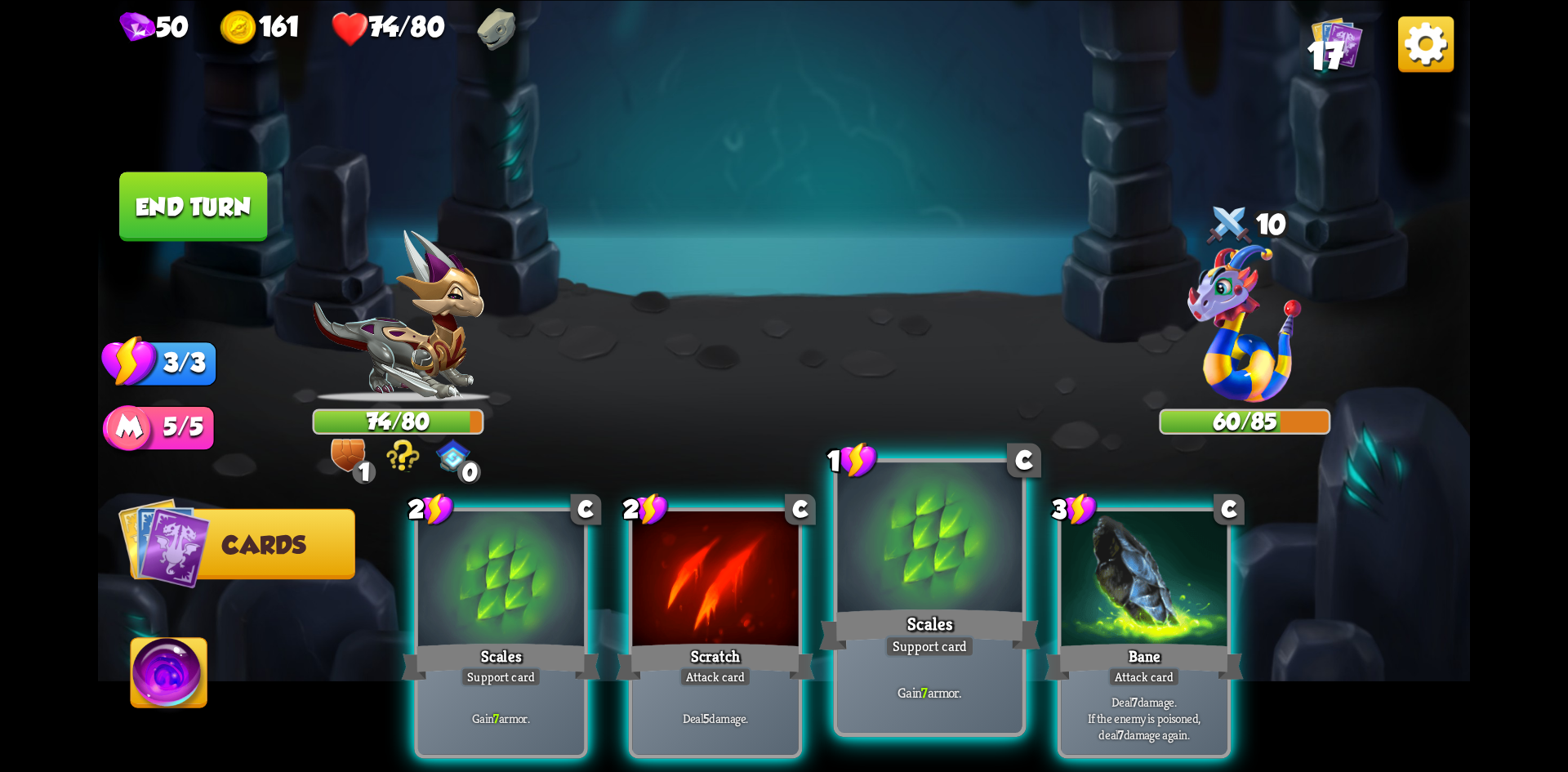
click at [896, 601] on div at bounding box center [931, 540] width 185 height 155
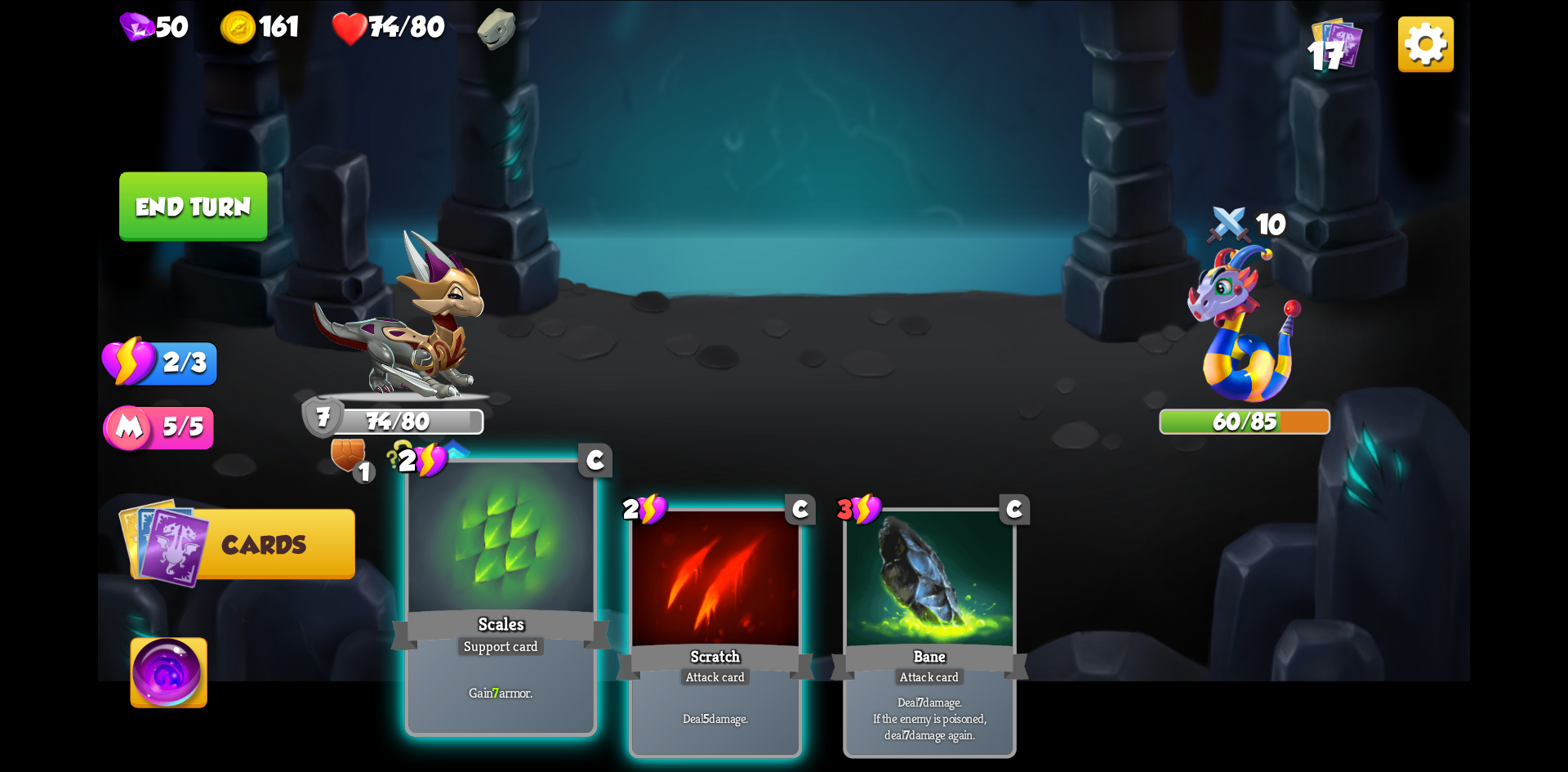
click at [527, 570] on div at bounding box center [502, 540] width 185 height 155
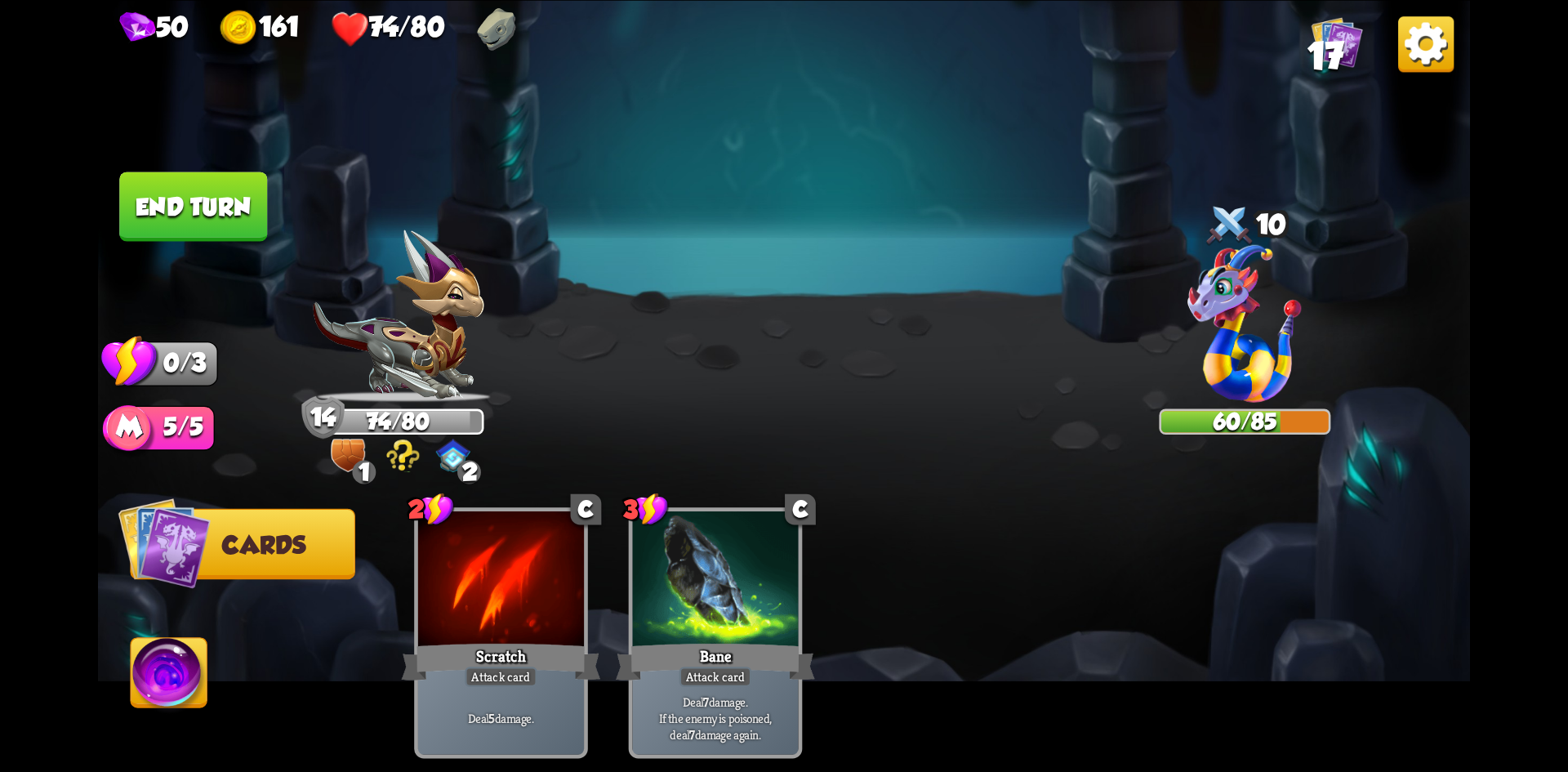
click at [238, 227] on button "End turn" at bounding box center [193, 206] width 148 height 69
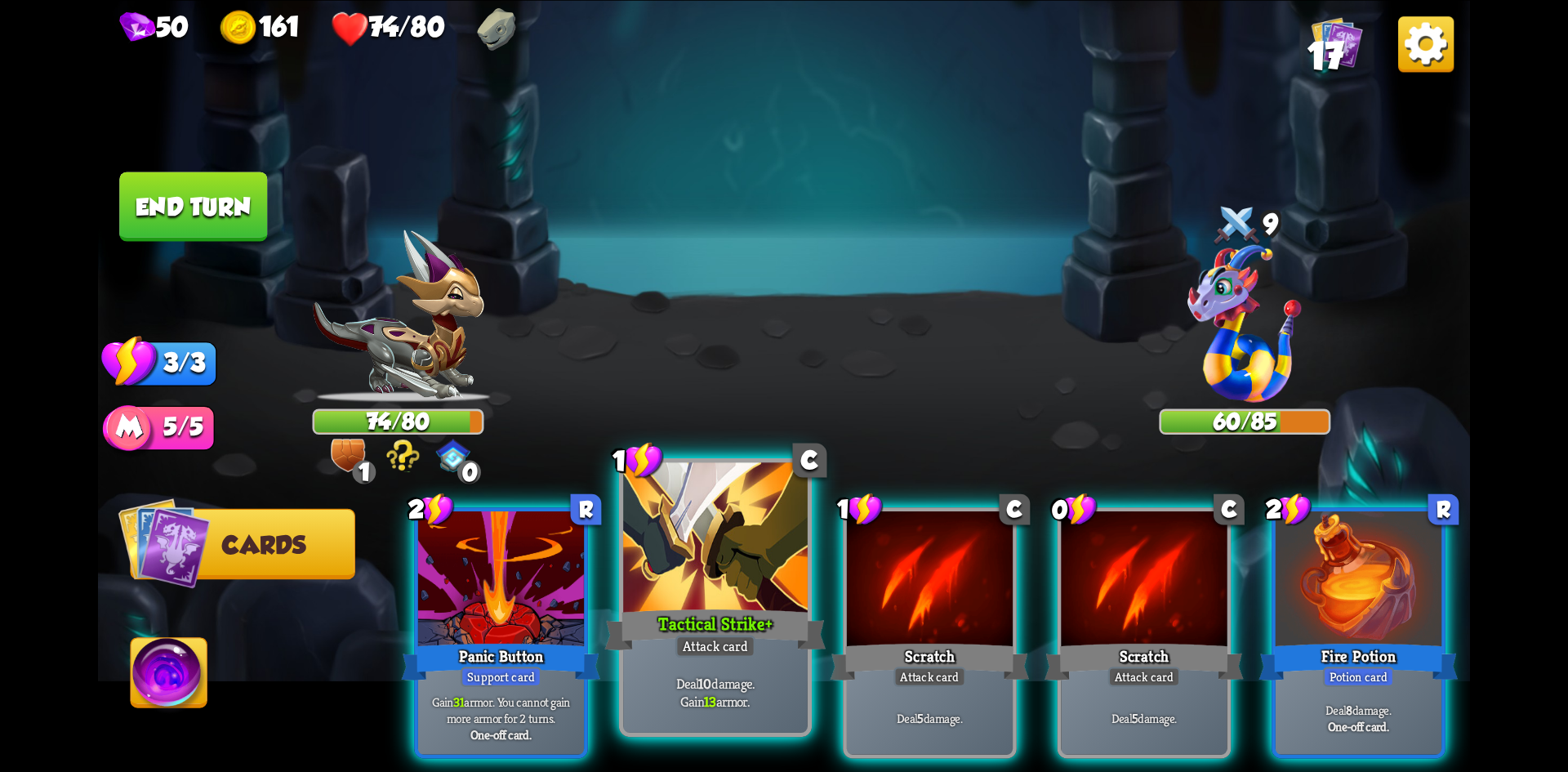
click at [678, 561] on div at bounding box center [716, 540] width 185 height 155
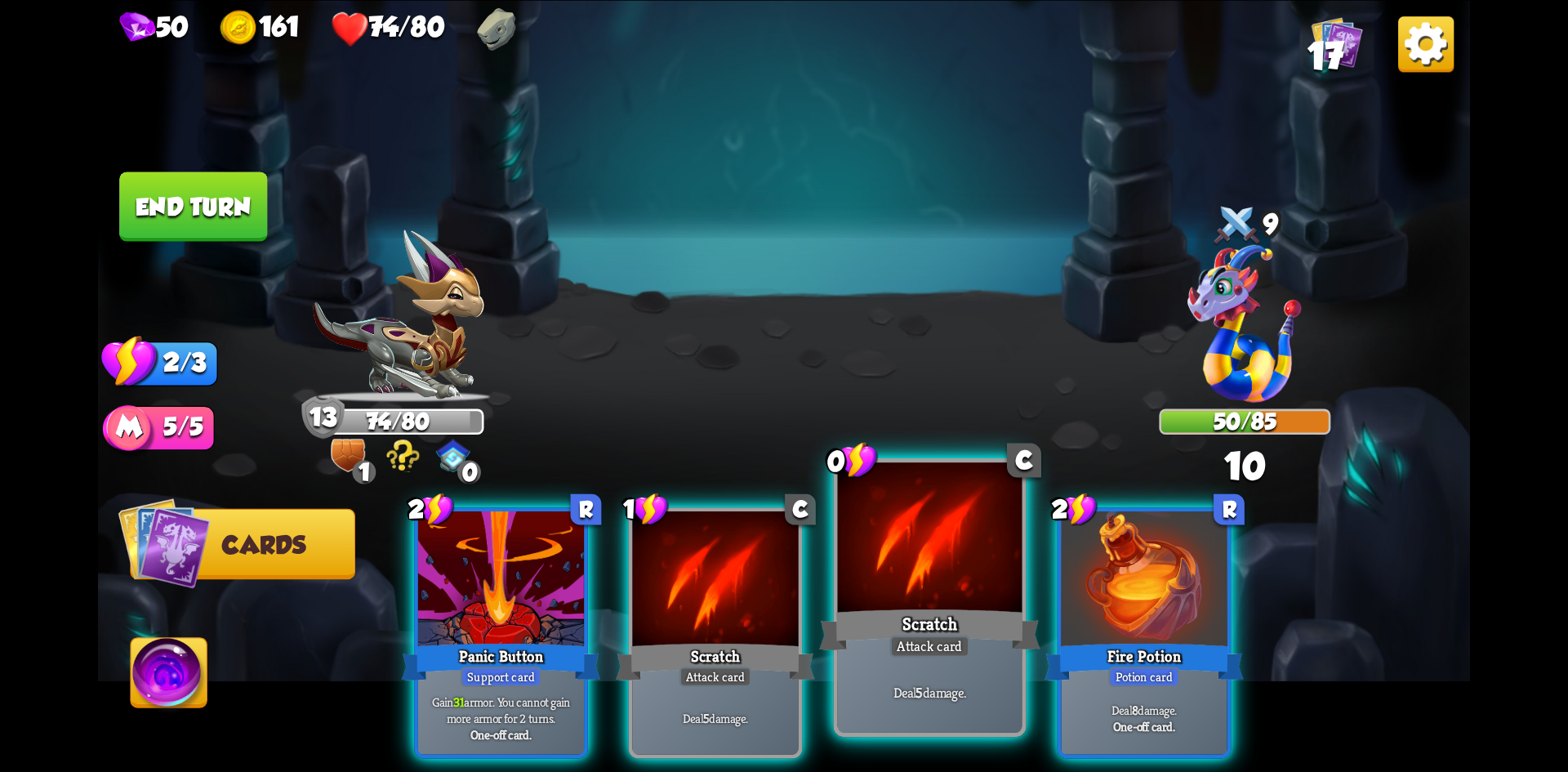
click at [962, 600] on div at bounding box center [931, 540] width 185 height 155
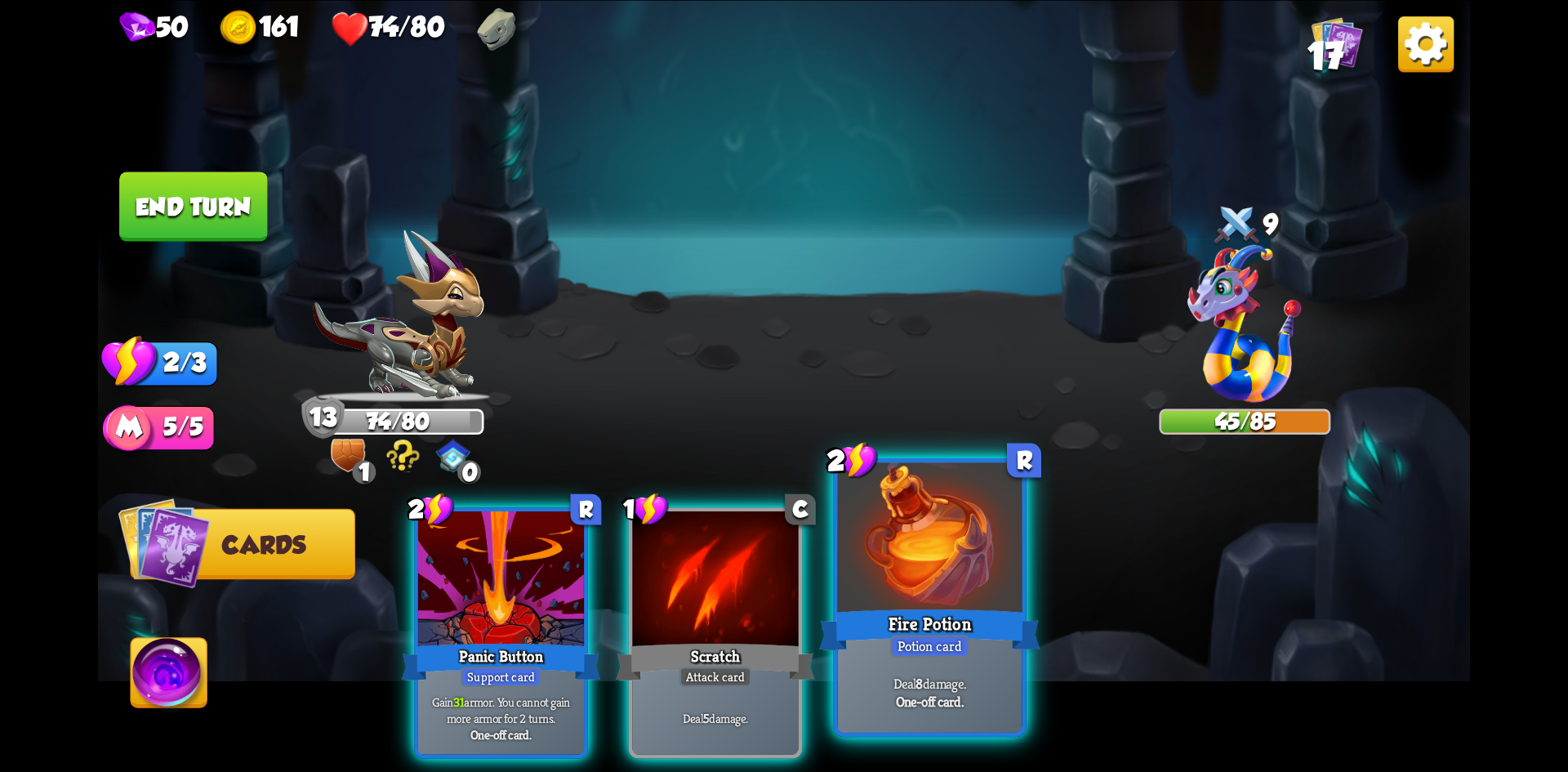
click at [945, 586] on div at bounding box center [931, 540] width 185 height 155
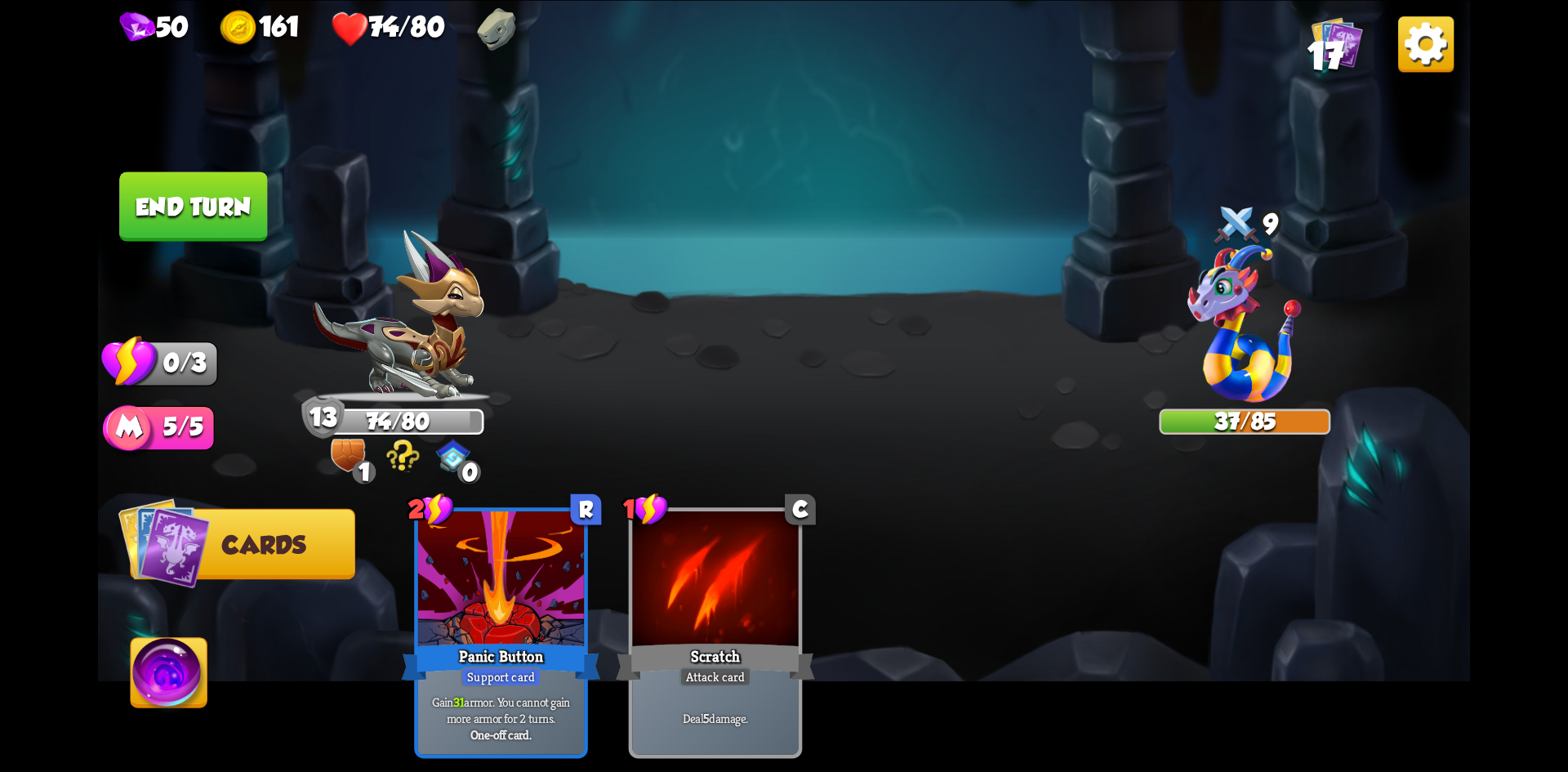
click at [221, 217] on button "End turn" at bounding box center [193, 206] width 148 height 69
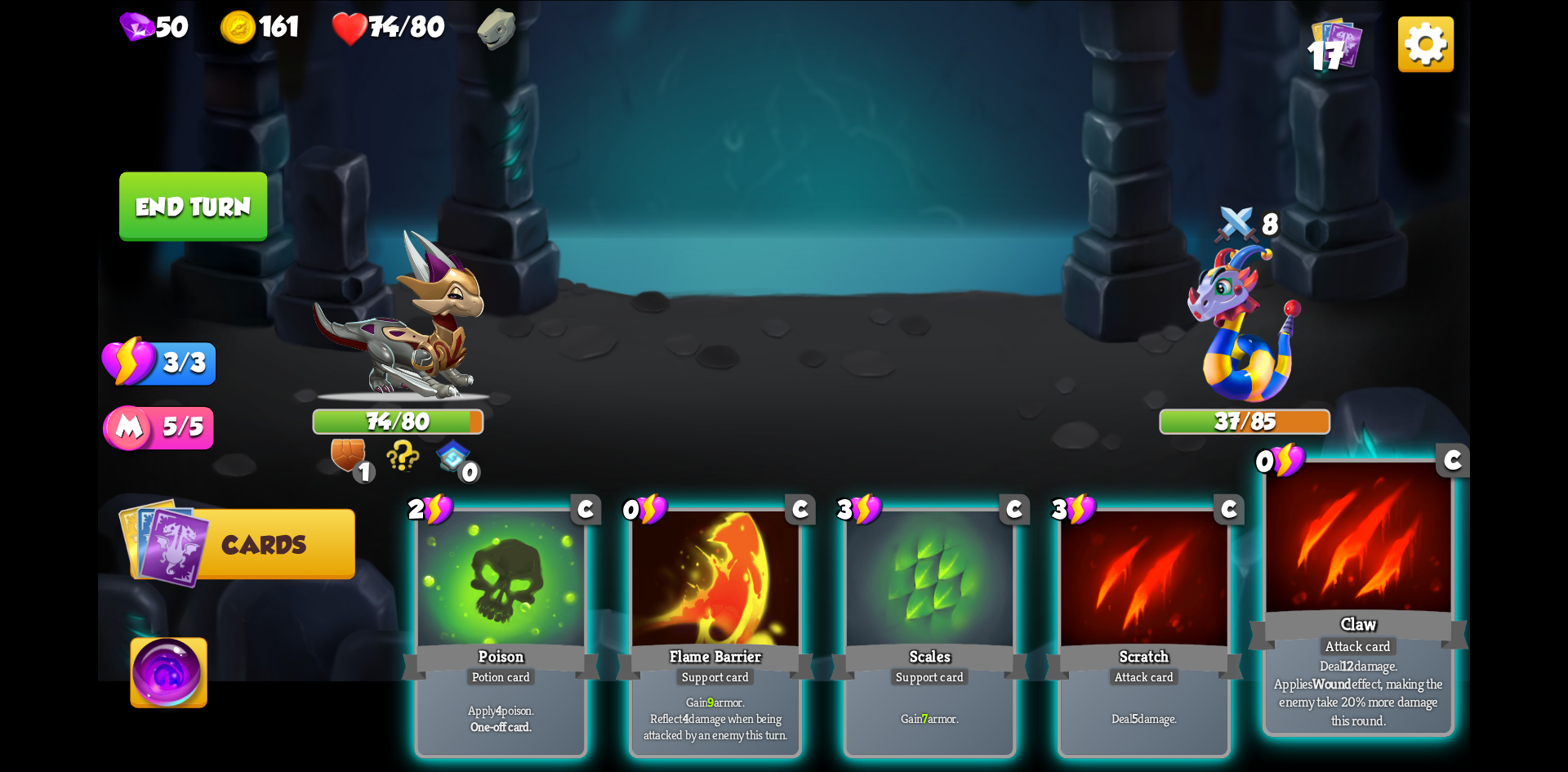
click at [1409, 618] on div "Claw" at bounding box center [1358, 629] width 221 height 49
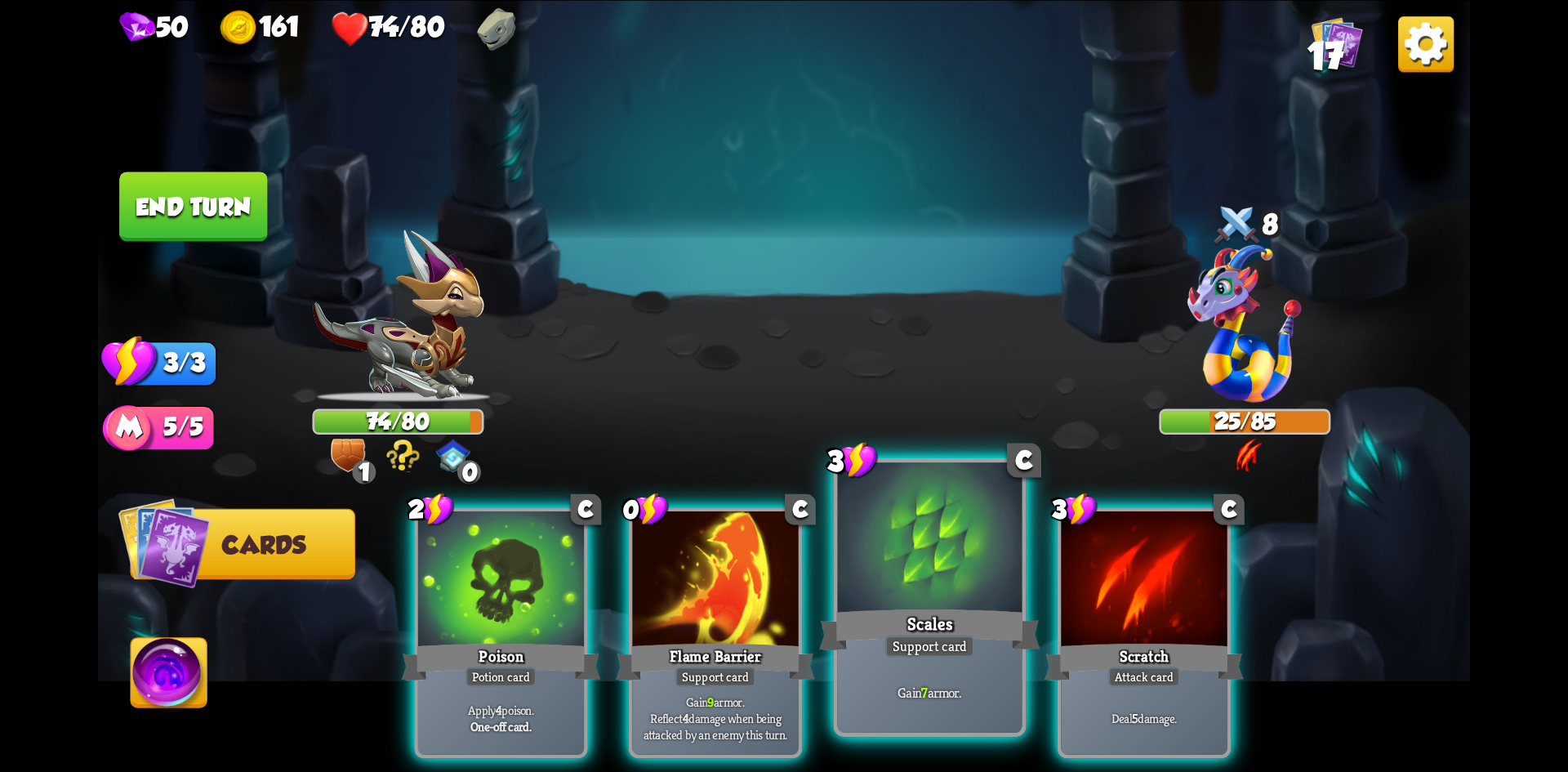
click at [882, 610] on div "Scales" at bounding box center [930, 629] width 221 height 49
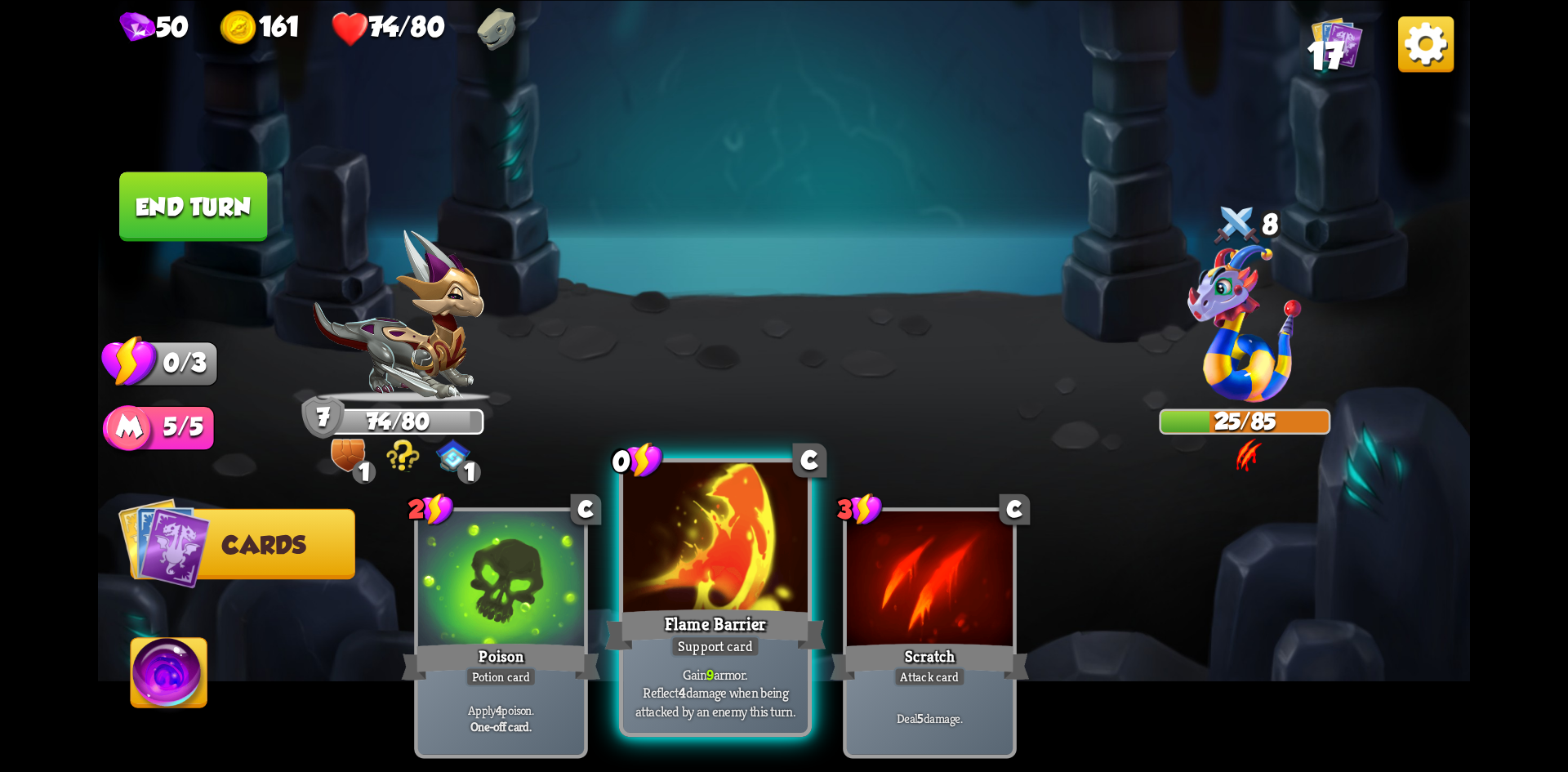
click at [740, 609] on div "Flame Barrier" at bounding box center [716, 629] width 221 height 49
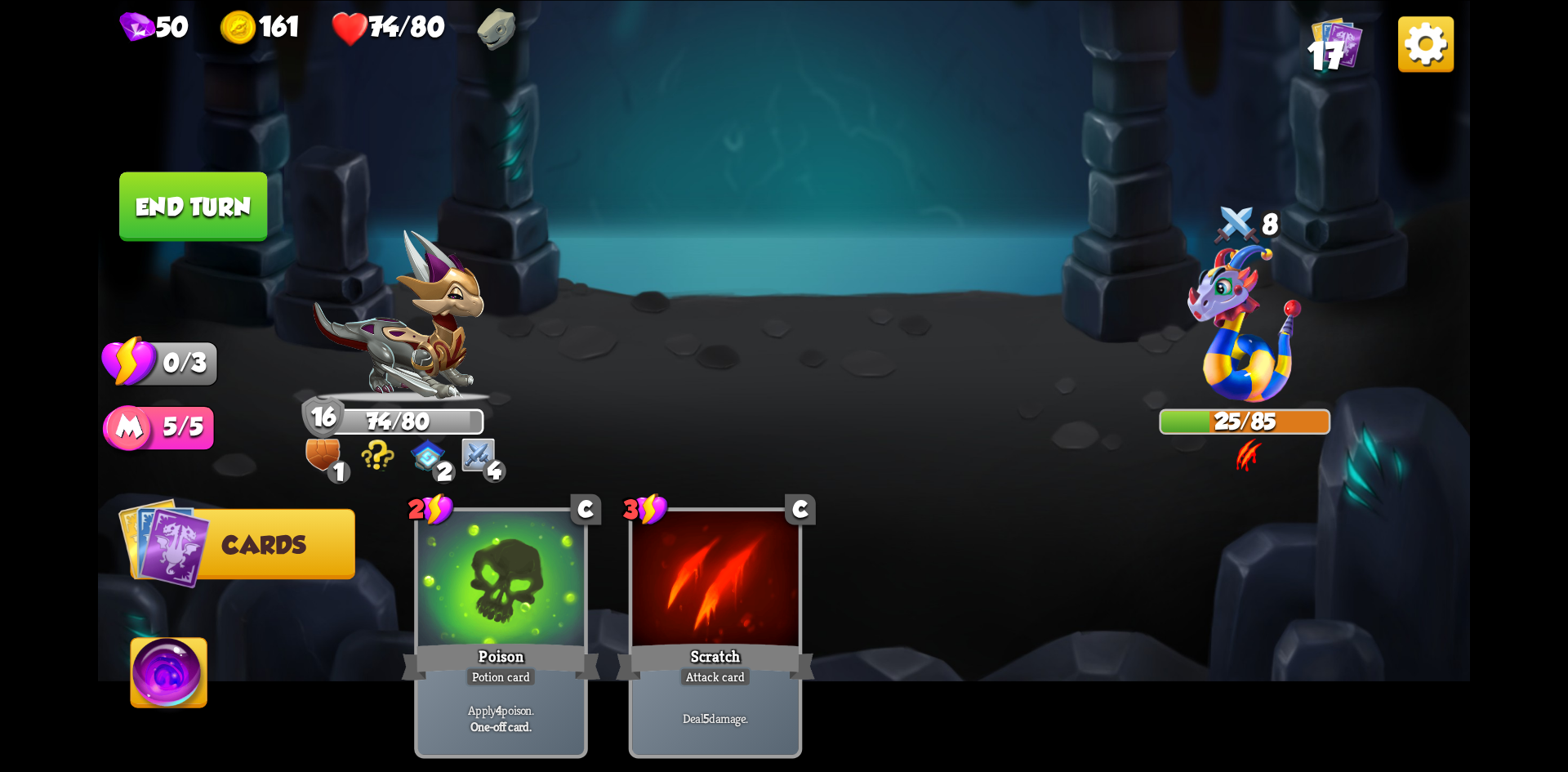
click at [240, 225] on button "End turn" at bounding box center [193, 206] width 148 height 69
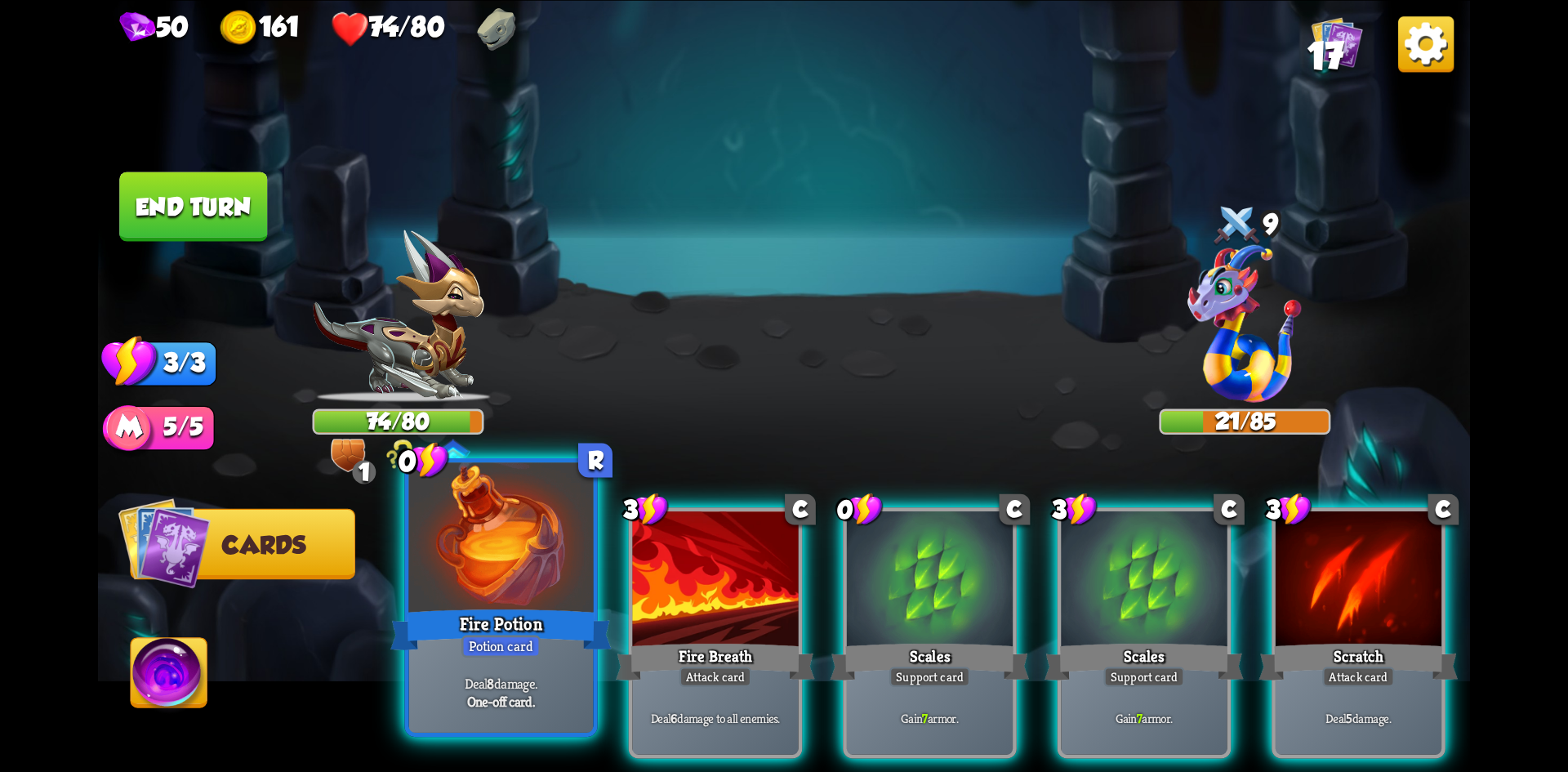
click at [529, 585] on div at bounding box center [502, 540] width 185 height 155
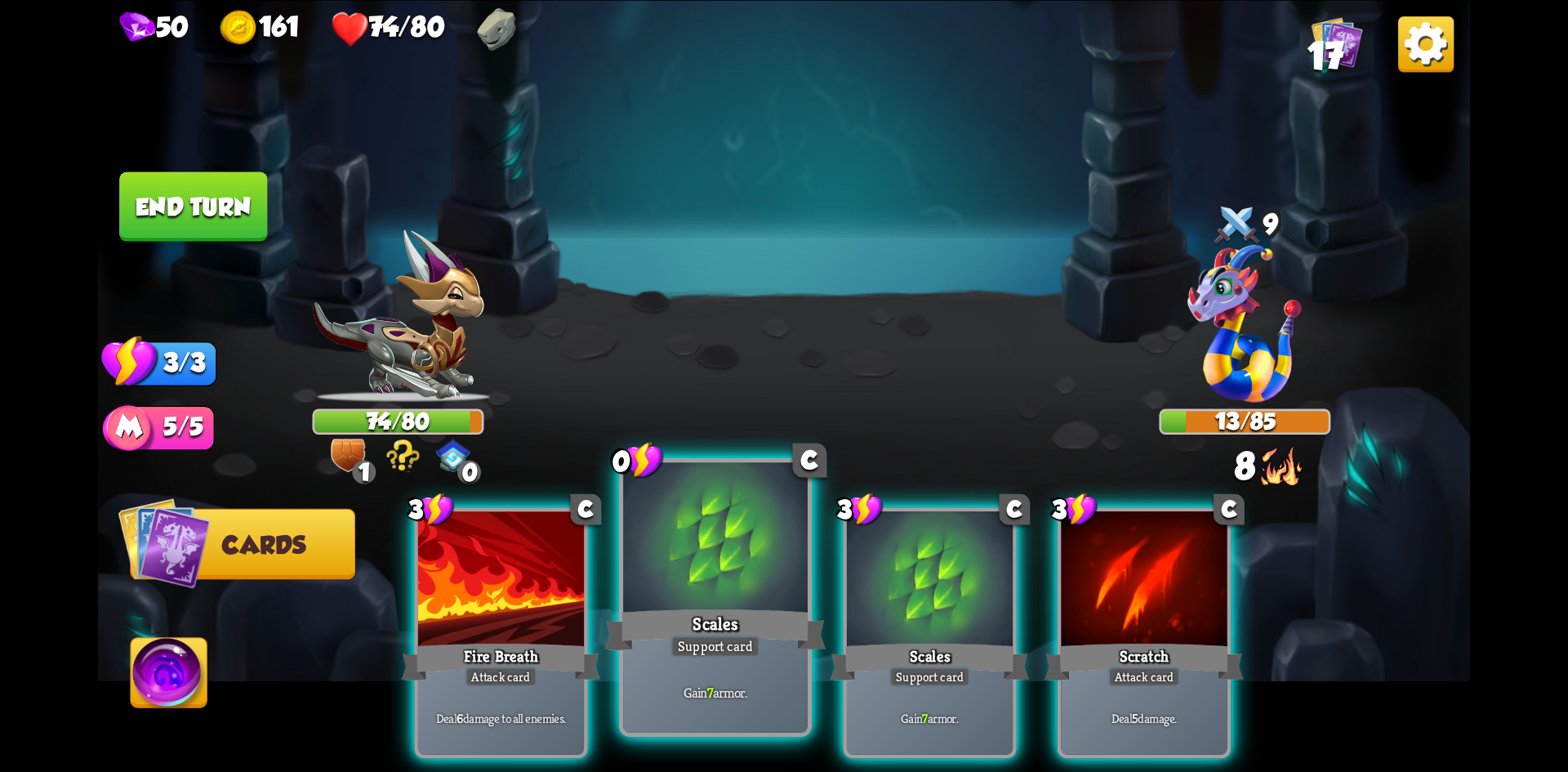
click at [677, 585] on div at bounding box center [716, 540] width 185 height 155
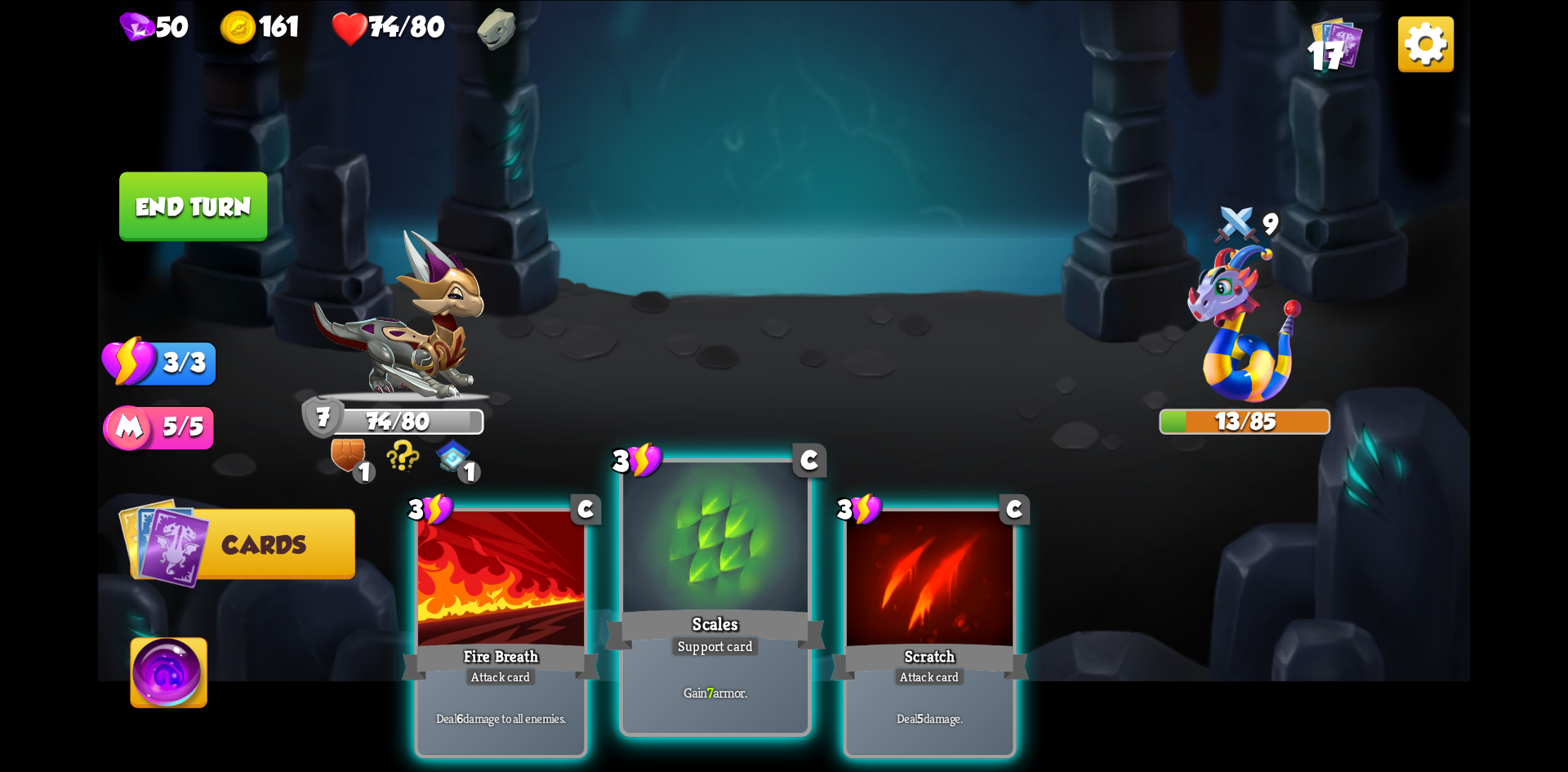
click at [726, 589] on div at bounding box center [716, 540] width 185 height 155
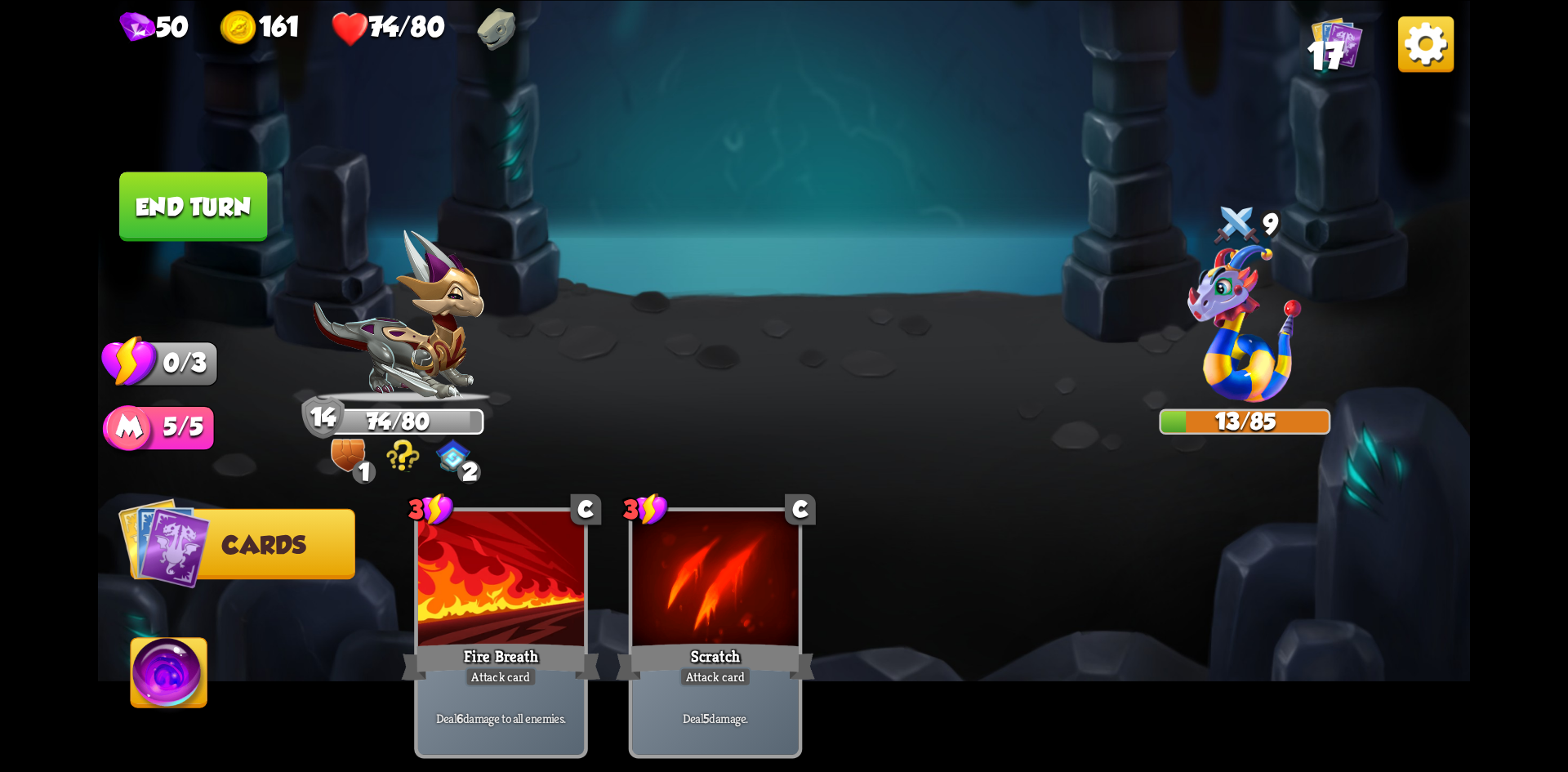
click at [199, 195] on button "End turn" at bounding box center [193, 206] width 148 height 69
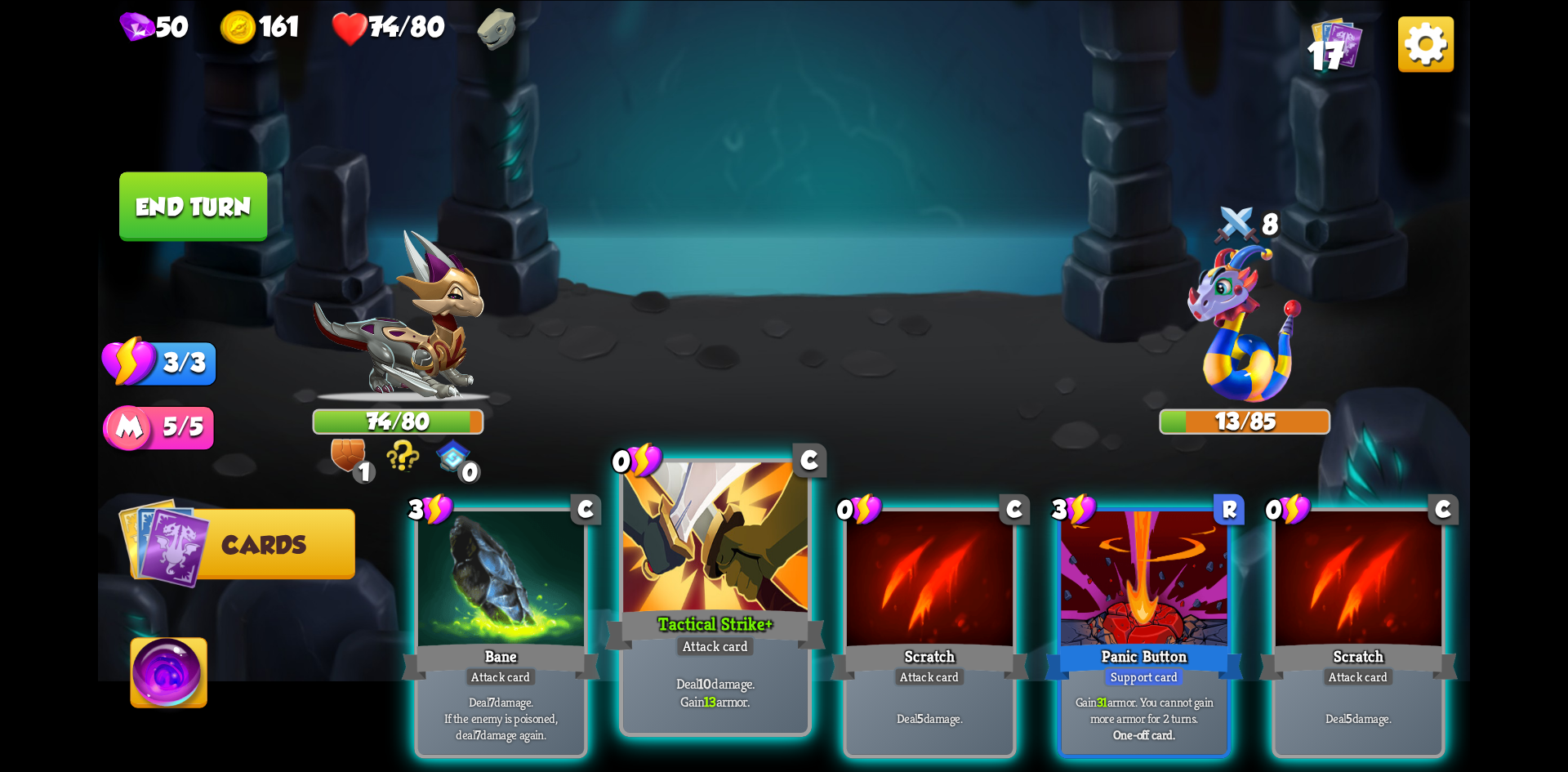
click at [753, 602] on div at bounding box center [716, 540] width 185 height 155
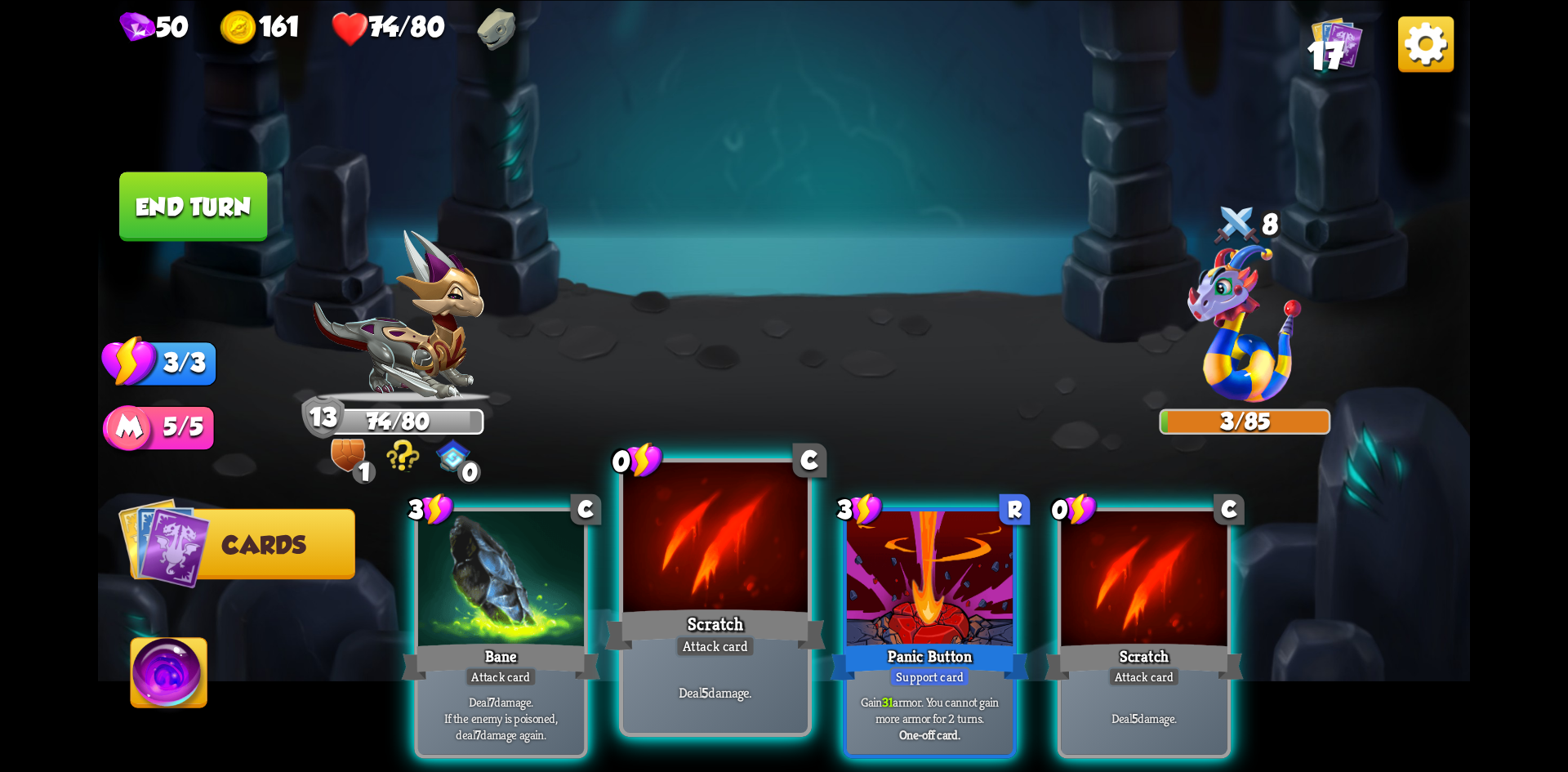
click at [728, 613] on div "Scratch" at bounding box center [716, 629] width 221 height 49
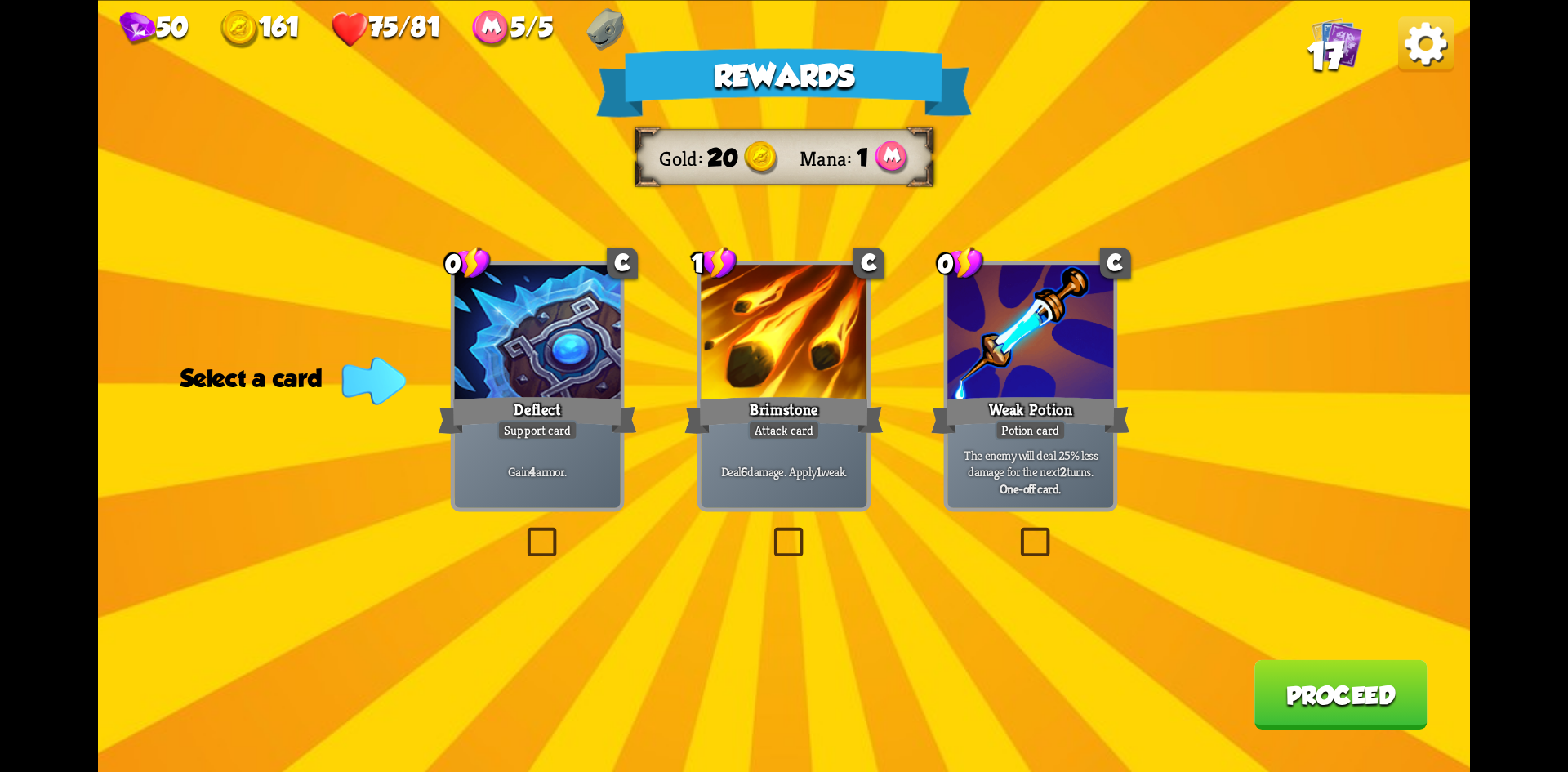
click at [523, 531] on label at bounding box center [523, 531] width 0 height 0
click at [0, 0] on input "checkbox" at bounding box center [0, 0] width 0 height 0
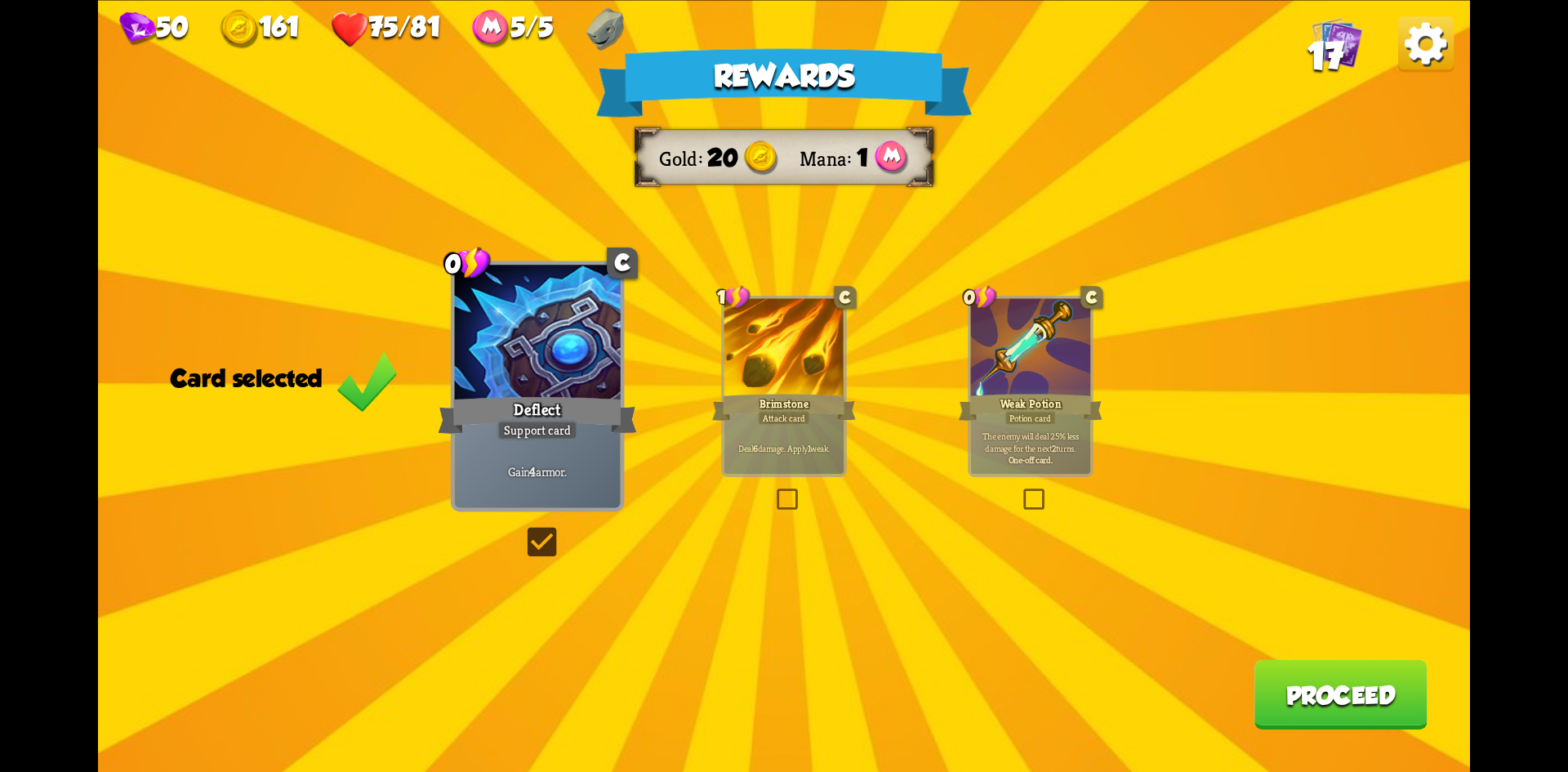
click at [1328, 693] on button "Proceed" at bounding box center [1341, 694] width 173 height 69
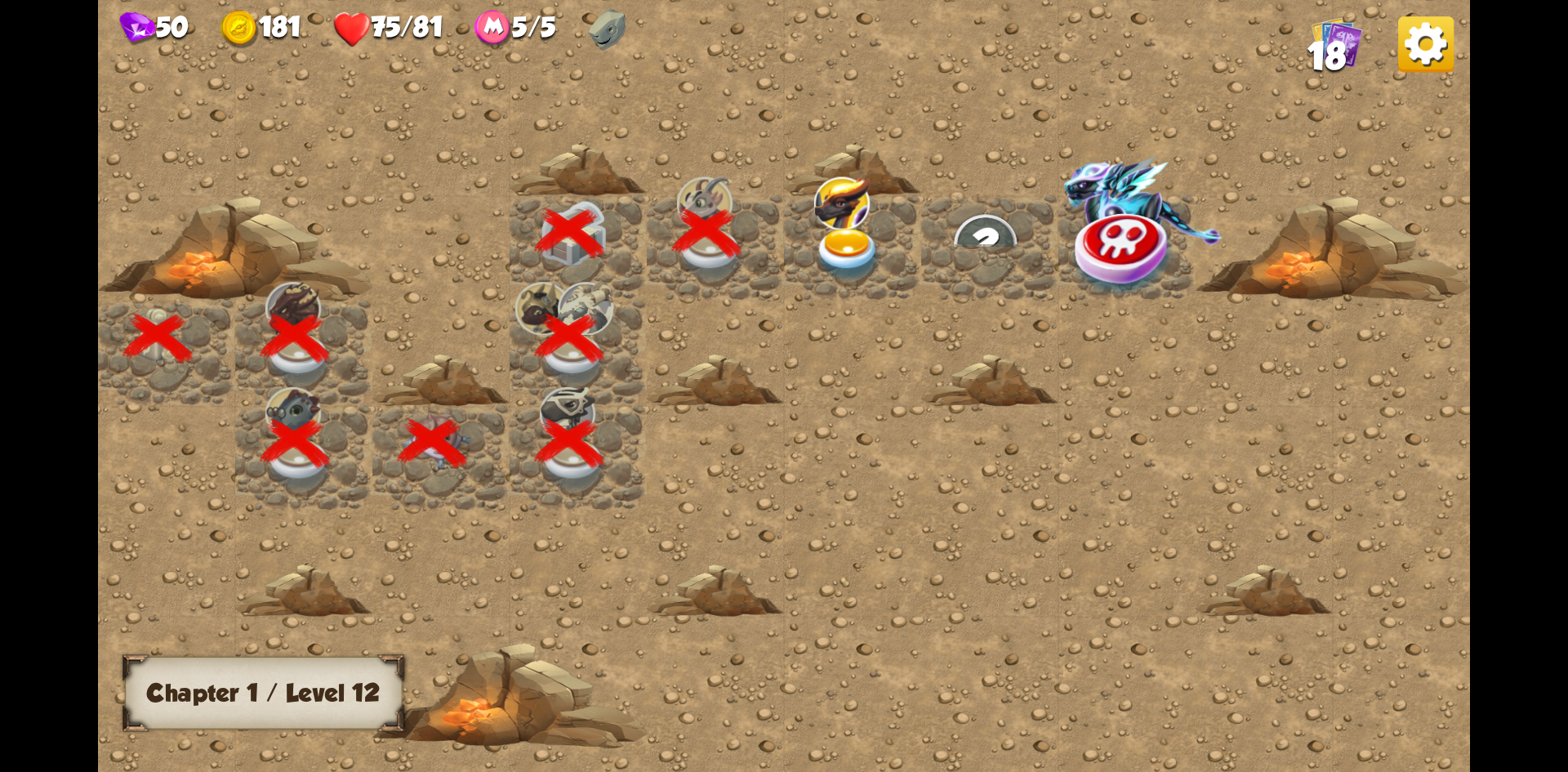
click at [851, 250] on img at bounding box center [848, 254] width 68 height 54
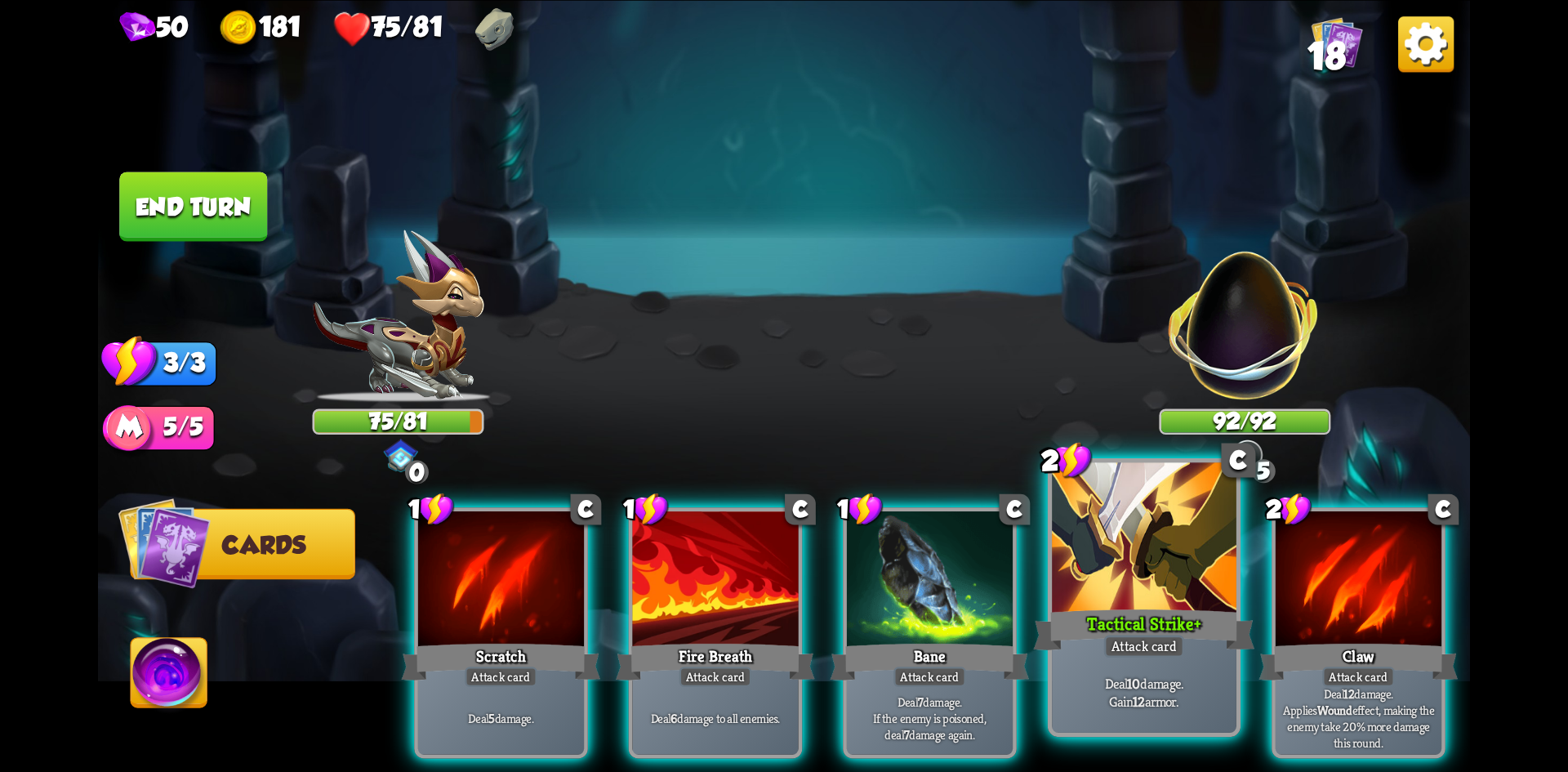
click at [1137, 593] on div at bounding box center [1144, 540] width 185 height 155
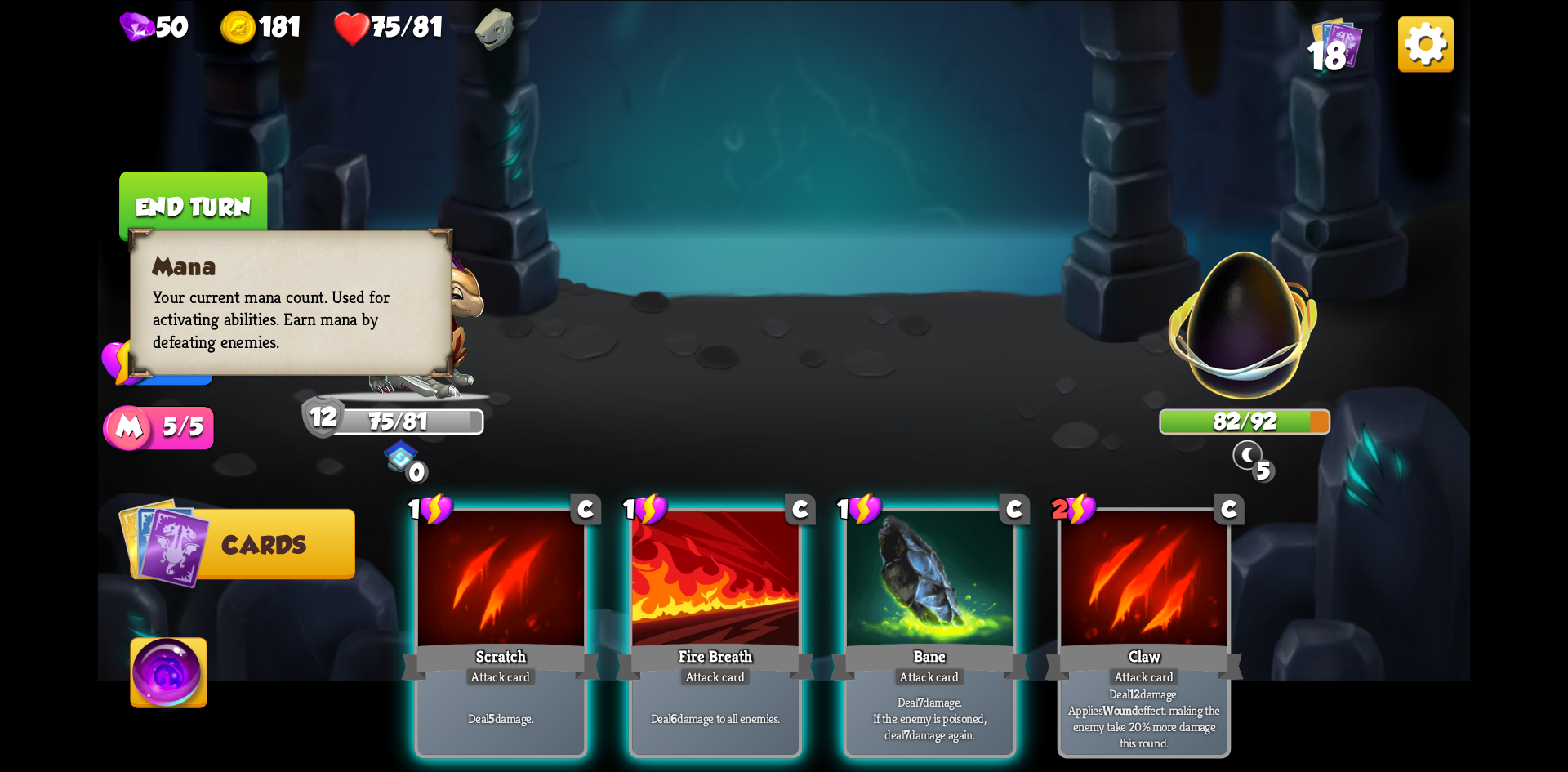
click at [156, 424] on div "5/5" at bounding box center [172, 427] width 85 height 45
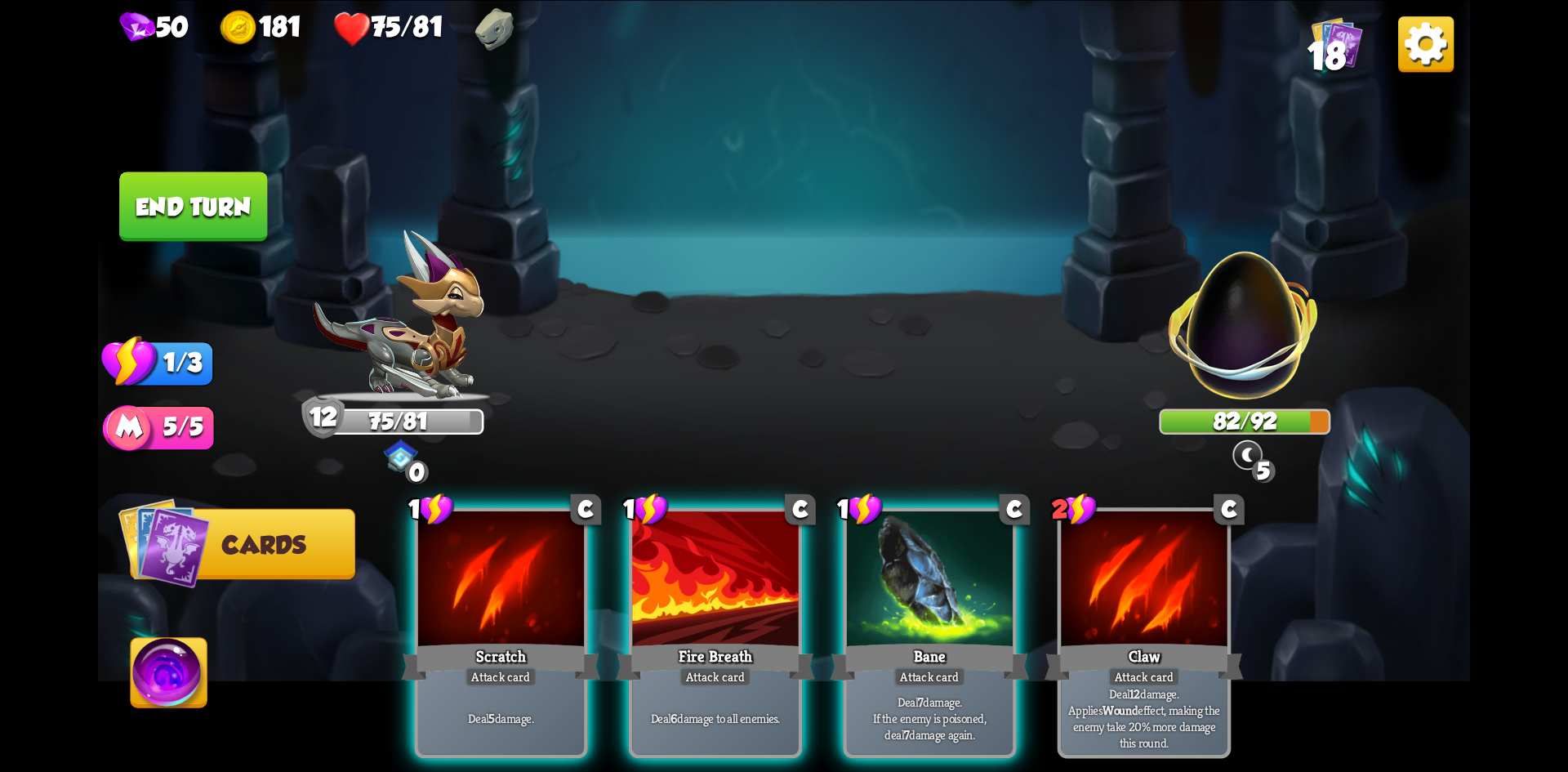
click at [186, 673] on img at bounding box center [170, 677] width 76 height 77
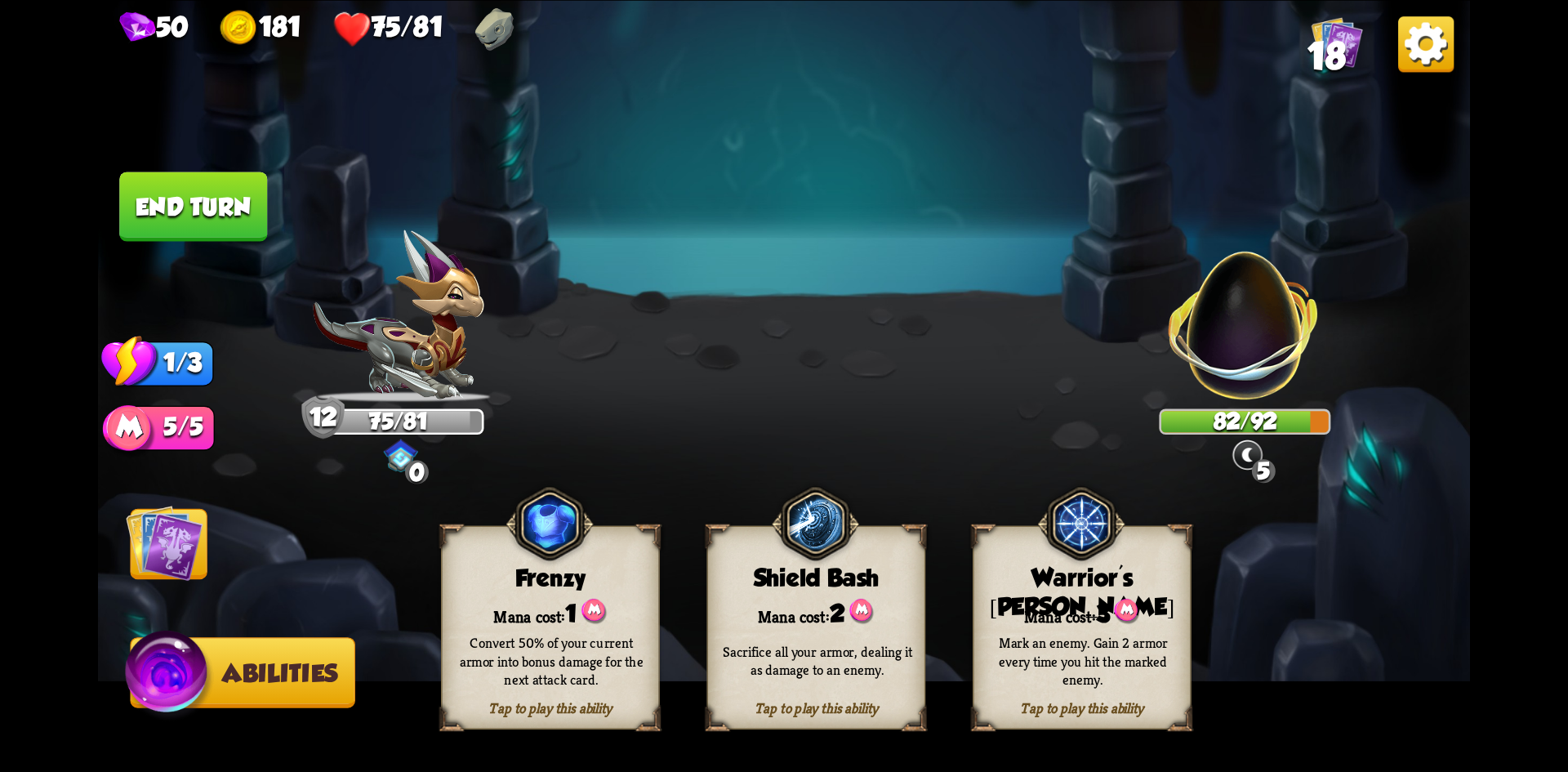
click at [574, 609] on span "1" at bounding box center [571, 613] width 12 height 28
click at [225, 693] on button "Abilities" at bounding box center [242, 673] width 226 height 71
click at [169, 529] on img at bounding box center [164, 543] width 77 height 77
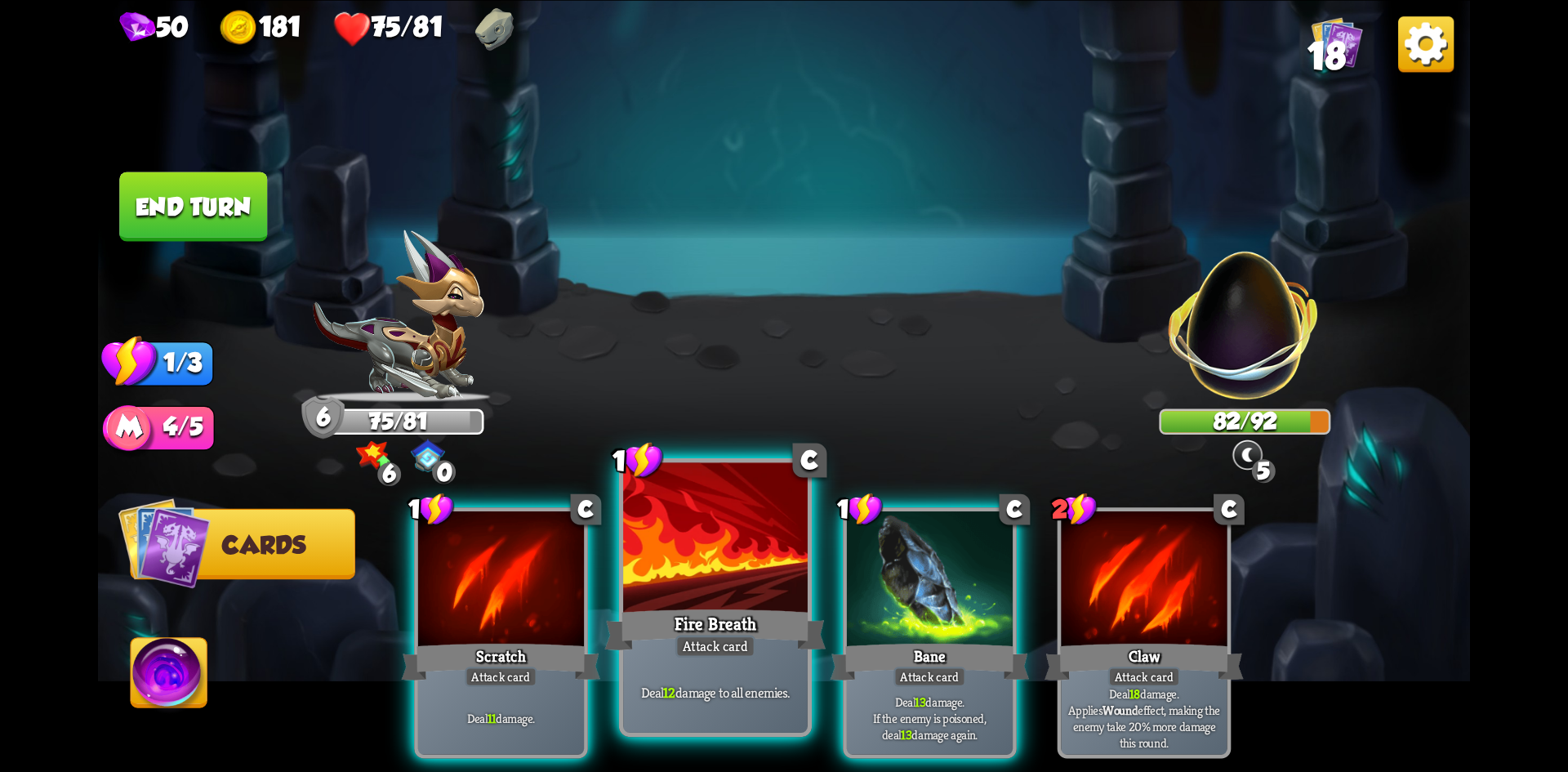
click at [686, 618] on div "Fire Breath" at bounding box center [716, 629] width 221 height 49
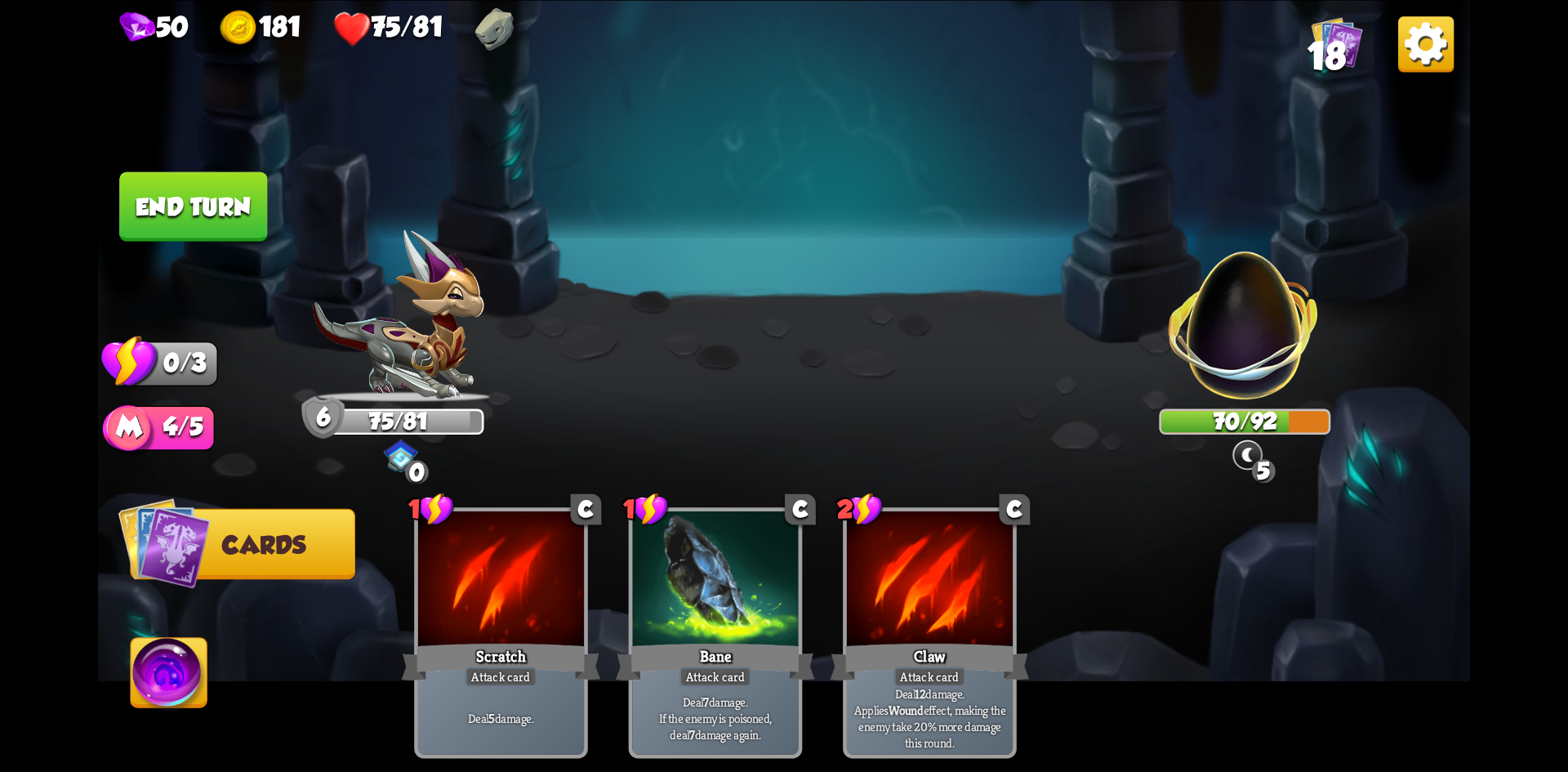
click at [234, 193] on button "End turn" at bounding box center [193, 206] width 148 height 69
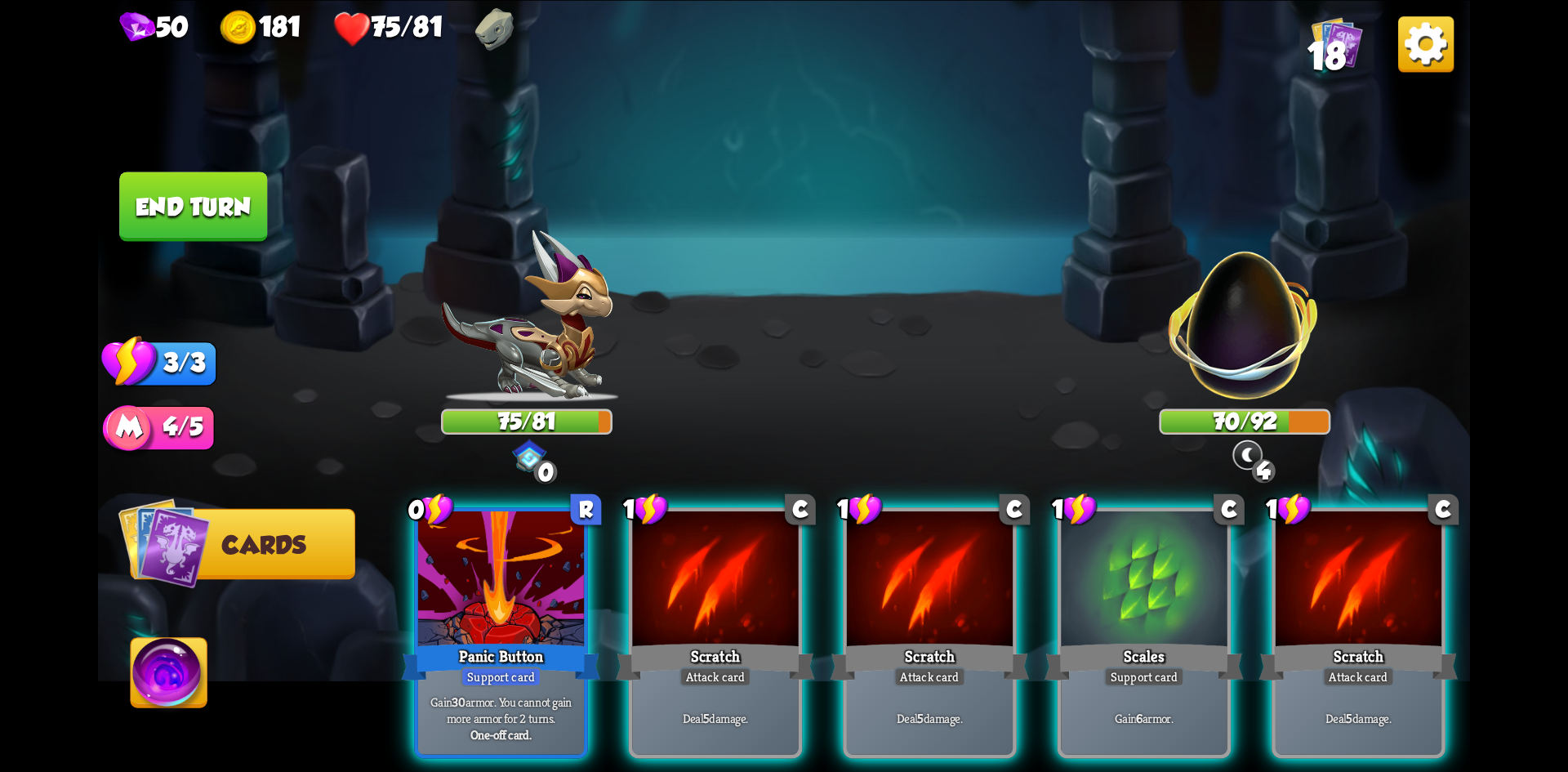
click at [170, 669] on img at bounding box center [170, 677] width 76 height 77
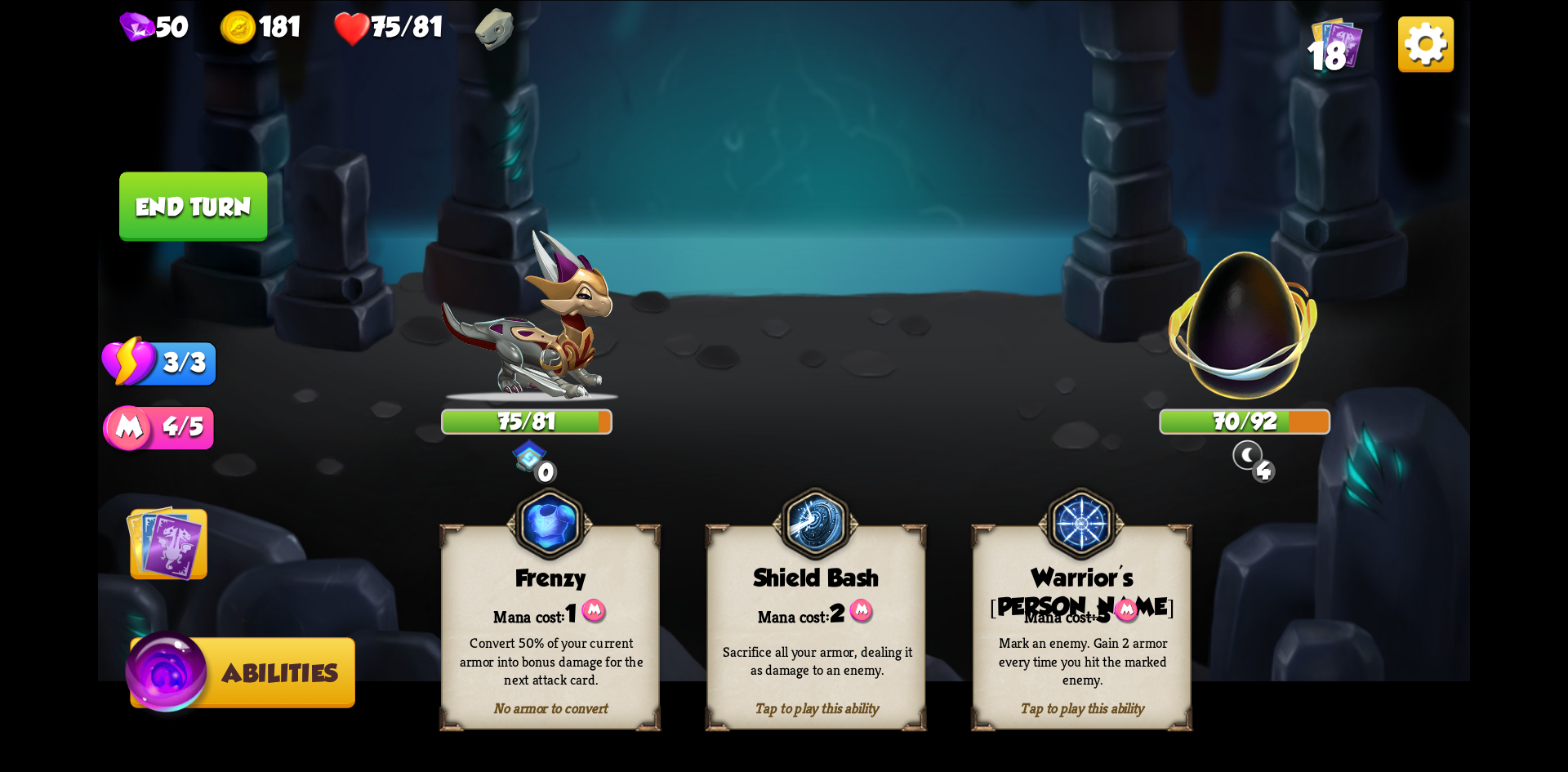
click at [491, 650] on div "Convert 50% of your current armor into bonus damage for the next attack card." at bounding box center [551, 661] width 198 height 55
click at [500, 601] on div "Mana cost: 1" at bounding box center [550, 612] width 217 height 31
click at [158, 545] on img at bounding box center [164, 543] width 77 height 77
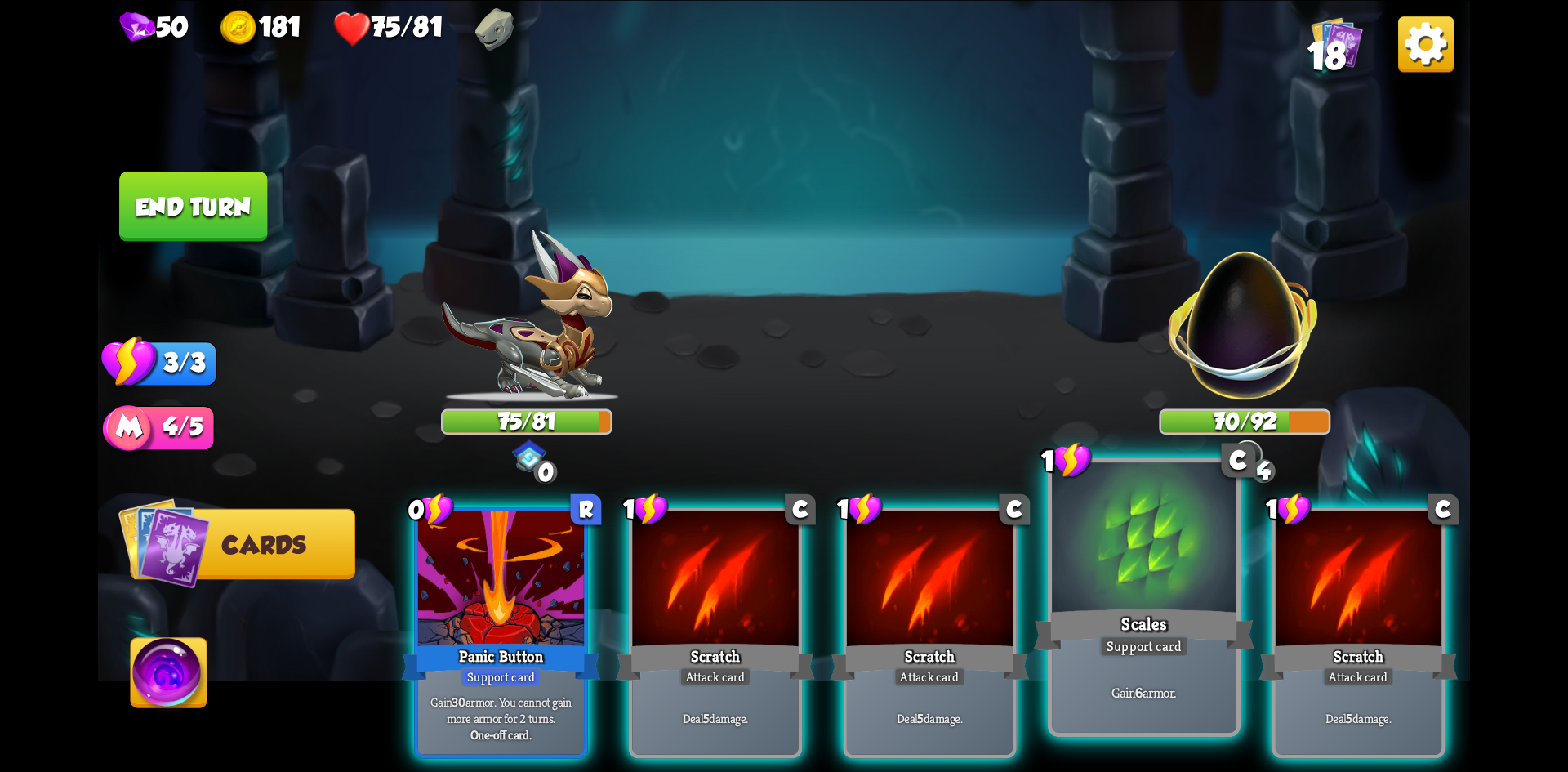
click at [1142, 636] on div "Support card" at bounding box center [1144, 647] width 90 height 23
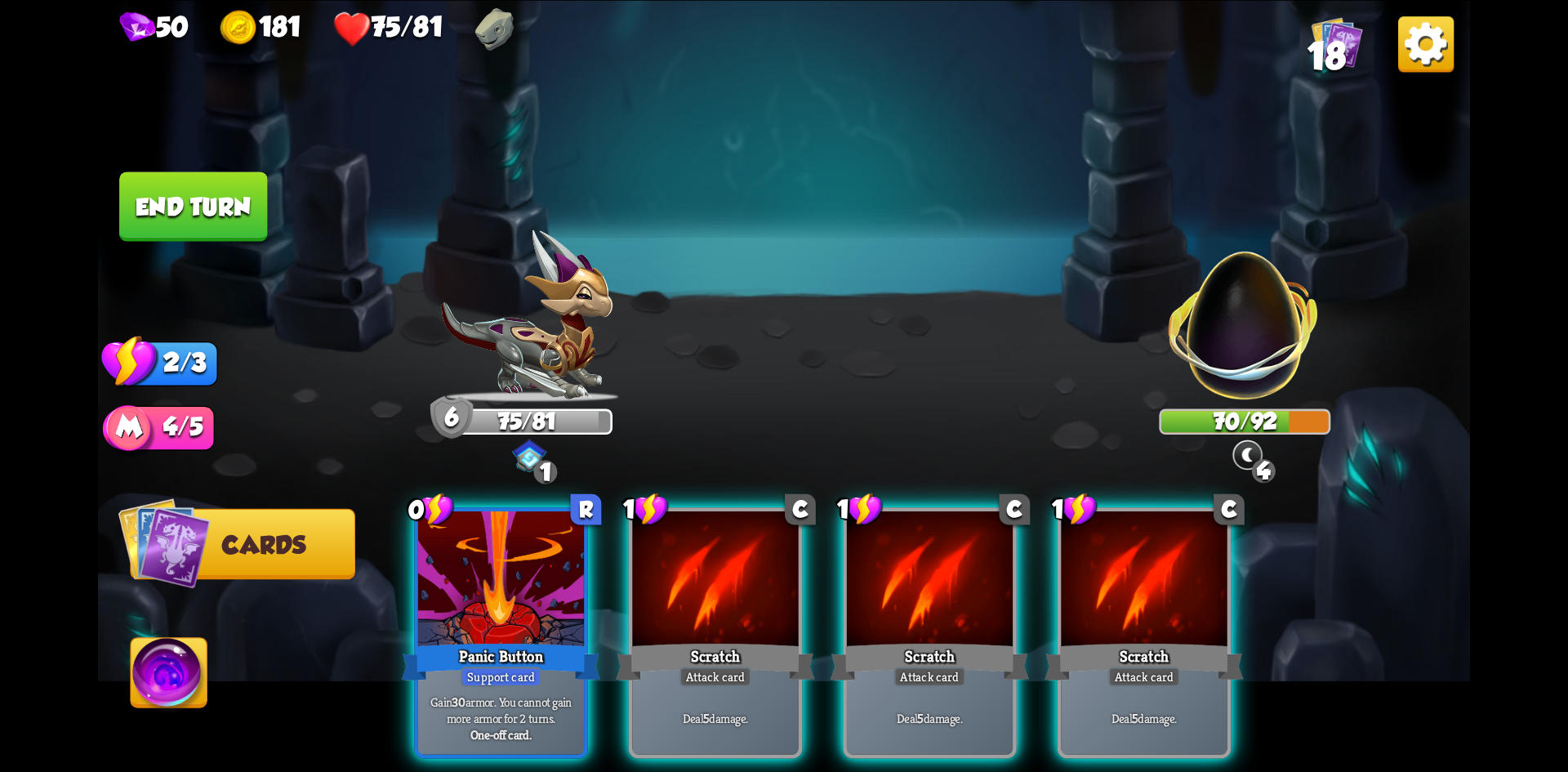
click at [172, 649] on img at bounding box center [170, 677] width 76 height 77
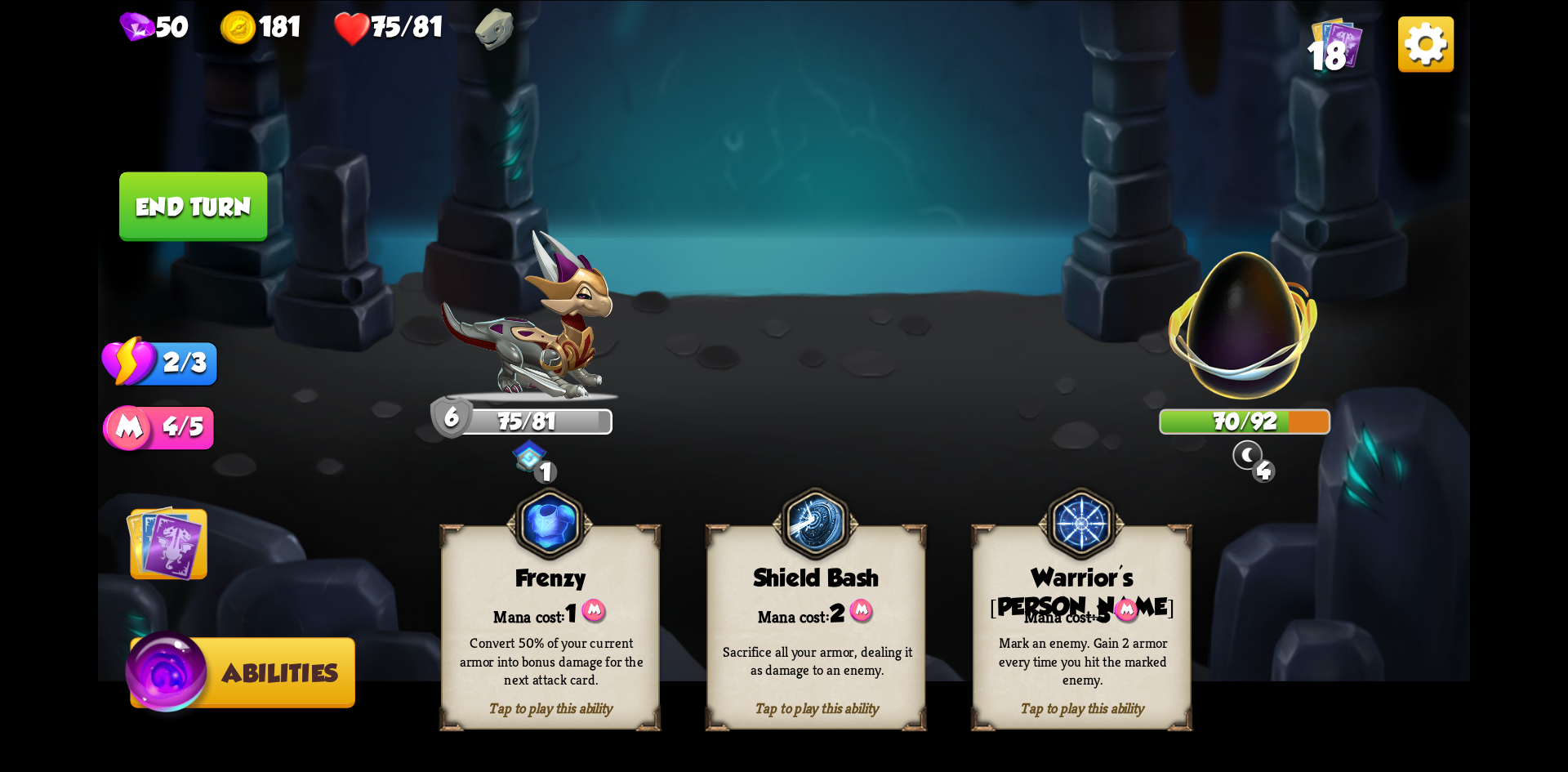
click at [559, 649] on div "Convert 50% of your current armor into bonus damage for the next attack card." at bounding box center [551, 661] width 198 height 55
click at [177, 537] on img at bounding box center [164, 543] width 77 height 77
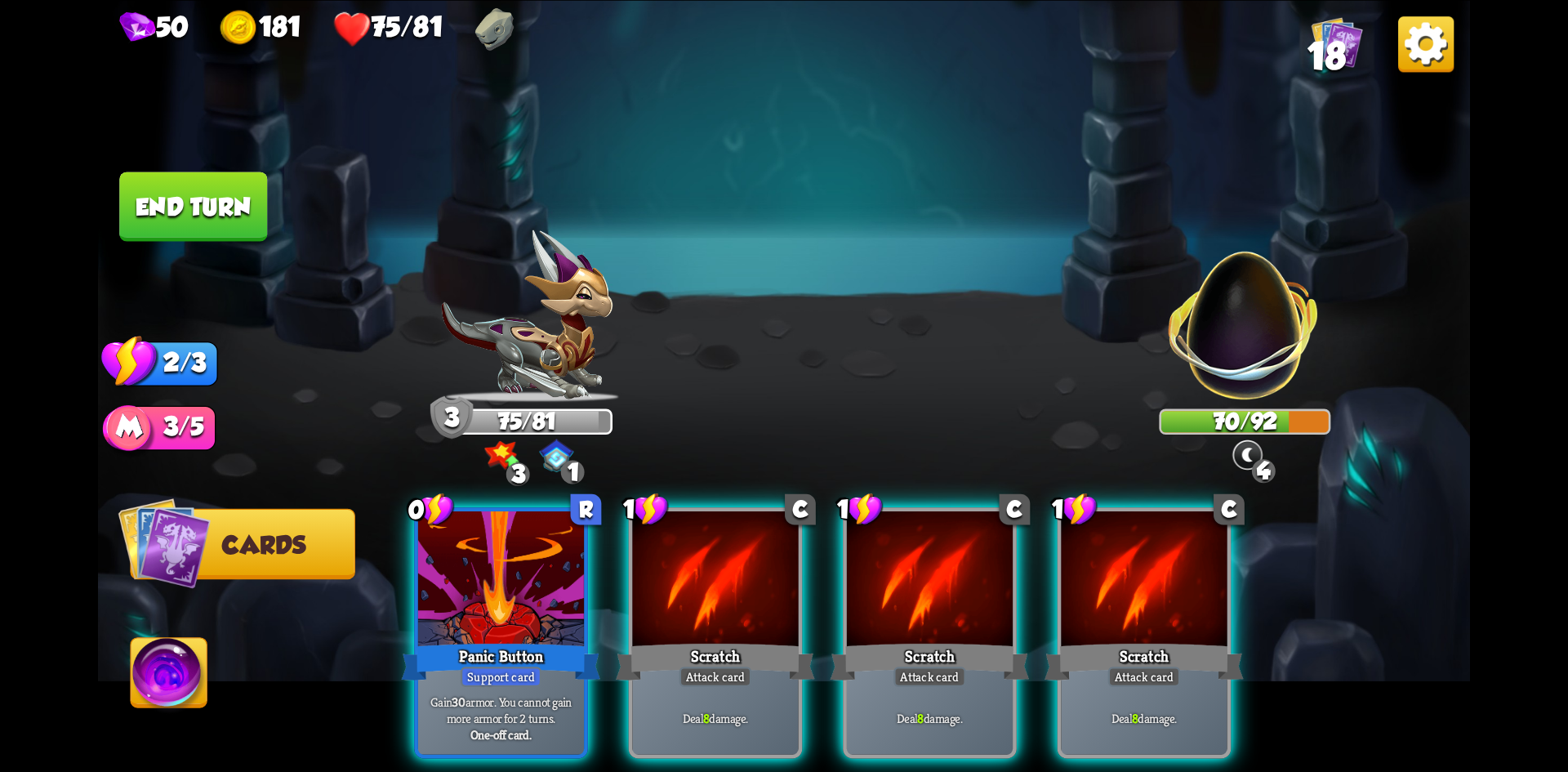
click at [1119, 667] on div "Attack card" at bounding box center [1144, 677] width 73 height 20
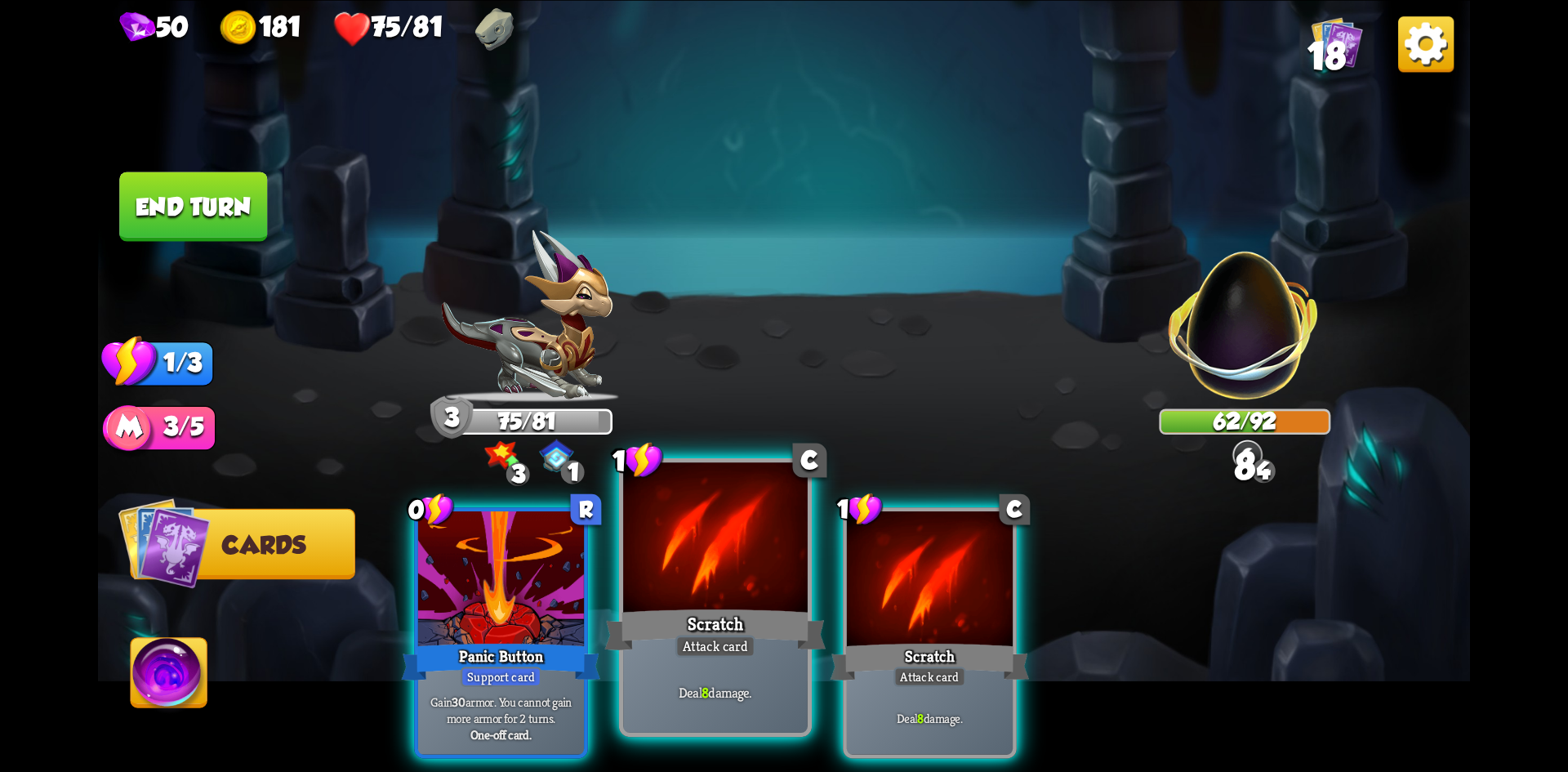
click at [732, 635] on div "Attack card" at bounding box center [716, 647] width 80 height 23
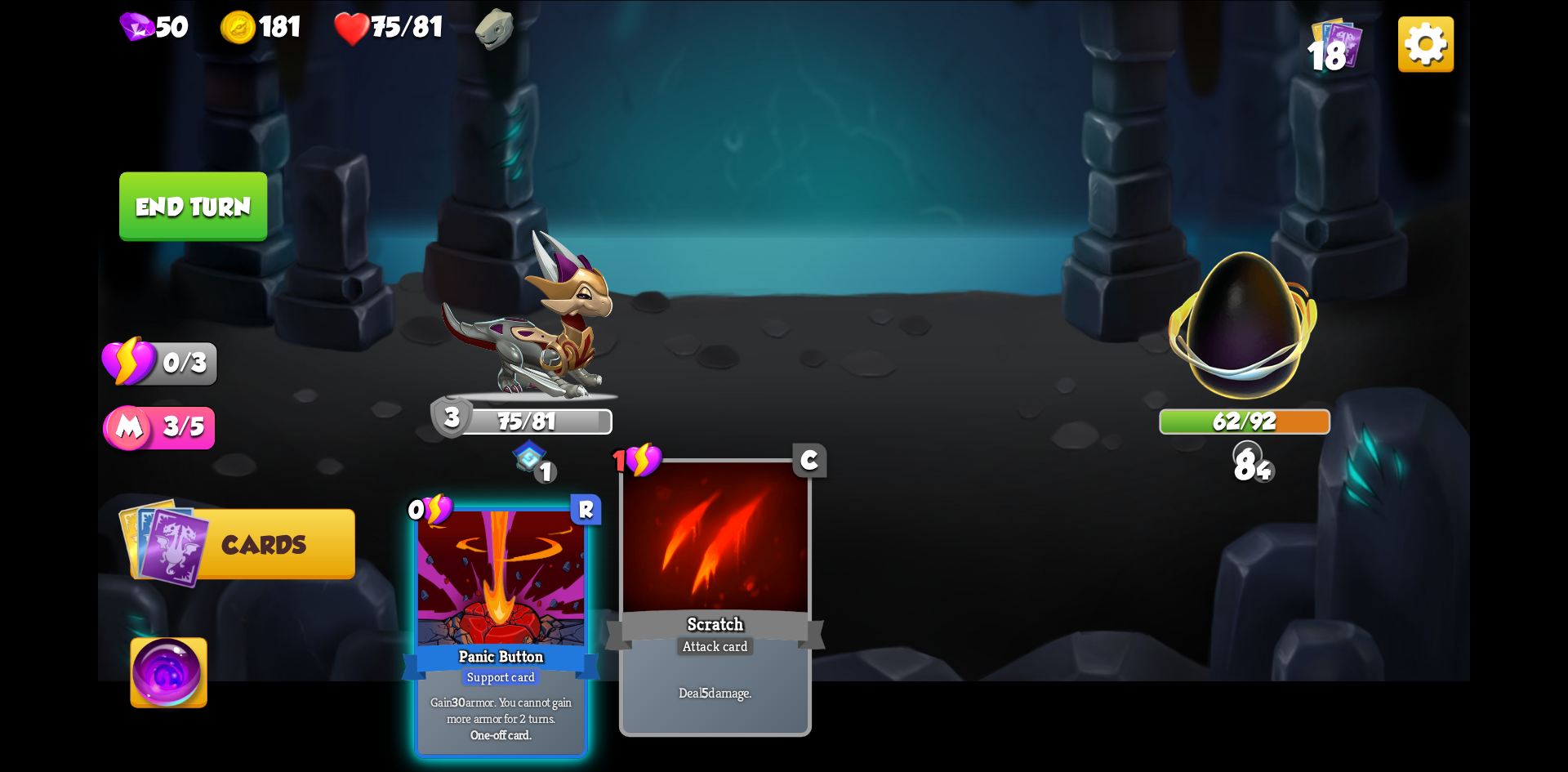
click at [752, 629] on div "Scratch" at bounding box center [716, 629] width 221 height 49
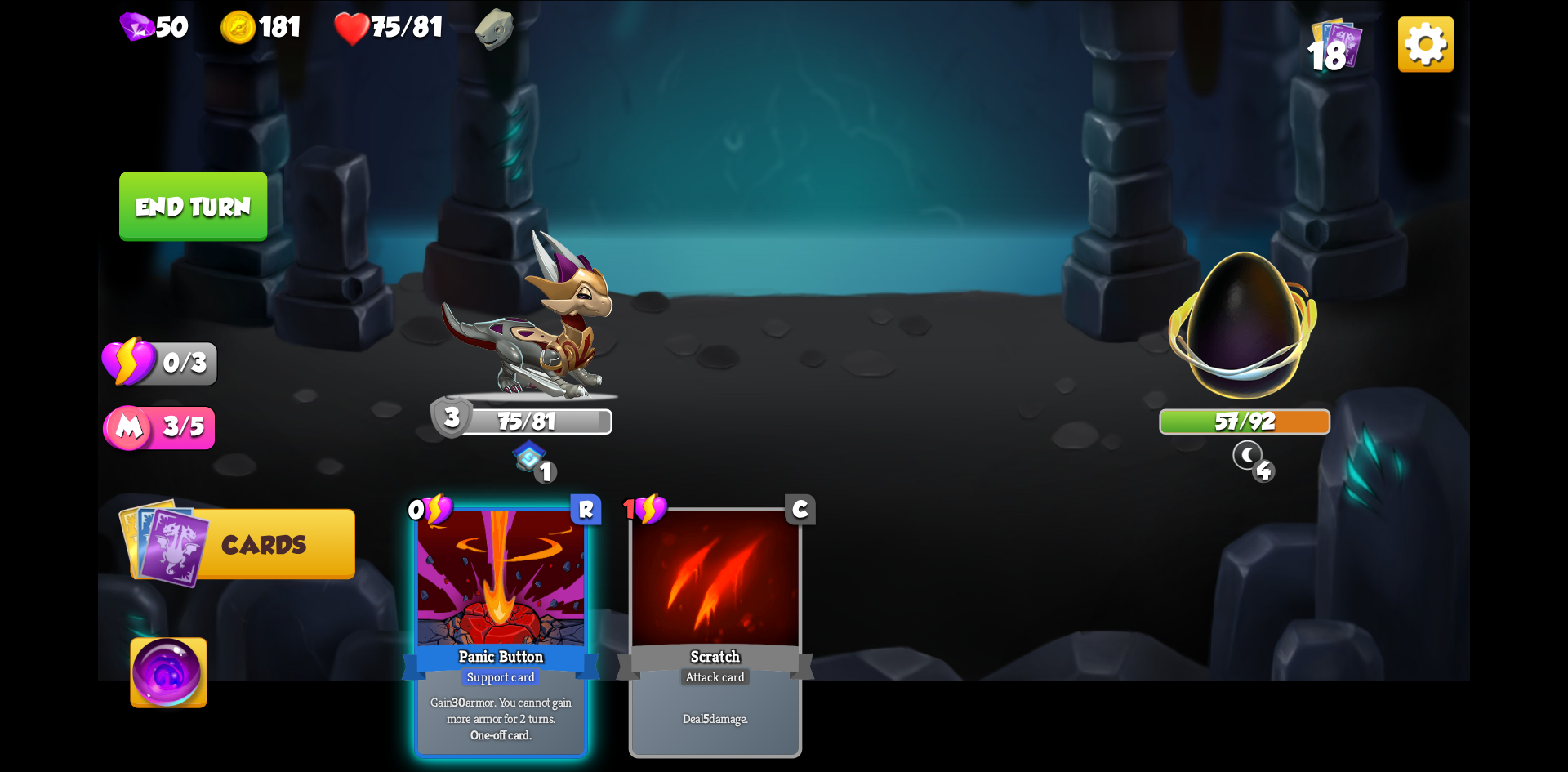
click at [250, 218] on button "End turn" at bounding box center [193, 206] width 148 height 69
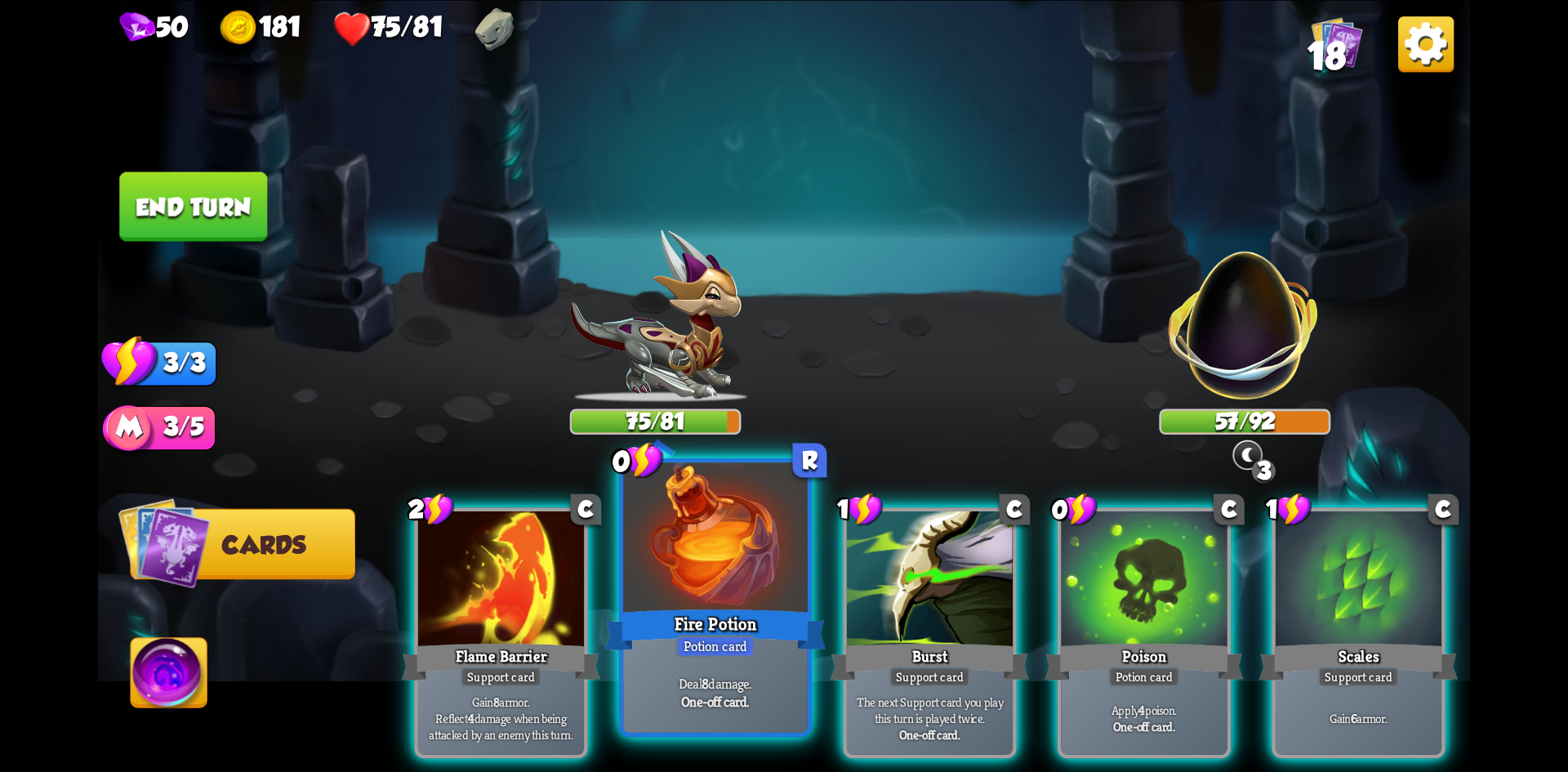
click at [722, 605] on div "Fire Potion" at bounding box center [716, 629] width 221 height 49
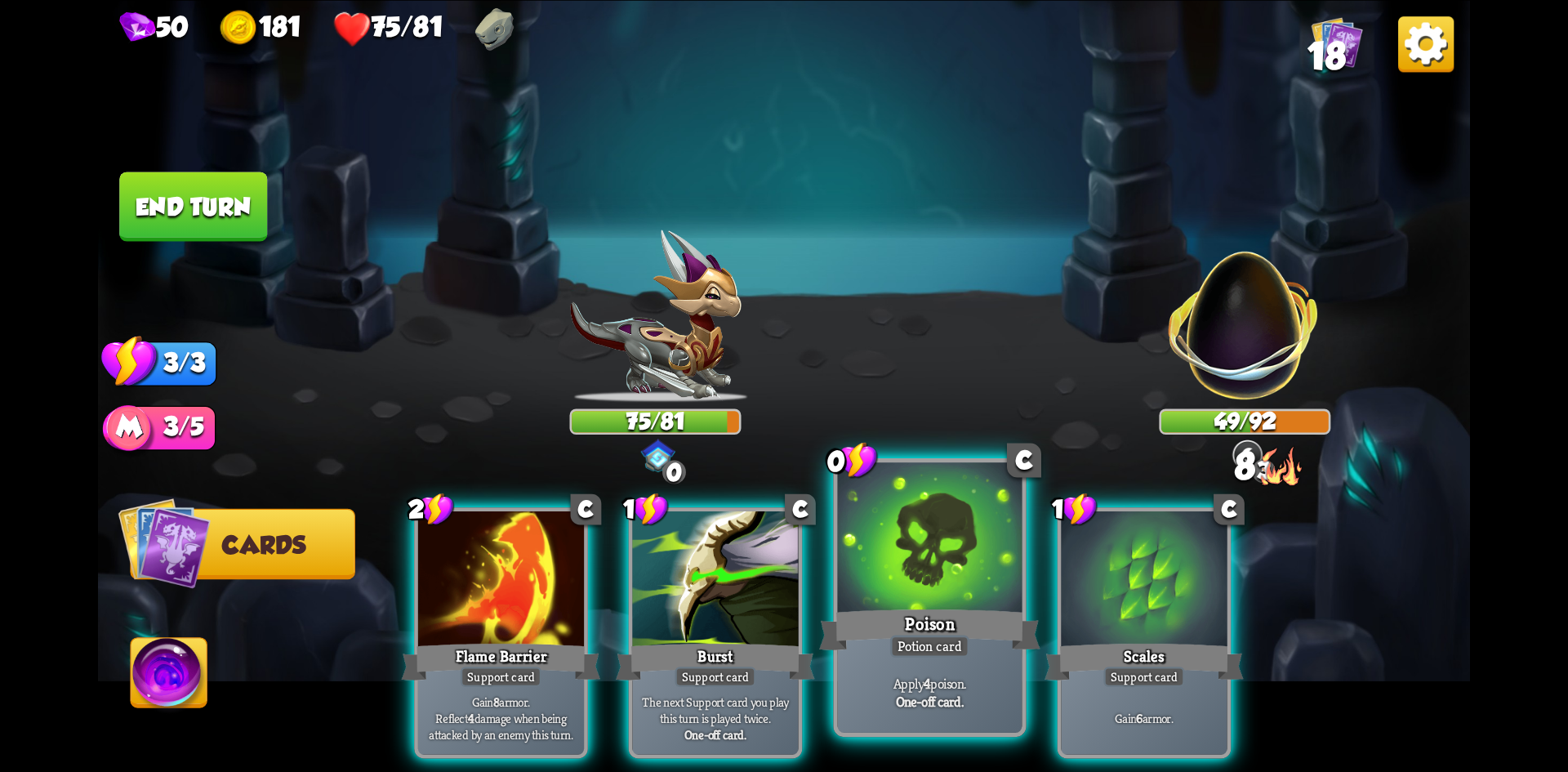
click at [911, 601] on div at bounding box center [931, 540] width 185 height 155
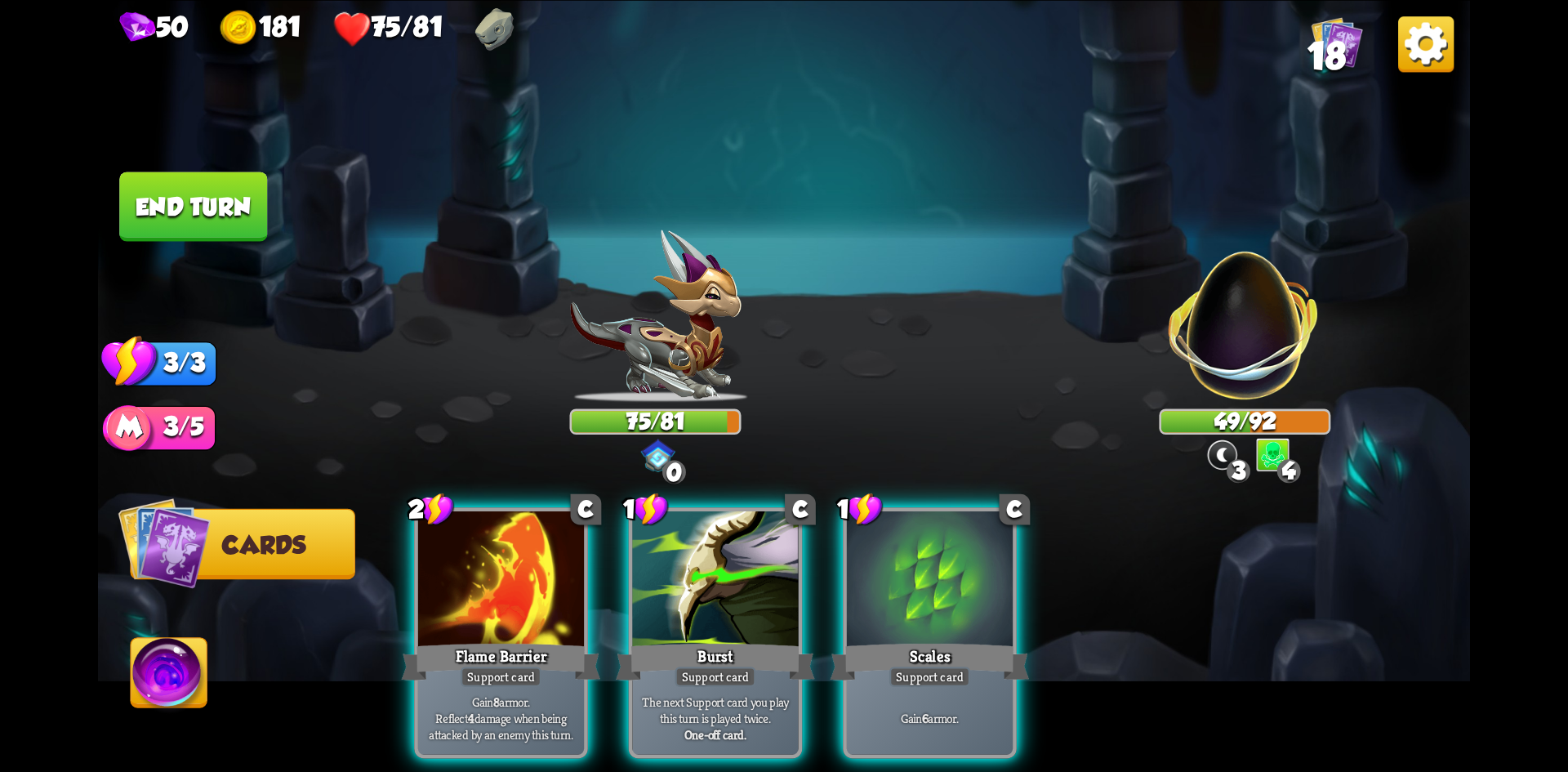
drag, startPoint x: 189, startPoint y: 666, endPoint x: 180, endPoint y: 662, distance: 9.8
click at [188, 666] on img at bounding box center [170, 677] width 76 height 77
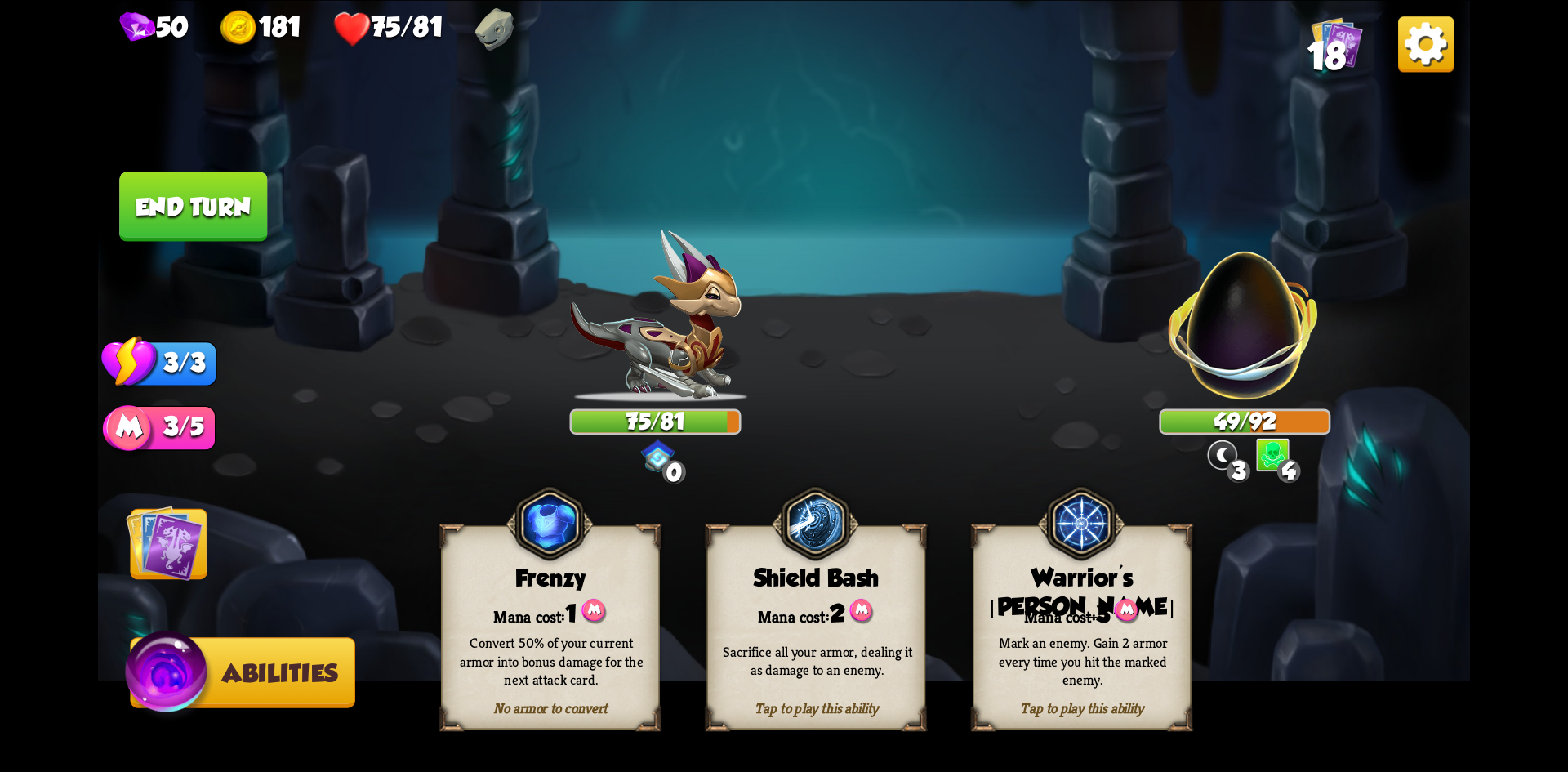
click at [150, 565] on img at bounding box center [164, 543] width 77 height 77
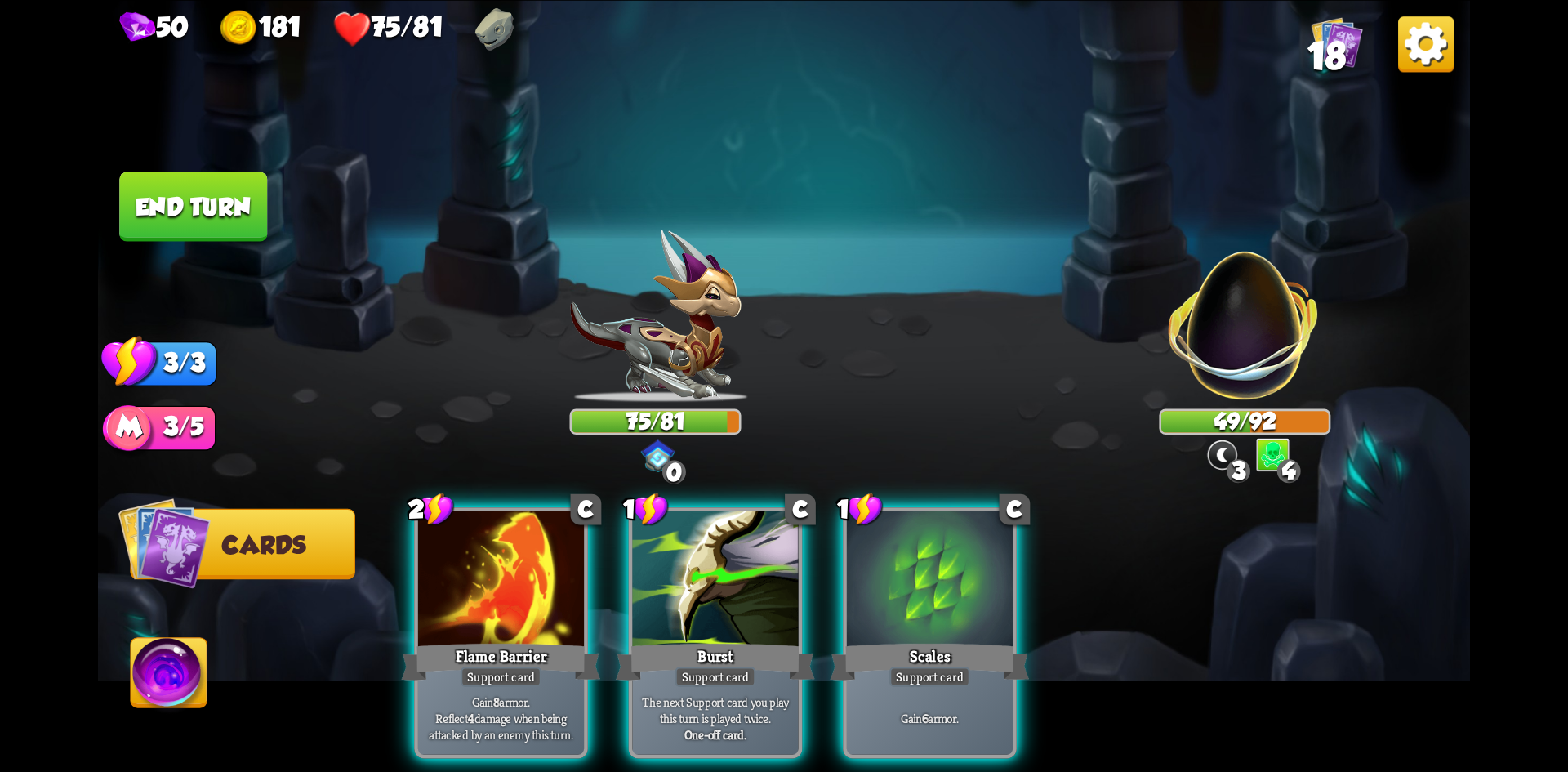
click at [891, 667] on div "Support card" at bounding box center [930, 677] width 81 height 20
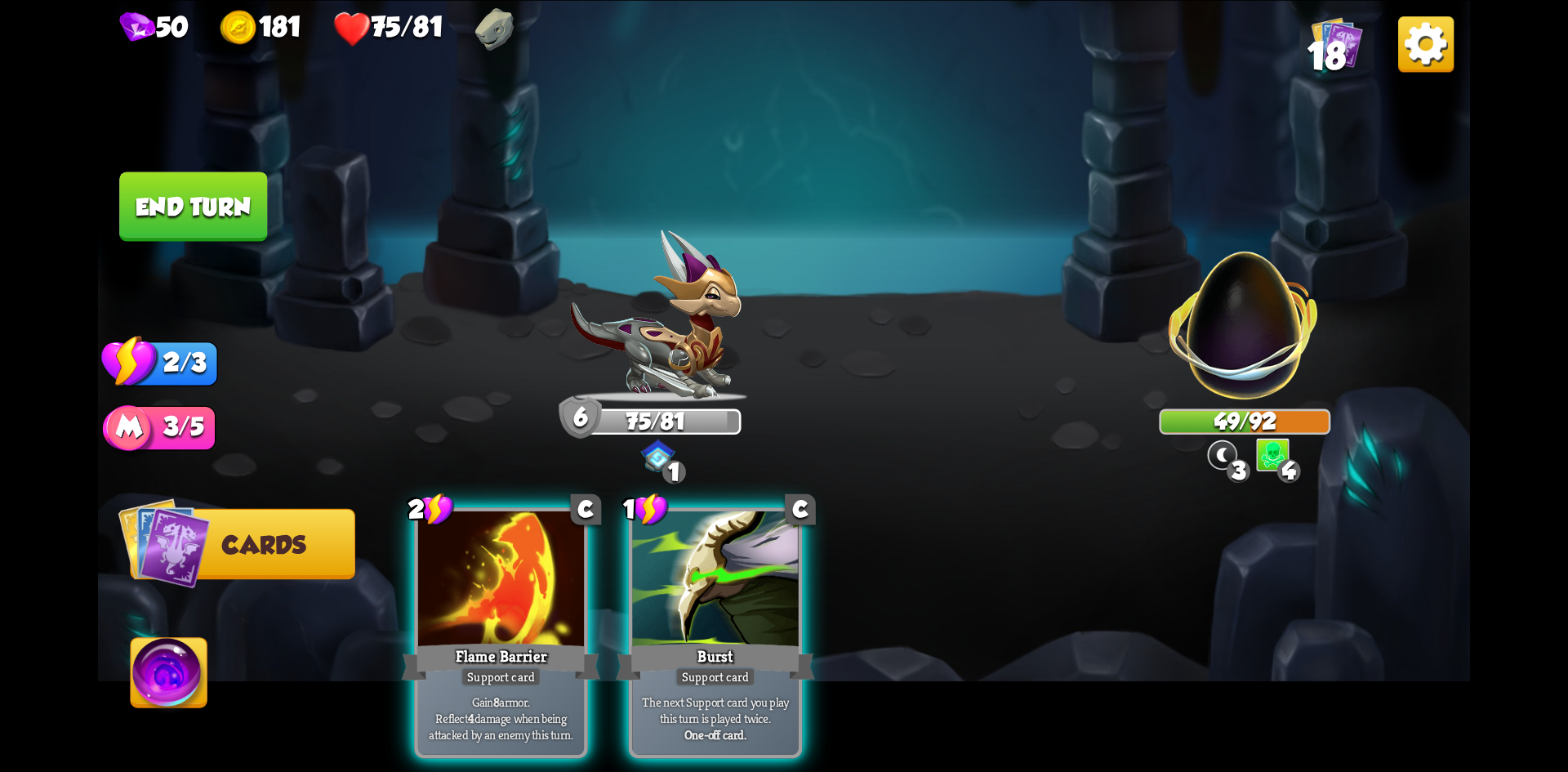
click at [183, 657] on img at bounding box center [170, 677] width 76 height 77
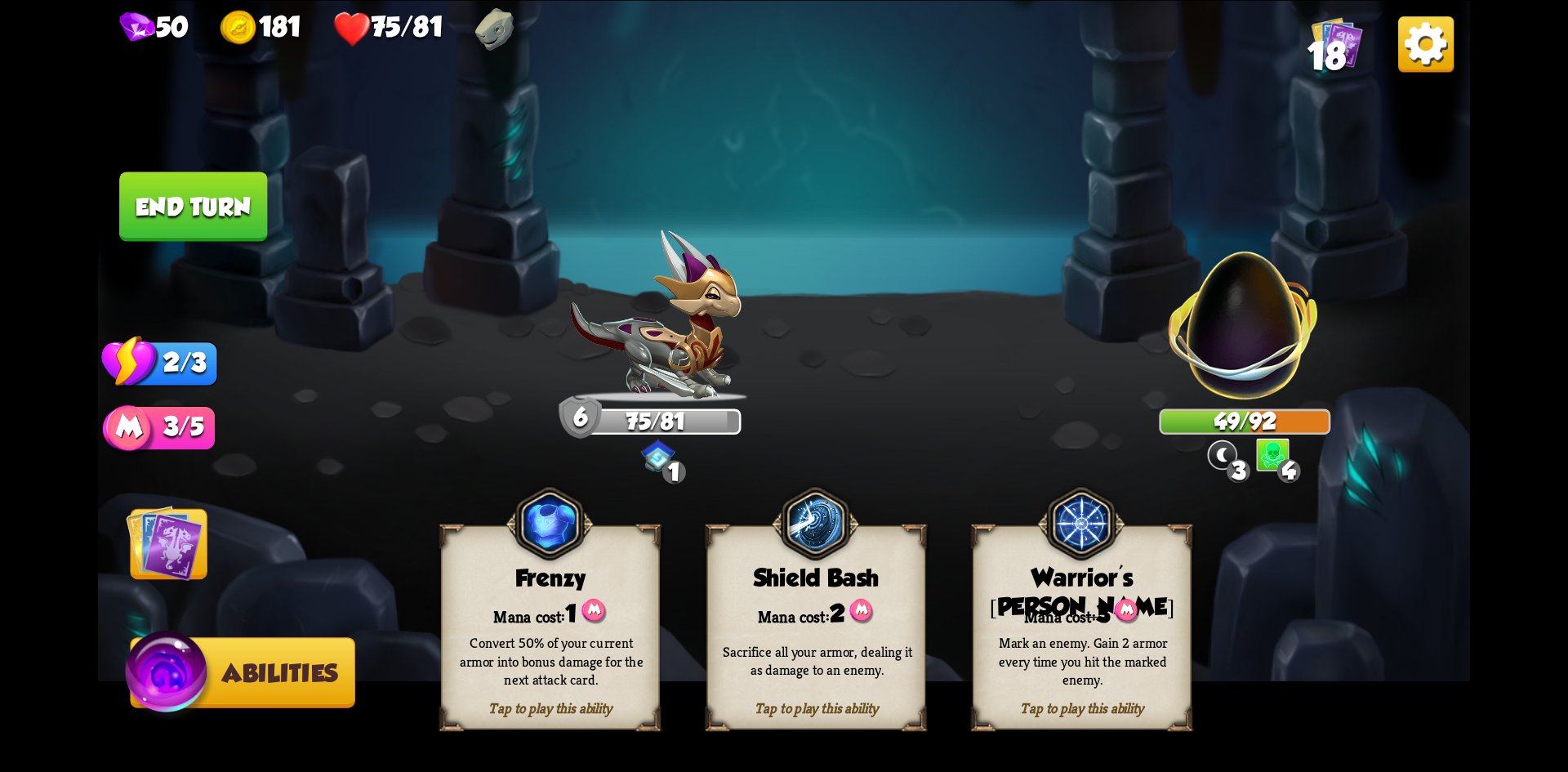
click at [767, 641] on div "Sacrifice all your armor, dealing it as damage to an enemy." at bounding box center [818, 661] width 219 height 86
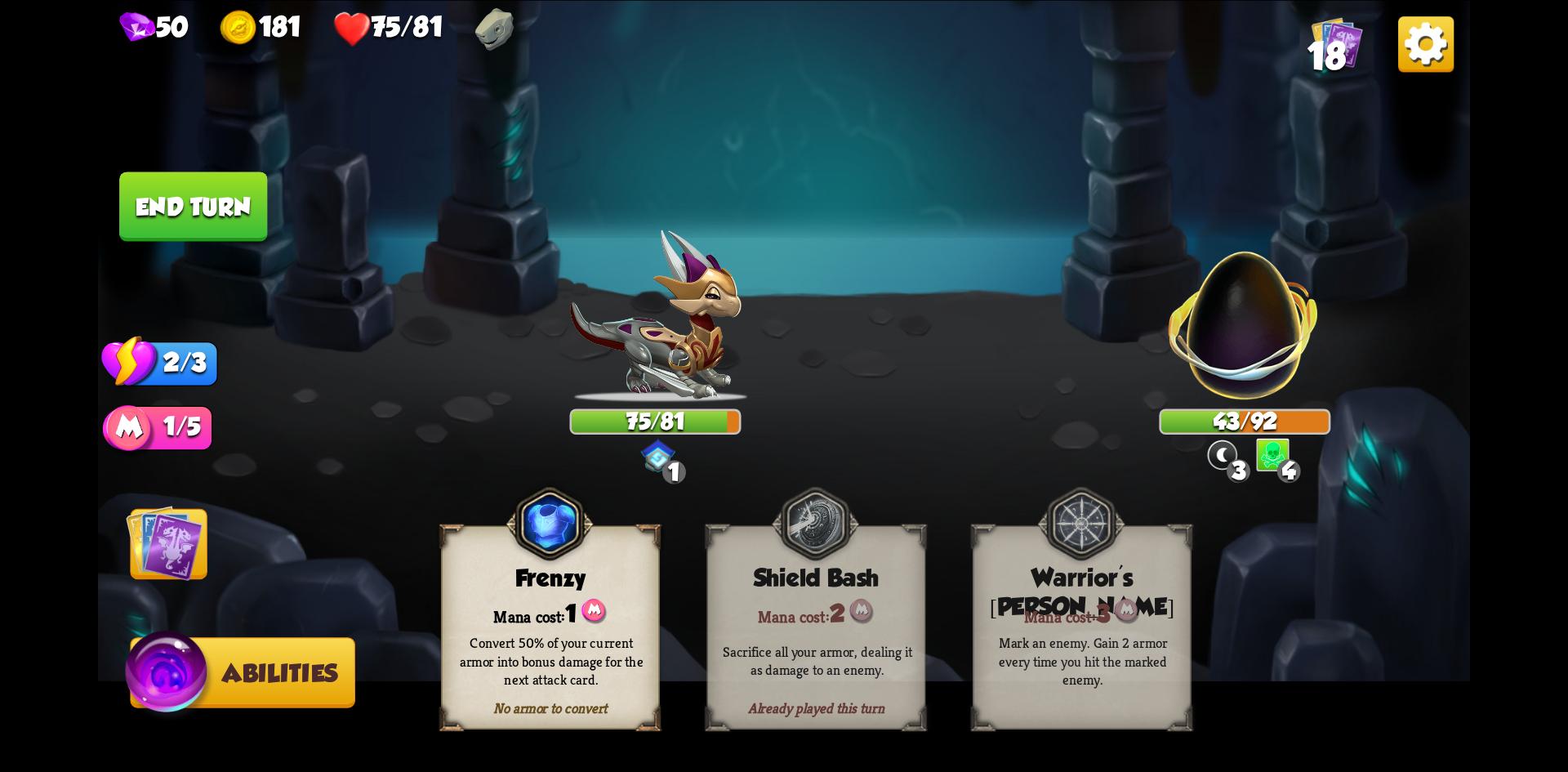
click at [180, 213] on button "End turn" at bounding box center [193, 206] width 148 height 69
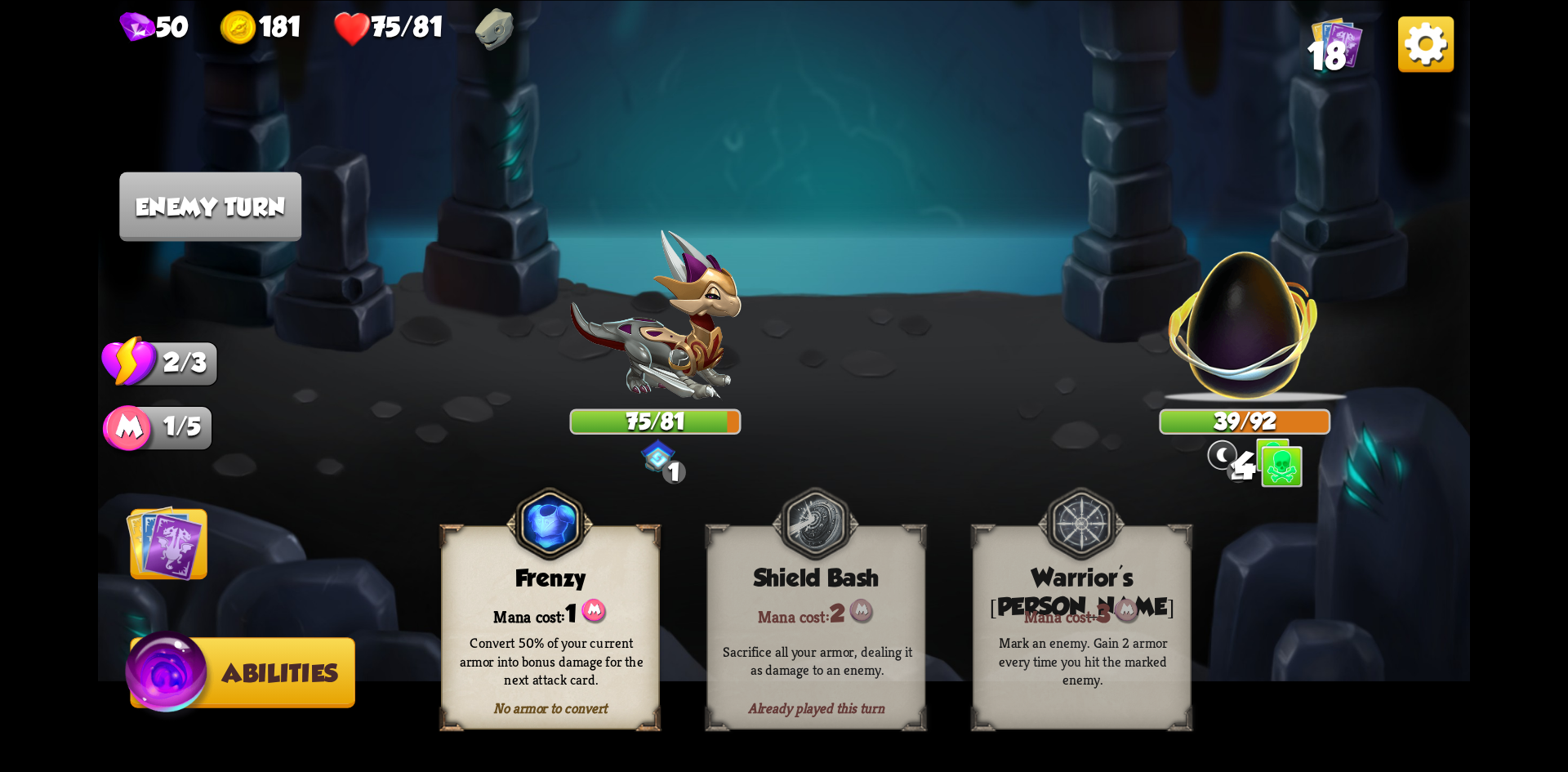
click at [150, 543] on img at bounding box center [164, 543] width 77 height 77
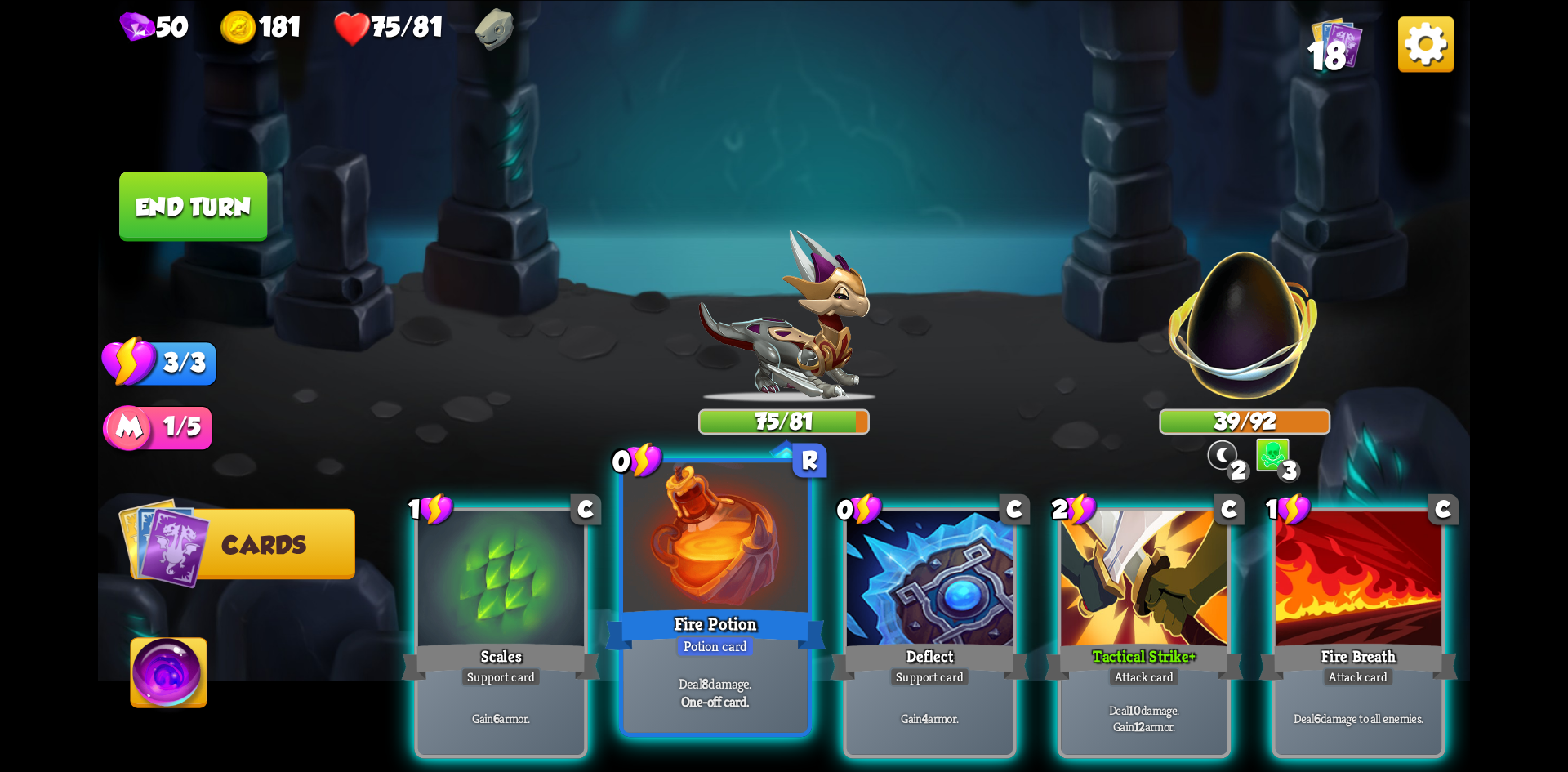
click at [700, 650] on div "Potion card" at bounding box center [715, 647] width 79 height 23
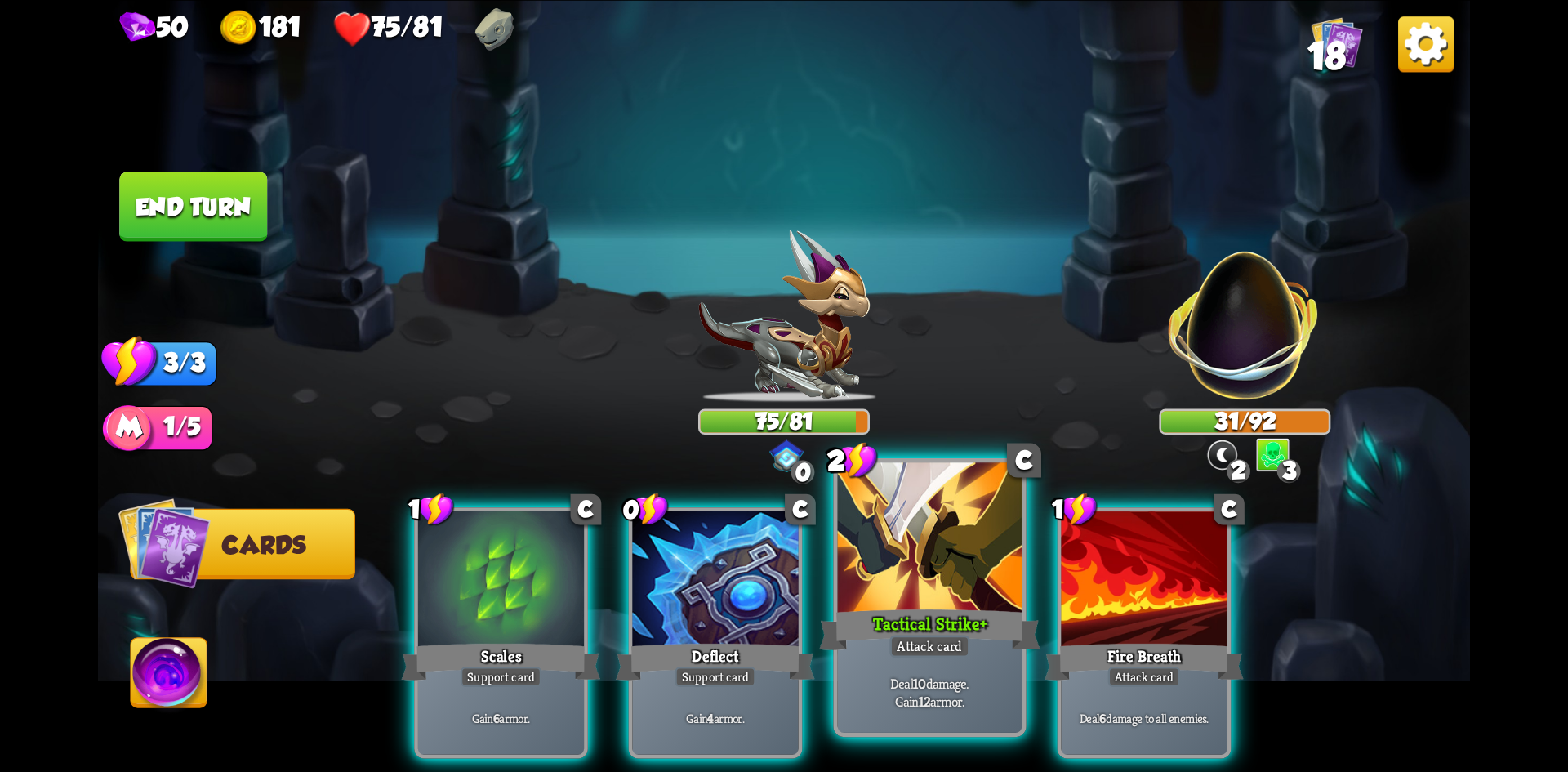
click at [957, 632] on div "Tactical Strike +" at bounding box center [930, 629] width 221 height 49
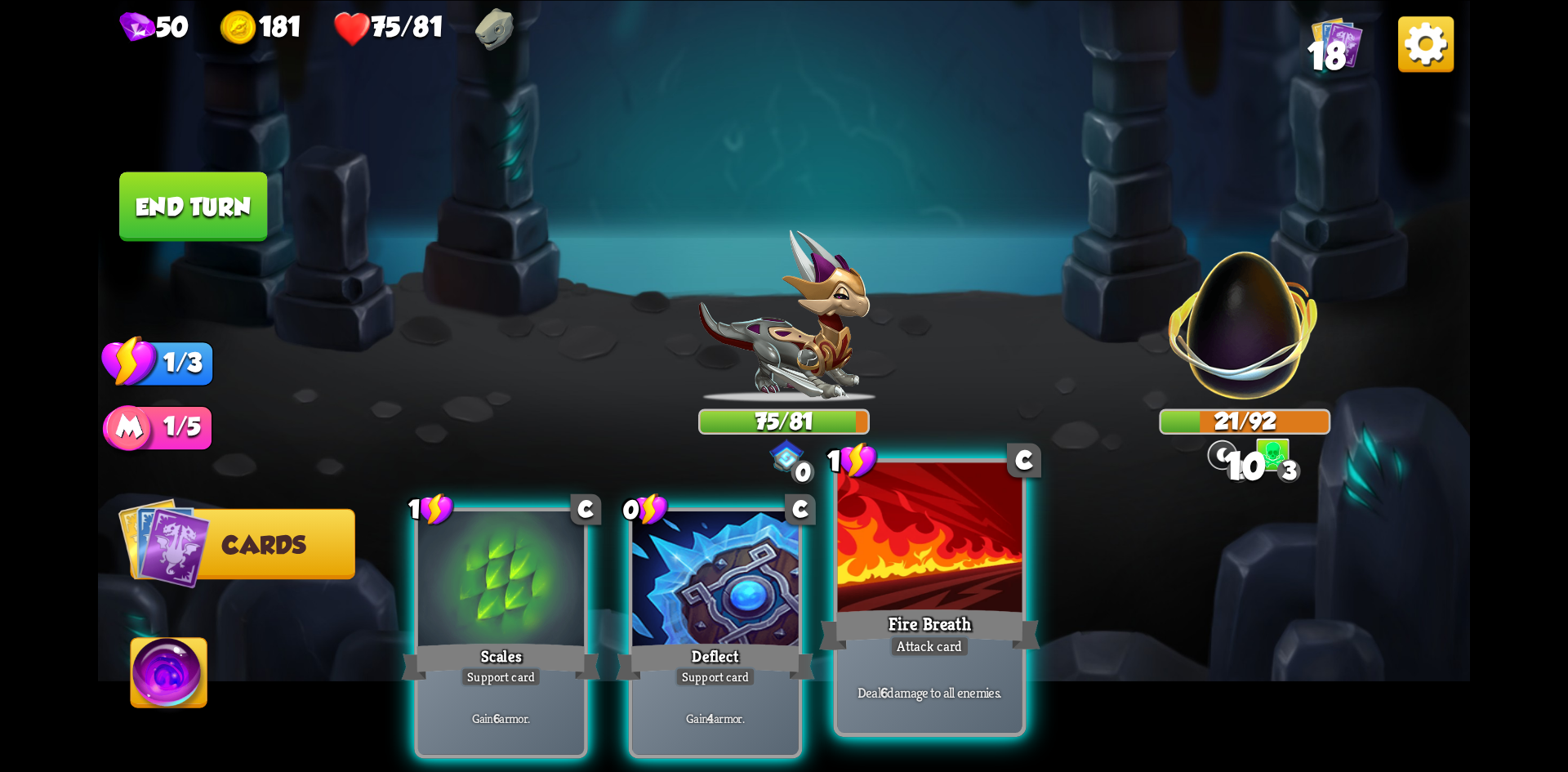
click at [980, 632] on div "Fire Breath" at bounding box center [930, 629] width 221 height 49
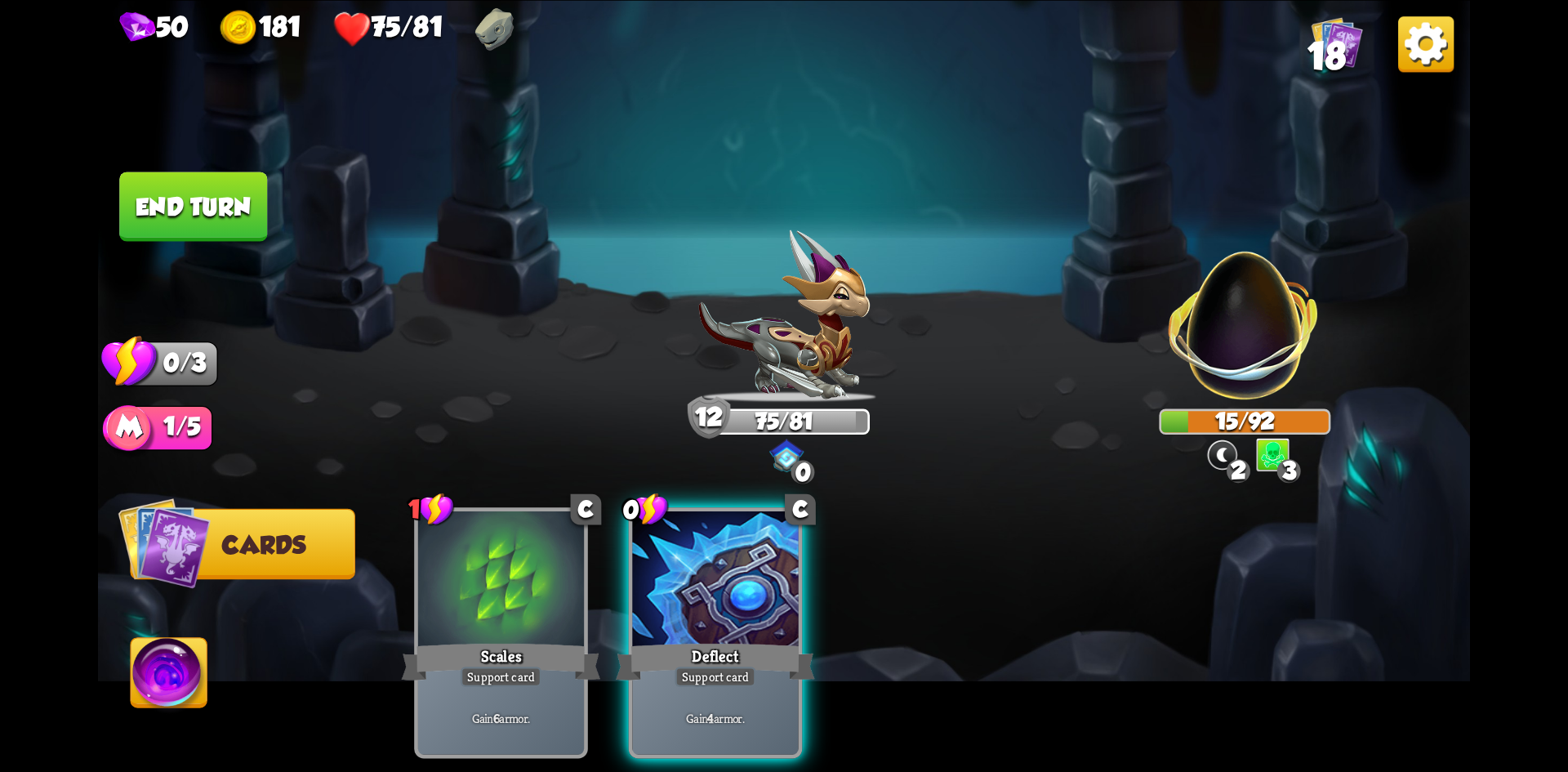
click at [220, 222] on button "End turn" at bounding box center [193, 206] width 148 height 69
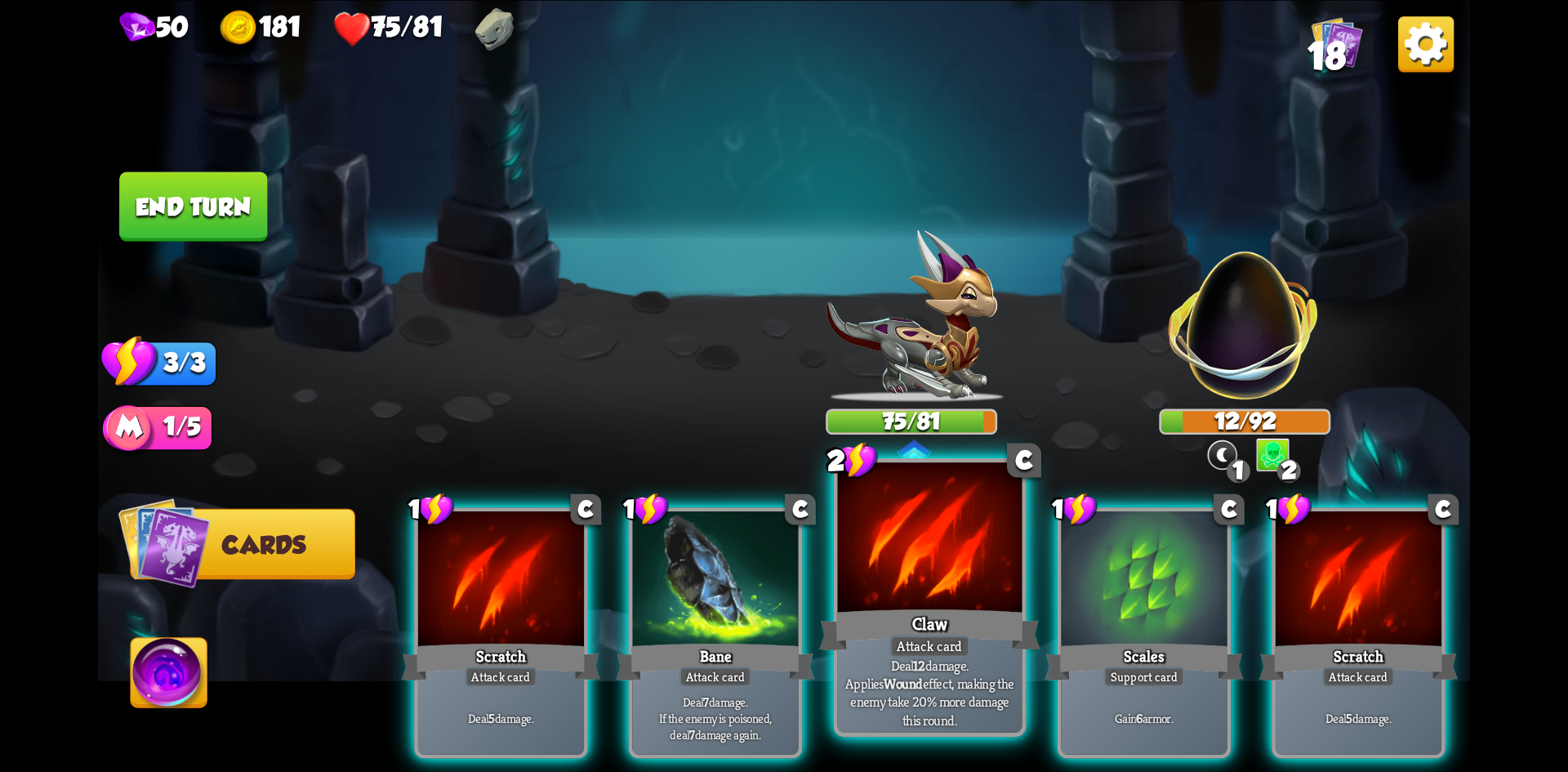
click at [919, 589] on div at bounding box center [931, 540] width 185 height 155
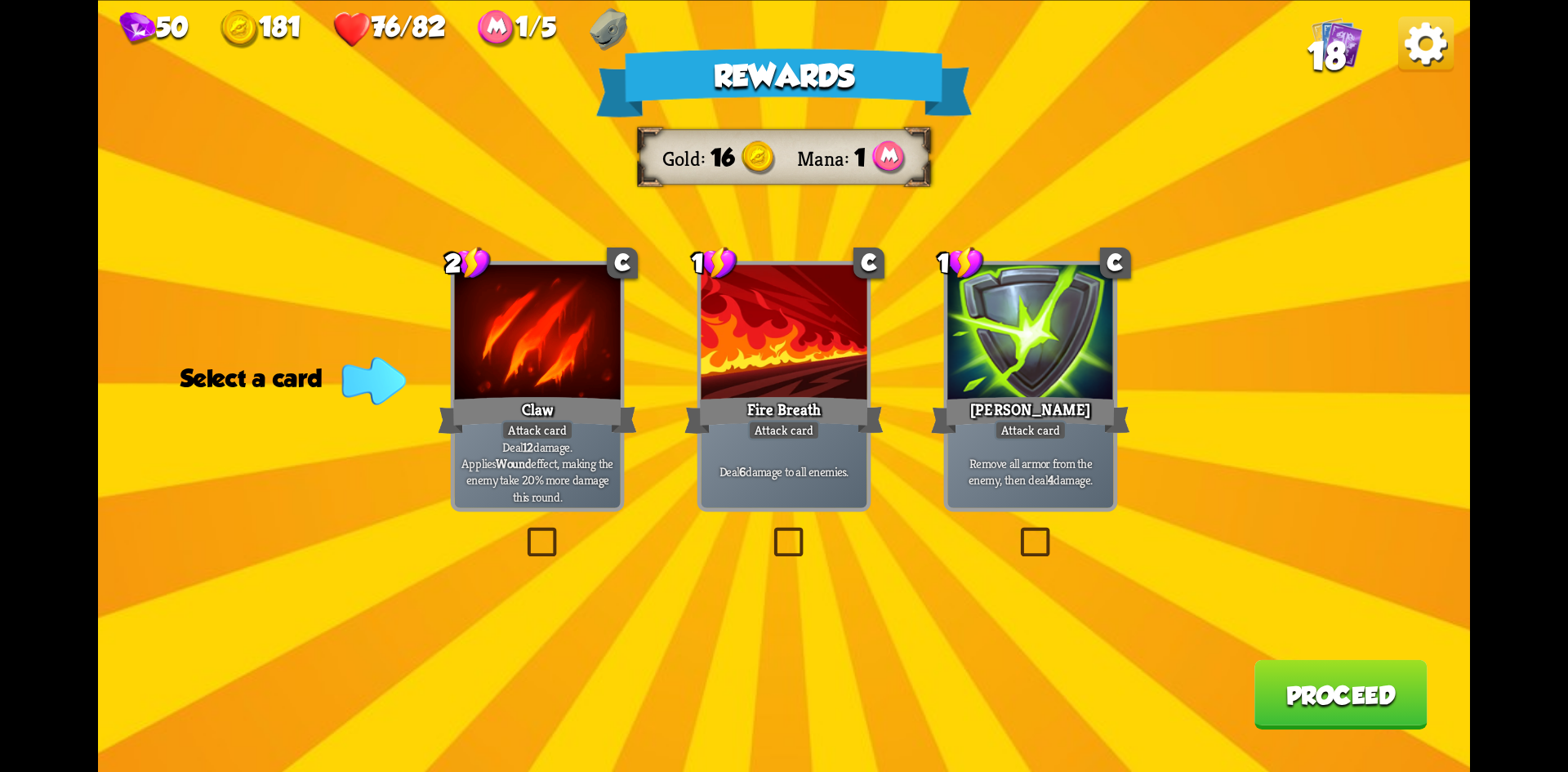
click at [1016, 531] on label at bounding box center [1016, 531] width 0 height 0
click at [0, 0] on input "checkbox" at bounding box center [0, 0] width 0 height 0
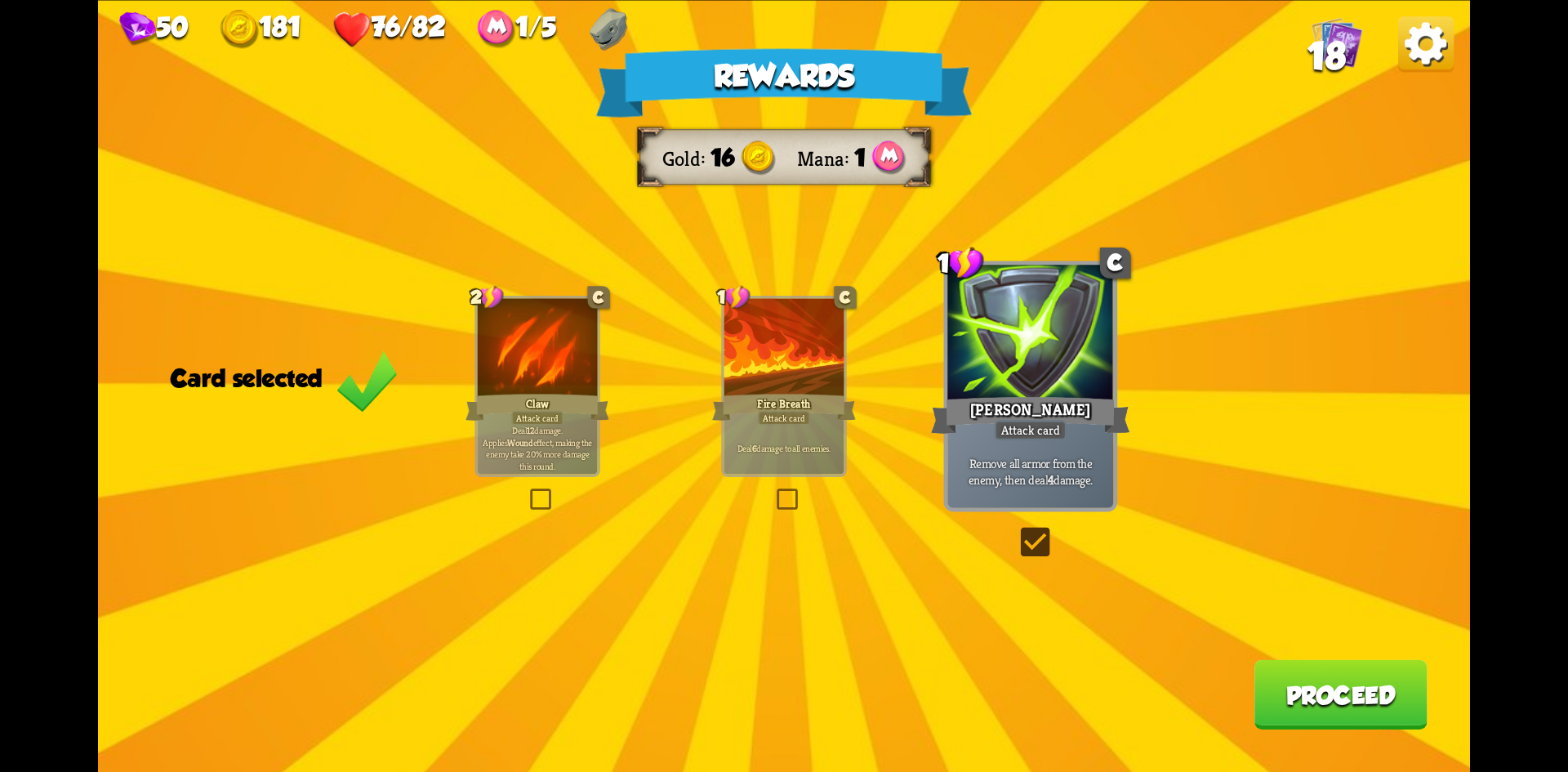
click at [1316, 674] on button "Proceed" at bounding box center [1341, 694] width 173 height 69
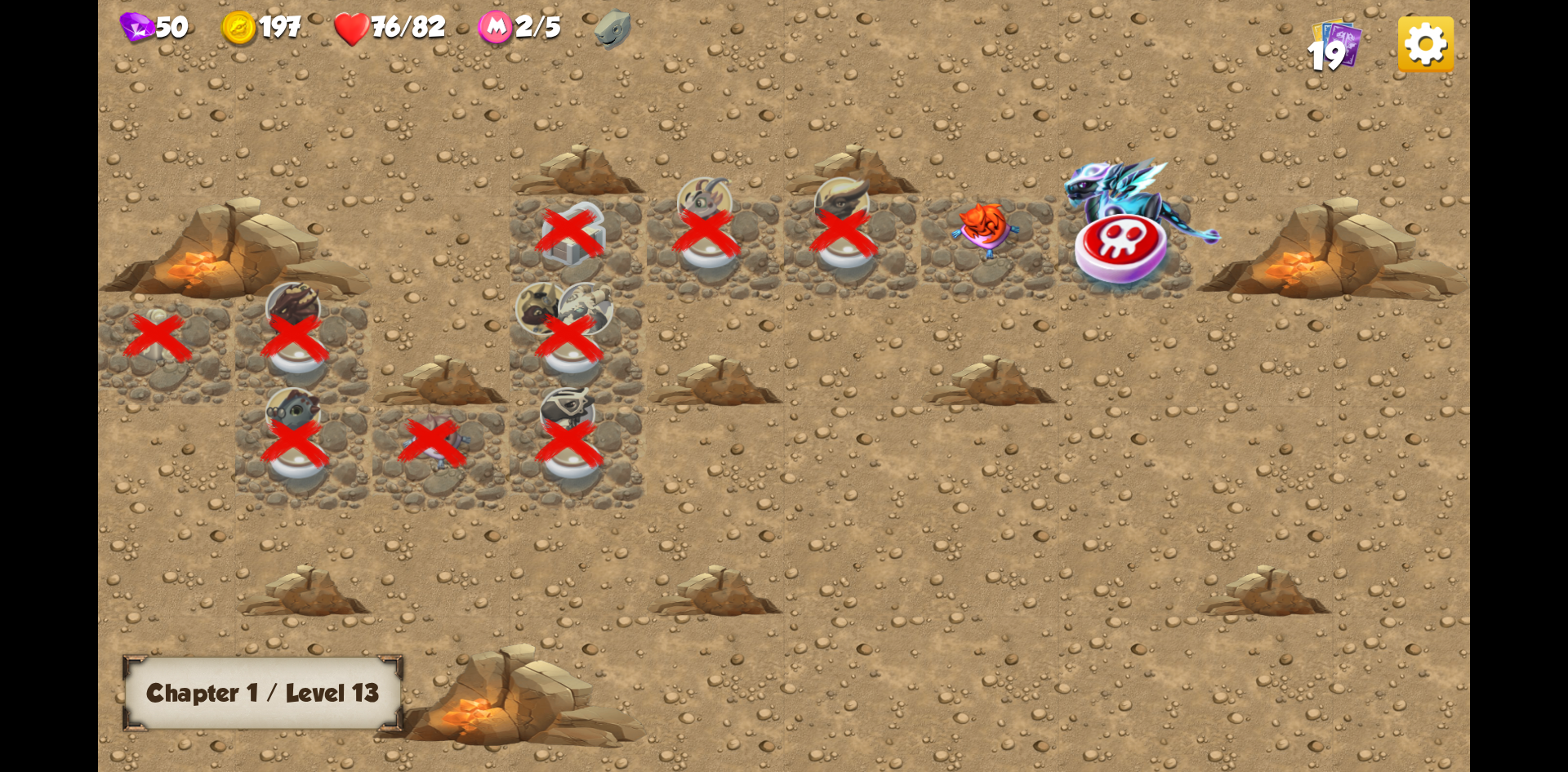
click at [970, 219] on img at bounding box center [986, 230] width 68 height 57
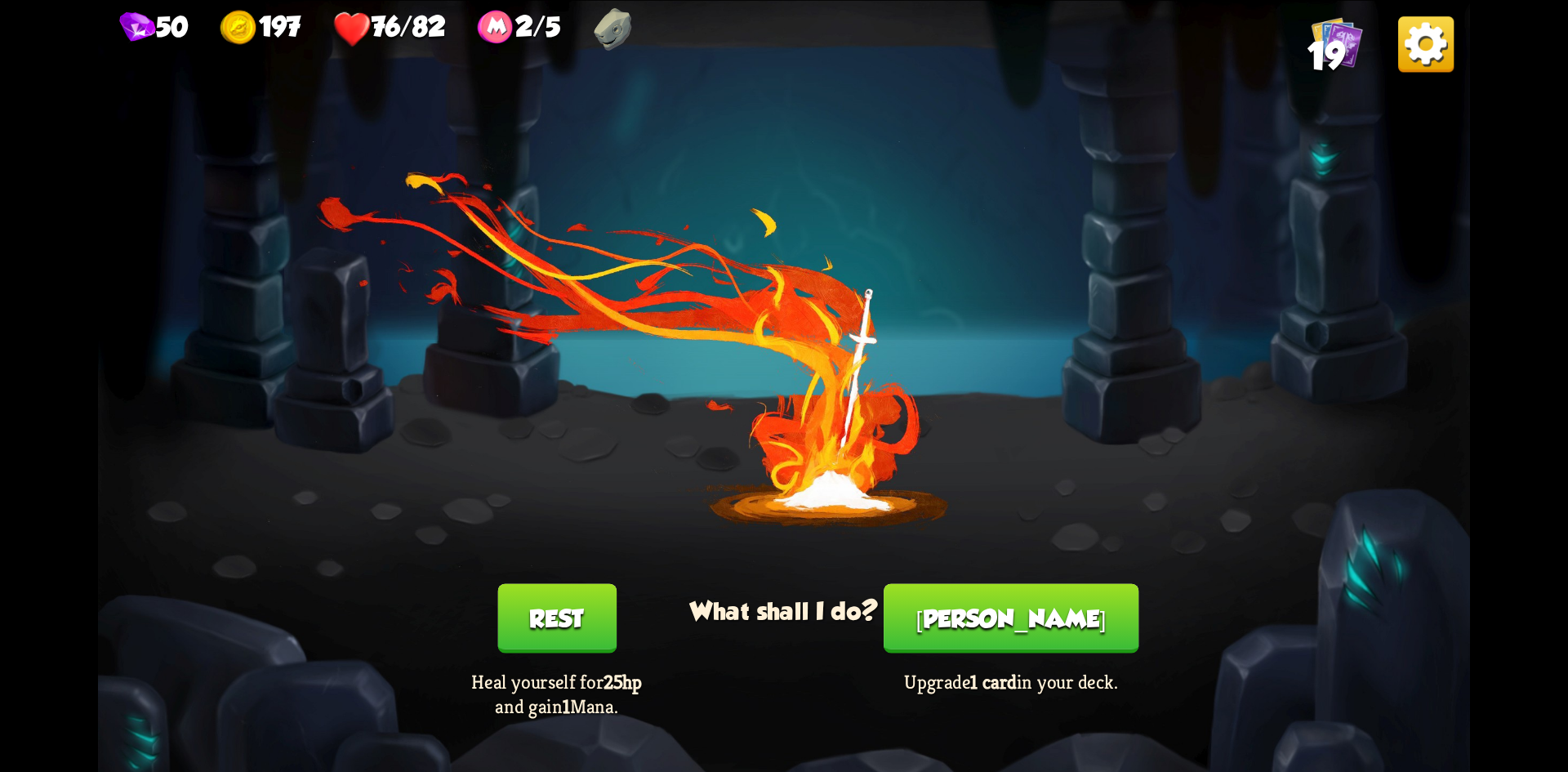
click at [1041, 620] on button "[PERSON_NAME]" at bounding box center [1010, 618] width 255 height 69
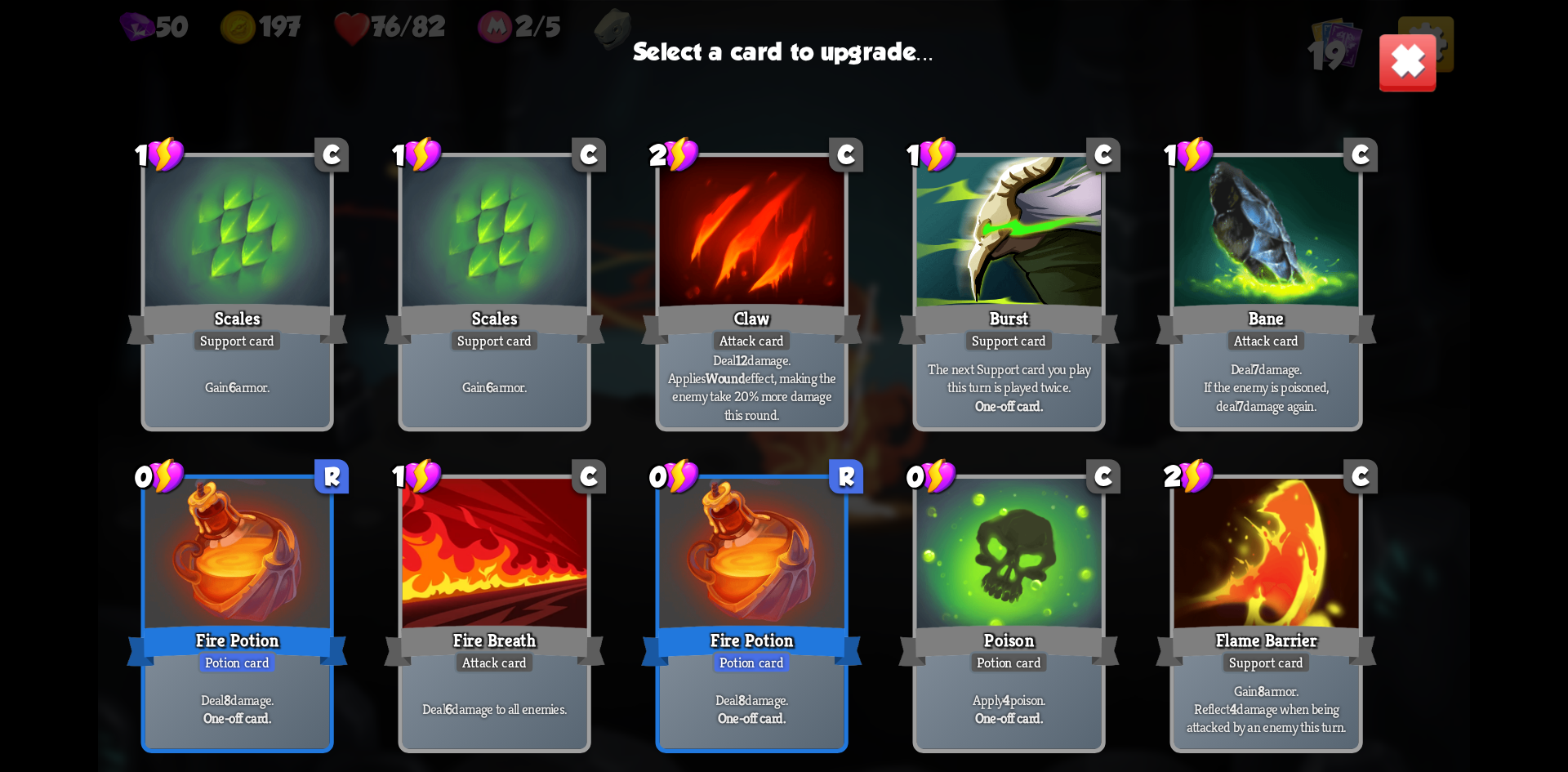
scroll to position [409, 0]
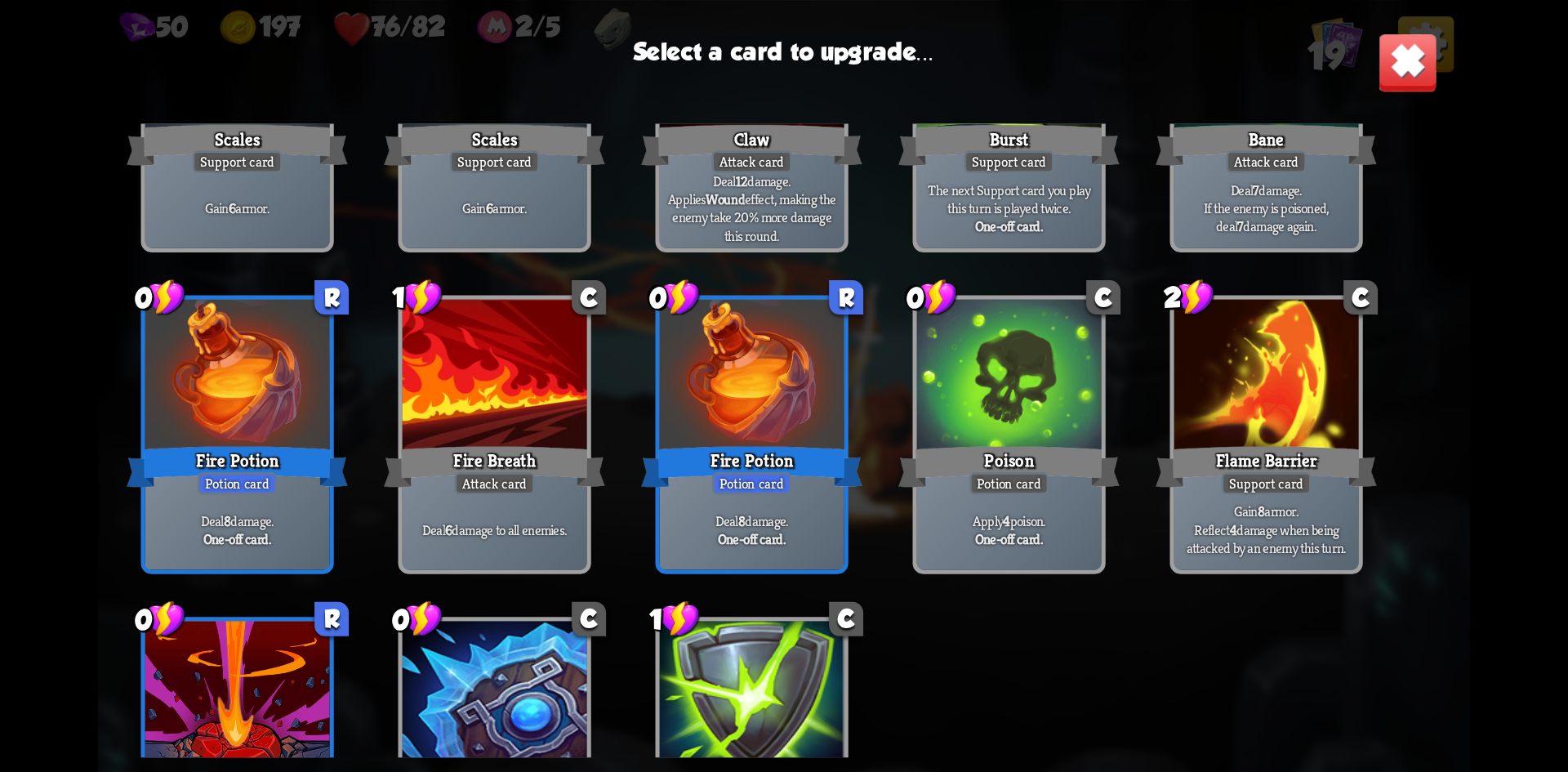
click at [744, 437] on div at bounding box center [752, 377] width 185 height 155
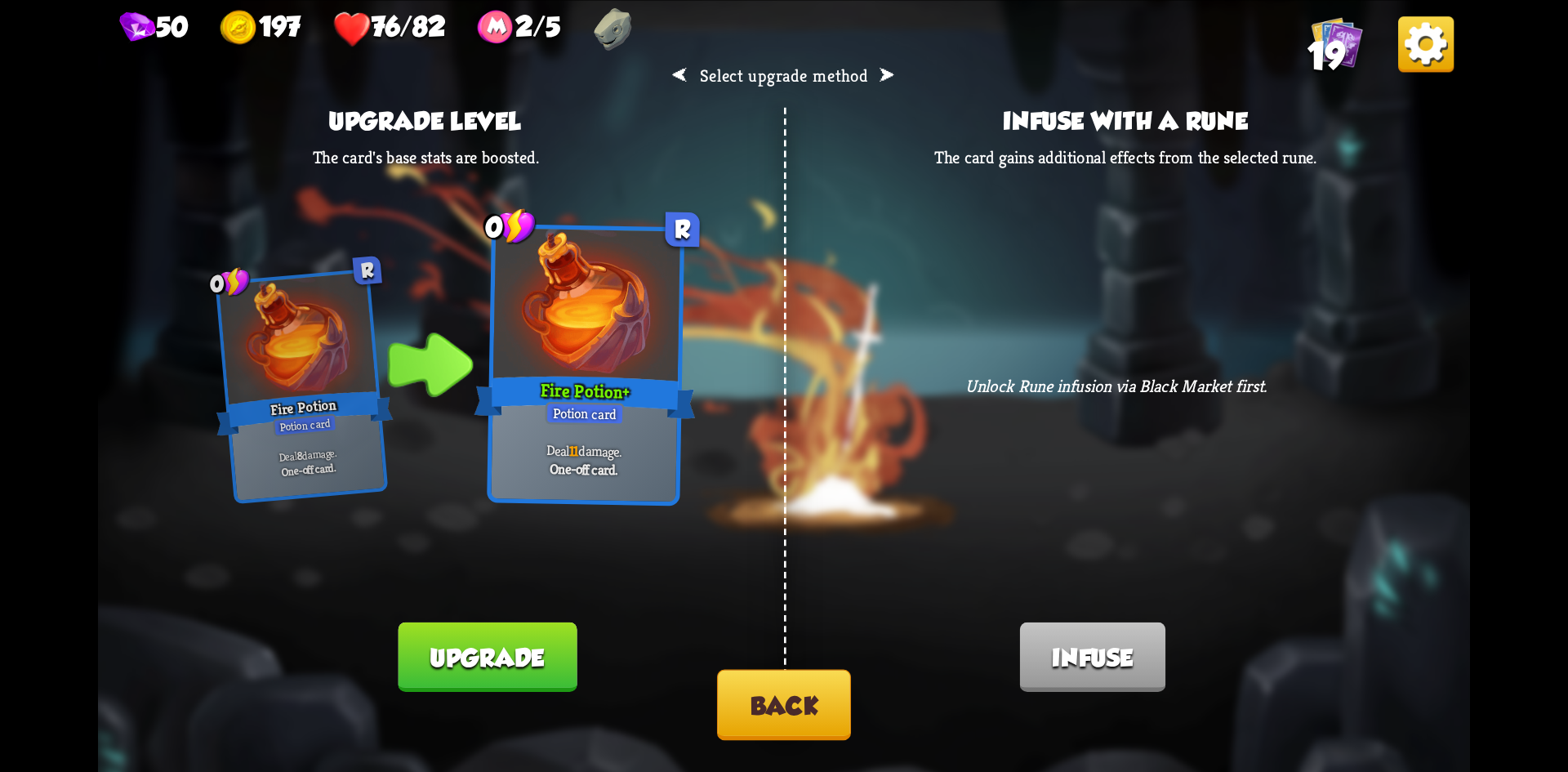
click at [500, 642] on button "Upgrade" at bounding box center [487, 657] width 178 height 69
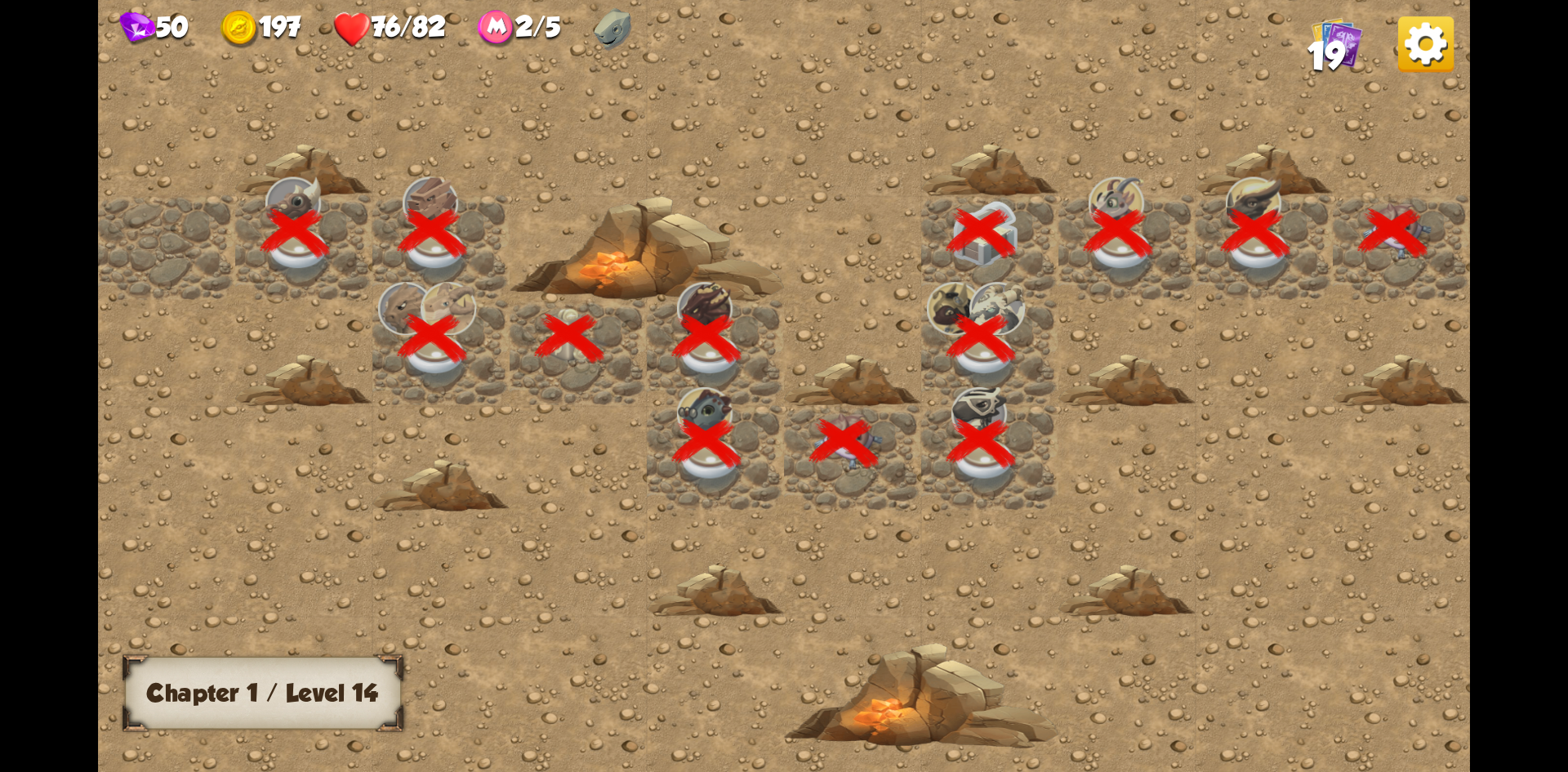
scroll to position [0, 313]
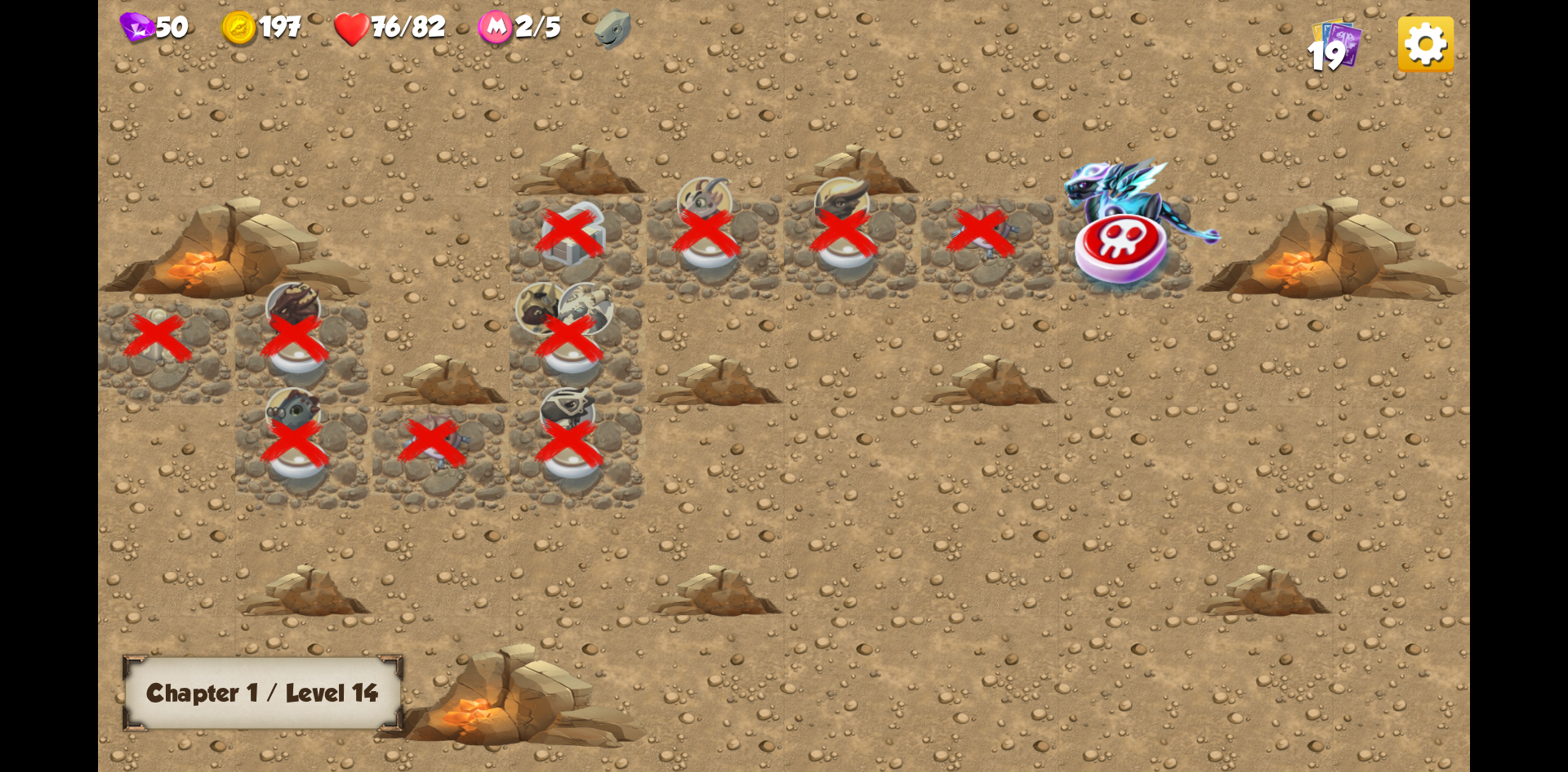
click at [1121, 237] on img at bounding box center [1125, 252] width 103 height 89
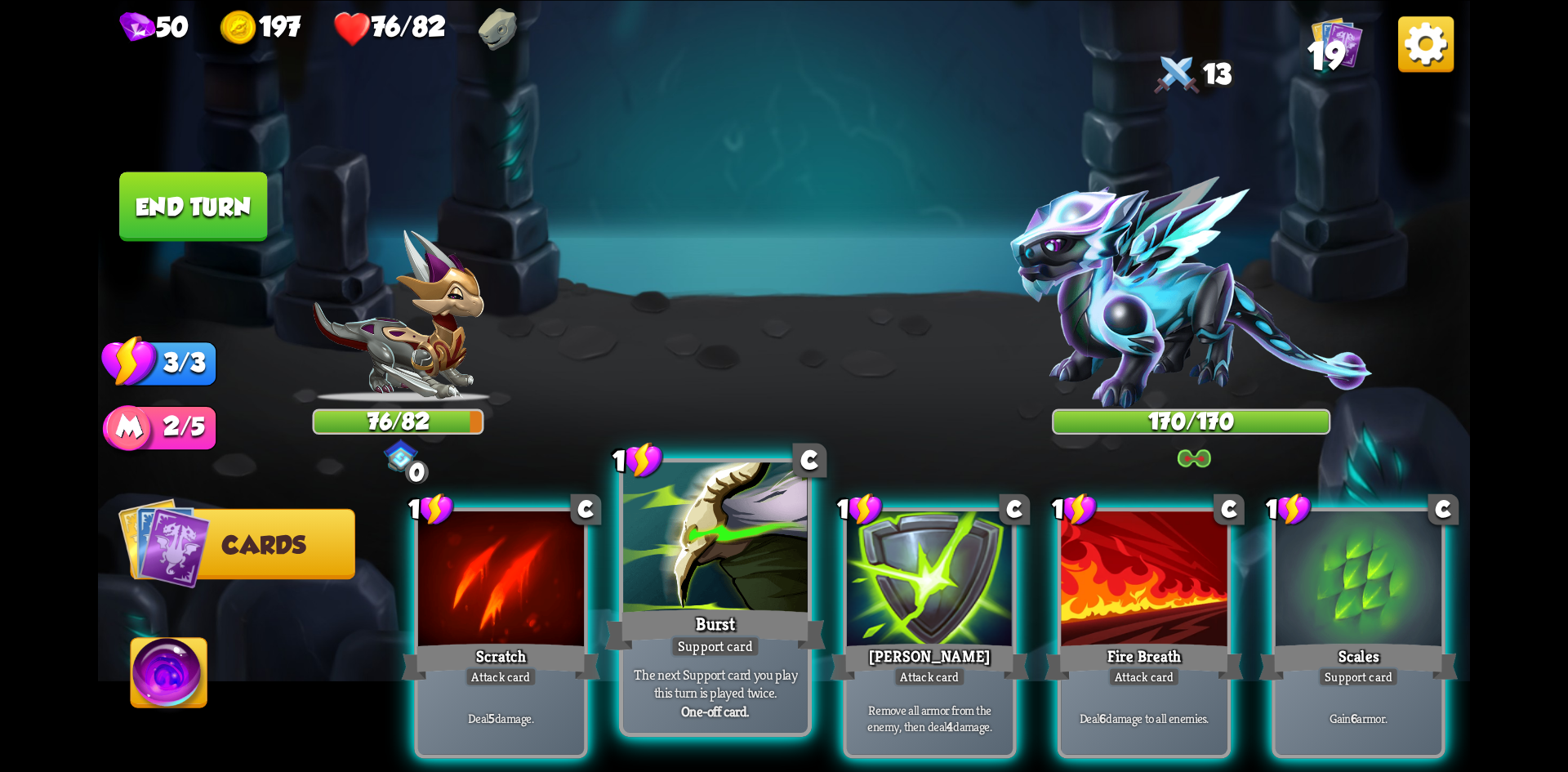
click at [719, 587] on div at bounding box center [716, 540] width 185 height 155
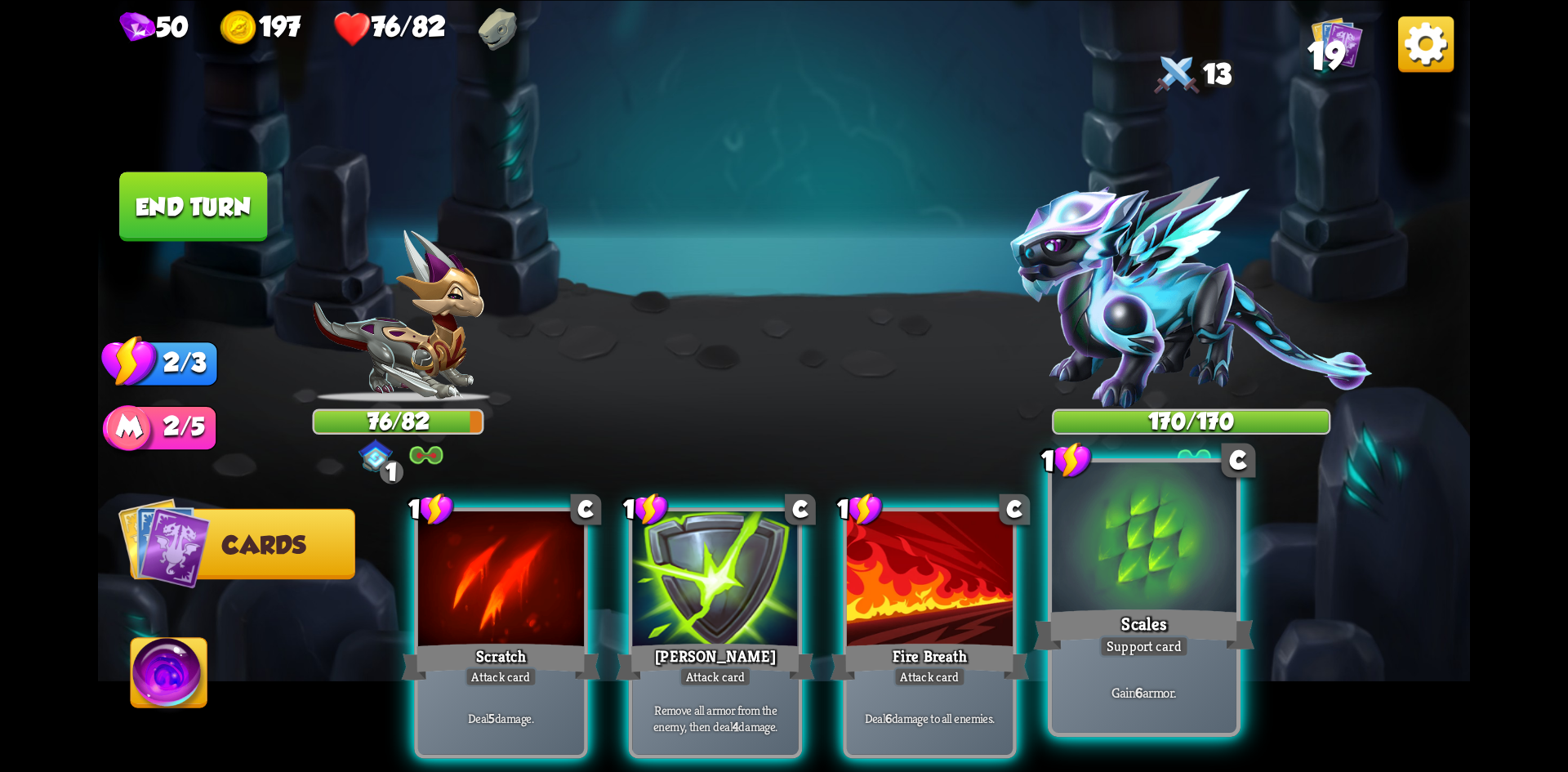
click at [1124, 609] on div "Scales" at bounding box center [1144, 629] width 221 height 49
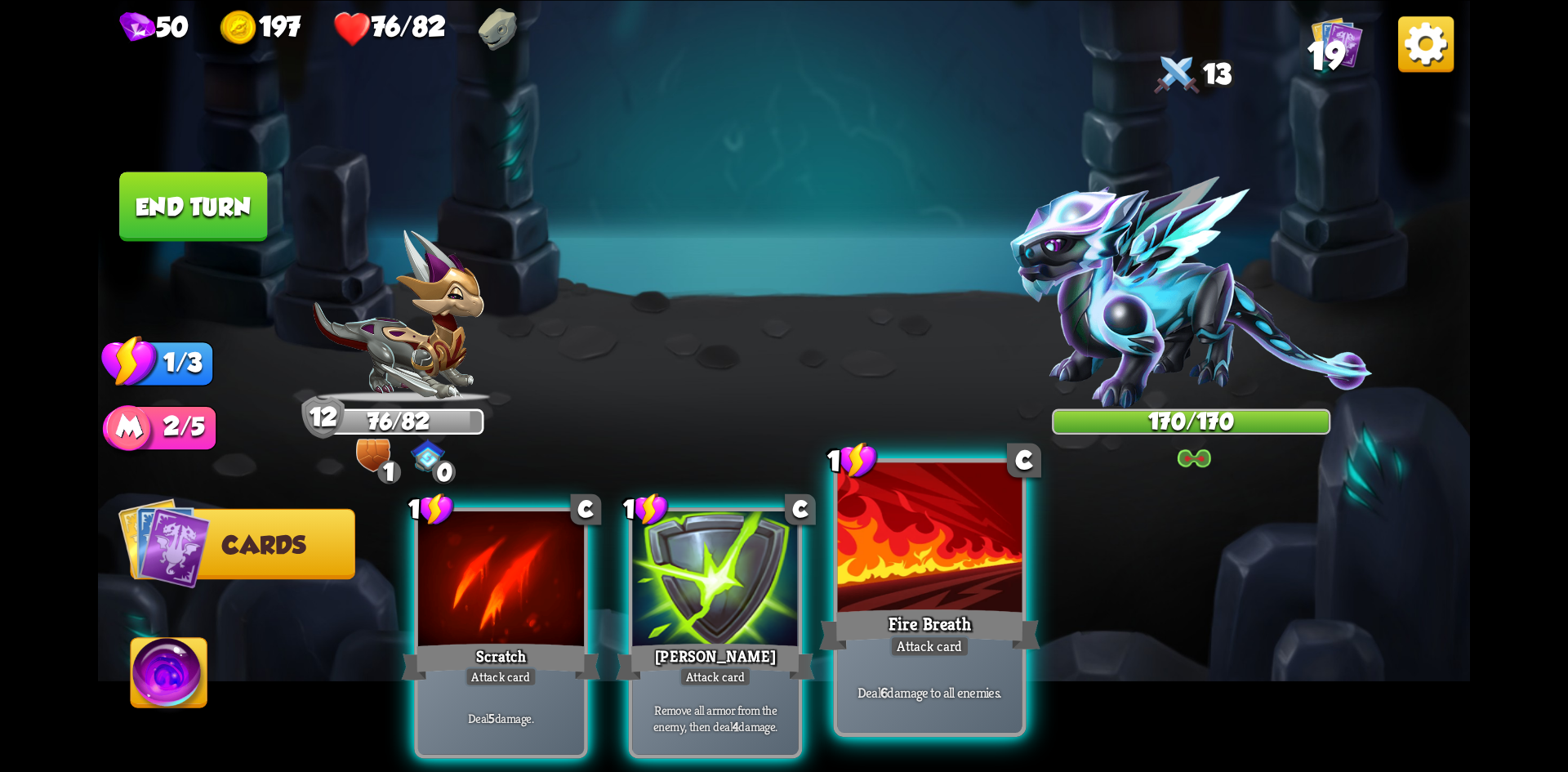
click at [923, 603] on div at bounding box center [931, 540] width 185 height 155
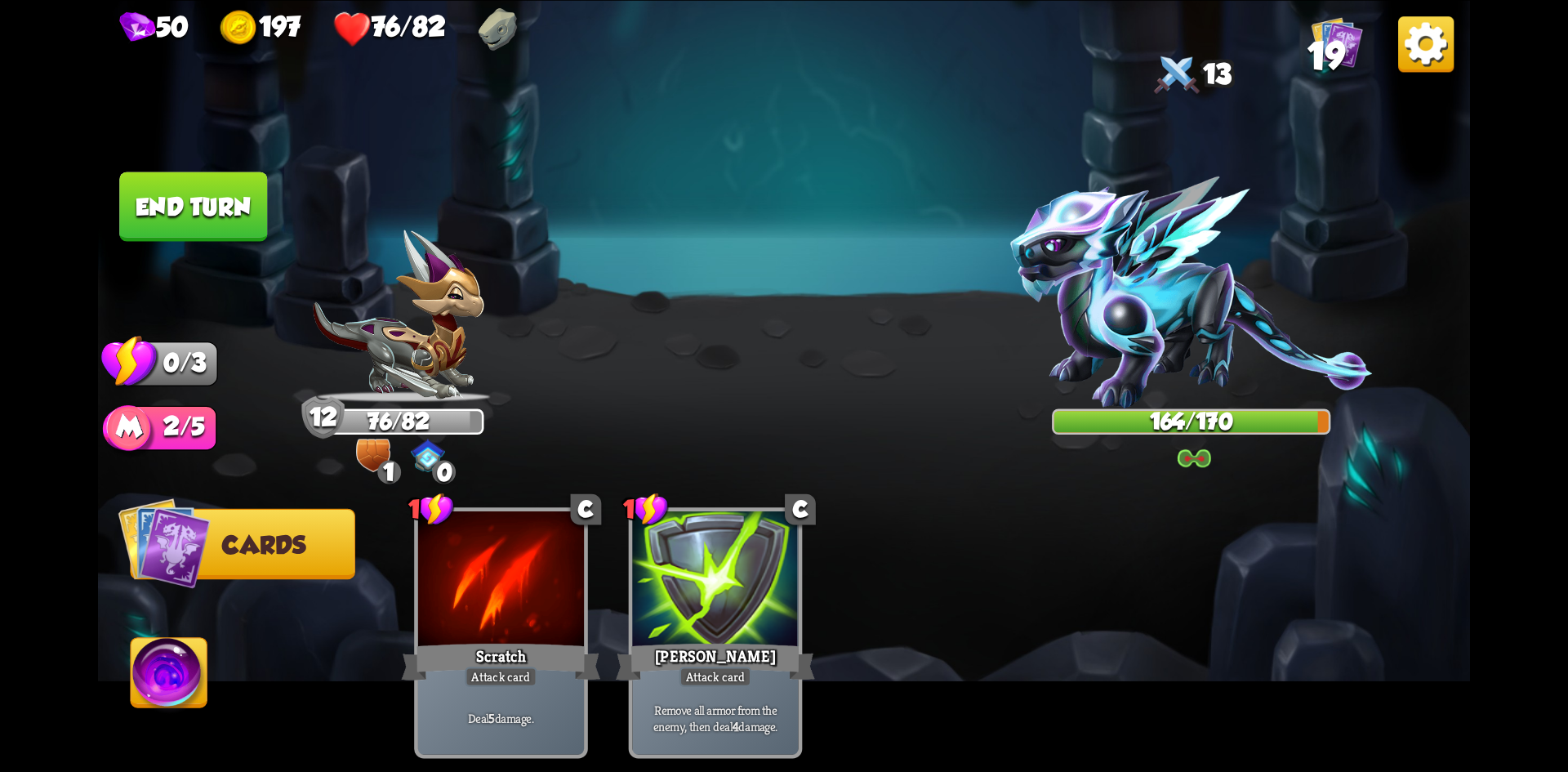
click at [166, 228] on button "End turn" at bounding box center [193, 206] width 148 height 69
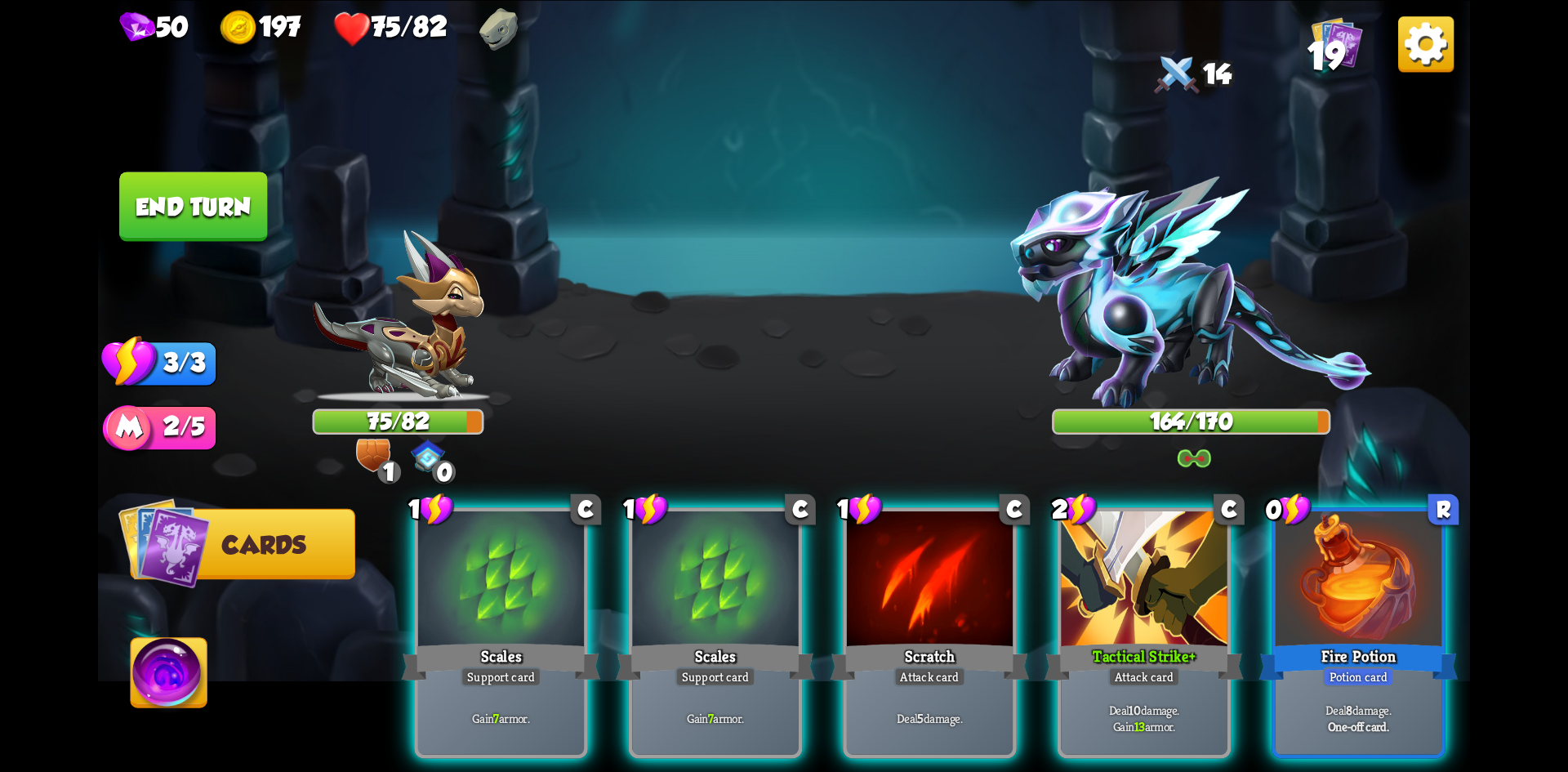
click at [154, 666] on img at bounding box center [170, 677] width 76 height 77
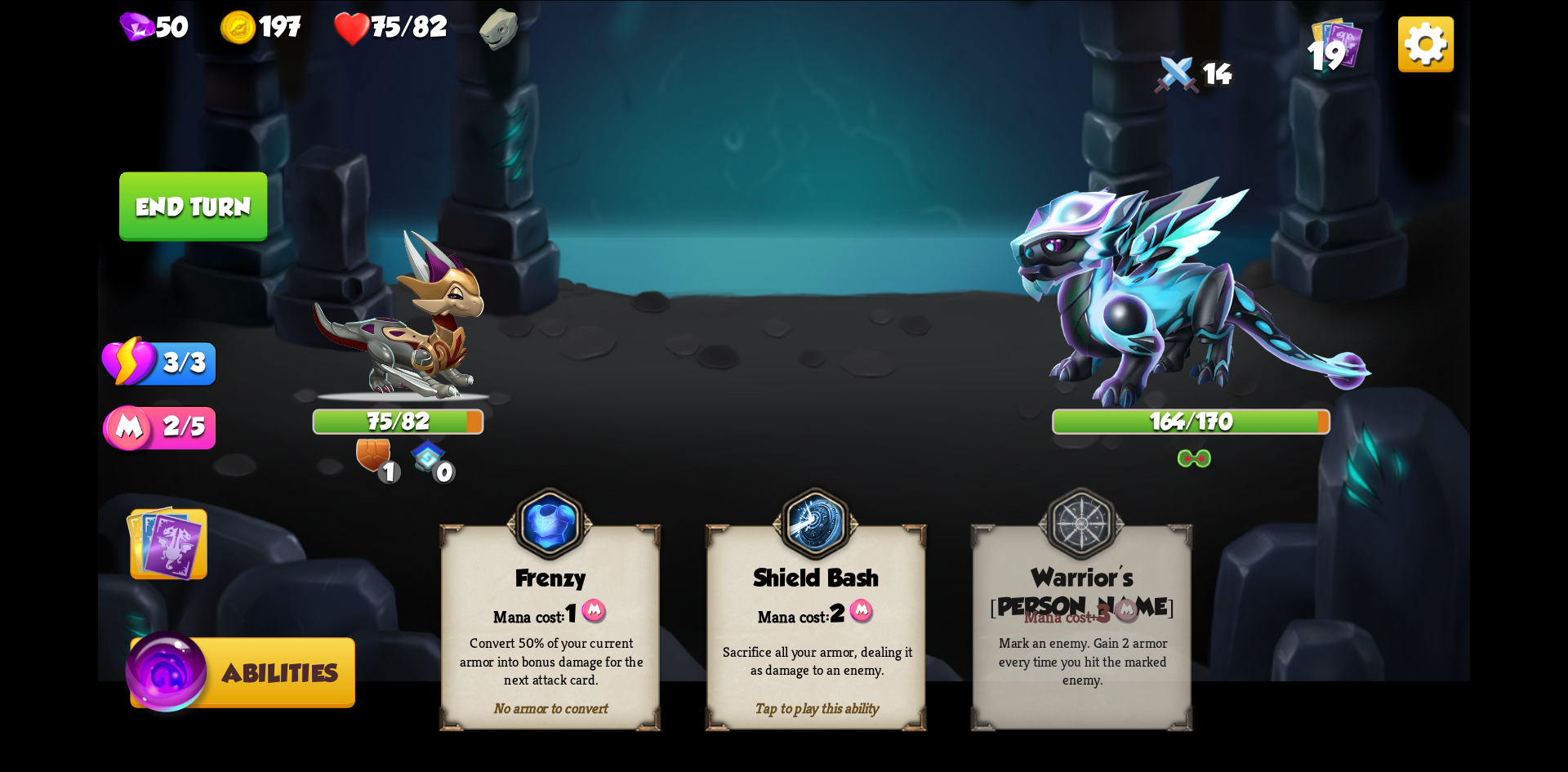
click at [534, 649] on div "Convert 50% of your current armor into bonus damage for the next attack card." at bounding box center [551, 661] width 198 height 55
click at [170, 531] on img at bounding box center [164, 543] width 77 height 77
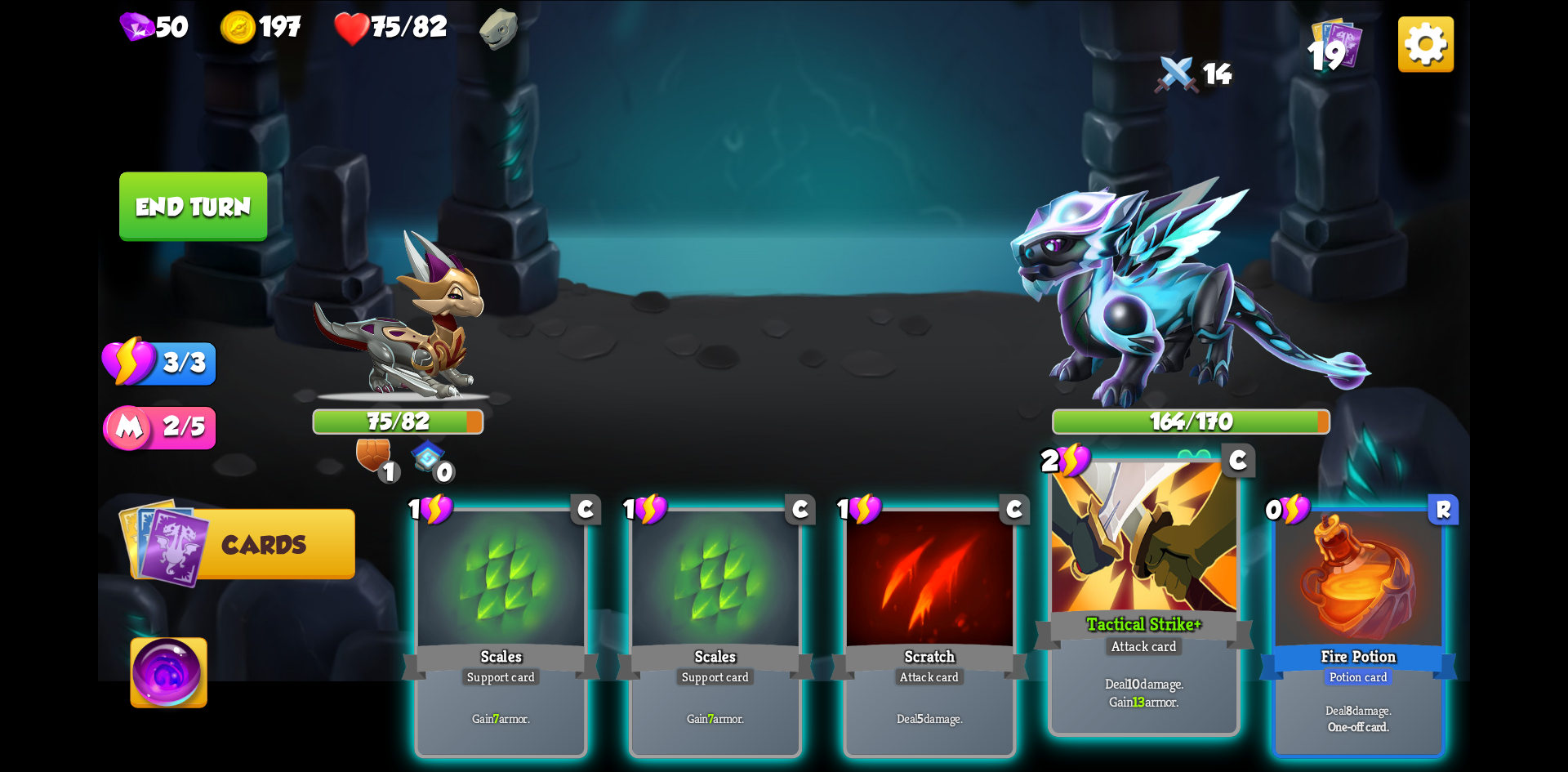
click at [1100, 645] on div "Tactical Strike +" at bounding box center [1144, 629] width 221 height 49
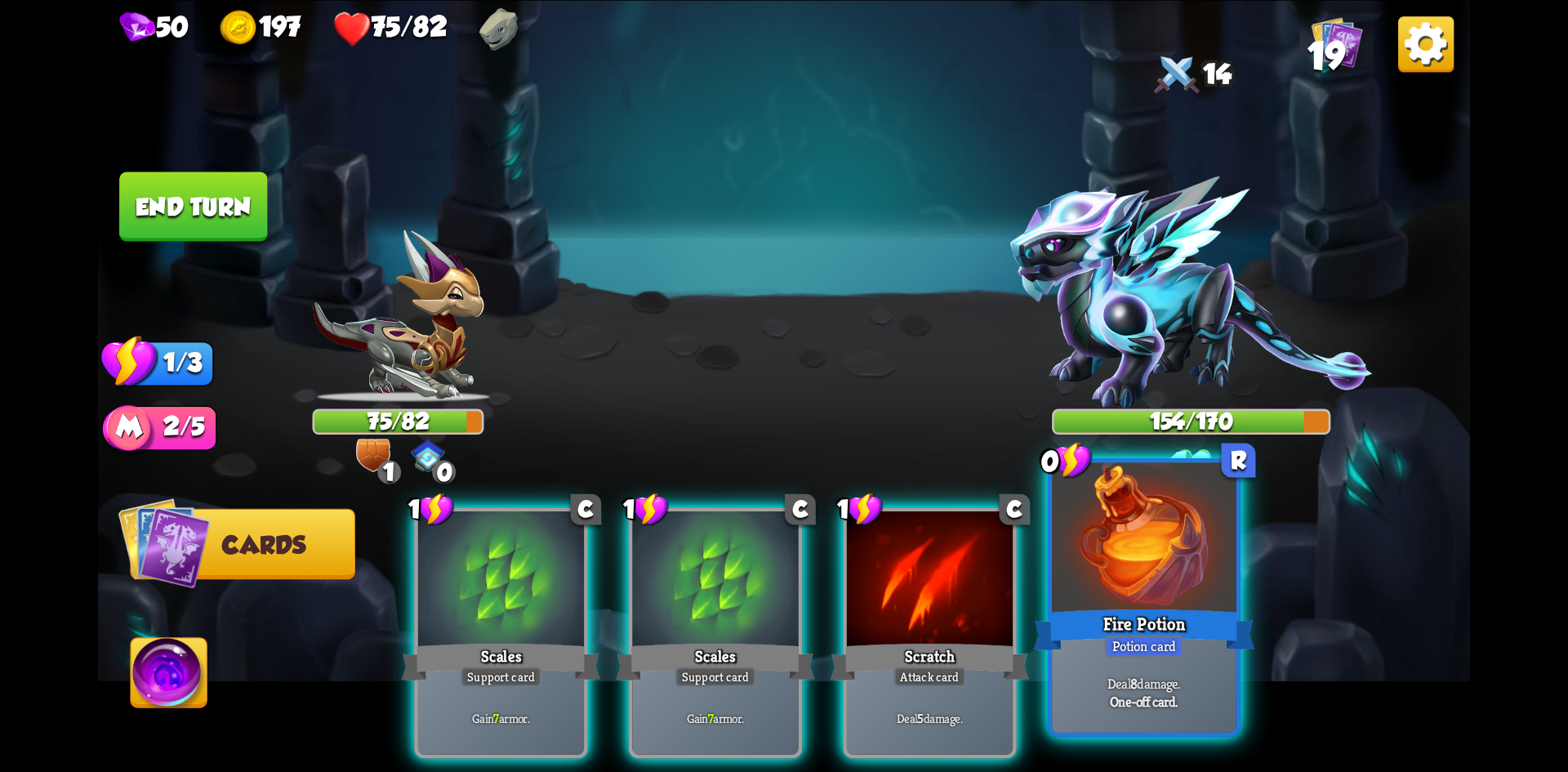
click at [1090, 645] on div "Fire Potion" at bounding box center [1144, 629] width 221 height 49
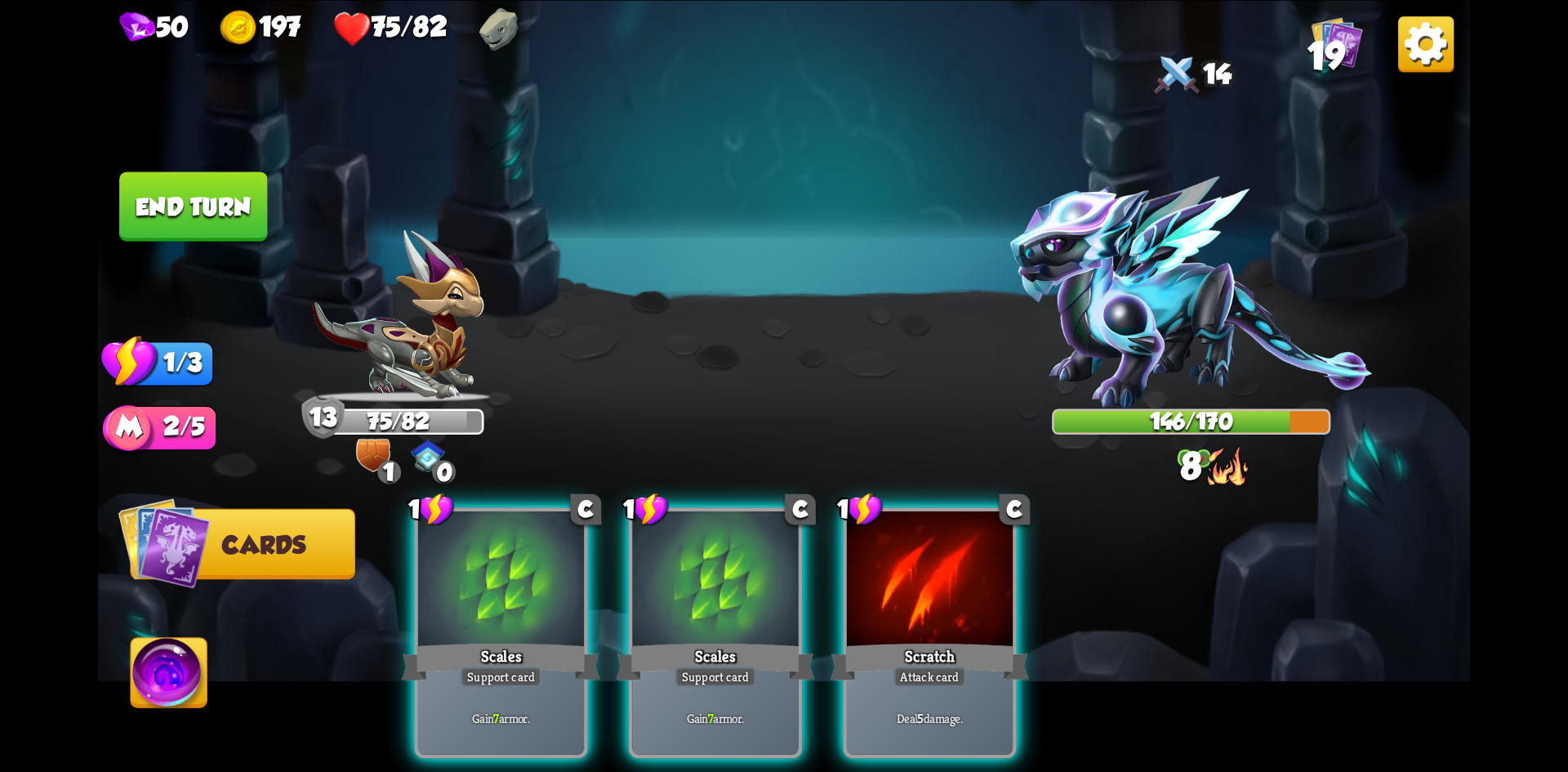
click at [150, 653] on img at bounding box center [170, 677] width 76 height 77
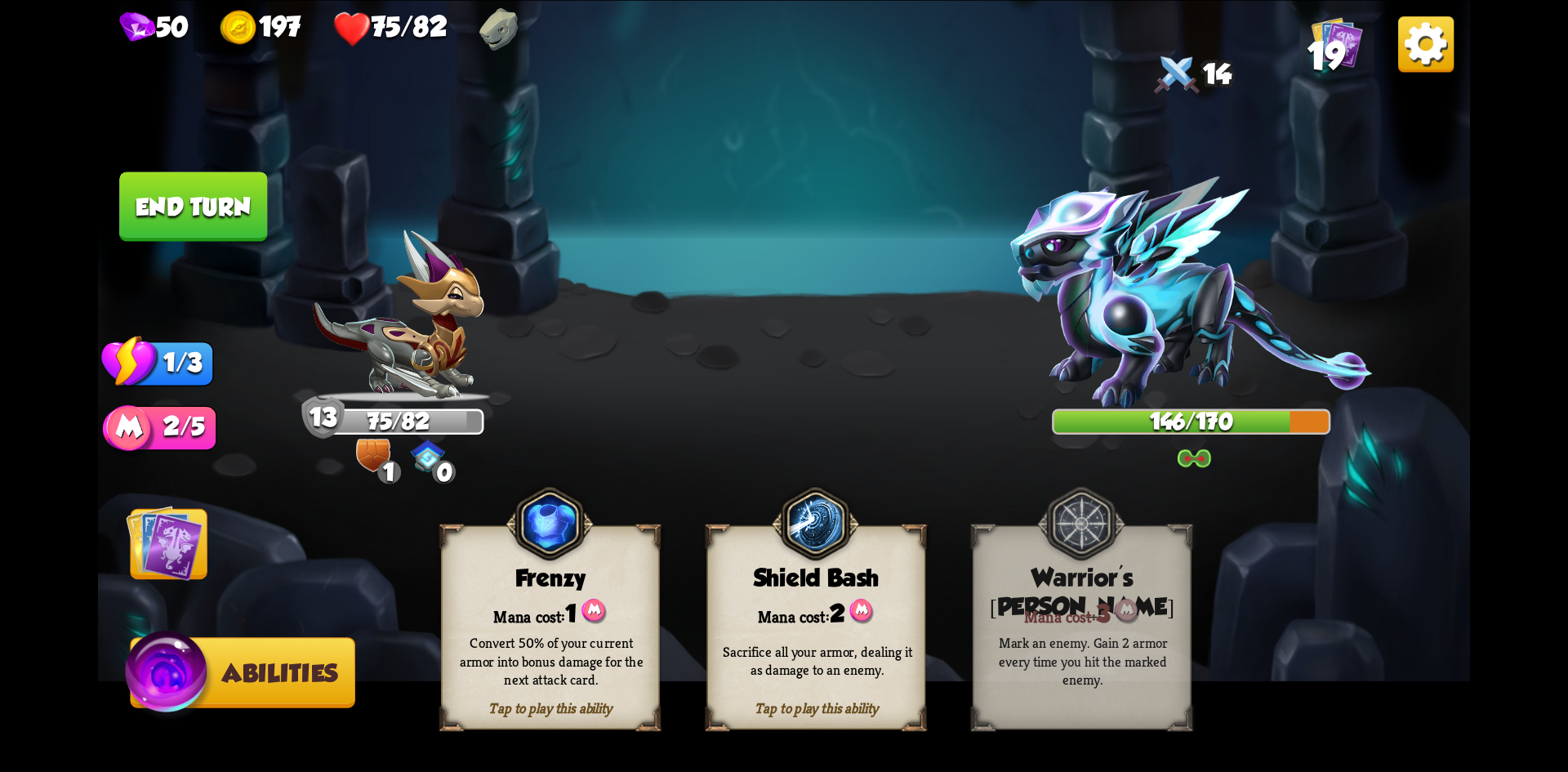
click at [160, 537] on img at bounding box center [164, 543] width 77 height 77
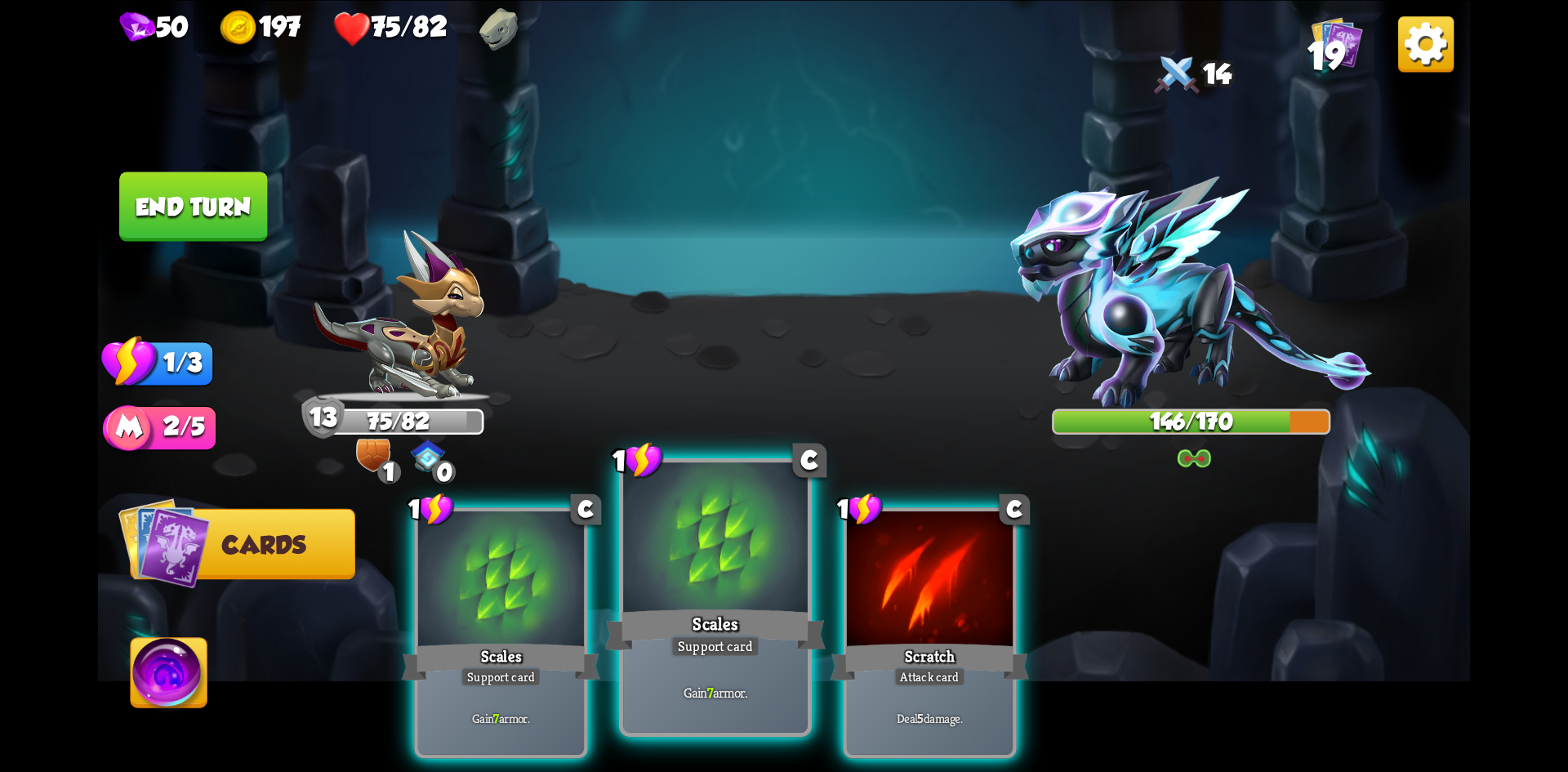
click at [720, 583] on div at bounding box center [716, 540] width 185 height 155
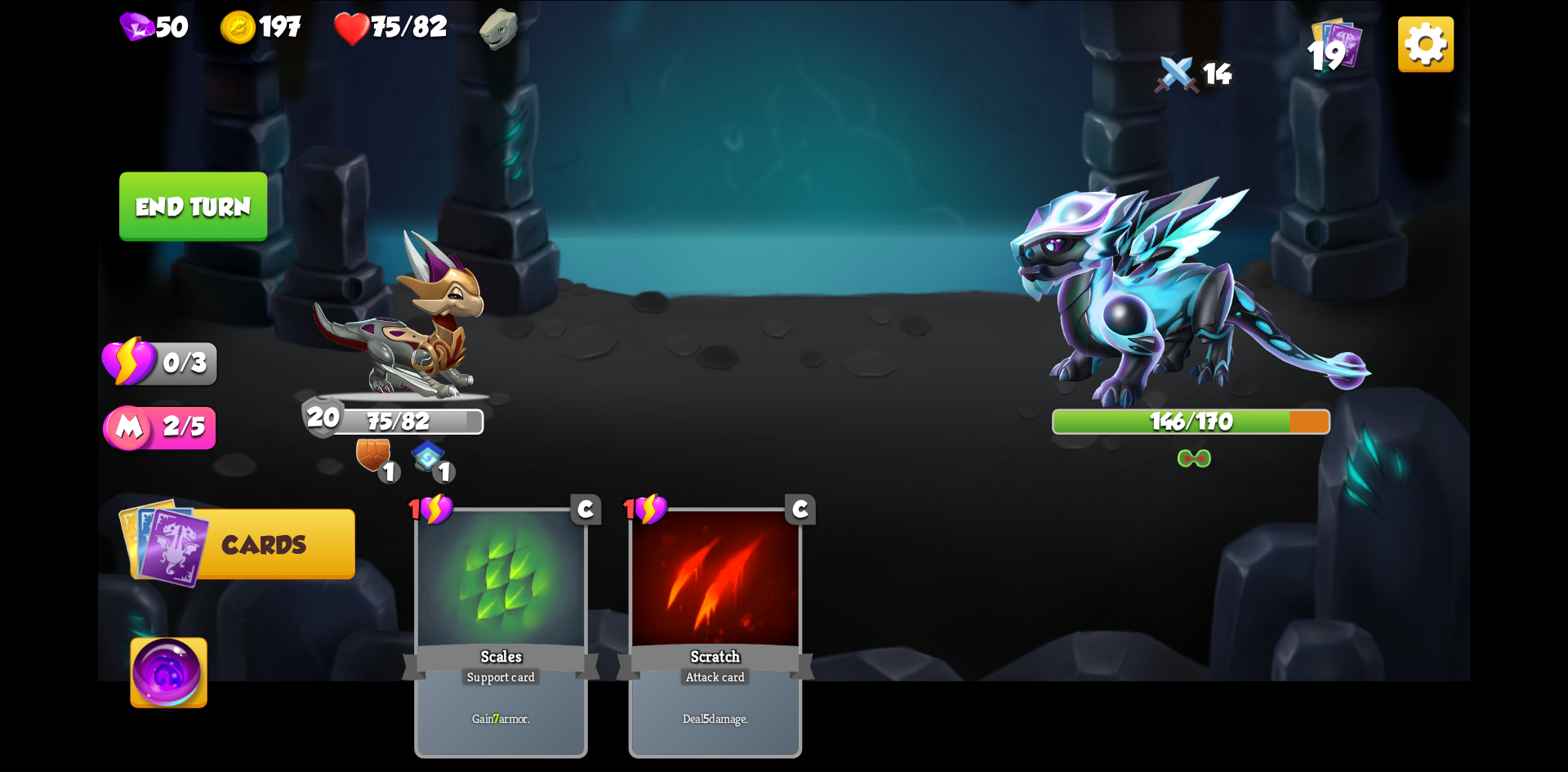
click at [226, 208] on button "End turn" at bounding box center [193, 206] width 148 height 69
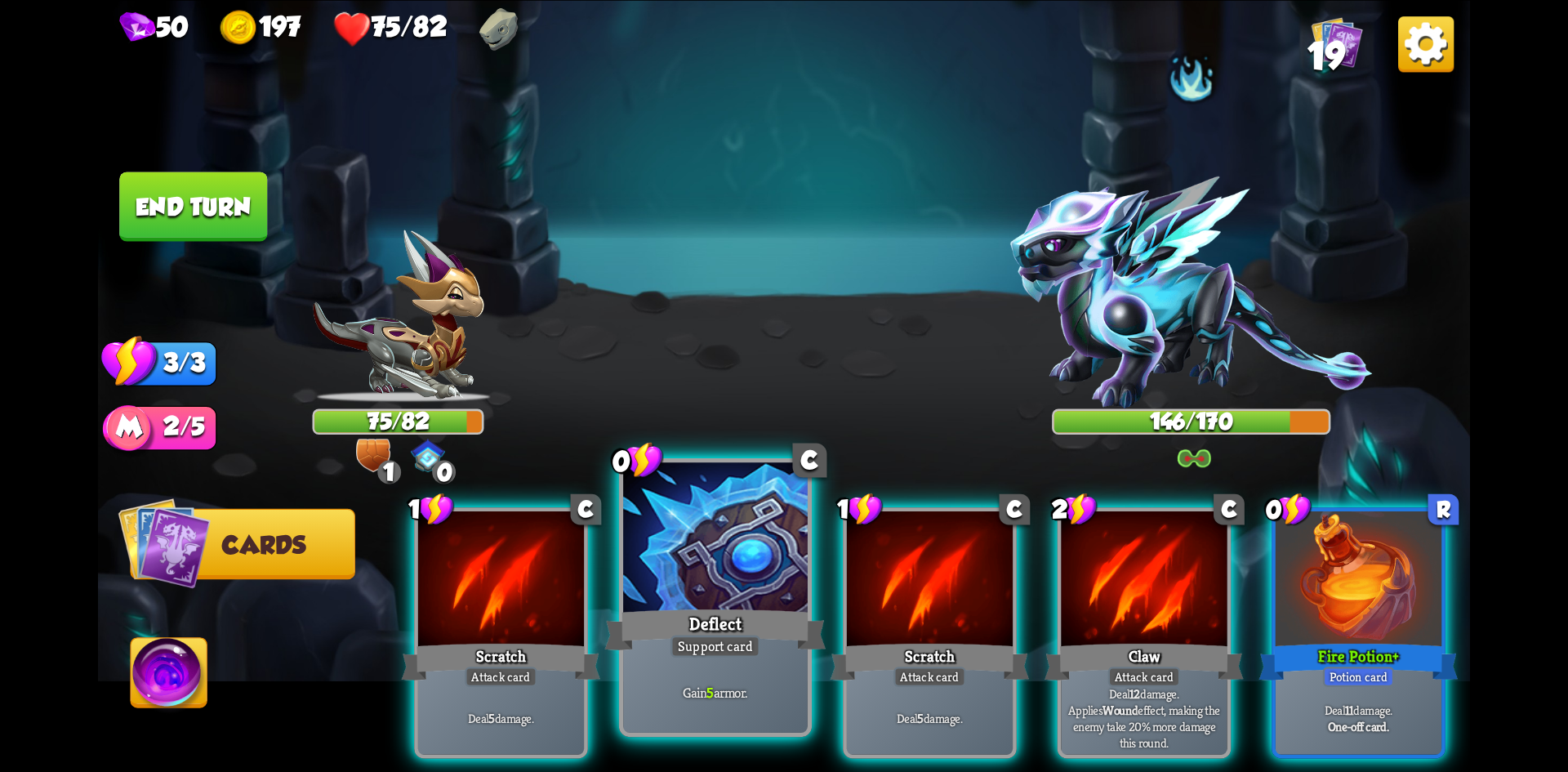
click at [711, 577] on div at bounding box center [716, 540] width 185 height 155
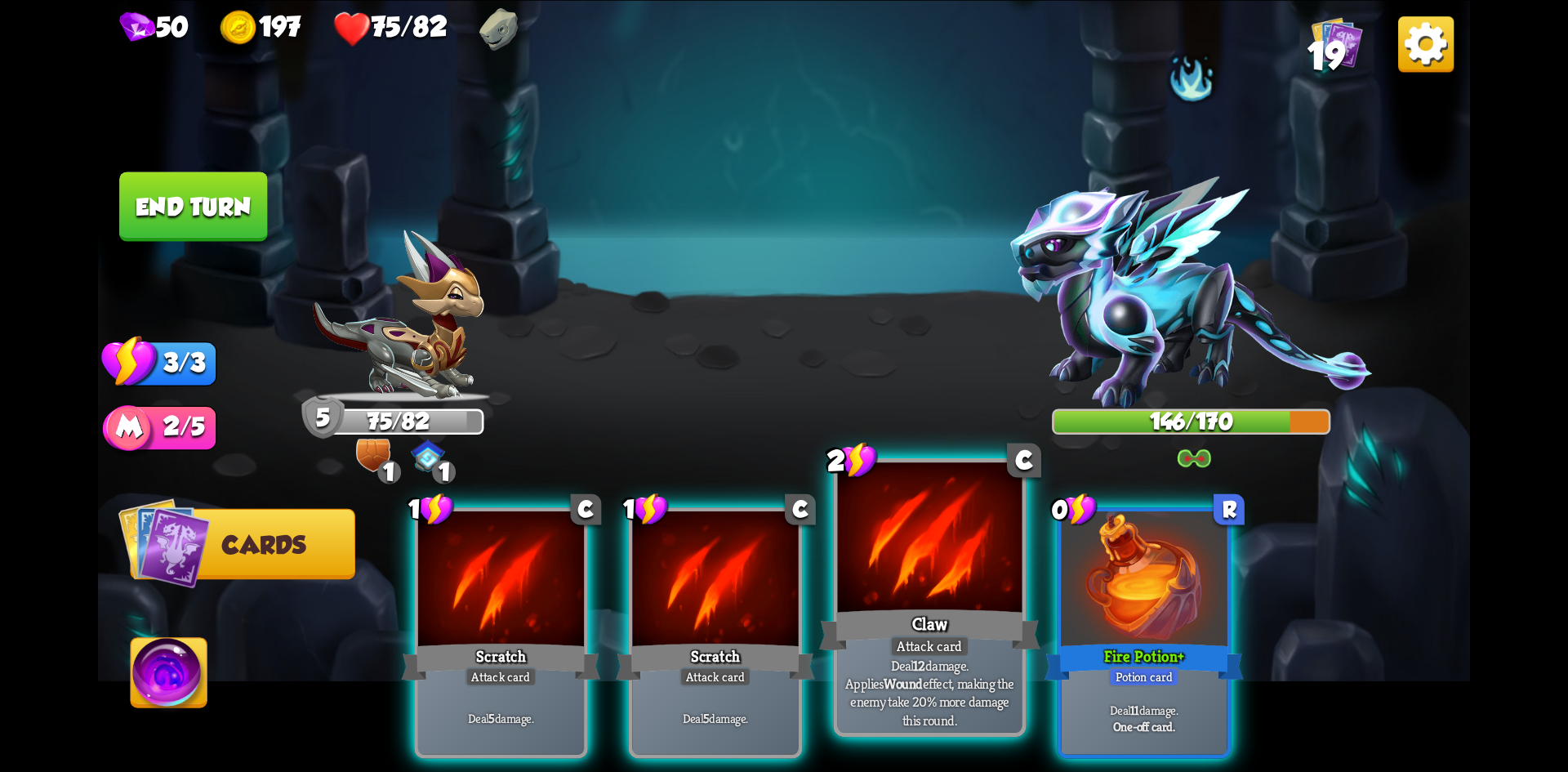
click at [947, 591] on div at bounding box center [931, 540] width 185 height 155
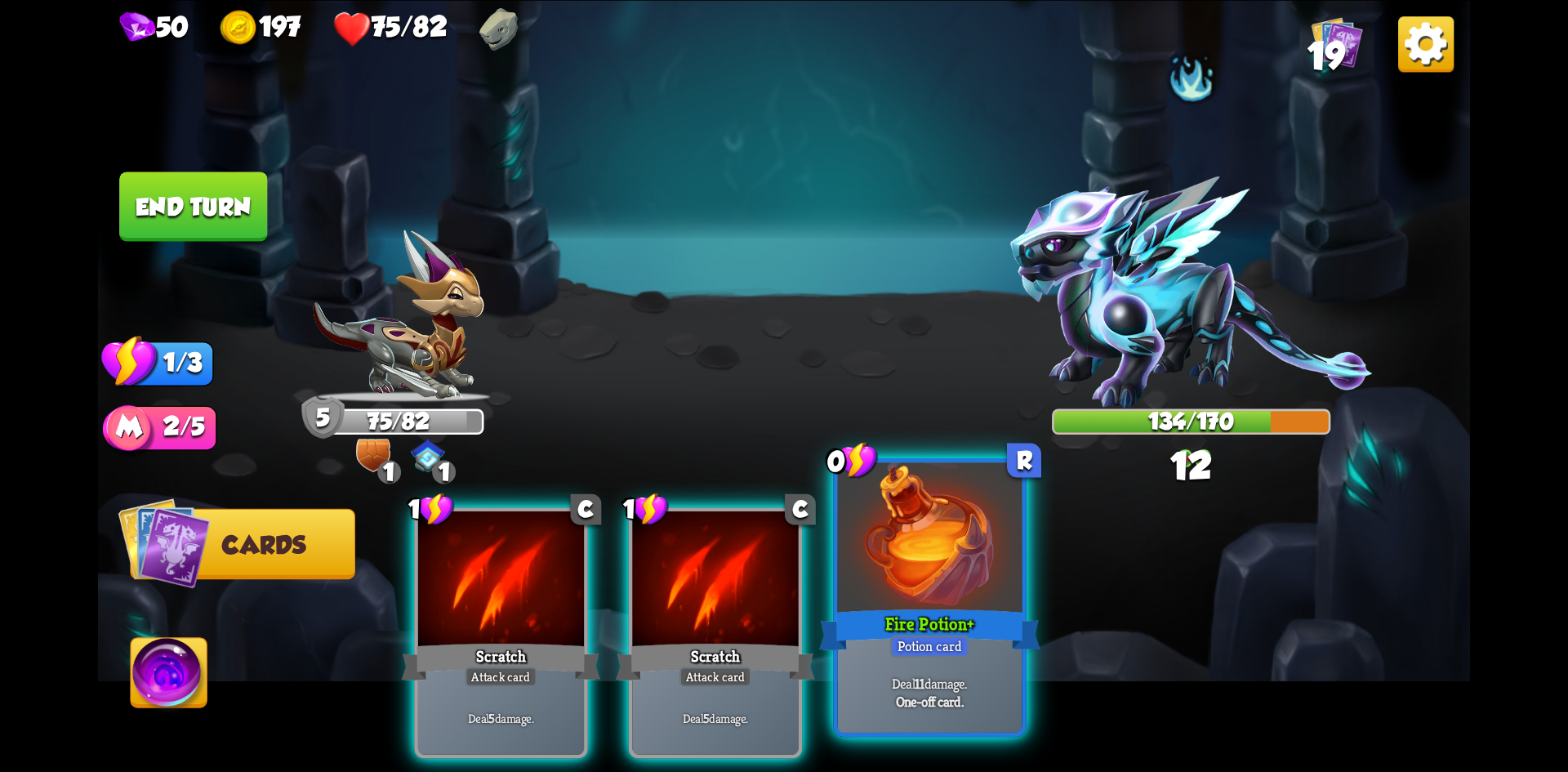
click at [968, 587] on div at bounding box center [931, 540] width 185 height 155
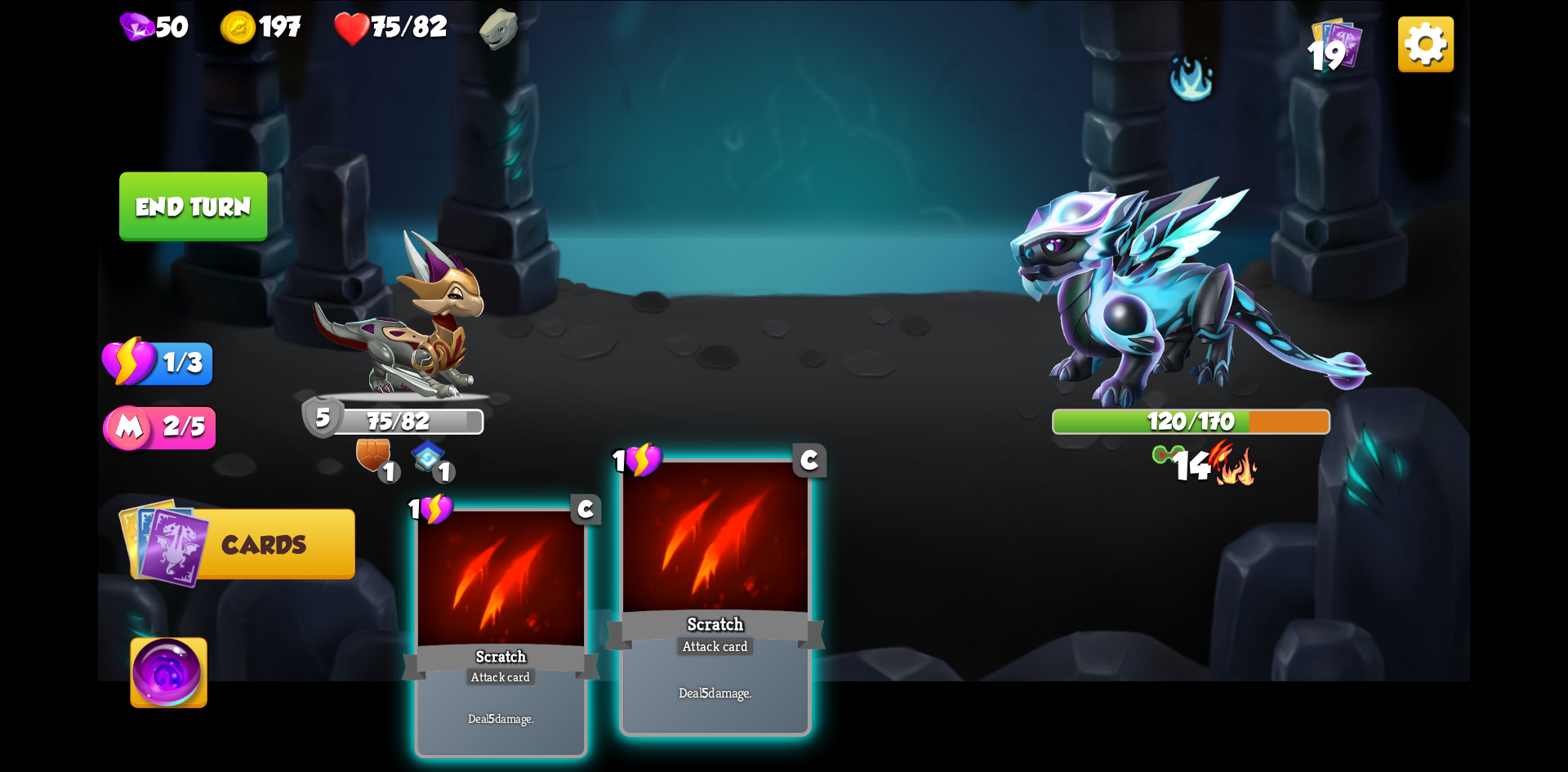
click at [709, 581] on div at bounding box center [716, 540] width 185 height 155
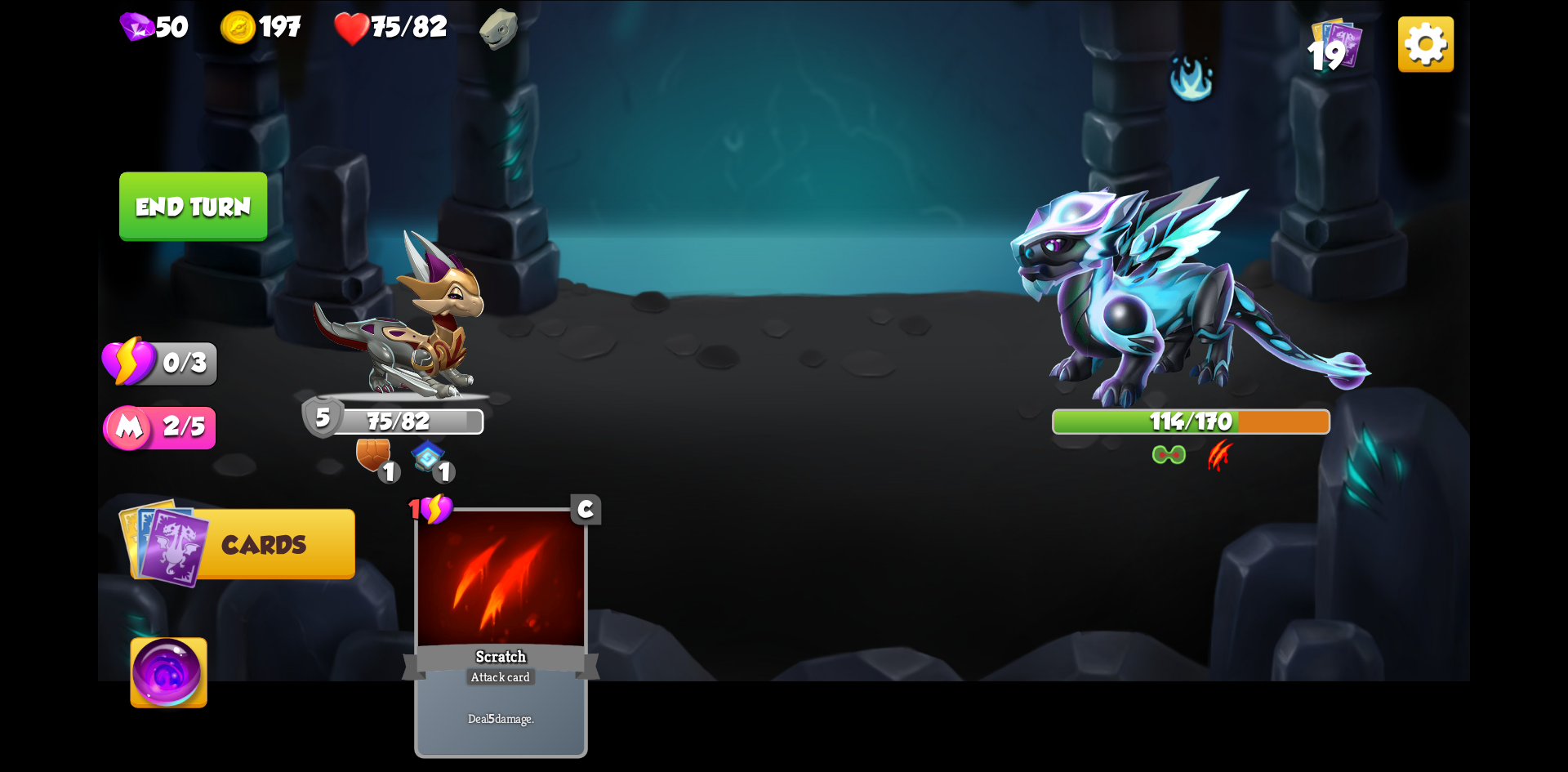
click at [207, 210] on button "End turn" at bounding box center [193, 206] width 148 height 69
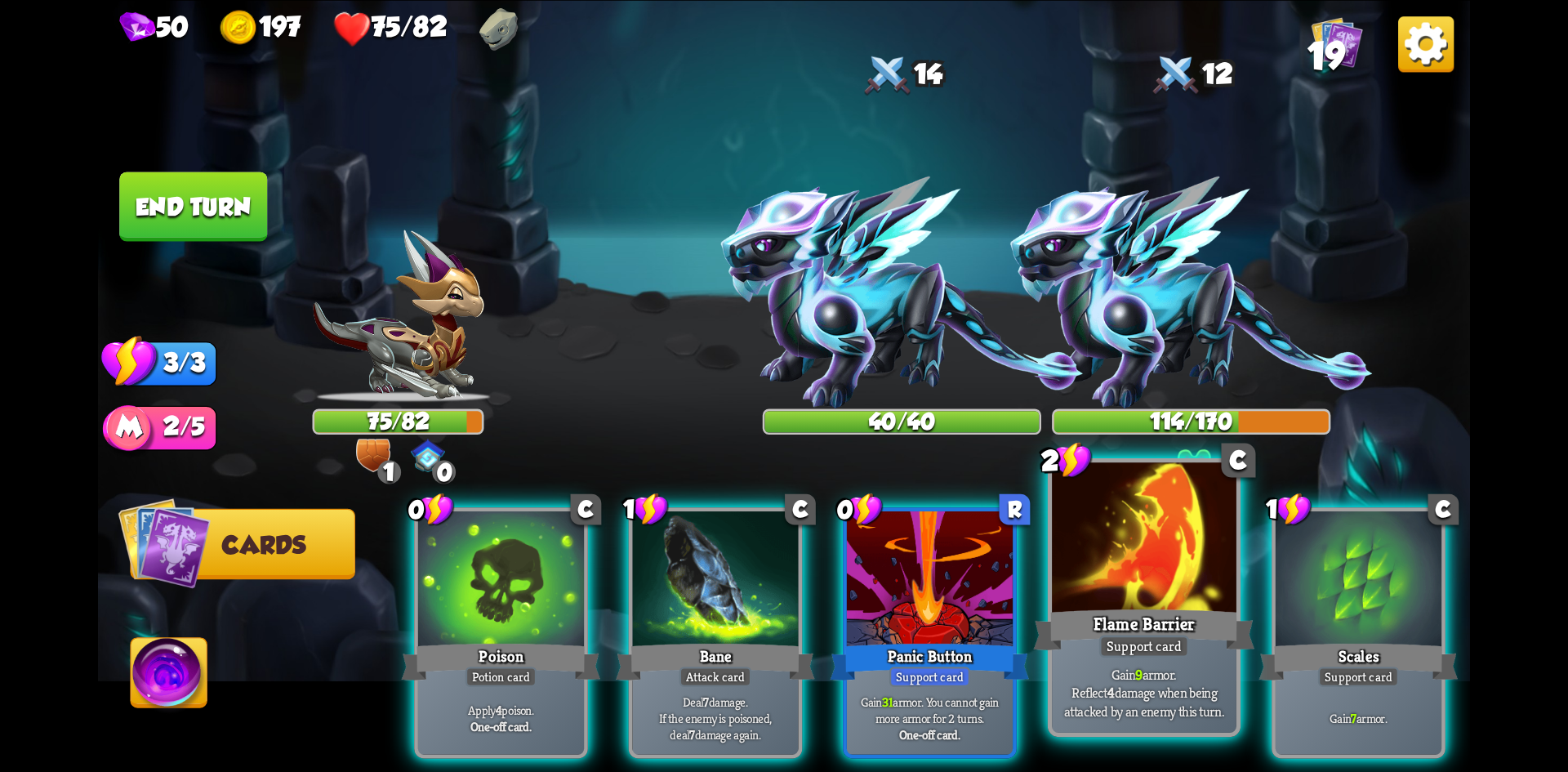
click at [1108, 624] on div "Flame Barrier" at bounding box center [1144, 629] width 221 height 49
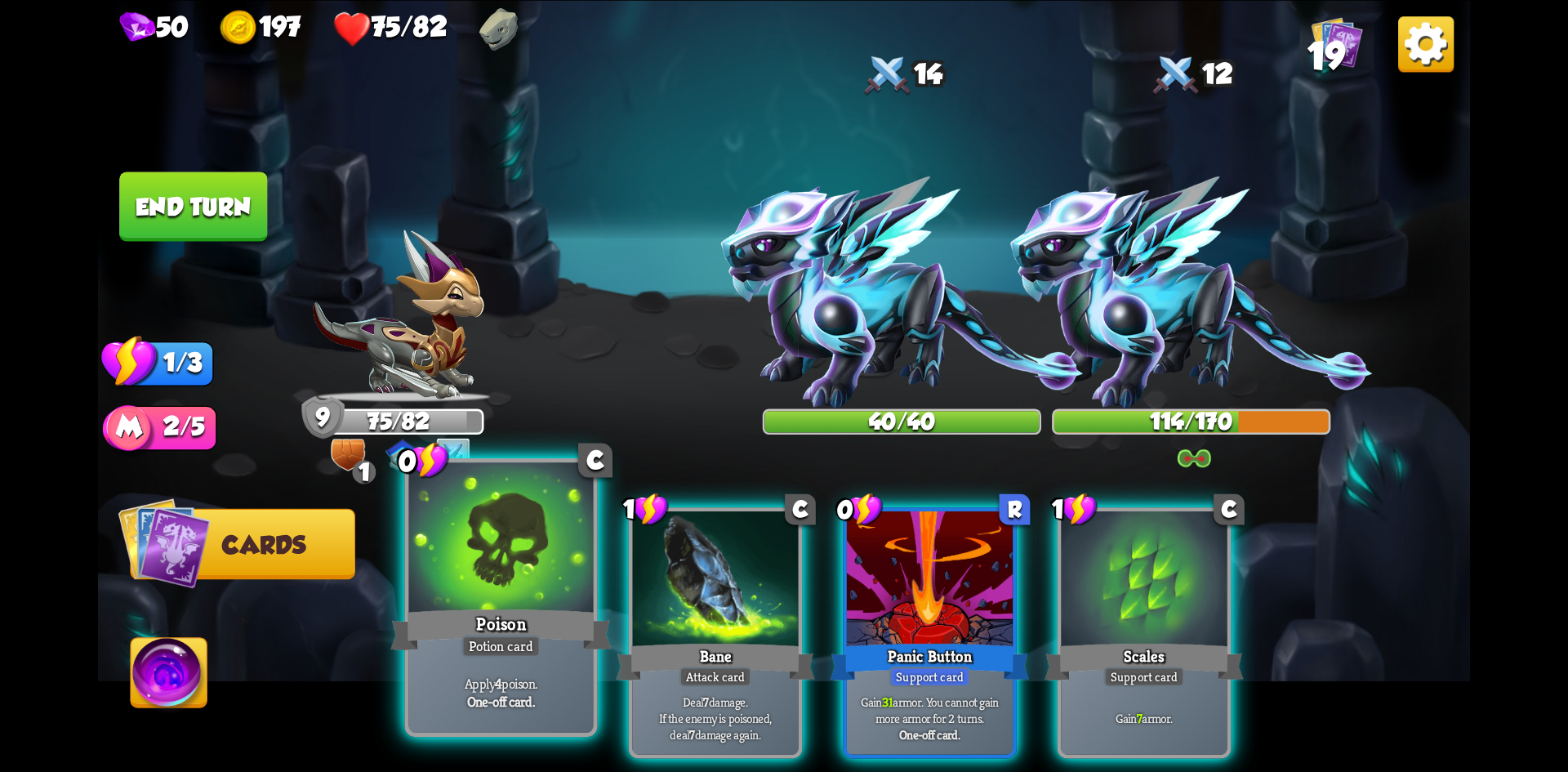
click at [520, 588] on div at bounding box center [502, 540] width 185 height 155
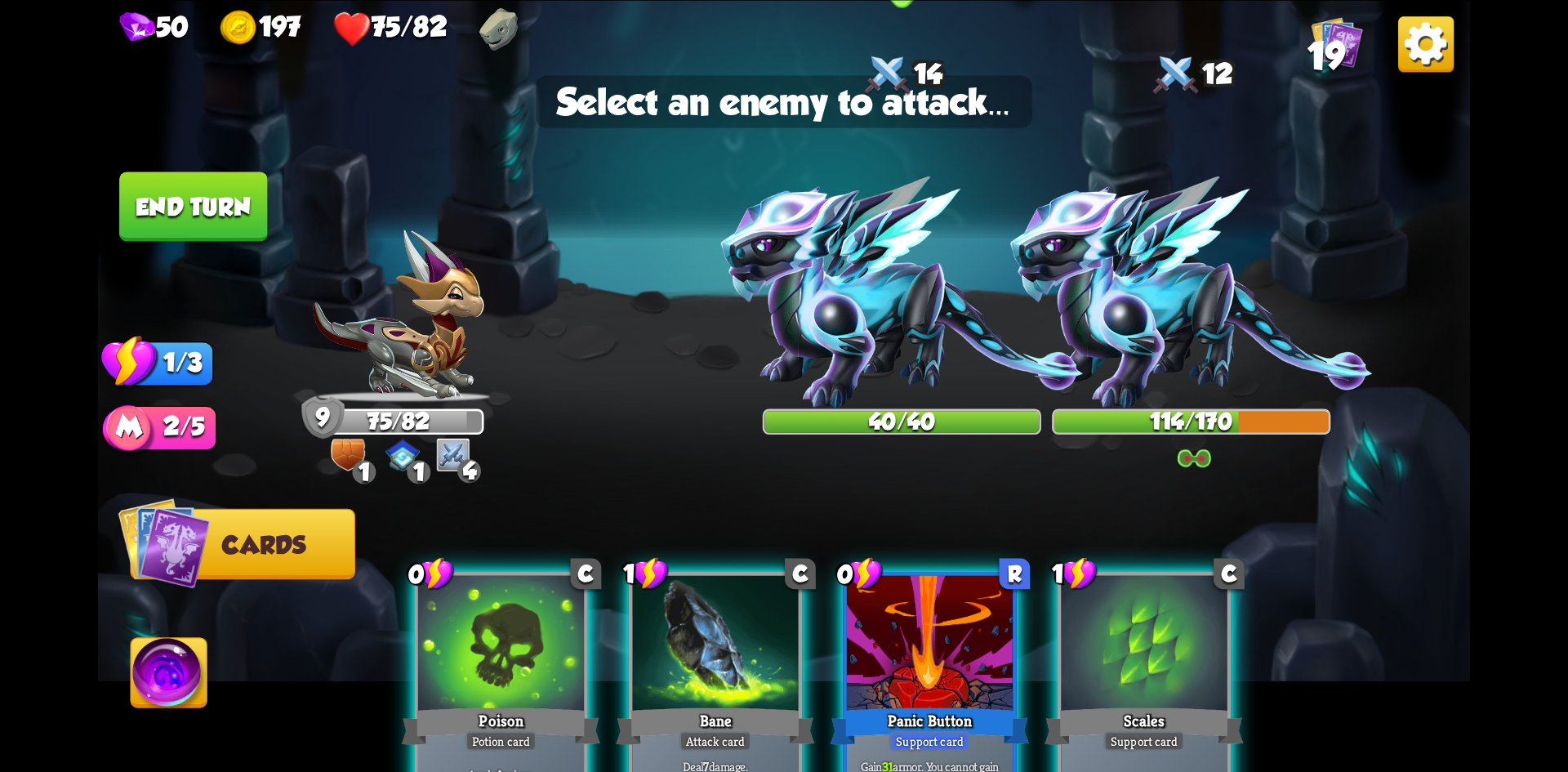
click at [859, 322] on img at bounding box center [902, 292] width 362 height 232
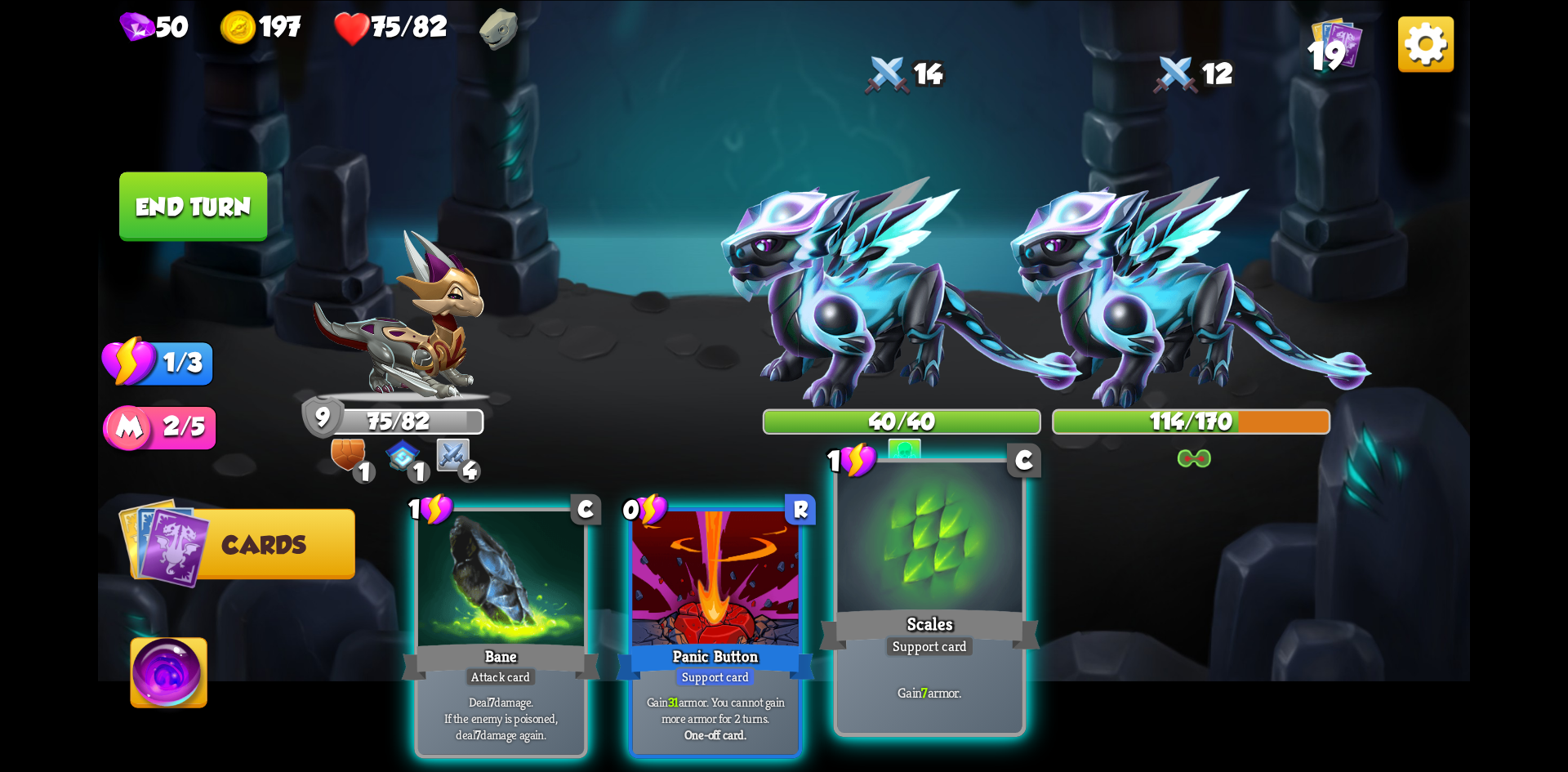
click at [907, 594] on div at bounding box center [931, 540] width 185 height 155
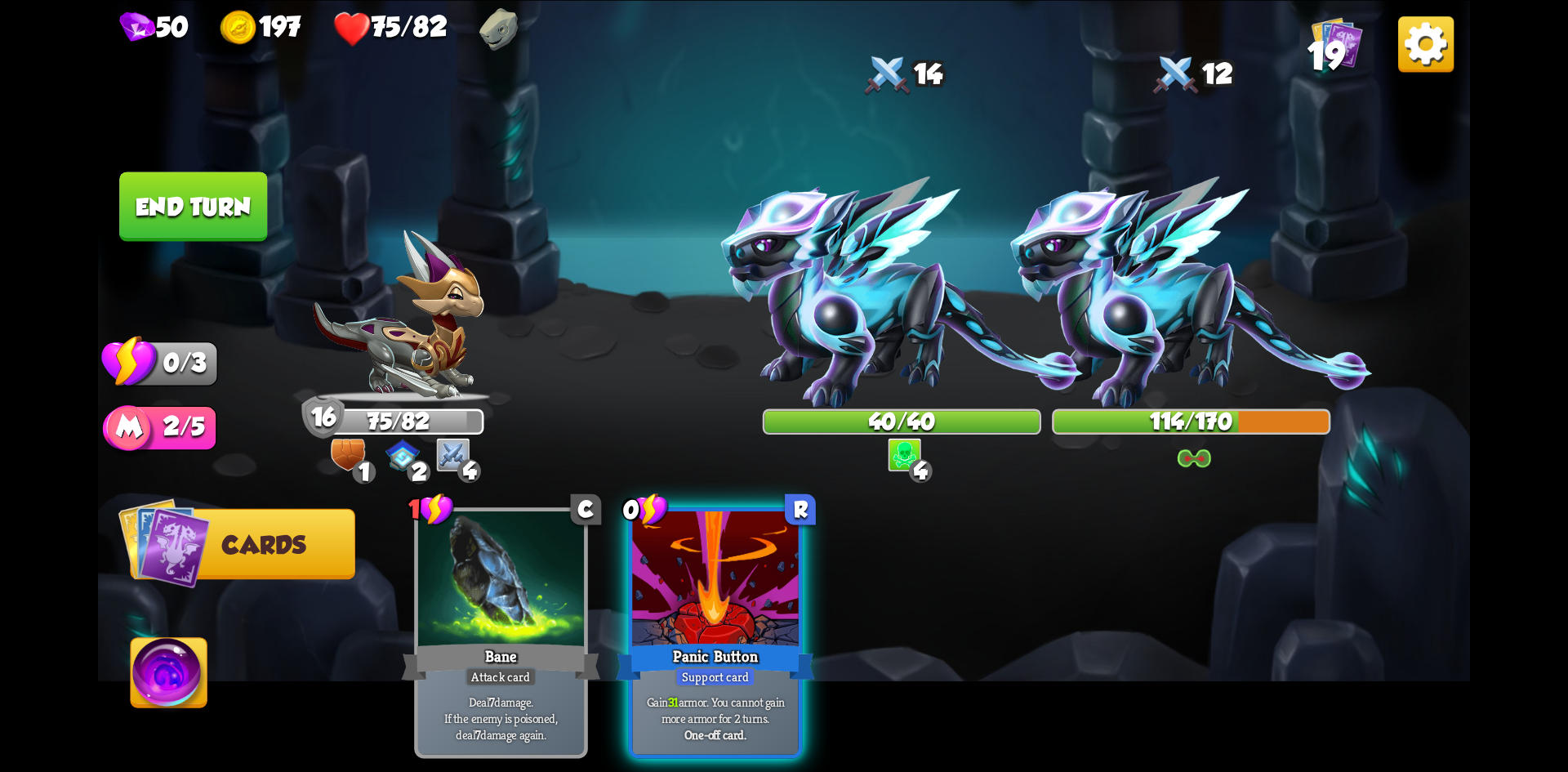
click at [143, 207] on button "End turn" at bounding box center [193, 206] width 148 height 69
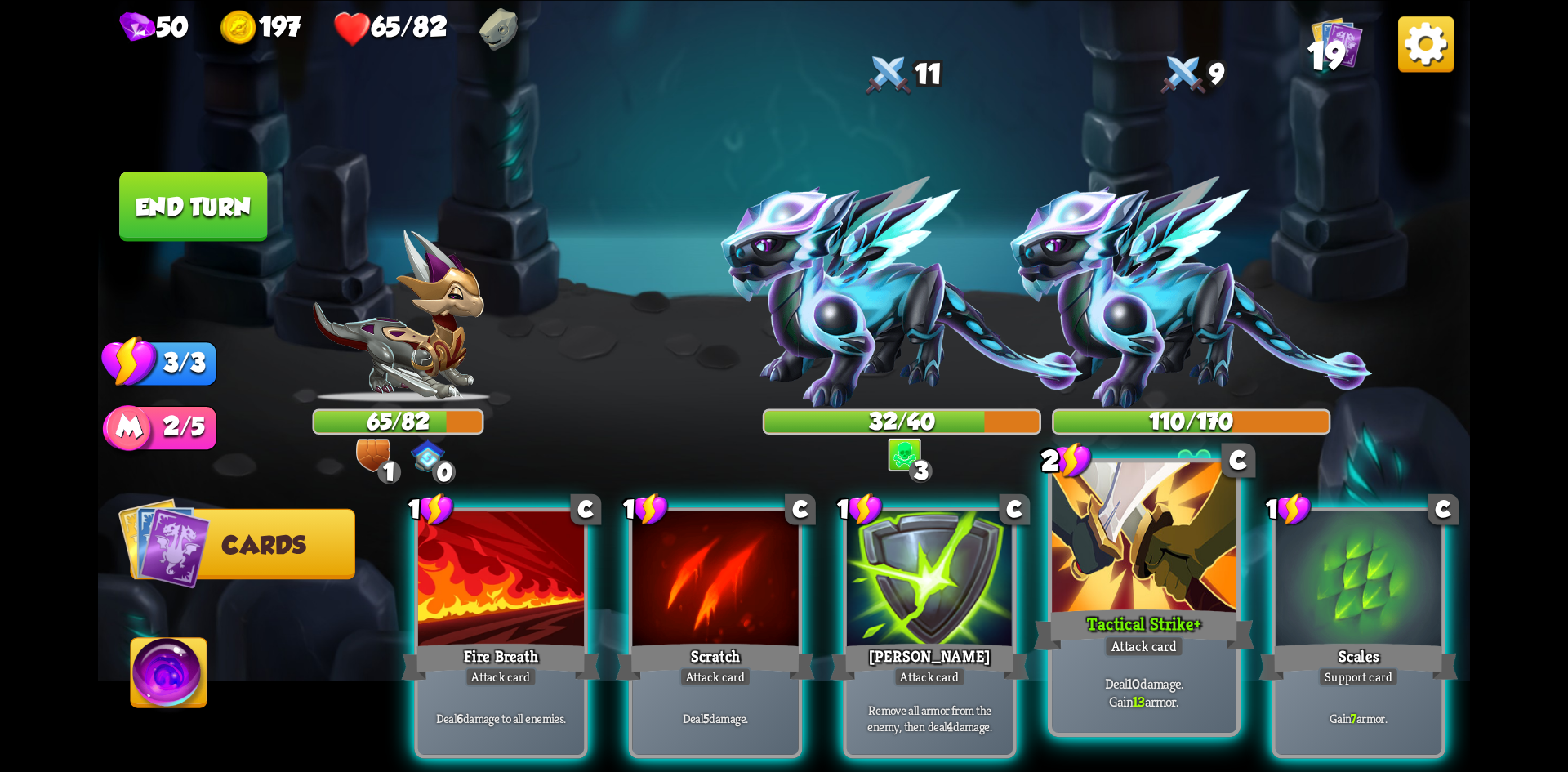
click at [1122, 627] on div "Tactical Strike +" at bounding box center [1144, 629] width 221 height 49
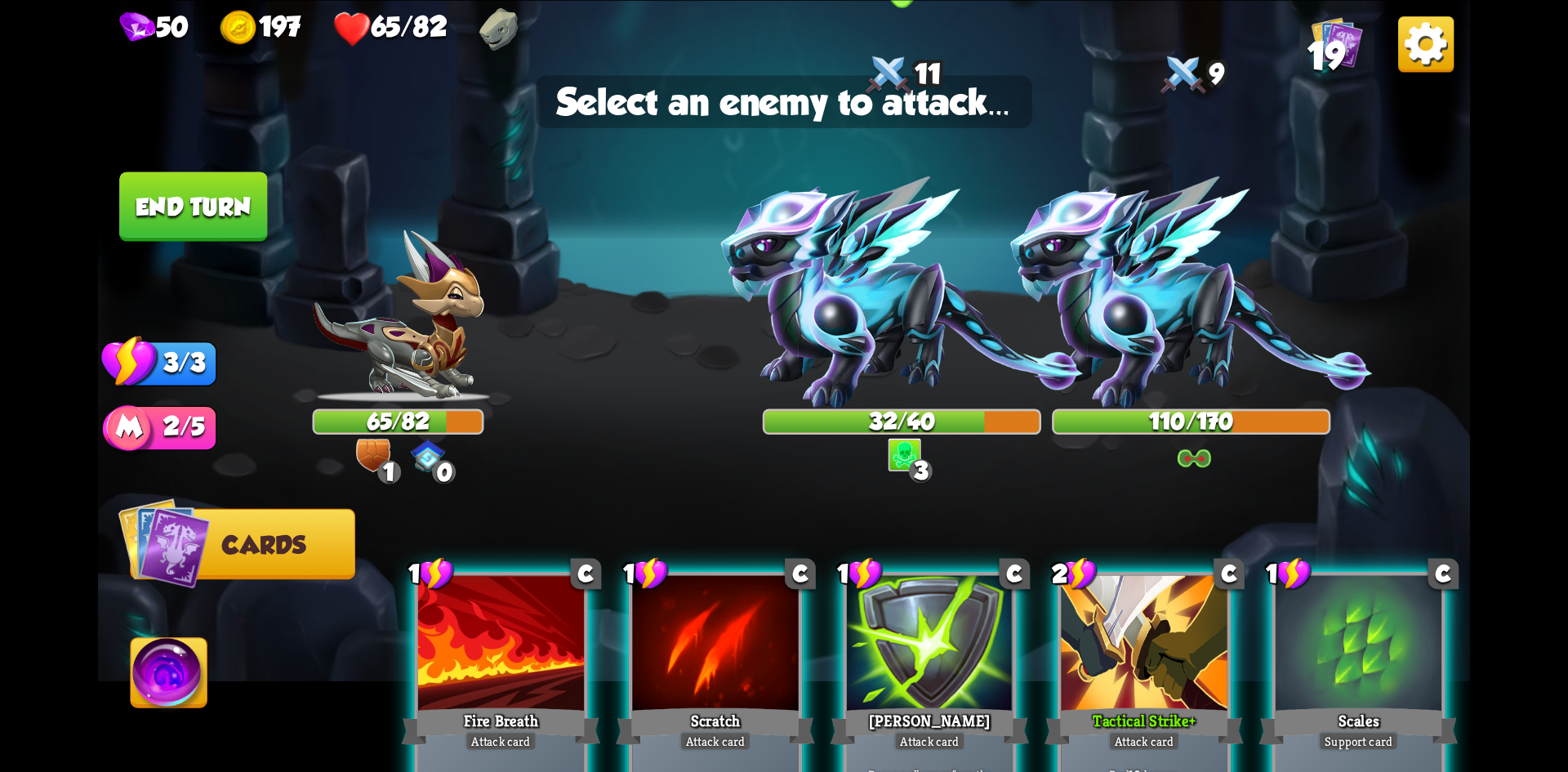
click at [894, 332] on img at bounding box center [902, 292] width 362 height 232
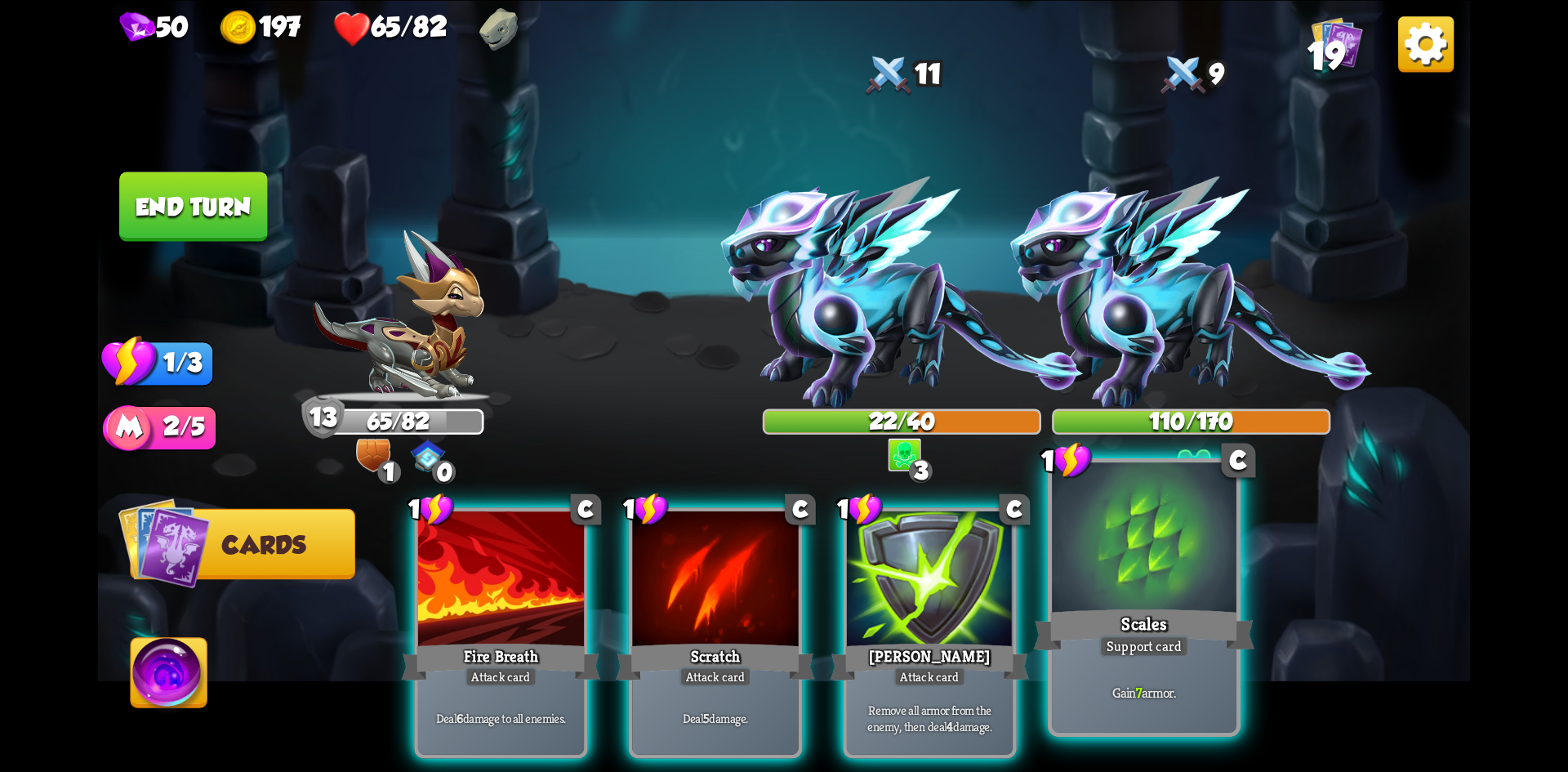
click at [1149, 587] on div at bounding box center [1144, 540] width 185 height 155
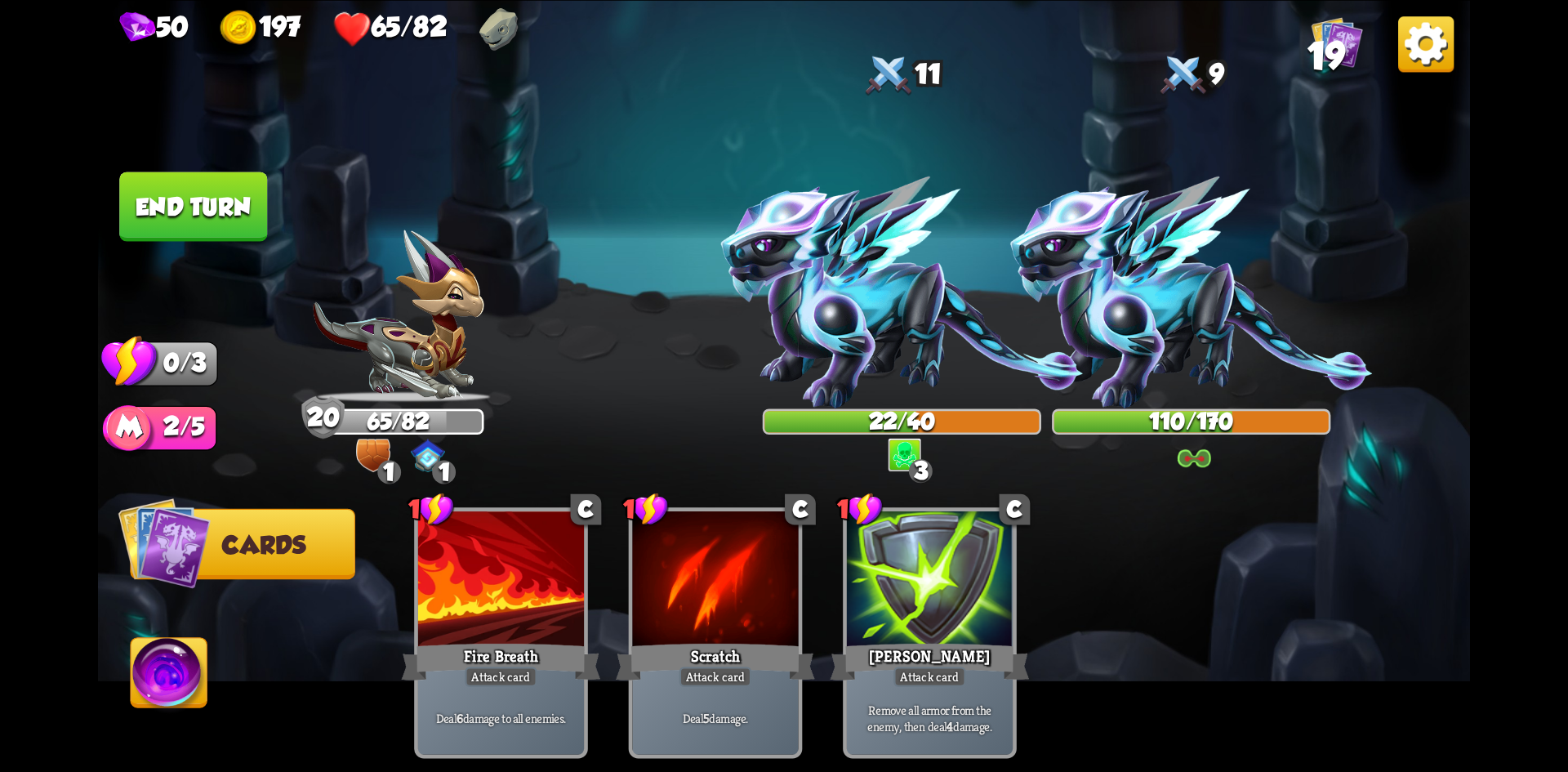
click at [193, 229] on button "End turn" at bounding box center [193, 206] width 148 height 69
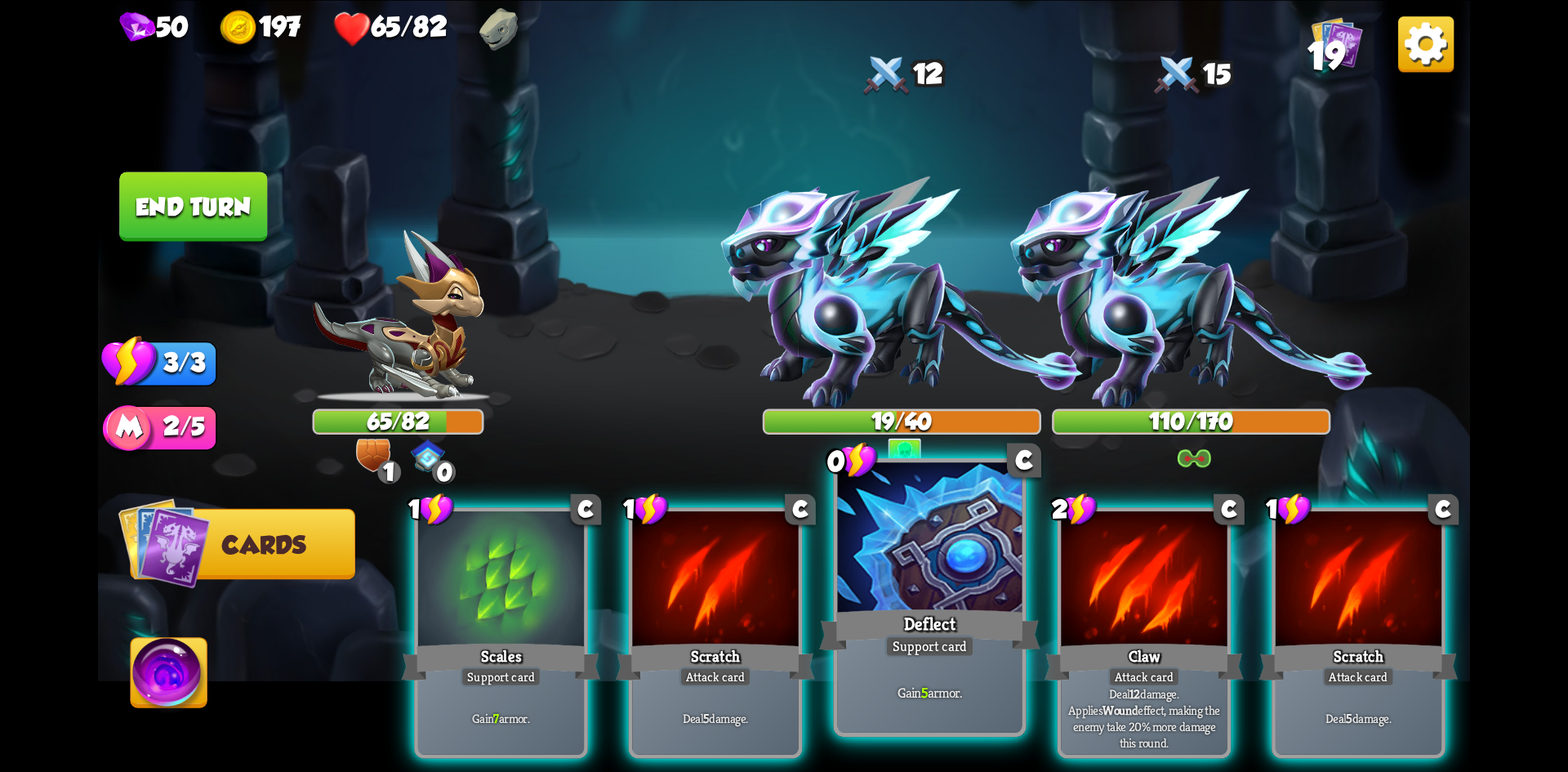
click at [923, 587] on div at bounding box center [931, 540] width 185 height 155
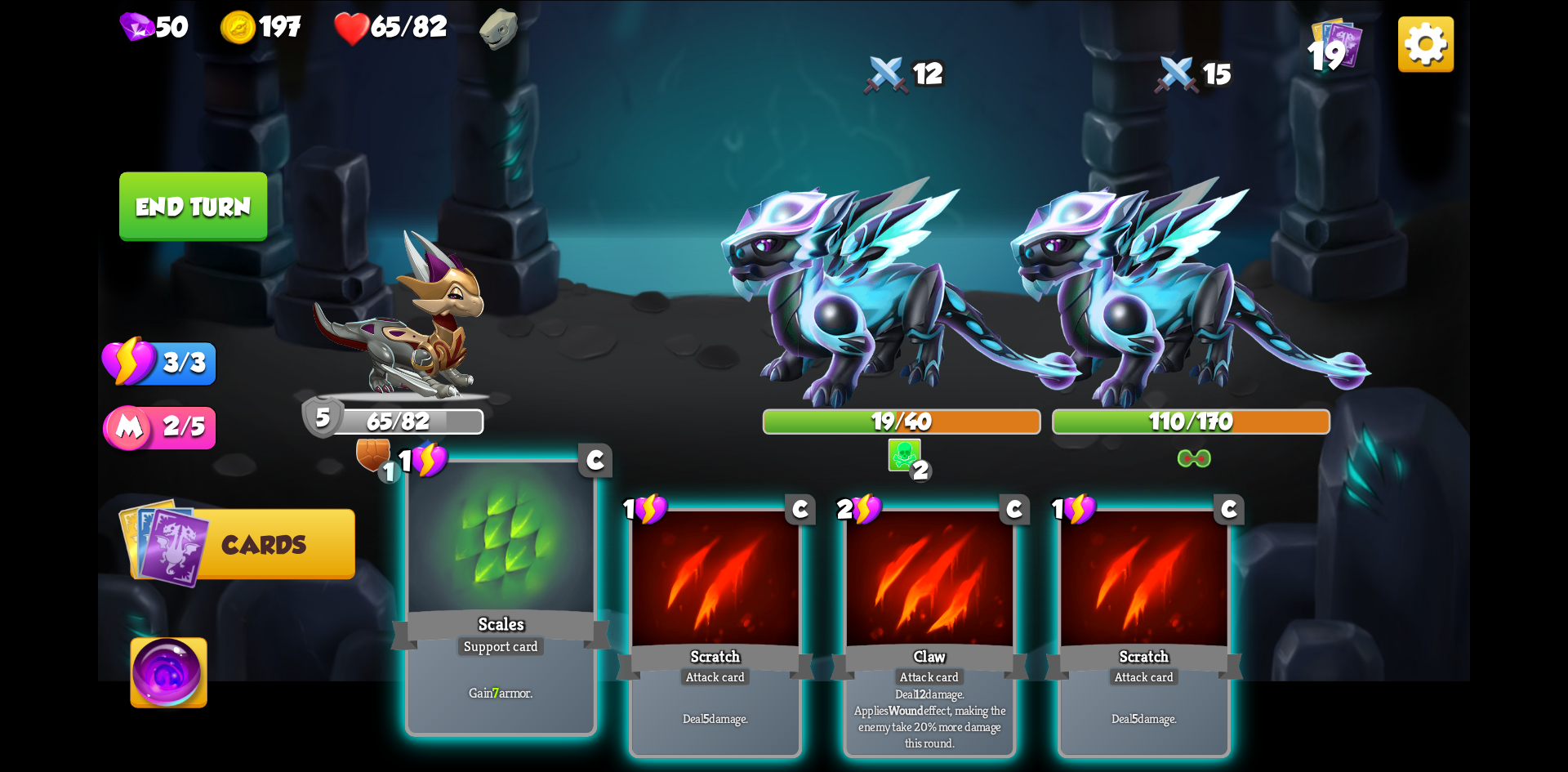
click at [499, 564] on div at bounding box center [502, 540] width 185 height 155
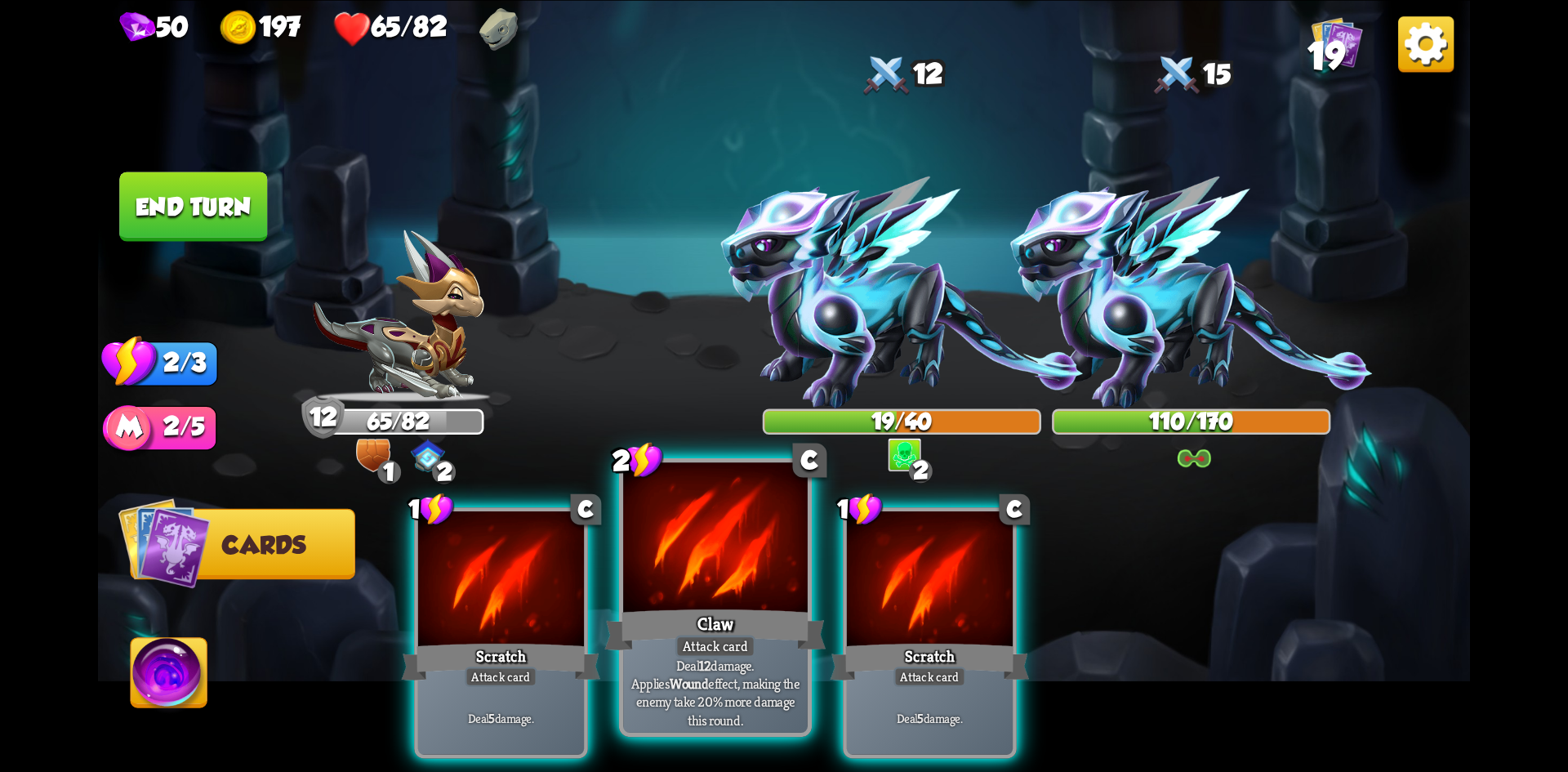
click at [730, 580] on div at bounding box center [716, 540] width 185 height 155
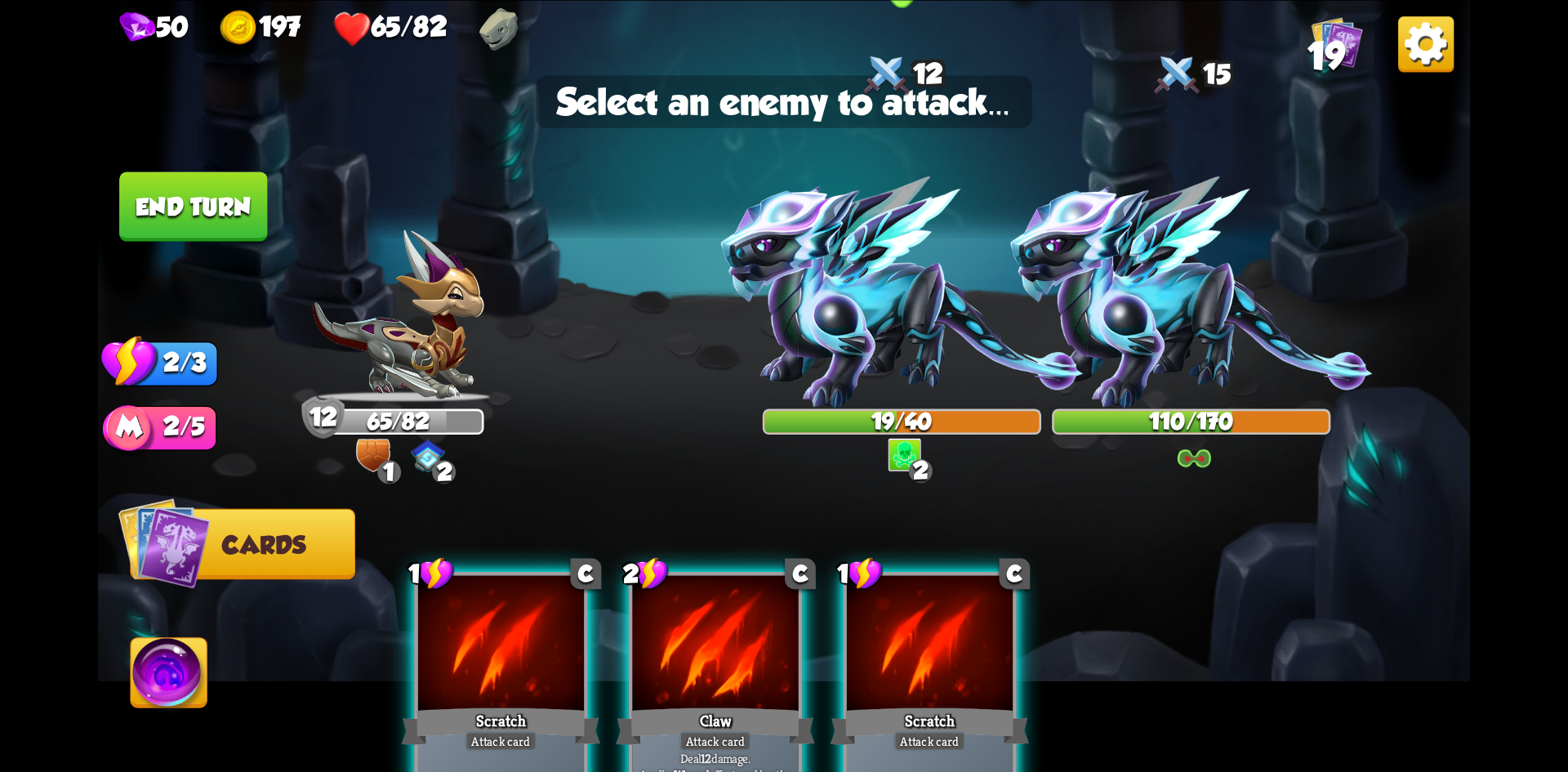
click at [828, 317] on img at bounding box center [902, 292] width 362 height 232
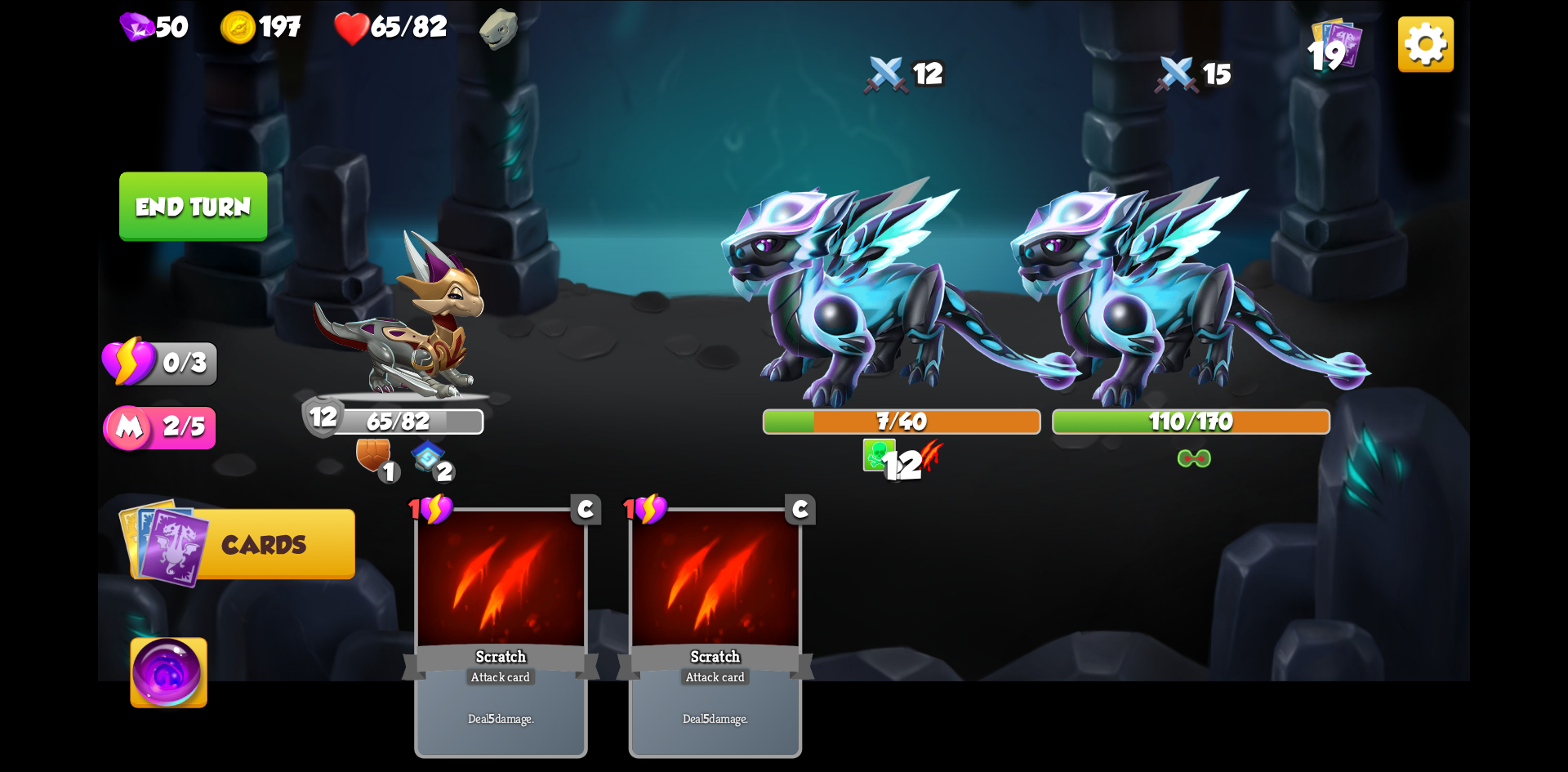
click at [196, 207] on button "End turn" at bounding box center [193, 206] width 148 height 69
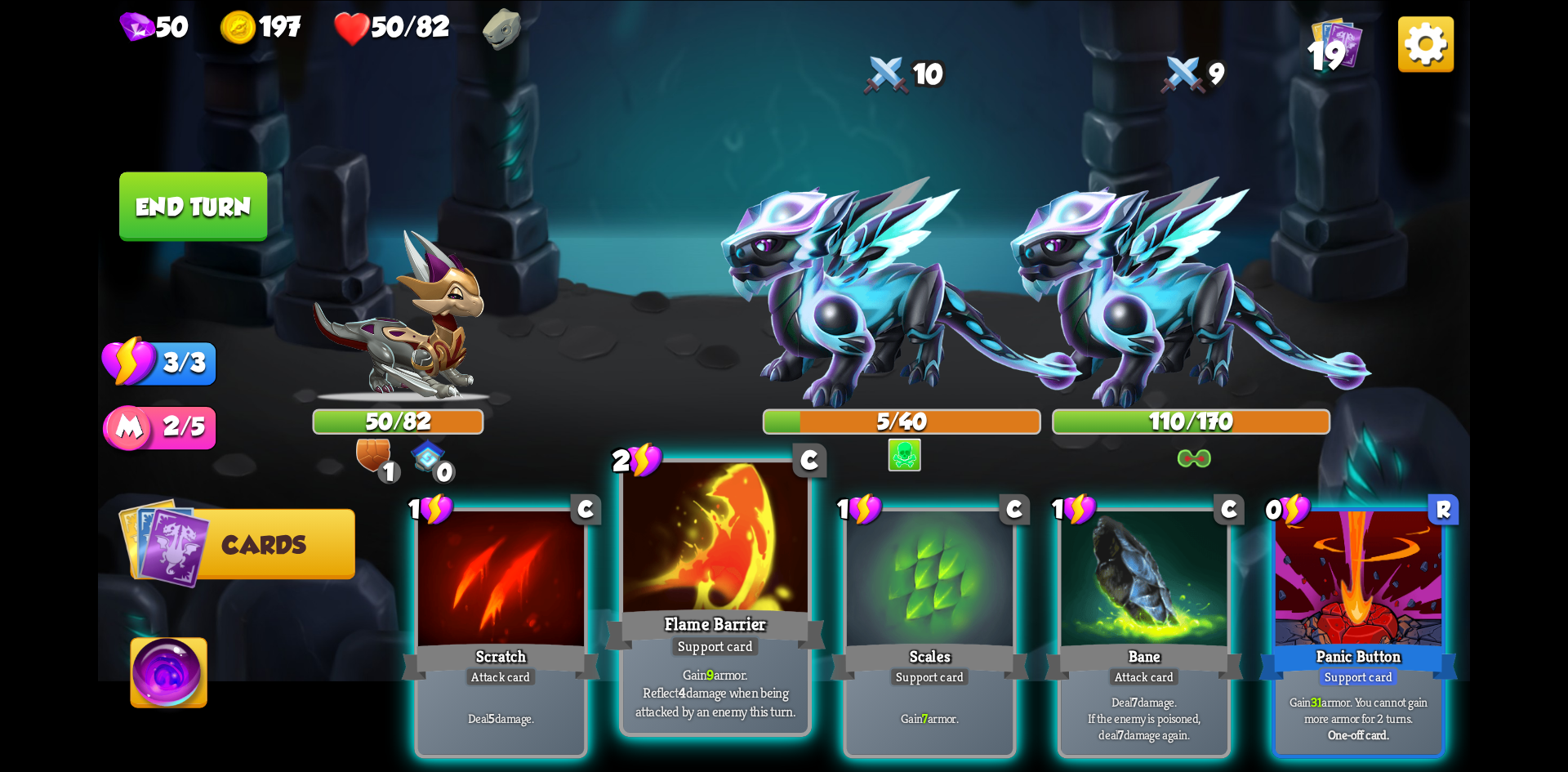
click at [722, 601] on div at bounding box center [716, 540] width 185 height 155
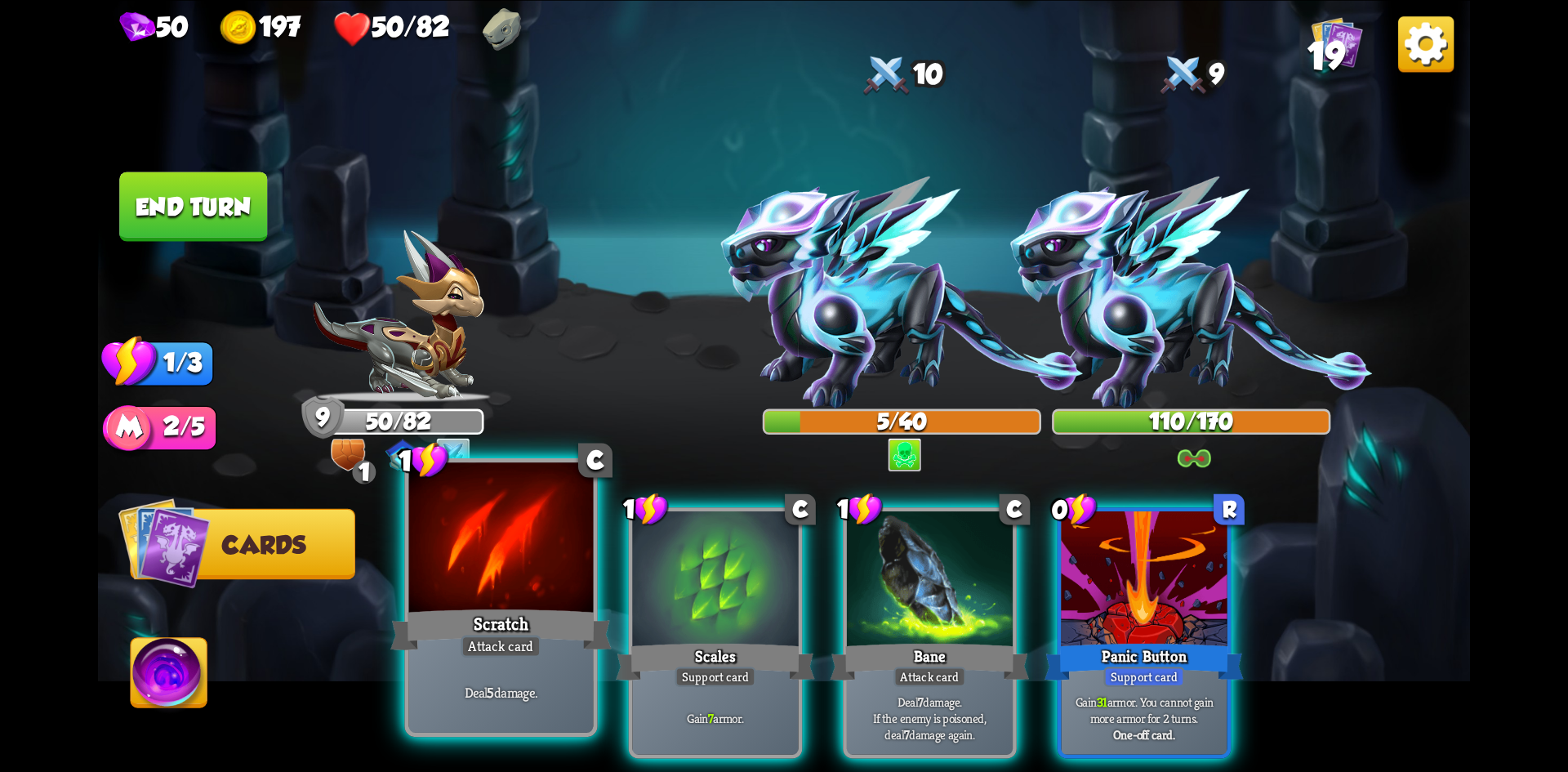
click at [497, 589] on div at bounding box center [502, 540] width 185 height 155
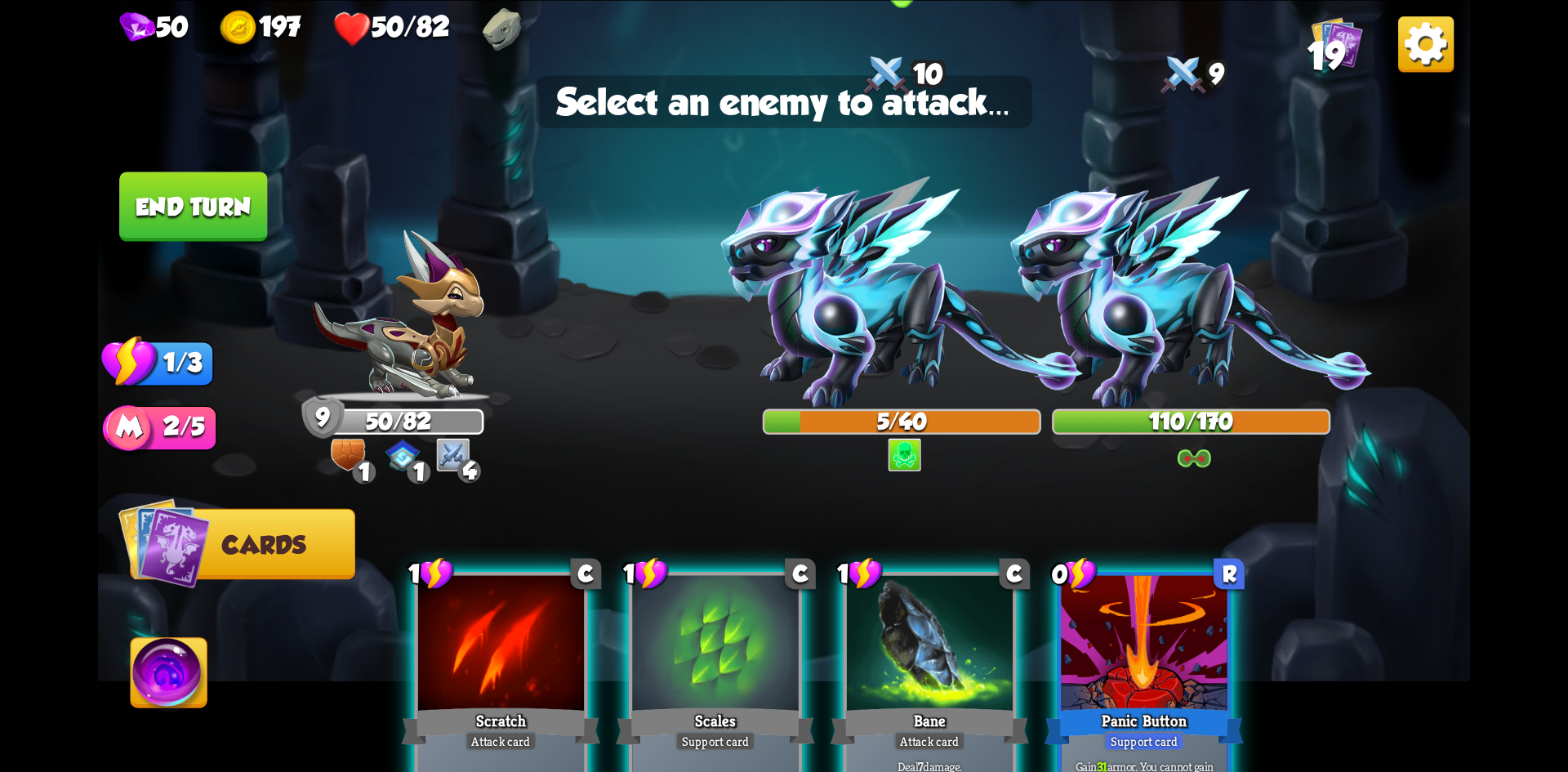
click at [865, 320] on img at bounding box center [902, 292] width 362 height 232
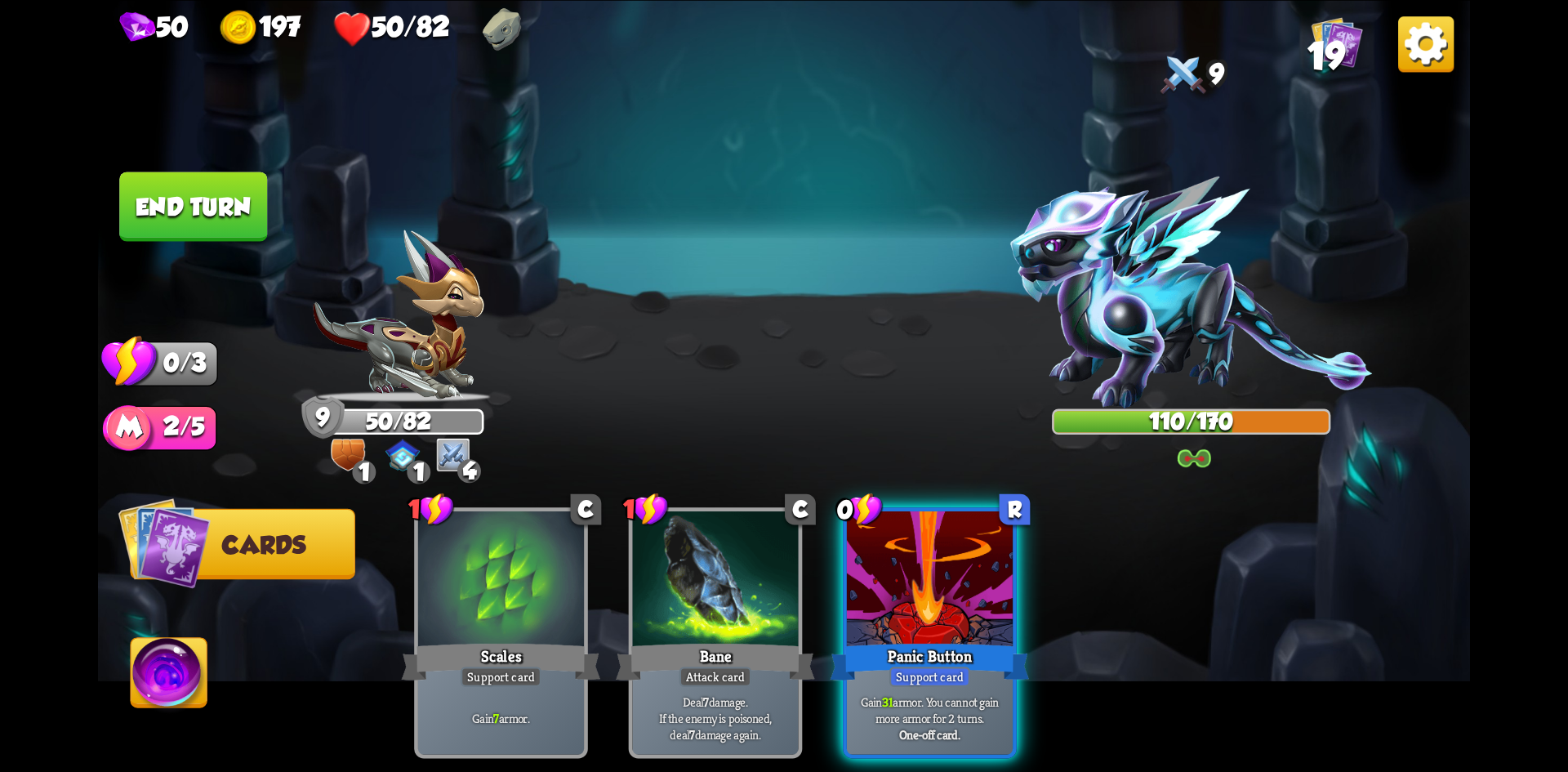
click at [888, 598] on div at bounding box center [930, 581] width 166 height 139
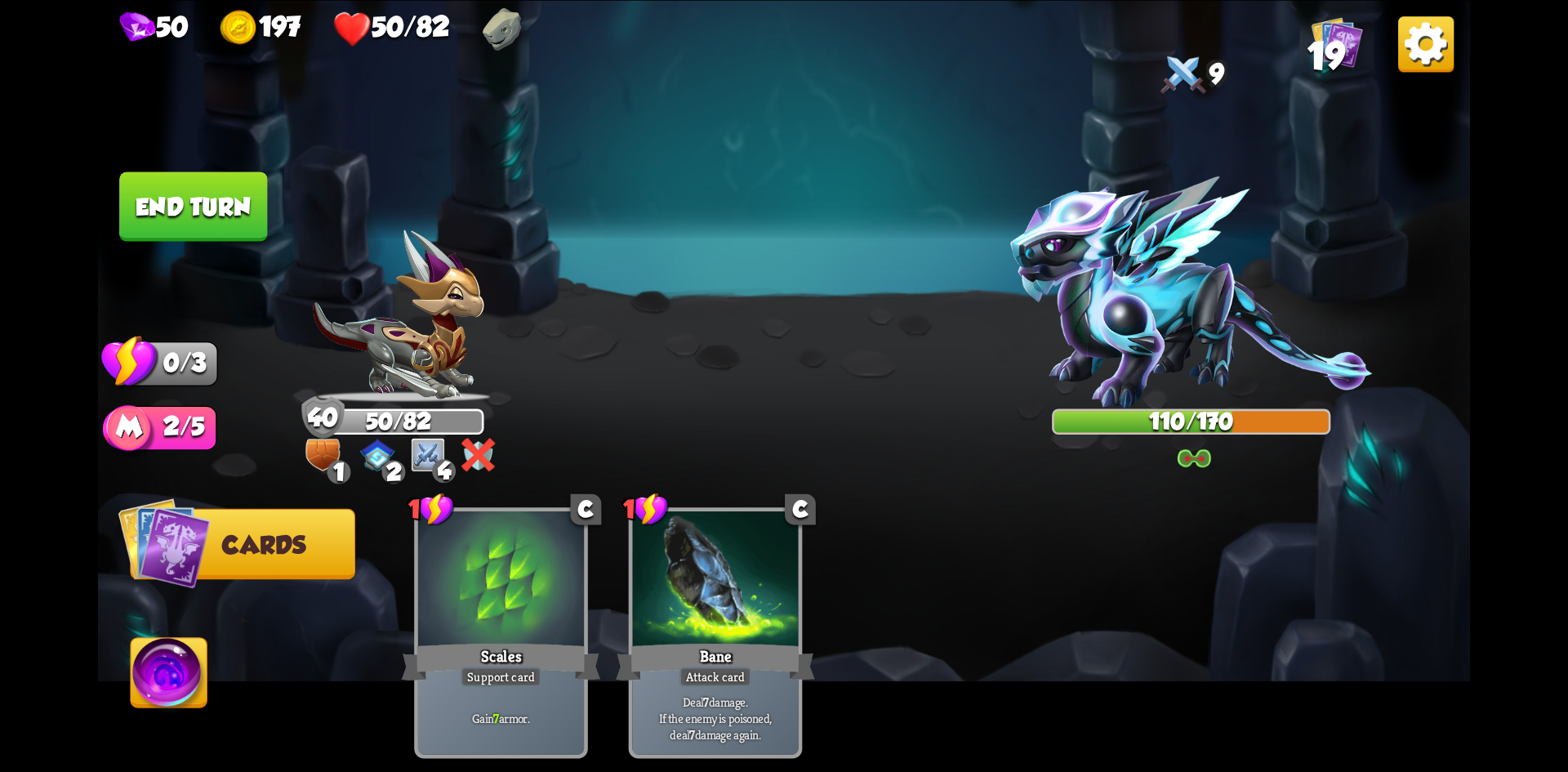
click at [219, 205] on button "End turn" at bounding box center [193, 206] width 148 height 69
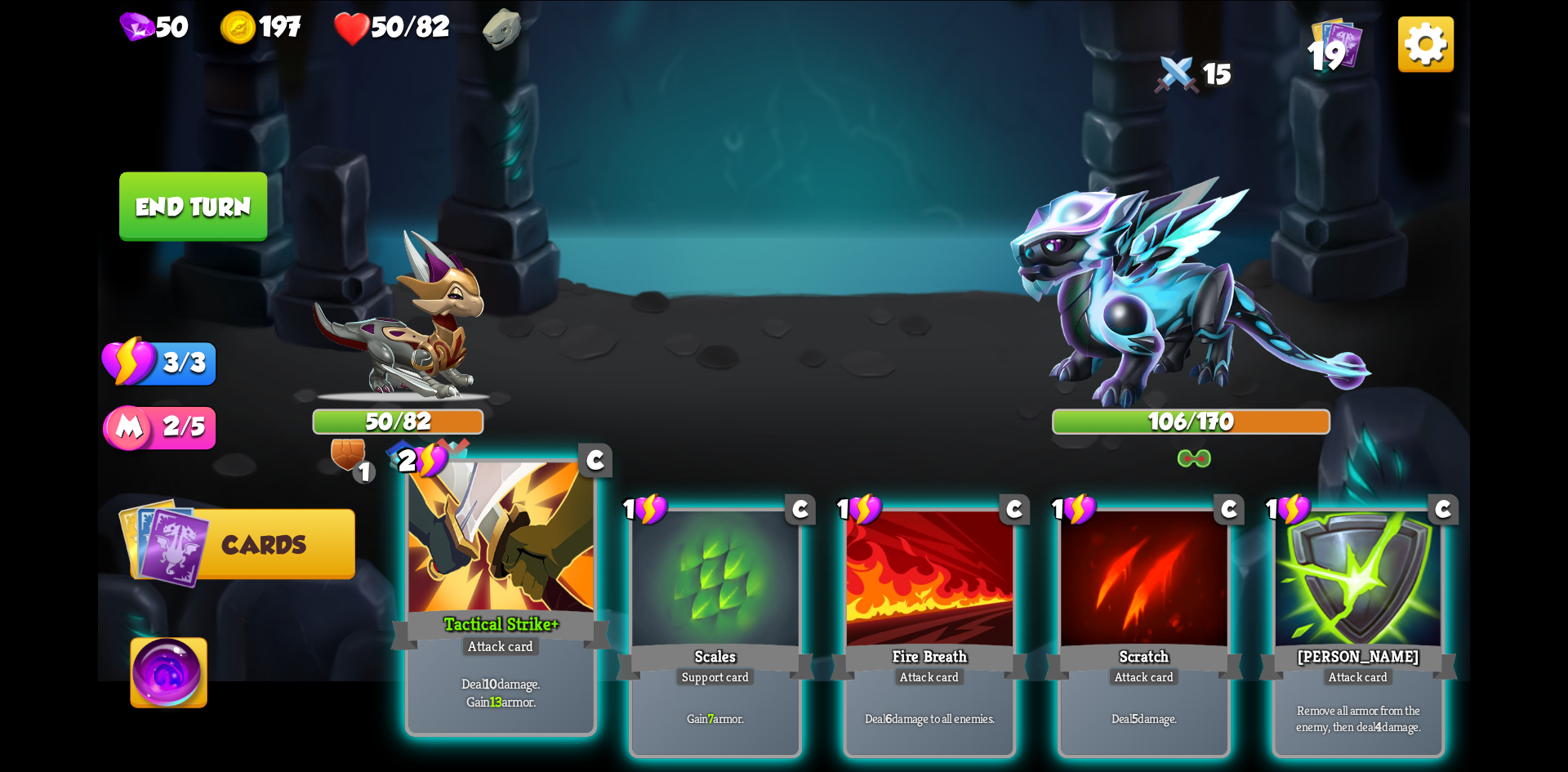
click at [535, 599] on div at bounding box center [502, 540] width 185 height 155
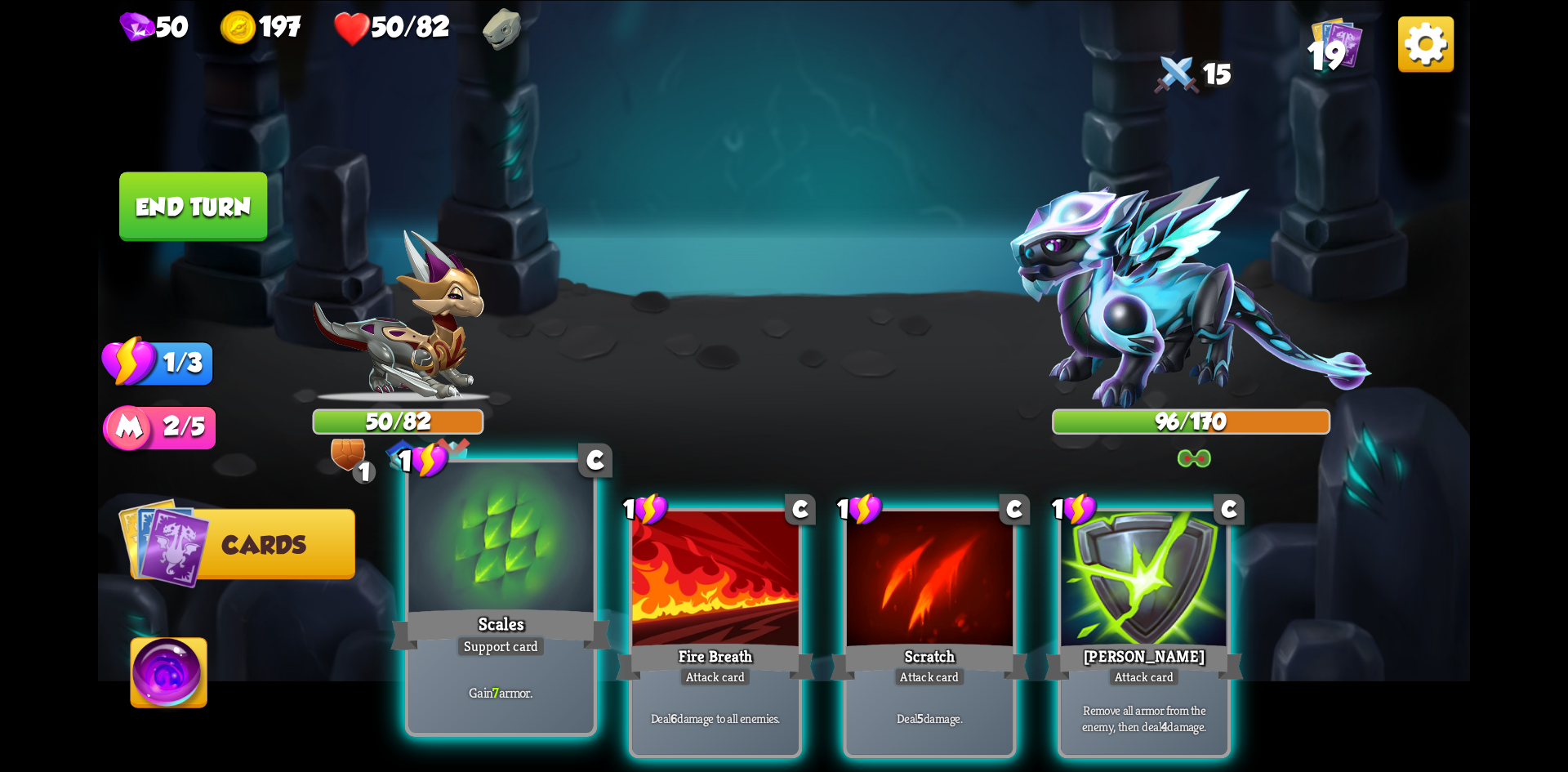
click at [495, 581] on div at bounding box center [502, 540] width 185 height 155
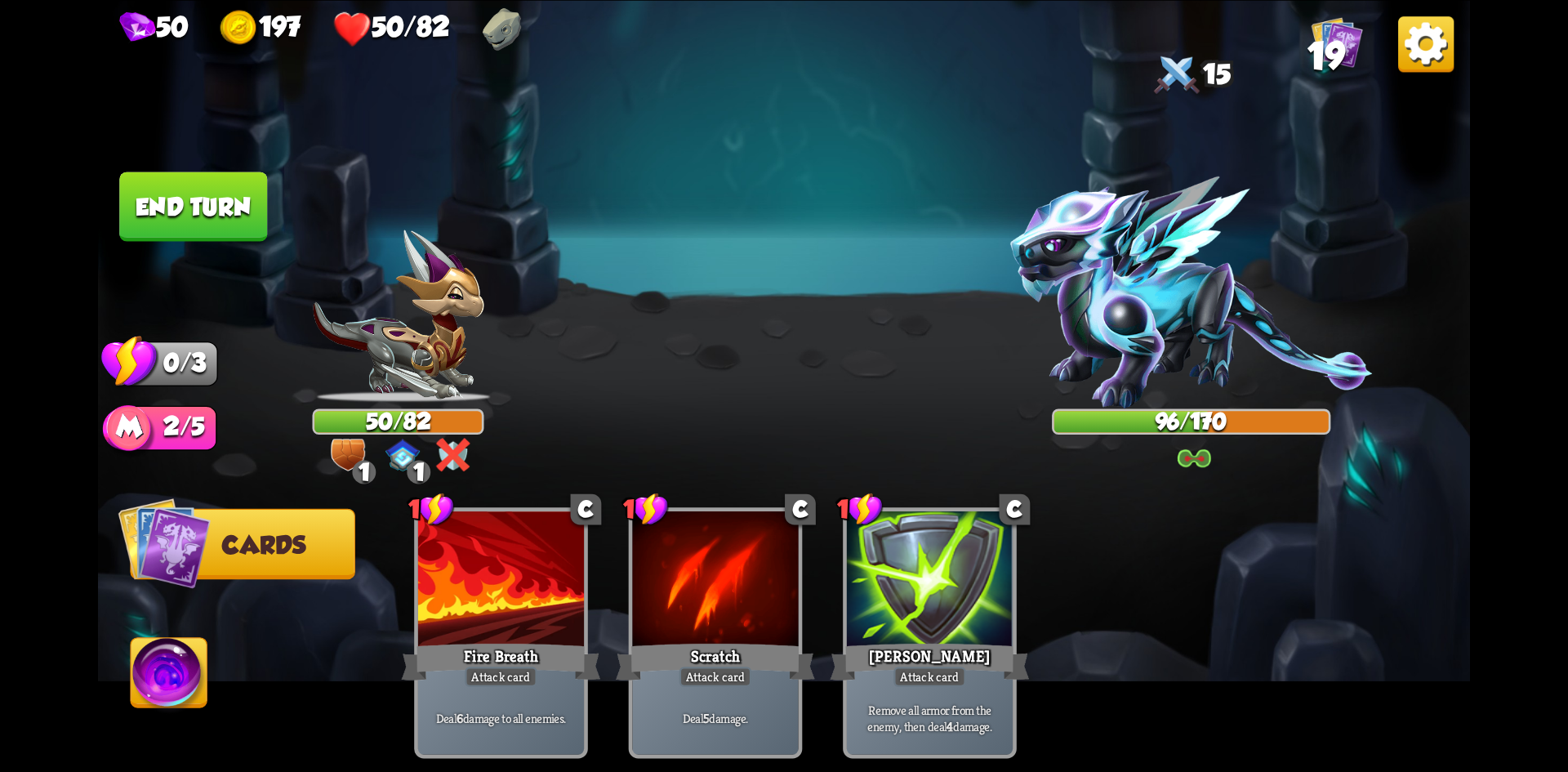
click at [224, 199] on button "End turn" at bounding box center [193, 206] width 148 height 69
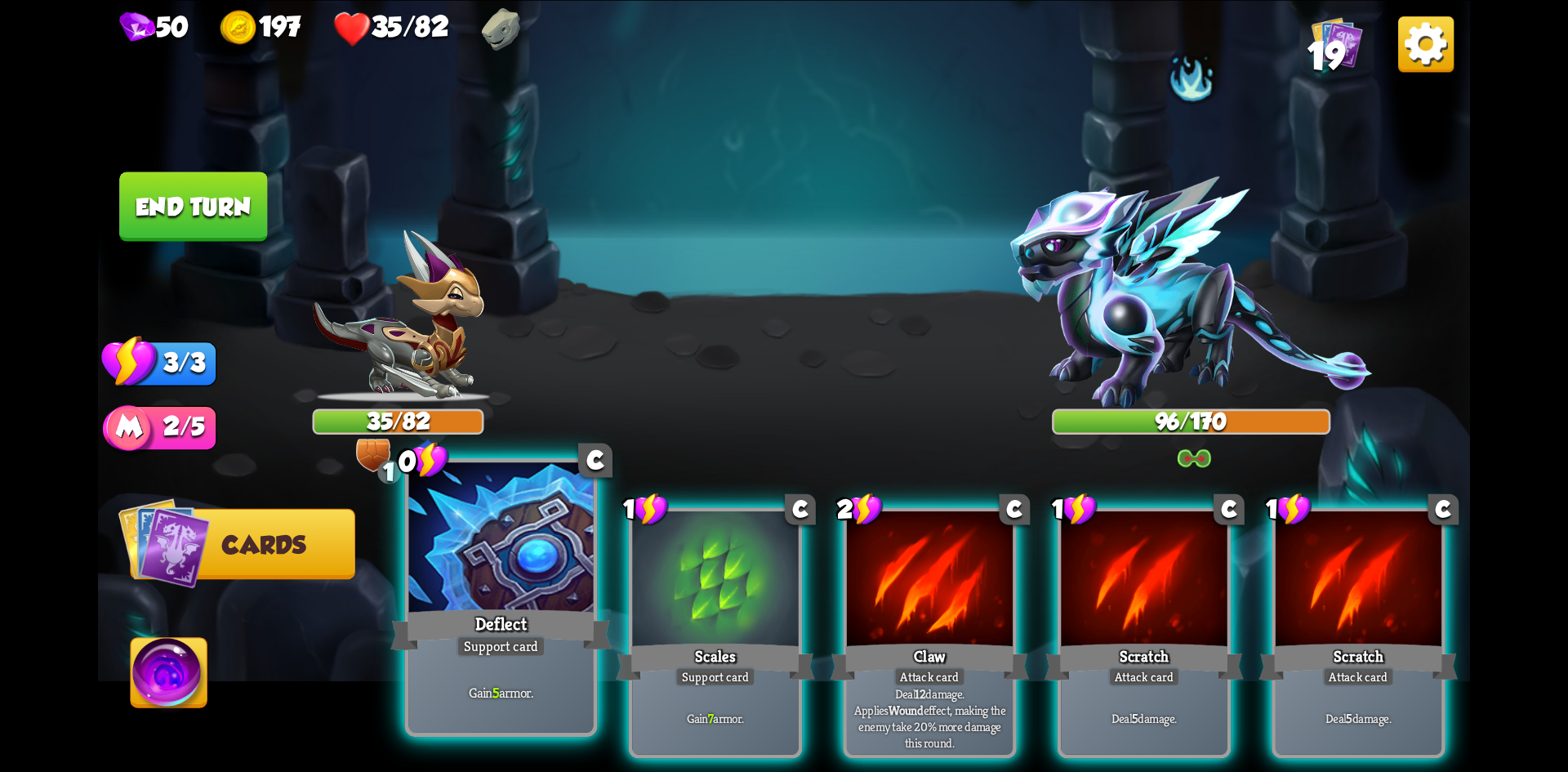
click at [501, 557] on div at bounding box center [502, 540] width 185 height 155
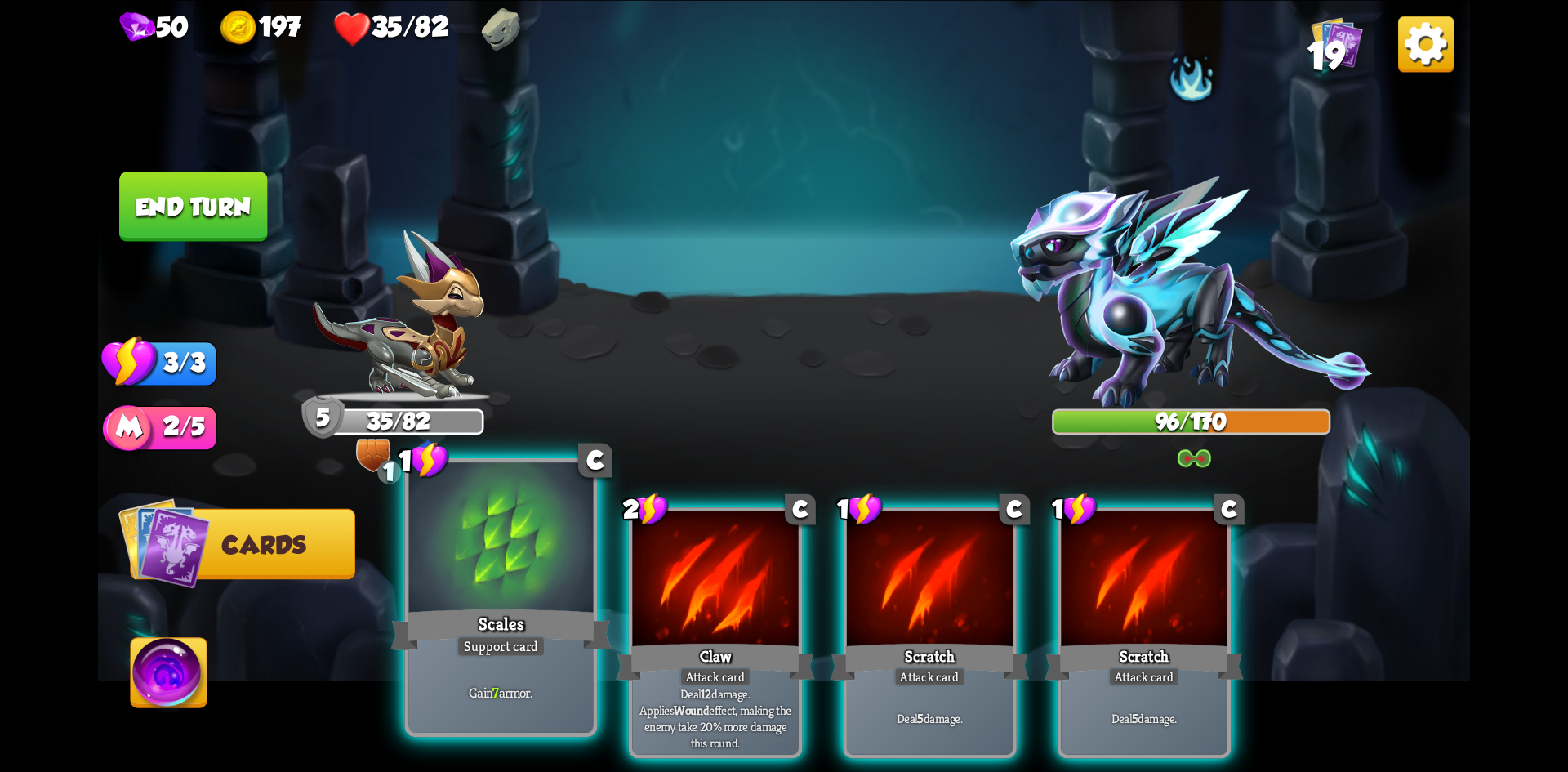
click at [554, 560] on div at bounding box center [502, 540] width 185 height 155
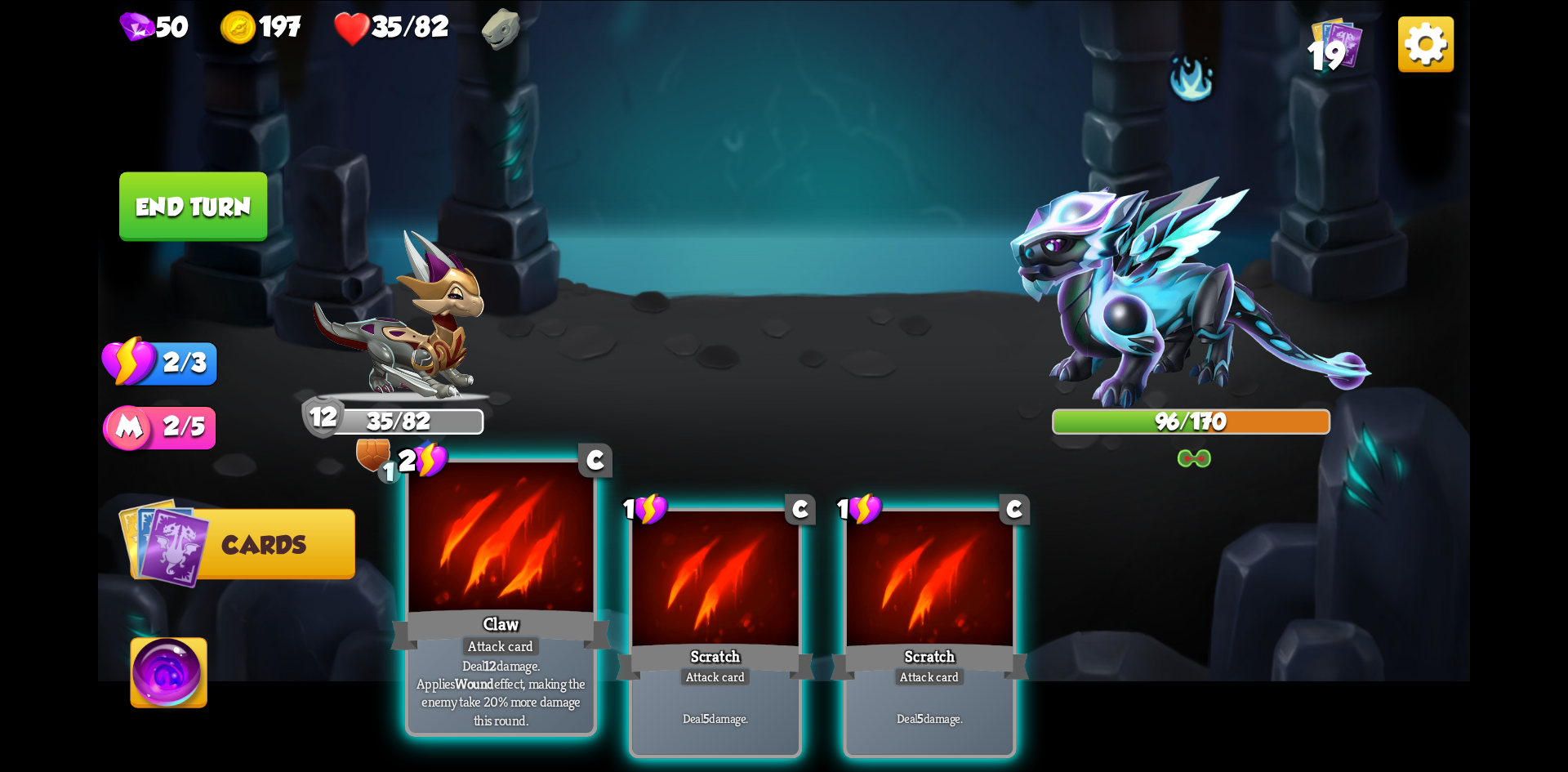
click at [511, 562] on div at bounding box center [502, 540] width 185 height 155
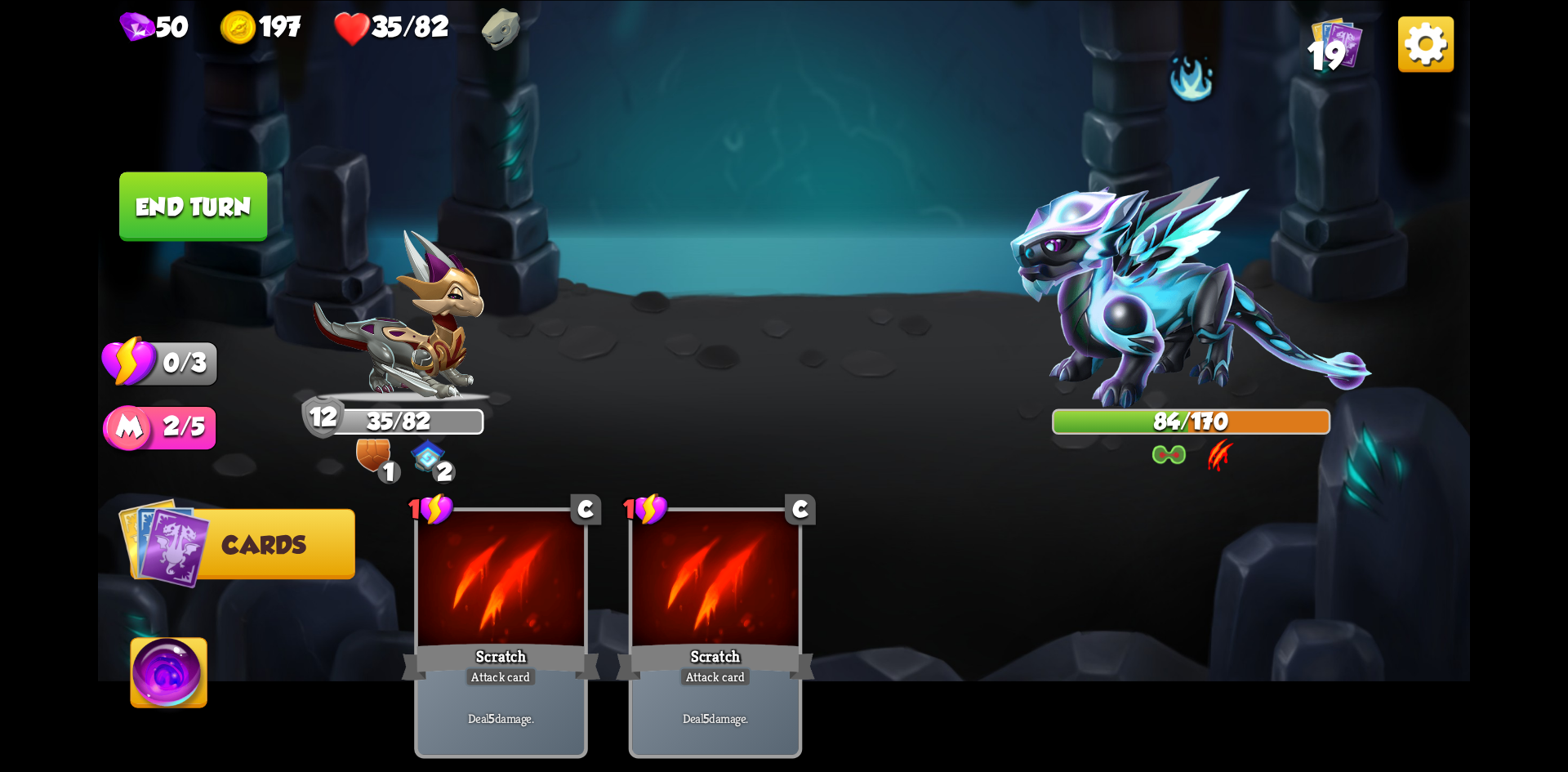
click at [200, 190] on button "End turn" at bounding box center [193, 206] width 148 height 69
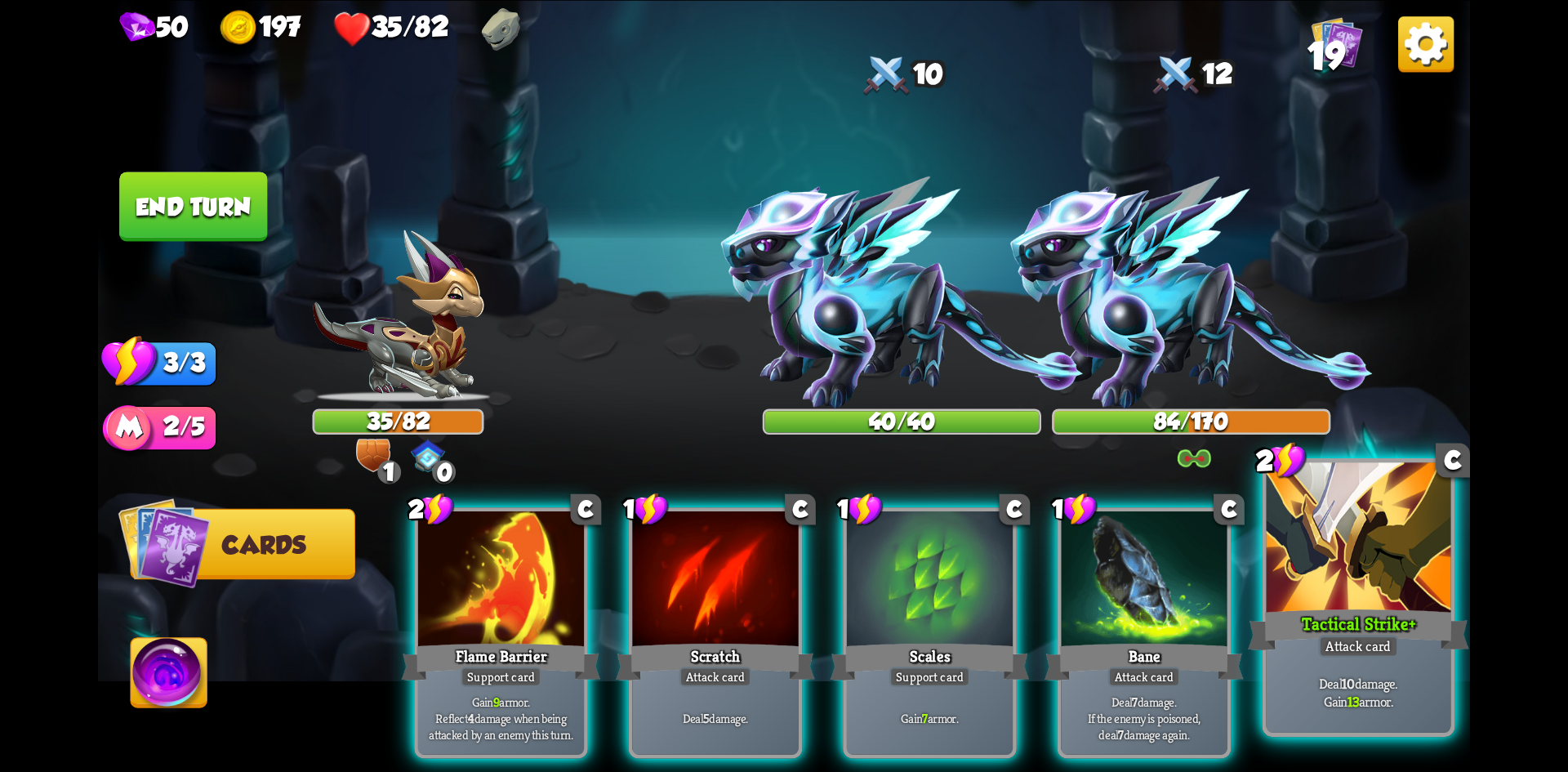
click at [1407, 673] on div "Deal 10 damage. Gain 13 armor." at bounding box center [1359, 692] width 185 height 80
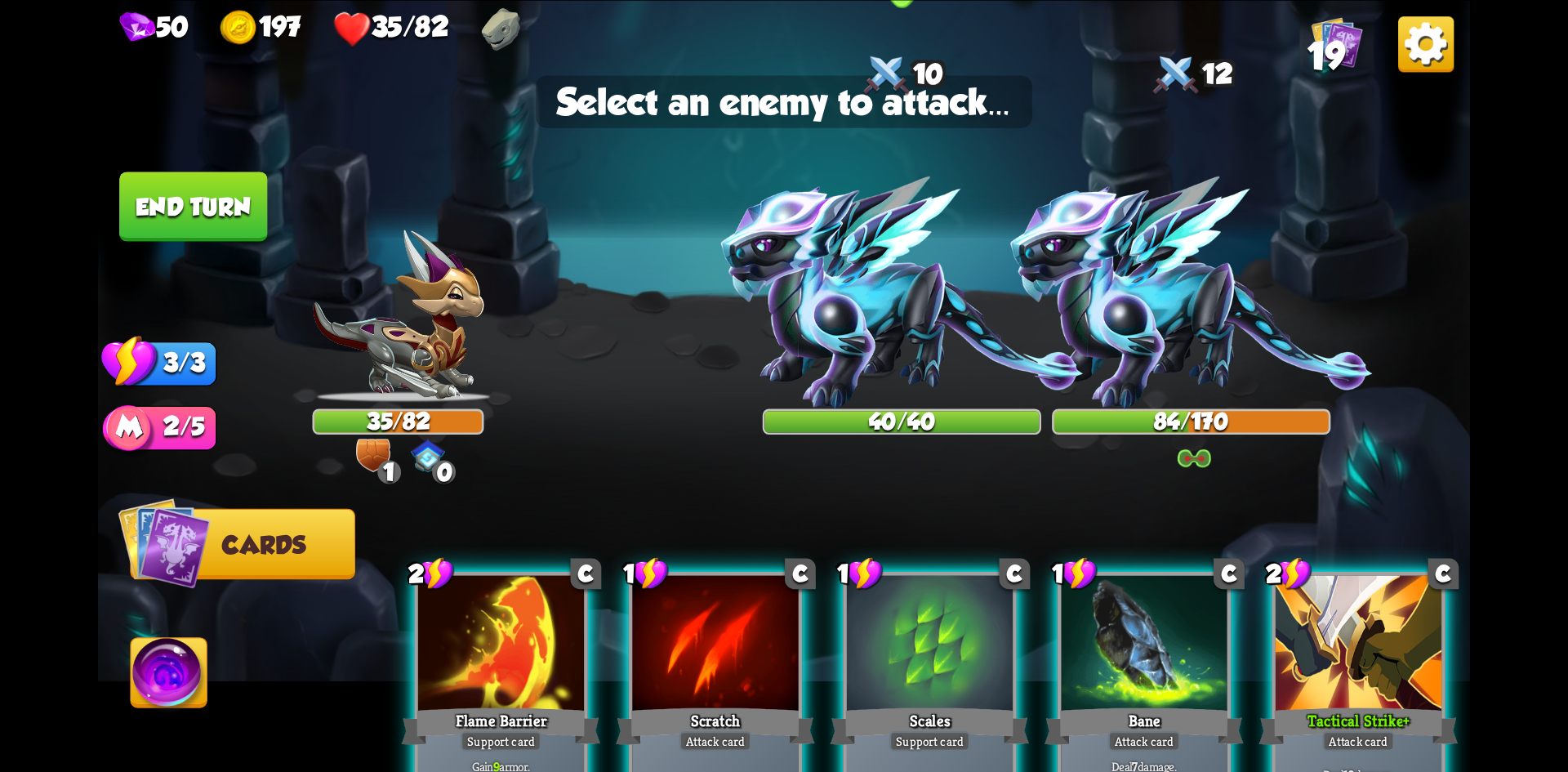
click at [835, 290] on img at bounding box center [902, 292] width 362 height 232
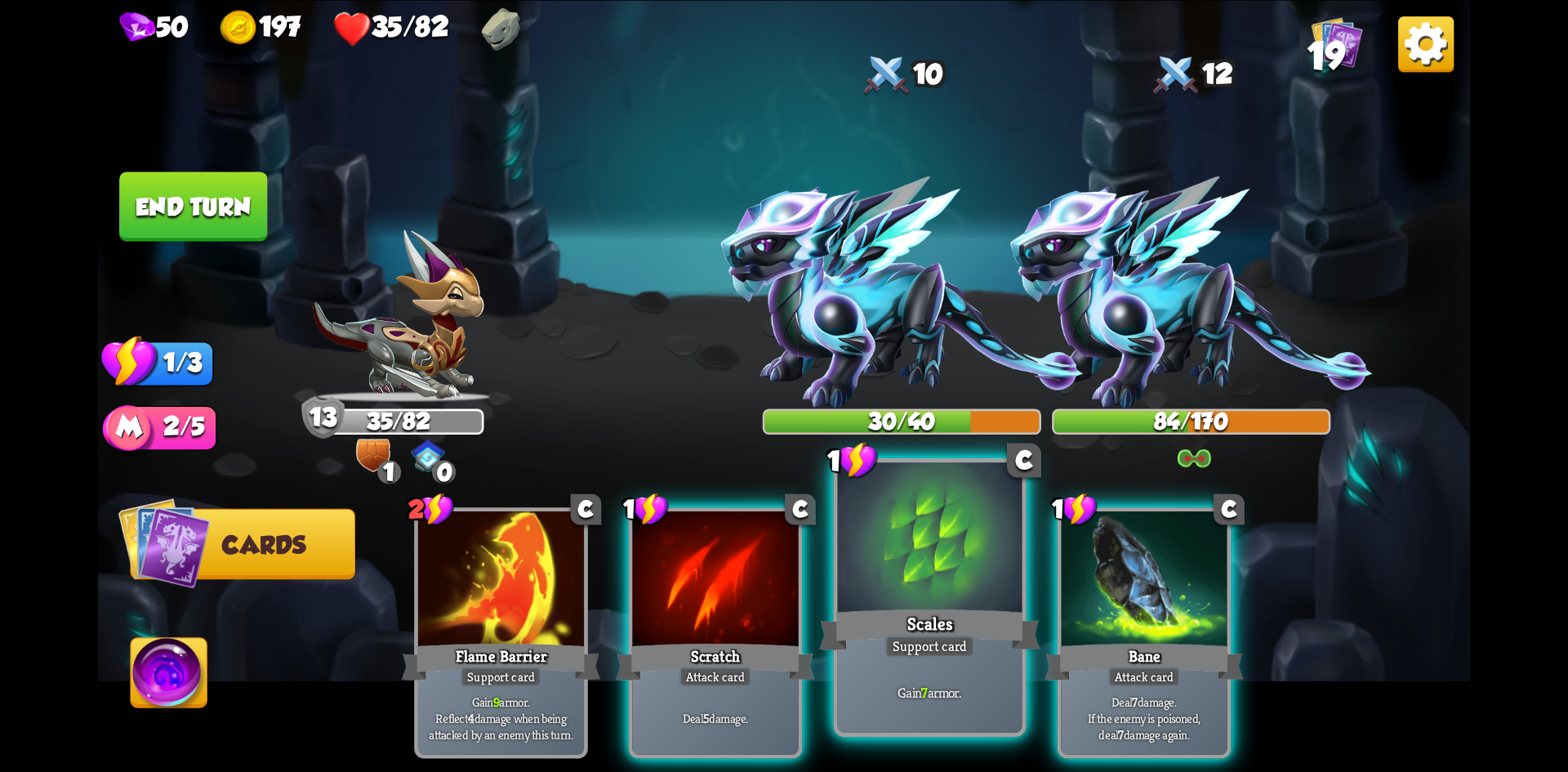
click at [903, 616] on div "Scales" at bounding box center [930, 629] width 221 height 49
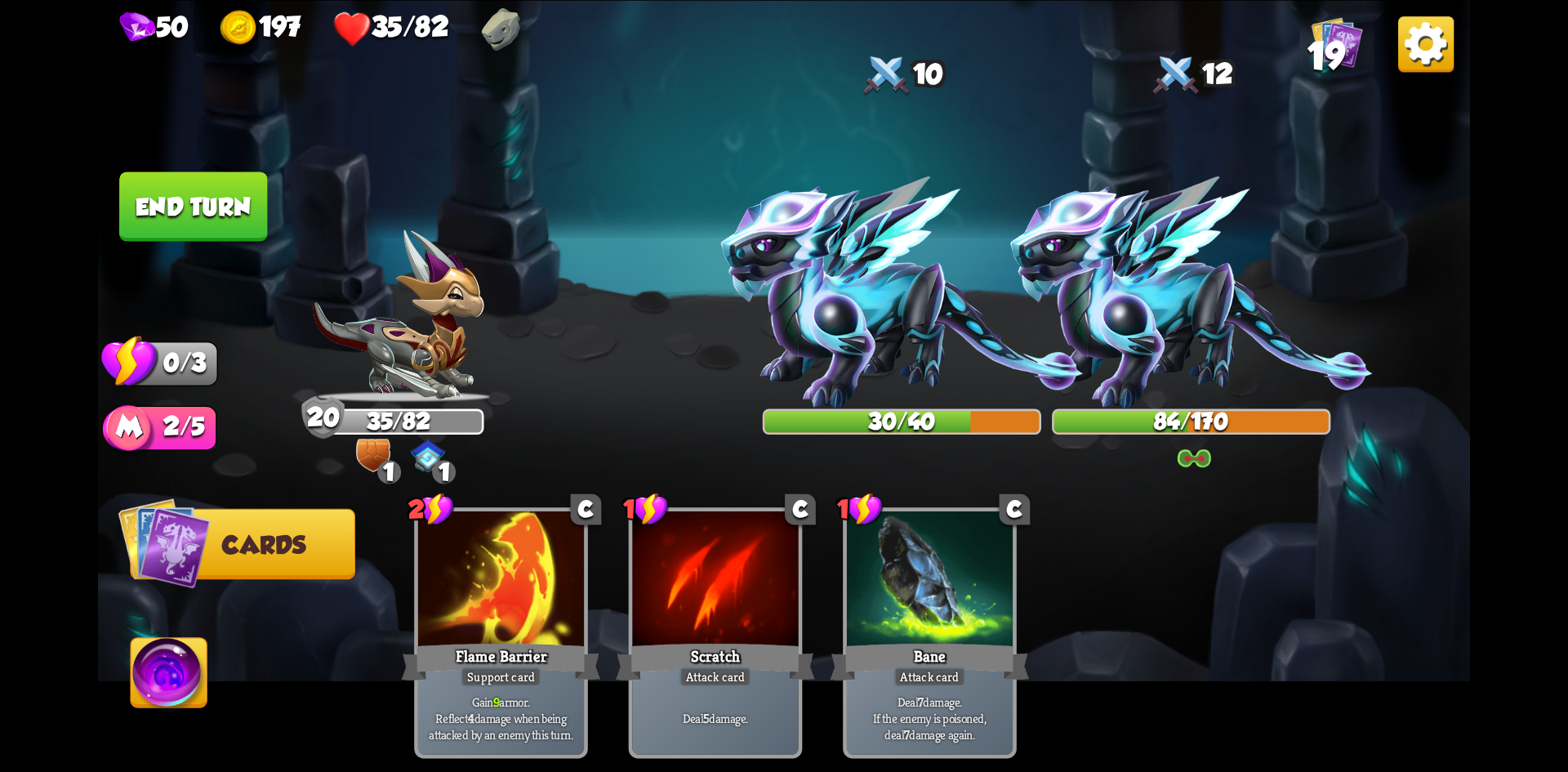
click at [169, 196] on button "End turn" at bounding box center [193, 206] width 148 height 69
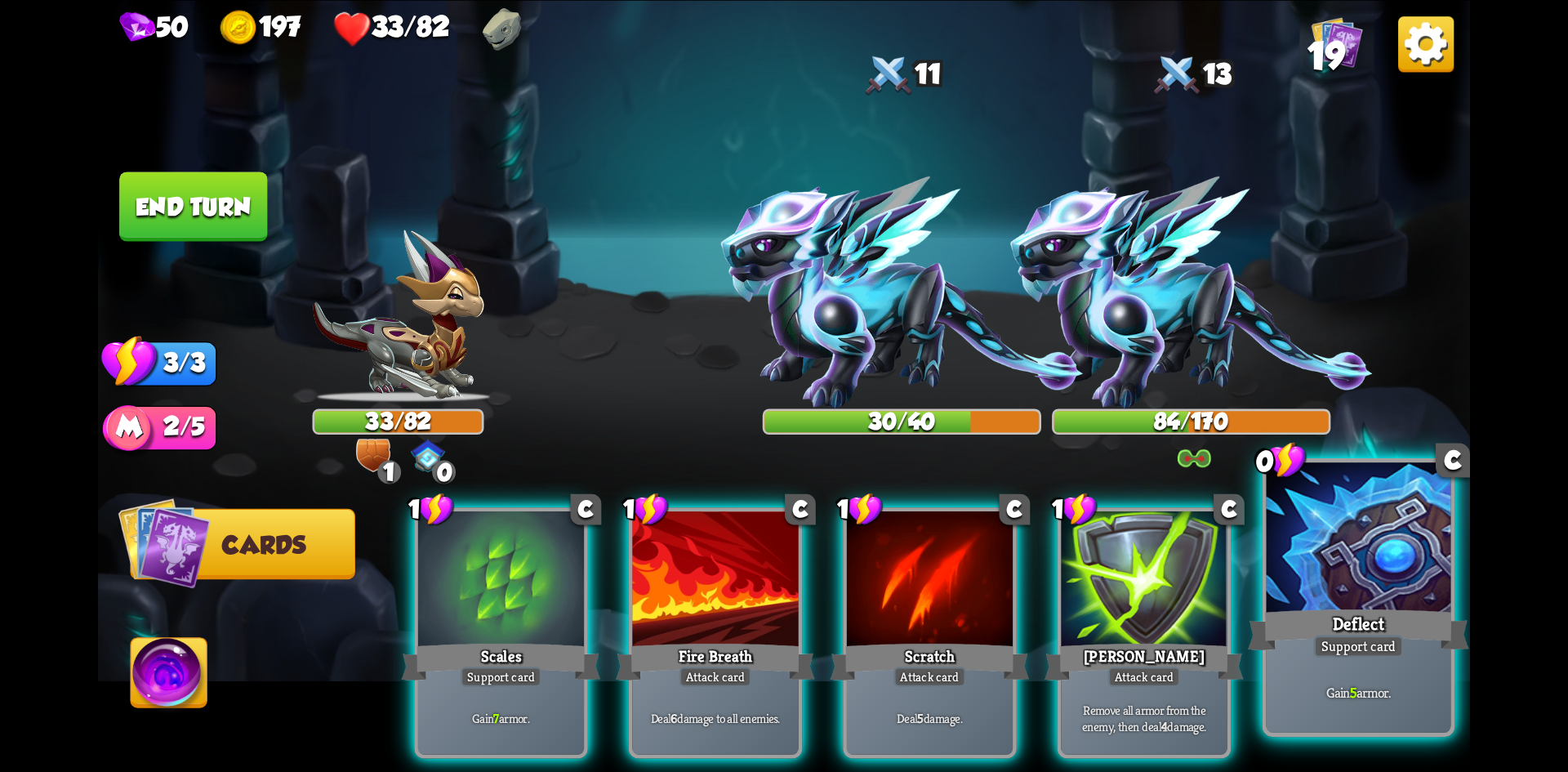
click at [1353, 642] on div "Support card" at bounding box center [1358, 647] width 90 height 23
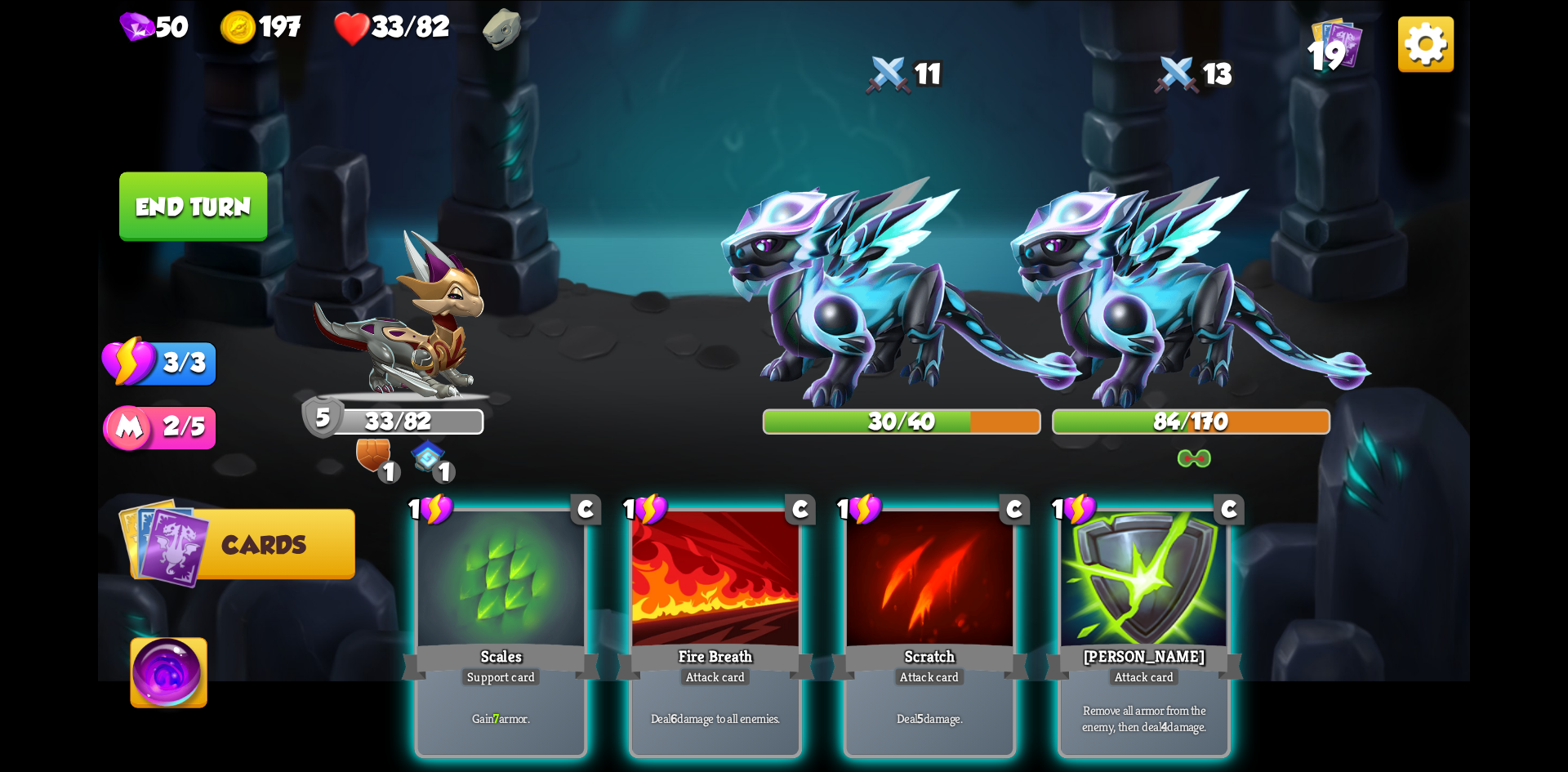
click at [170, 656] on img at bounding box center [170, 677] width 76 height 77
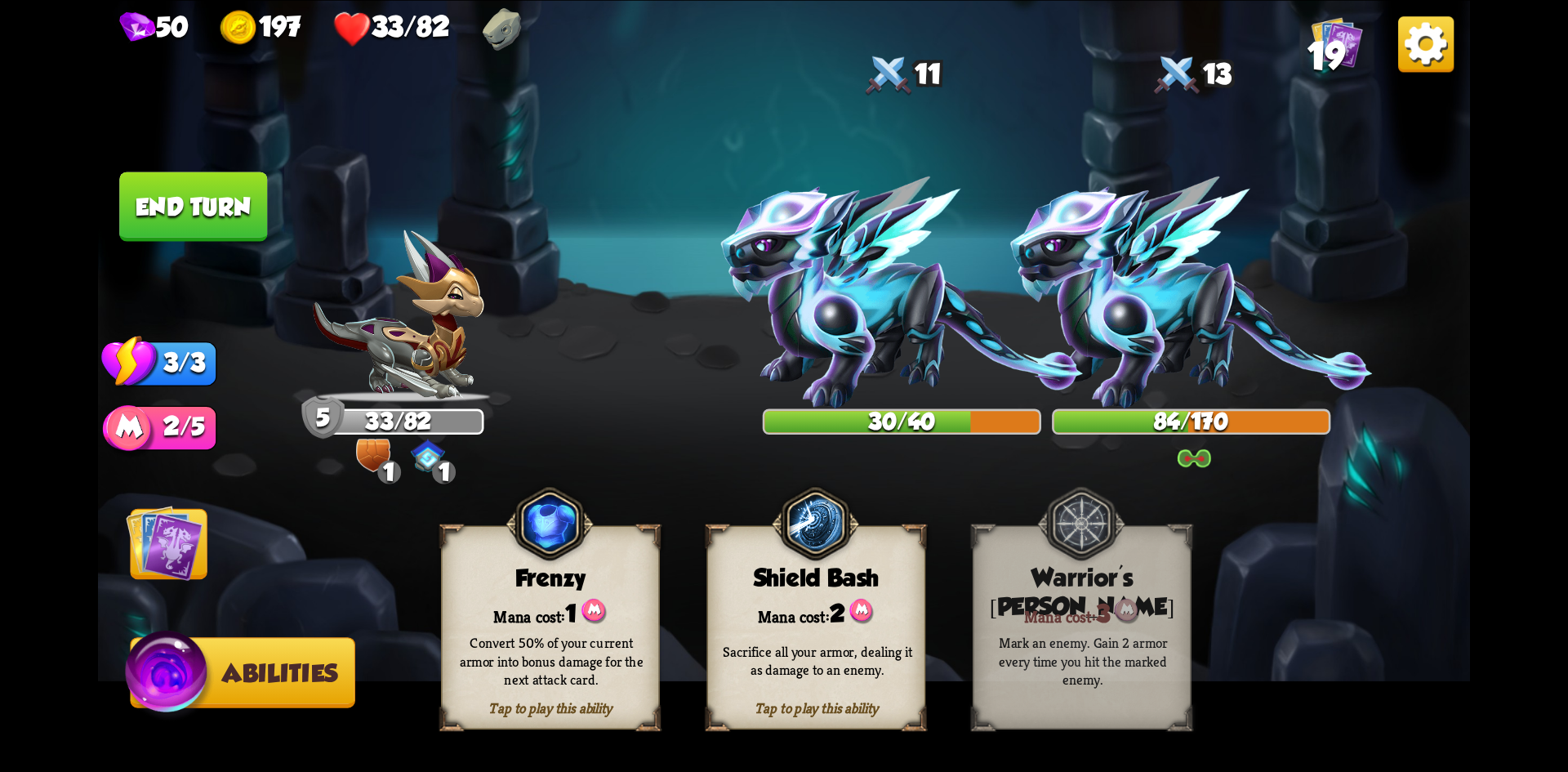
click at [817, 634] on div "Sacrifice all your armor, dealing it as damage to an enemy." at bounding box center [818, 661] width 219 height 86
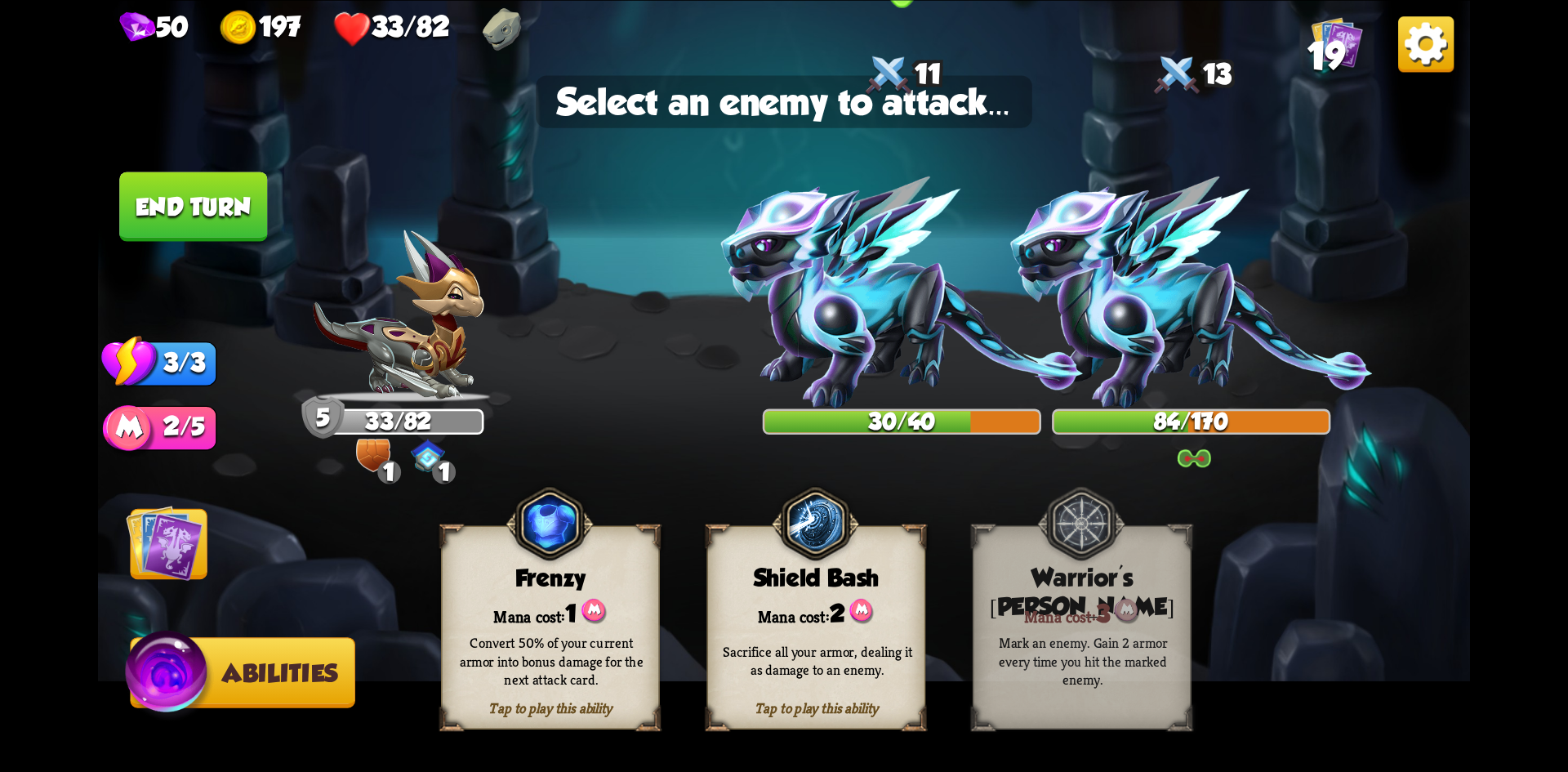
click at [843, 318] on img at bounding box center [902, 292] width 362 height 232
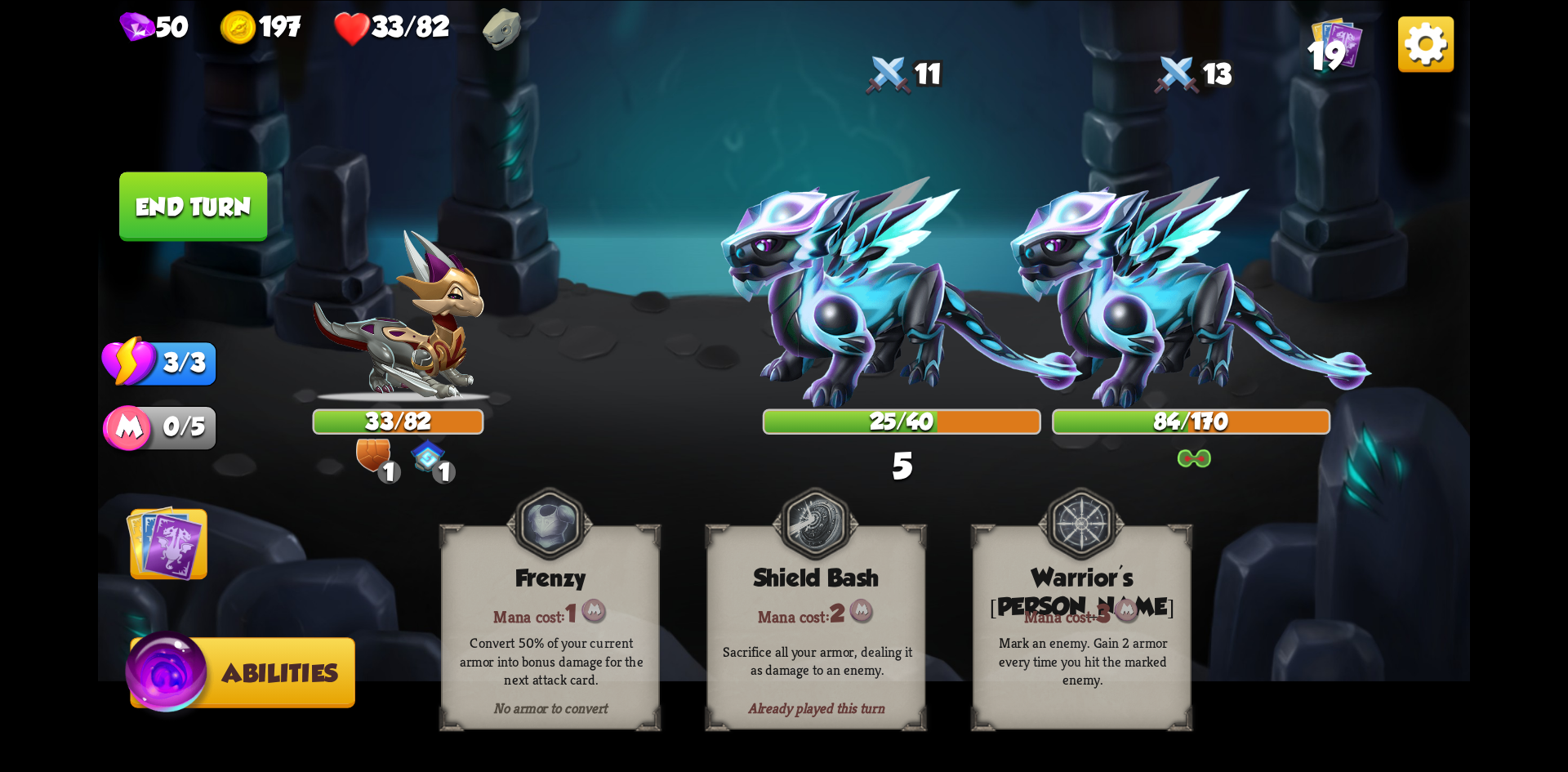
click at [173, 556] on img at bounding box center [164, 543] width 77 height 77
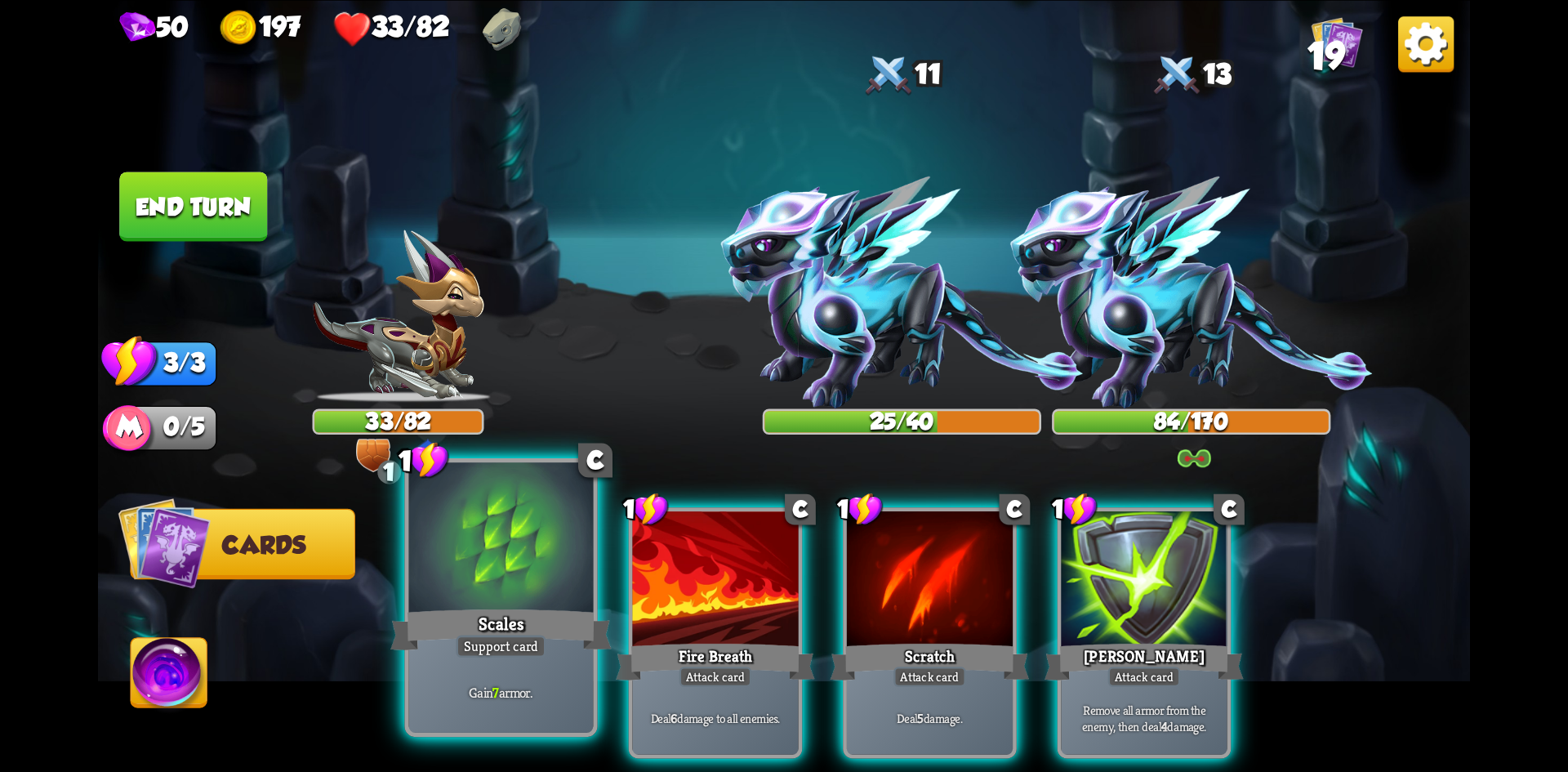
click at [511, 628] on div "Scales" at bounding box center [501, 629] width 221 height 49
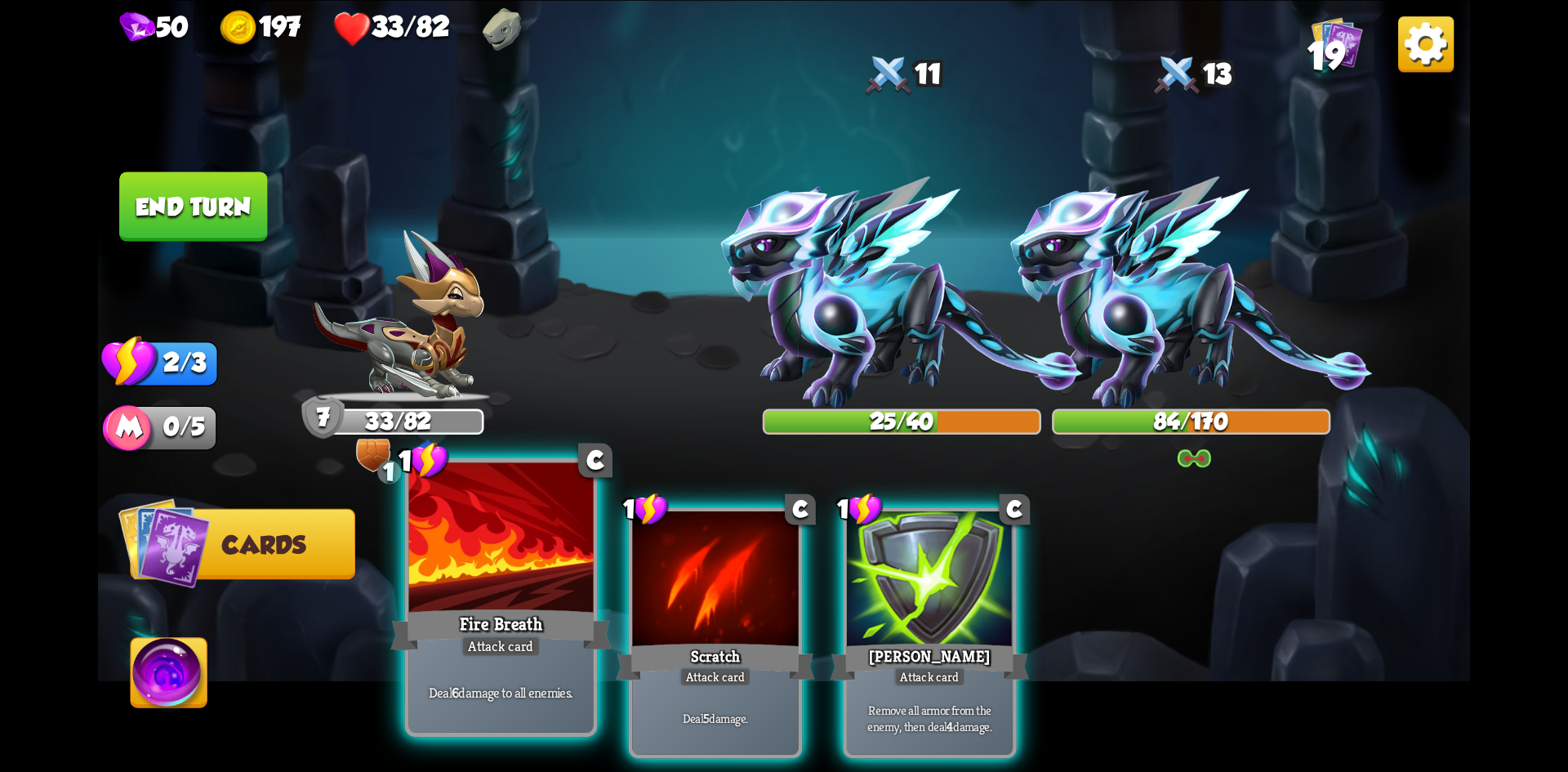
click at [470, 618] on div "Fire Breath" at bounding box center [501, 629] width 221 height 49
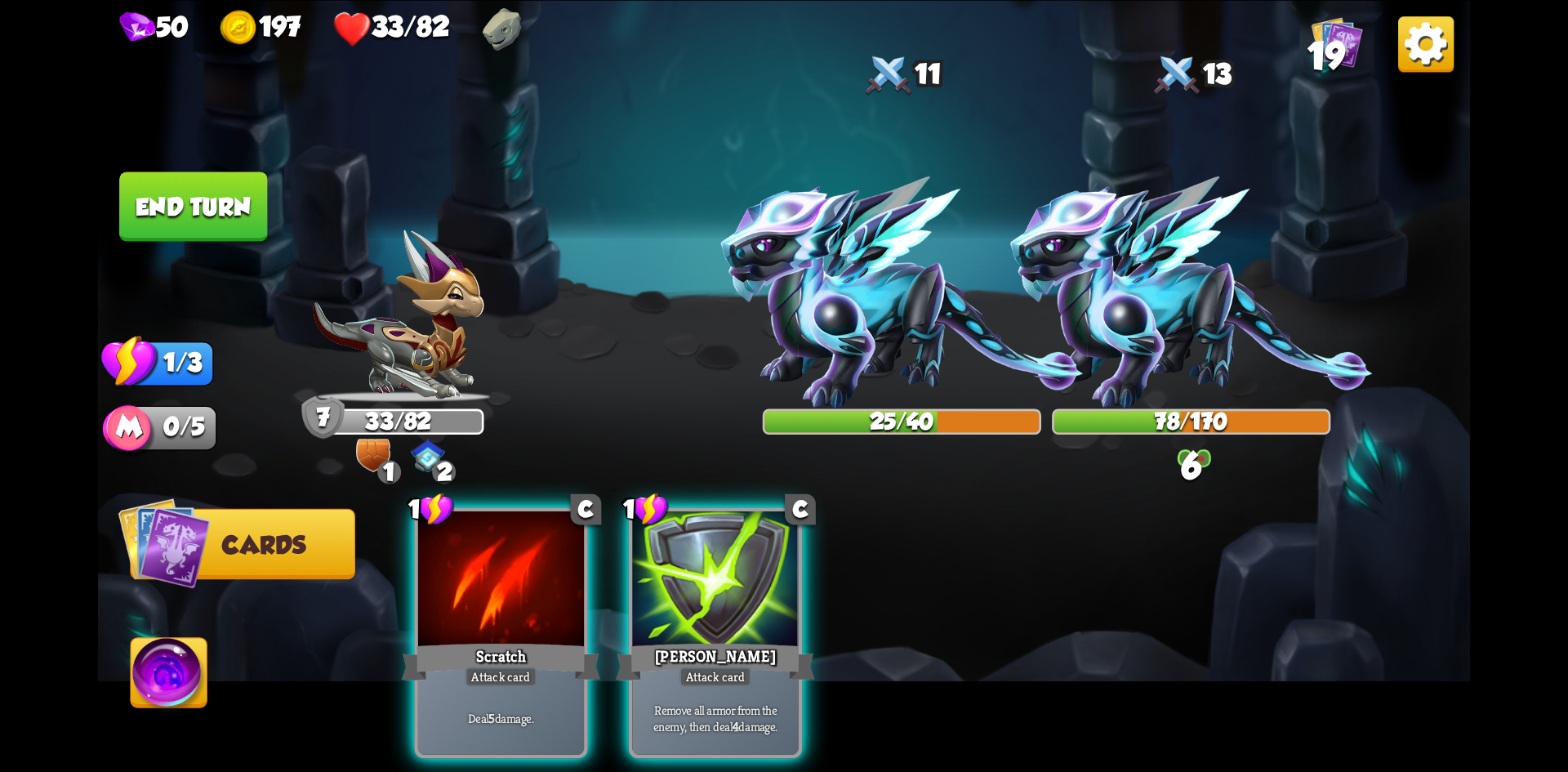
click at [858, 342] on img at bounding box center [902, 292] width 362 height 232
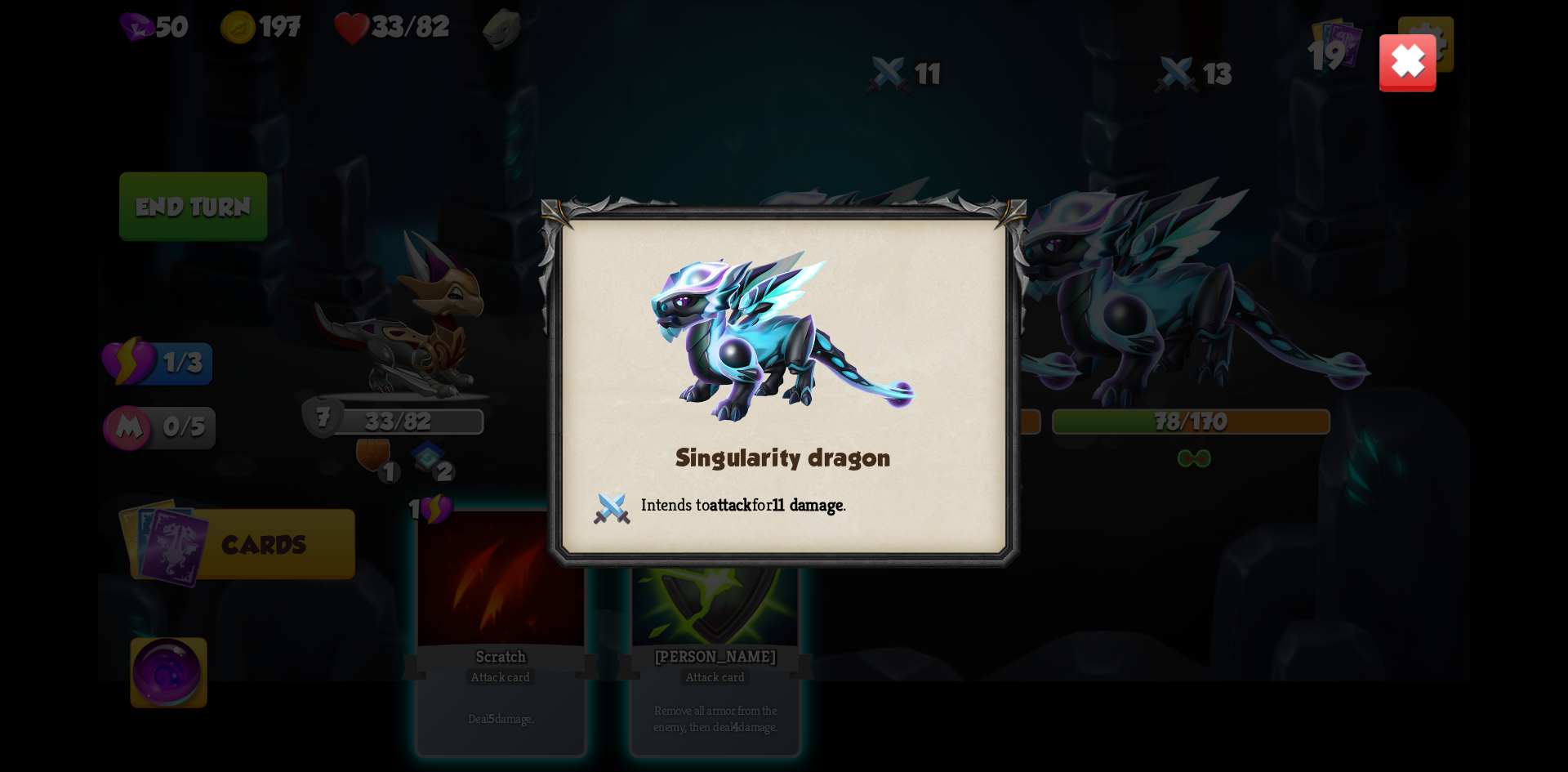
click at [1437, 44] on img at bounding box center [1408, 62] width 60 height 60
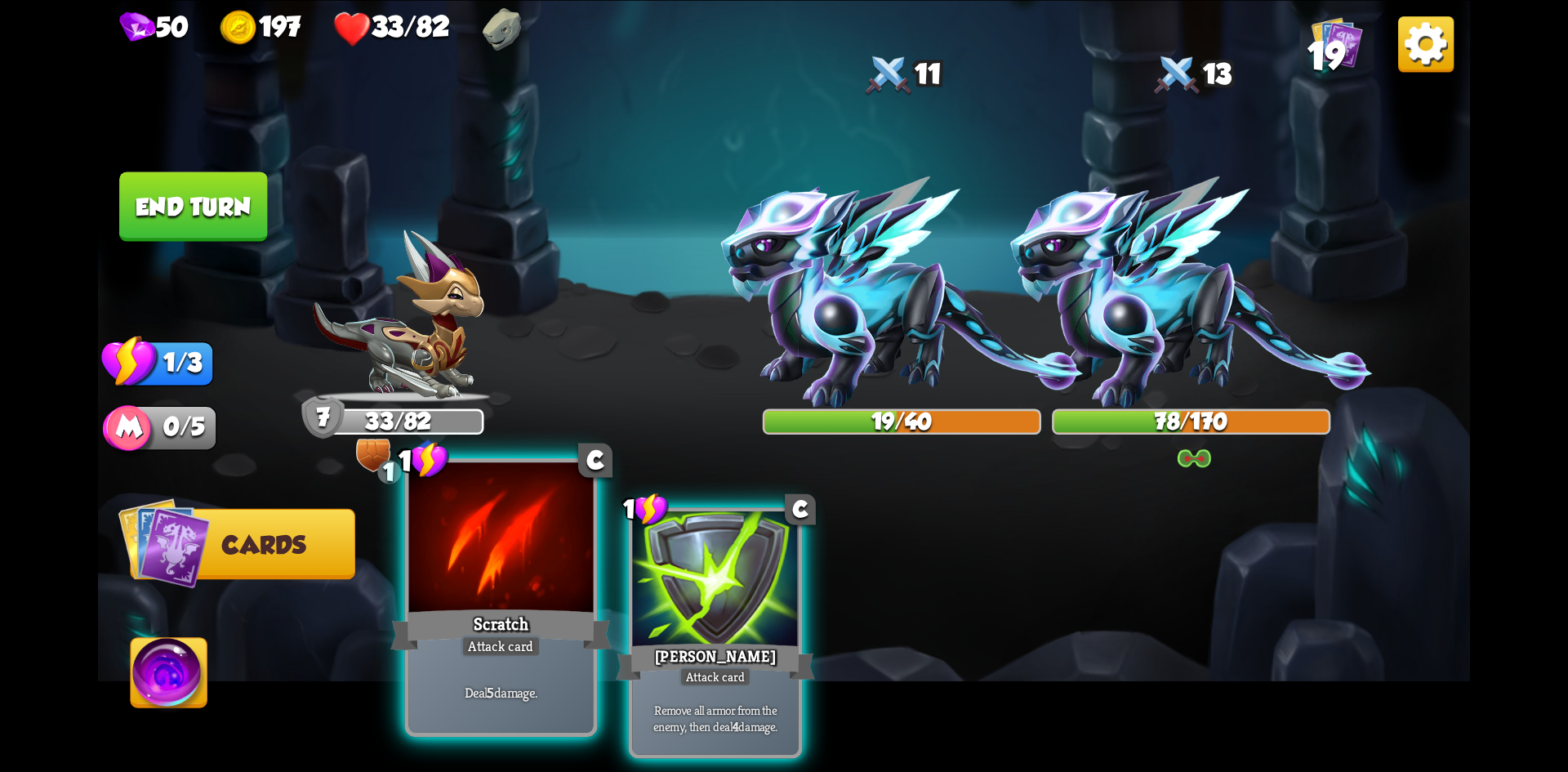
click at [467, 591] on div at bounding box center [502, 540] width 185 height 155
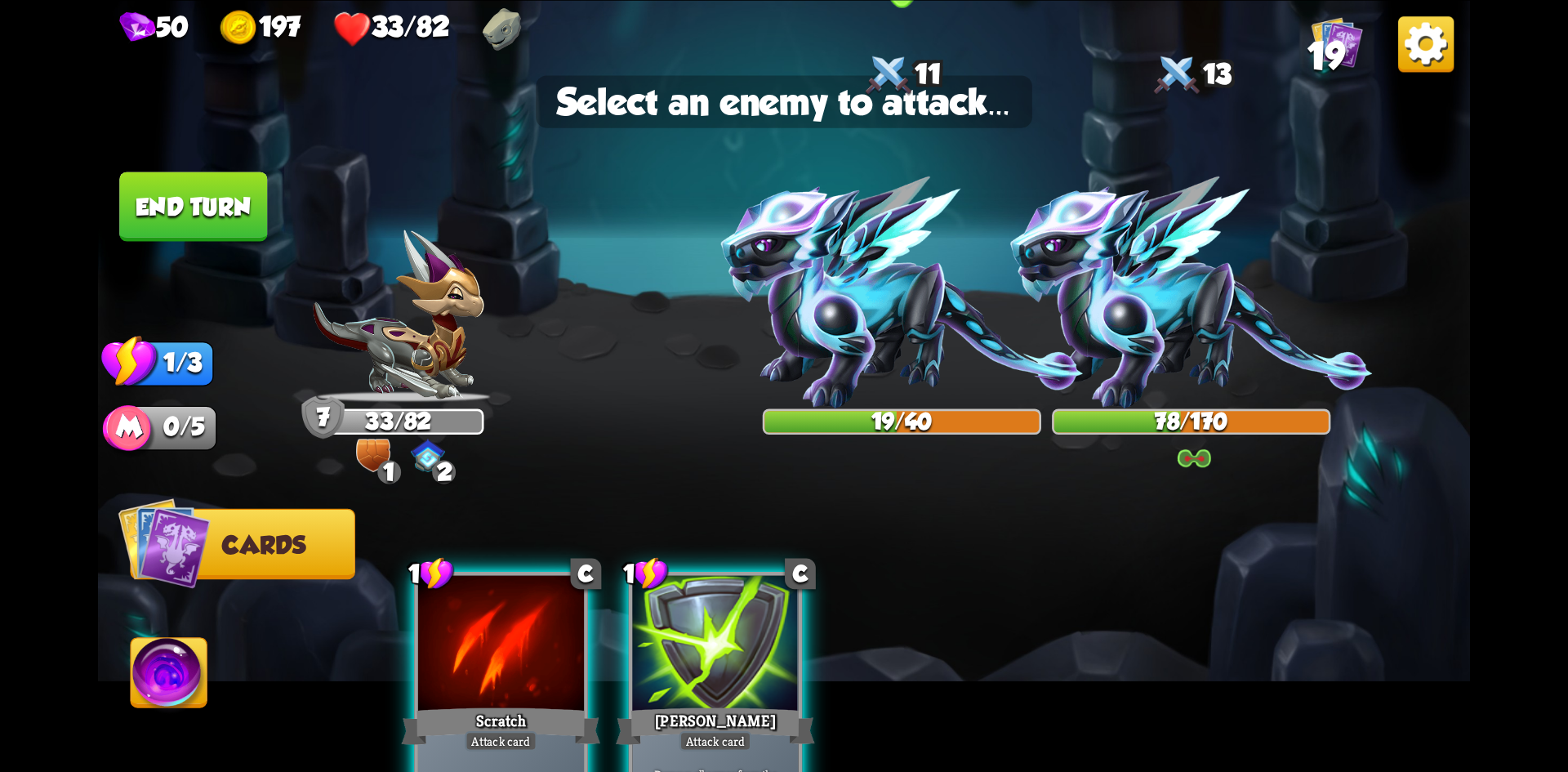
click at [866, 322] on img at bounding box center [902, 292] width 362 height 232
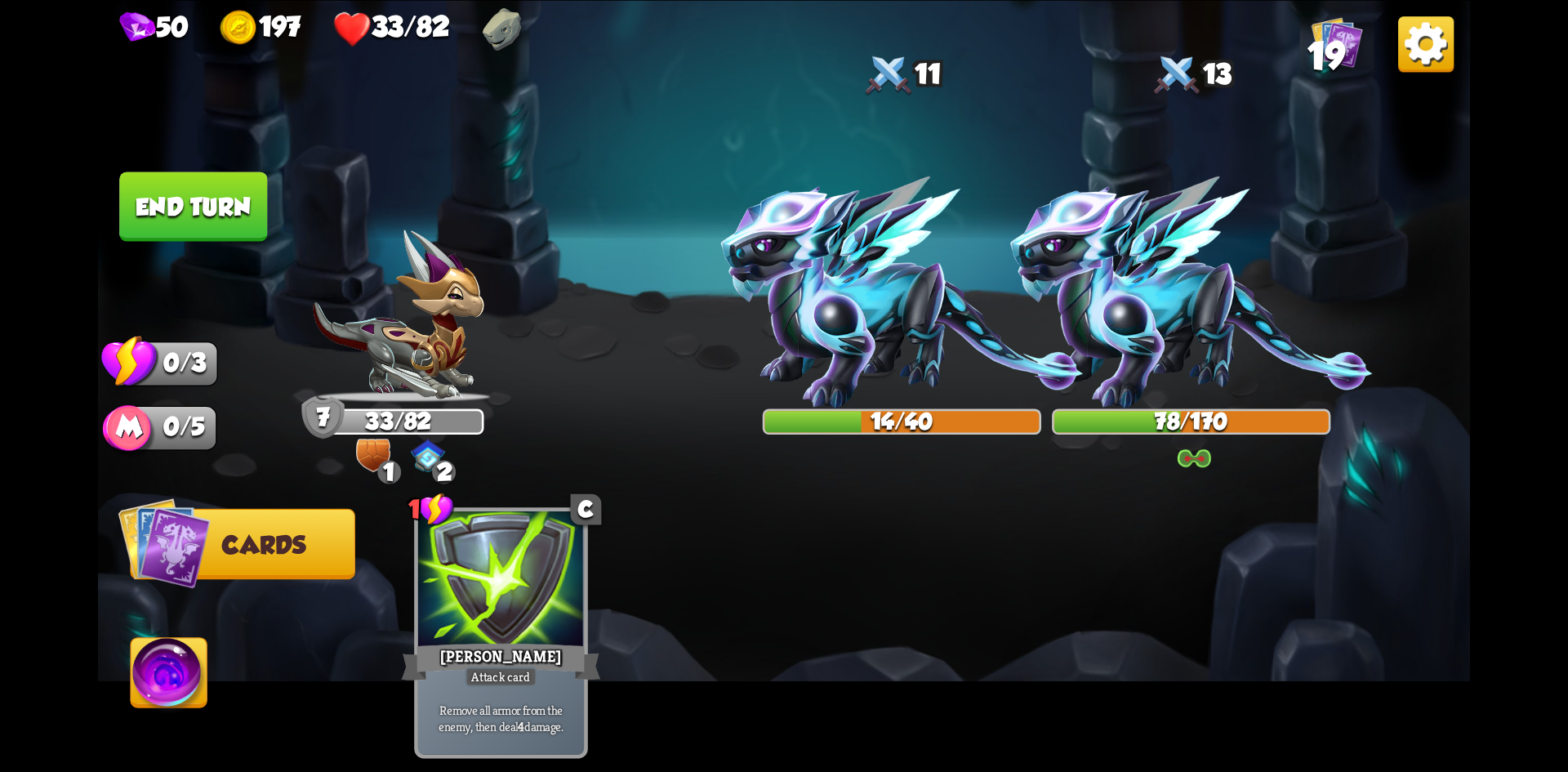
click at [199, 200] on button "End turn" at bounding box center [193, 206] width 148 height 69
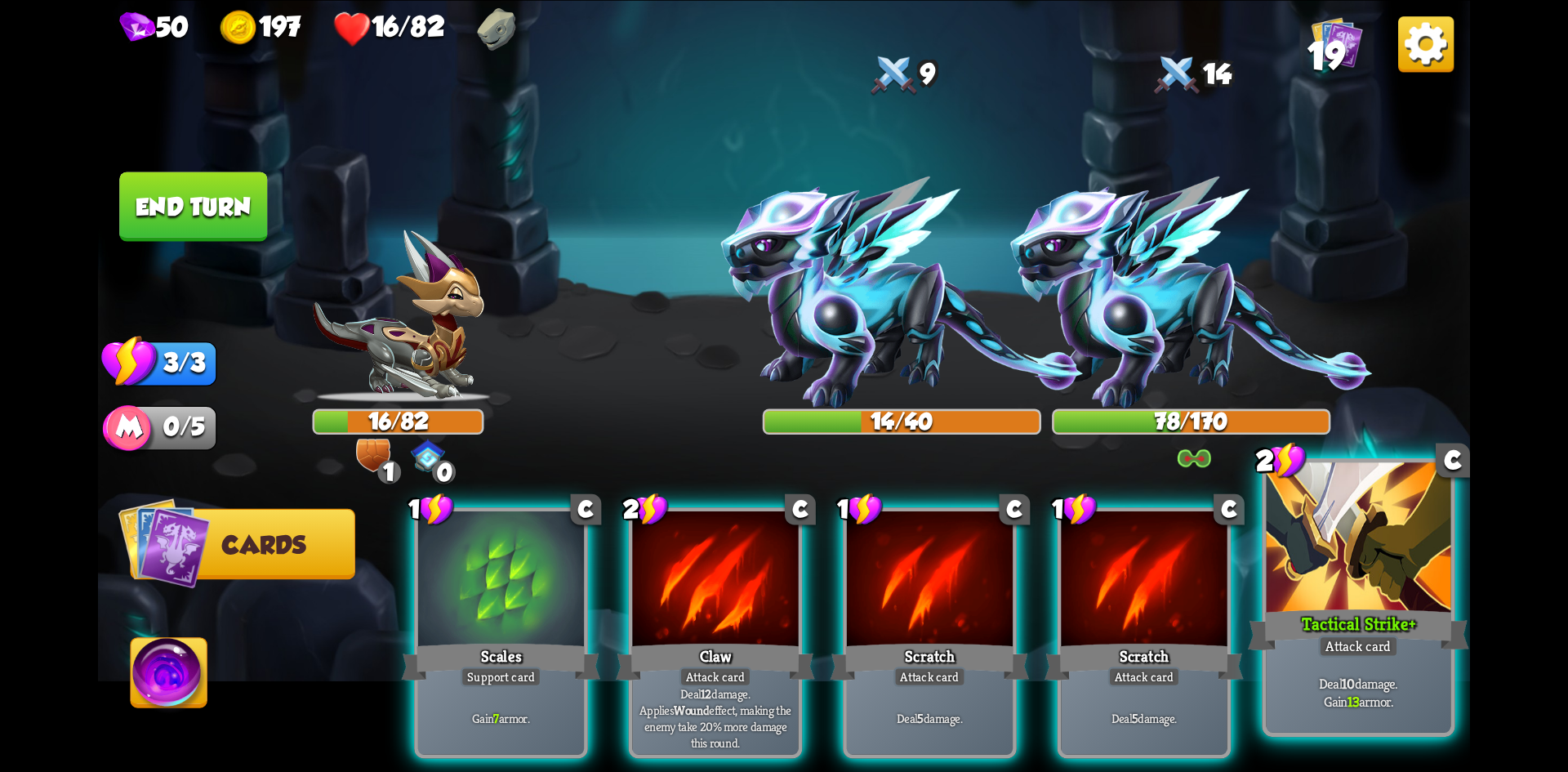
click at [1333, 580] on div at bounding box center [1359, 540] width 185 height 155
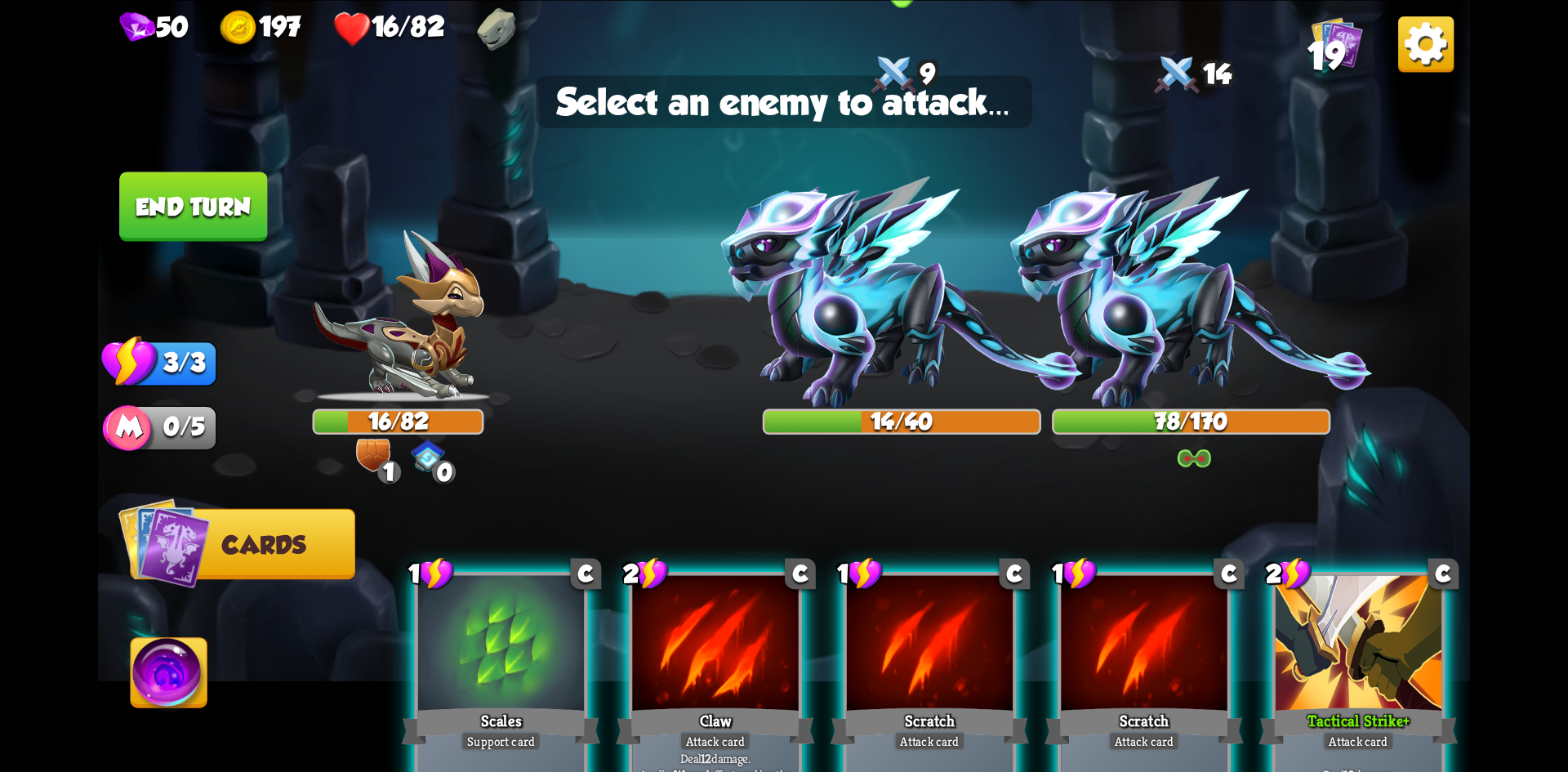
click at [861, 338] on img at bounding box center [902, 292] width 362 height 232
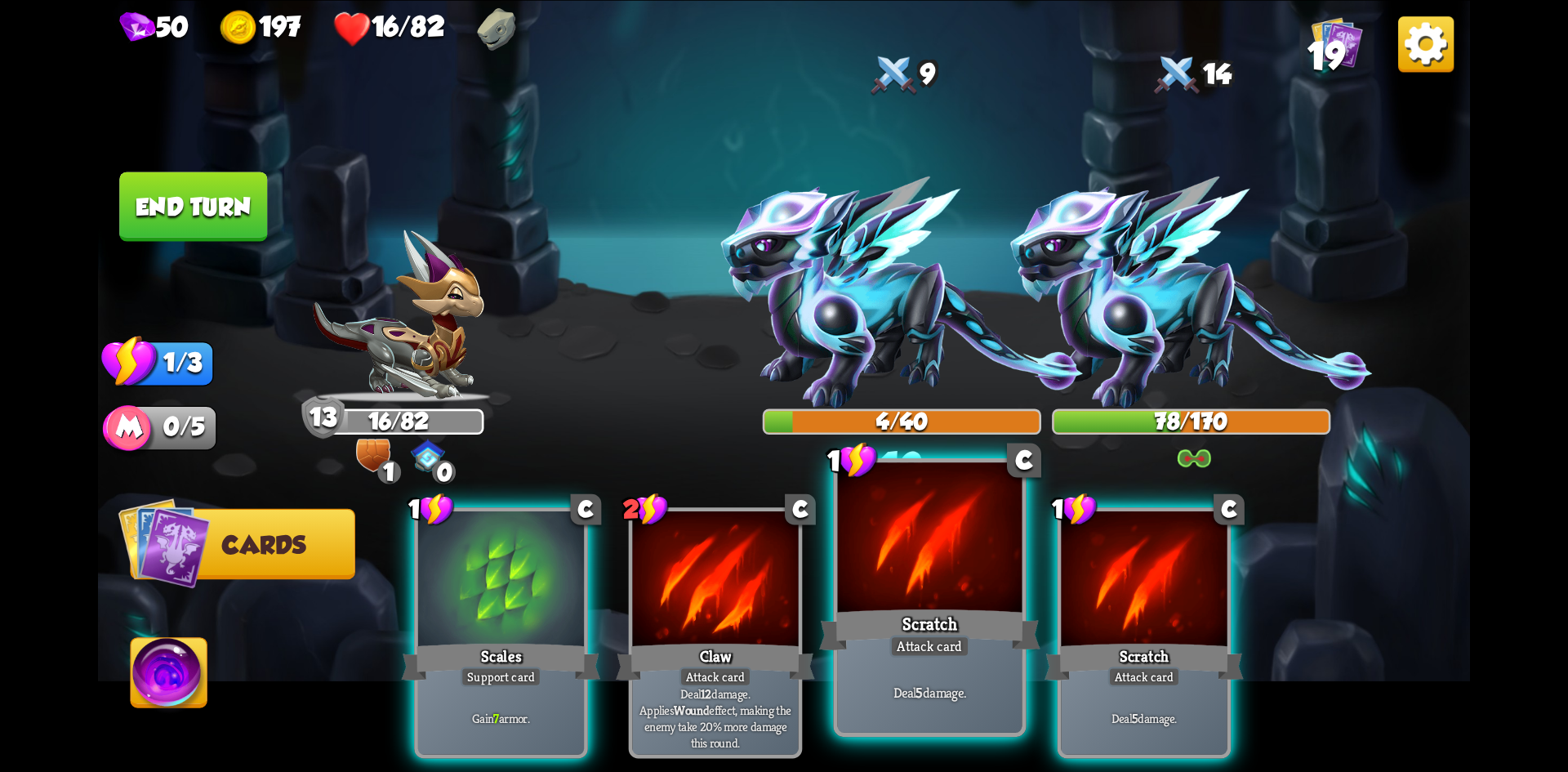
click at [890, 617] on div "Scratch" at bounding box center [930, 629] width 221 height 49
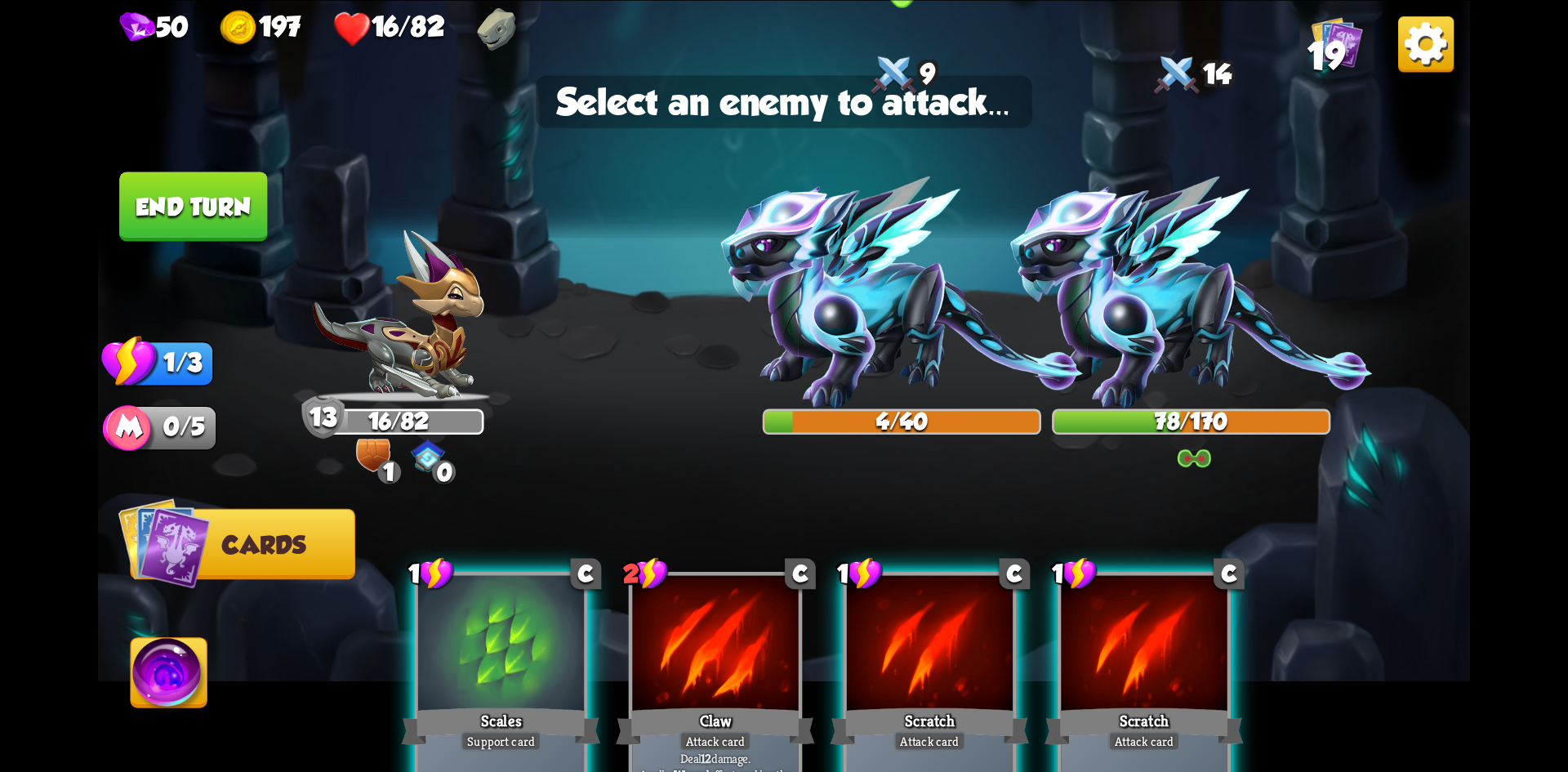
click at [892, 336] on img at bounding box center [902, 292] width 362 height 232
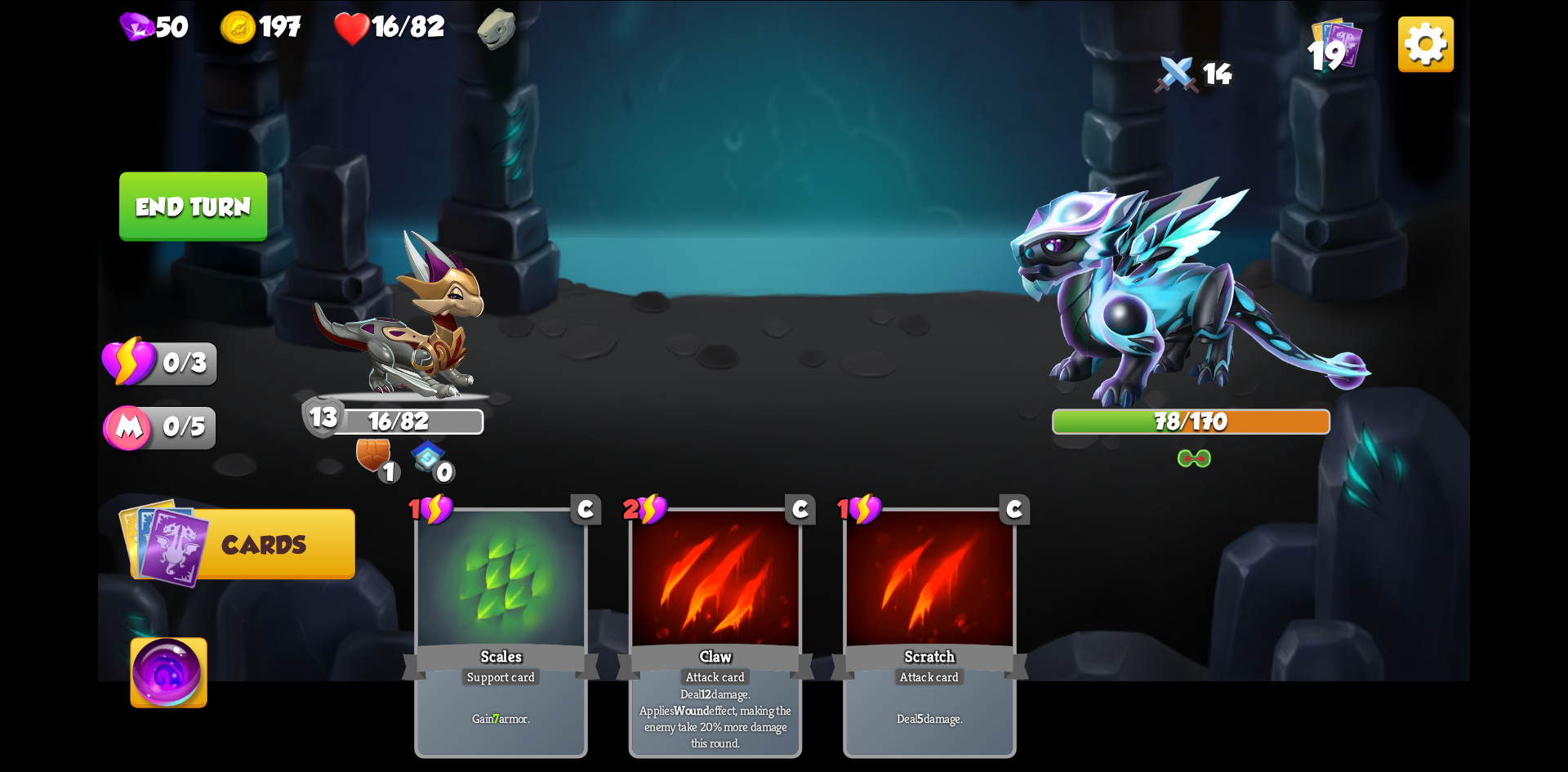
click at [199, 231] on button "End turn" at bounding box center [193, 206] width 148 height 69
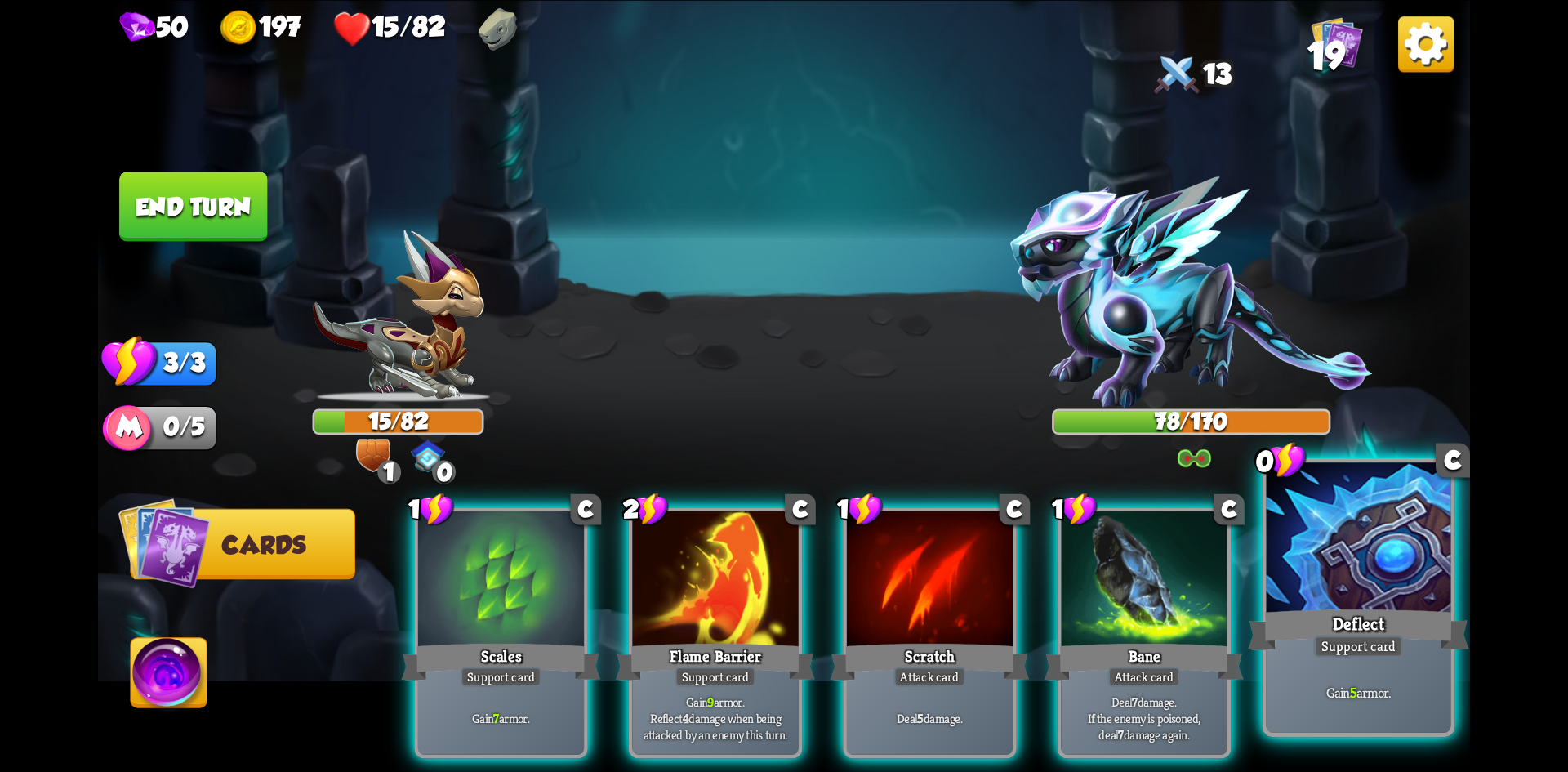
click at [1326, 586] on div at bounding box center [1359, 540] width 185 height 155
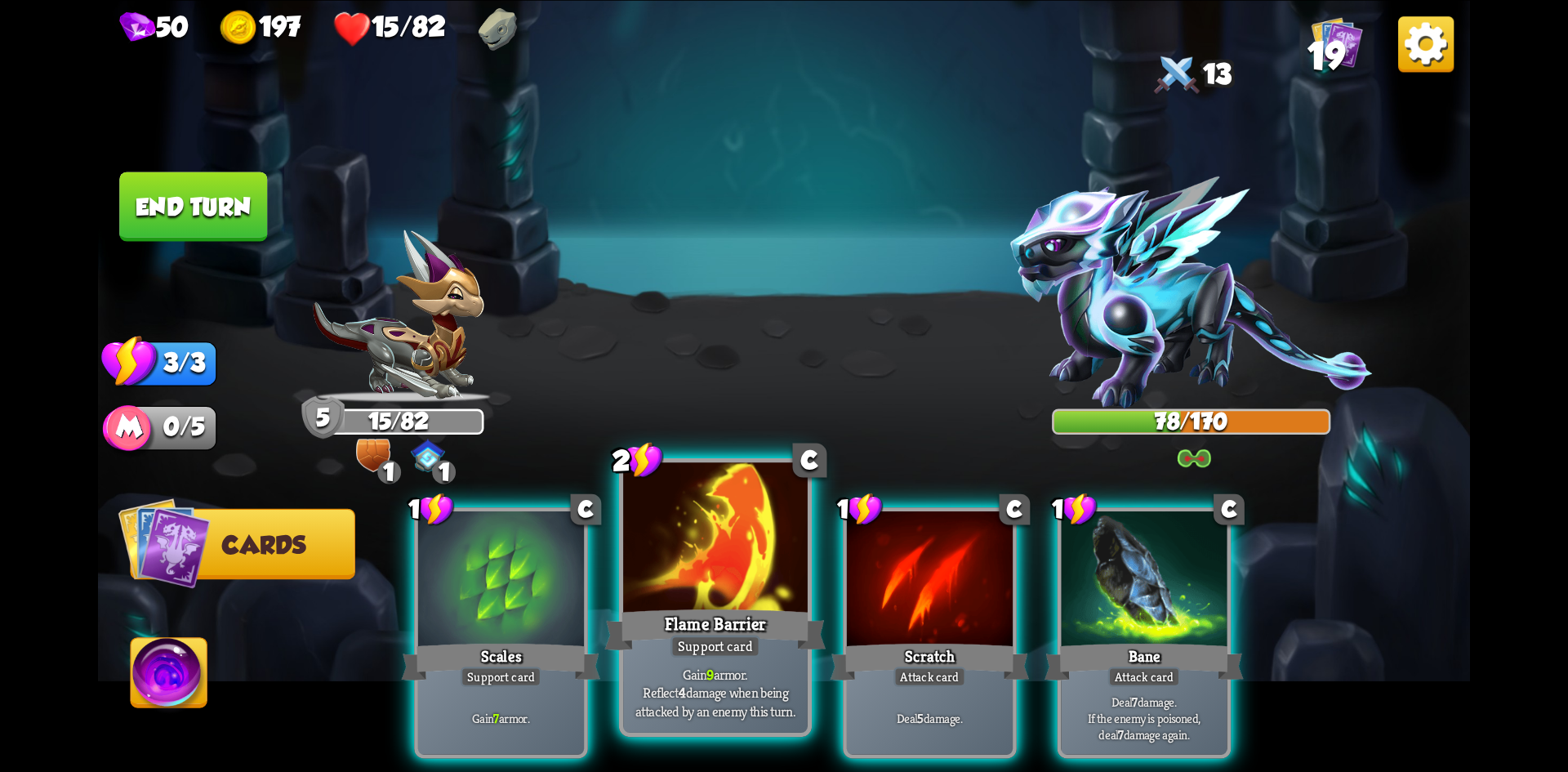
click at [685, 547] on div at bounding box center [716, 540] width 185 height 155
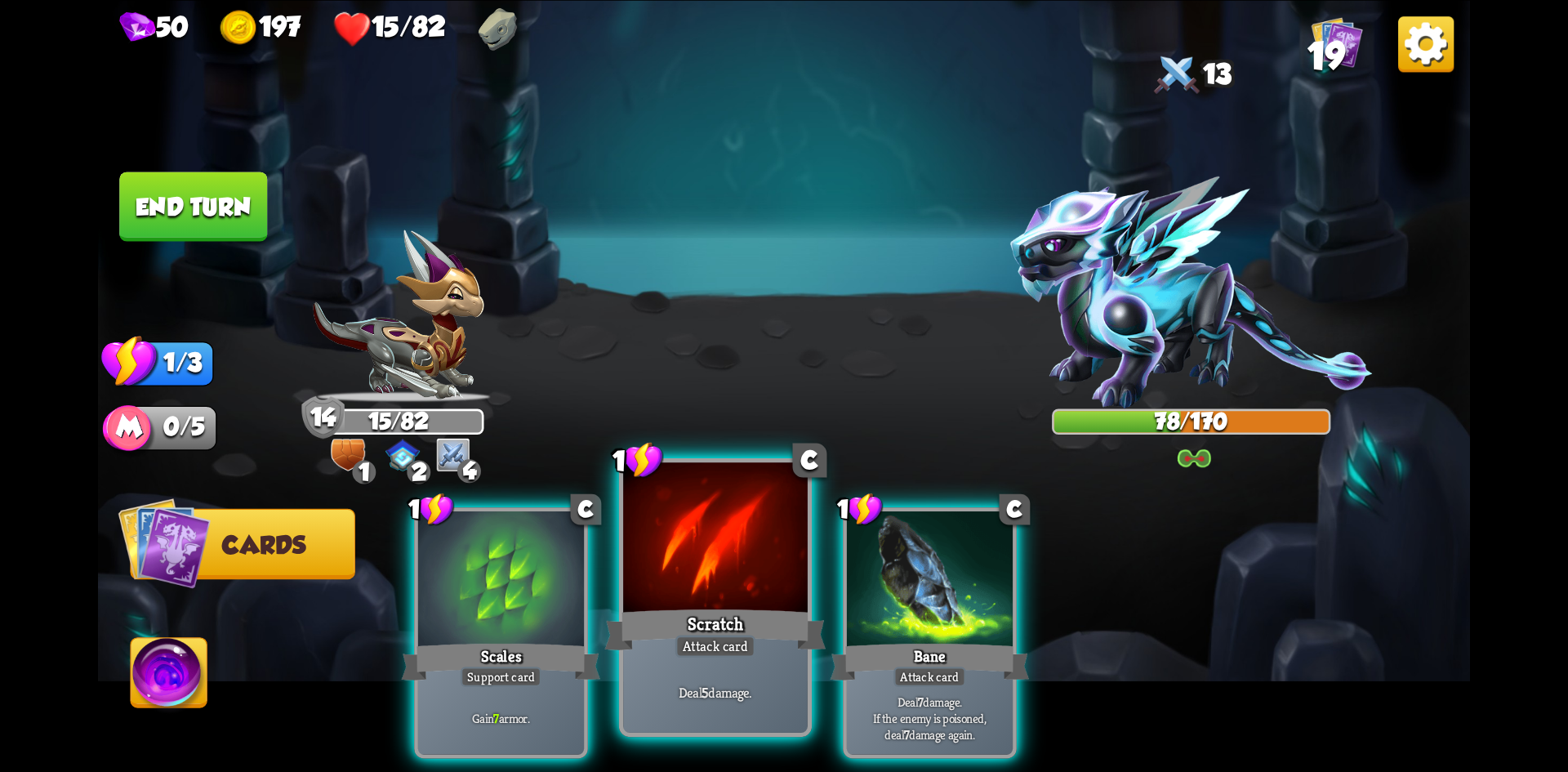
click at [683, 564] on div at bounding box center [716, 540] width 185 height 155
